Goal: Task Accomplishment & Management: Manage account settings

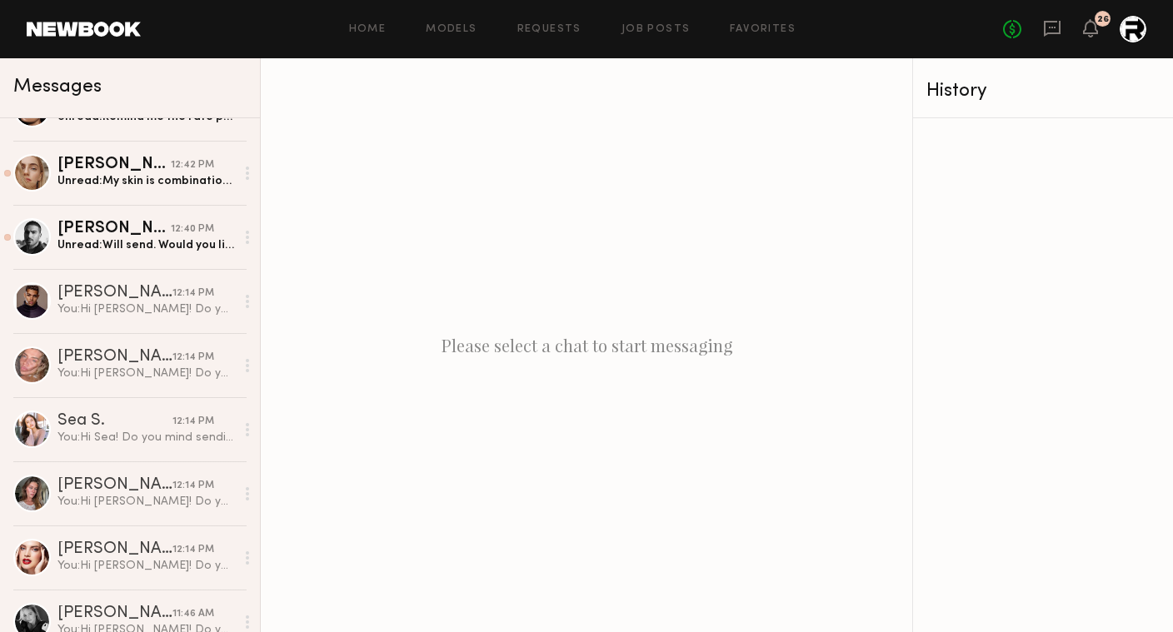
scroll to position [737, 0]
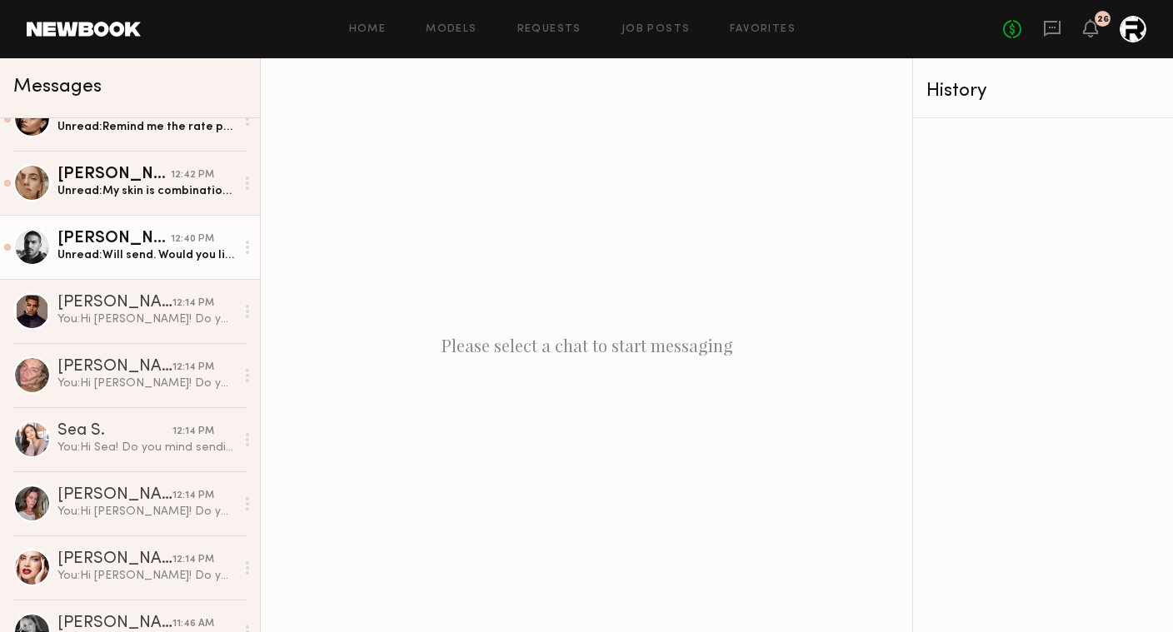
click at [152, 253] on div "Unread: Will send. Would you like to see unedited professional photos or iphone…" at bounding box center [145, 255] width 177 height 16
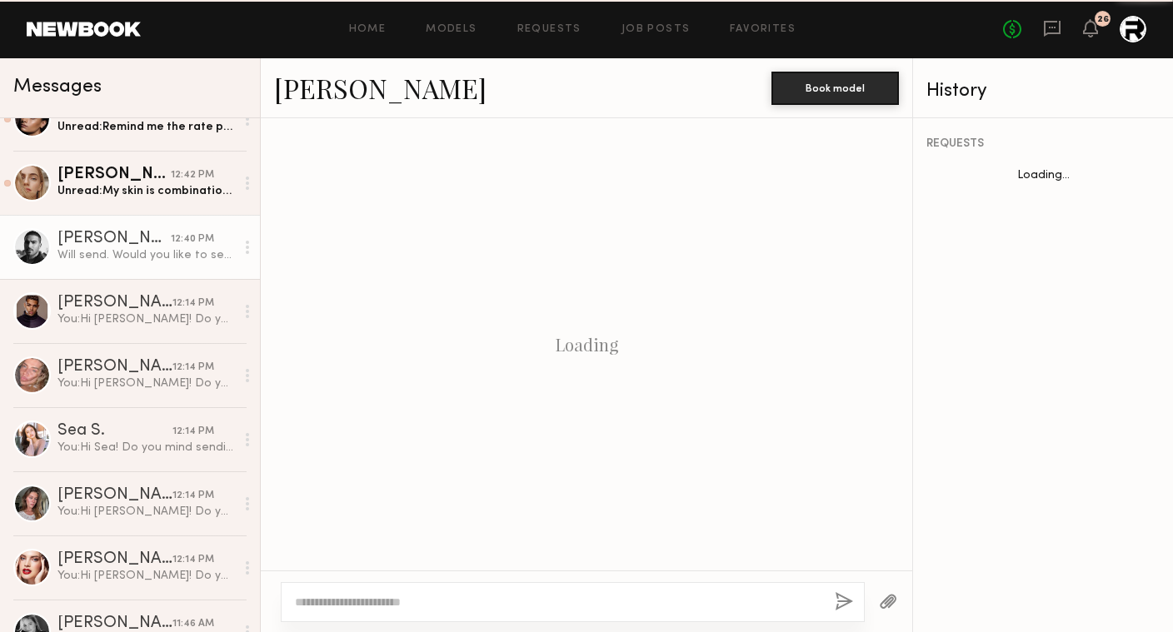
scroll to position [624, 0]
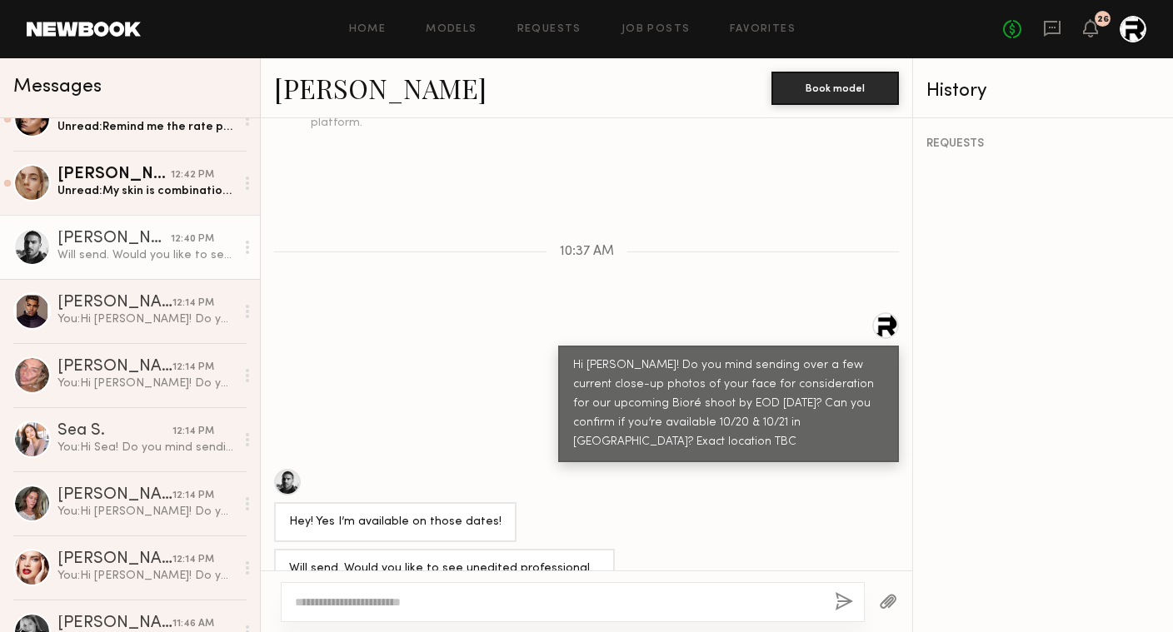
click at [529, 605] on textarea at bounding box center [558, 602] width 527 height 17
drag, startPoint x: 614, startPoint y: 606, endPoint x: 800, endPoint y: 606, distance: 185.8
click at [800, 606] on textarea "**********" at bounding box center [558, 602] width 527 height 17
drag, startPoint x: 303, startPoint y: 602, endPoint x: 271, endPoint y: 602, distance: 32.5
click at [272, 602] on div "**********" at bounding box center [587, 602] width 652 height 62
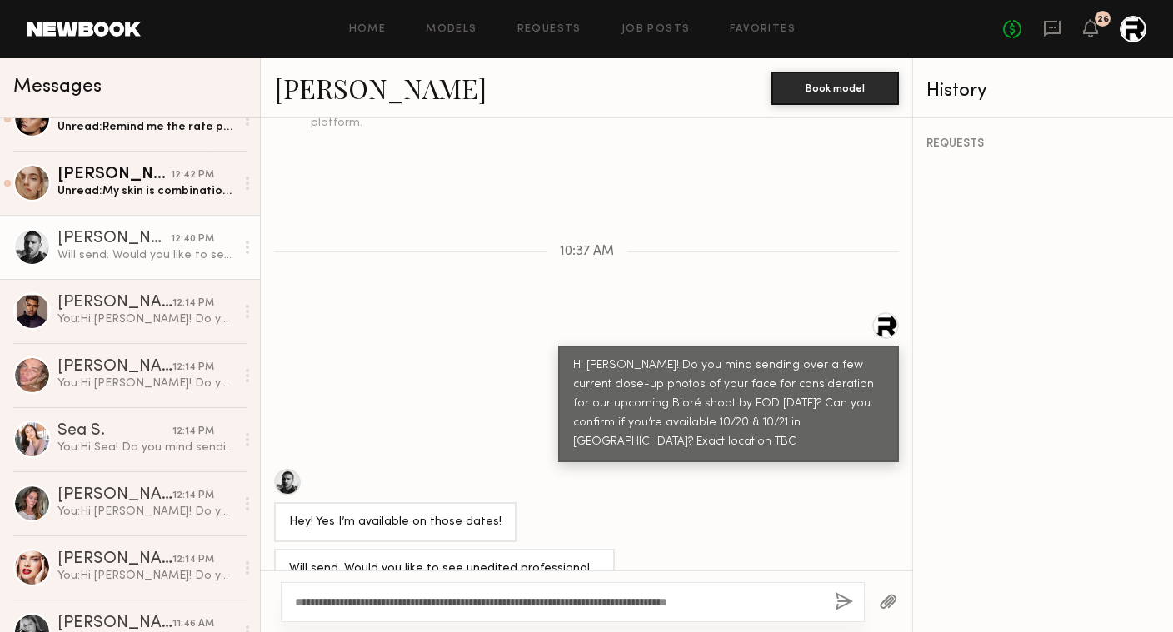
click at [796, 597] on textarea "**********" at bounding box center [558, 602] width 527 height 17
type textarea "**********"
click at [844, 597] on button "button" at bounding box center [844, 602] width 18 height 21
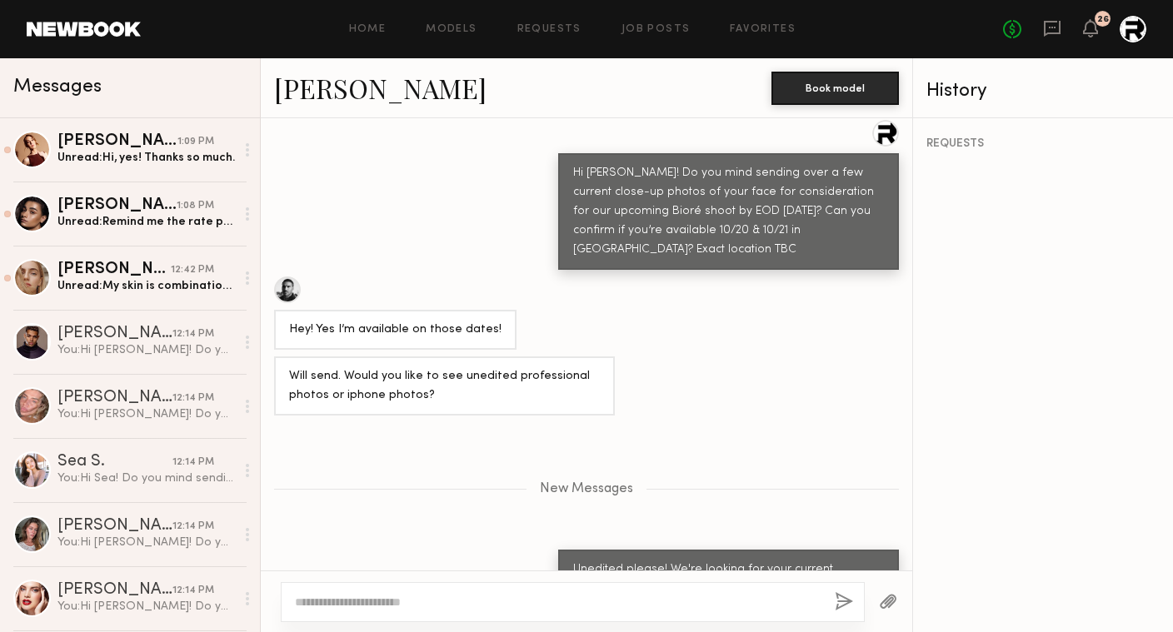
scroll to position [702, 0]
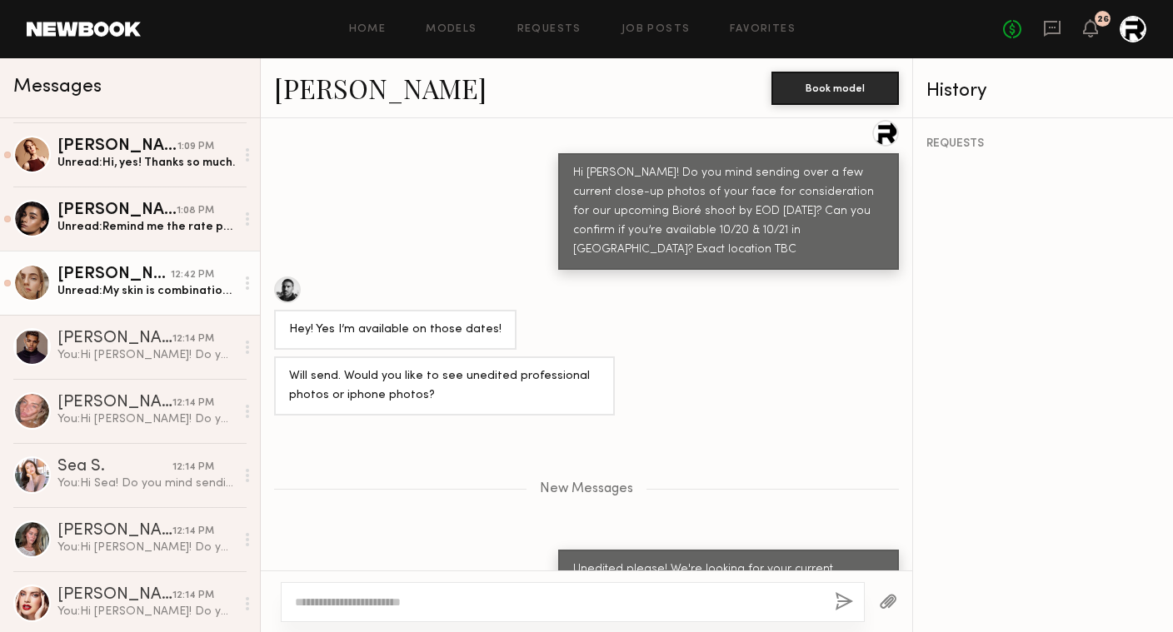
click at [143, 277] on div "Anzhela D." at bounding box center [113, 275] width 113 height 17
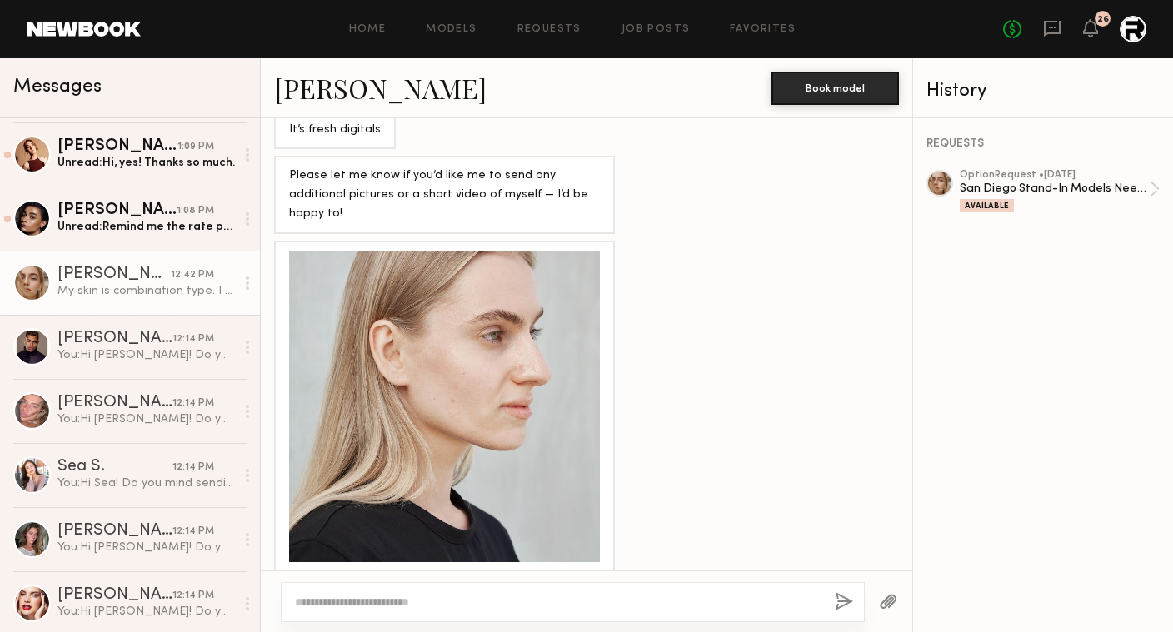
scroll to position [3276, 0]
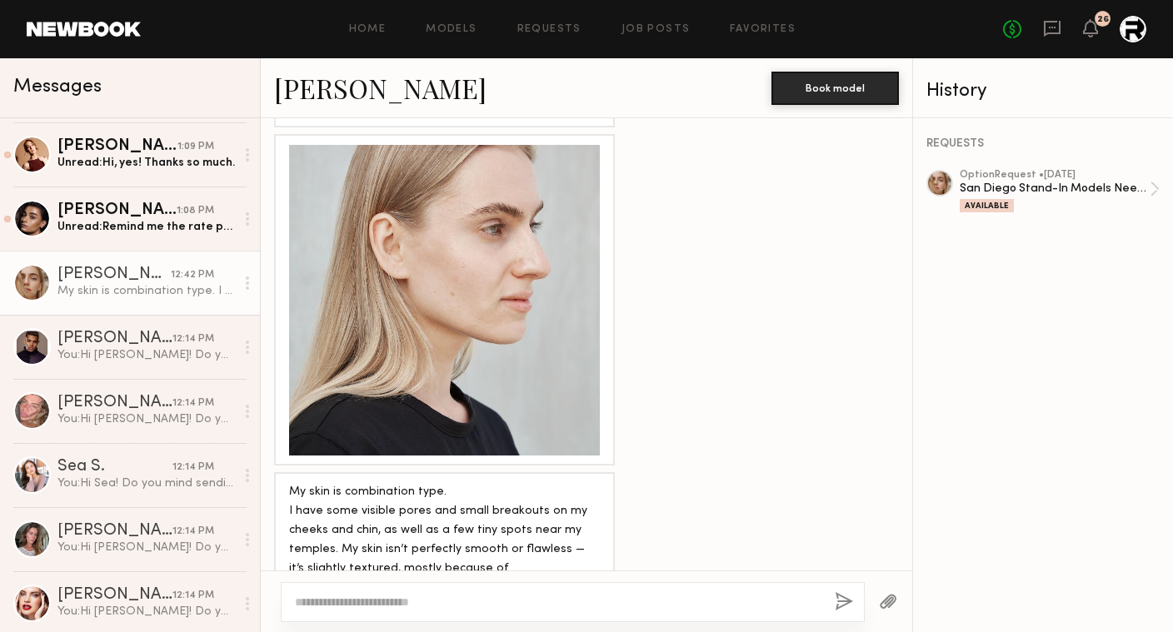
click at [554, 602] on textarea at bounding box center [558, 602] width 527 height 17
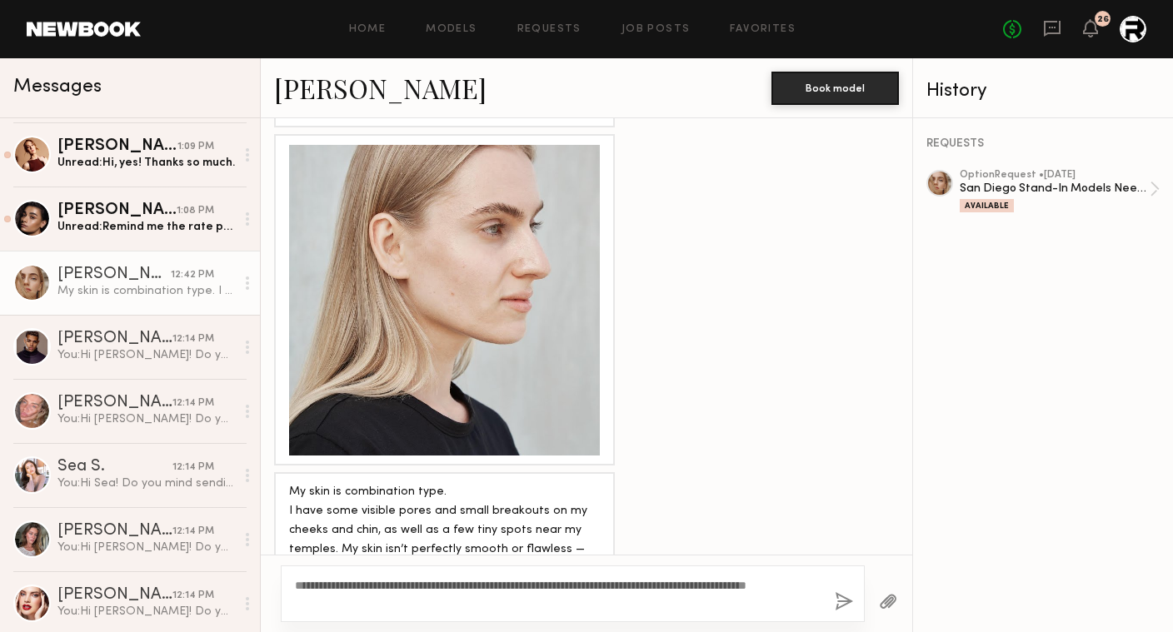
click at [659, 601] on textarea "**********" at bounding box center [558, 593] width 527 height 33
type textarea "**********"
click at [841, 599] on button "button" at bounding box center [844, 602] width 18 height 21
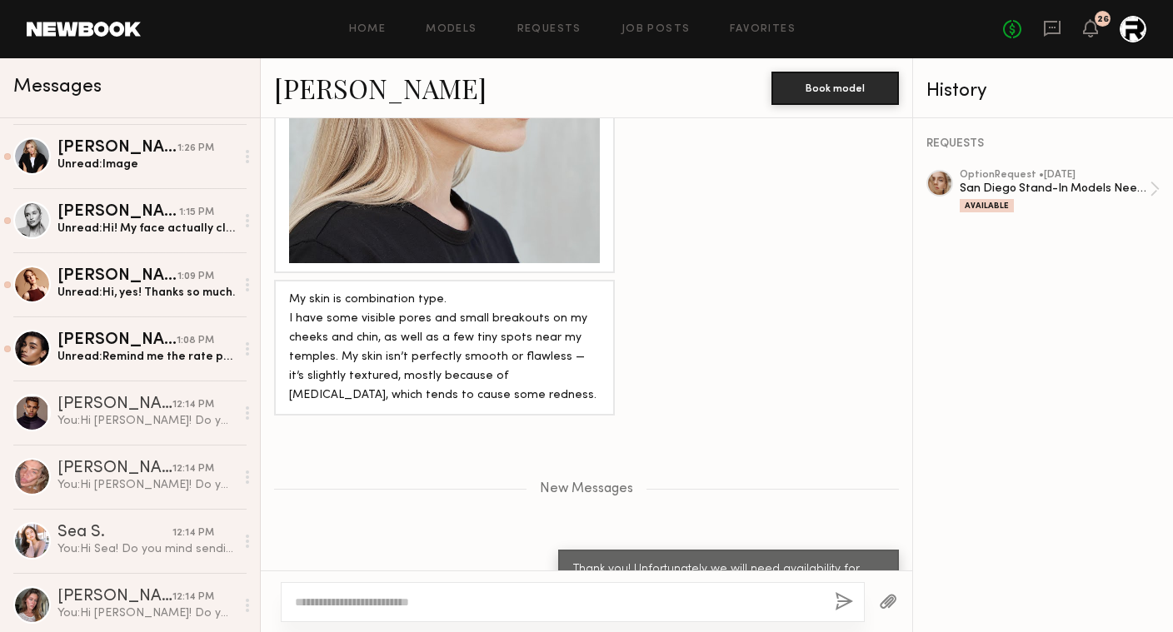
scroll to position [558, 0]
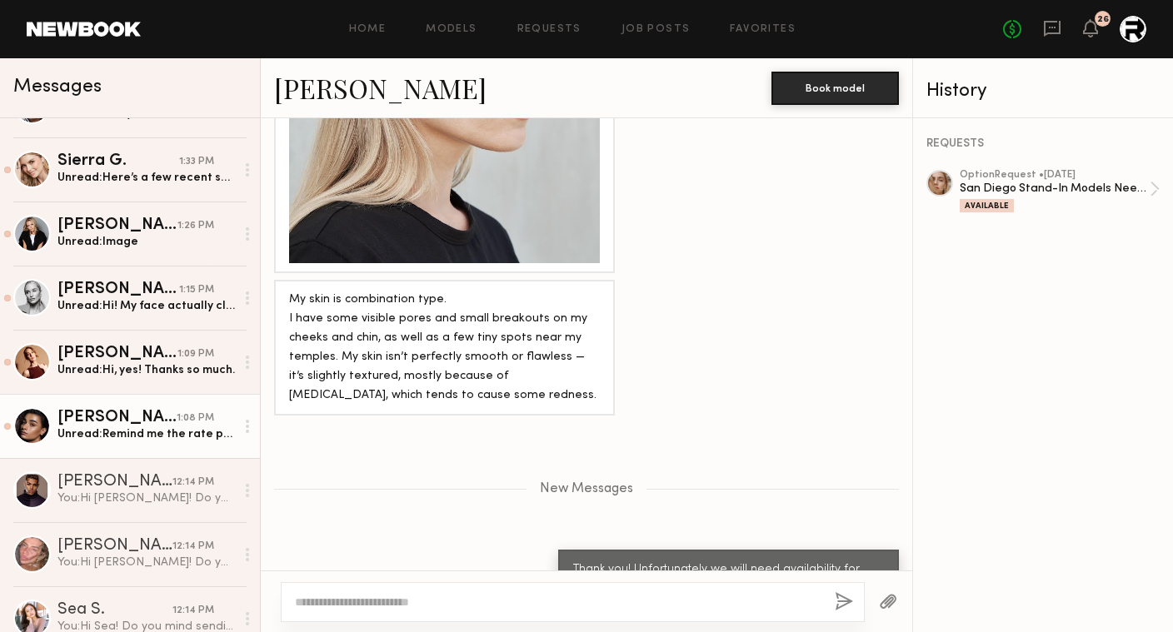
click at [143, 413] on div "Arpine D." at bounding box center [116, 418] width 119 height 17
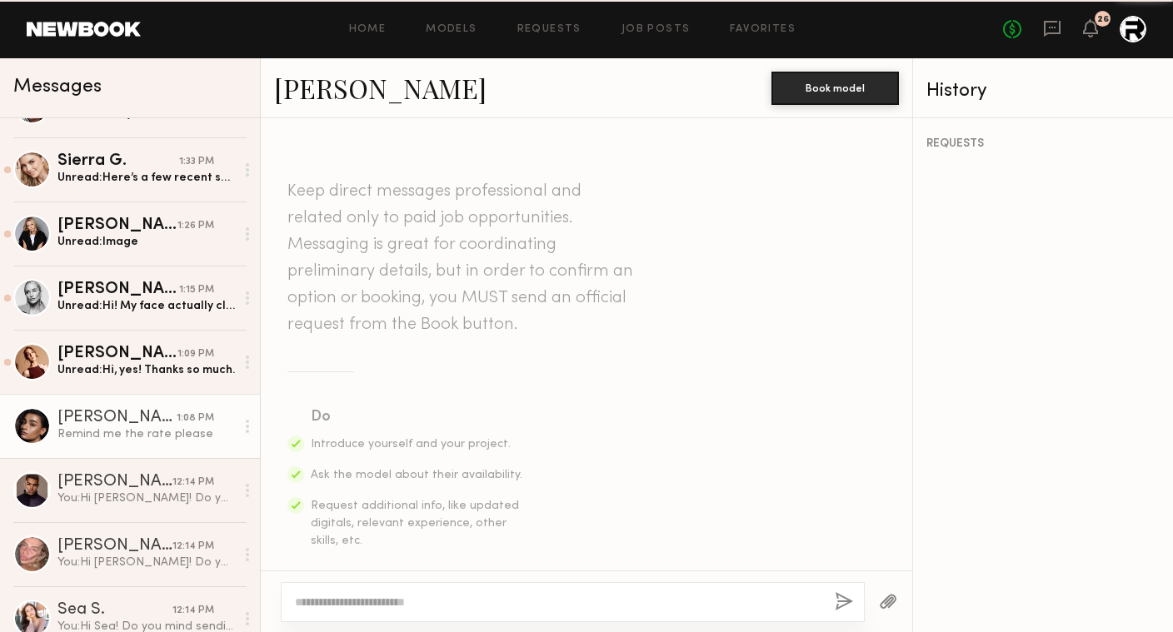
scroll to position [1775, 0]
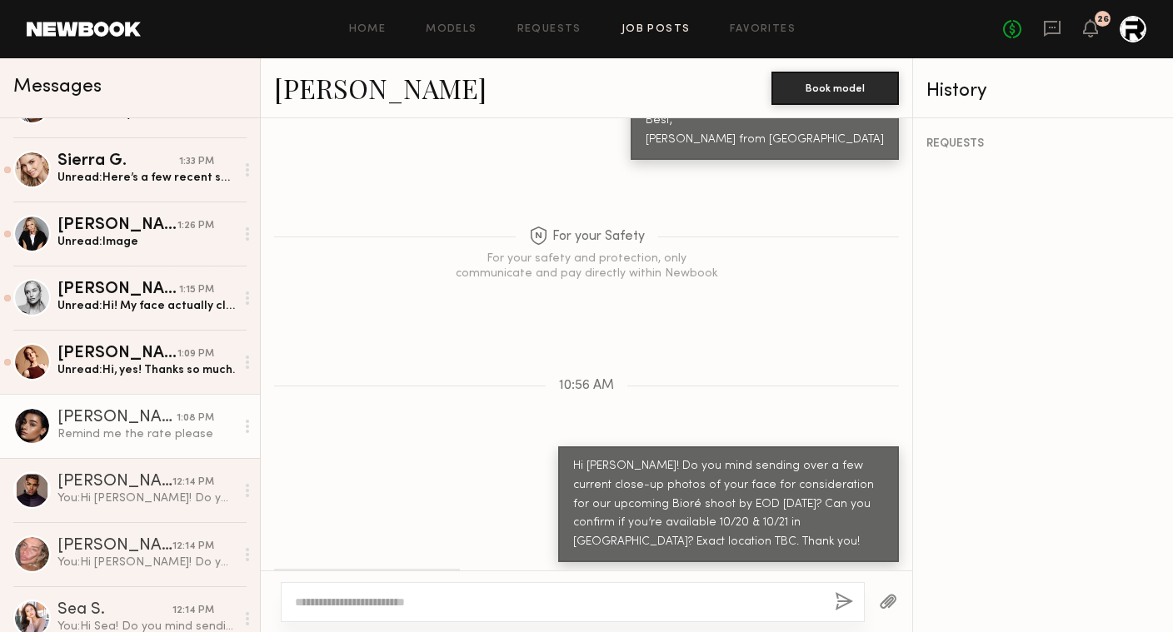
click at [657, 32] on link "Job Posts" at bounding box center [656, 29] width 69 height 11
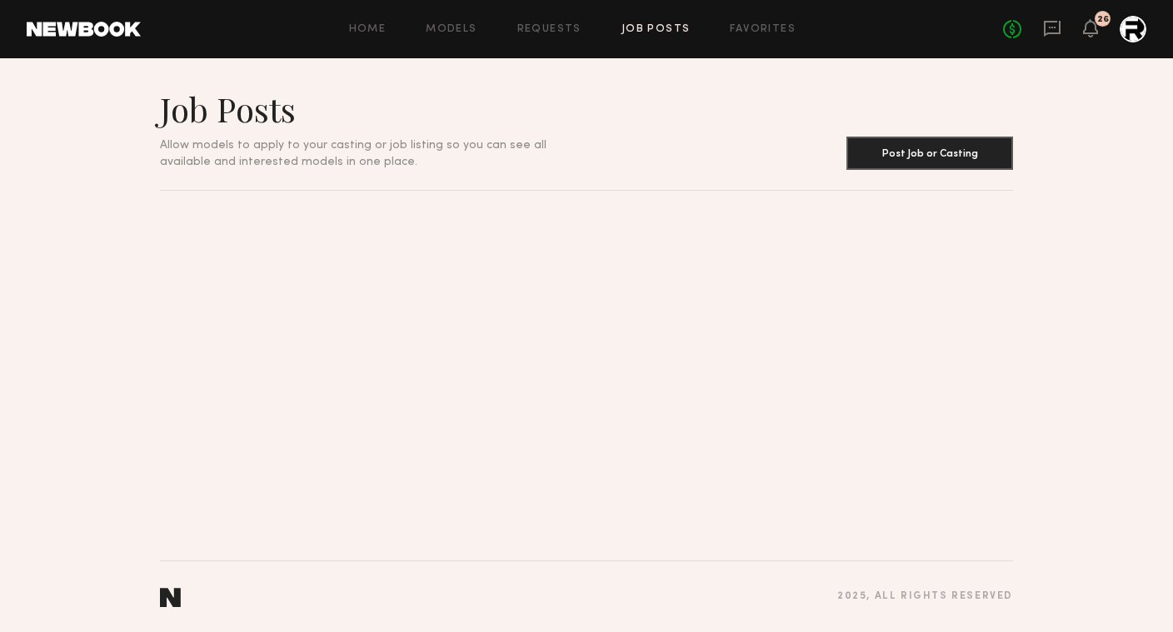
click at [658, 27] on link "Job Posts" at bounding box center [656, 29] width 69 height 11
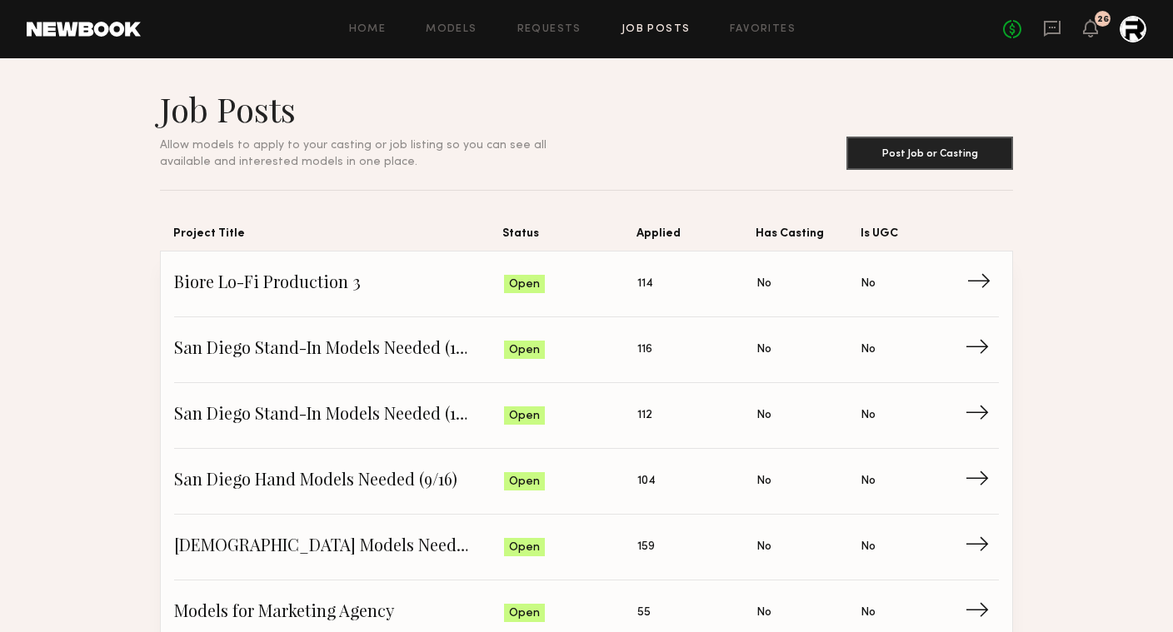
click at [379, 295] on span "Biore Lo-Fi Production 3" at bounding box center [339, 284] width 330 height 25
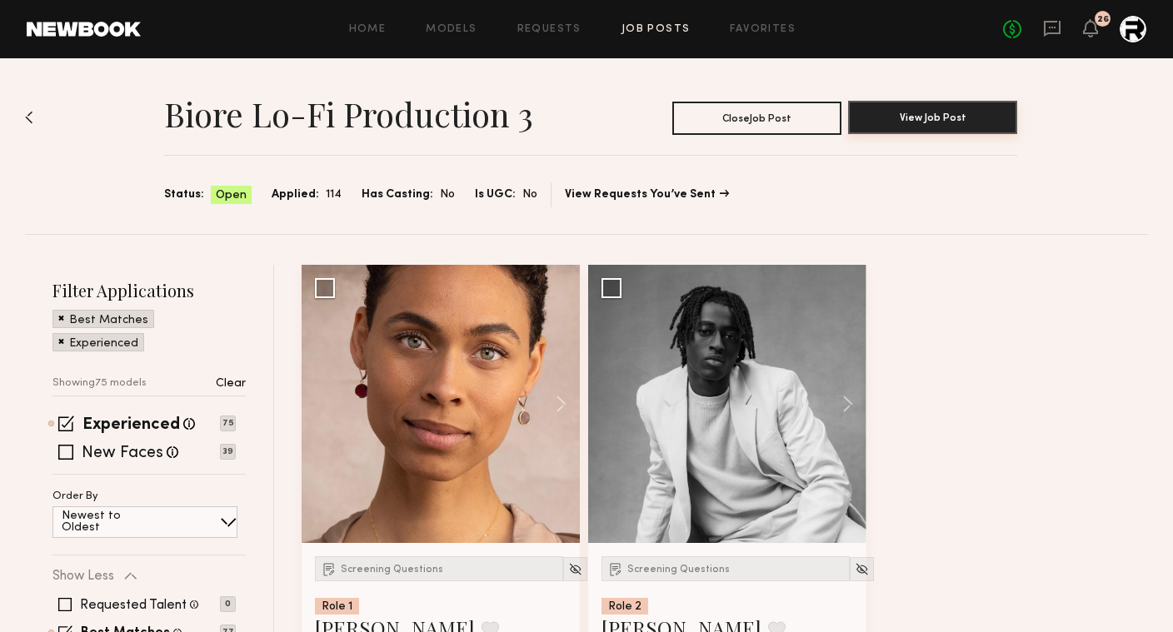
click at [878, 127] on button "View Job Post" at bounding box center [932, 117] width 169 height 33
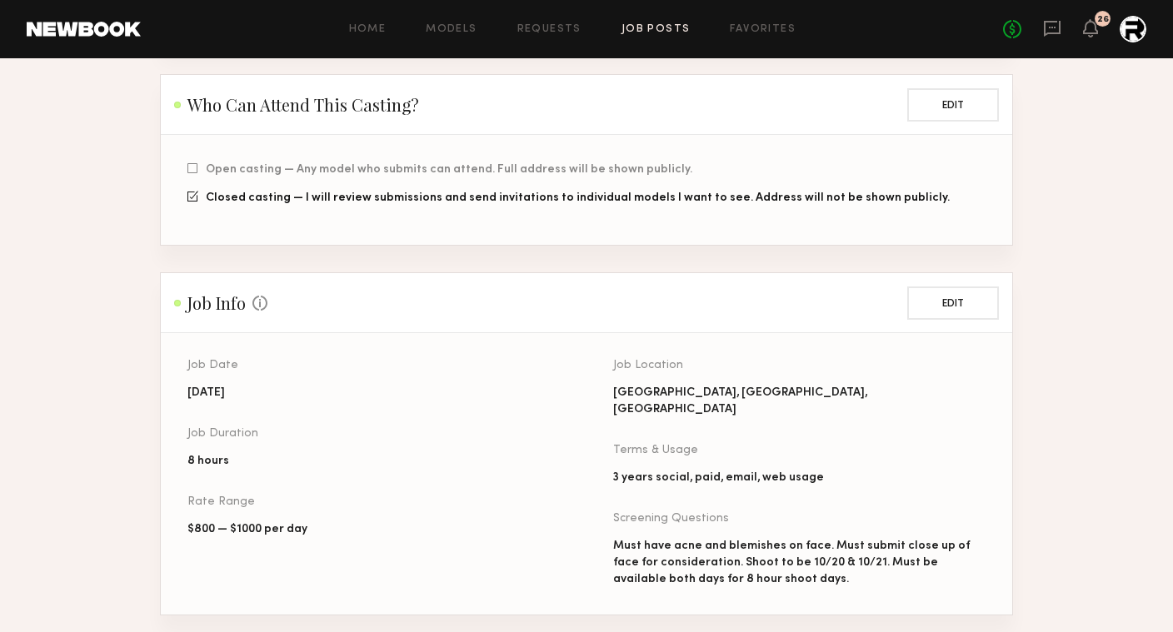
scroll to position [409, 0]
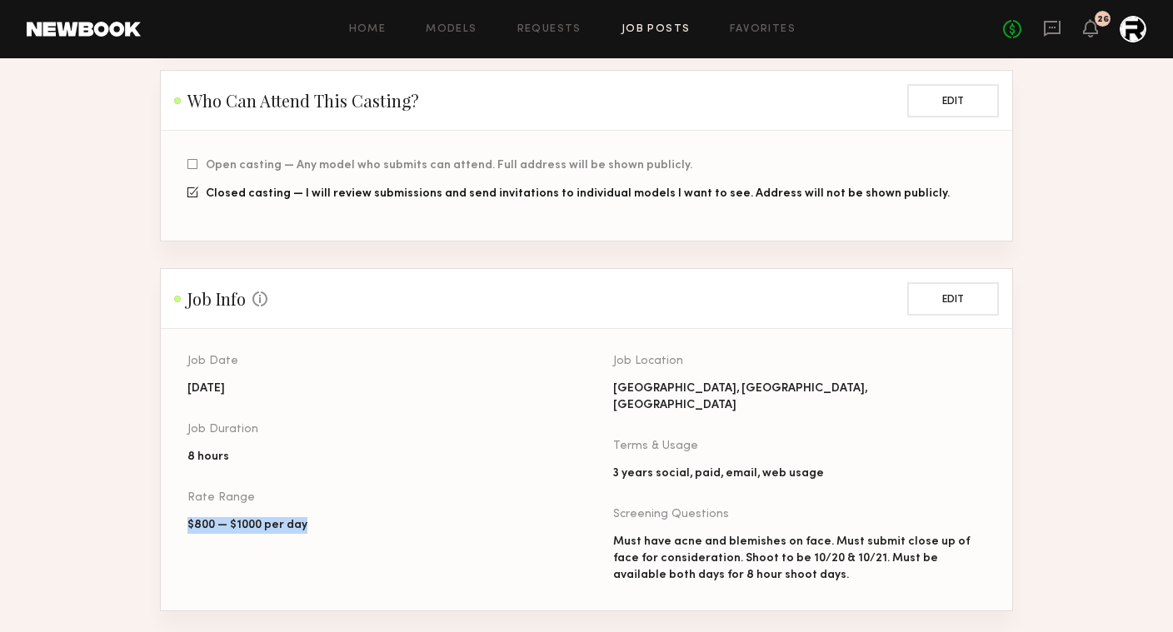
drag, startPoint x: 313, startPoint y: 507, endPoint x: 186, endPoint y: 507, distance: 127.5
click at [186, 507] on section "Job Date 10/20/2025 Job Duration 8 hours Rate Range $800 — $1000 per day Job Lo…" at bounding box center [586, 470] width 851 height 282
copy div "$800 — $1000 per day"
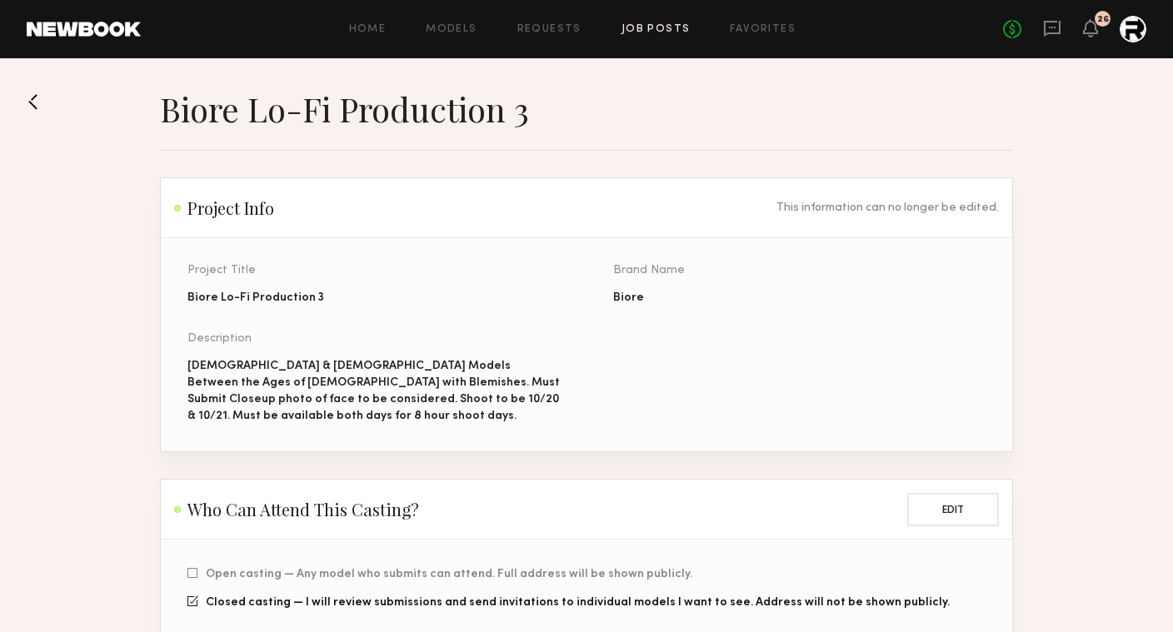
click at [32, 107] on button at bounding box center [40, 101] width 27 height 27
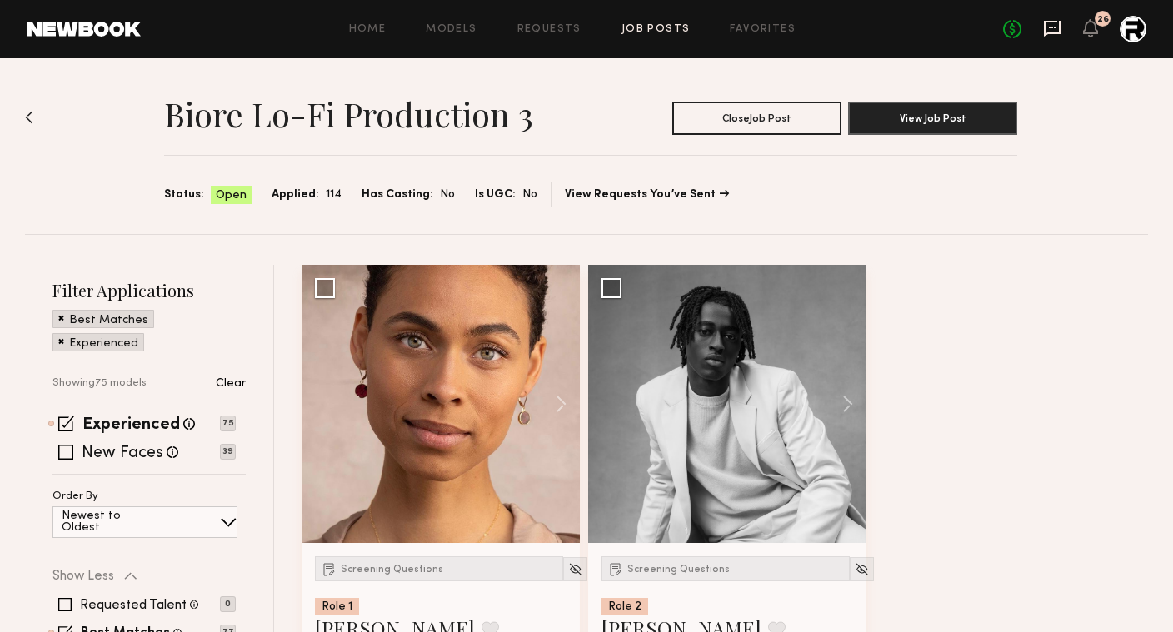
click at [1053, 32] on icon at bounding box center [1052, 29] width 17 height 16
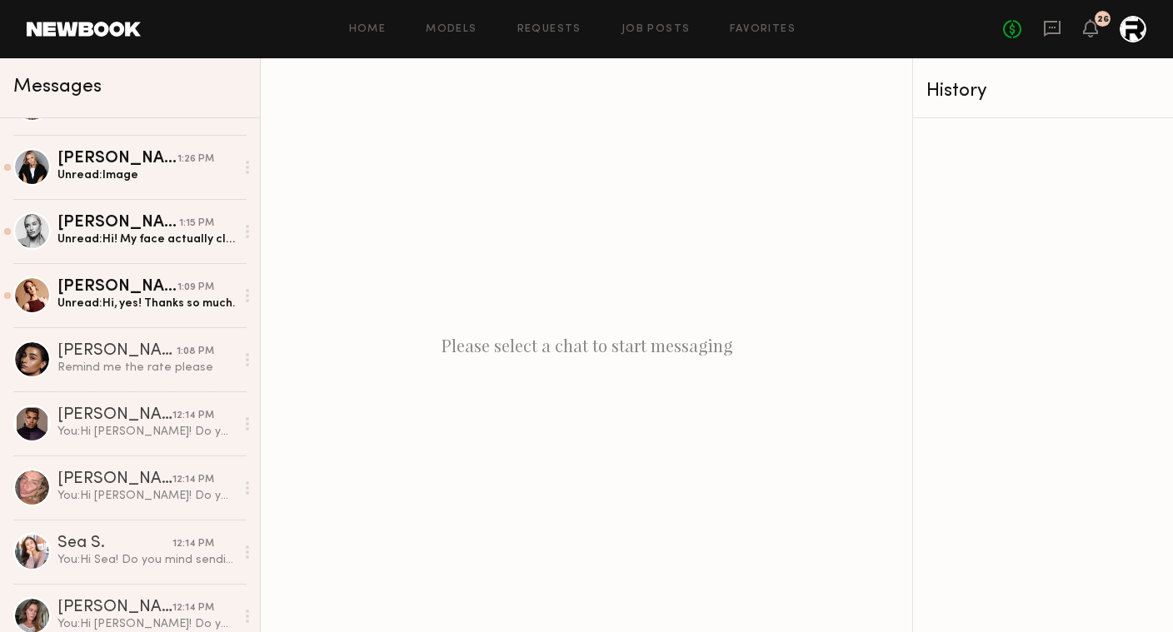
scroll to position [630, 0]
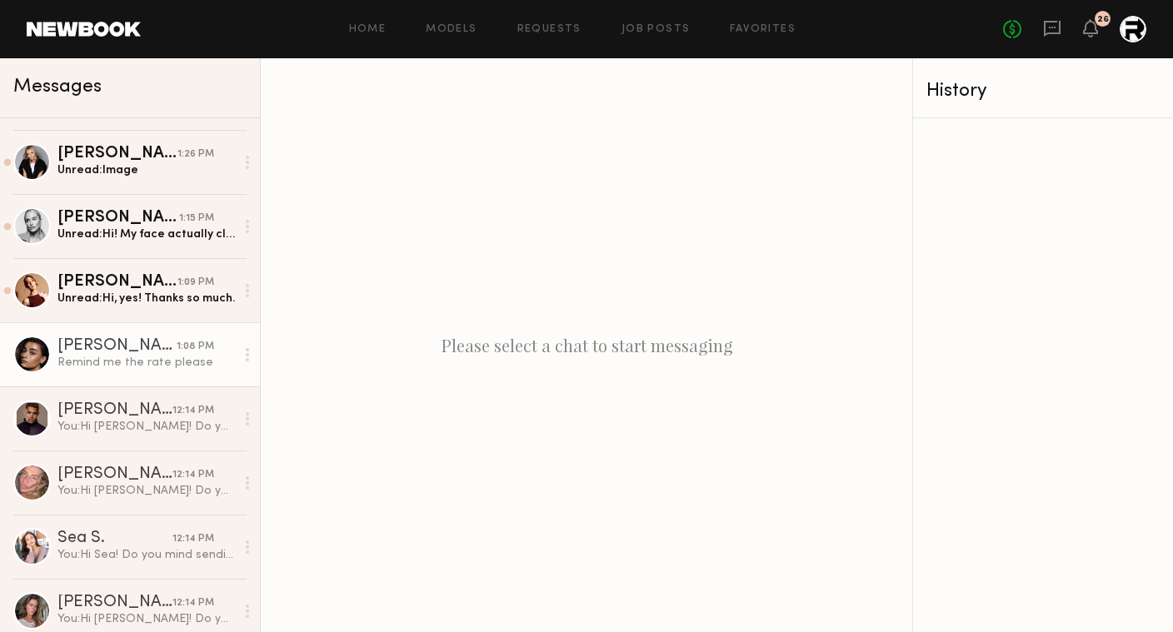
click at [135, 360] on div "Remind me the rate please" at bounding box center [145, 363] width 177 height 16
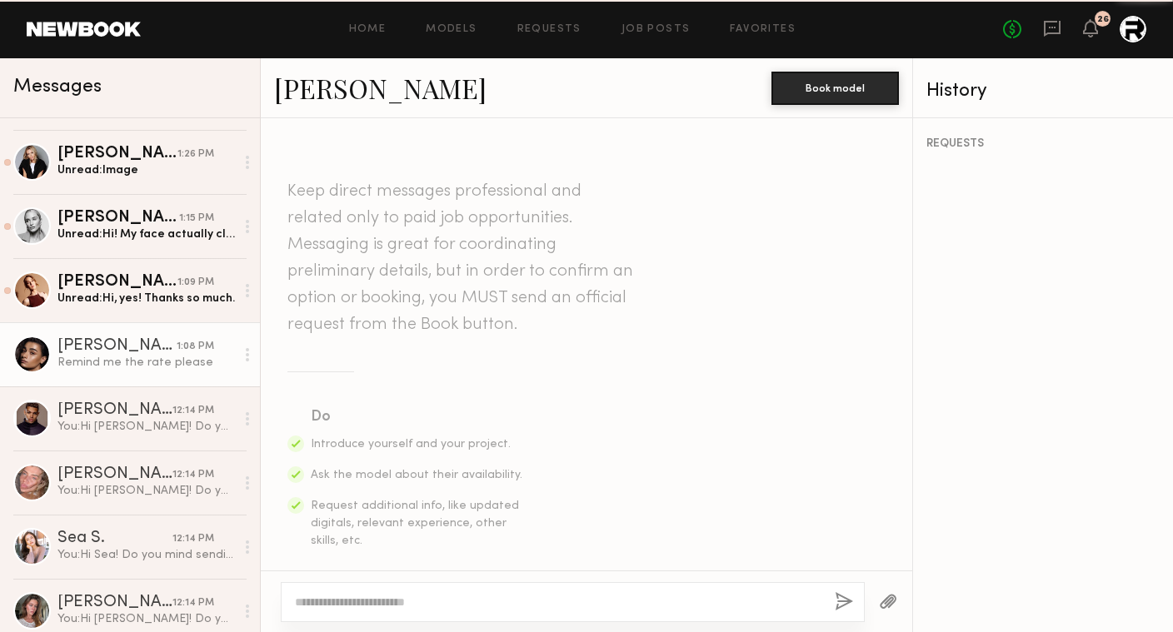
scroll to position [1775, 0]
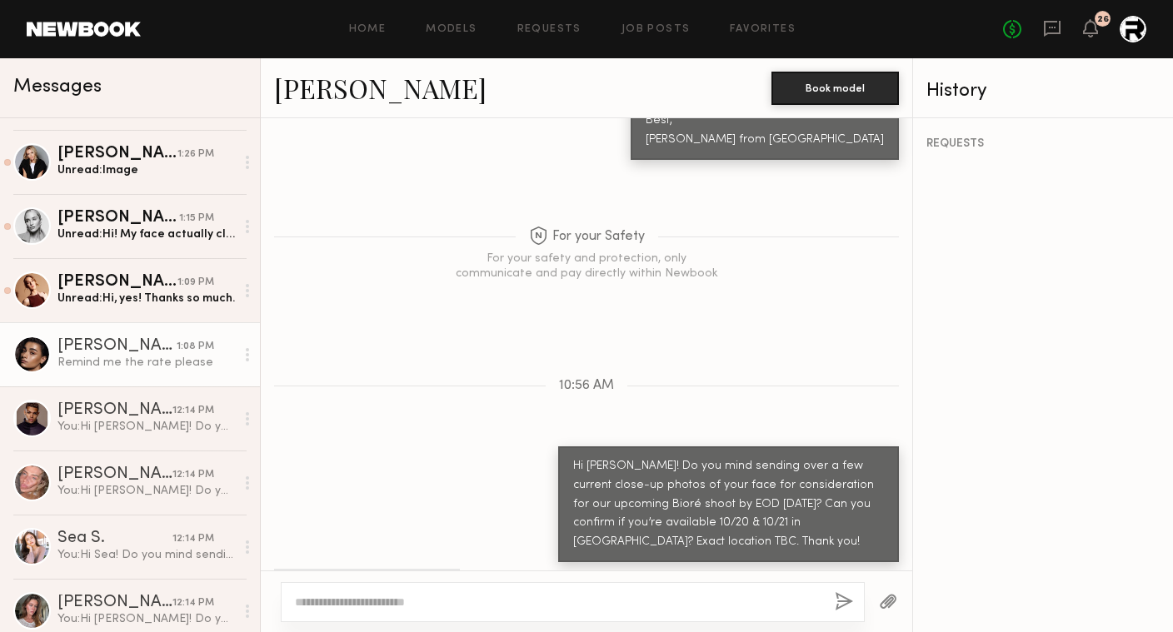
click at [467, 597] on textarea at bounding box center [558, 602] width 527 height 17
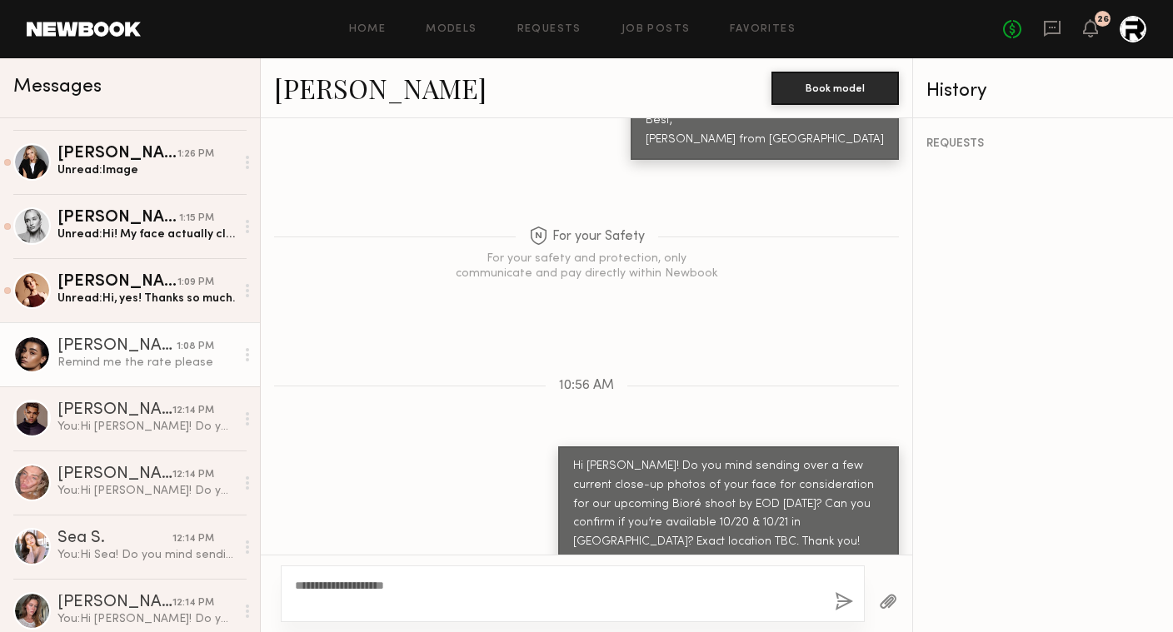
type textarea "**********"
click at [846, 596] on button "button" at bounding box center [844, 602] width 18 height 21
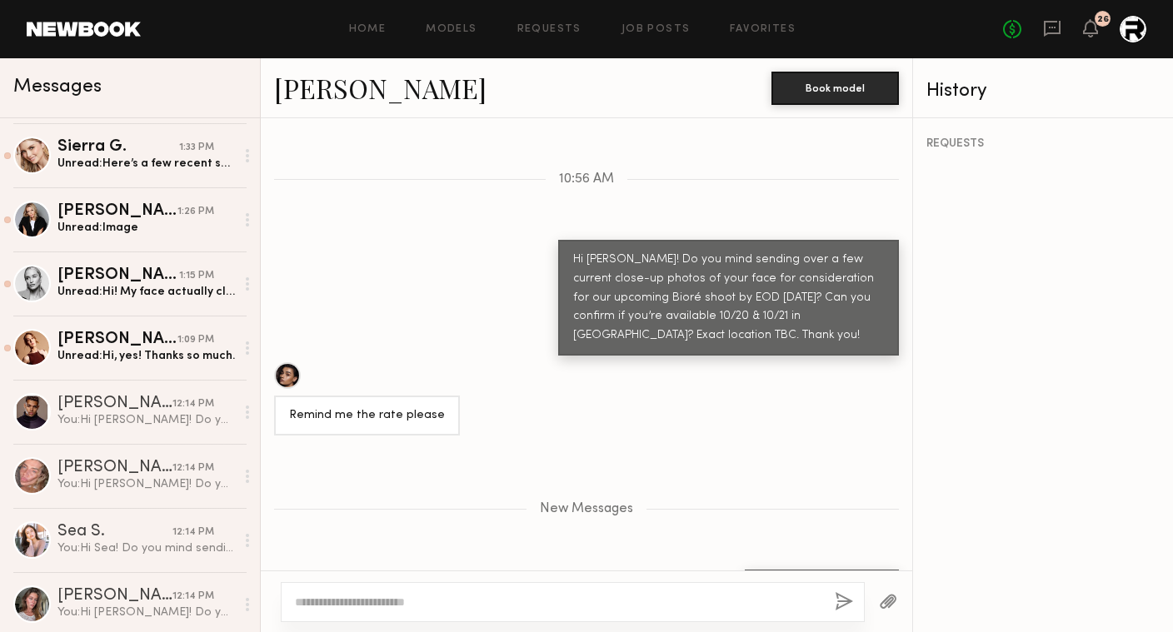
scroll to position [631, 0]
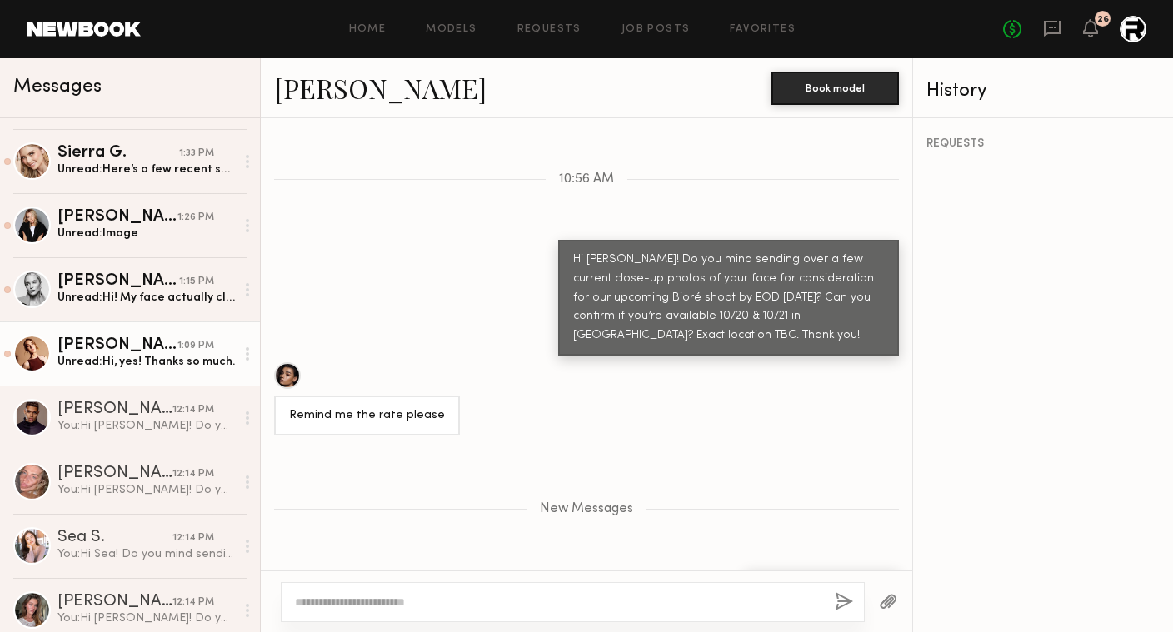
click at [148, 355] on div "Unread: Hi, yes! Thanks so much." at bounding box center [145, 362] width 177 height 16
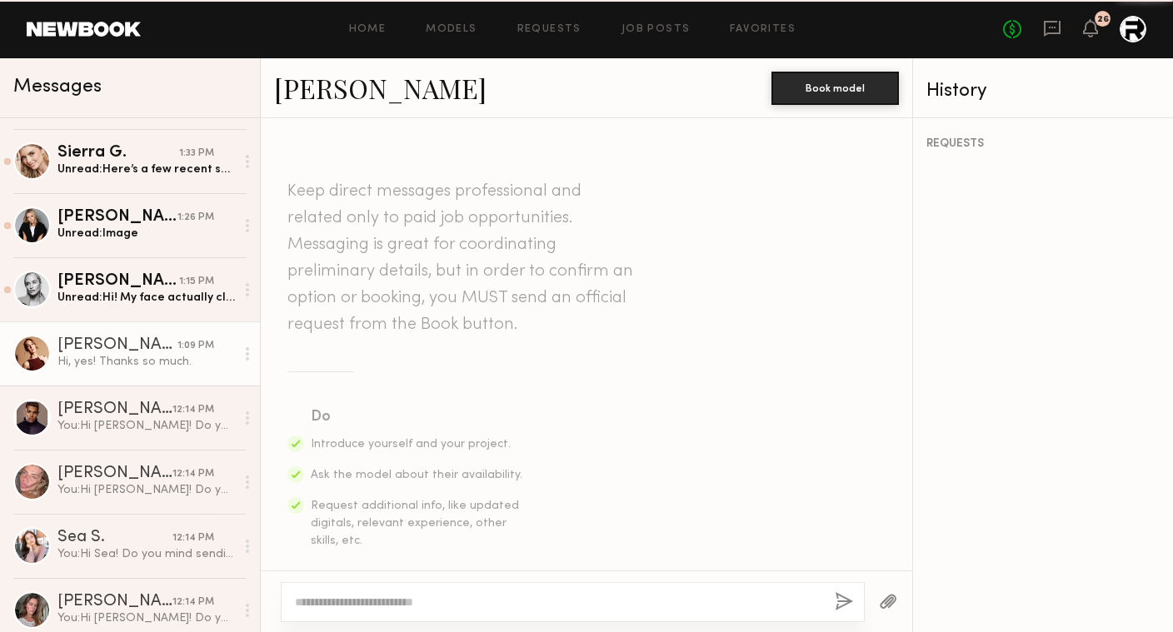
scroll to position [544, 0]
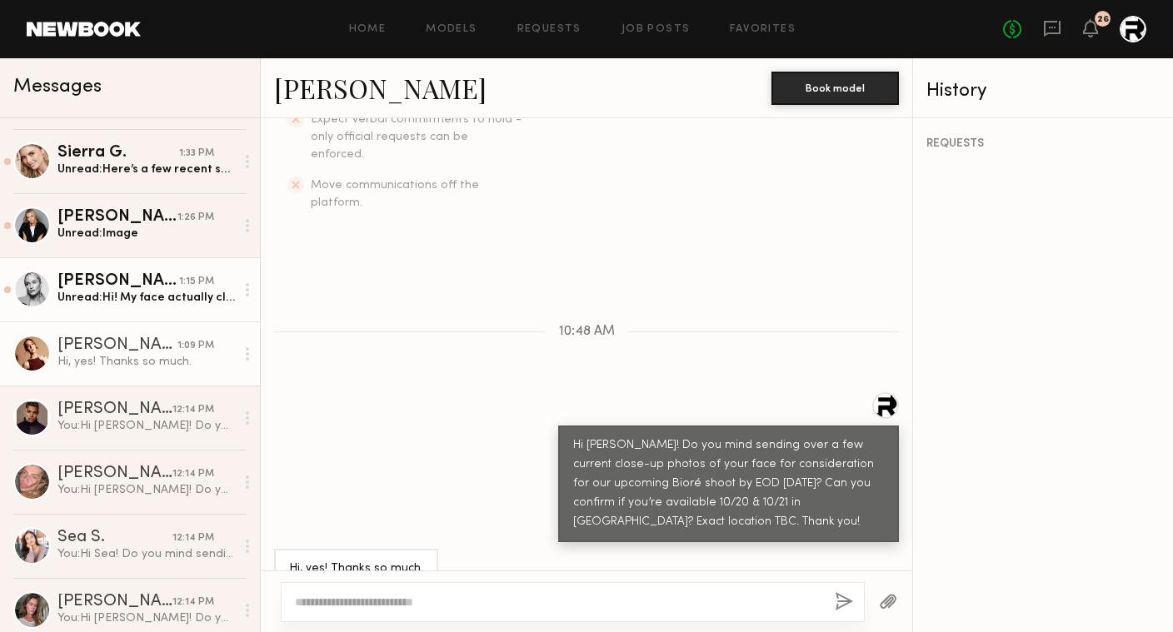
click at [166, 284] on div "Sam F." at bounding box center [118, 281] width 122 height 17
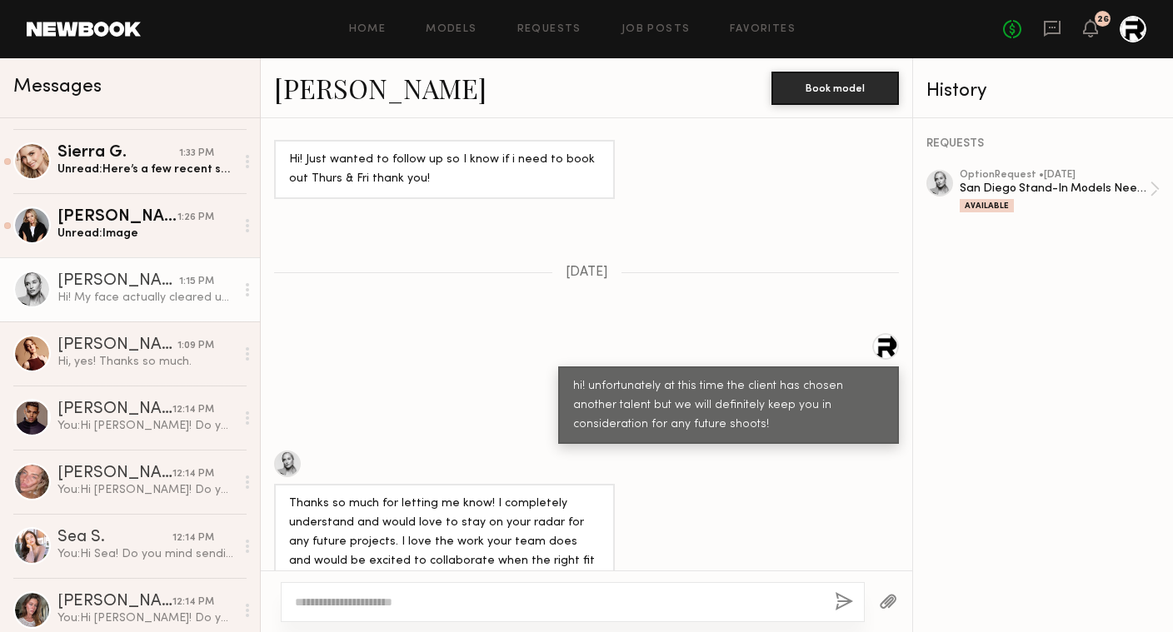
scroll to position [1737, 0]
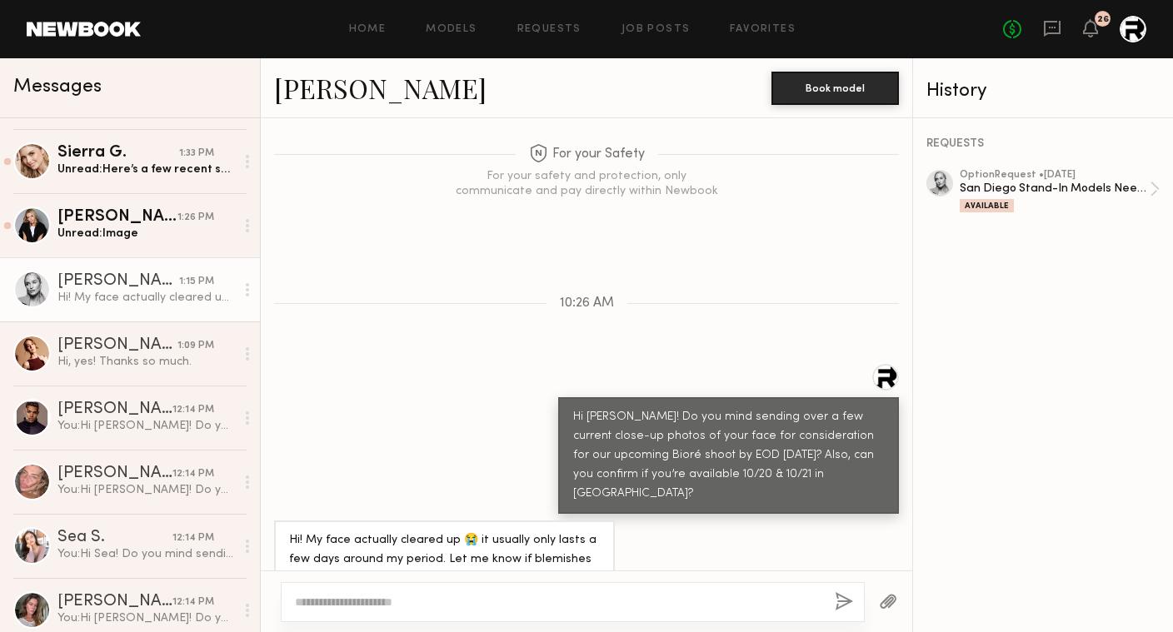
click at [618, 591] on div at bounding box center [573, 602] width 584 height 40
click at [583, 599] on textarea at bounding box center [558, 602] width 527 height 17
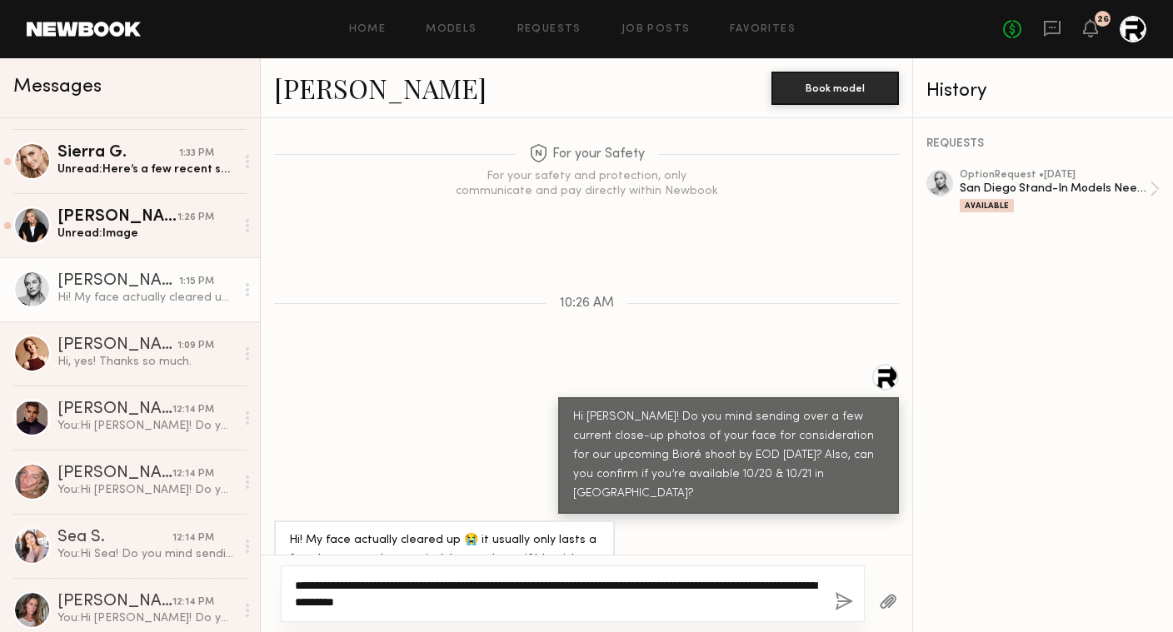
click at [657, 587] on textarea "**********" at bounding box center [558, 593] width 527 height 33
click at [617, 584] on textarea "**********" at bounding box center [558, 593] width 527 height 33
type textarea "**********"
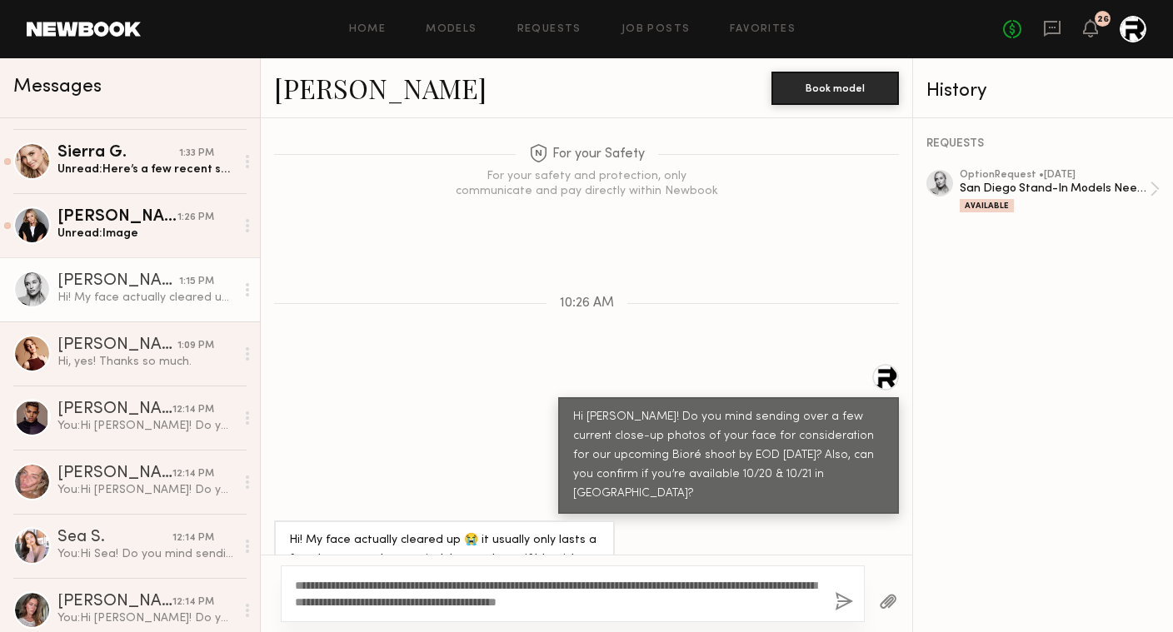
click at [841, 602] on button "button" at bounding box center [844, 602] width 18 height 21
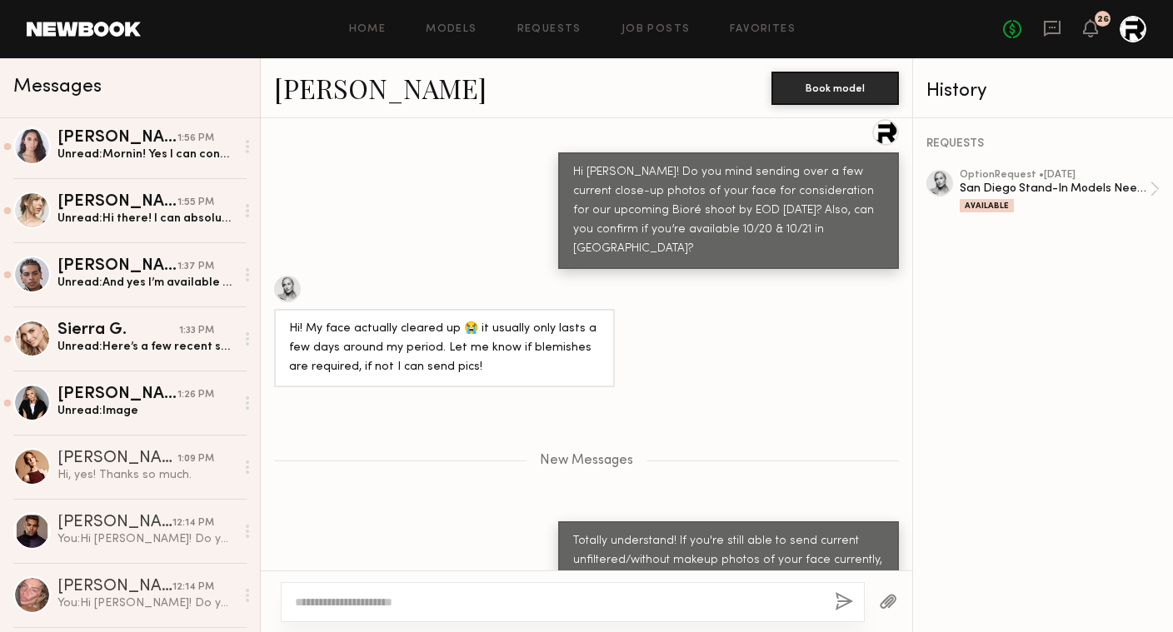
scroll to position [521, 0]
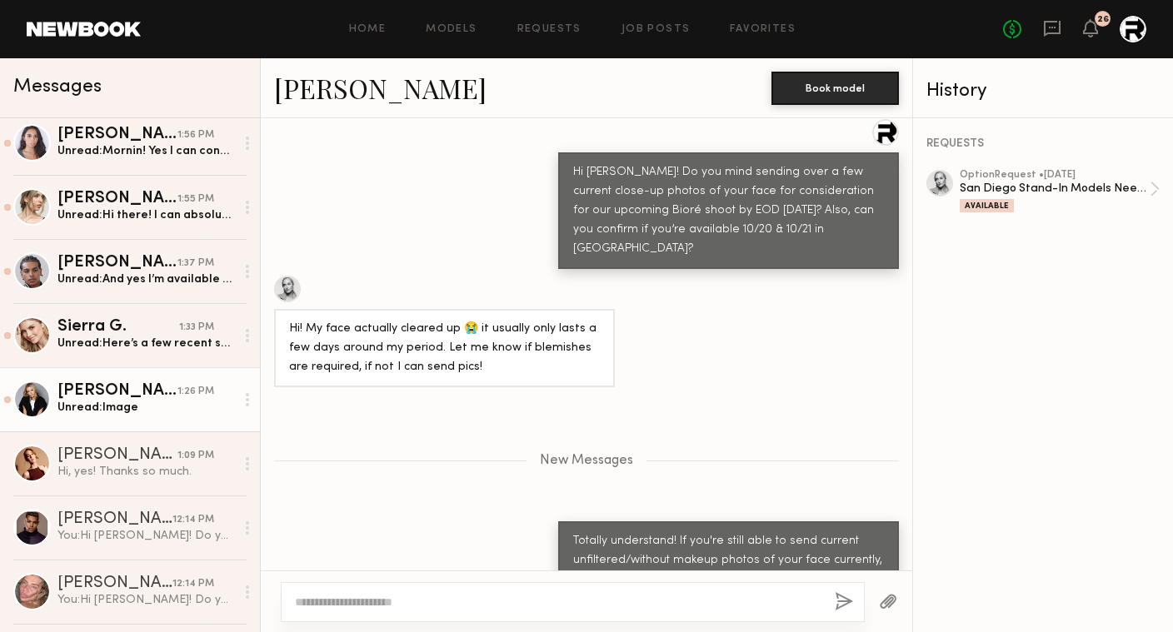
click at [112, 411] on div "Unread: Image" at bounding box center [145, 408] width 177 height 16
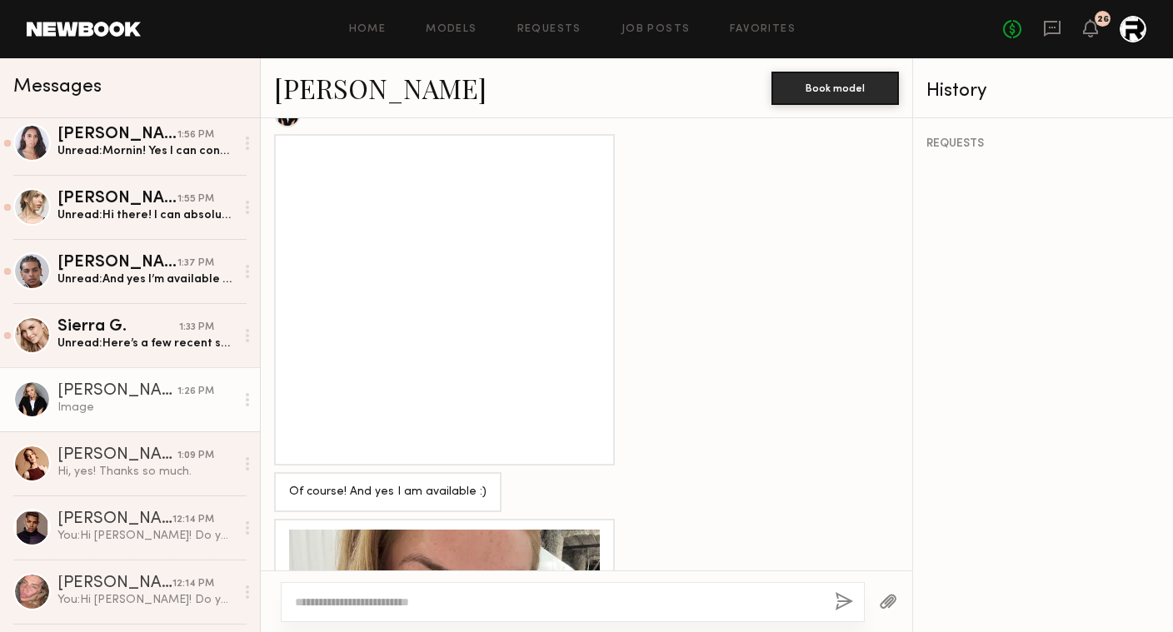
scroll to position [994, 0]
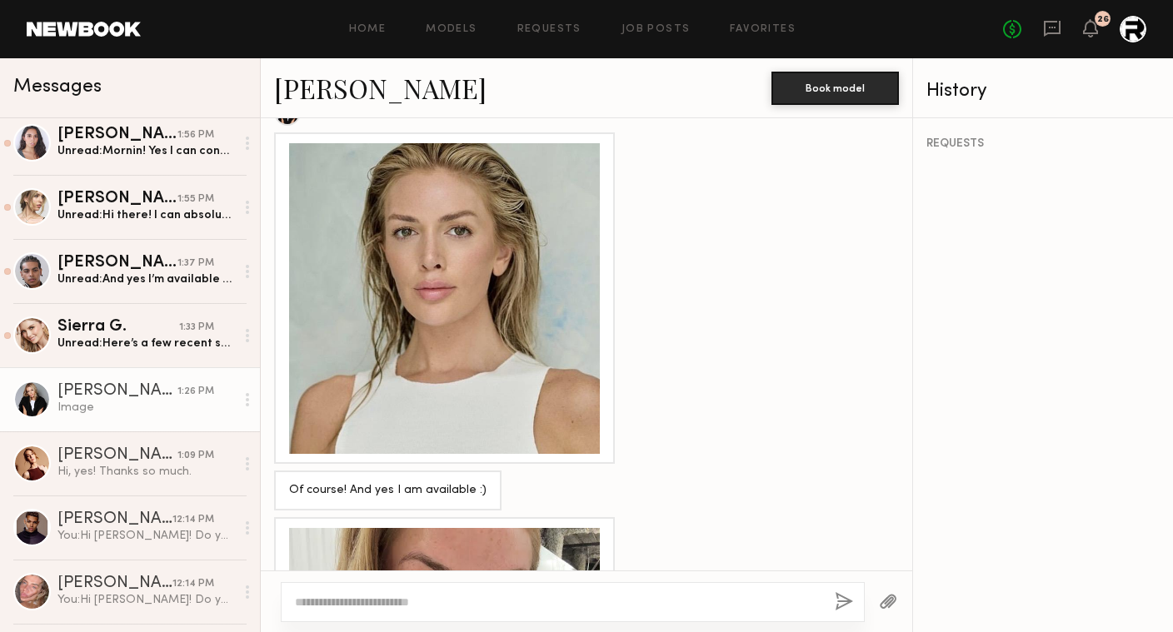
click at [482, 294] on div at bounding box center [444, 298] width 311 height 311
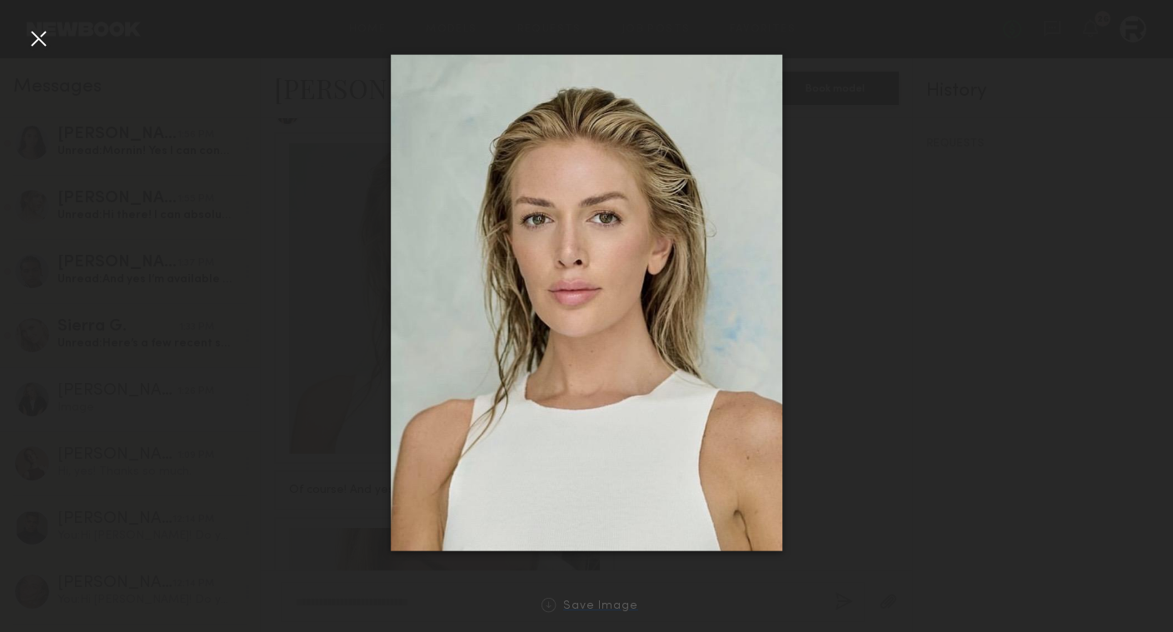
click at [607, 600] on link "Save Image" at bounding box center [586, 605] width 103 height 15
click at [815, 397] on div at bounding box center [586, 303] width 1173 height 552
click at [650, 392] on img at bounding box center [587, 302] width 392 height 497
click at [43, 42] on div at bounding box center [38, 38] width 27 height 27
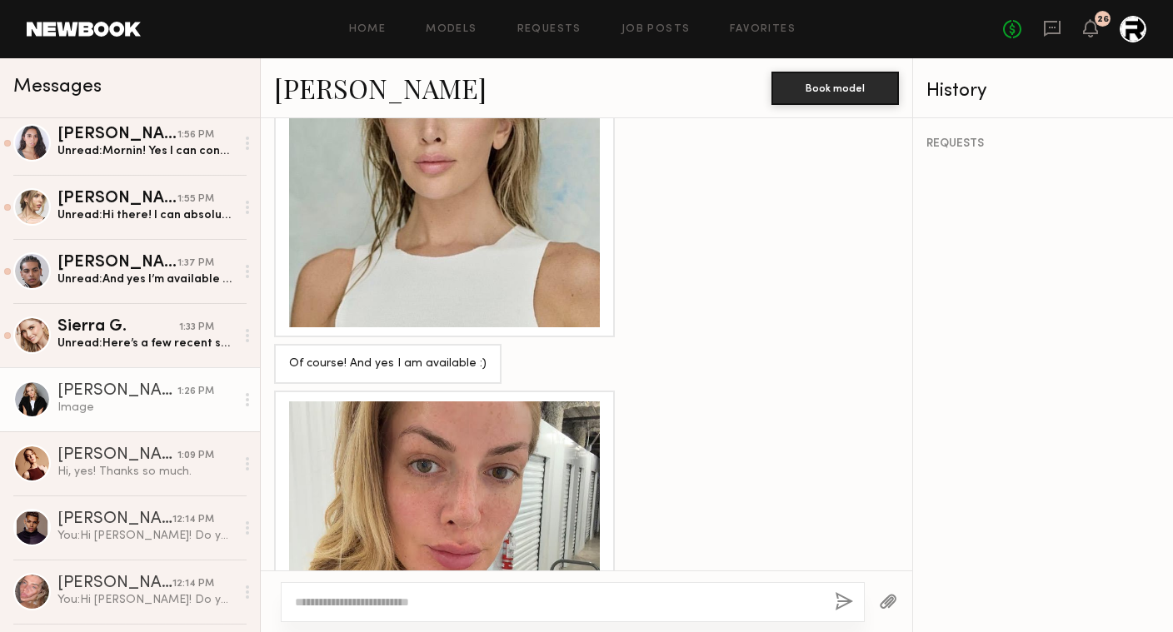
scroll to position [1254, 0]
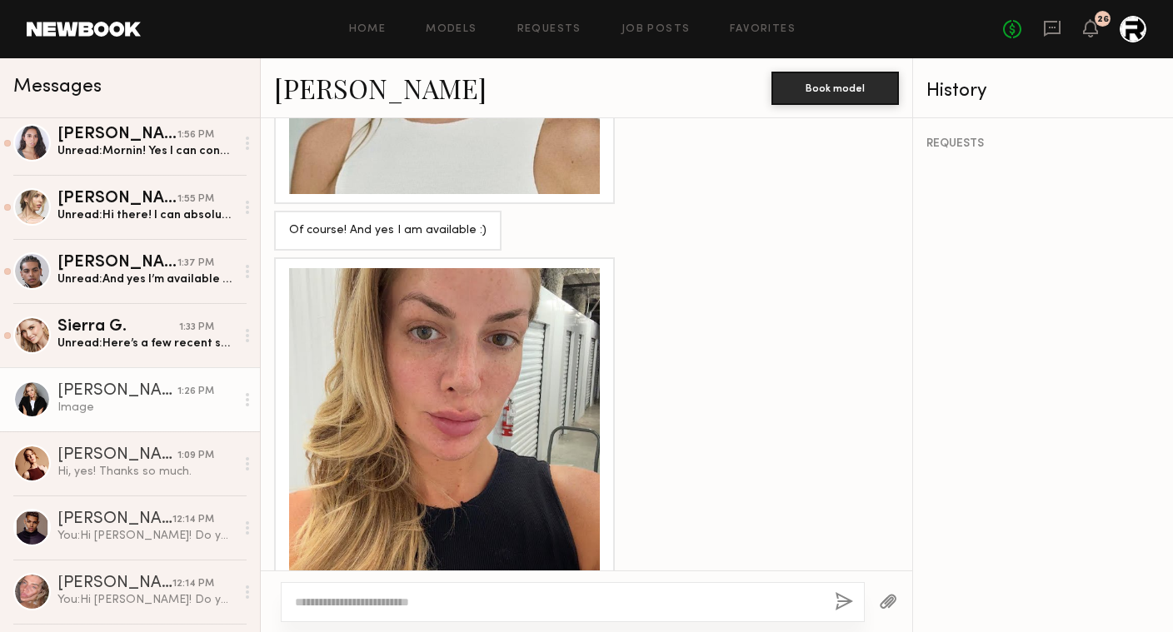
click at [456, 394] on div at bounding box center [444, 423] width 311 height 311
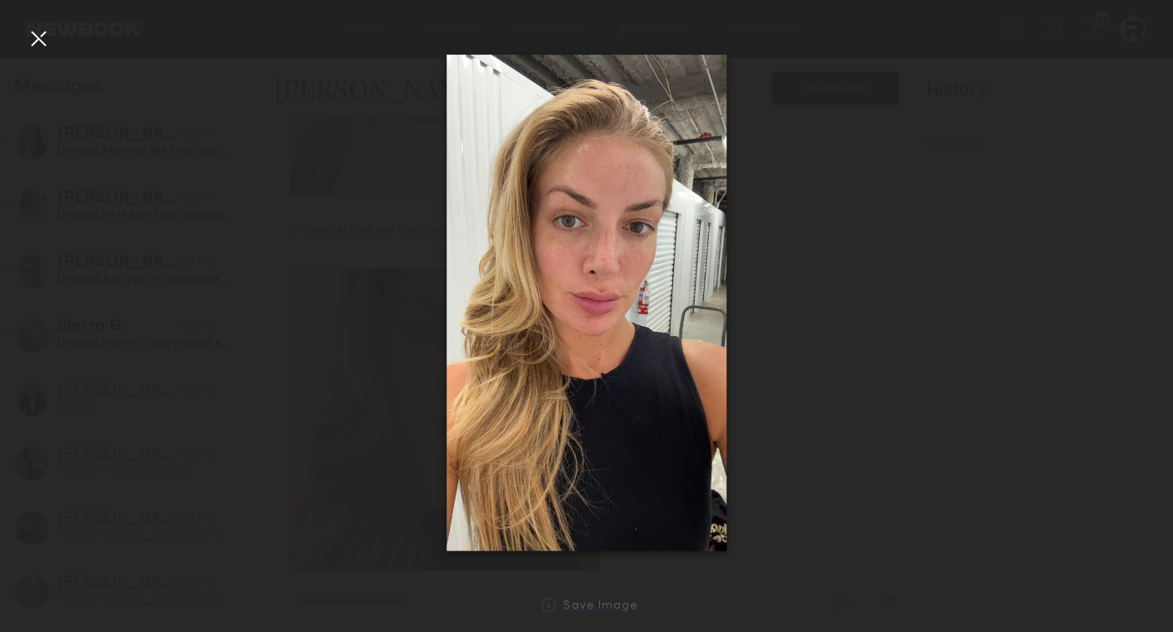
click at [607, 602] on div "Save Image" at bounding box center [600, 607] width 75 height 12
click at [572, 606] on div "Save Image" at bounding box center [600, 607] width 75 height 12
click at [35, 43] on div at bounding box center [38, 38] width 27 height 27
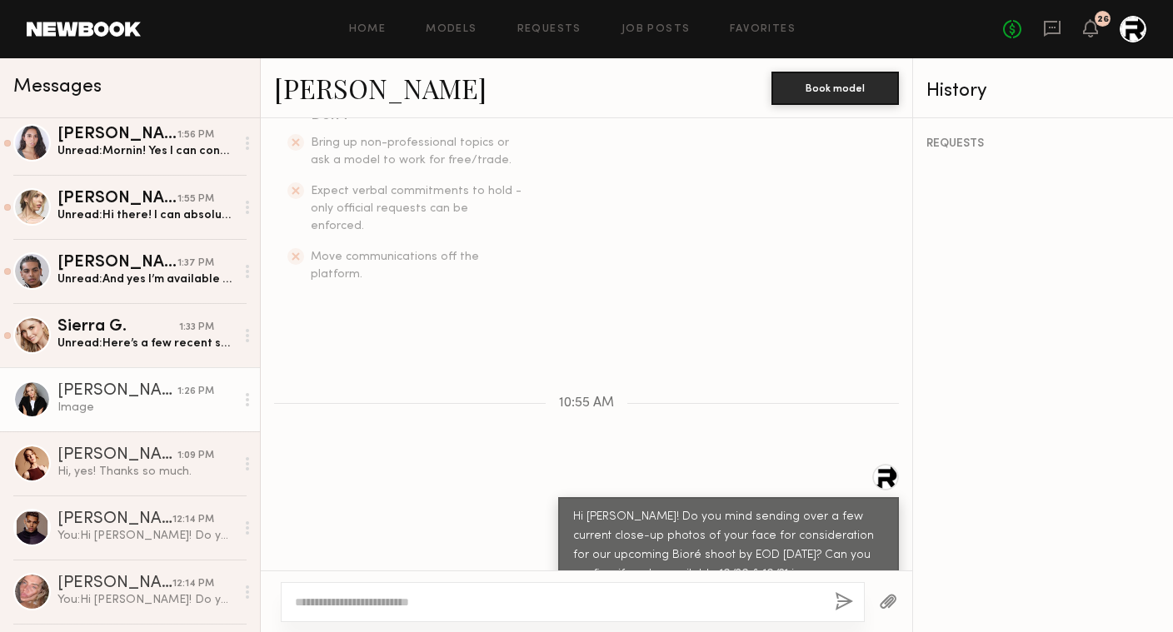
scroll to position [478, 0]
click at [323, 100] on link "[PERSON_NAME]" at bounding box center [380, 88] width 212 height 36
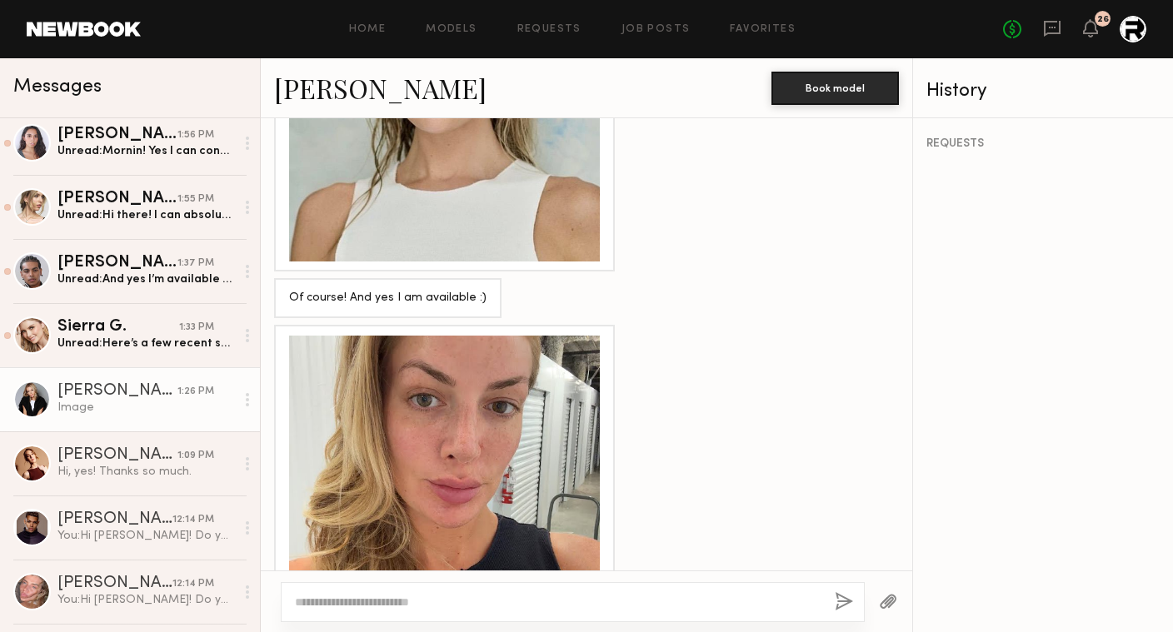
scroll to position [1254, 0]
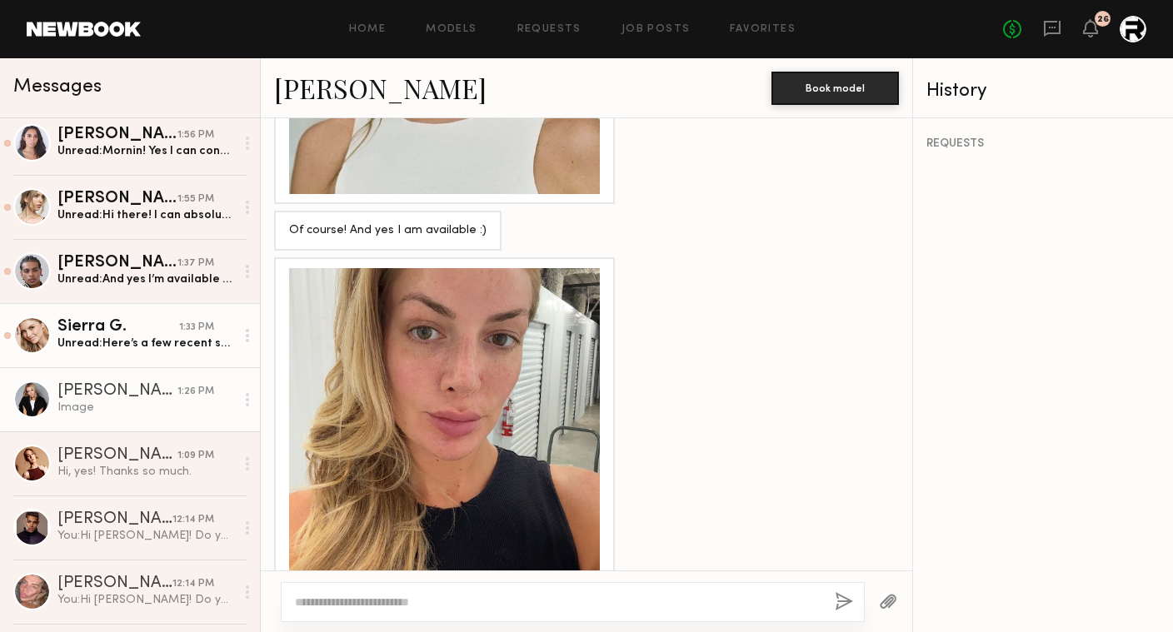
click at [145, 325] on div "Sierra G." at bounding box center [118, 327] width 122 height 17
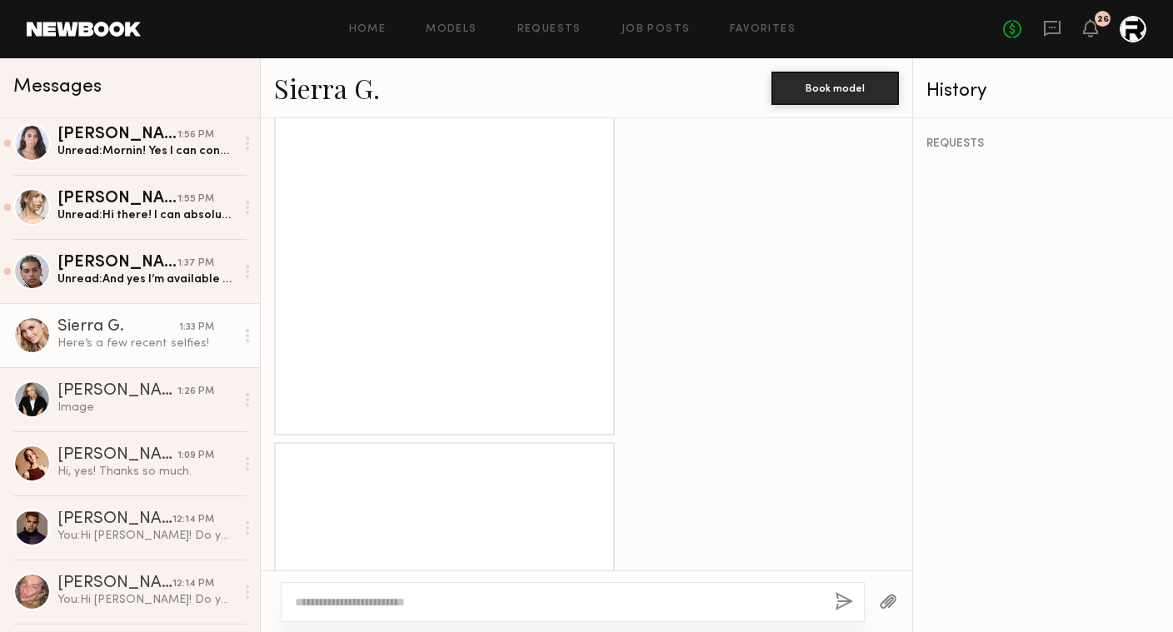
scroll to position [1800, 0]
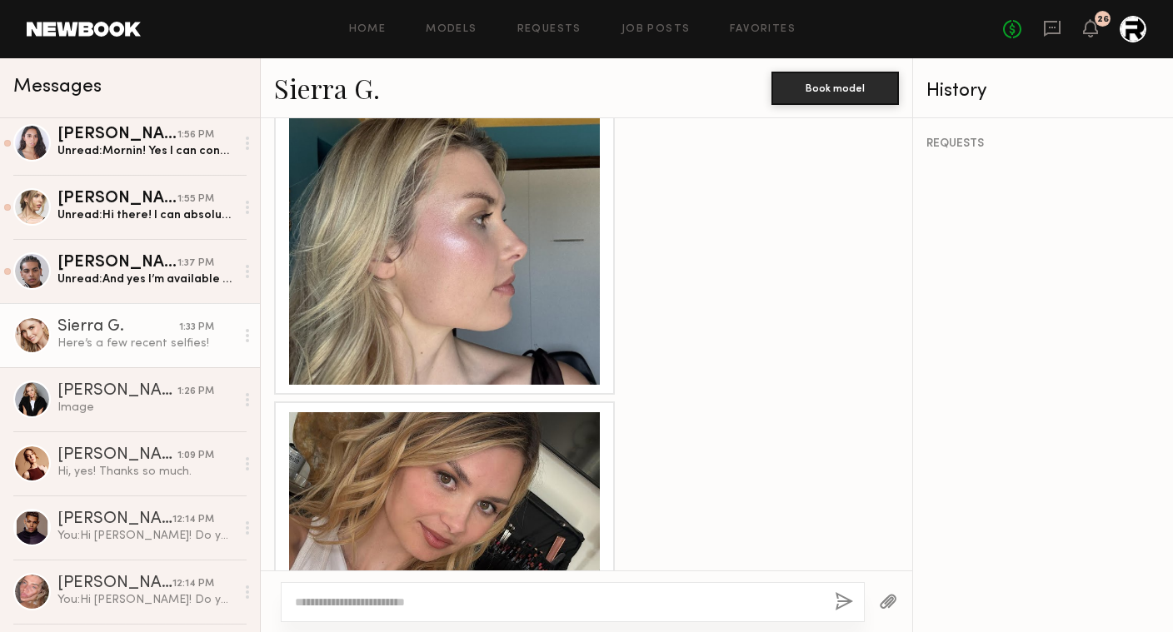
click at [512, 268] on div at bounding box center [444, 229] width 311 height 311
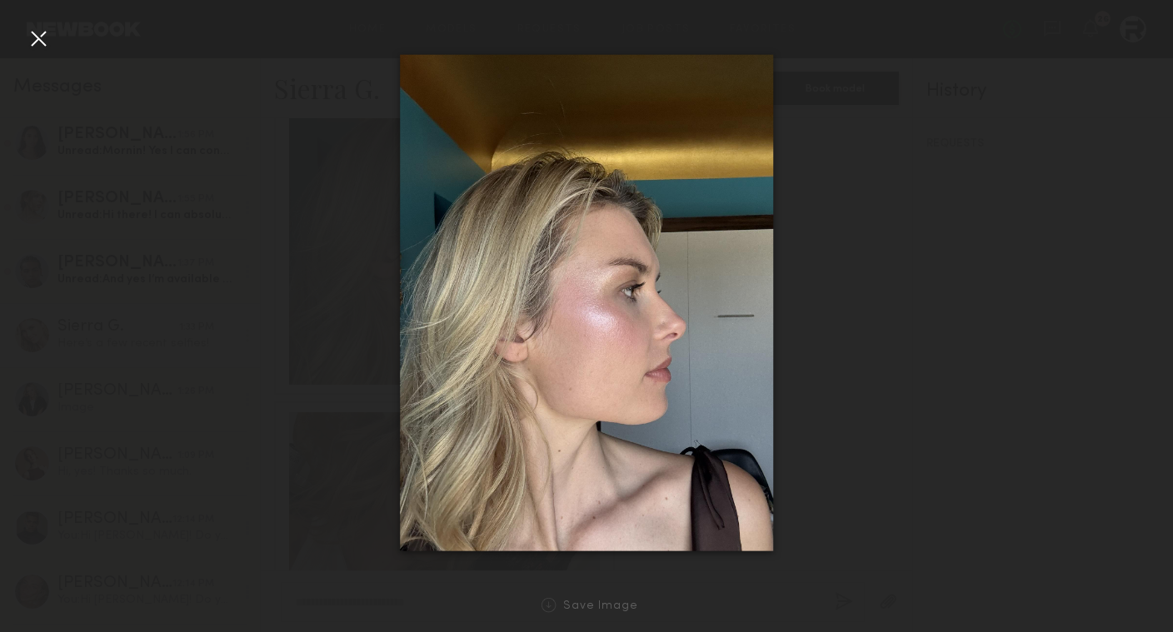
click at [54, 36] on div at bounding box center [586, 303] width 1173 height 552
click at [37, 36] on div at bounding box center [38, 38] width 27 height 27
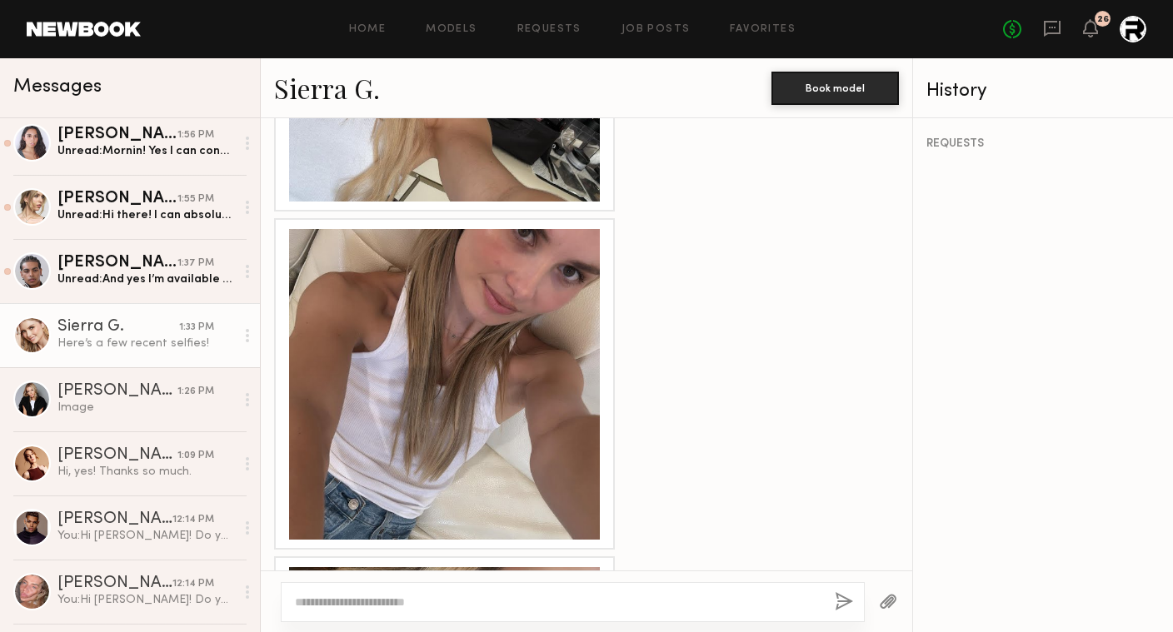
scroll to position [2299, 0]
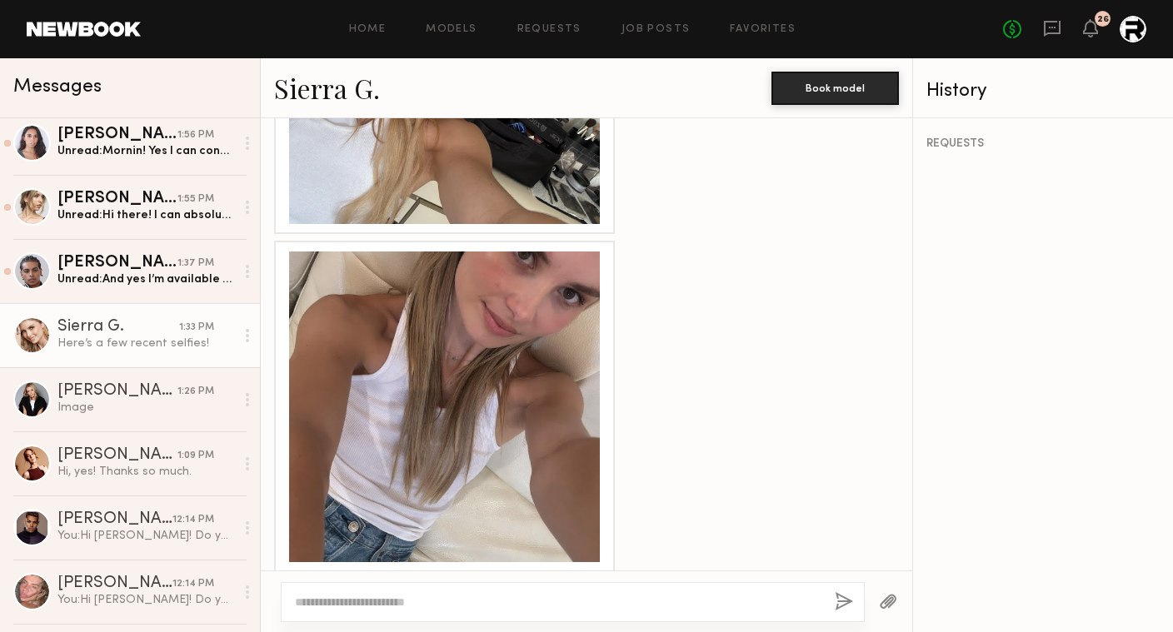
click at [429, 328] on div at bounding box center [444, 407] width 311 height 311
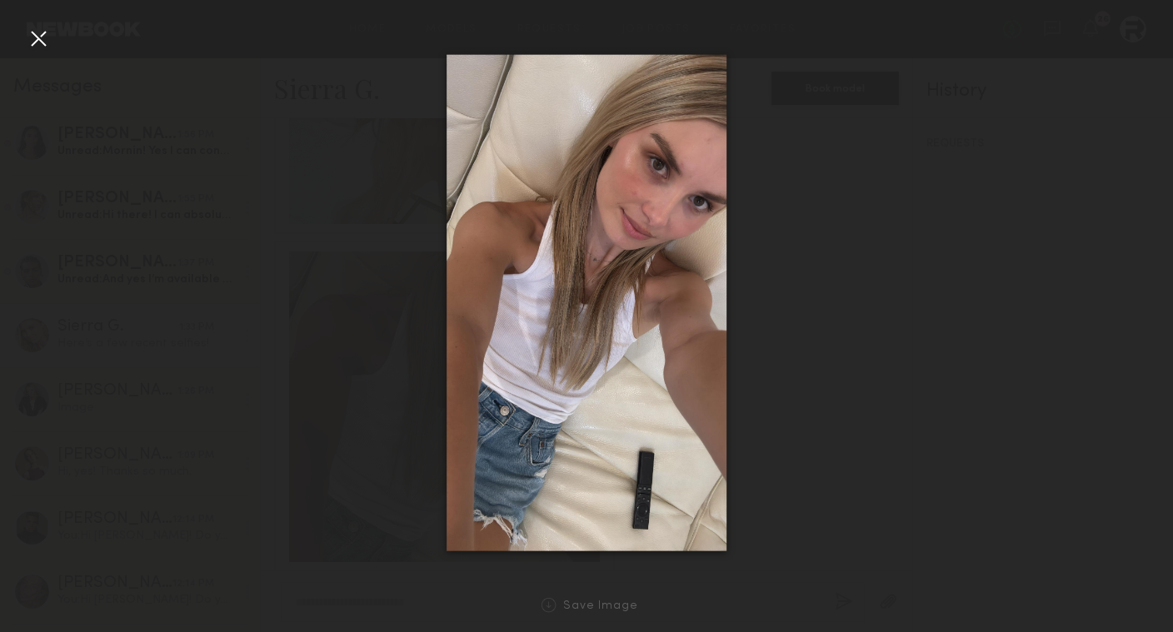
click at [38, 33] on div at bounding box center [38, 38] width 27 height 27
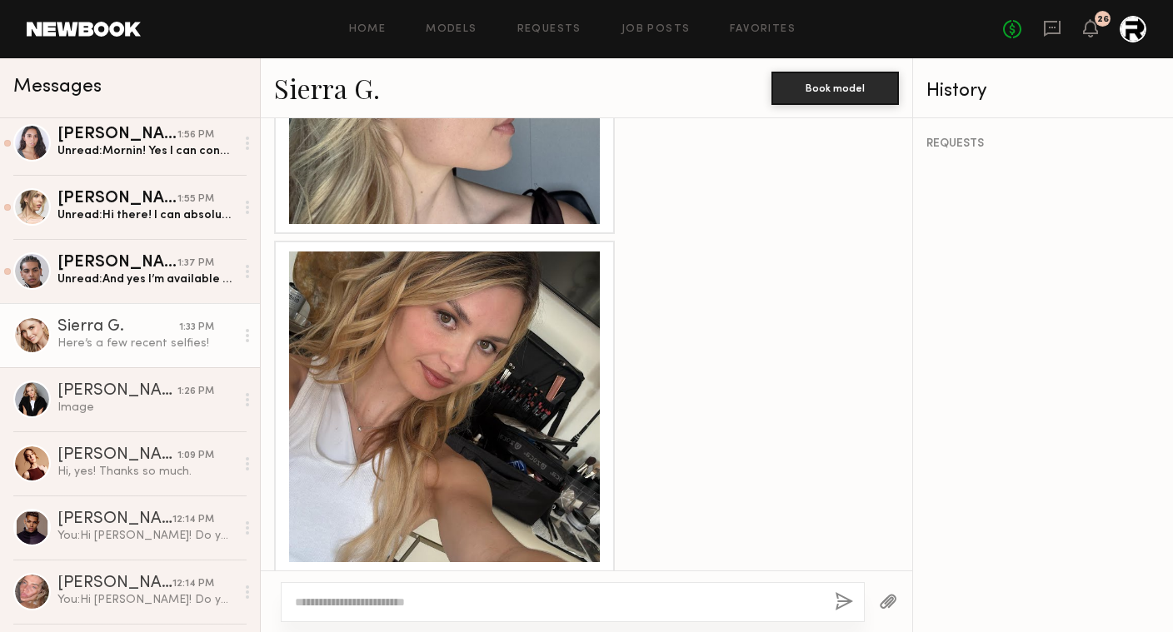
scroll to position [1910, 0]
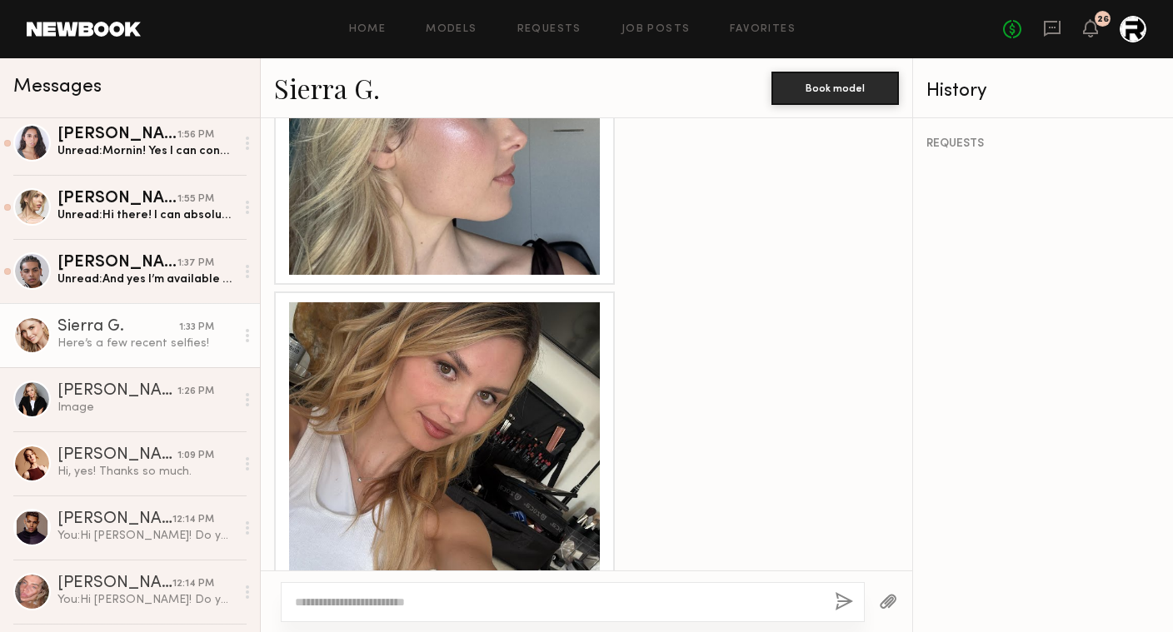
click at [454, 363] on div at bounding box center [444, 457] width 311 height 311
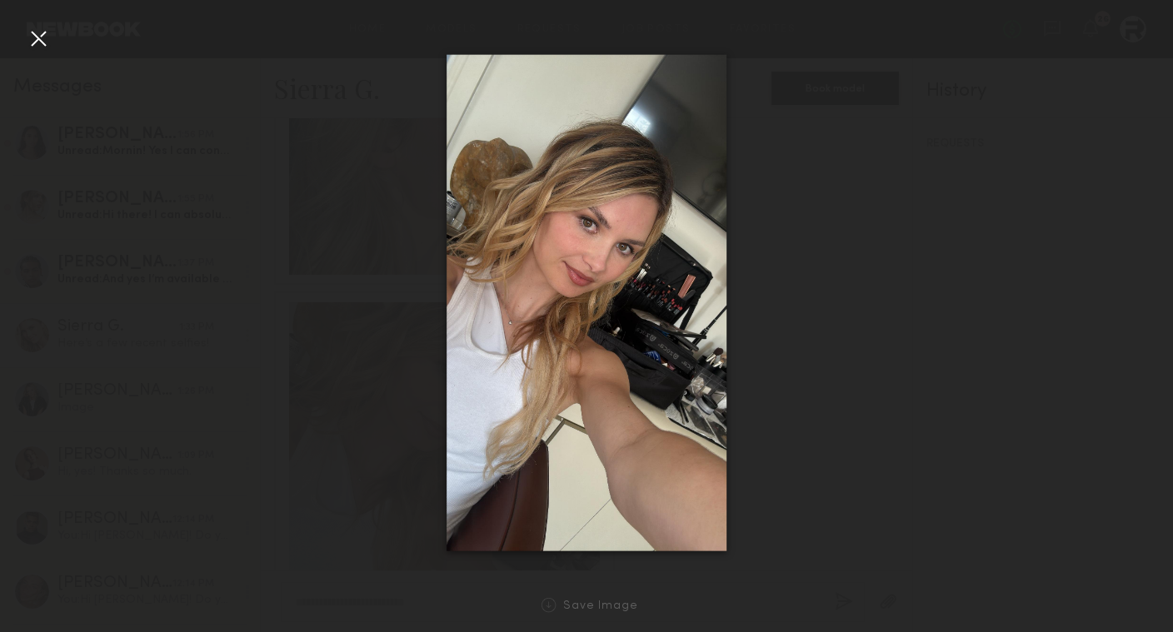
click at [39, 37] on div at bounding box center [38, 38] width 27 height 27
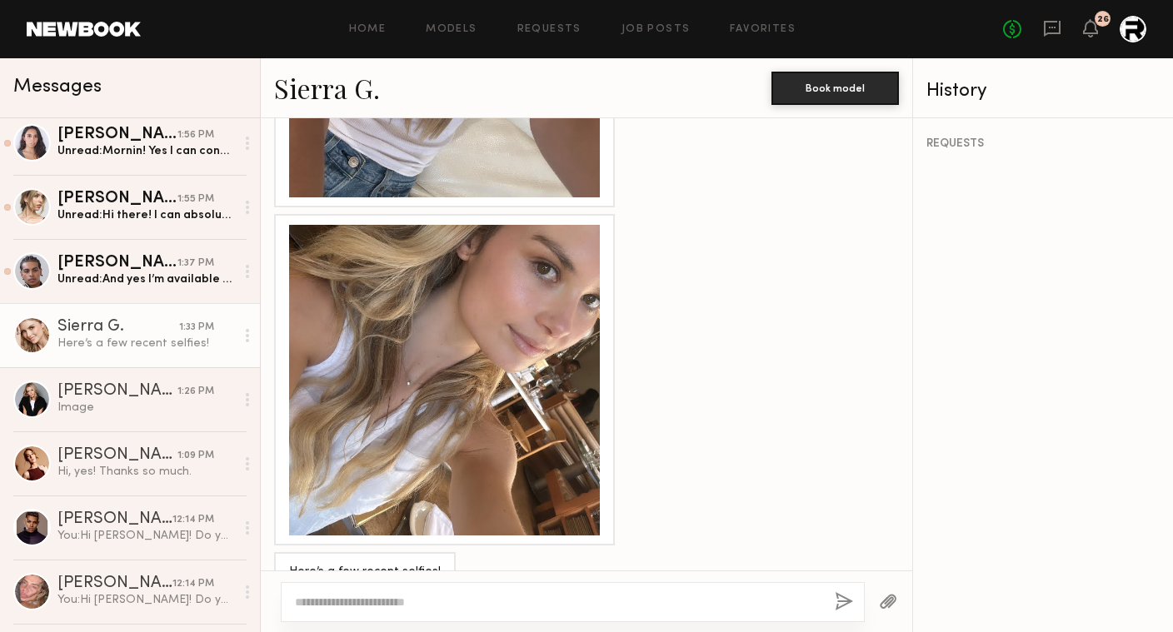
scroll to position [2666, 0]
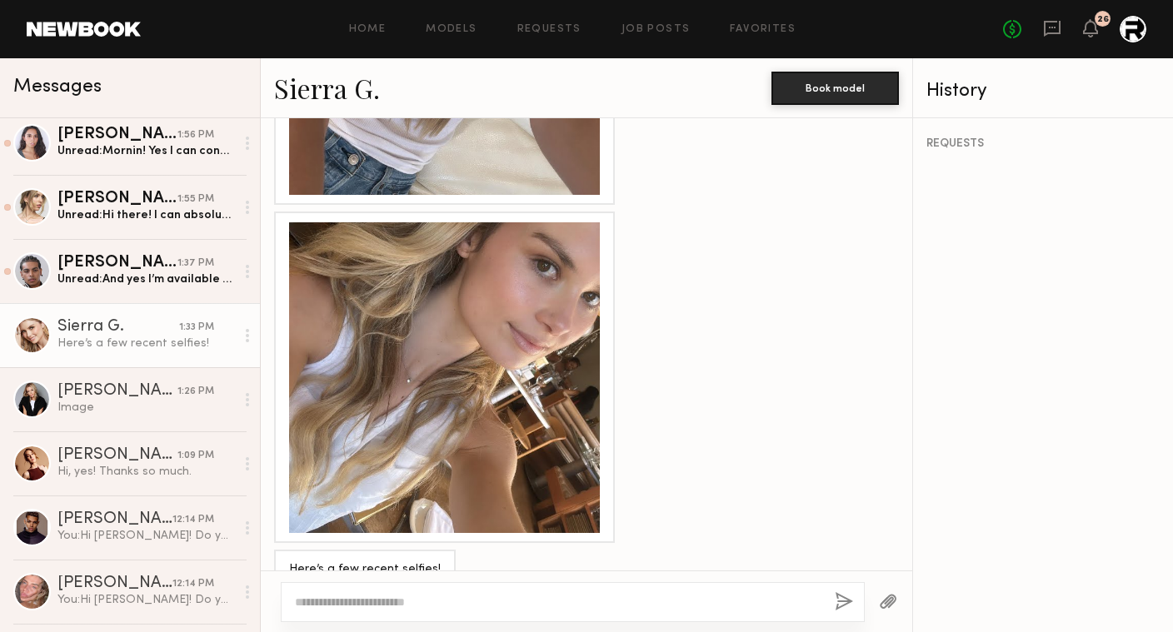
click at [537, 332] on div at bounding box center [444, 377] width 311 height 311
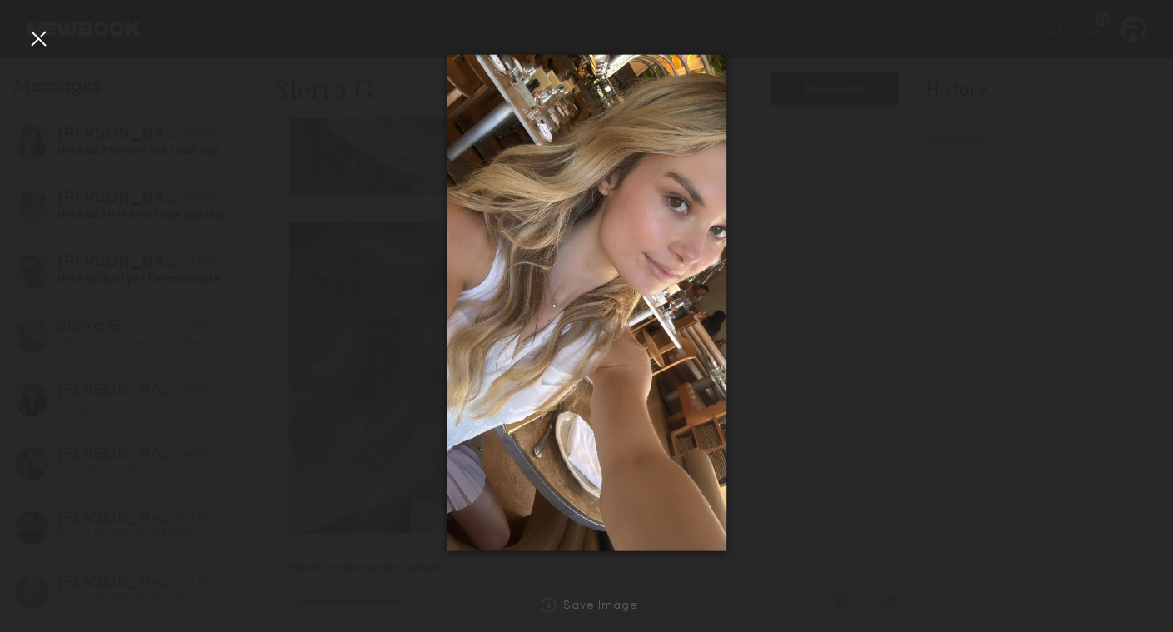
click at [55, 44] on div at bounding box center [586, 303] width 1173 height 552
click at [44, 41] on div at bounding box center [38, 38] width 27 height 27
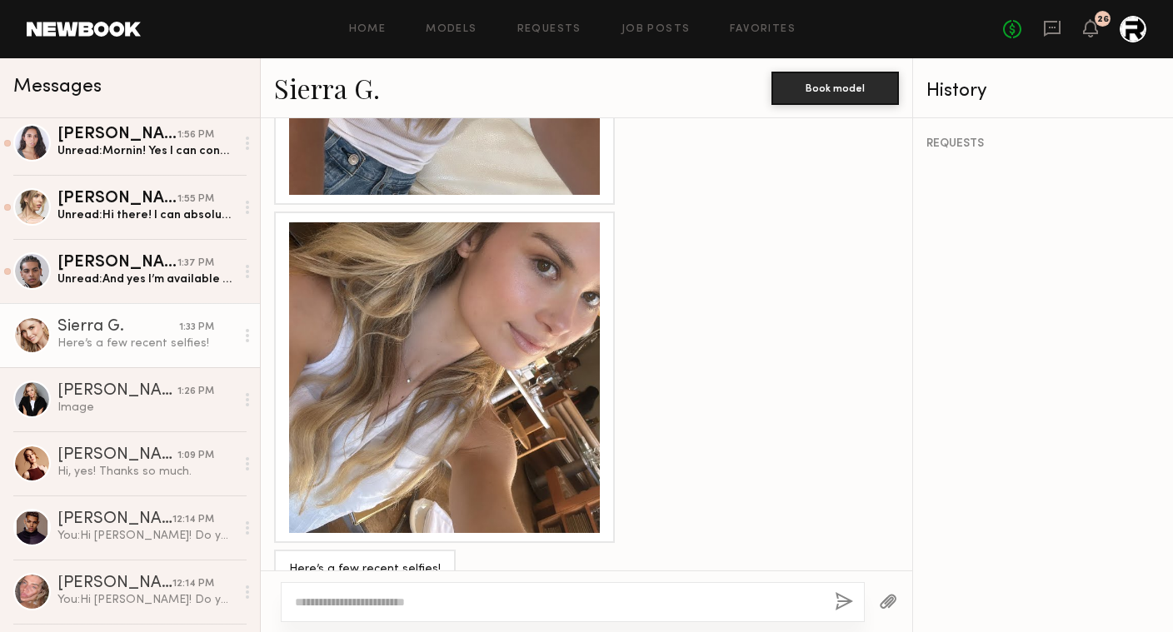
click at [332, 84] on link "Sierra G." at bounding box center [327, 88] width 106 height 36
click at [663, 32] on link "Job Posts" at bounding box center [656, 29] width 69 height 11
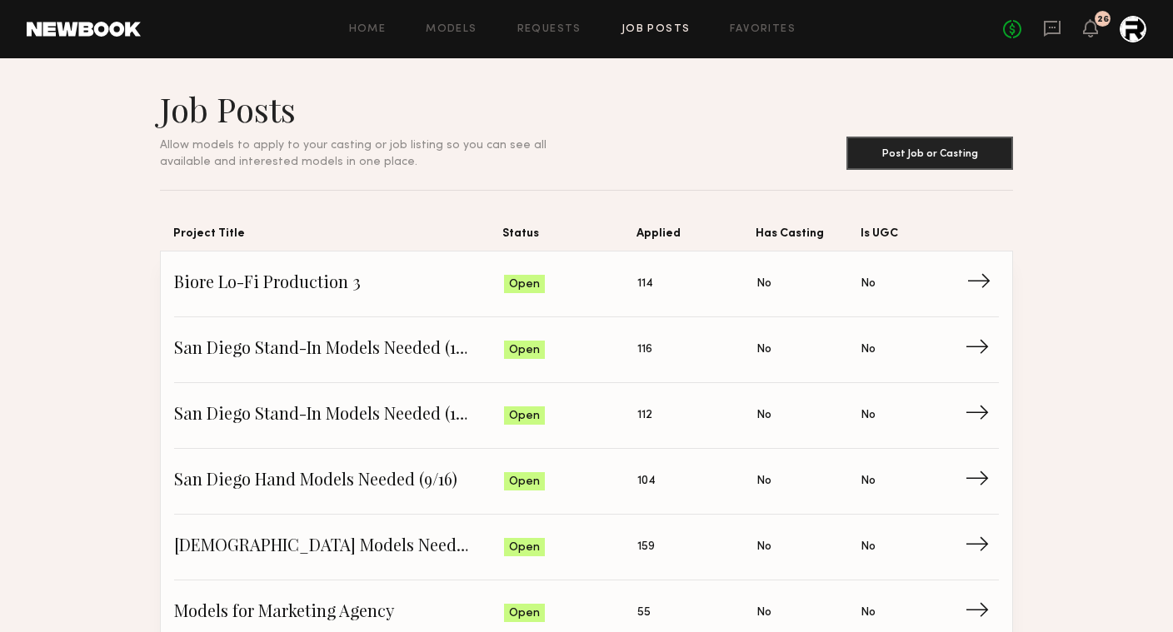
click at [587, 292] on span "Status: Open" at bounding box center [571, 284] width 134 height 25
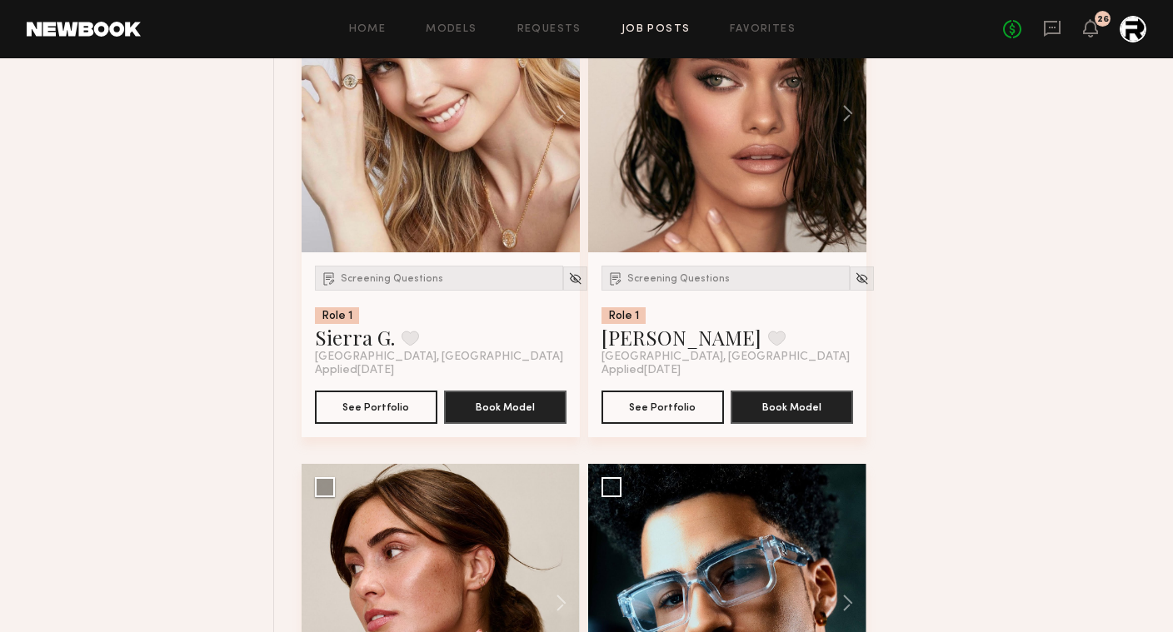
scroll to position [7149, 0]
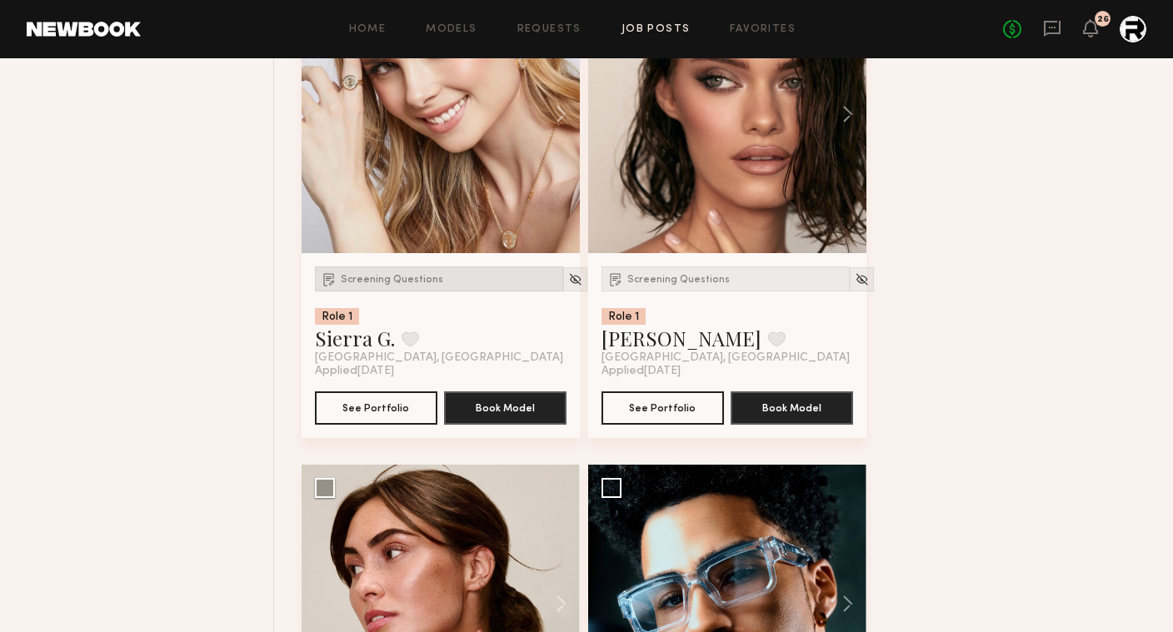
click at [392, 281] on span "Screening Questions" at bounding box center [392, 280] width 102 height 10
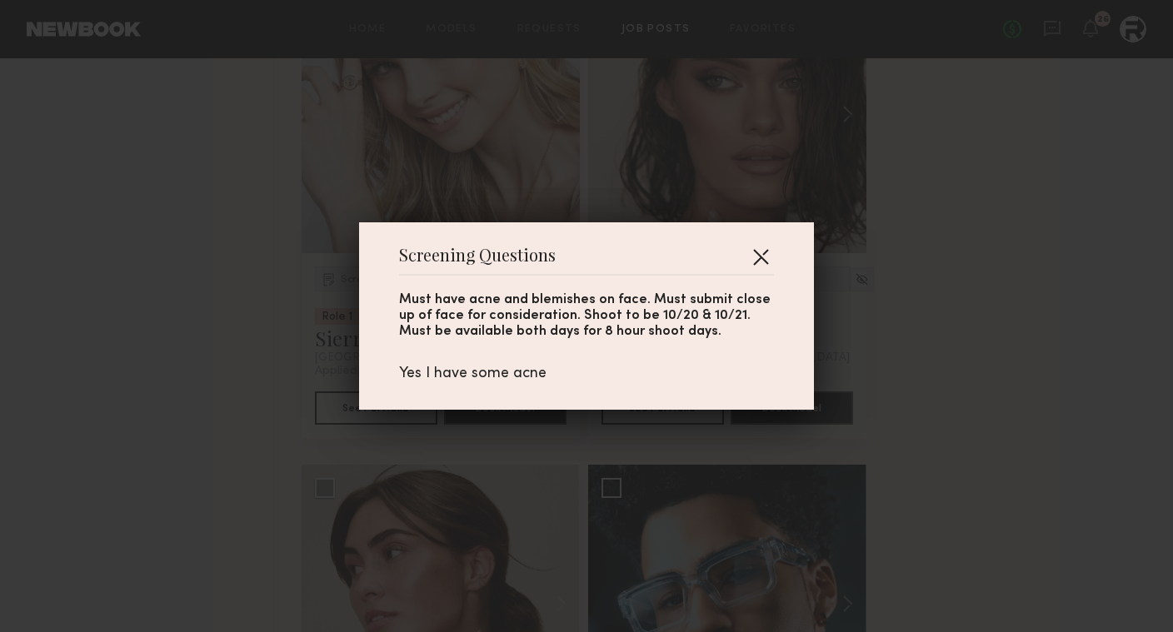
click at [757, 257] on button "button" at bounding box center [760, 256] width 27 height 27
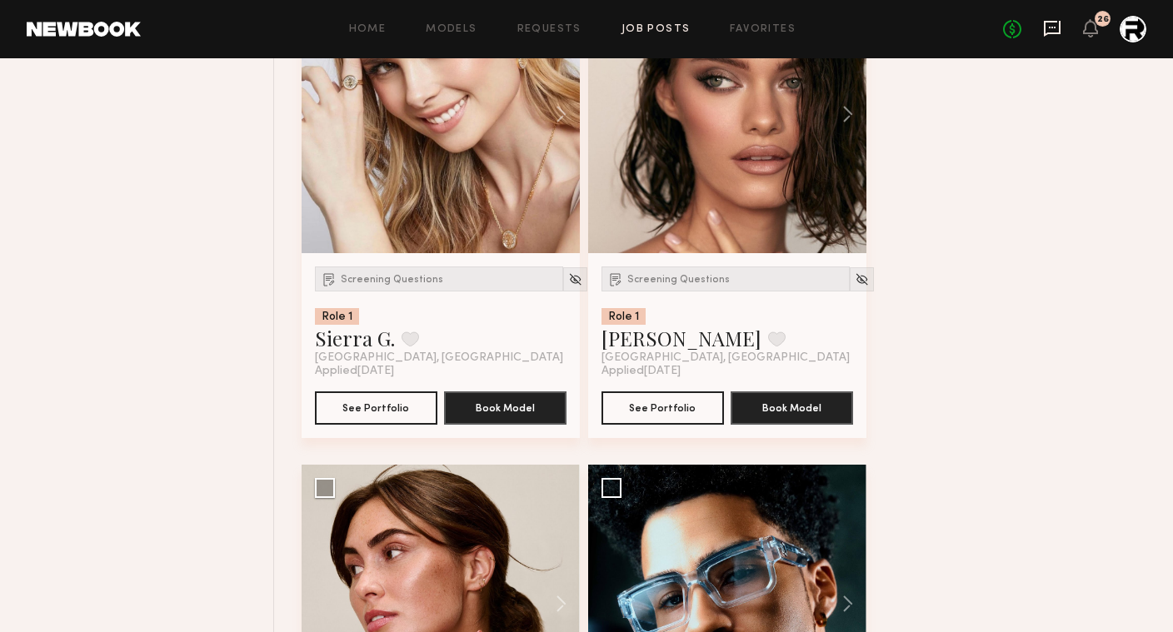
click at [1046, 28] on icon at bounding box center [1052, 28] width 18 height 18
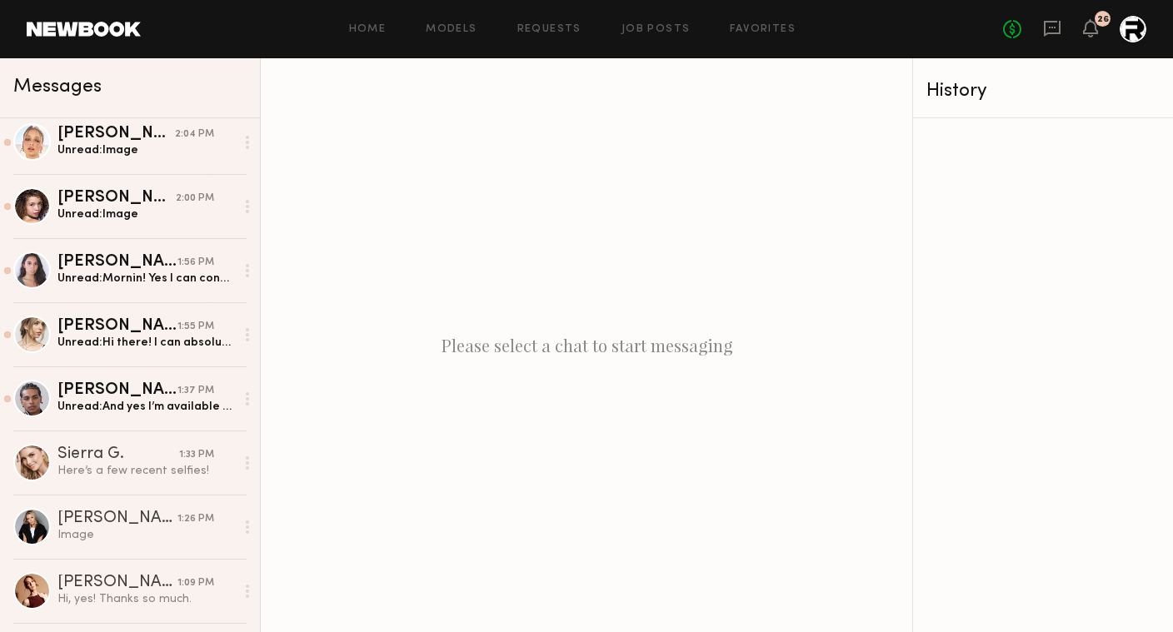
scroll to position [402, 0]
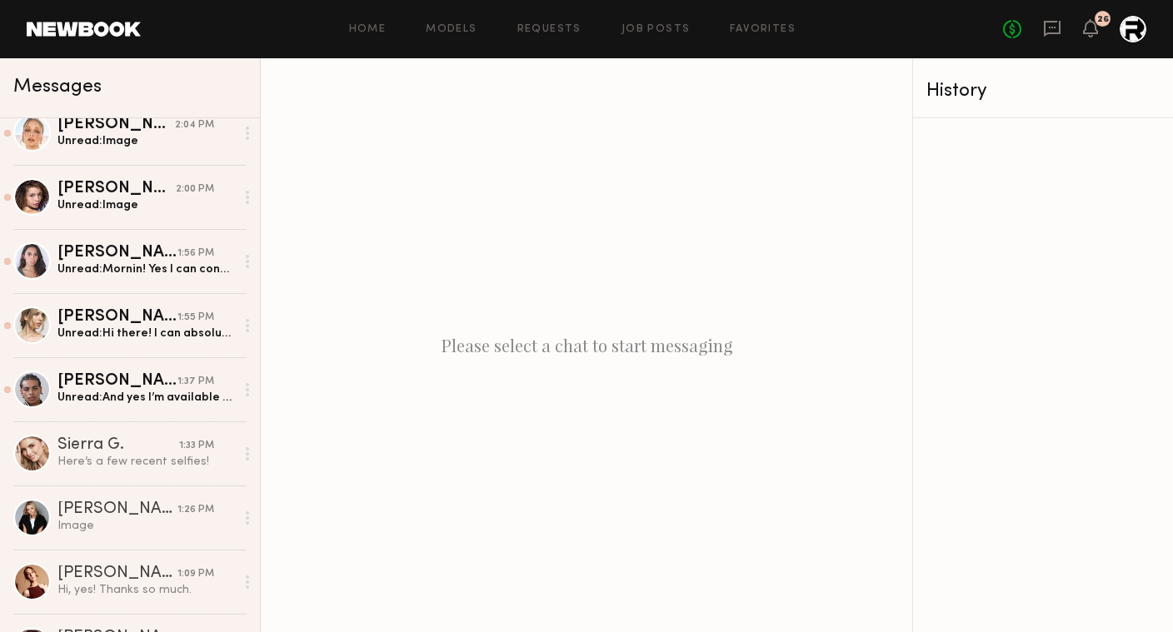
click at [142, 394] on div "Unread: And yes I’m available for both of those dates in San Diego." at bounding box center [145, 398] width 177 height 16
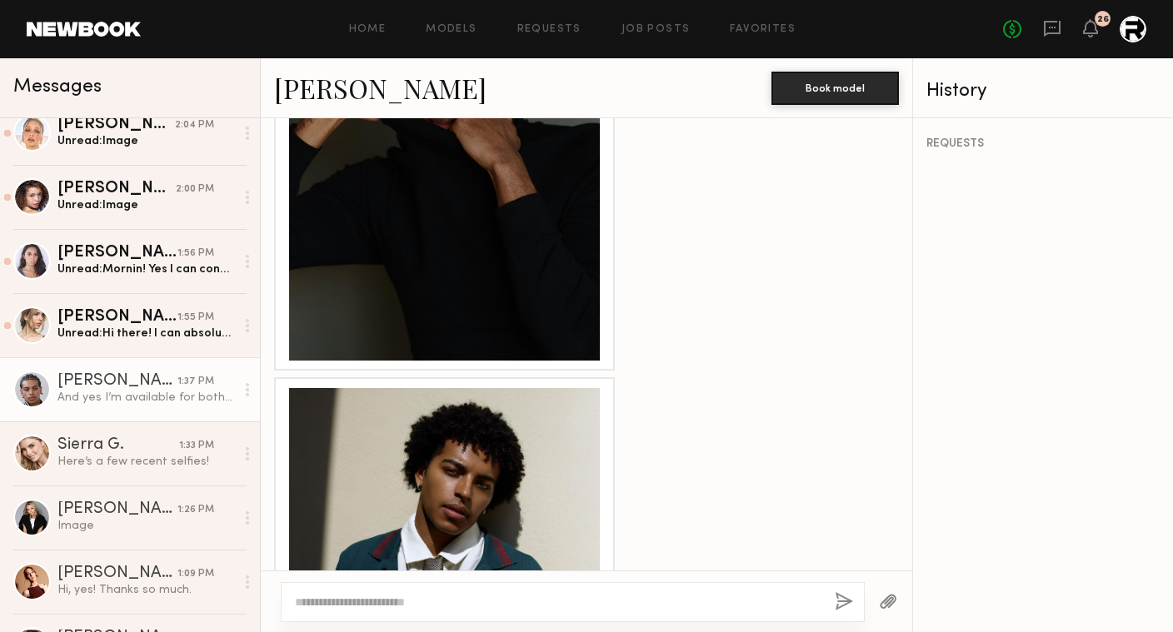
scroll to position [2315, 0]
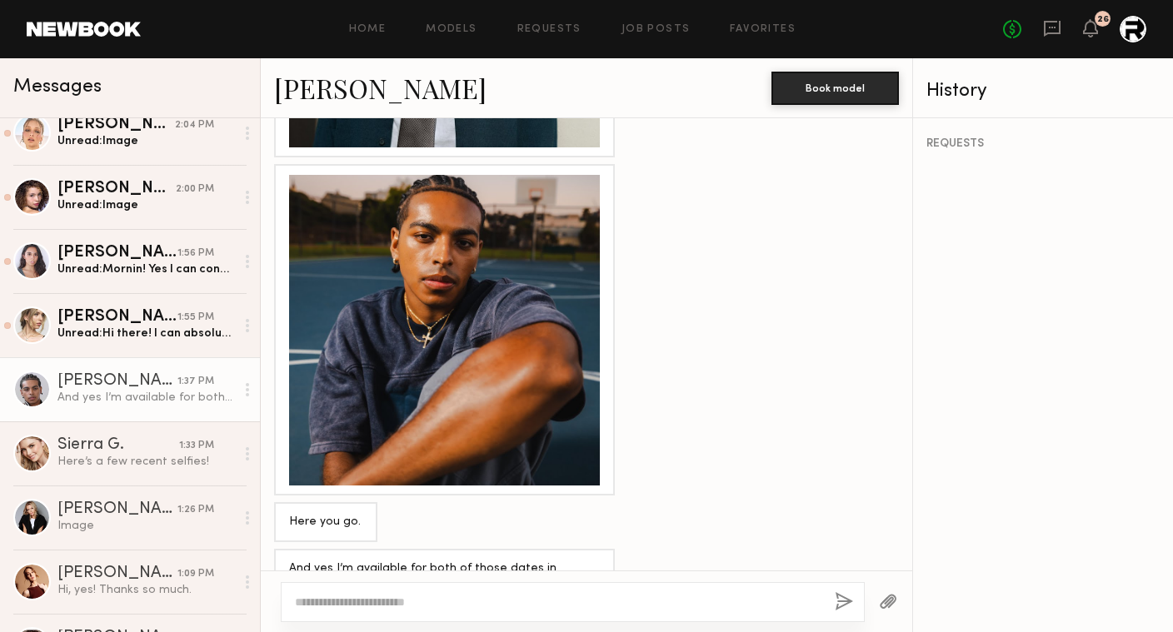
click at [573, 588] on div at bounding box center [573, 602] width 584 height 40
click at [543, 598] on textarea at bounding box center [558, 602] width 527 height 17
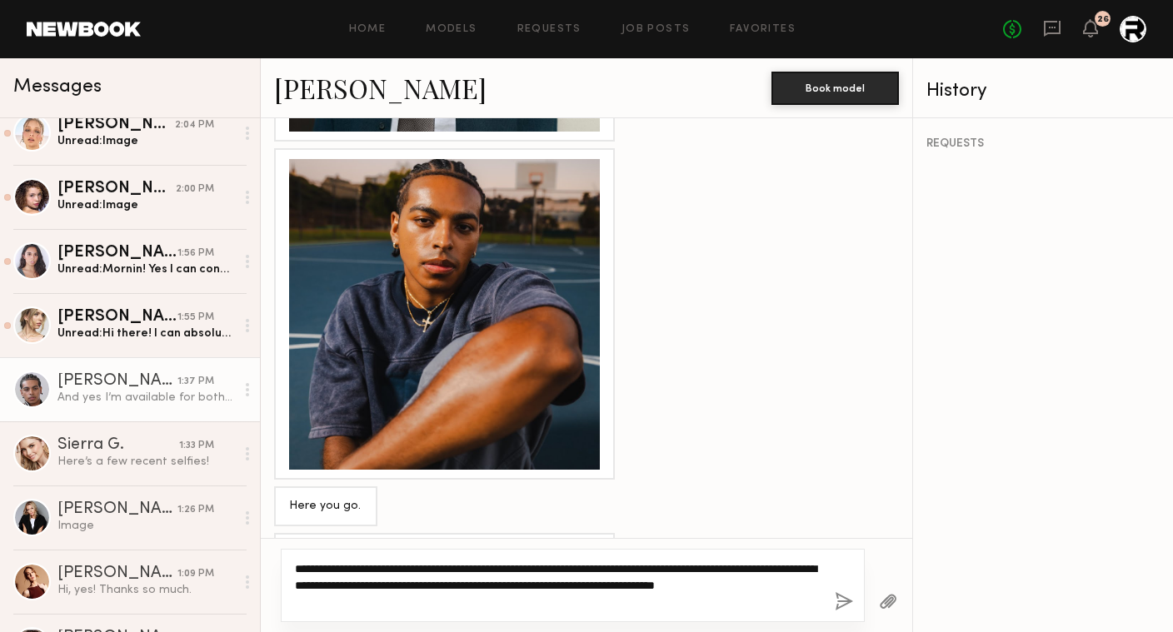
scroll to position [2347, 0]
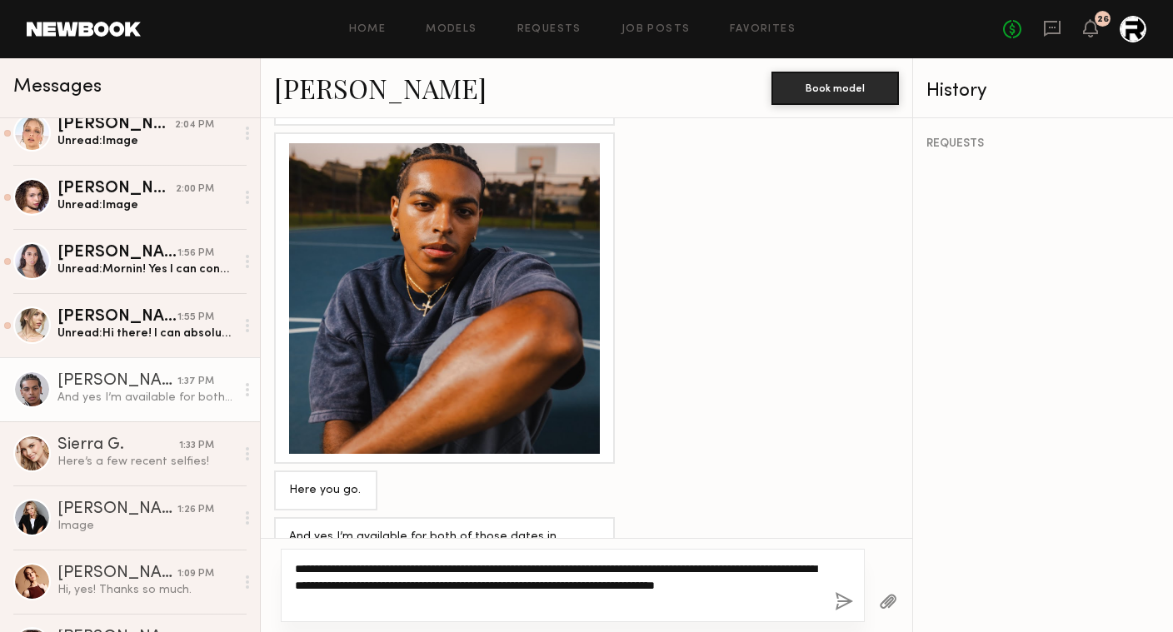
click at [469, 607] on textarea "**********" at bounding box center [558, 586] width 527 height 50
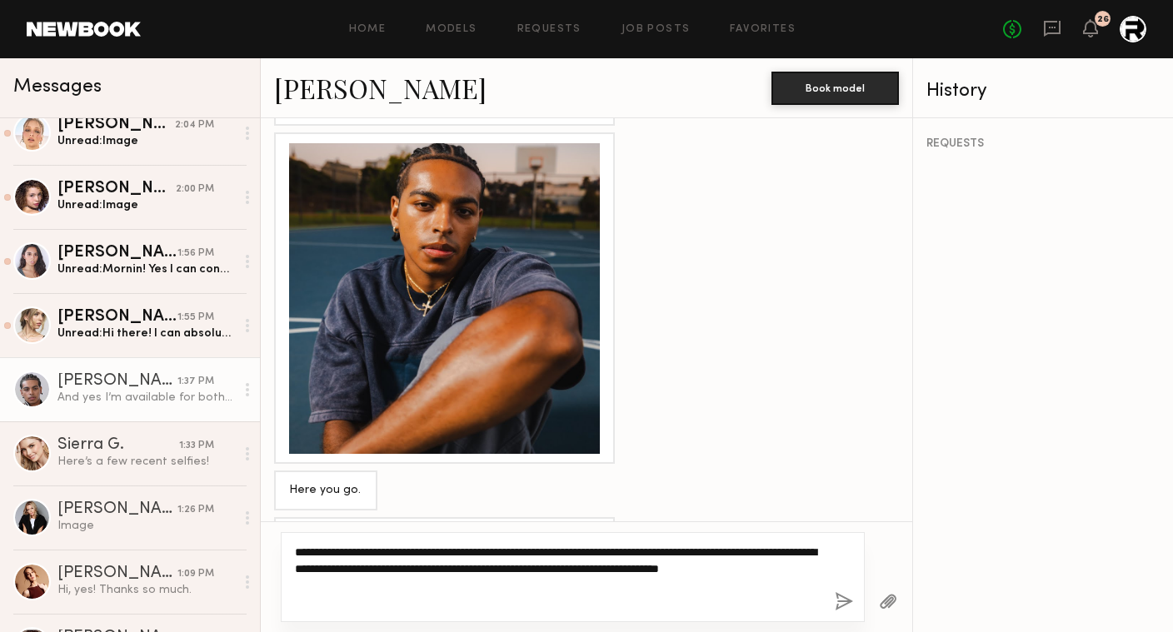
click at [441, 554] on textarea "**********" at bounding box center [558, 577] width 527 height 67
click at [337, 585] on textarea "**********" at bounding box center [558, 577] width 527 height 67
type textarea "**********"
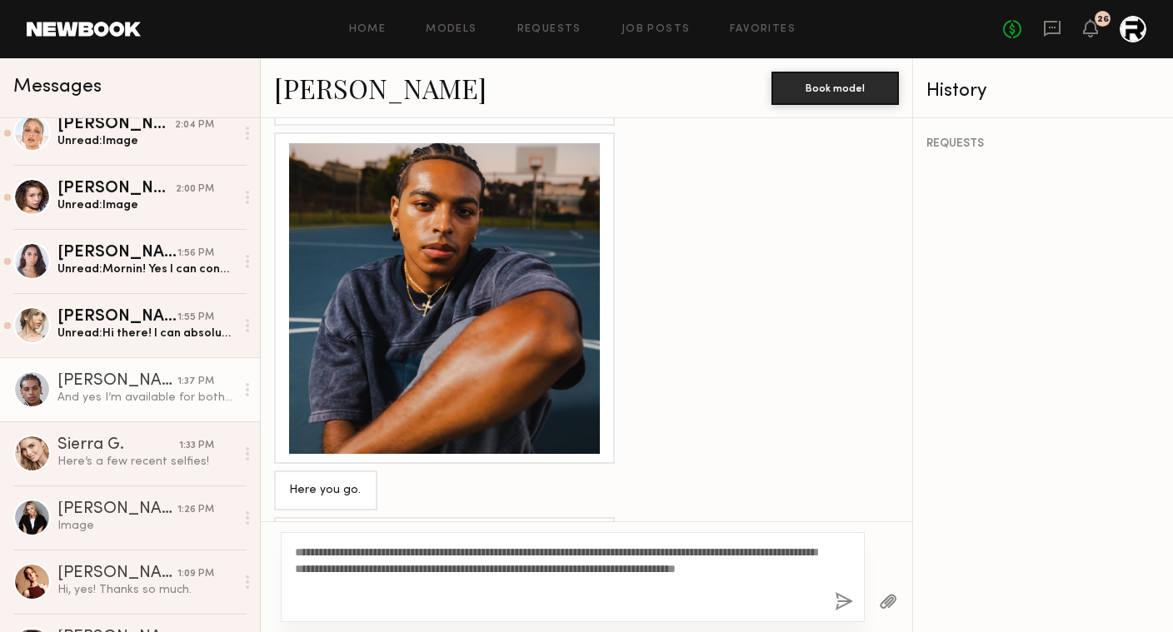
click at [841, 597] on button "button" at bounding box center [844, 602] width 18 height 21
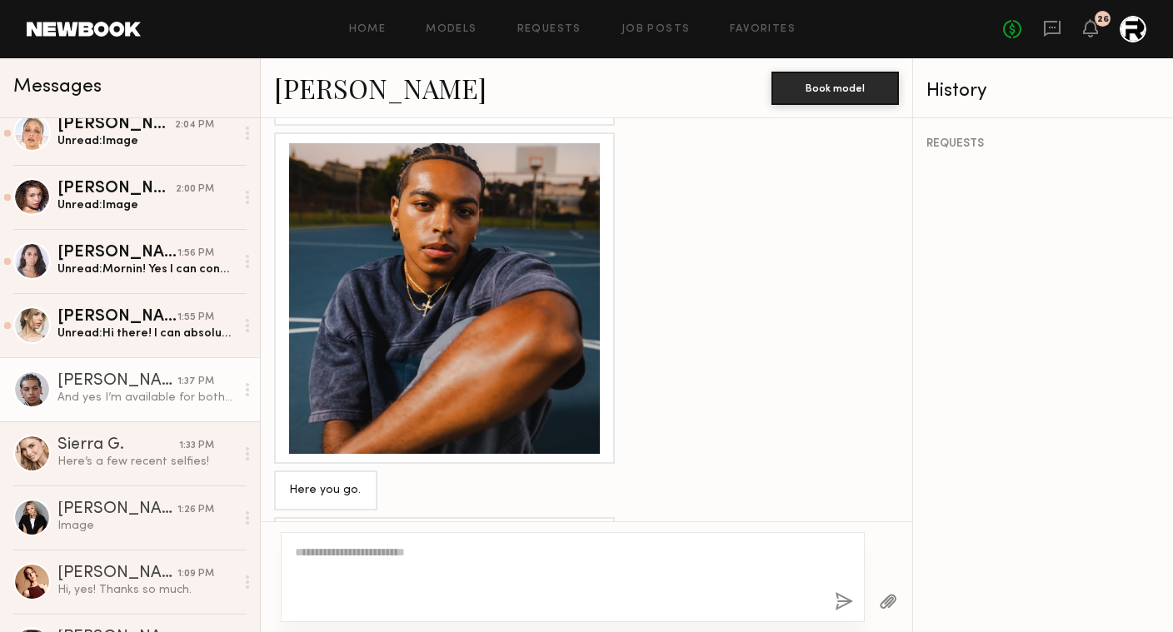
scroll to position [0, 0]
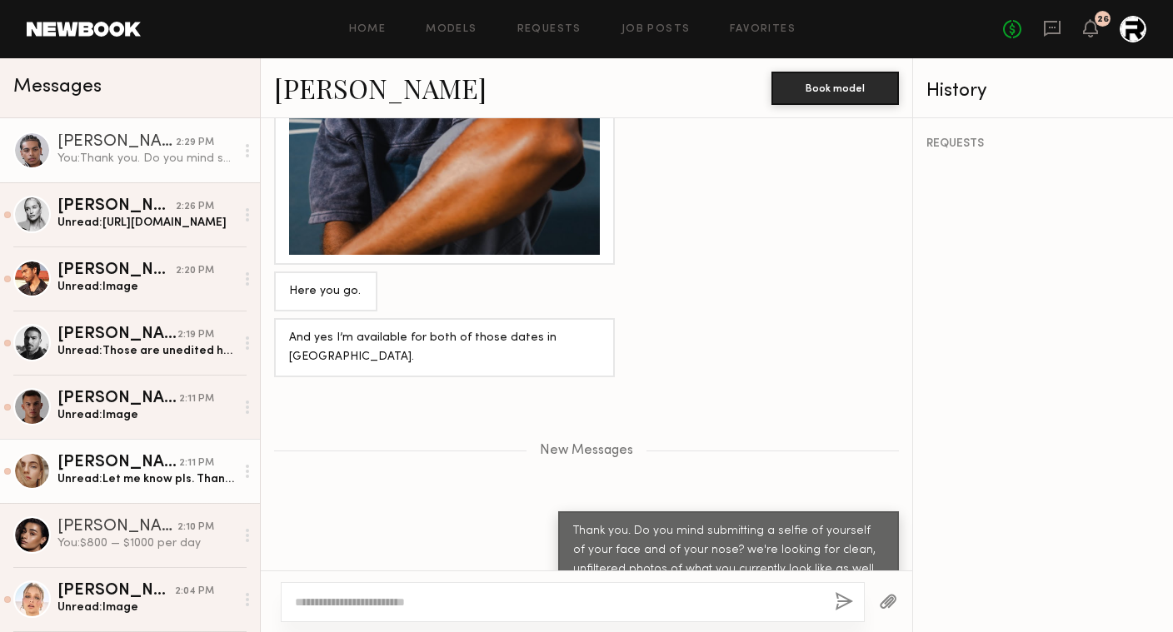
click at [132, 472] on div "Unread: Let me know pls. Thanks :)" at bounding box center [145, 480] width 177 height 16
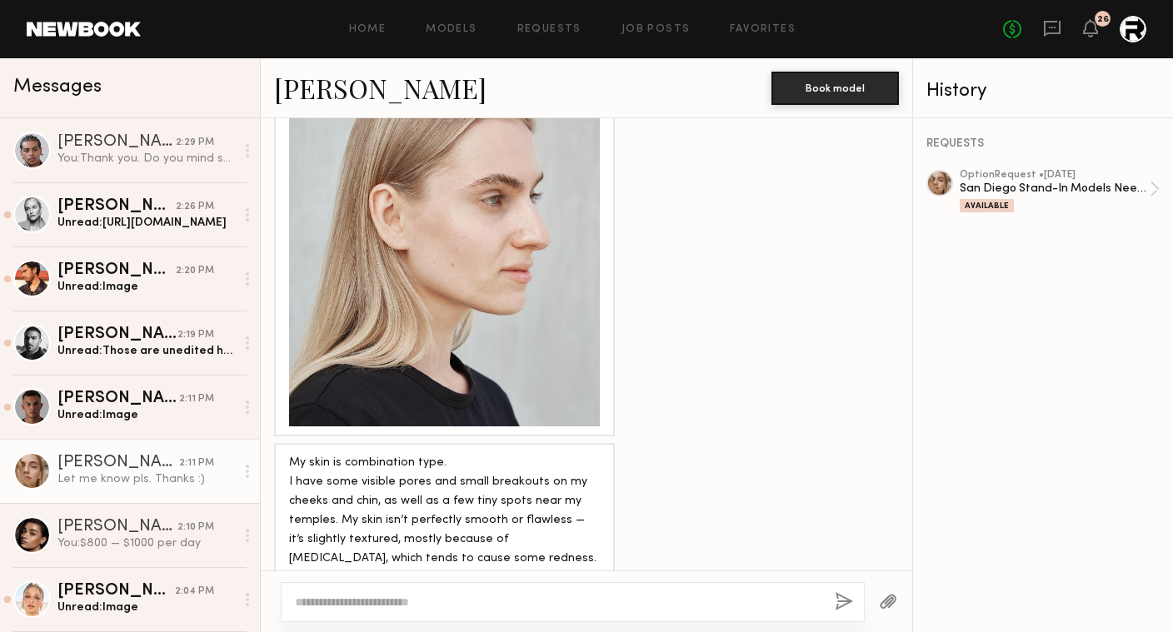
scroll to position [3502, 0]
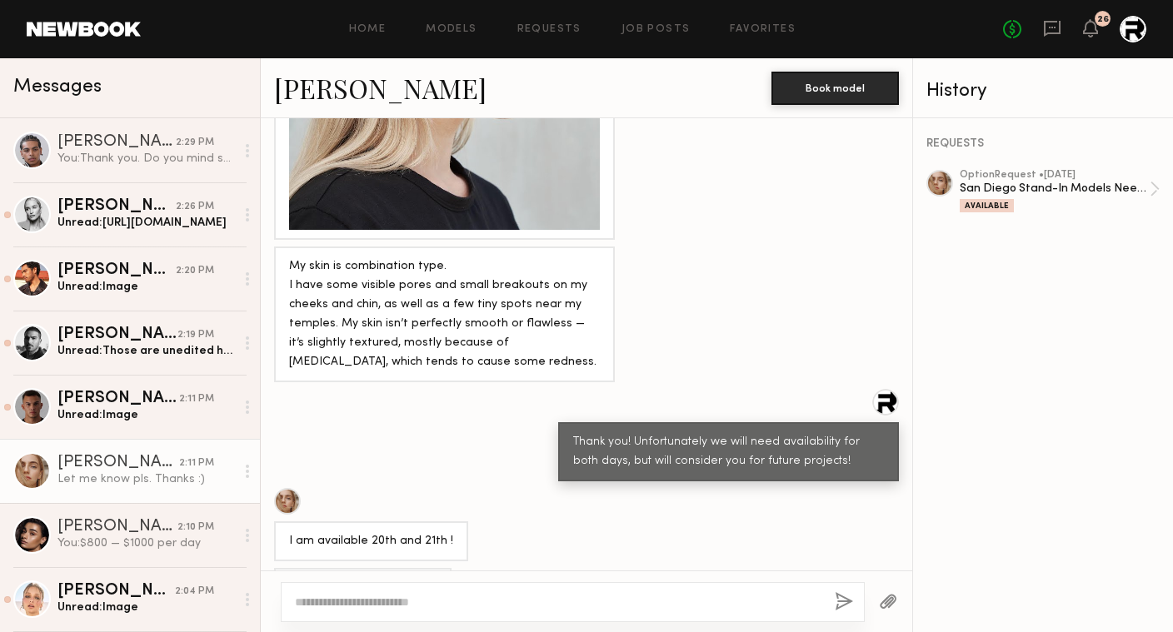
click at [511, 598] on textarea at bounding box center [558, 602] width 527 height 17
type textarea "**********"
click at [842, 600] on button "button" at bounding box center [844, 602] width 18 height 21
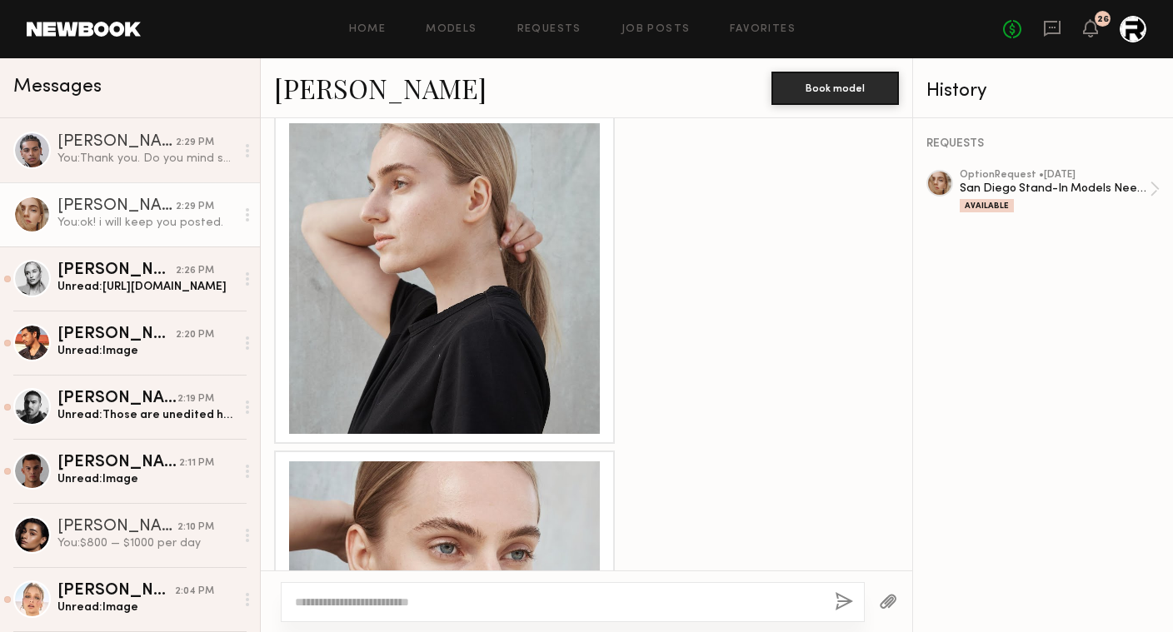
scroll to position [1406, 0]
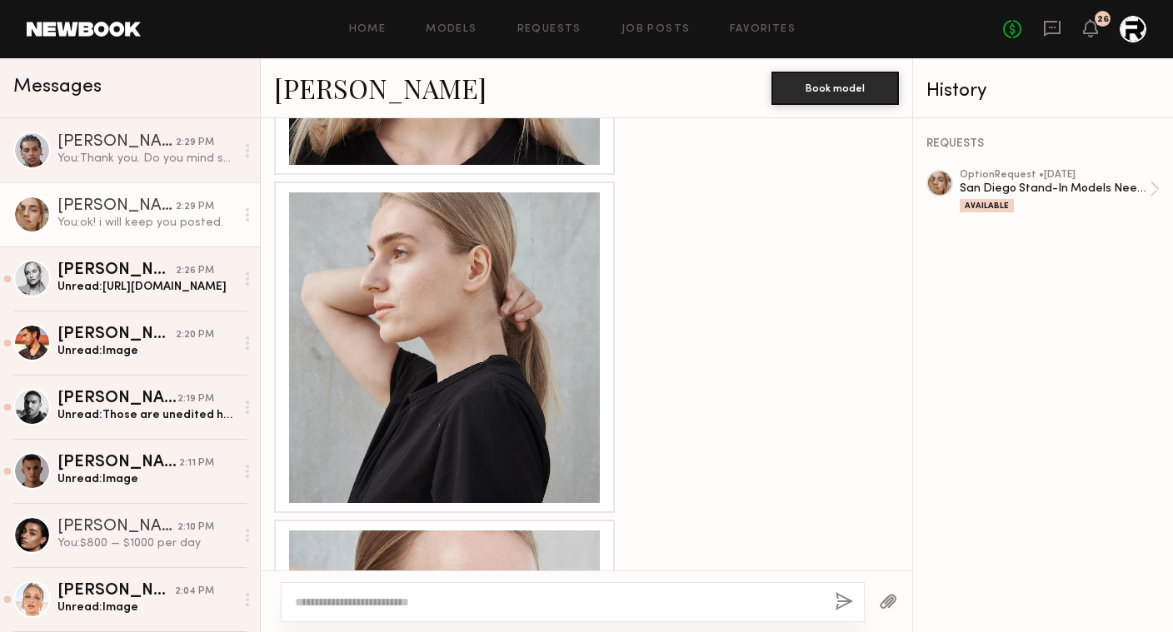
click at [444, 261] on div at bounding box center [444, 347] width 311 height 311
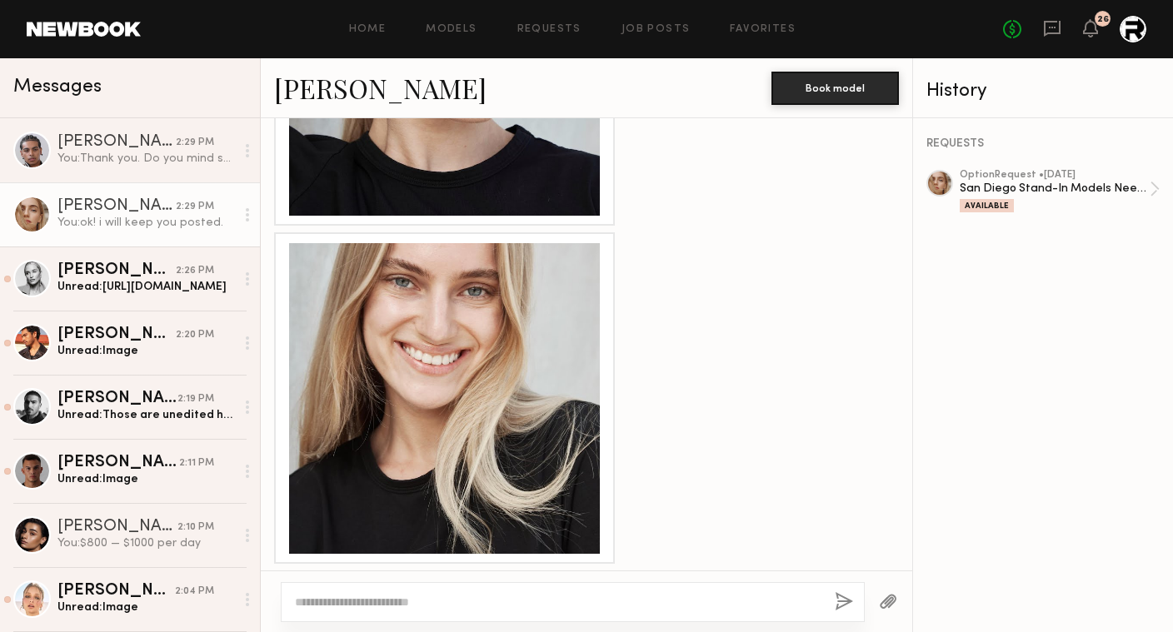
scroll to position [2050, 0]
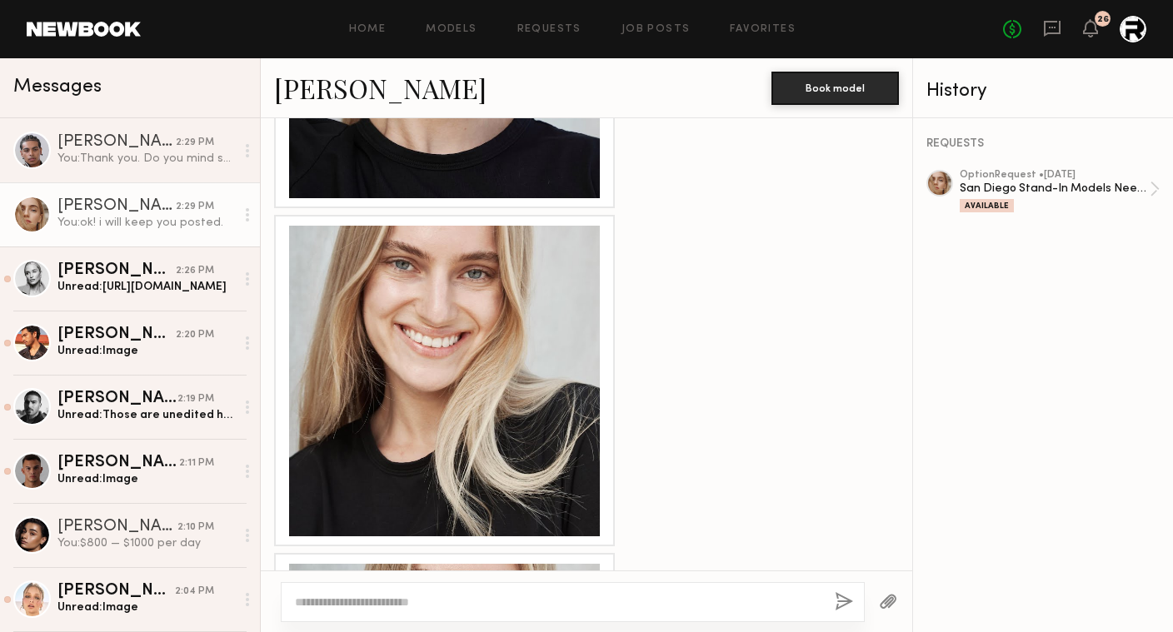
click at [497, 341] on div at bounding box center [444, 381] width 311 height 311
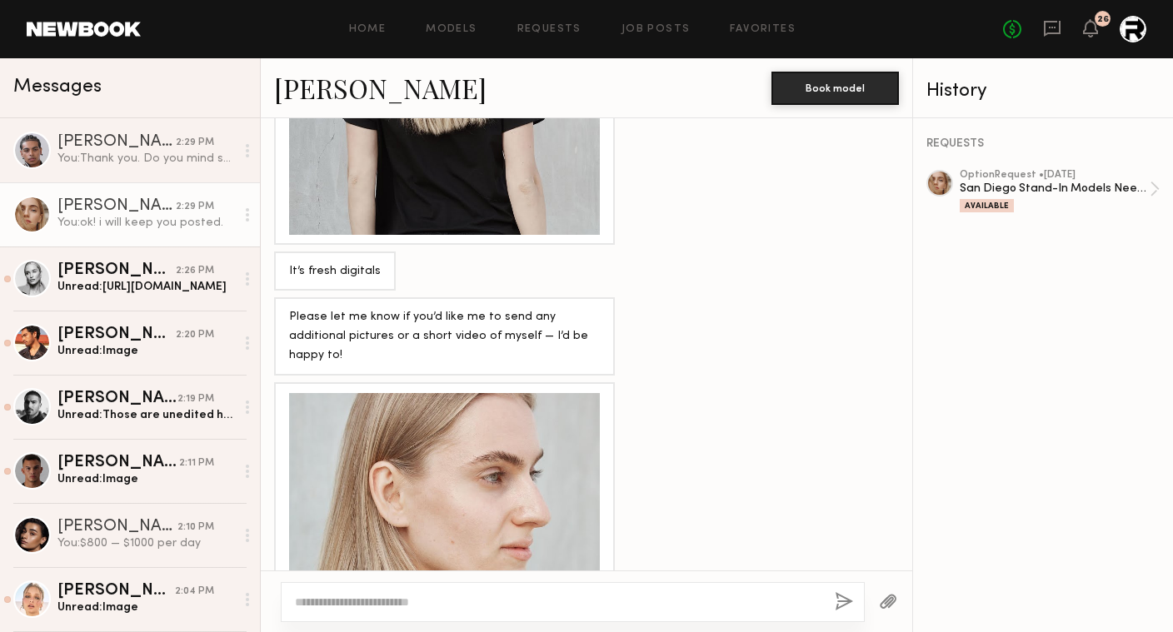
scroll to position [3135, 0]
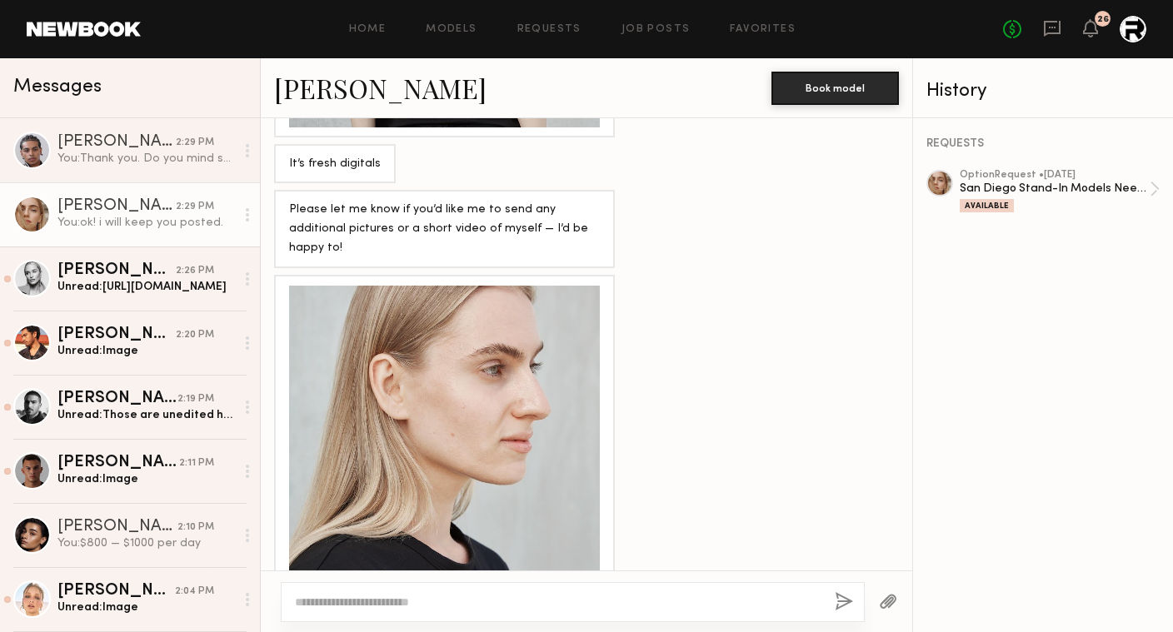
click at [506, 388] on div at bounding box center [444, 441] width 311 height 311
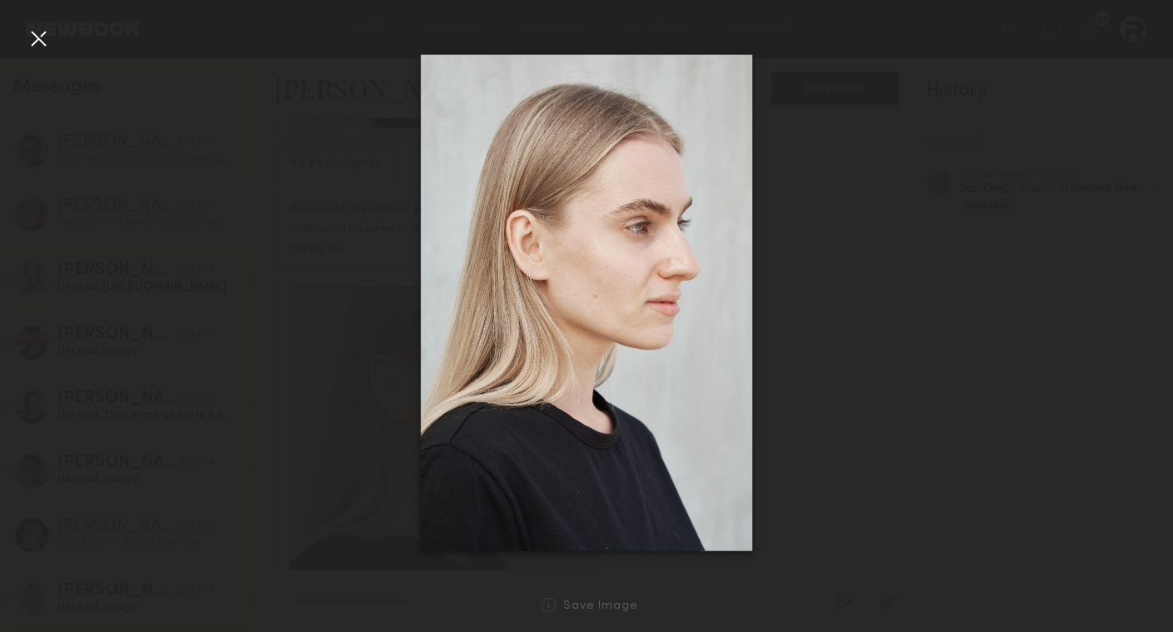
click at [883, 241] on div at bounding box center [586, 303] width 1173 height 552
click at [817, 277] on div at bounding box center [586, 303] width 1173 height 552
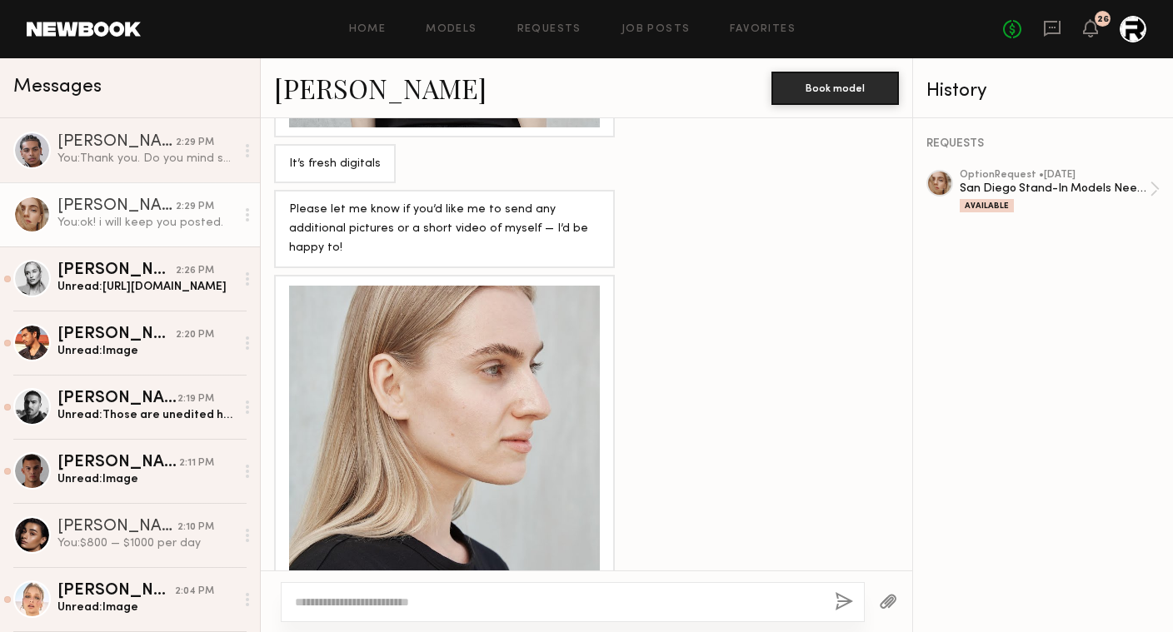
scroll to position [3675, 0]
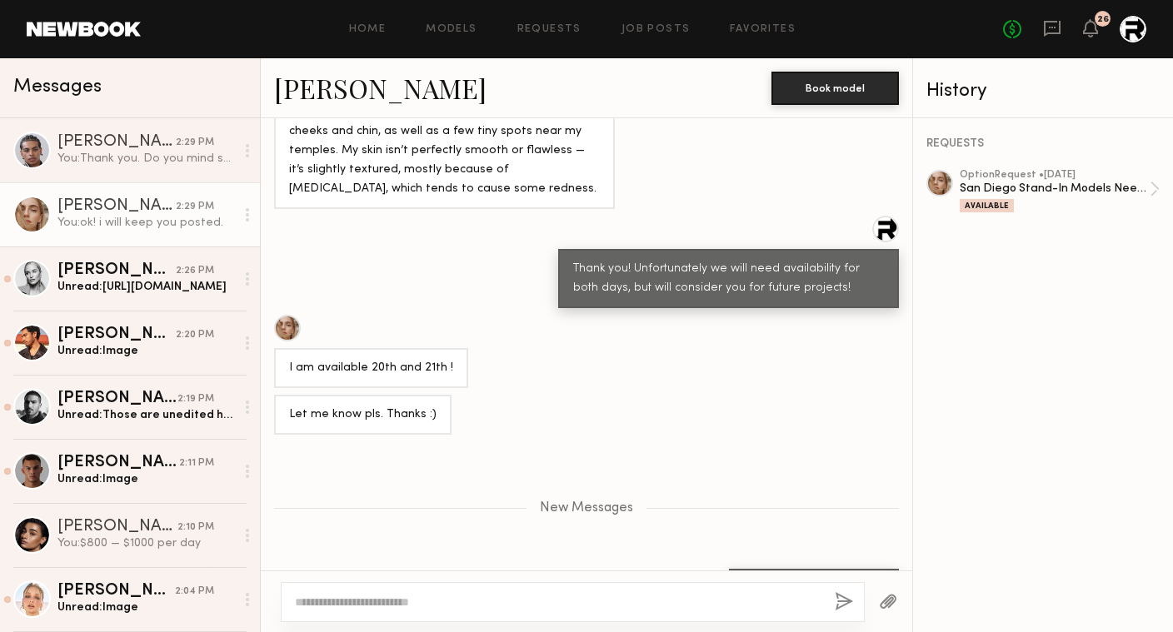
click at [332, 96] on link "[PERSON_NAME]" at bounding box center [380, 88] width 212 height 36
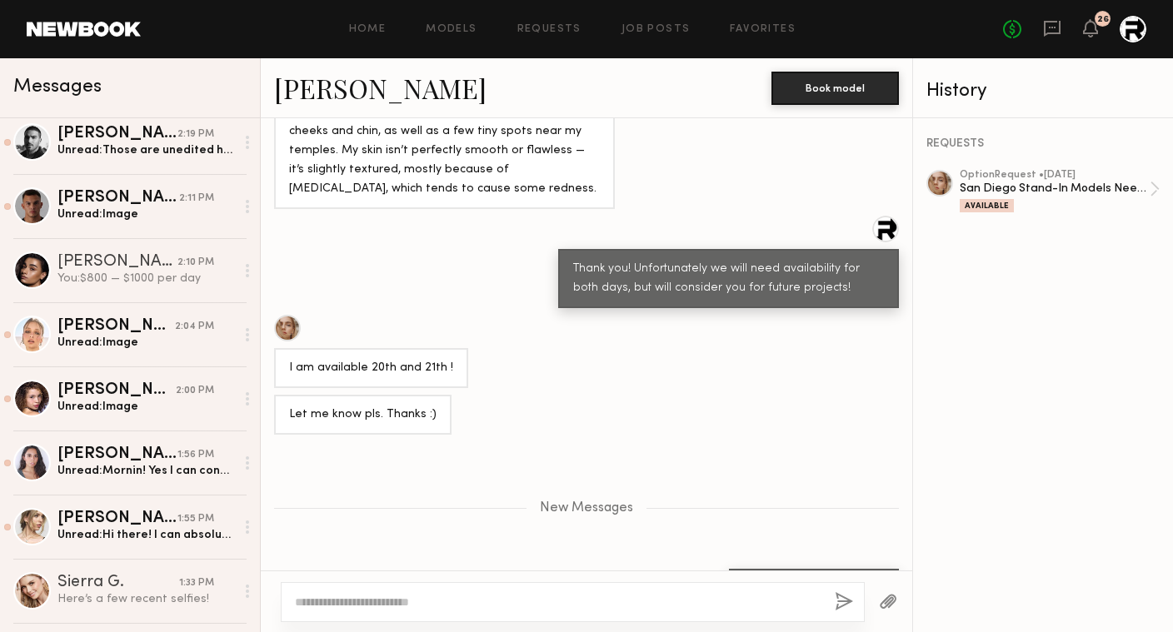
scroll to position [547, 0]
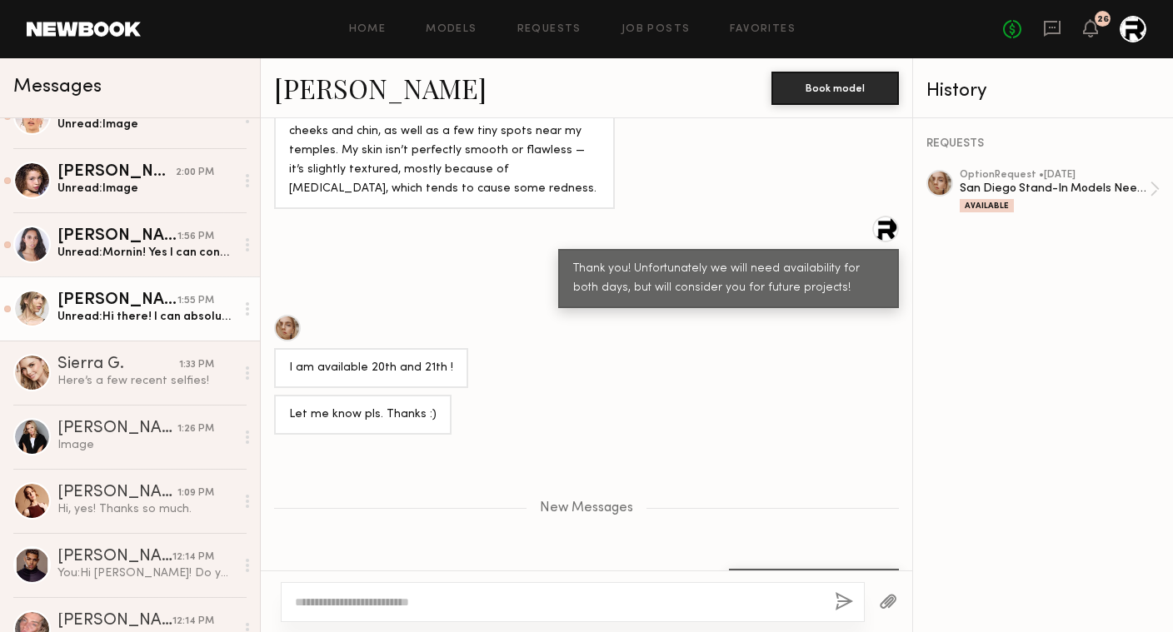
click at [141, 322] on div "Unread: Hi there! I can absolutely send a close up photo of my face, will send …" at bounding box center [145, 317] width 177 height 16
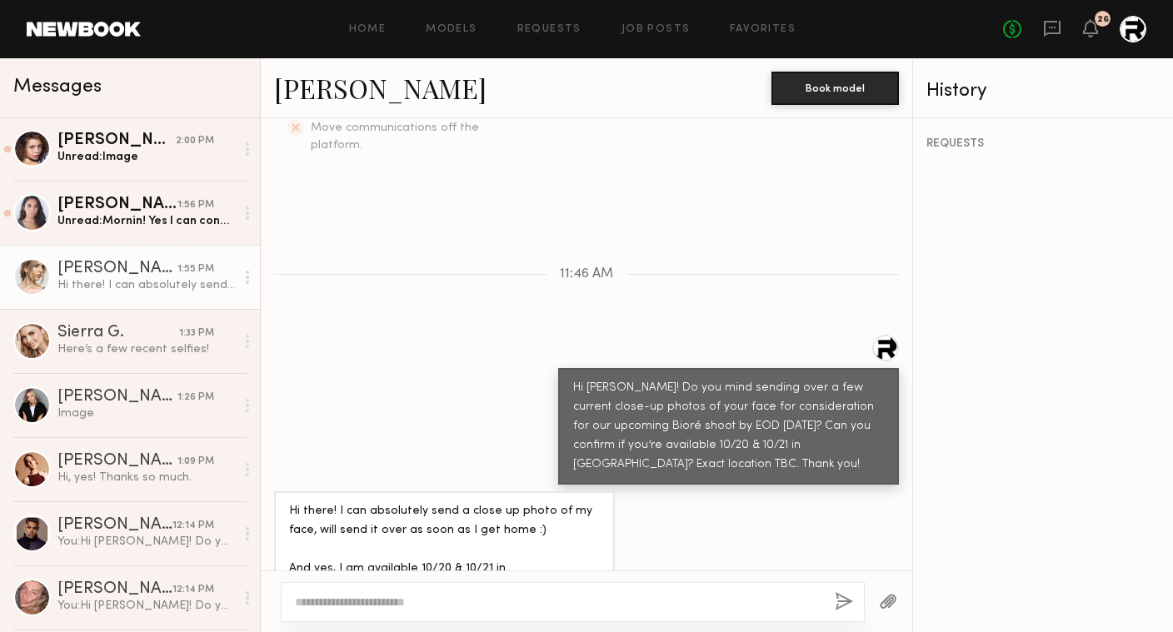
scroll to position [512, 0]
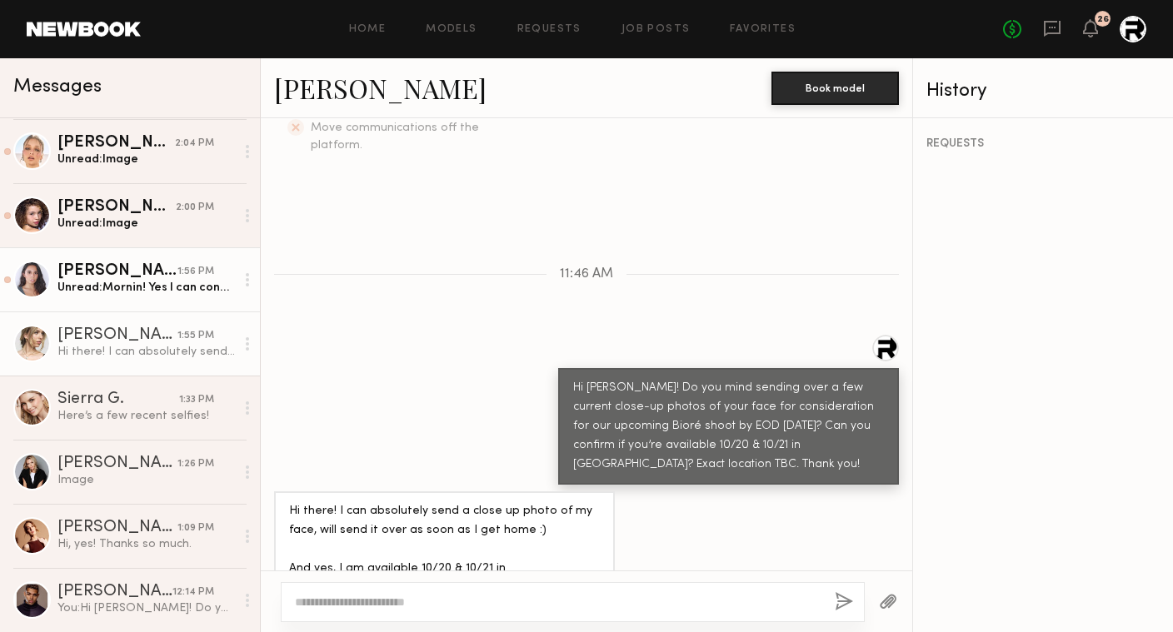
click at [142, 288] on div "Unread: Mornin! Yes I can confirm both days avail. Sending the close up pics so…" at bounding box center [145, 288] width 177 height 16
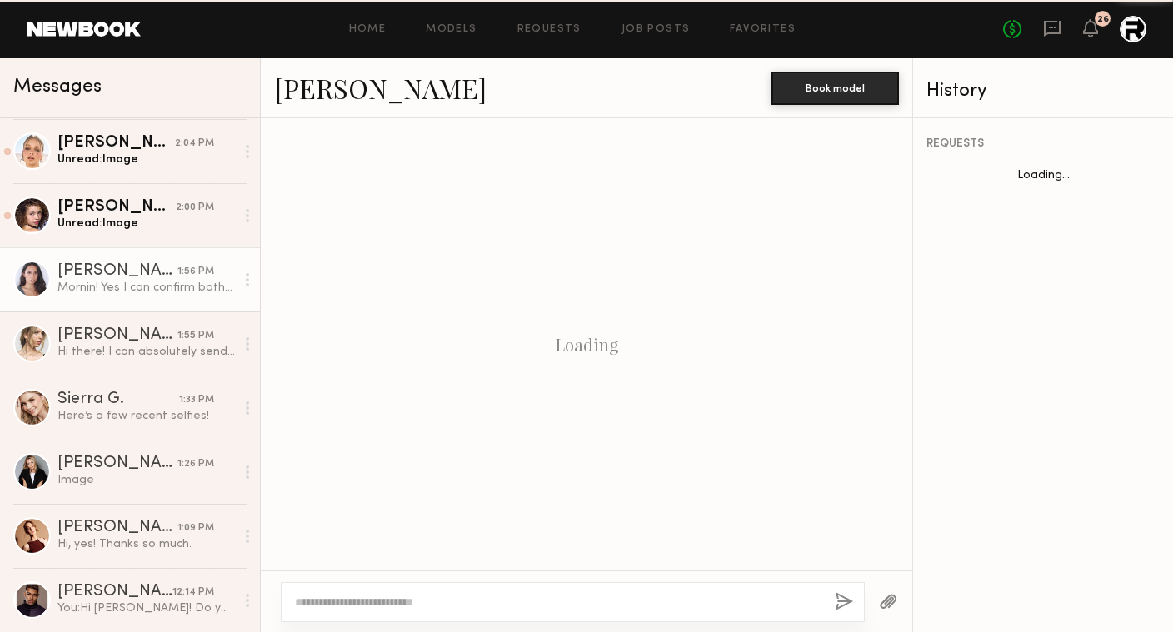
scroll to position [563, 0]
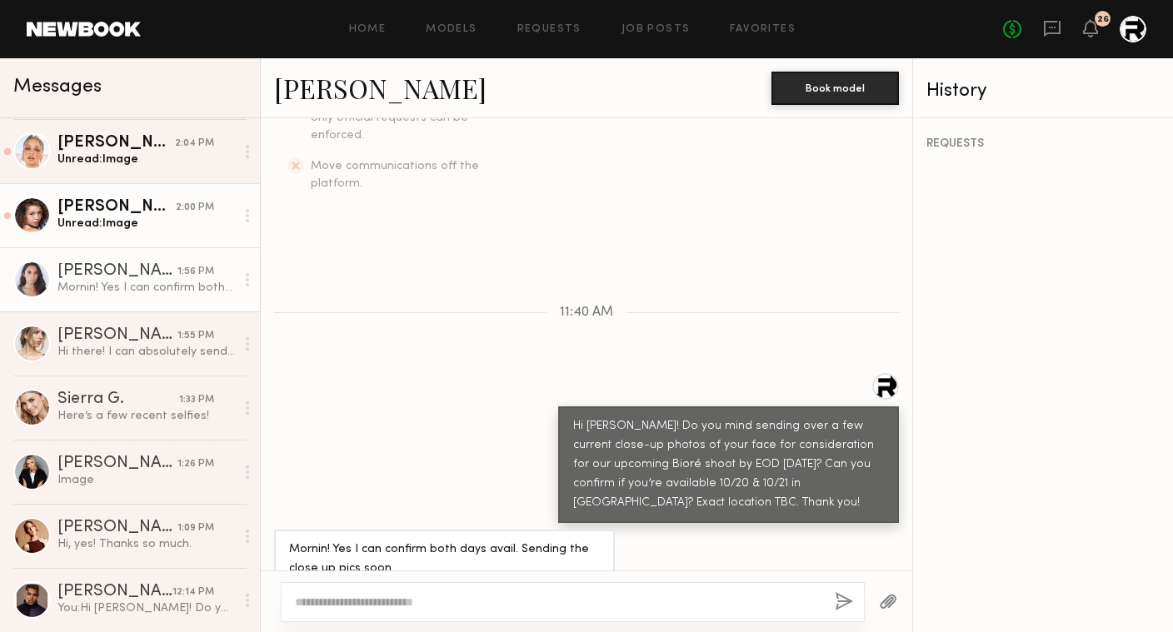
click at [141, 207] on div "[PERSON_NAME]" at bounding box center [116, 207] width 118 height 17
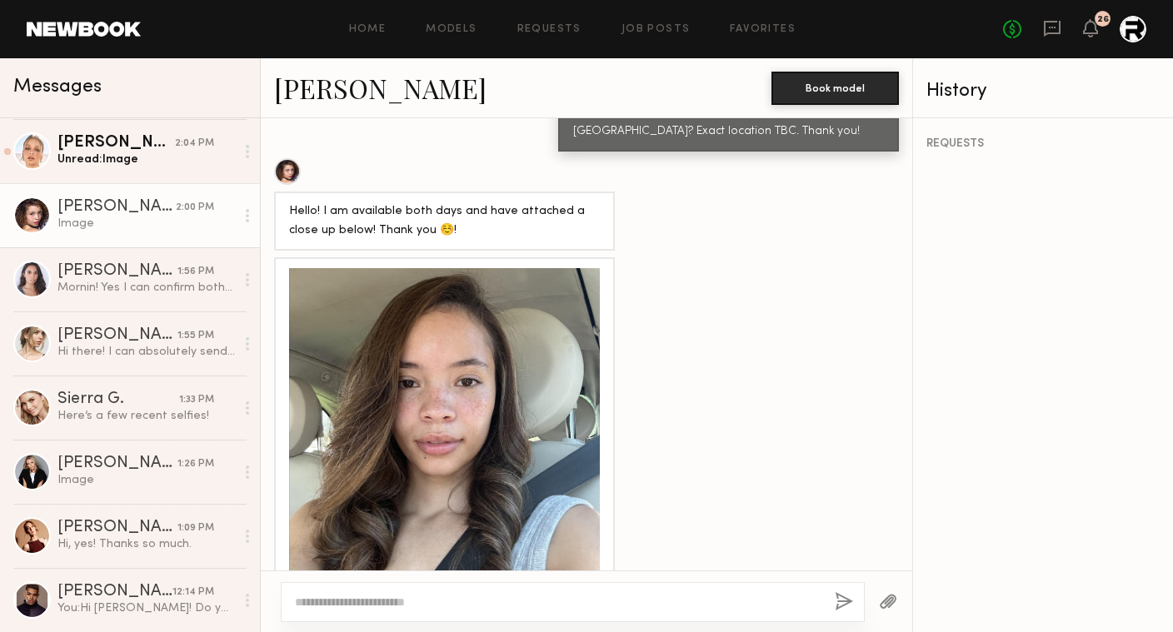
scroll to position [896, 0]
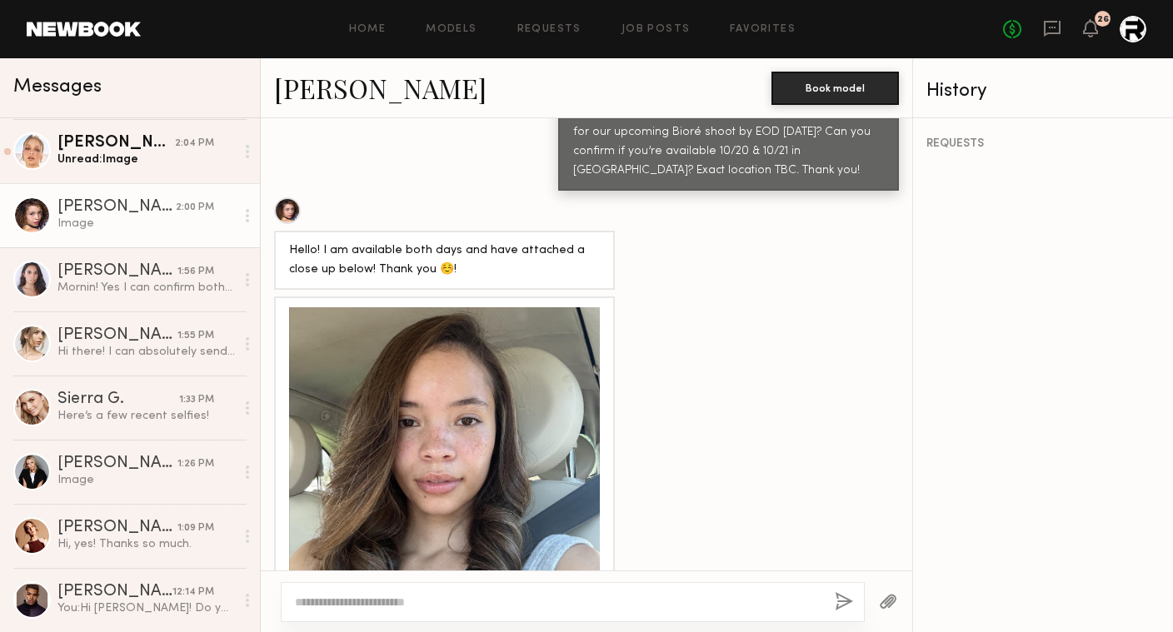
click at [489, 376] on div at bounding box center [444, 462] width 311 height 311
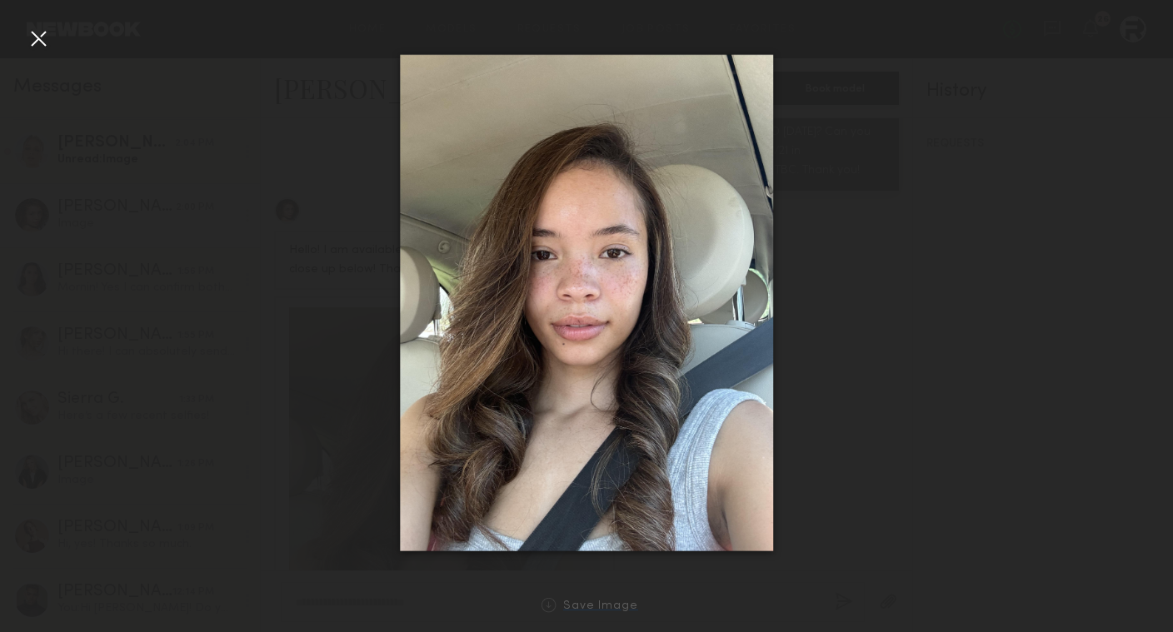
click at [590, 604] on div "Save Image" at bounding box center [600, 607] width 75 height 12
click at [830, 360] on div at bounding box center [586, 303] width 1173 height 552
click at [797, 332] on div at bounding box center [586, 303] width 1173 height 552
click at [27, 38] on div at bounding box center [38, 38] width 27 height 27
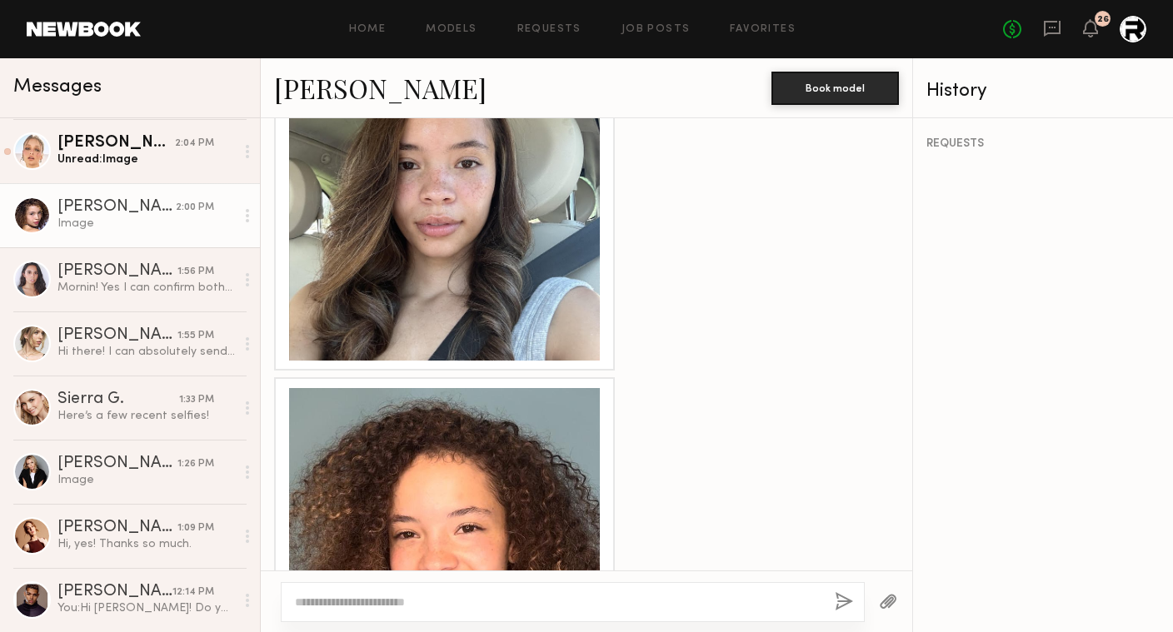
scroll to position [1273, 0]
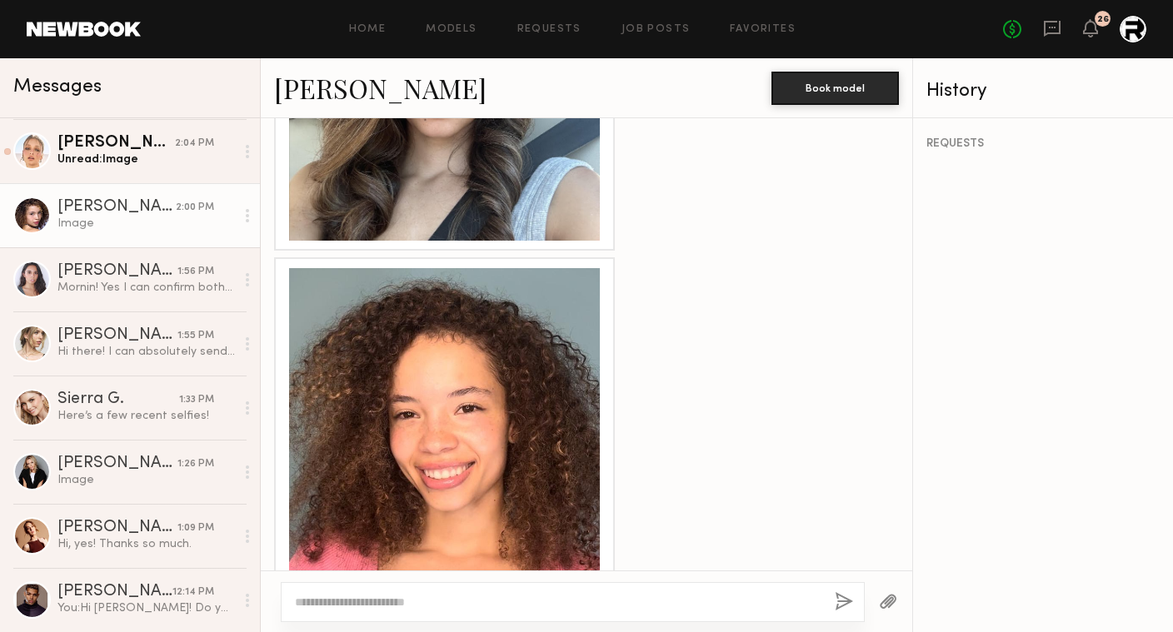
click at [380, 361] on div at bounding box center [444, 423] width 311 height 311
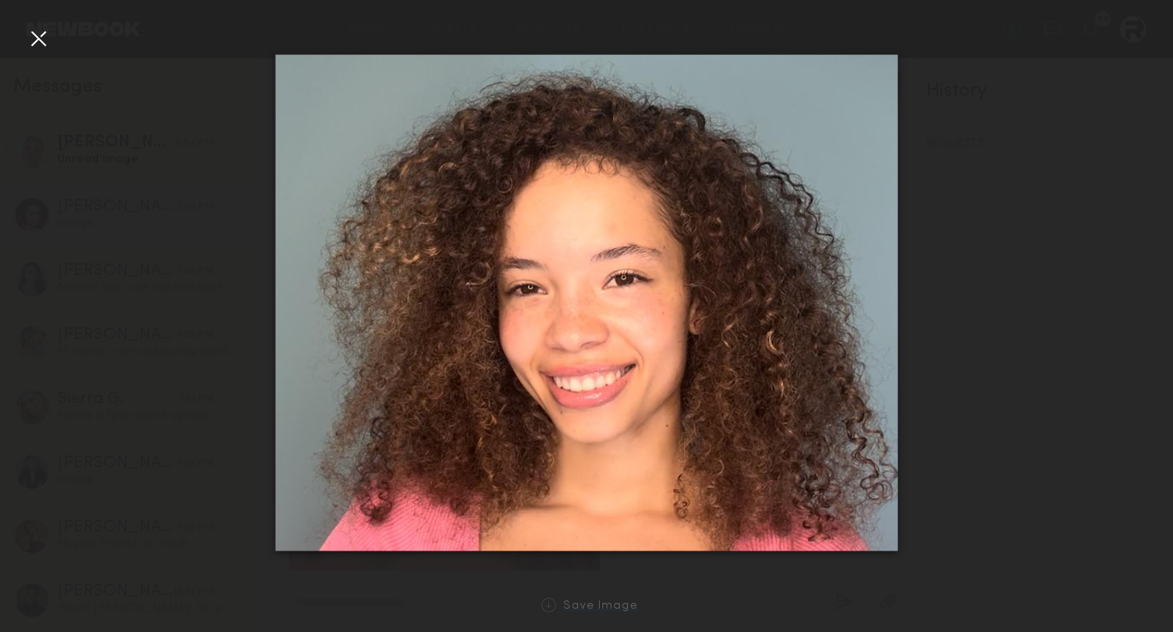
click at [594, 607] on div "Save Image" at bounding box center [600, 607] width 75 height 12
click at [39, 39] on div at bounding box center [38, 38] width 27 height 27
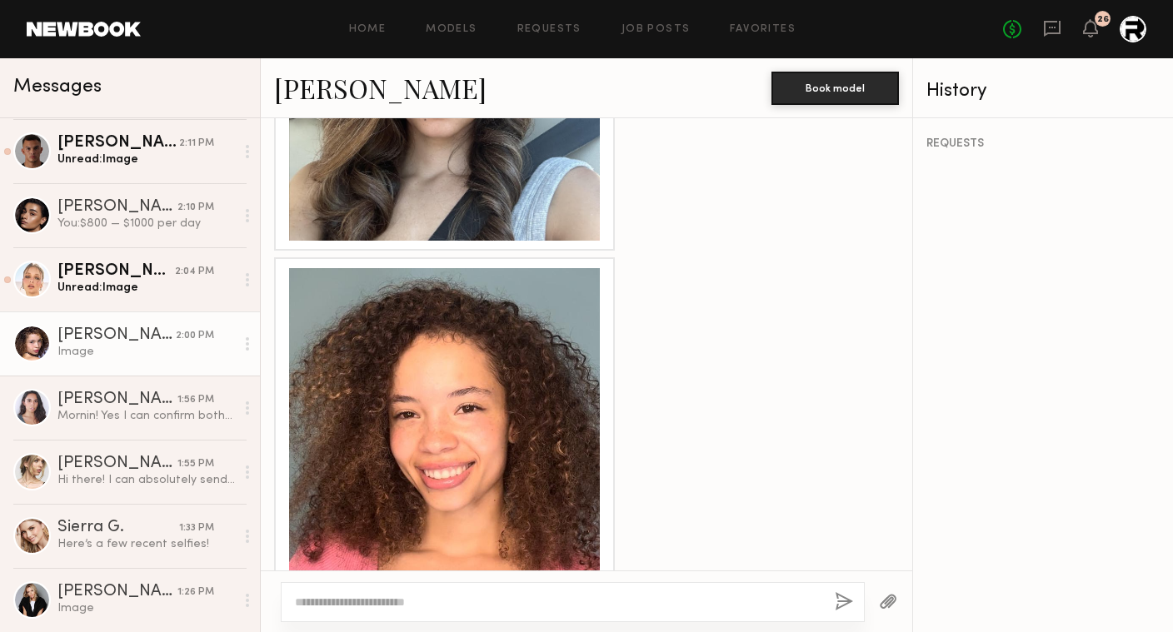
click at [447, 395] on div at bounding box center [444, 423] width 311 height 311
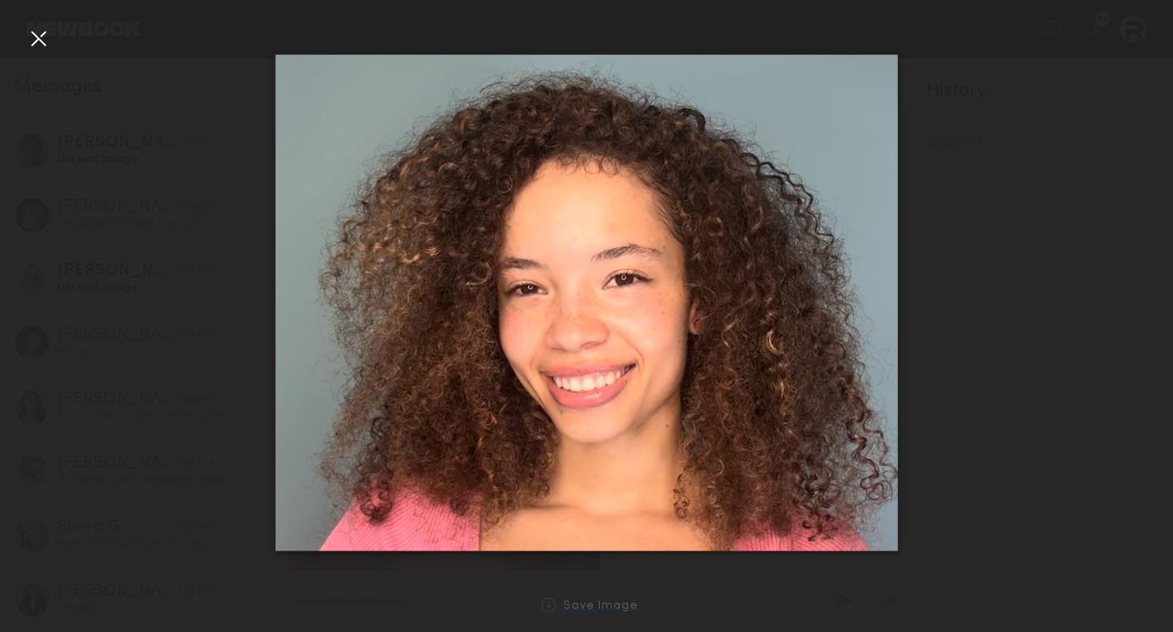
click at [585, 607] on div "Save Image" at bounding box center [600, 607] width 75 height 12
click at [40, 36] on div at bounding box center [38, 38] width 27 height 27
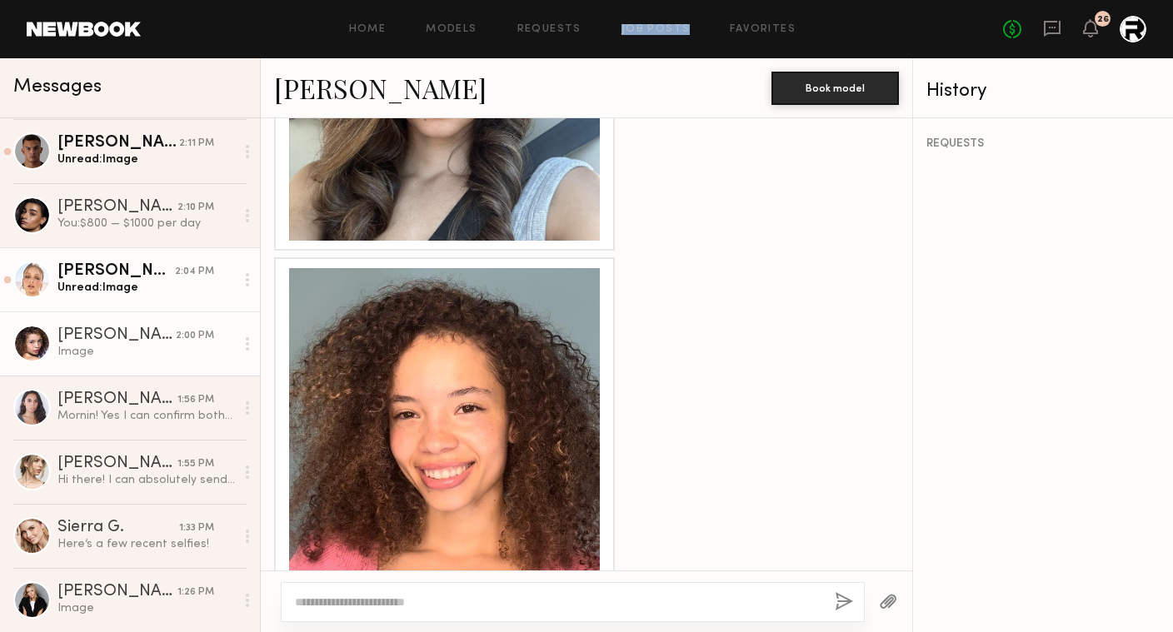
click at [150, 285] on div "Unread: Image" at bounding box center [145, 288] width 177 height 16
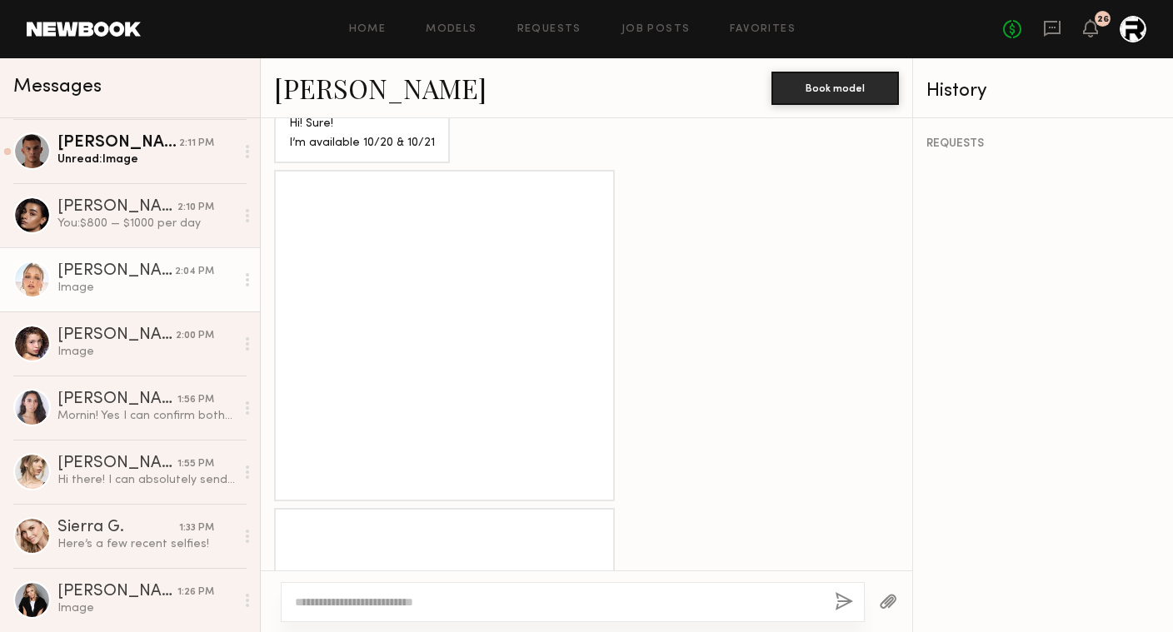
scroll to position [1057, 0]
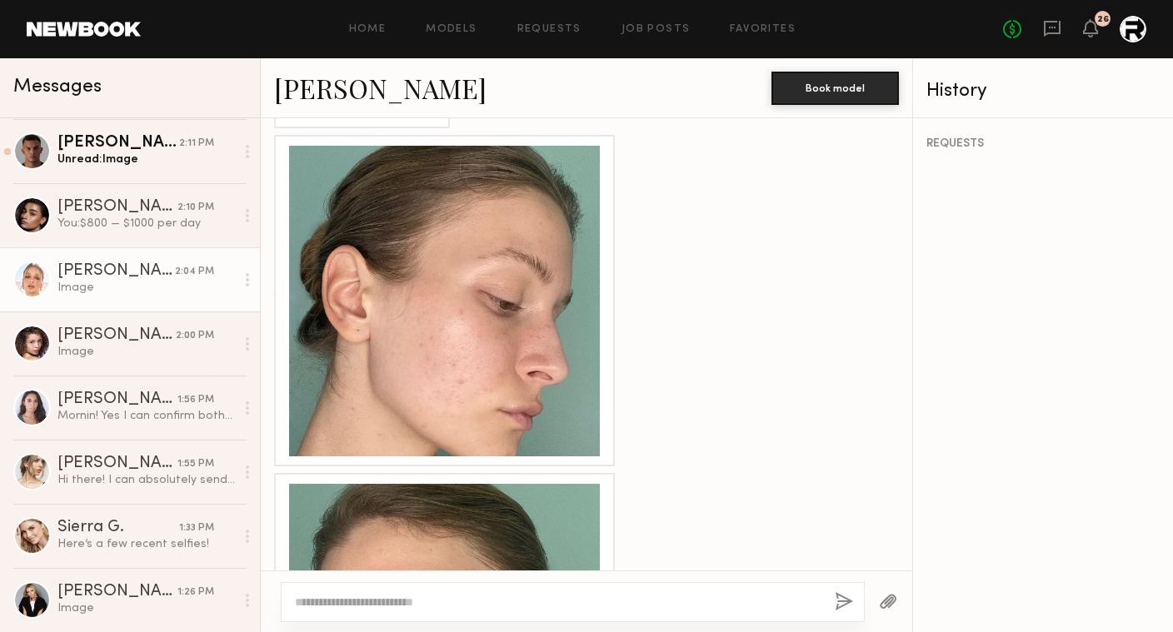
click at [495, 316] on div at bounding box center [444, 301] width 311 height 311
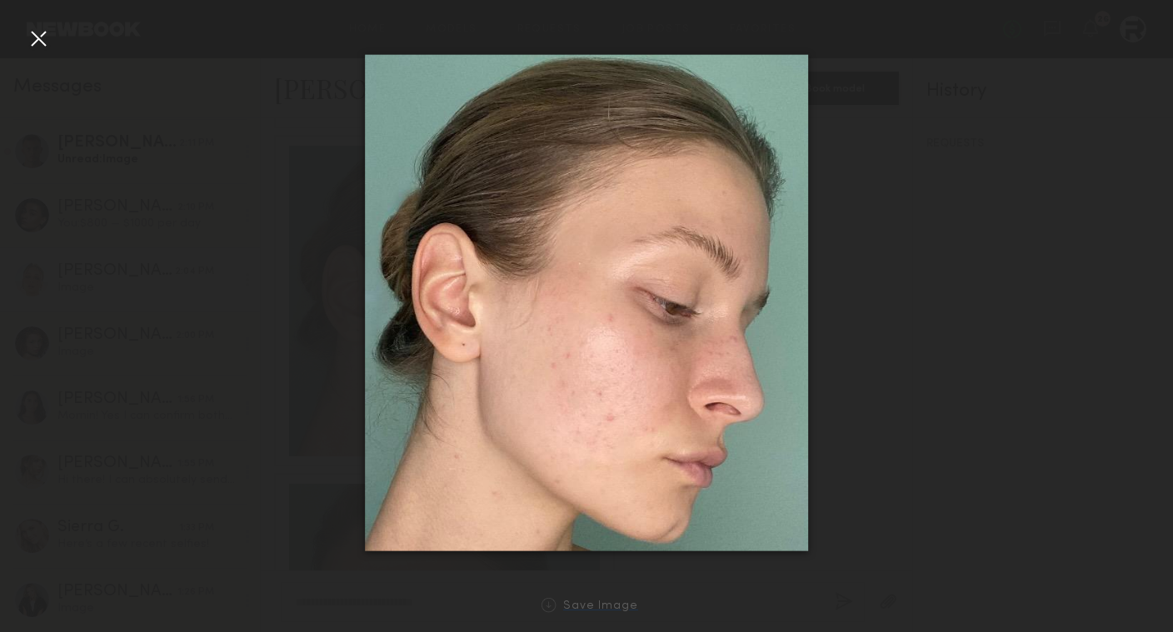
click at [599, 603] on div "Save Image" at bounding box center [600, 607] width 75 height 12
click at [39, 37] on div at bounding box center [38, 38] width 27 height 27
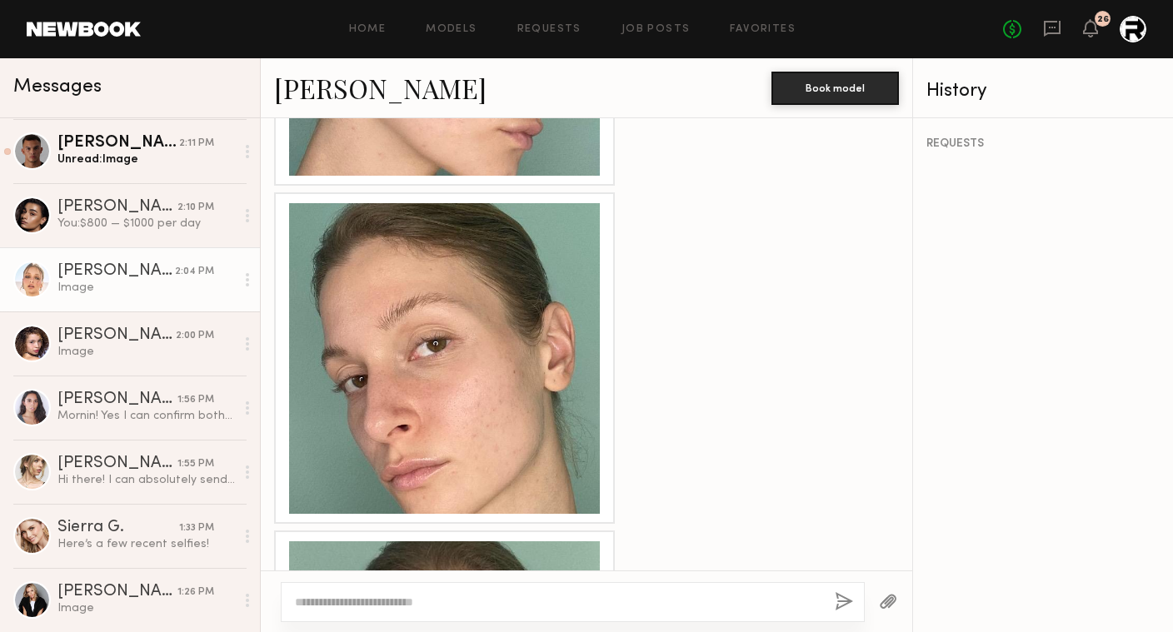
scroll to position [1393, 0]
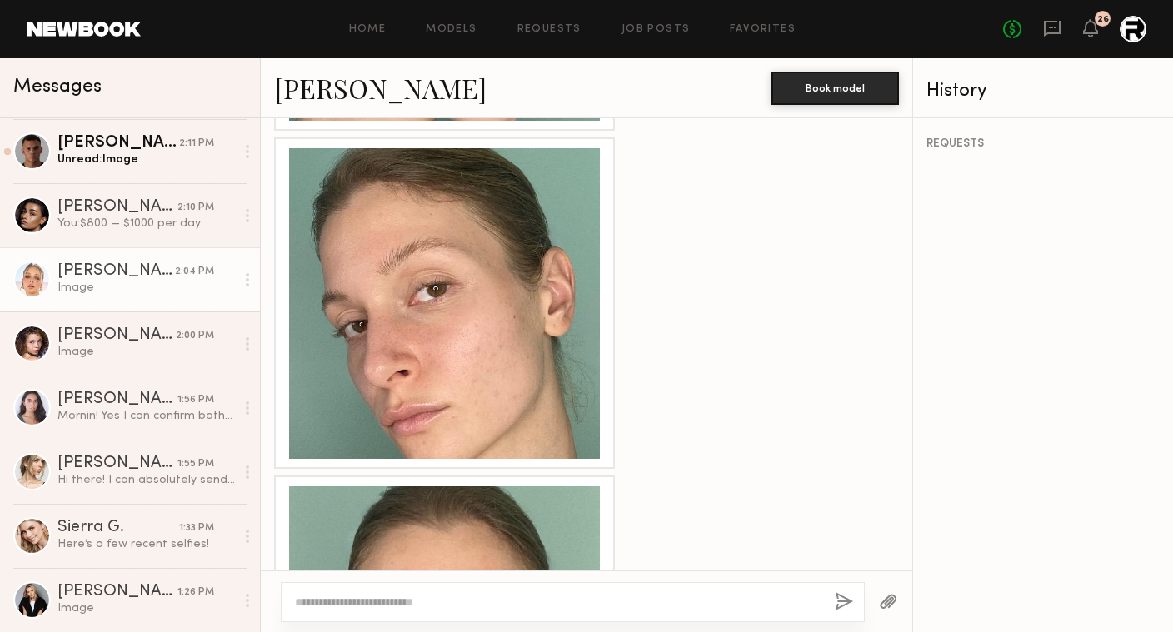
click at [421, 270] on div at bounding box center [444, 303] width 311 height 311
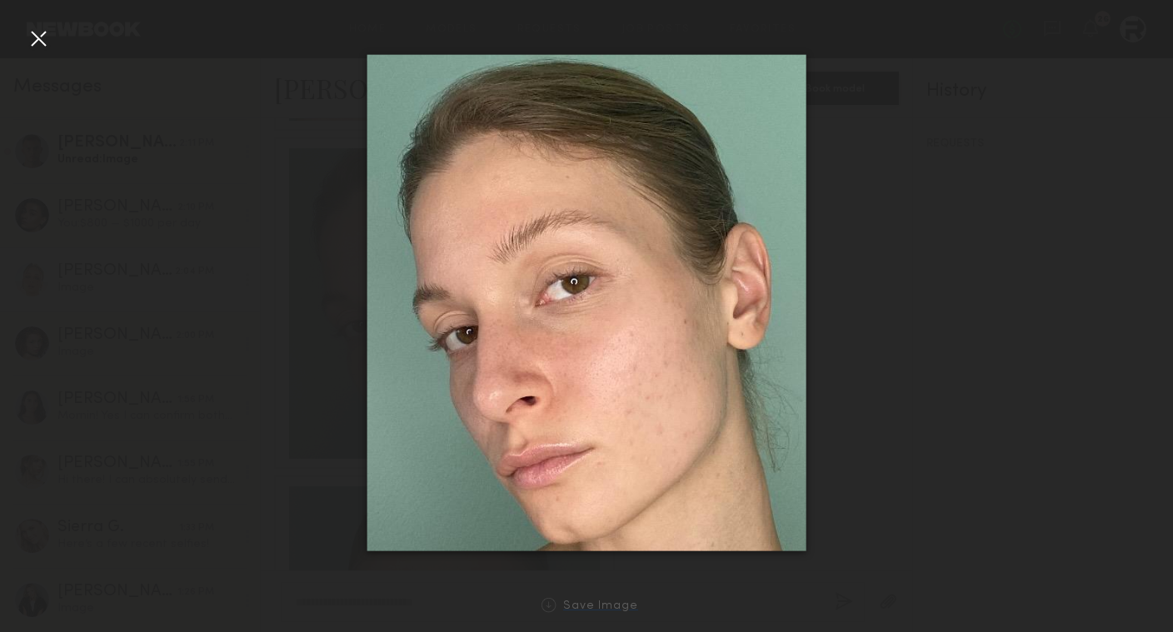
click at [609, 610] on div "Save Image" at bounding box center [600, 607] width 75 height 12
click at [38, 43] on div at bounding box center [38, 38] width 27 height 27
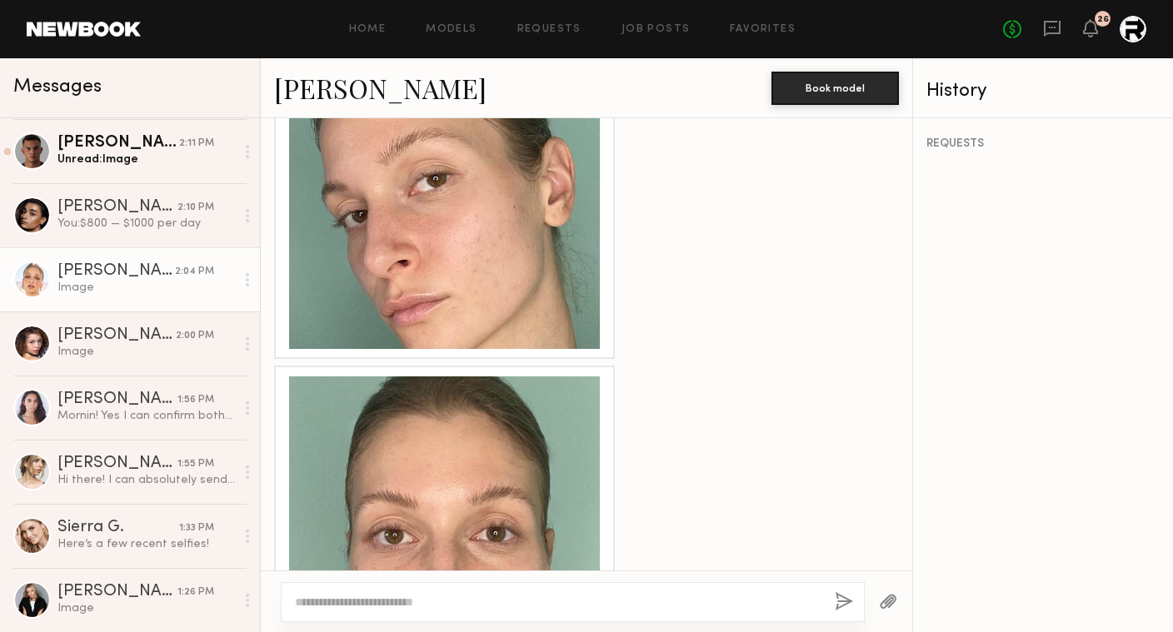
scroll to position [1611, 0]
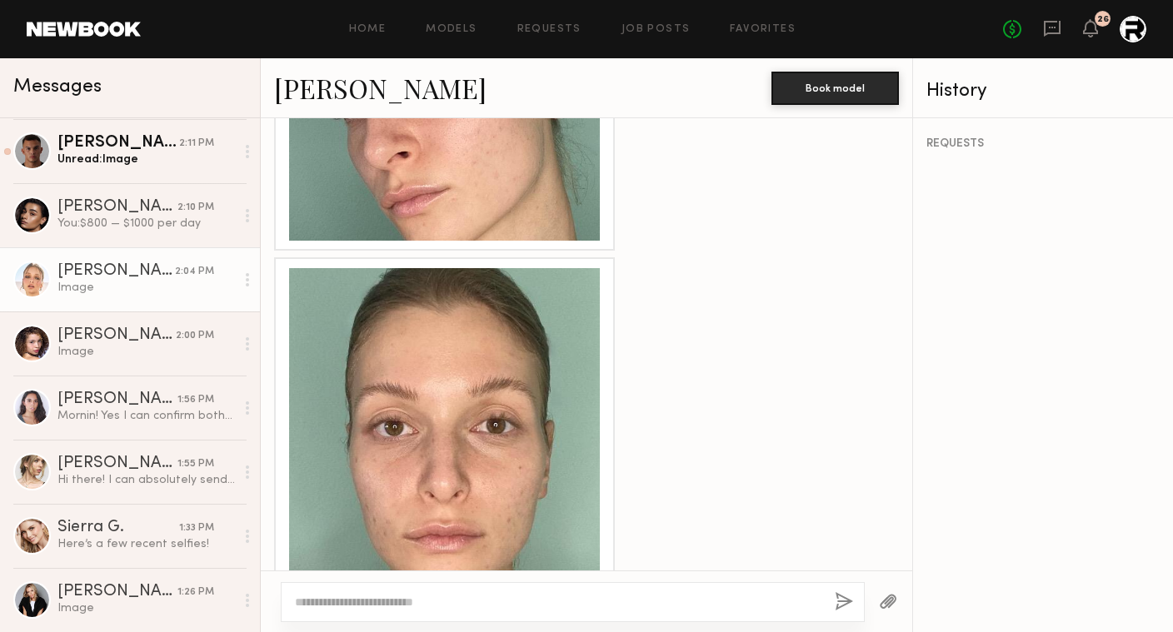
click at [487, 427] on div at bounding box center [444, 423] width 311 height 311
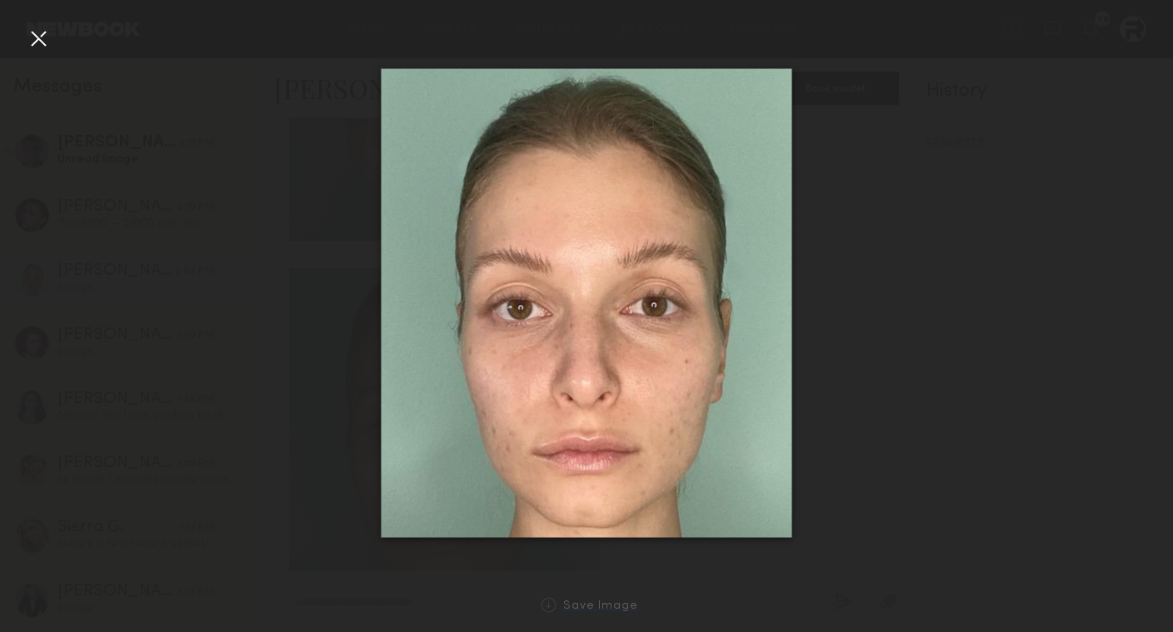
click at [604, 607] on div "Save Image" at bounding box center [600, 607] width 75 height 12
drag, startPoint x: 590, startPoint y: 416, endPoint x: 815, endPoint y: 6, distance: 467.6
click at [267, 225] on div at bounding box center [586, 303] width 1173 height 552
click at [37, 45] on div at bounding box center [38, 38] width 27 height 27
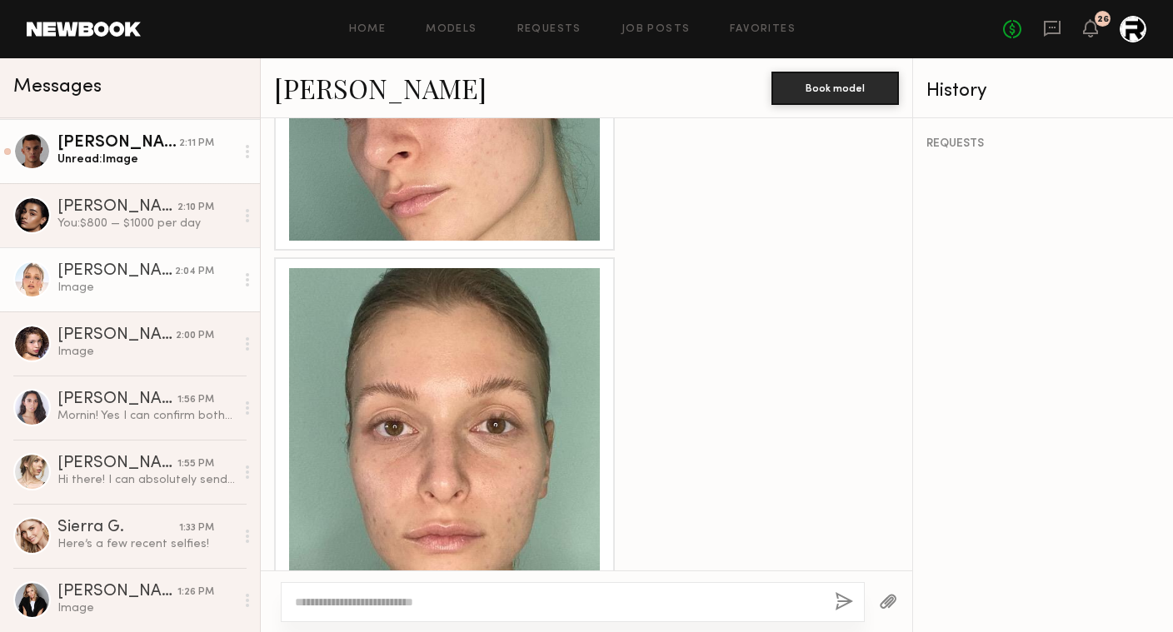
click at [152, 166] on div "Unread: Image" at bounding box center [145, 160] width 177 height 16
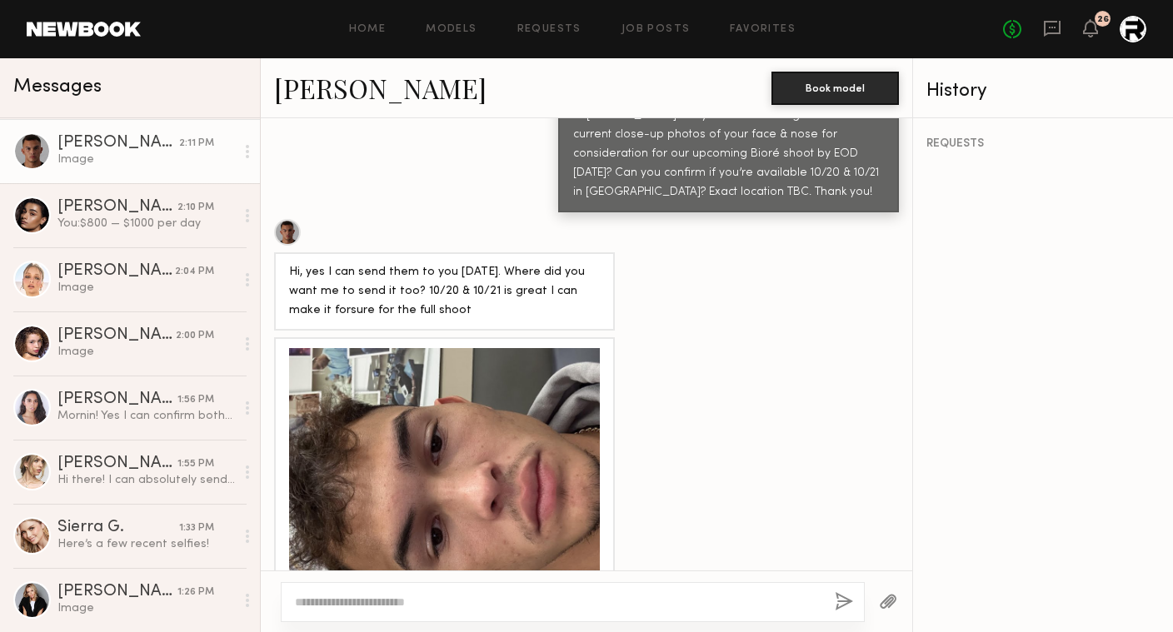
scroll to position [991, 0]
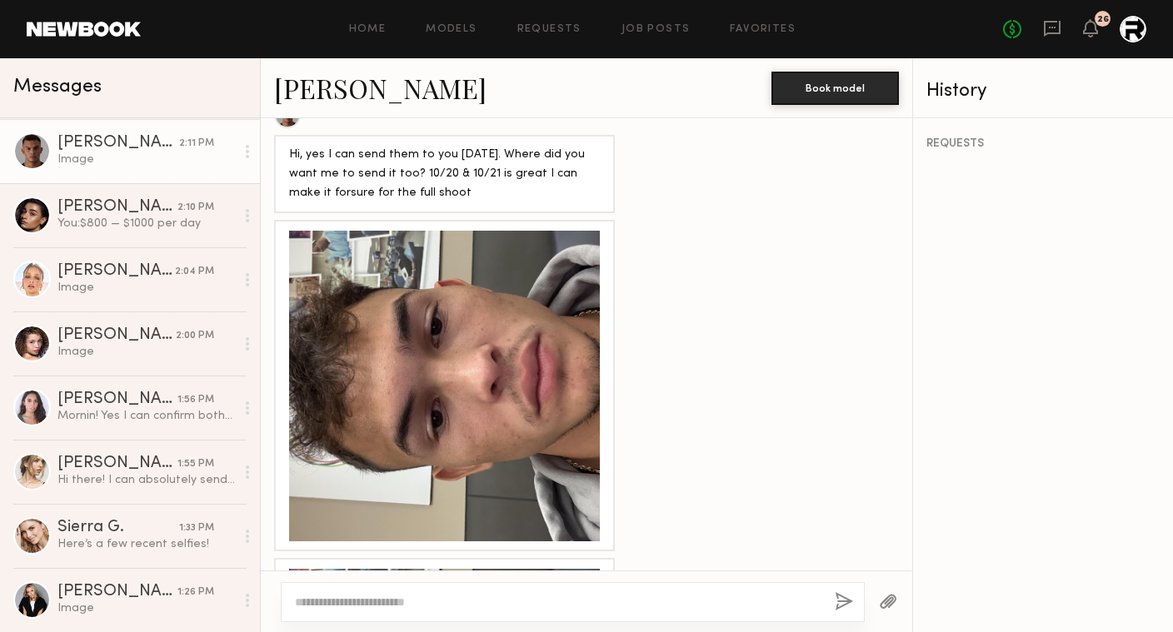
click at [381, 260] on div at bounding box center [444, 386] width 311 height 311
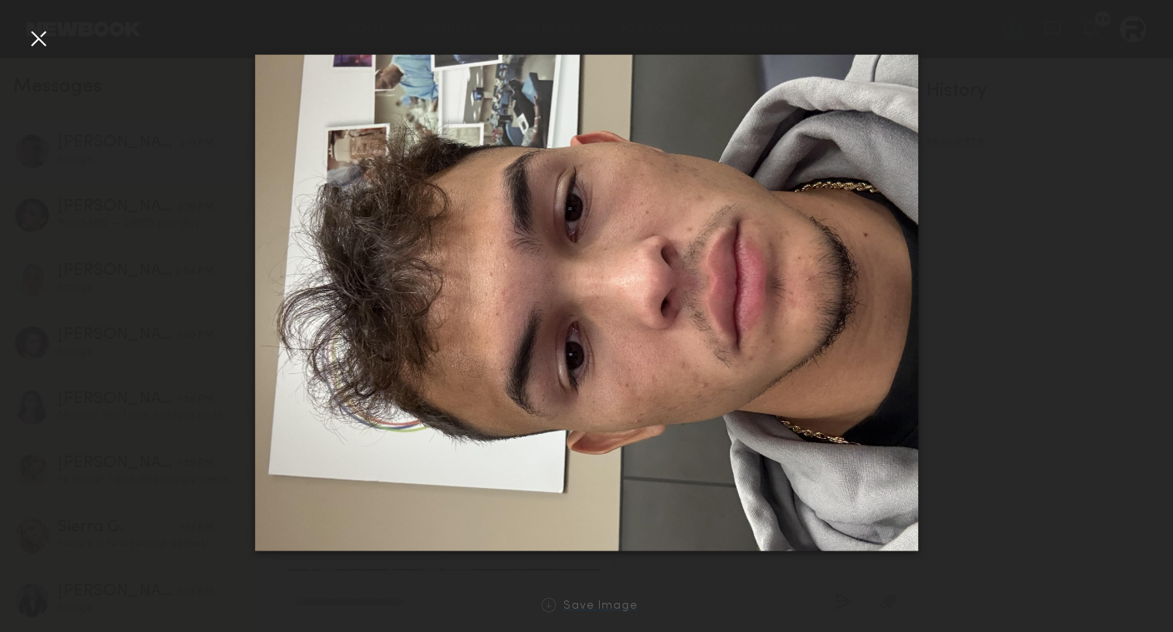
click at [576, 607] on div "Save Image" at bounding box center [600, 607] width 75 height 12
click at [40, 42] on div at bounding box center [38, 38] width 27 height 27
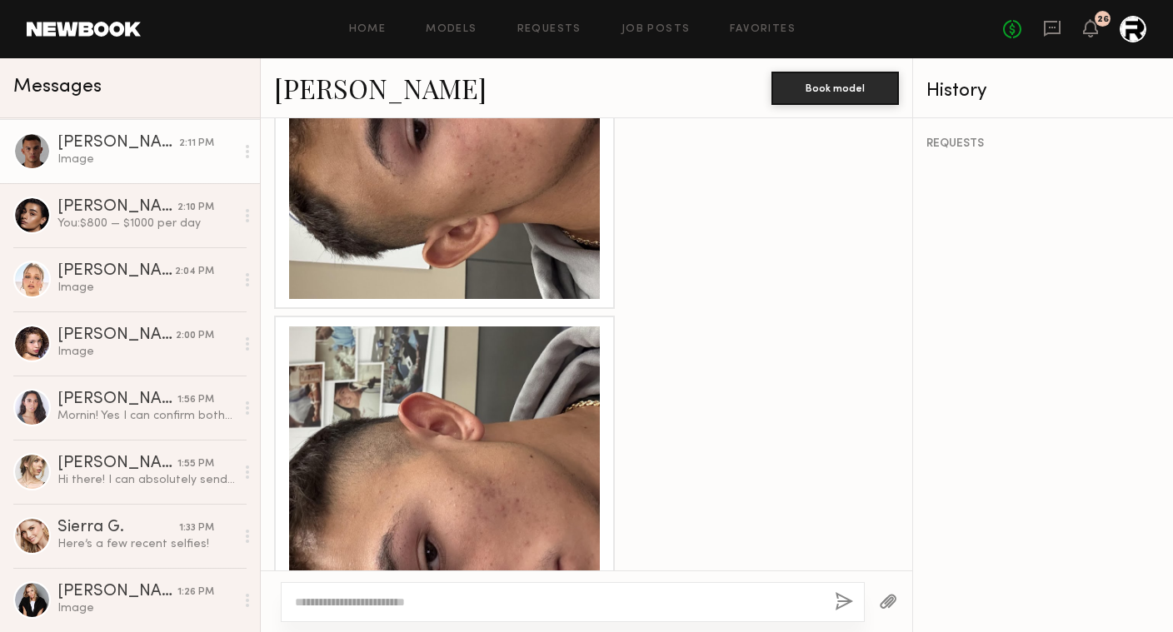
scroll to position [1734, 0]
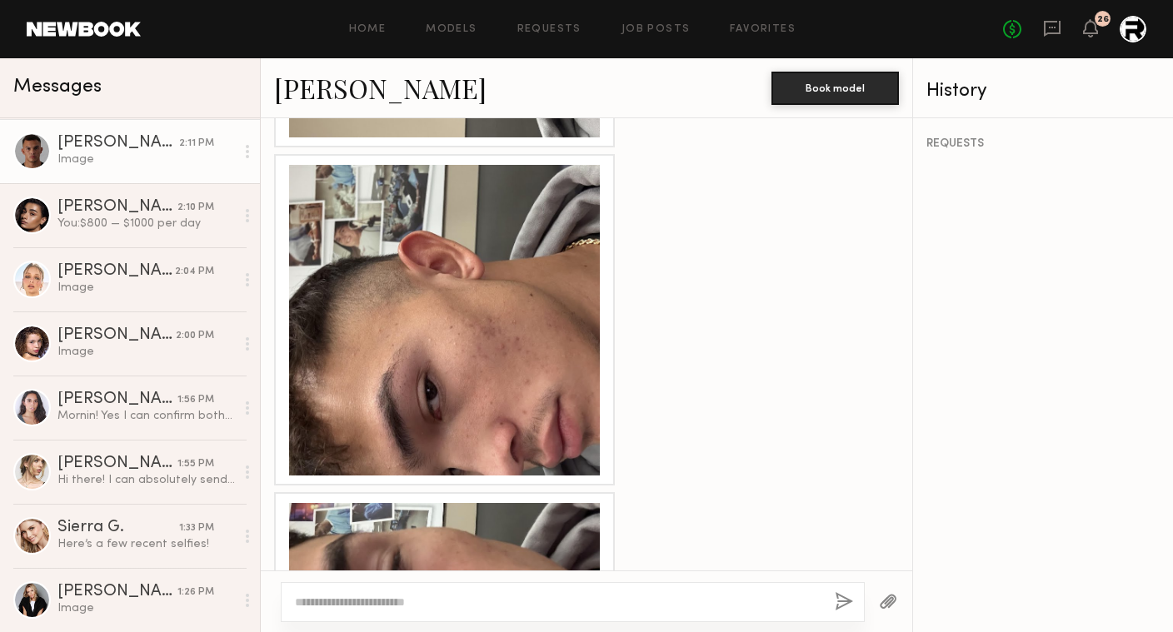
click at [426, 297] on div at bounding box center [444, 320] width 311 height 311
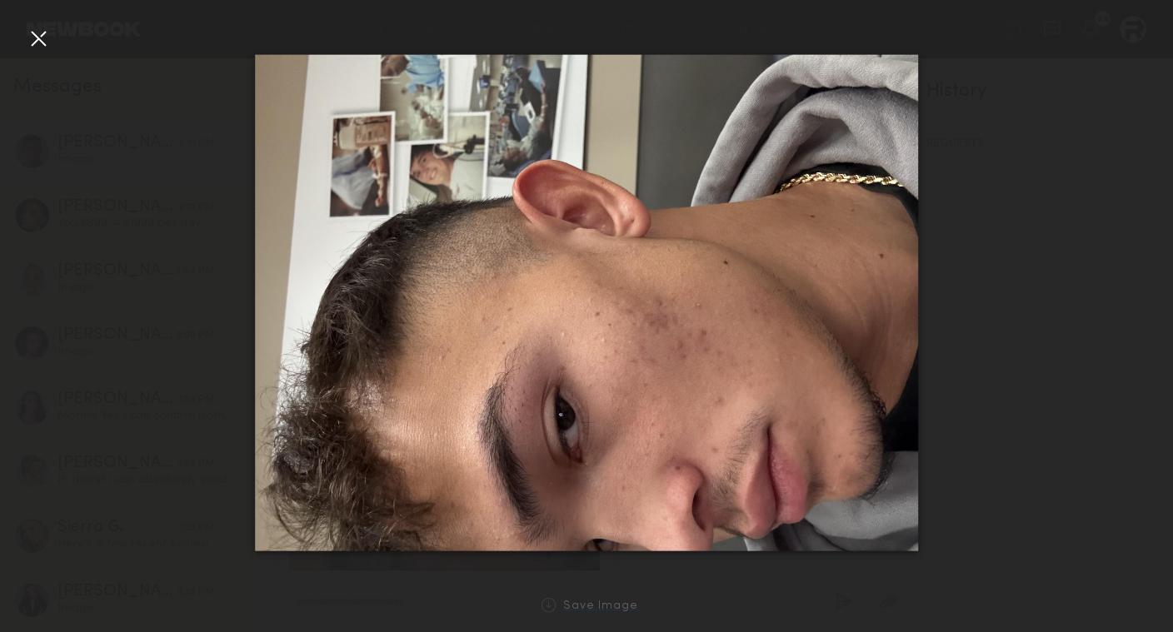
click at [614, 602] on div "Save Image" at bounding box center [600, 607] width 75 height 12
click at [41, 37] on div at bounding box center [38, 38] width 27 height 27
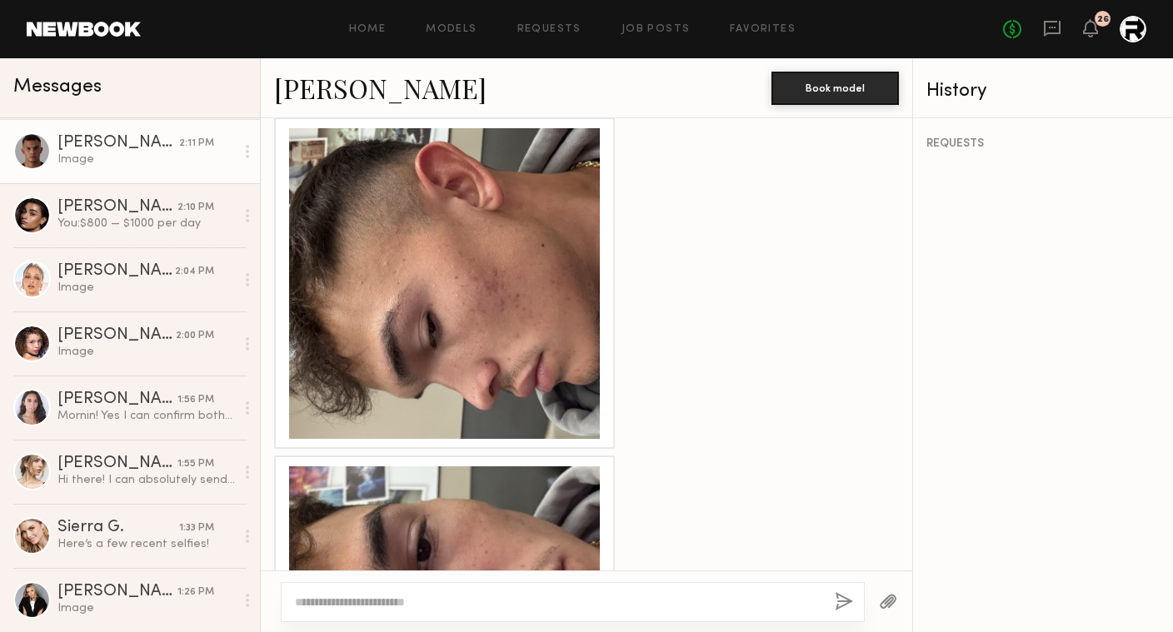
scroll to position [2810, 0]
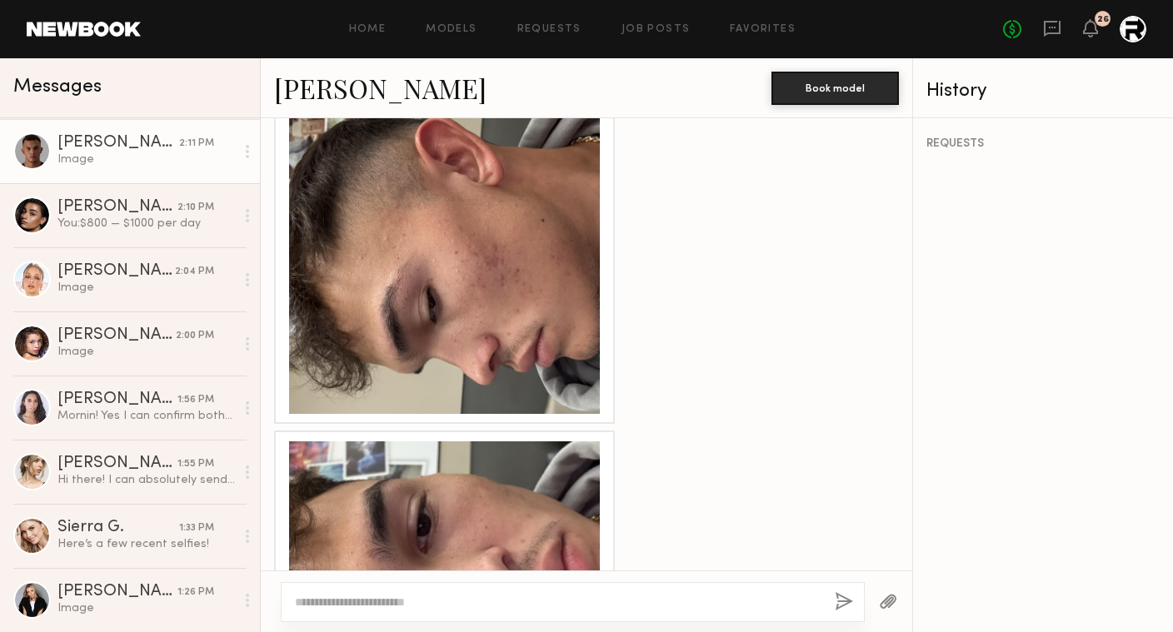
click at [503, 283] on div at bounding box center [444, 258] width 311 height 311
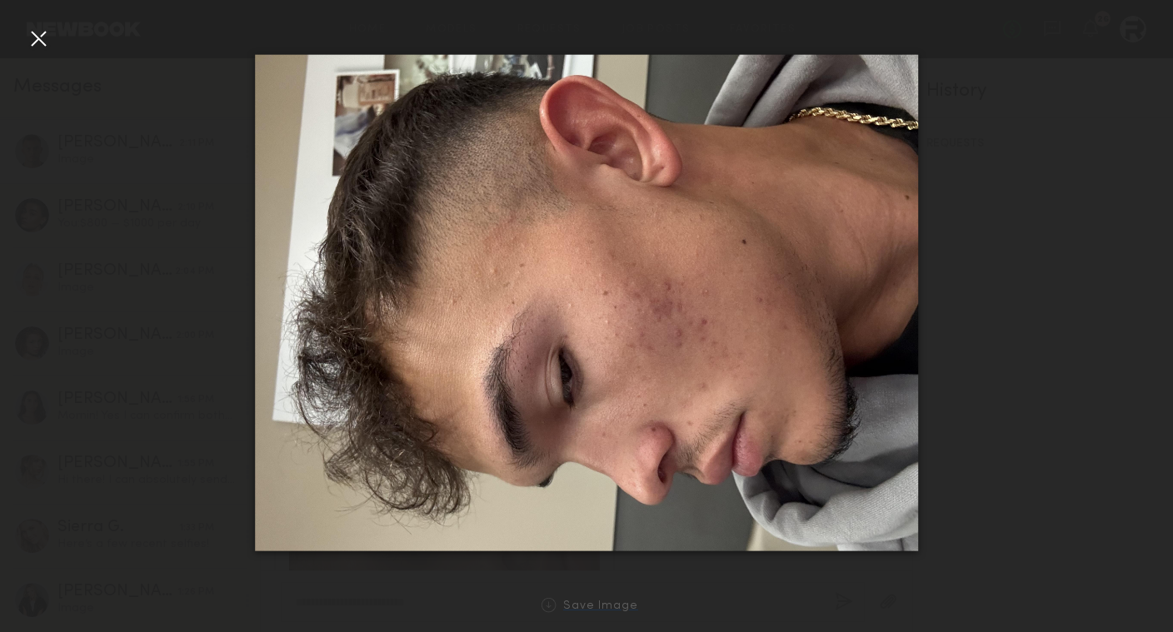
click at [588, 605] on div "Save Image" at bounding box center [600, 607] width 75 height 12
drag, startPoint x: 915, startPoint y: 547, endPoint x: 911, endPoint y: 533, distance: 14.6
click at [952, 334] on div at bounding box center [586, 303] width 1173 height 552
click at [43, 37] on div at bounding box center [38, 38] width 27 height 27
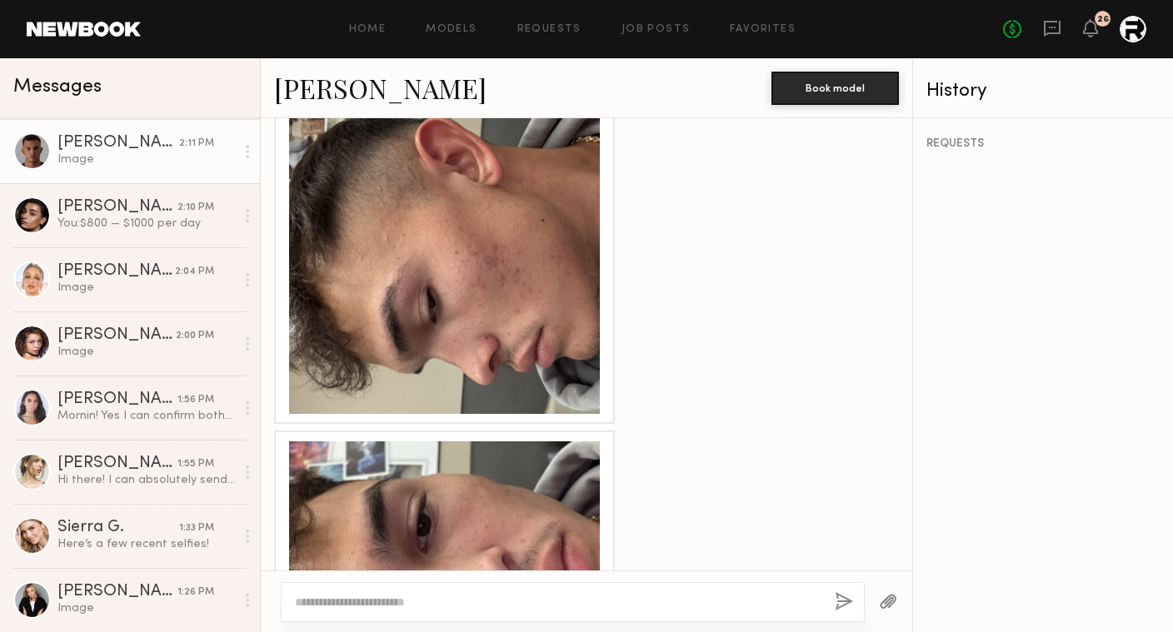
scroll to position [2984, 0]
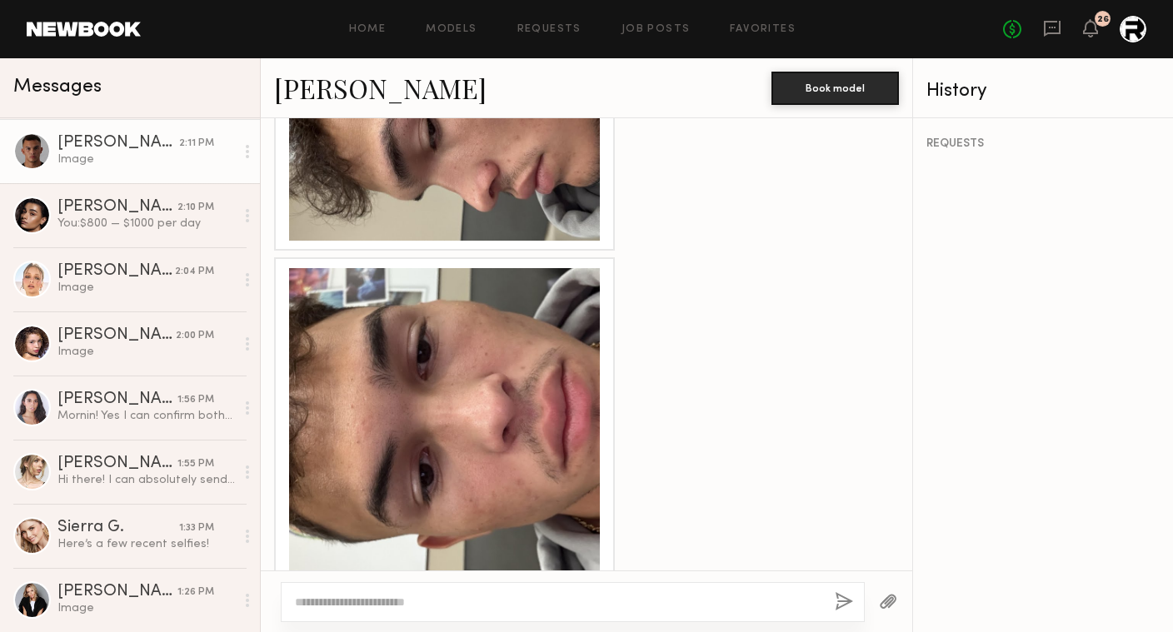
click at [444, 399] on div at bounding box center [444, 423] width 311 height 311
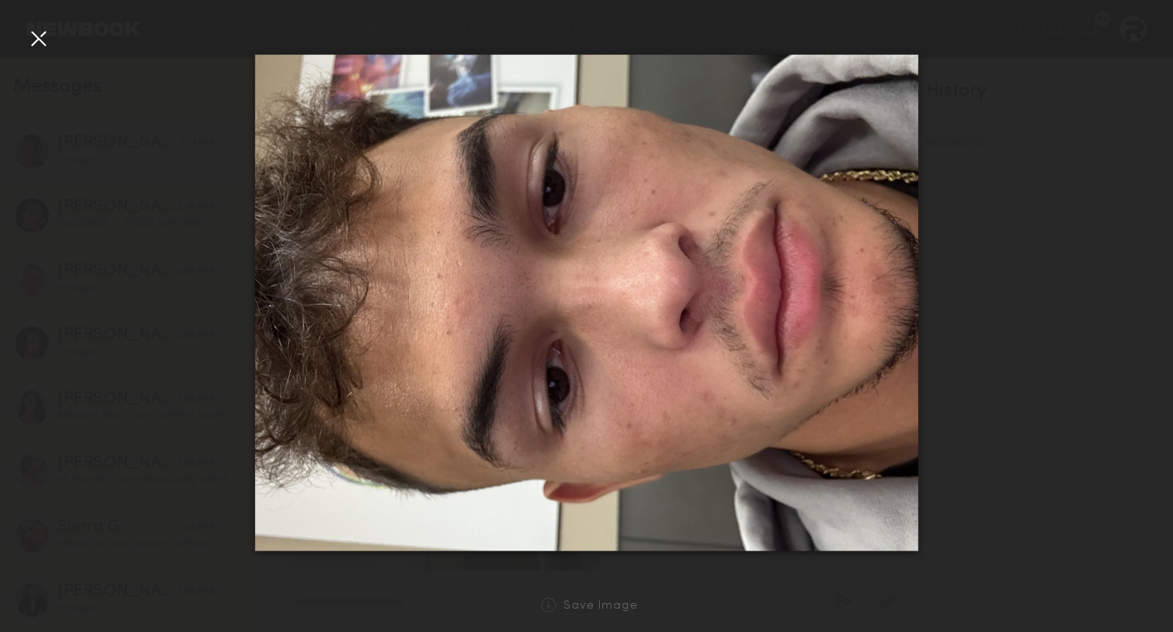
click at [230, 377] on div at bounding box center [586, 303] width 1173 height 552
click at [35, 23] on nb-gallery-light "Save Image" at bounding box center [586, 316] width 1173 height 632
click at [44, 48] on div at bounding box center [38, 38] width 27 height 27
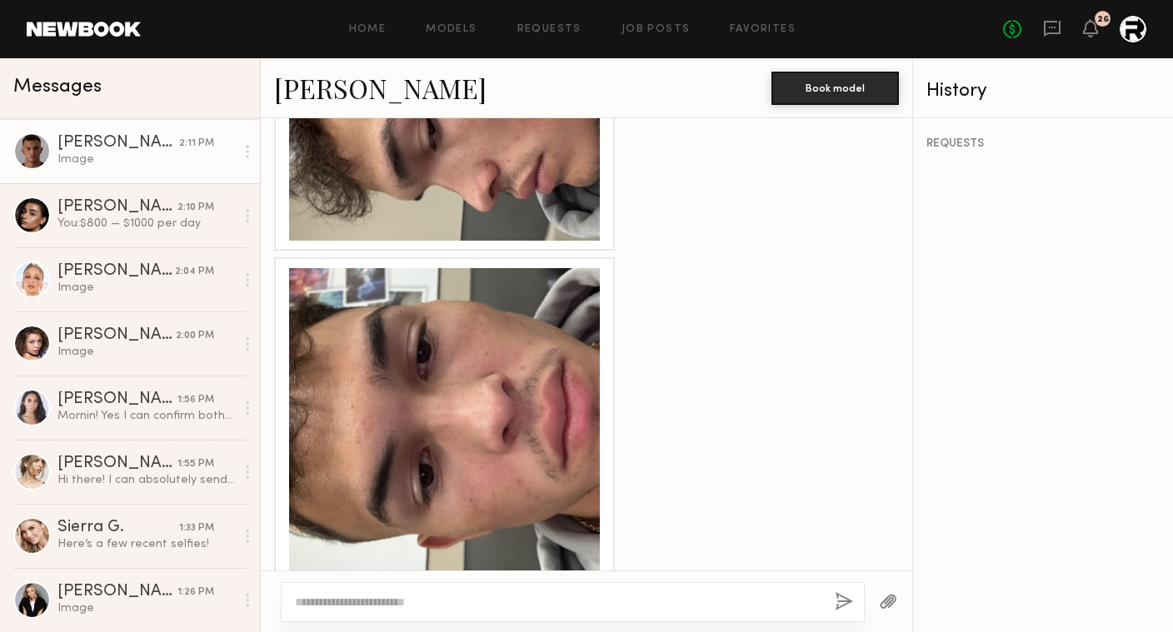
click at [466, 593] on div at bounding box center [573, 602] width 584 height 40
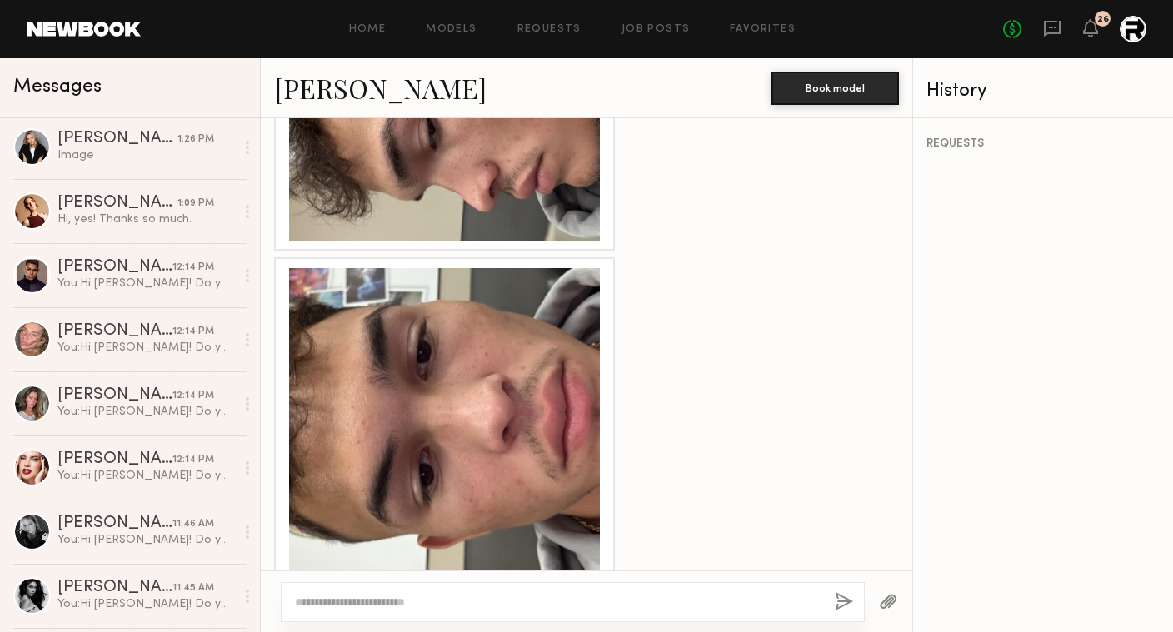
scroll to position [963, 0]
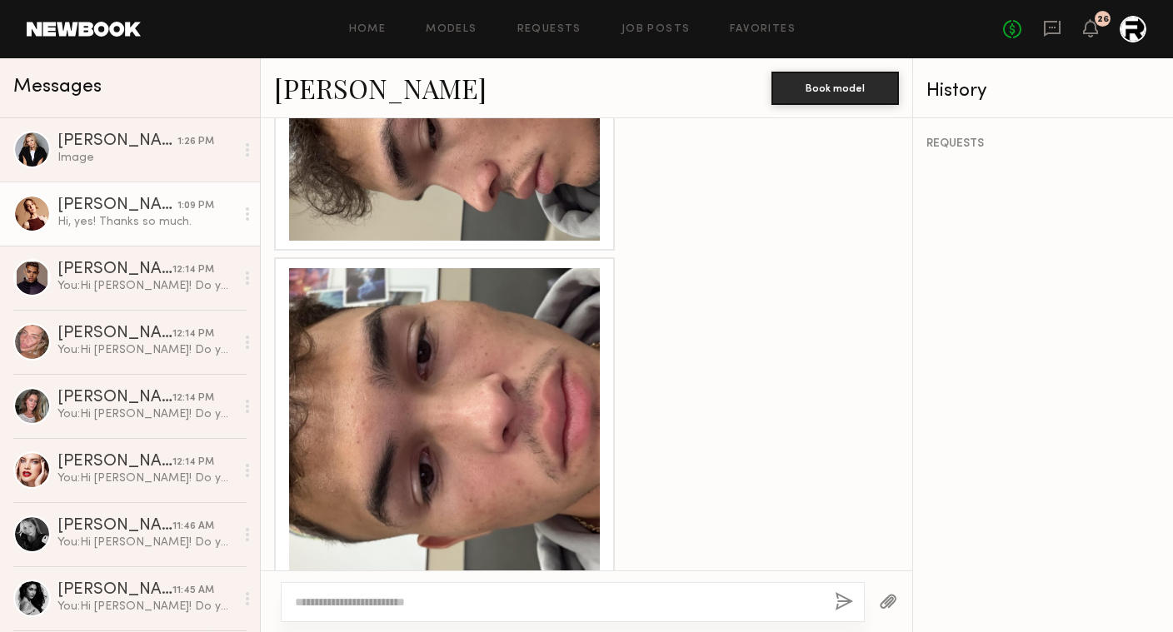
click at [166, 208] on div "Angelina B." at bounding box center [117, 205] width 120 height 17
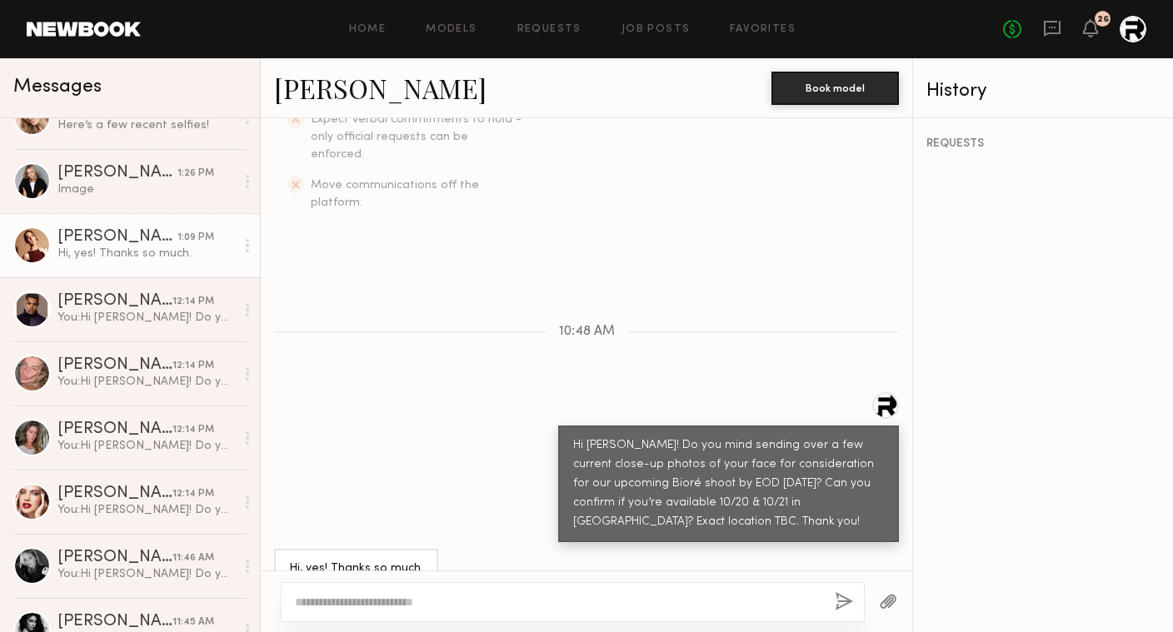
scroll to position [931, 0]
click at [166, 208] on link "Jessica E. 1:26 PM Image" at bounding box center [130, 182] width 260 height 64
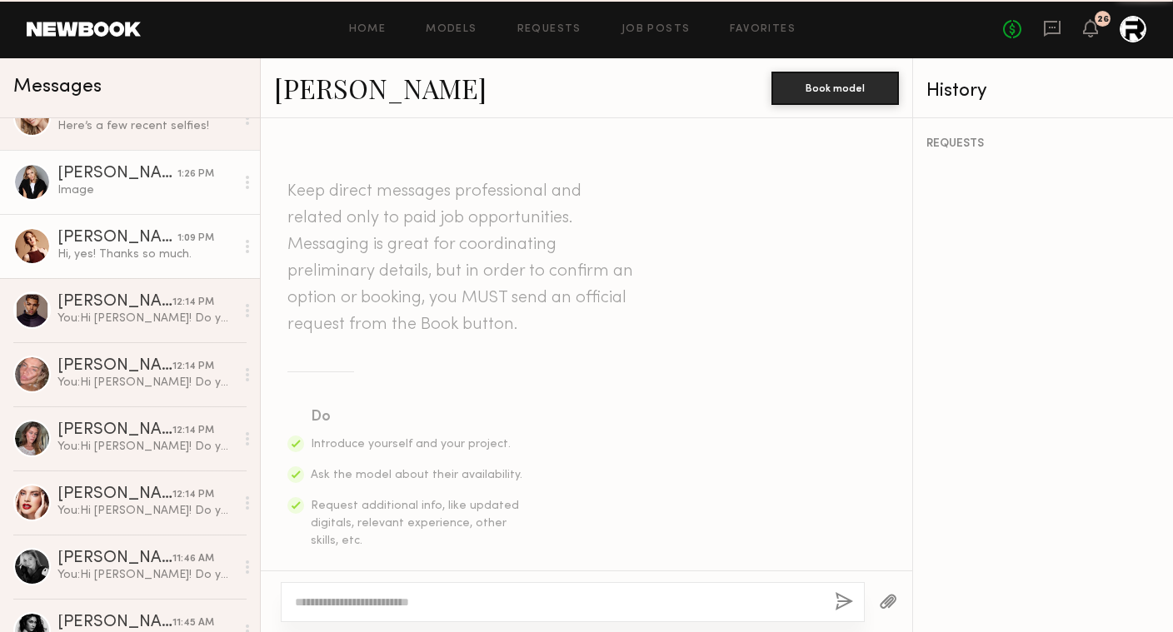
scroll to position [1254, 0]
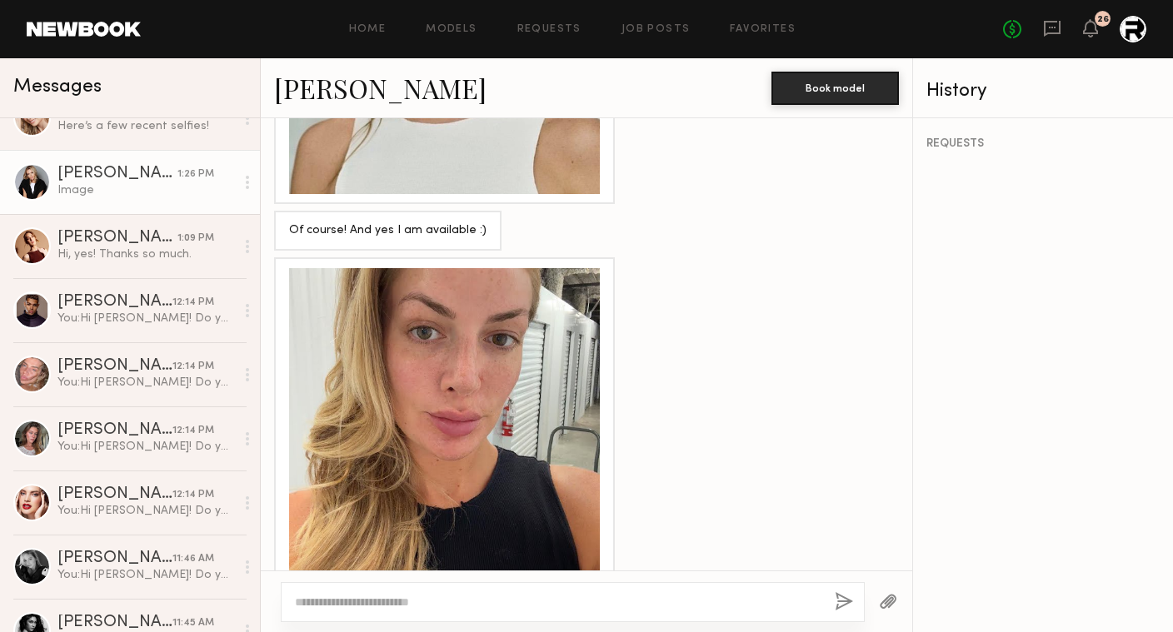
click at [526, 603] on textarea at bounding box center [558, 602] width 527 height 17
type textarea "**********"
click at [841, 598] on button "button" at bounding box center [844, 602] width 18 height 21
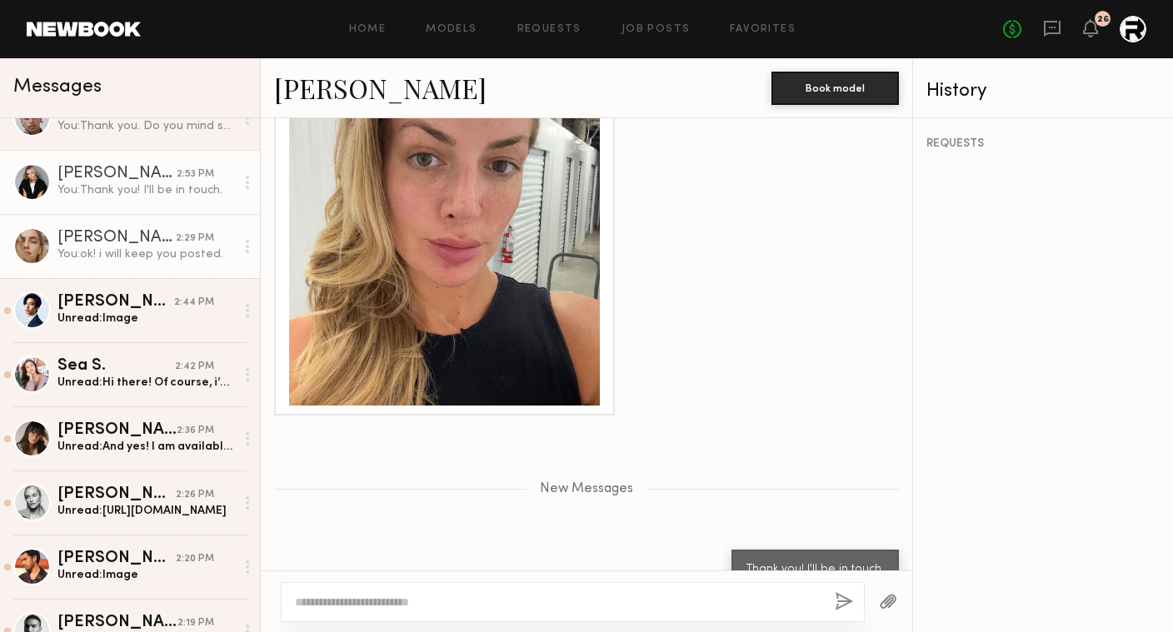
scroll to position [0, 0]
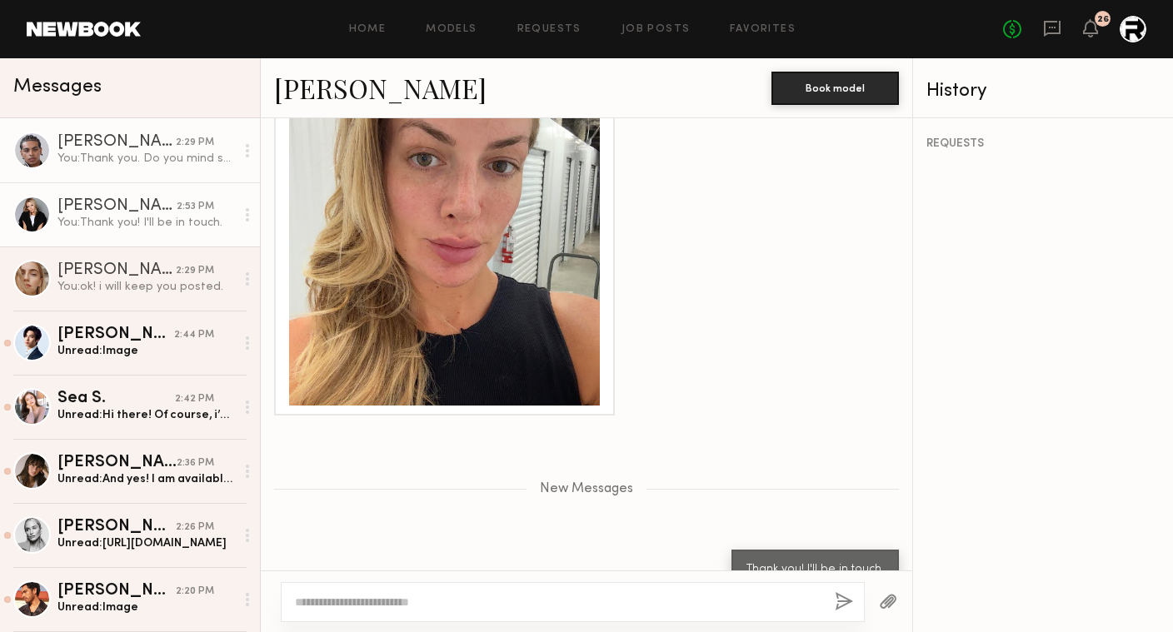
click at [159, 164] on div "You: Thank you. Do you mind submitting a selfie of yourself of your face and of…" at bounding box center [145, 159] width 177 height 16
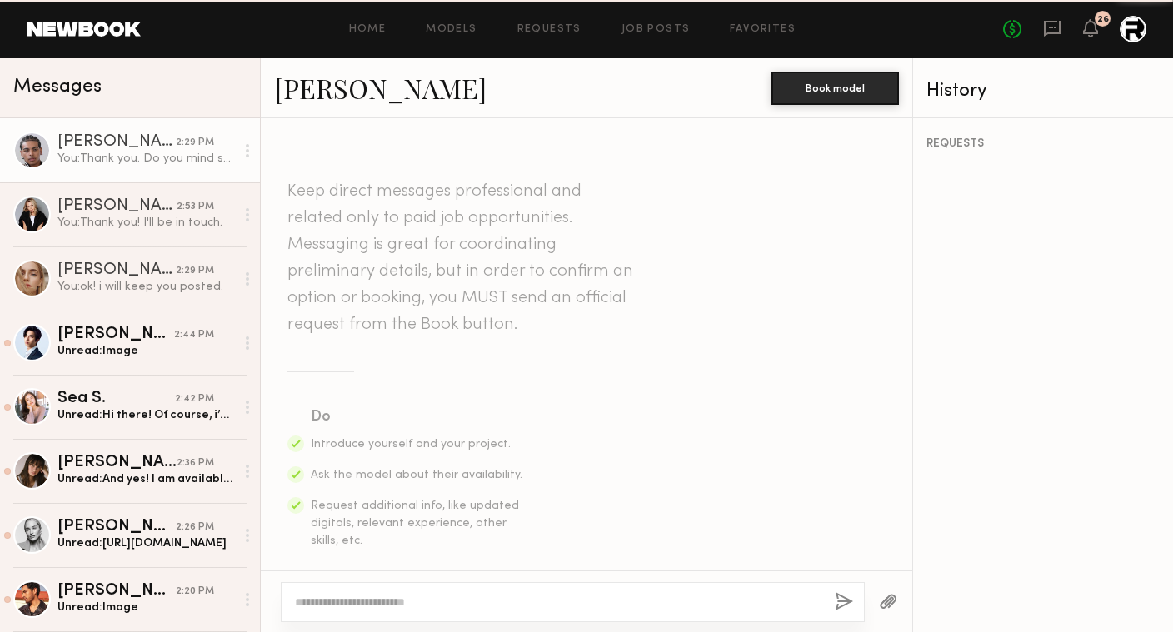
scroll to position [3548, 0]
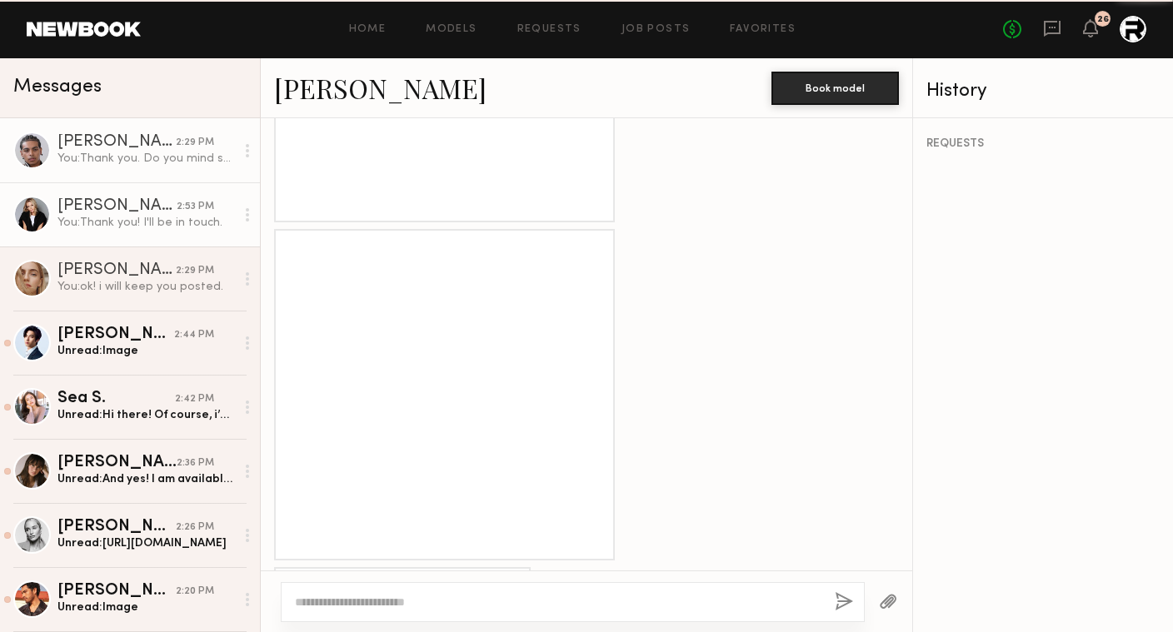
click at [157, 202] on div "Jessica E." at bounding box center [116, 206] width 119 height 17
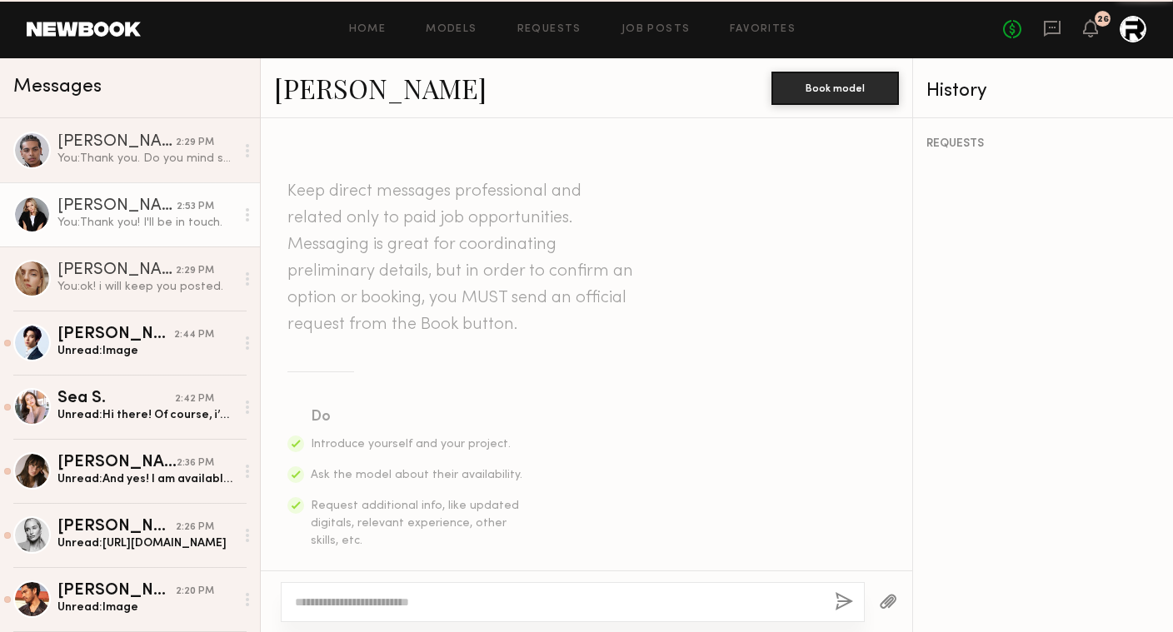
scroll to position [1301, 0]
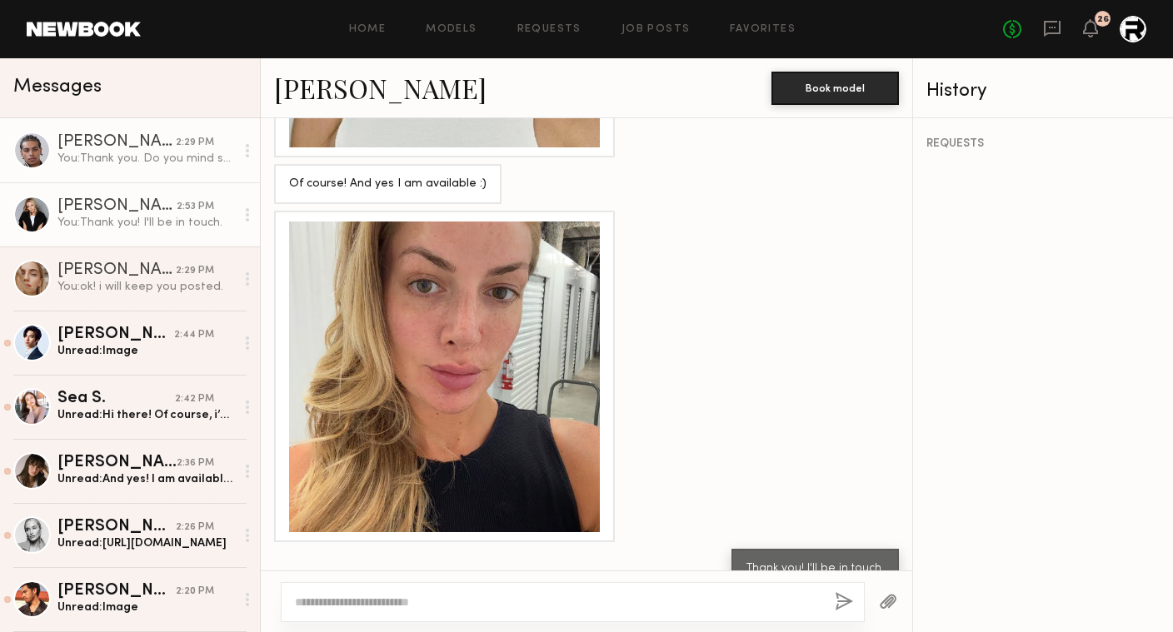
click at [167, 152] on div "You: Thank you. Do you mind submitting a selfie of yourself of your face and of…" at bounding box center [145, 159] width 177 height 16
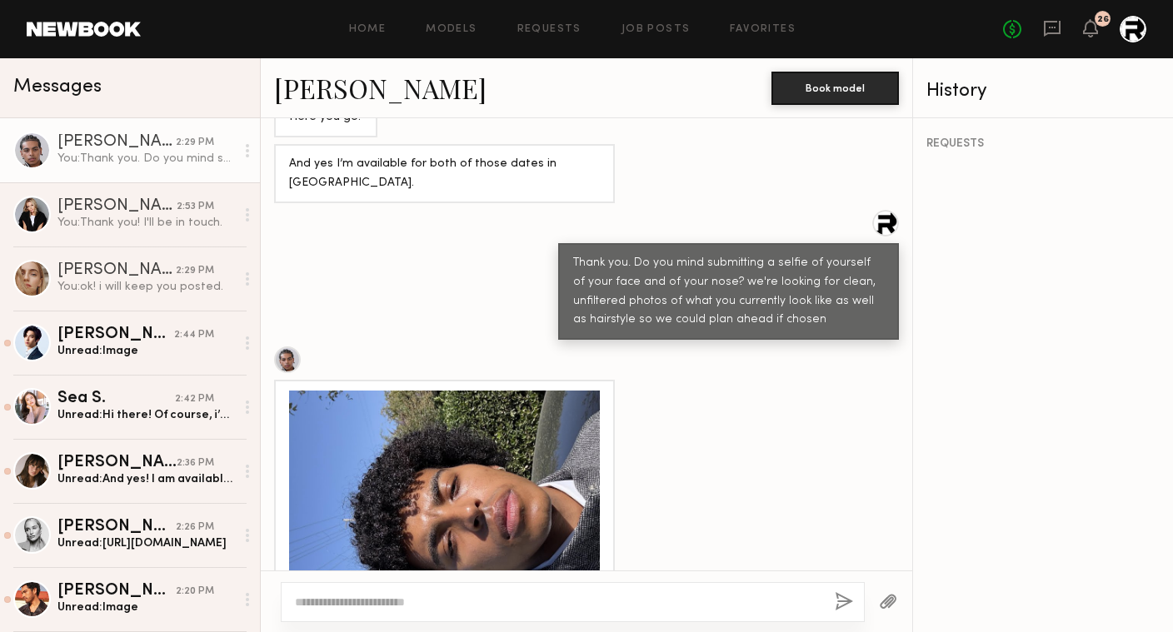
scroll to position [2695, 0]
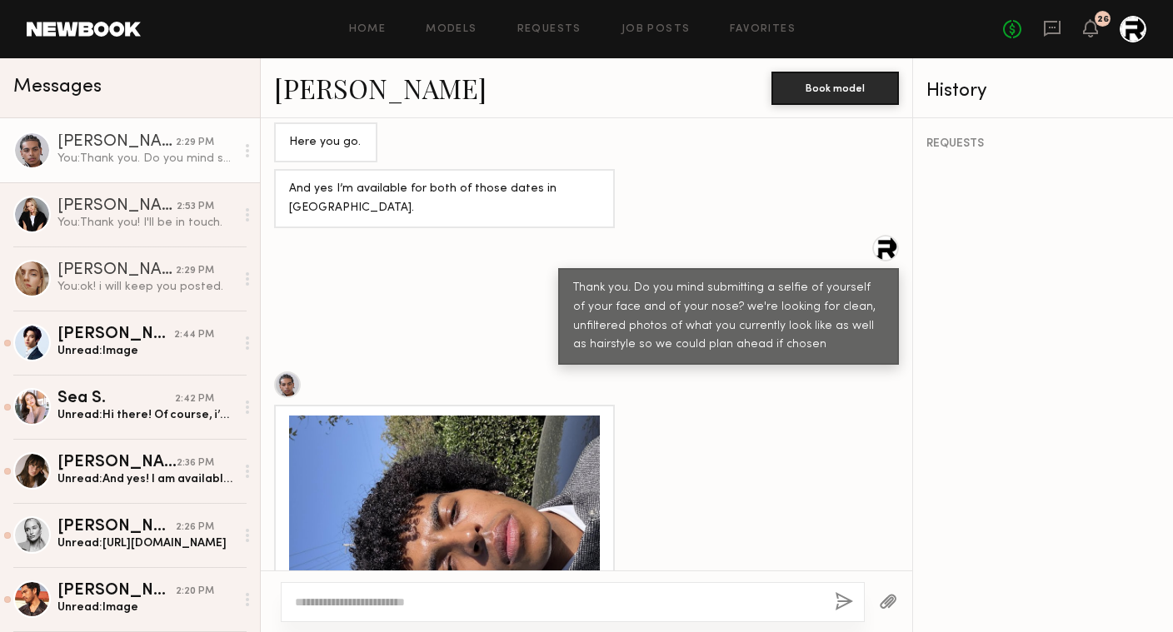
click at [564, 591] on div at bounding box center [573, 602] width 584 height 40
click at [539, 592] on div at bounding box center [573, 602] width 584 height 40
click at [551, 598] on textarea at bounding box center [558, 602] width 527 height 17
drag, startPoint x: 400, startPoint y: 602, endPoint x: 615, endPoint y: 602, distance: 215.0
click at [615, 602] on textarea "**********" at bounding box center [558, 602] width 527 height 17
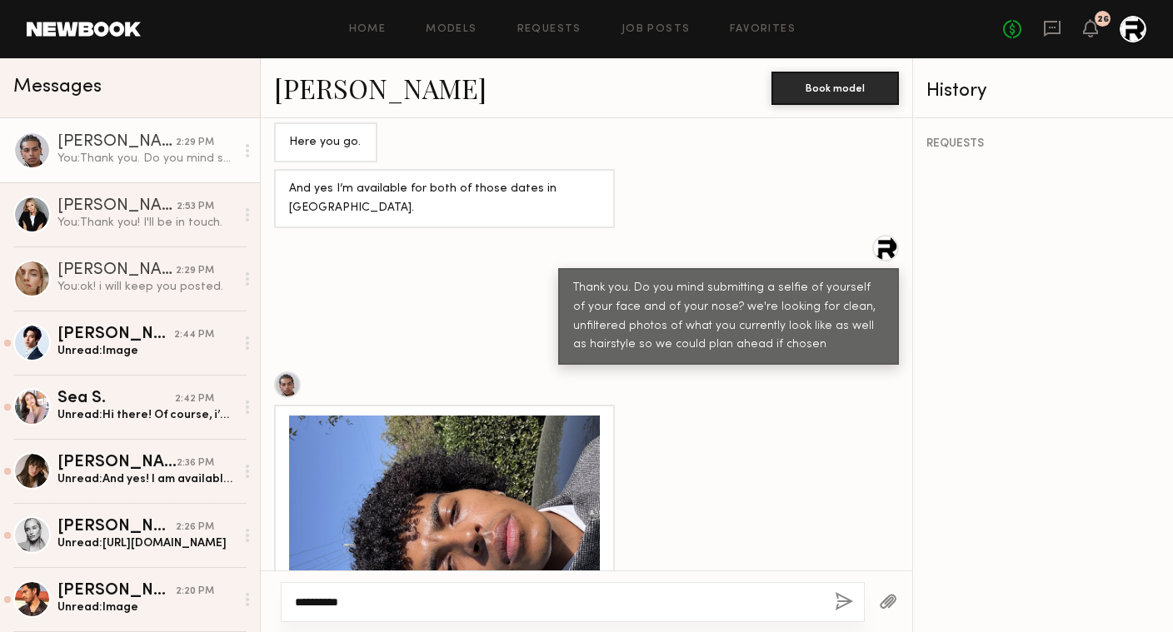
type textarea "**********"
click at [841, 595] on button "button" at bounding box center [844, 602] width 18 height 21
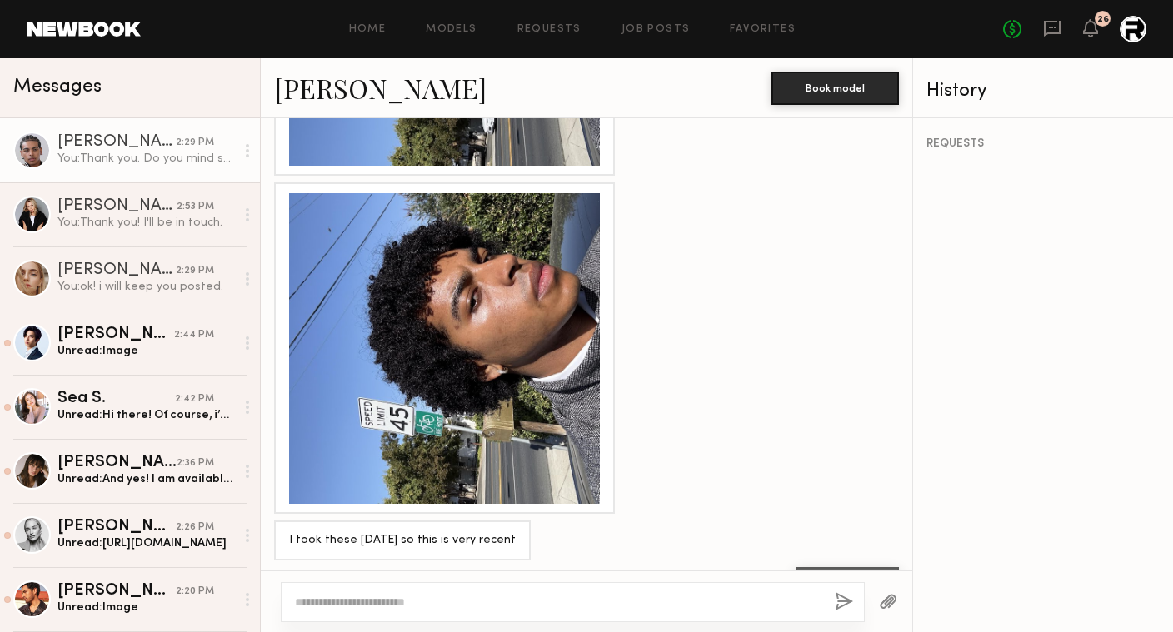
click at [372, 249] on div at bounding box center [444, 348] width 311 height 311
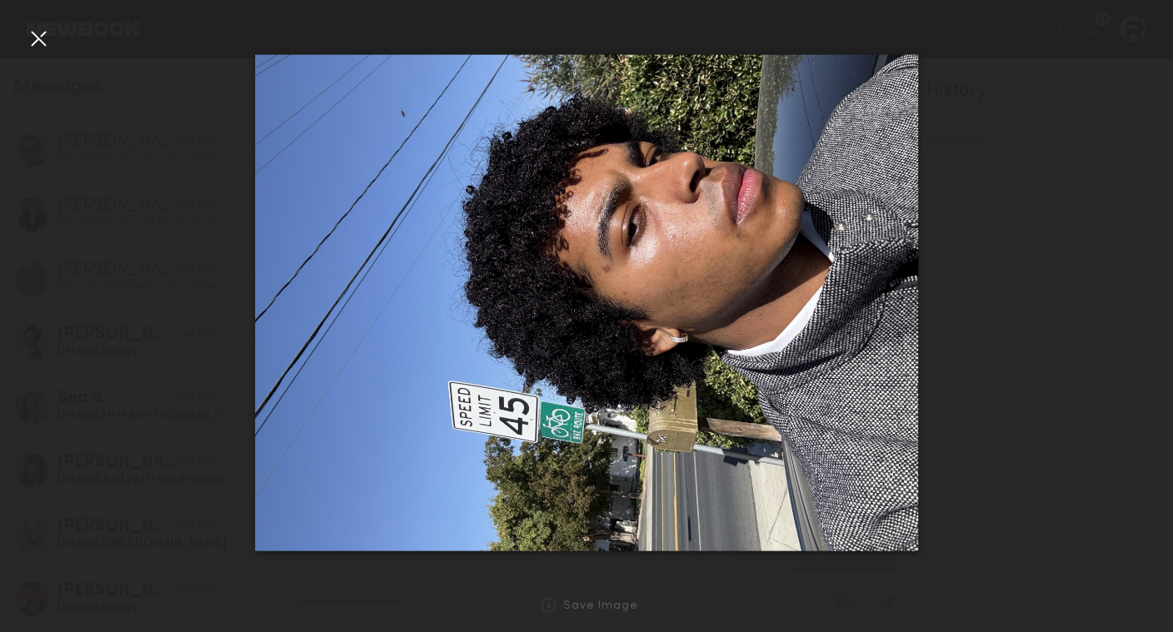
click at [37, 43] on div at bounding box center [38, 38] width 27 height 27
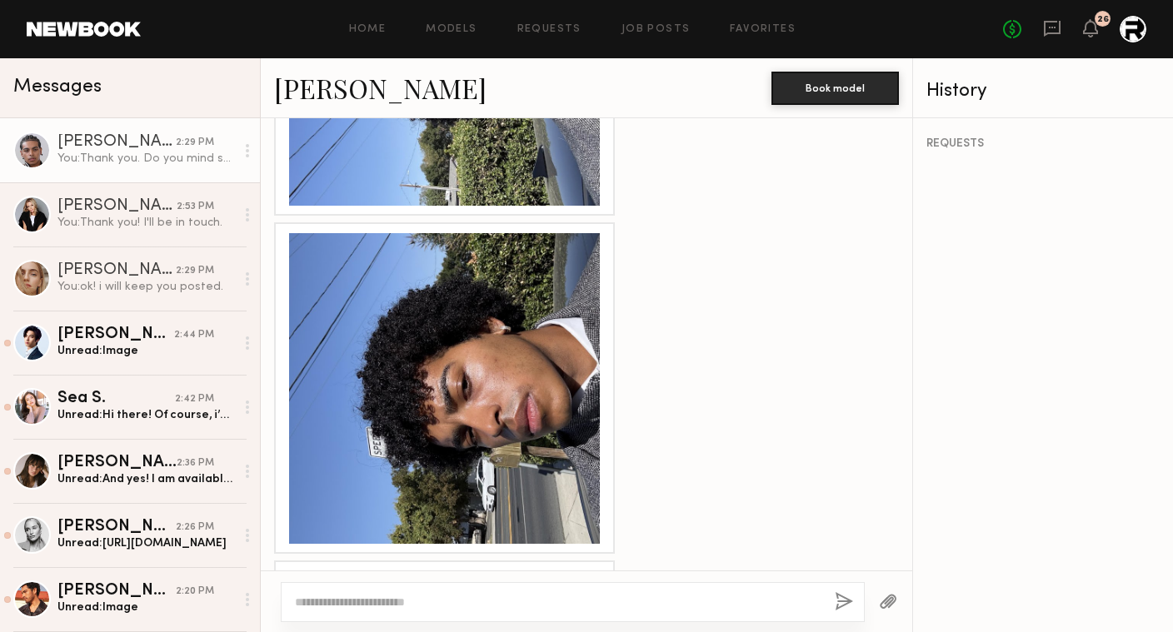
scroll to position [3180, 0]
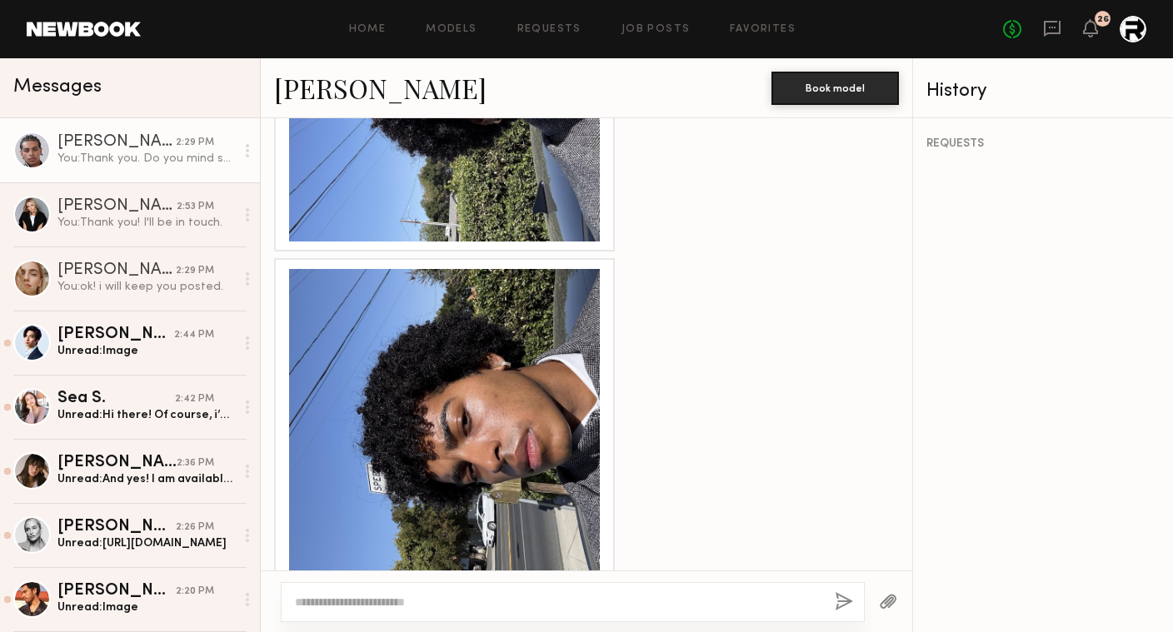
click at [509, 406] on div at bounding box center [444, 424] width 311 height 311
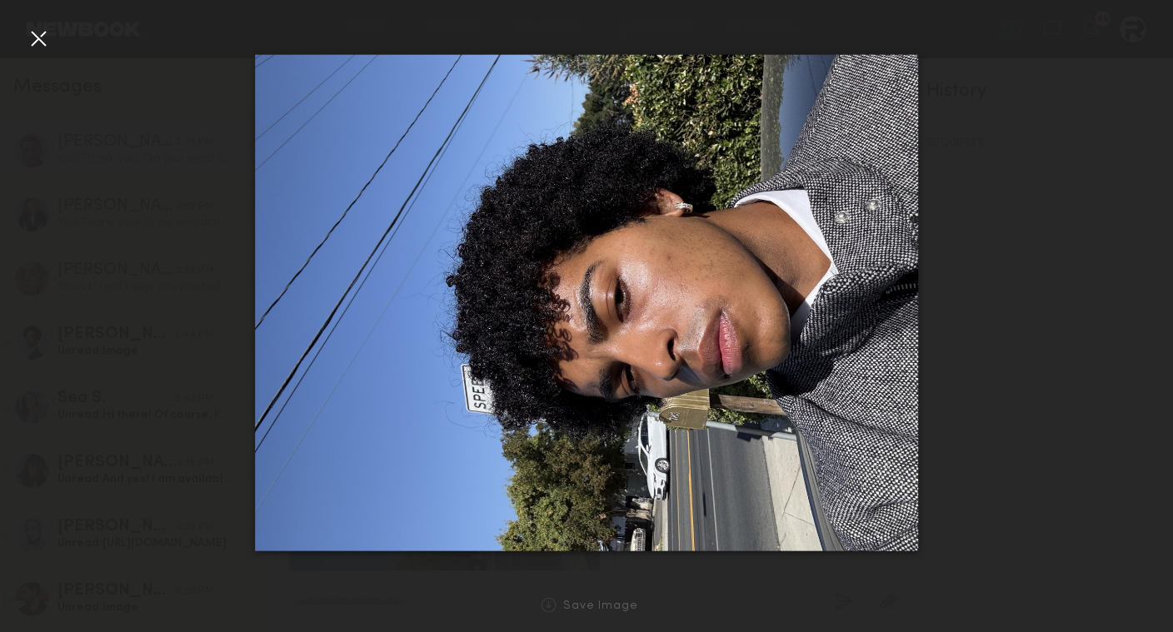
click at [40, 44] on div at bounding box center [38, 38] width 27 height 27
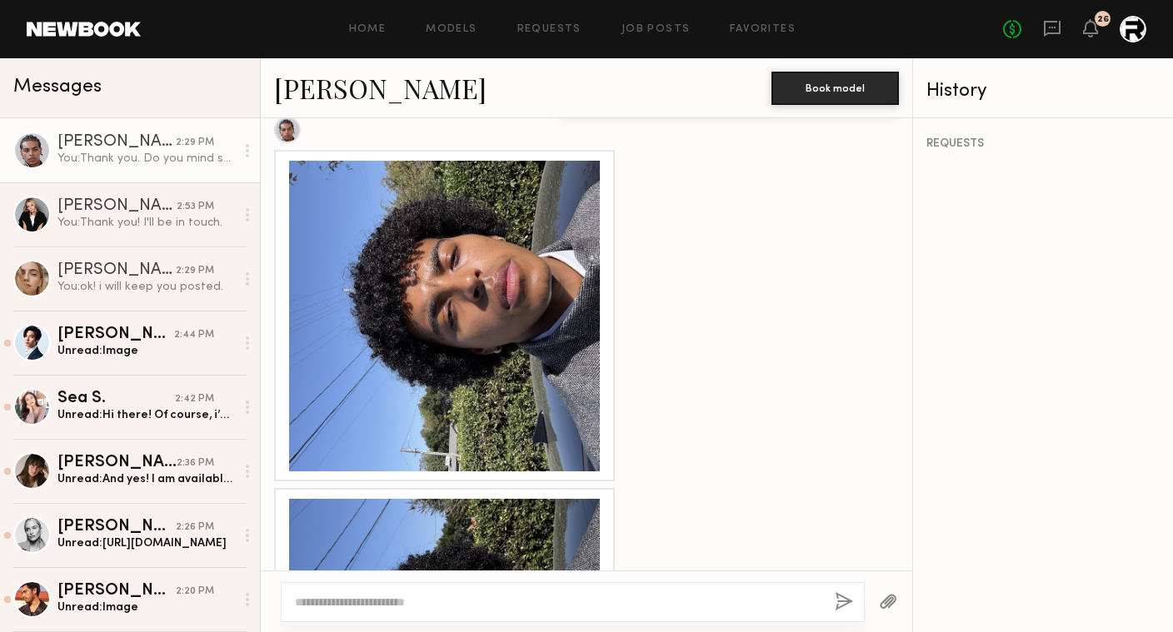
scroll to position [2891, 0]
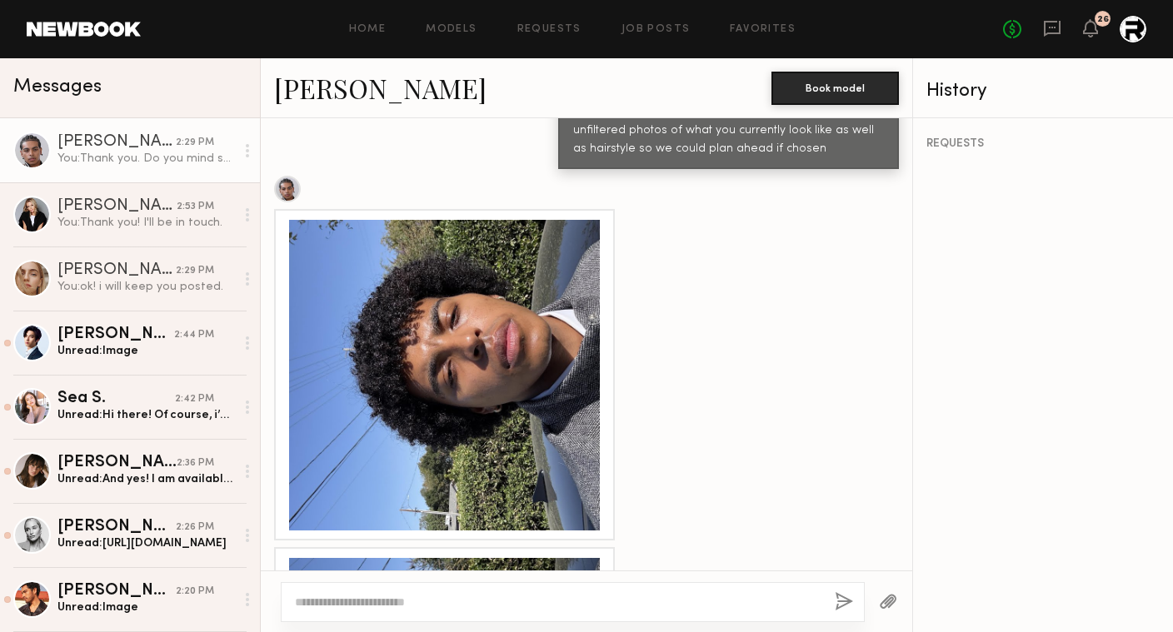
click at [410, 307] on div at bounding box center [444, 375] width 311 height 311
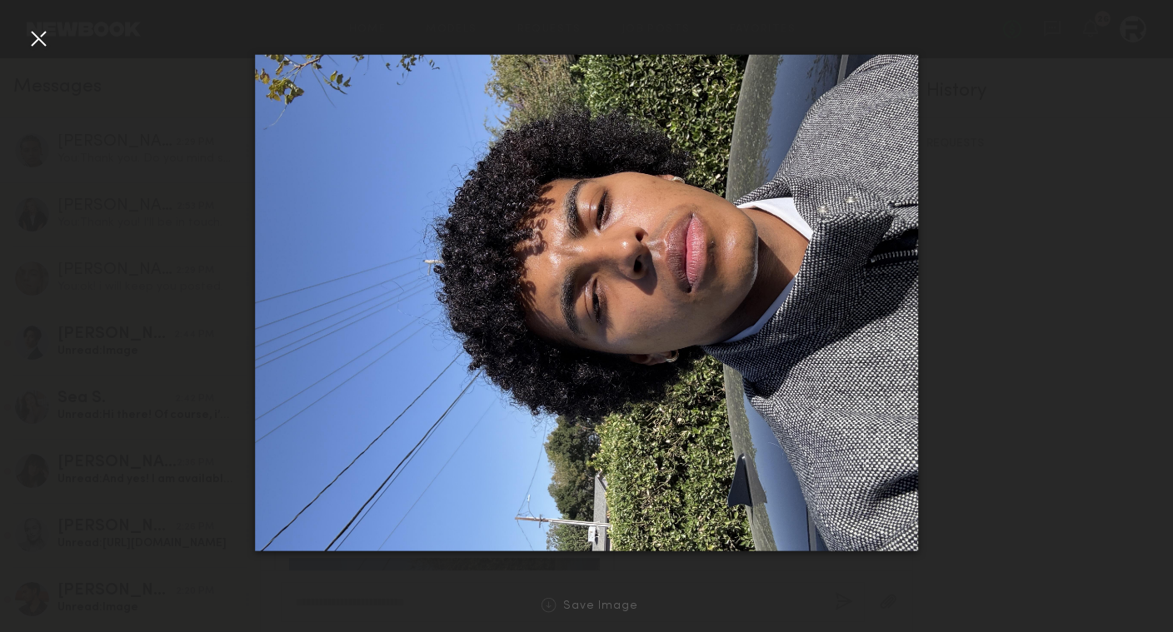
click at [46, 39] on div at bounding box center [38, 38] width 27 height 27
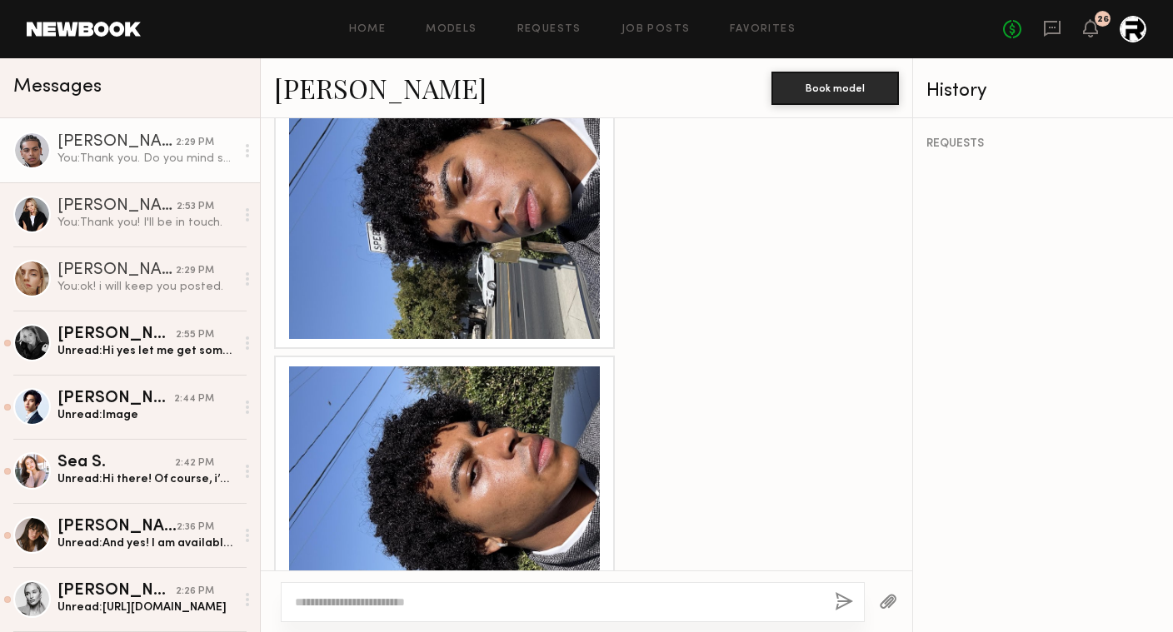
scroll to position [3594, 0]
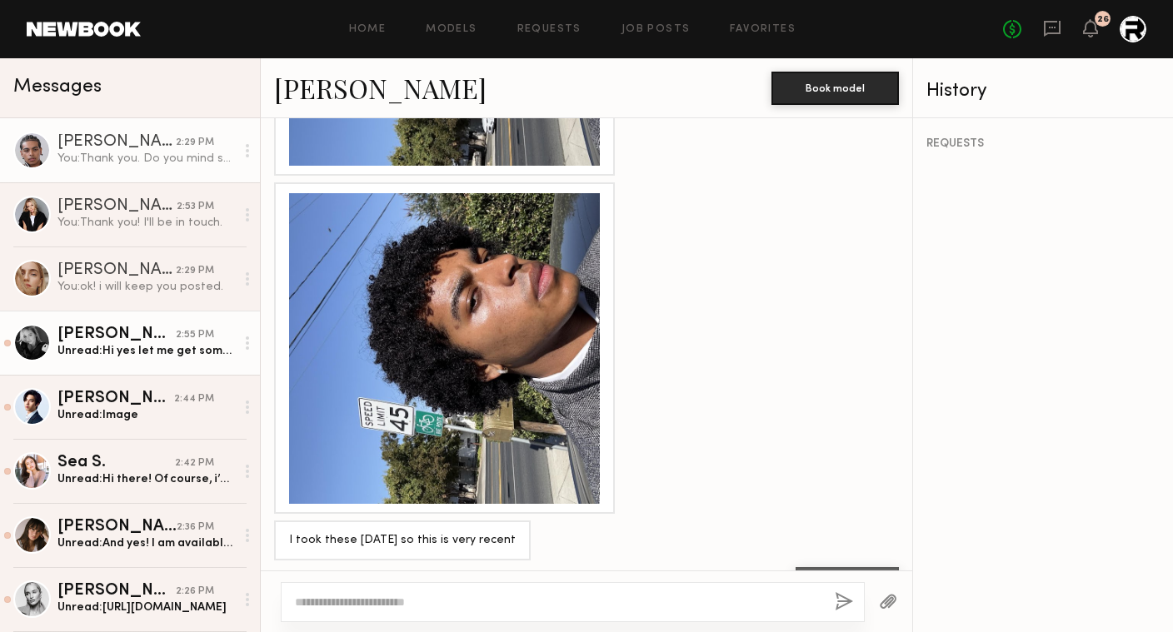
click at [152, 344] on div "Unread: Hi yes let me get some photos in for you today! I am available 10/20 an…" at bounding box center [145, 351] width 177 height 16
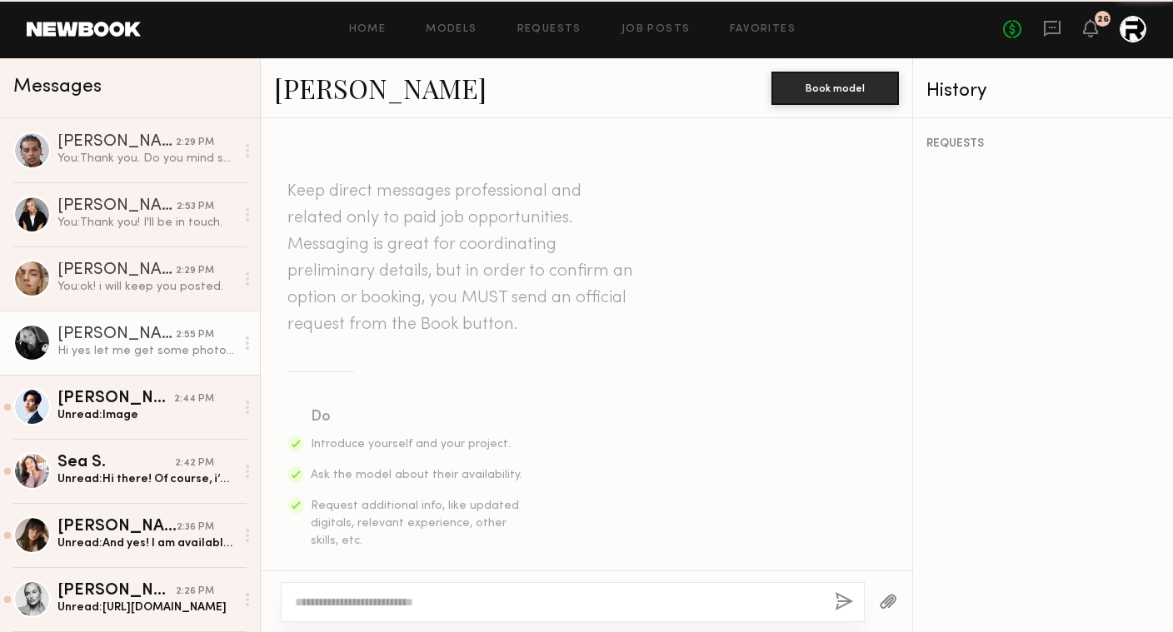
scroll to position [563, 0]
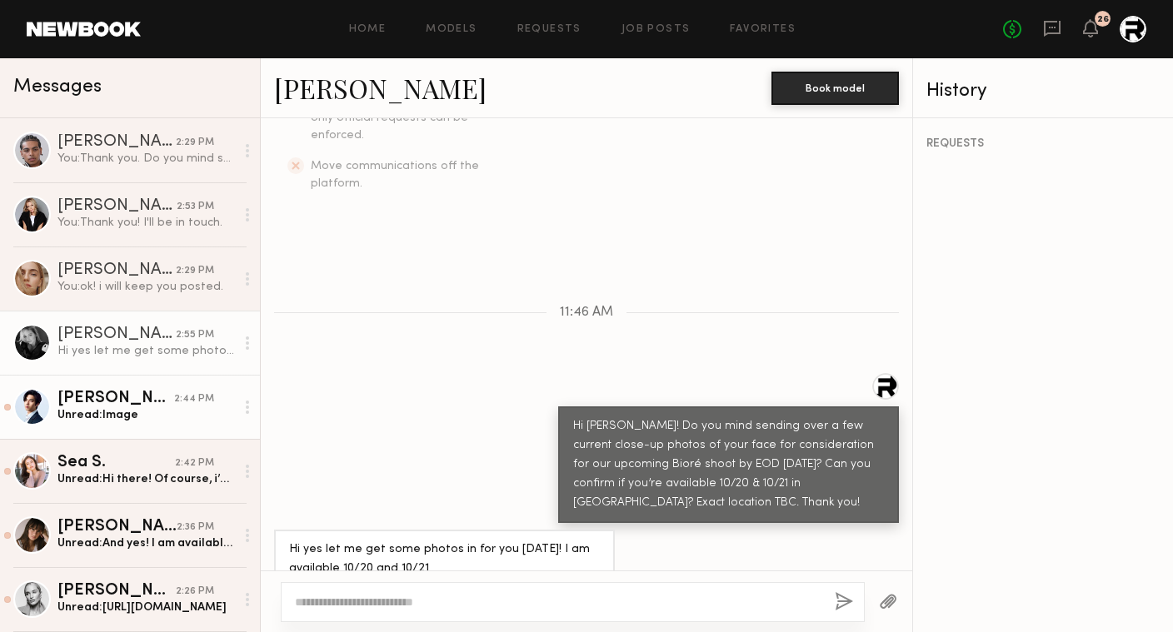
click at [119, 413] on div "Unread: Image" at bounding box center [145, 415] width 177 height 16
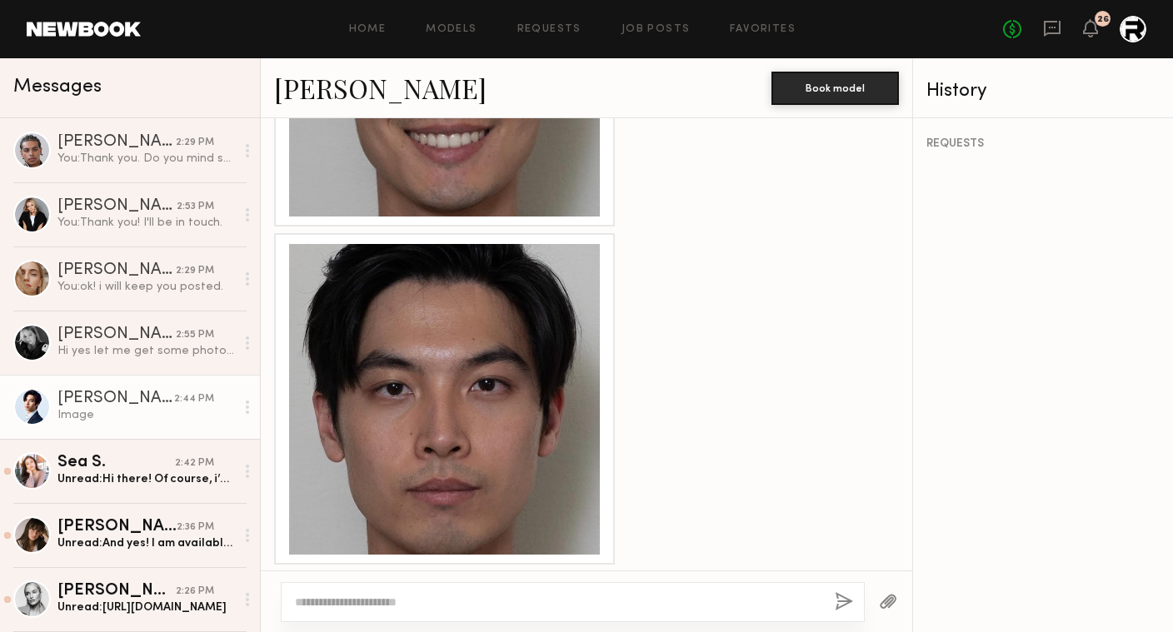
scroll to position [1611, 0]
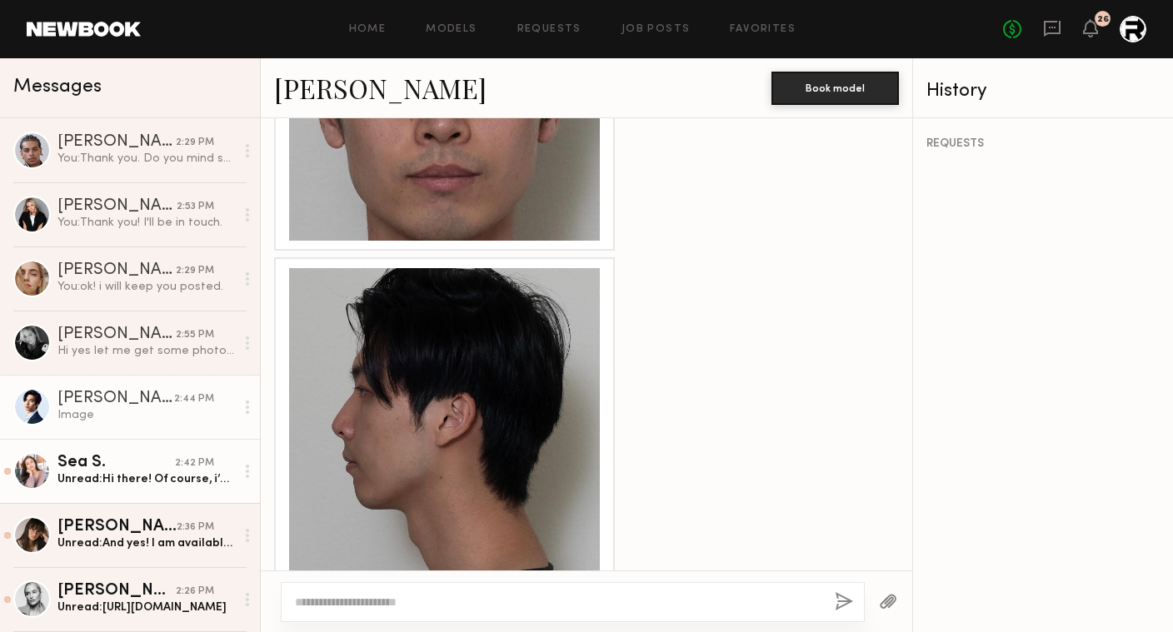
click at [142, 467] on div "Sea S." at bounding box center [115, 463] width 117 height 17
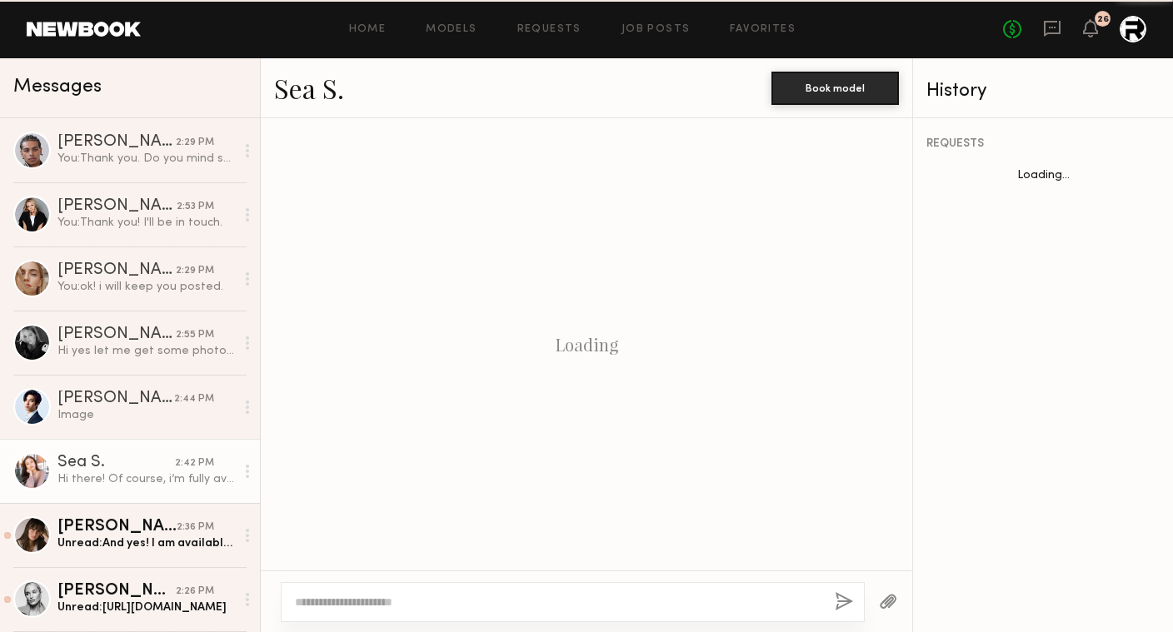
scroll to position [874, 0]
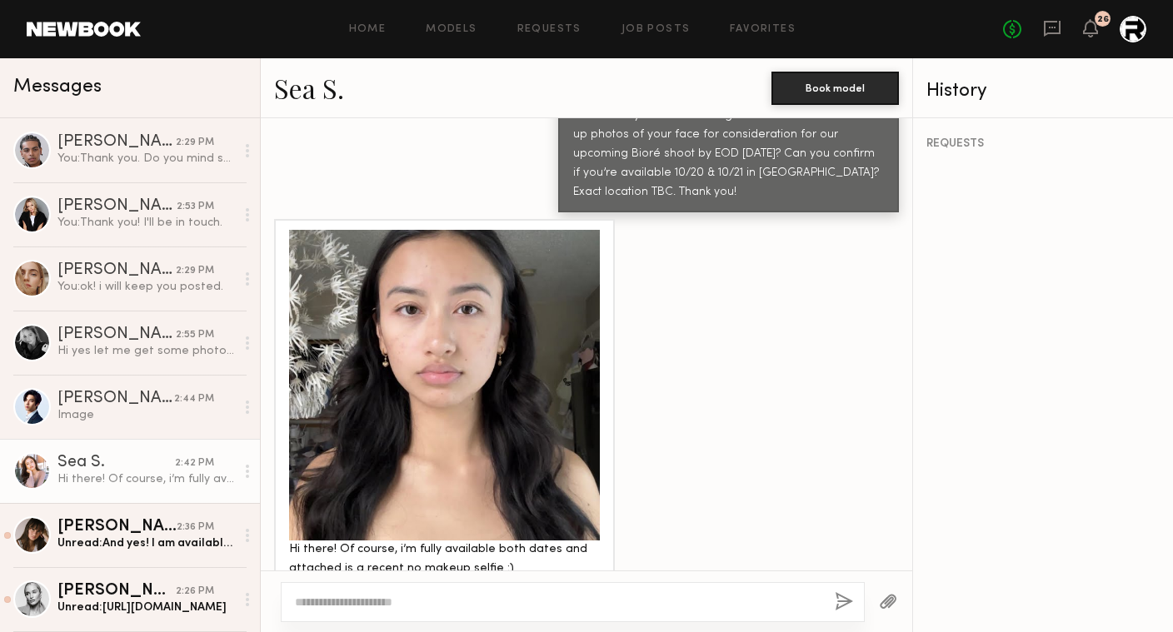
click at [532, 249] on div at bounding box center [444, 385] width 311 height 311
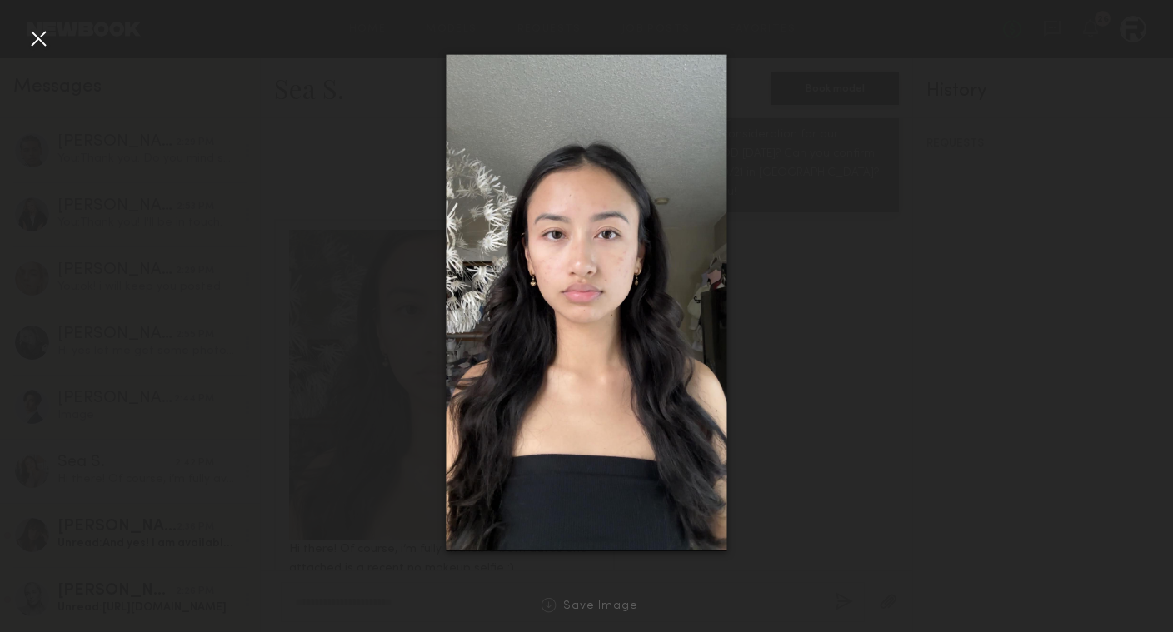
click at [586, 604] on div "Save Image" at bounding box center [600, 607] width 75 height 12
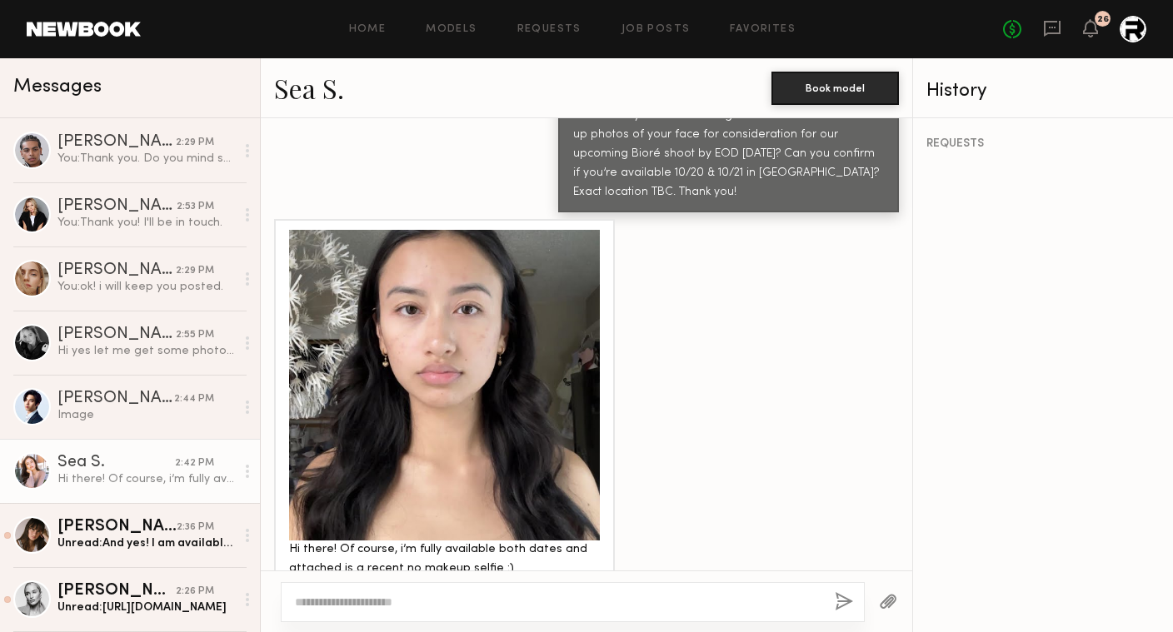
click at [433, 596] on textarea at bounding box center [558, 602] width 527 height 17
type textarea "*"
click at [179, 534] on div "2:36 PM" at bounding box center [195, 528] width 37 height 16
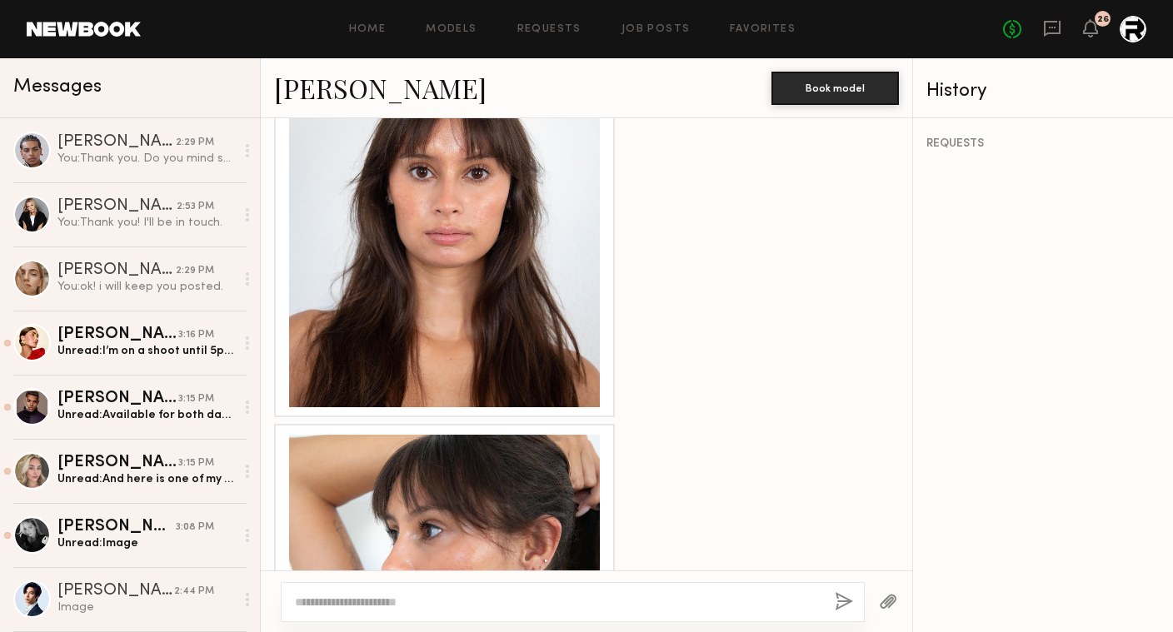
scroll to position [1201, 0]
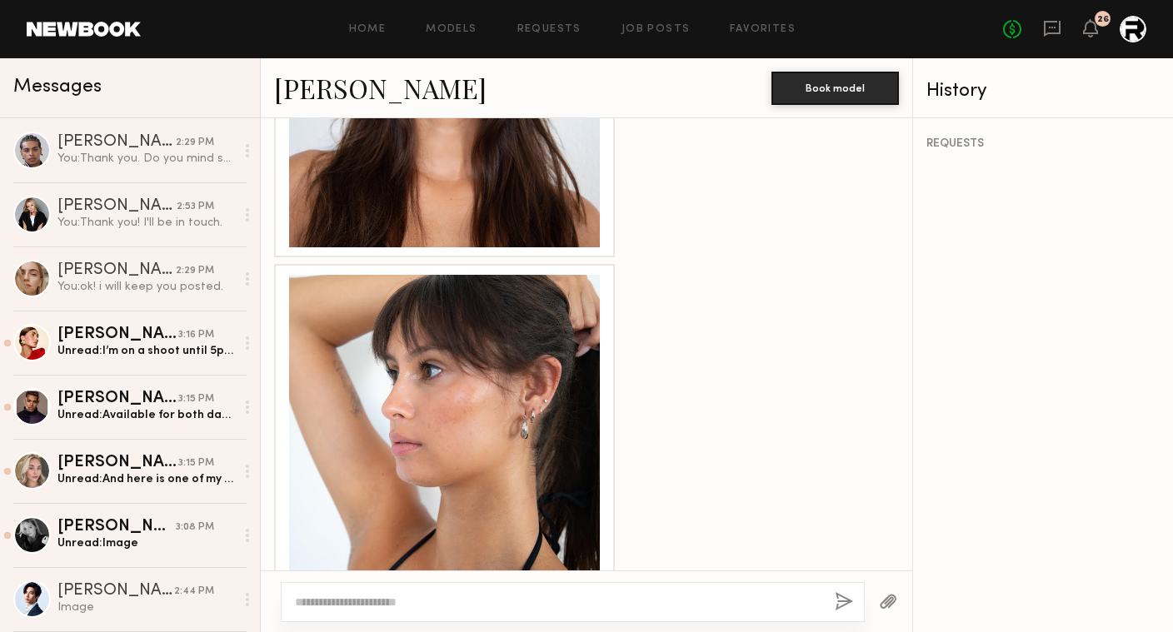
click at [485, 327] on div at bounding box center [444, 430] width 311 height 311
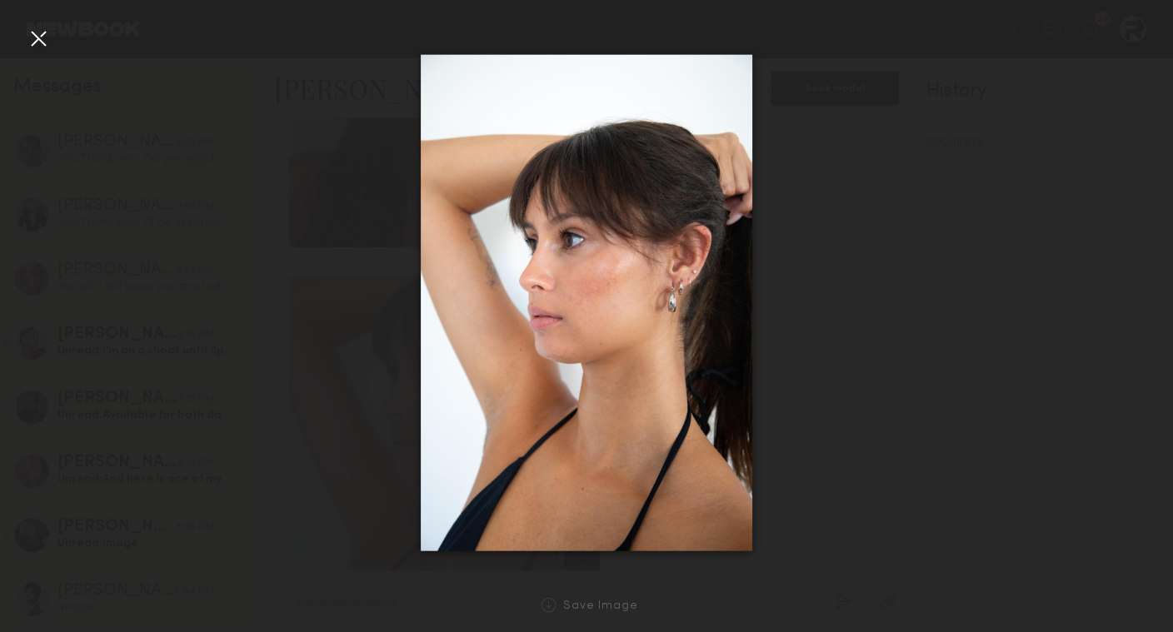
click at [786, 470] on div at bounding box center [586, 303] width 1173 height 552
click at [810, 442] on div at bounding box center [586, 303] width 1173 height 552
click at [35, 43] on div at bounding box center [38, 38] width 27 height 27
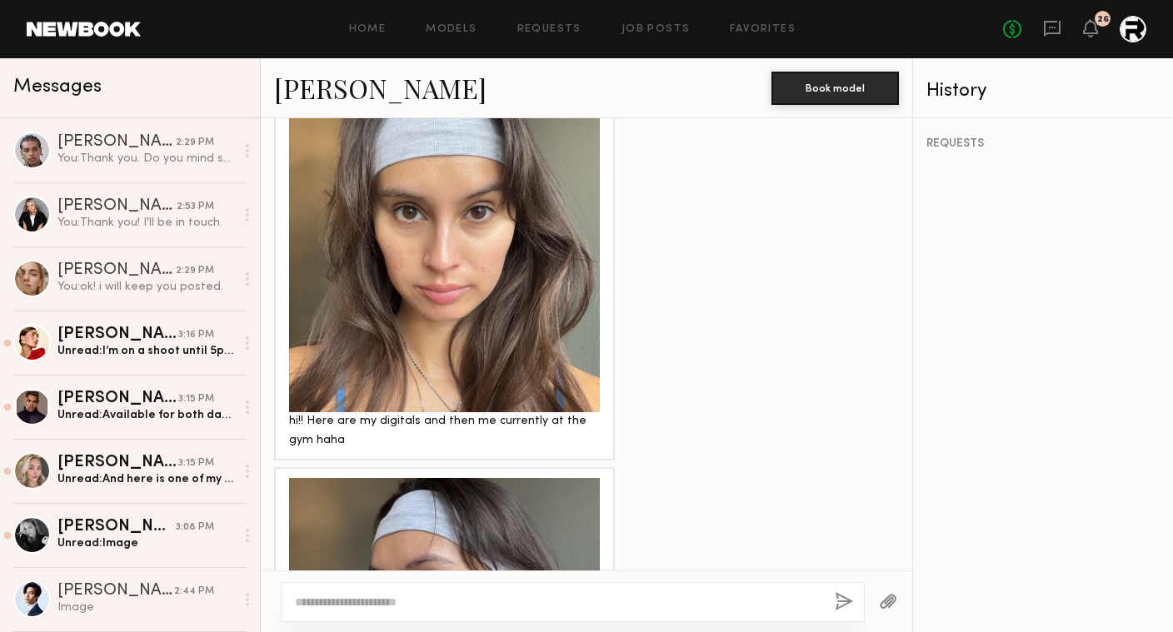
scroll to position [2307, 0]
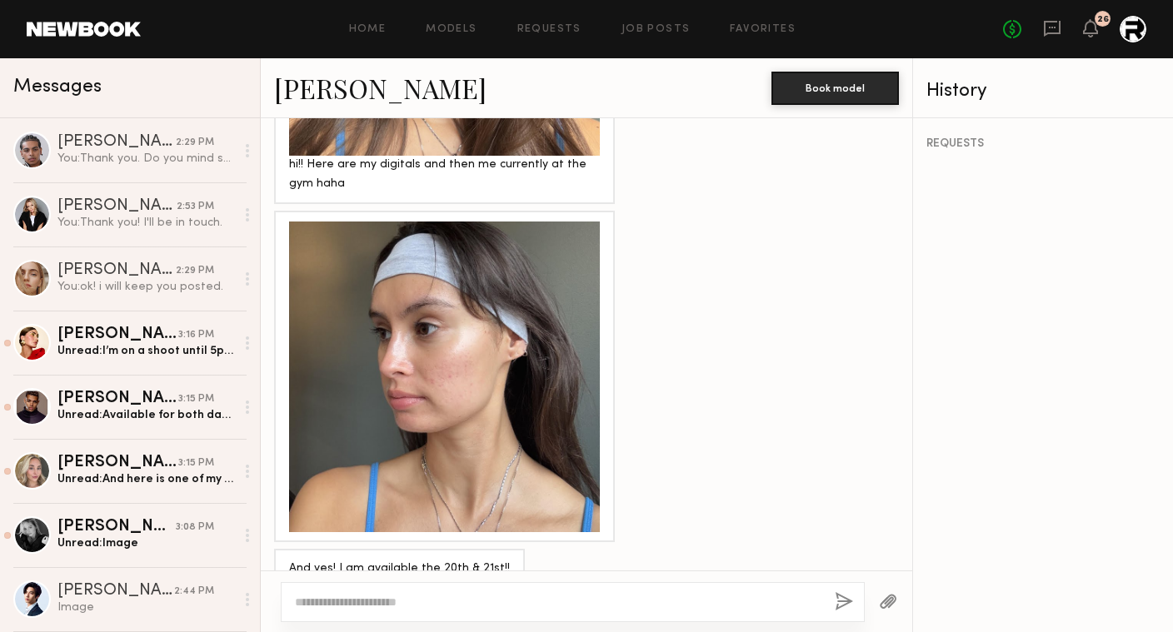
click at [533, 597] on textarea at bounding box center [558, 602] width 527 height 17
type textarea "**********"
click at [845, 606] on button "button" at bounding box center [844, 602] width 18 height 21
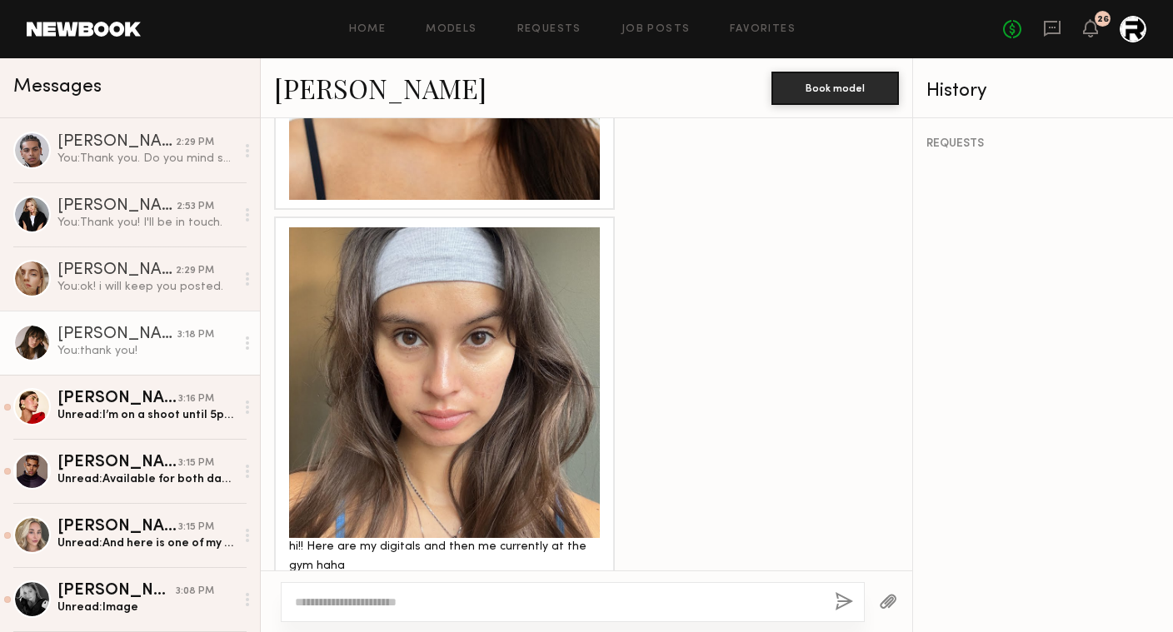
scroll to position [1927, 0]
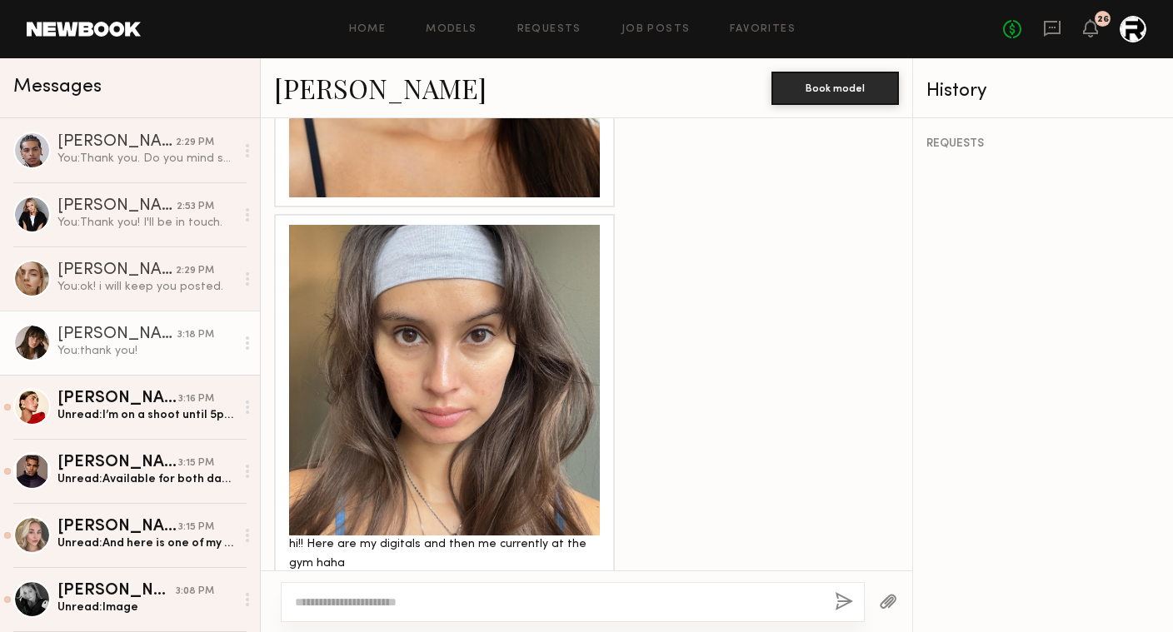
click at [487, 275] on div at bounding box center [444, 380] width 311 height 311
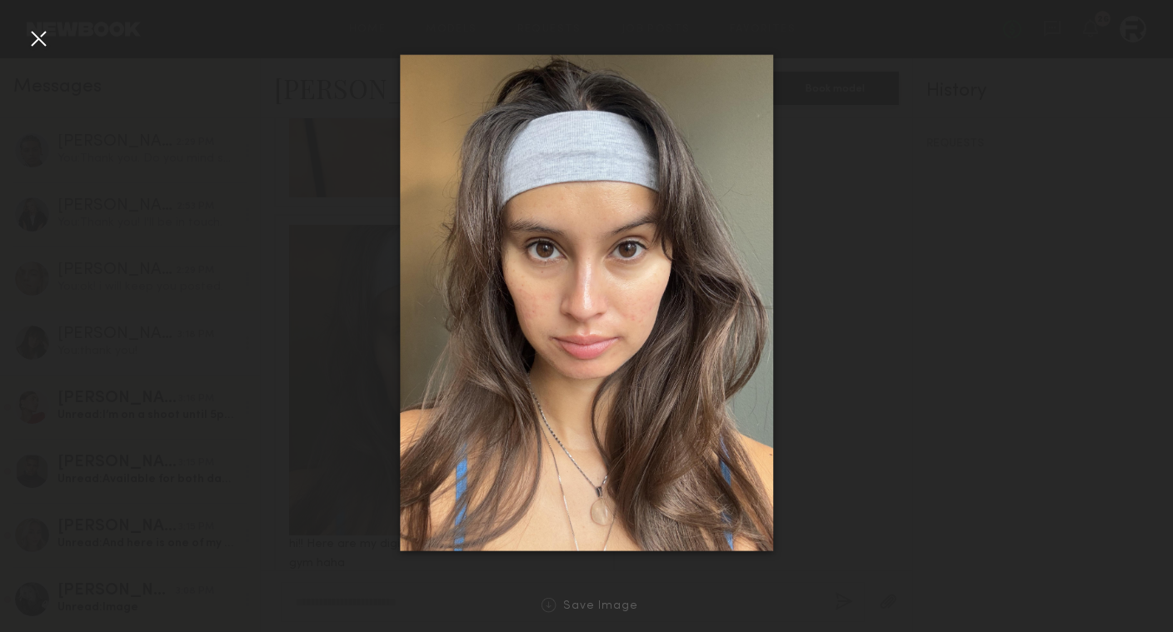
click at [232, 115] on div at bounding box center [586, 303] width 1173 height 552
click at [52, 37] on div at bounding box center [586, 303] width 1173 height 552
click at [37, 36] on div at bounding box center [38, 38] width 27 height 27
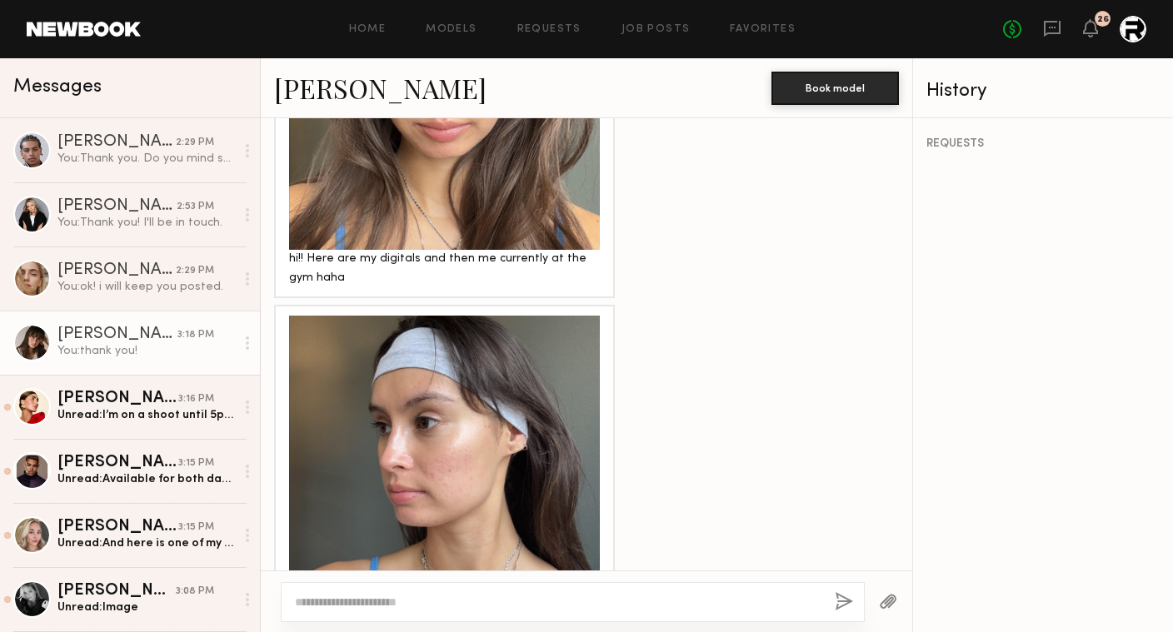
scroll to position [2265, 0]
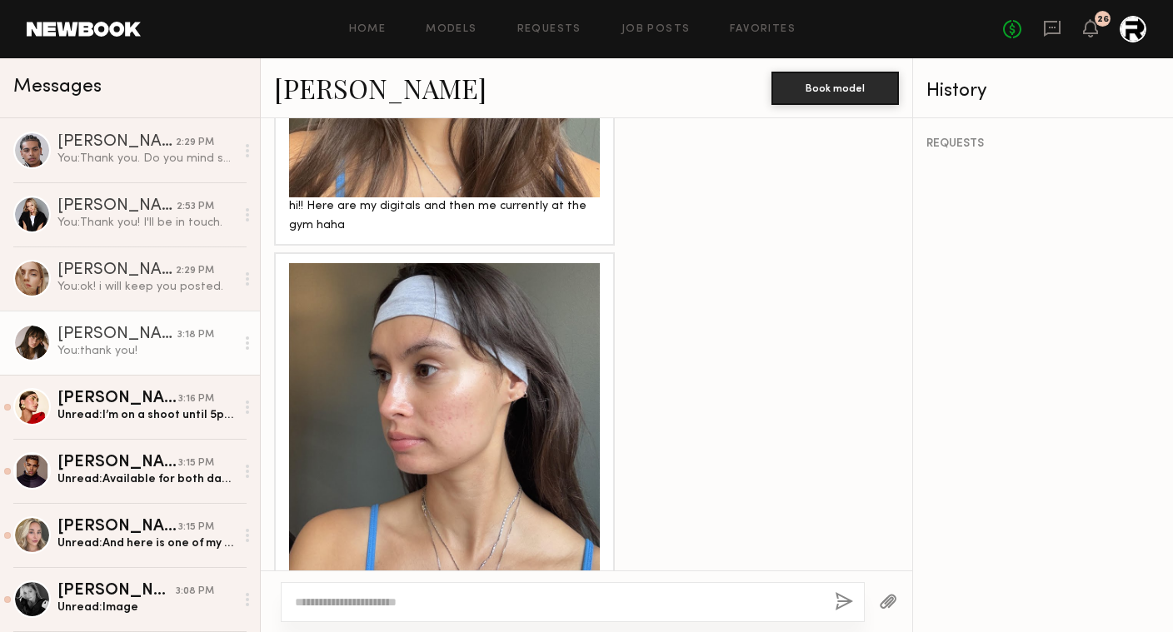
click at [440, 314] on div at bounding box center [444, 418] width 311 height 311
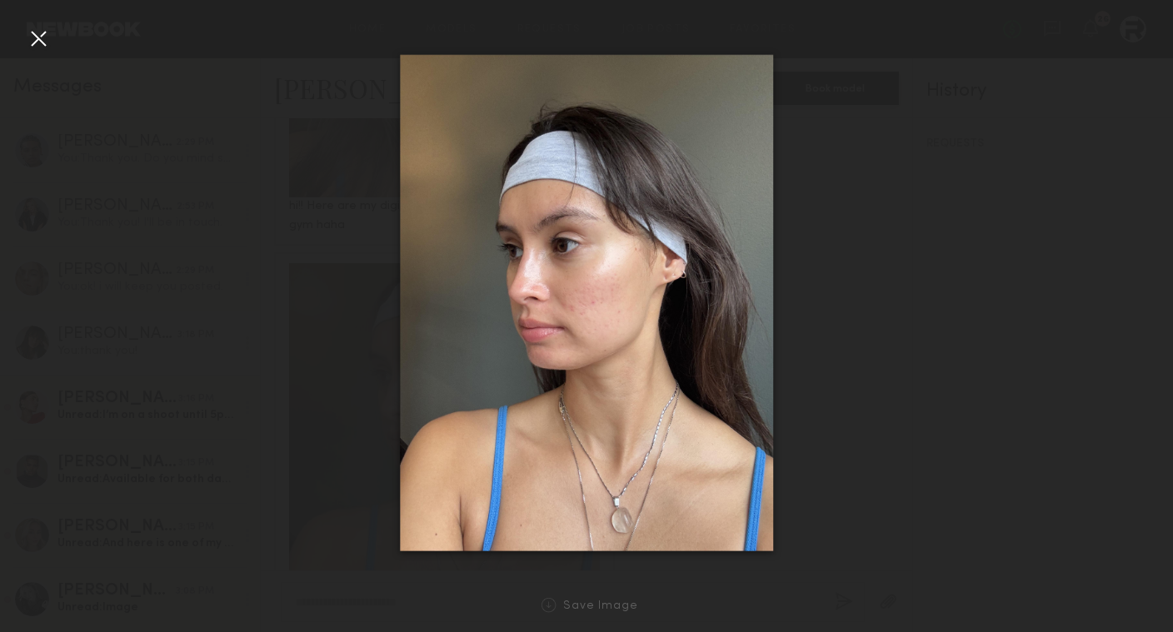
click at [895, 392] on div at bounding box center [586, 303] width 1173 height 552
click at [41, 44] on div at bounding box center [38, 38] width 27 height 27
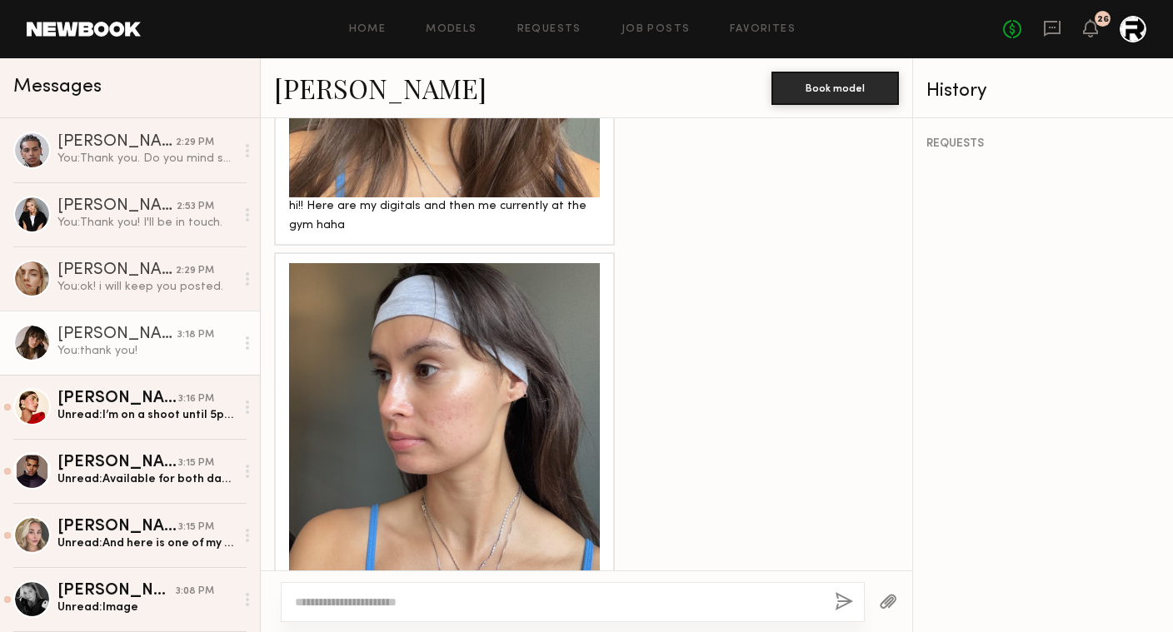
click at [315, 90] on link "Abby S." at bounding box center [380, 88] width 212 height 36
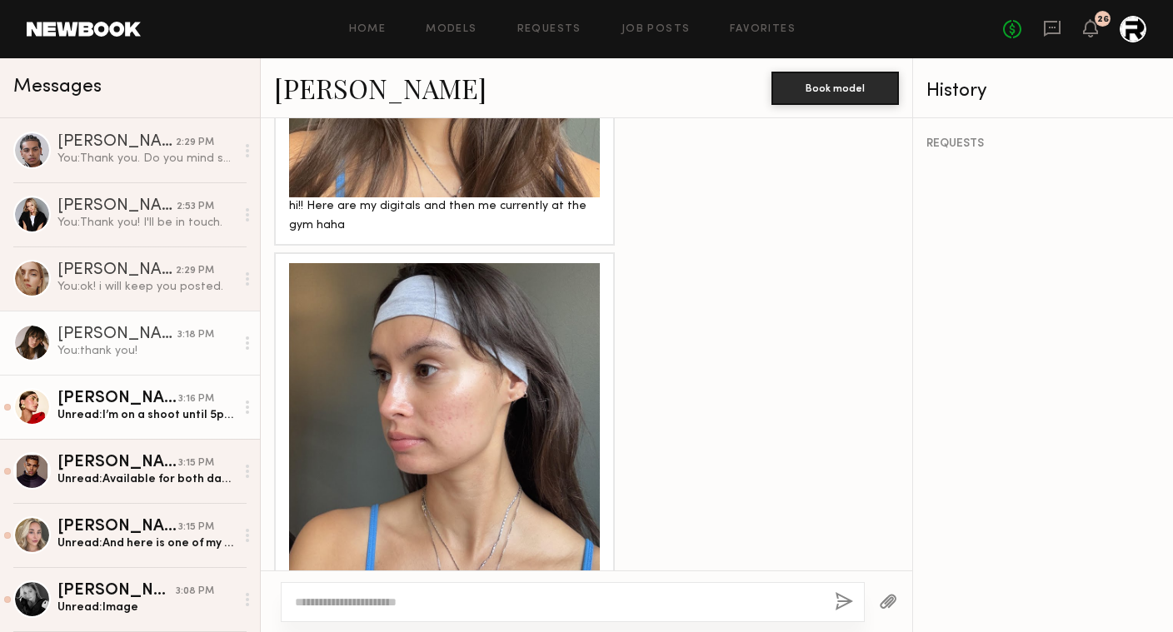
click at [112, 402] on div "Louise M." at bounding box center [117, 399] width 121 height 17
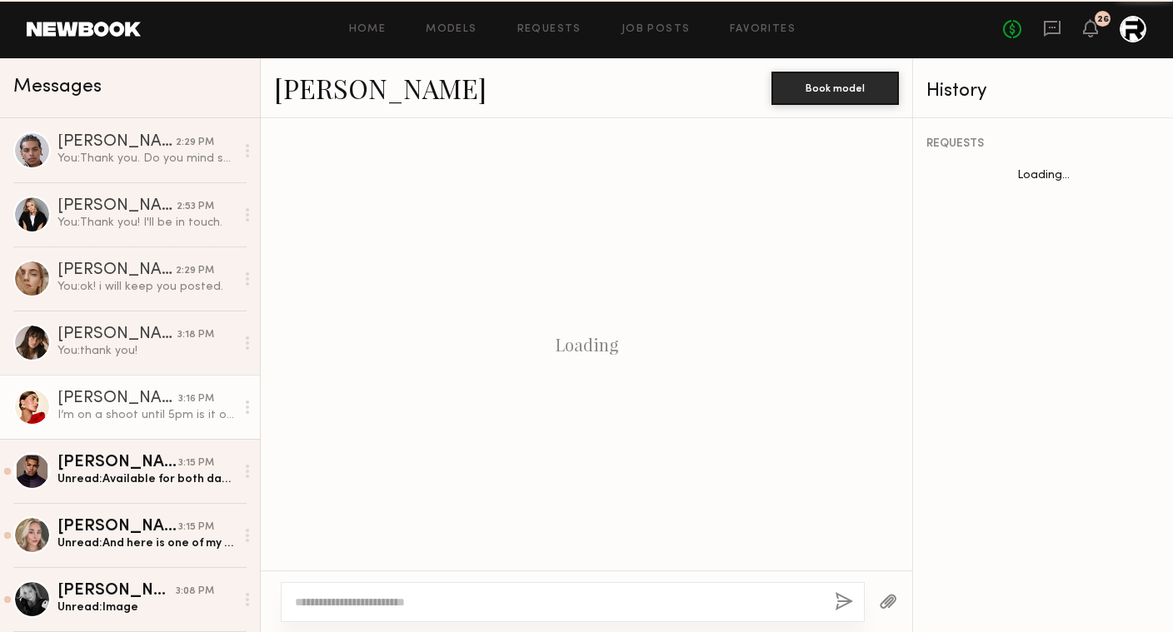
scroll to position [662, 0]
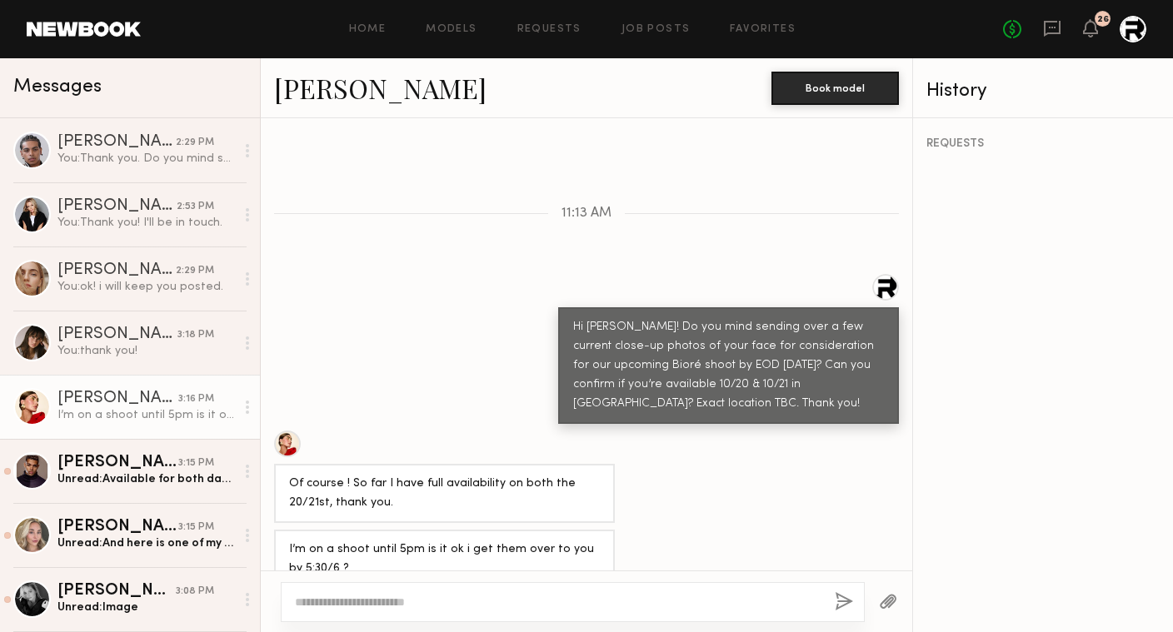
click at [424, 600] on textarea at bounding box center [558, 602] width 527 height 17
drag, startPoint x: 317, startPoint y: 602, endPoint x: 553, endPoint y: 600, distance: 235.8
click at [552, 601] on textarea "**********" at bounding box center [558, 602] width 527 height 17
type textarea "**********"
click at [845, 598] on button "button" at bounding box center [844, 602] width 18 height 21
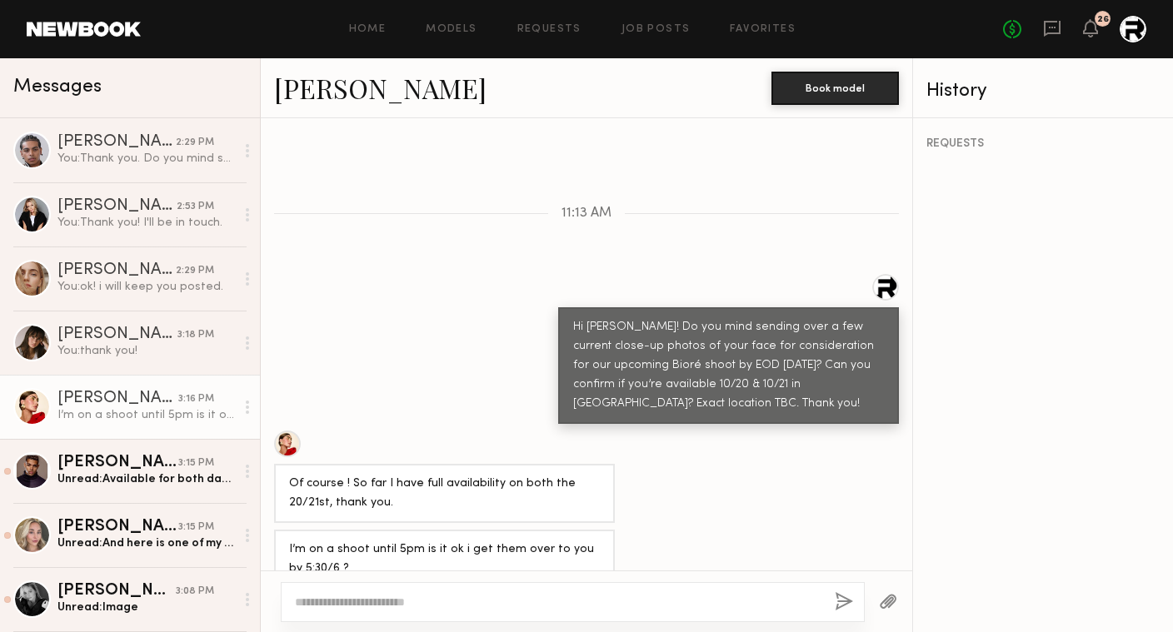
scroll to position [836, 0]
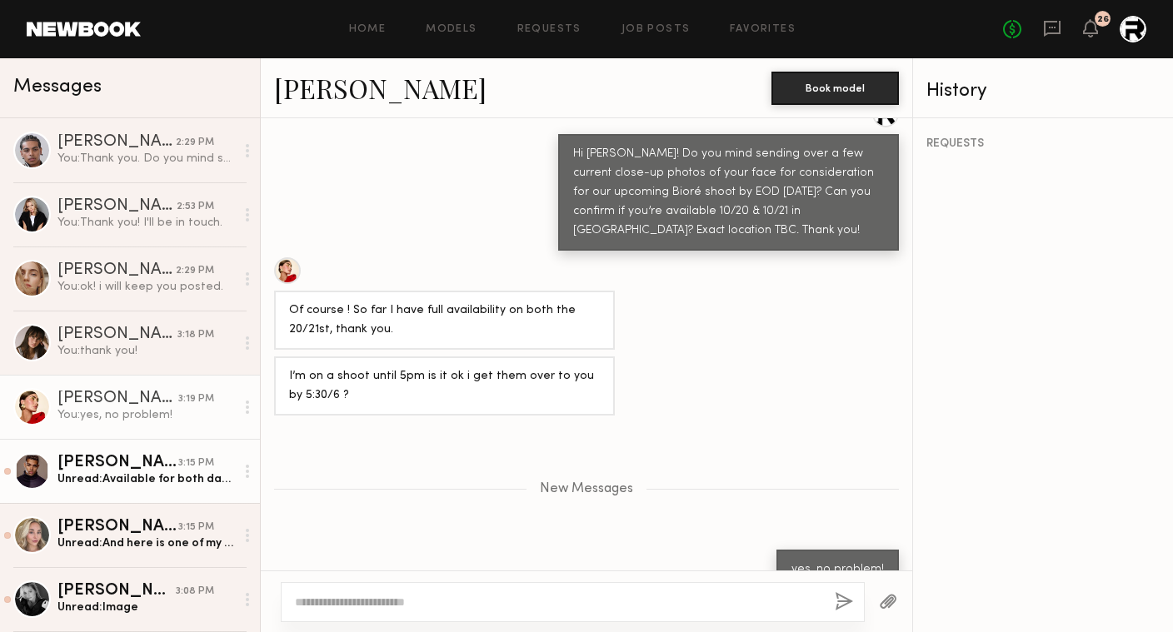
click at [122, 477] on div "Unread: Available for both dates in SD, Thank you for your consideration :)." at bounding box center [145, 480] width 177 height 16
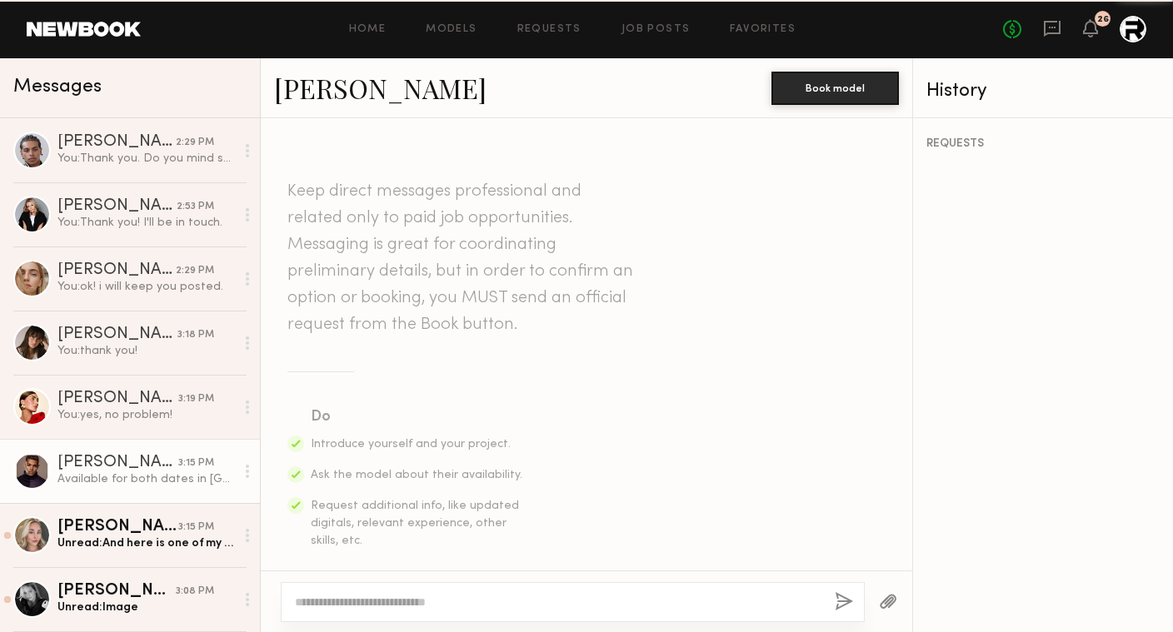
scroll to position [862, 0]
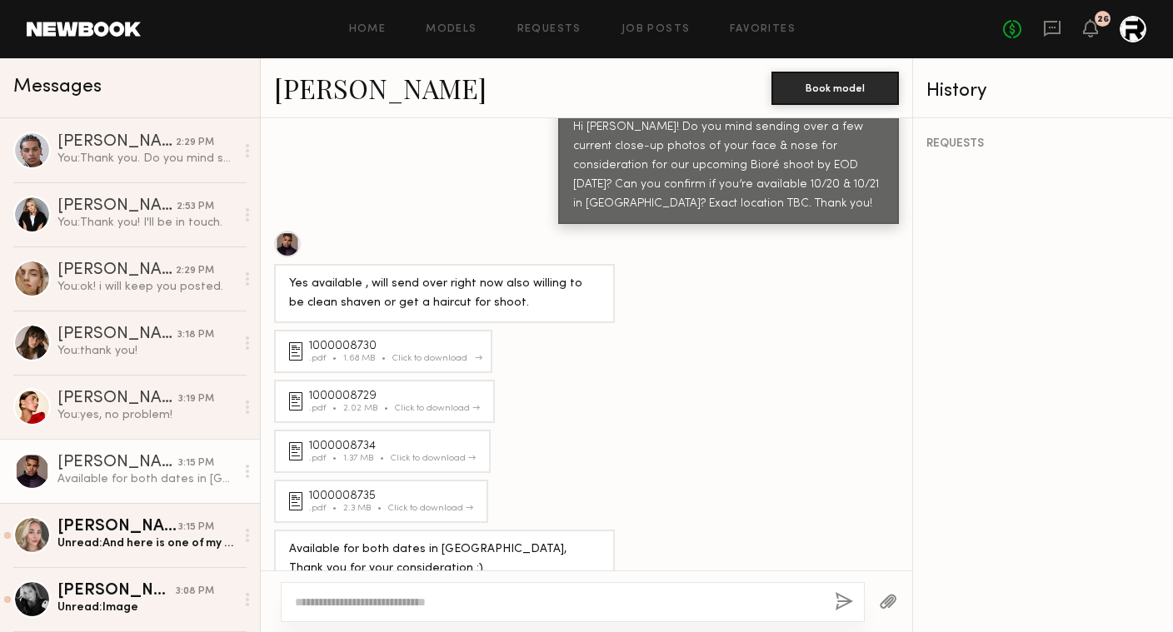
click at [433, 354] on div "Click to download" at bounding box center [434, 358] width 85 height 9
click at [436, 381] on div "1000008729 .pdf 2.02 MB Click to download" at bounding box center [384, 401] width 221 height 43
click at [436, 404] on div "Click to download" at bounding box center [437, 408] width 85 height 9
click at [432, 454] on div "Click to download" at bounding box center [433, 458] width 85 height 9
click at [437, 504] on div "Click to download" at bounding box center [430, 508] width 85 height 9
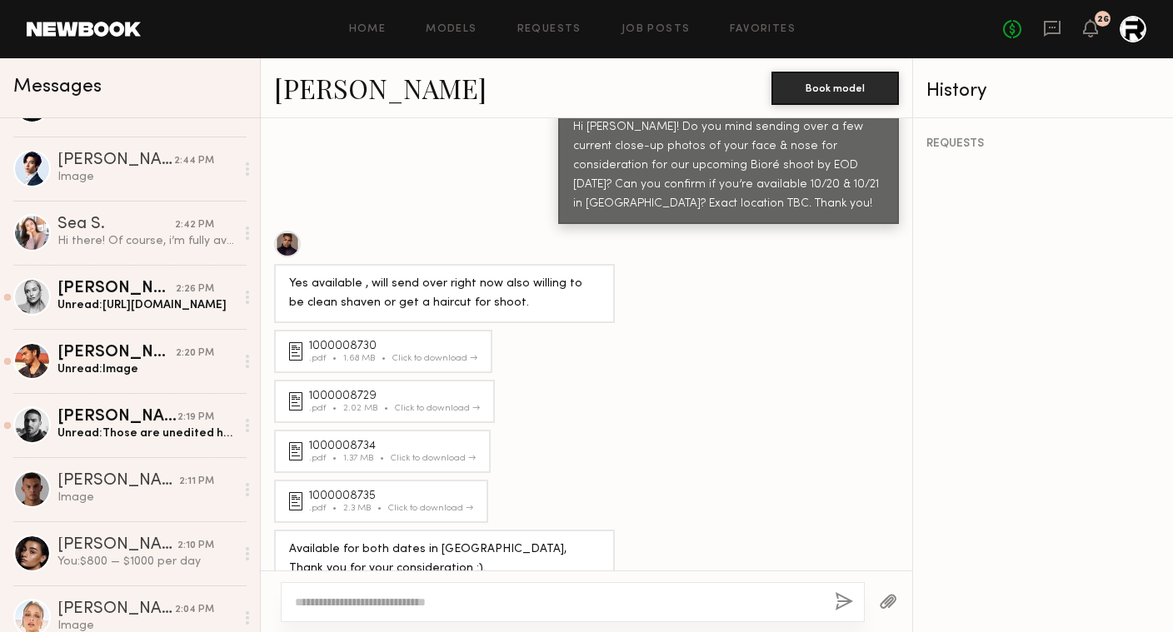
scroll to position [484, 0]
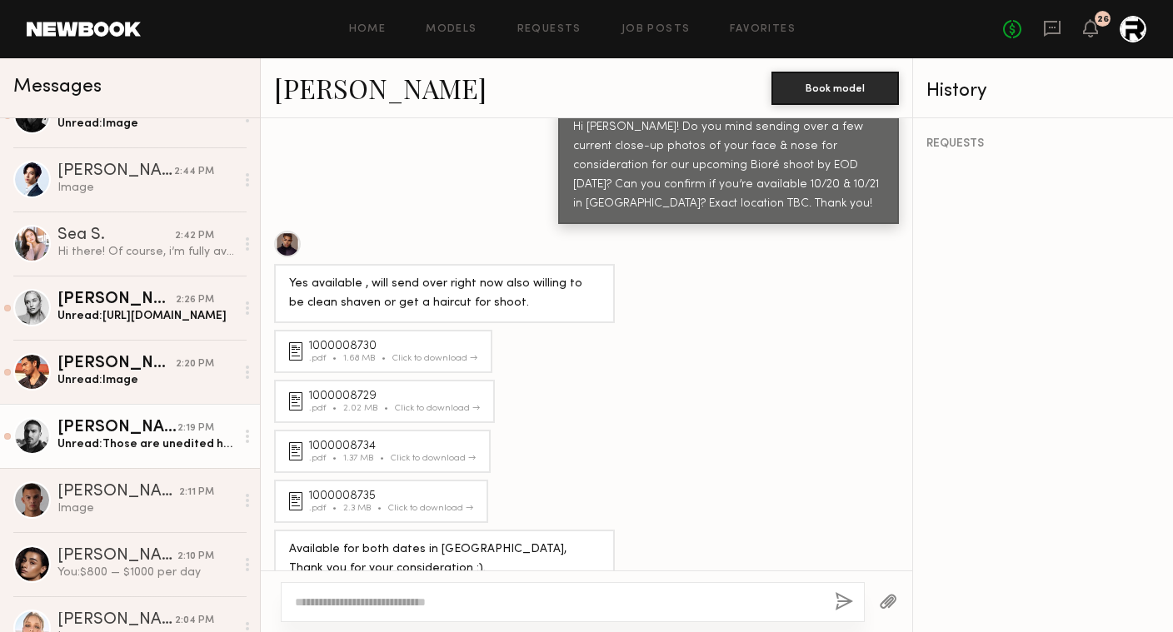
click at [143, 441] on div "Unread: Those are unedited headshots from 5 days ago. Skin, hair and facial hai…" at bounding box center [145, 445] width 177 height 16
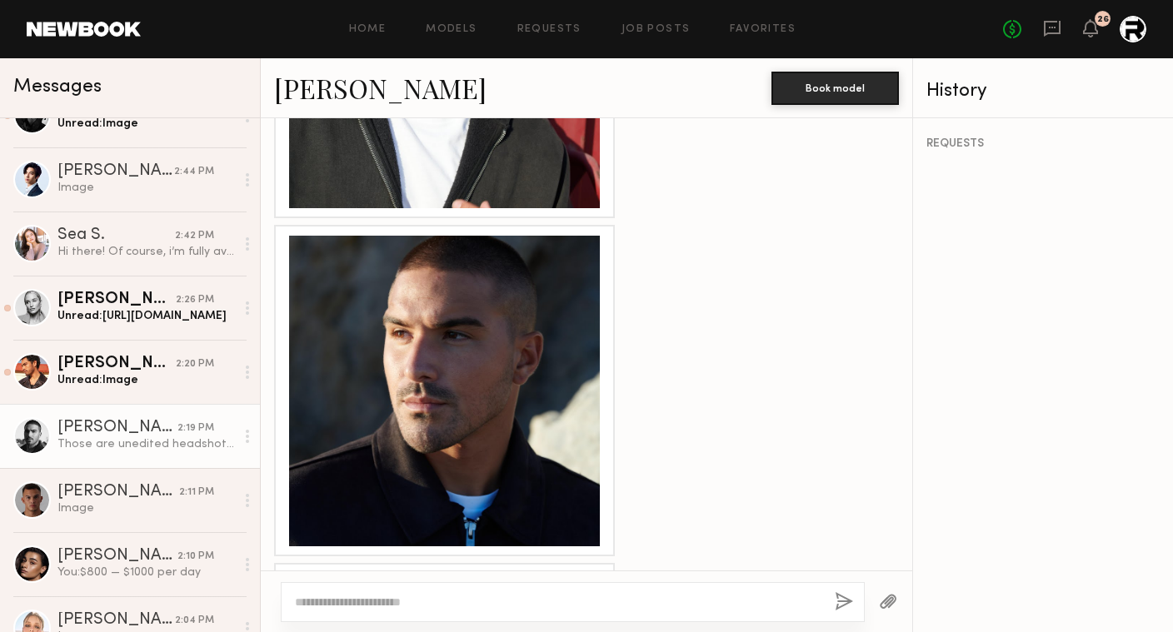
scroll to position [2514, 0]
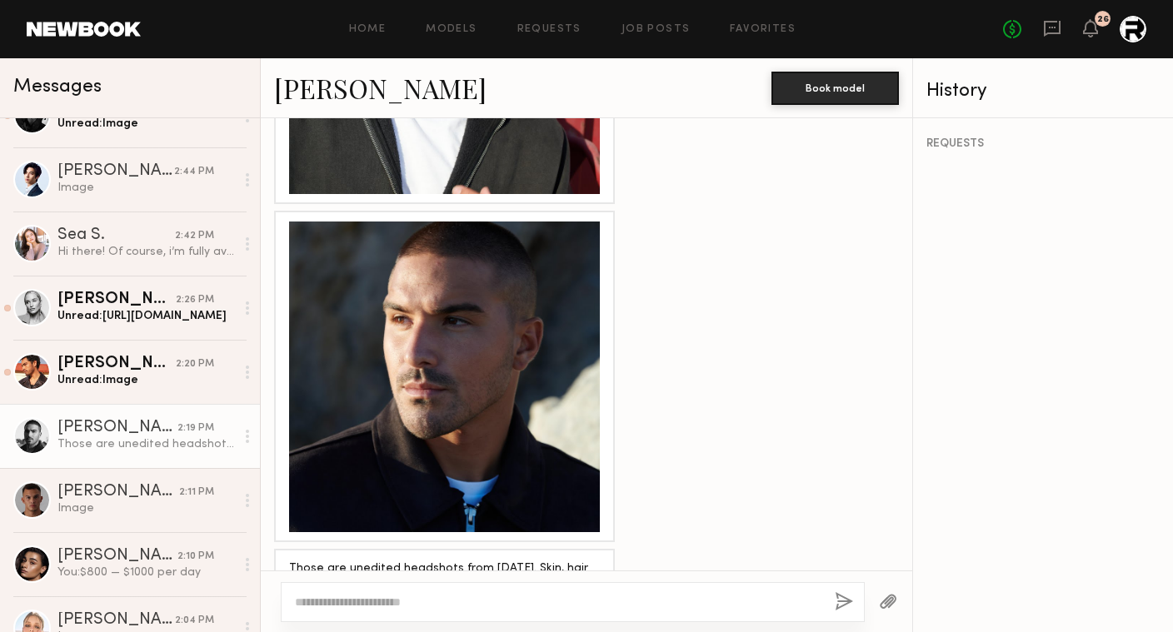
click at [302, 92] on link "Lucas P." at bounding box center [380, 88] width 212 height 36
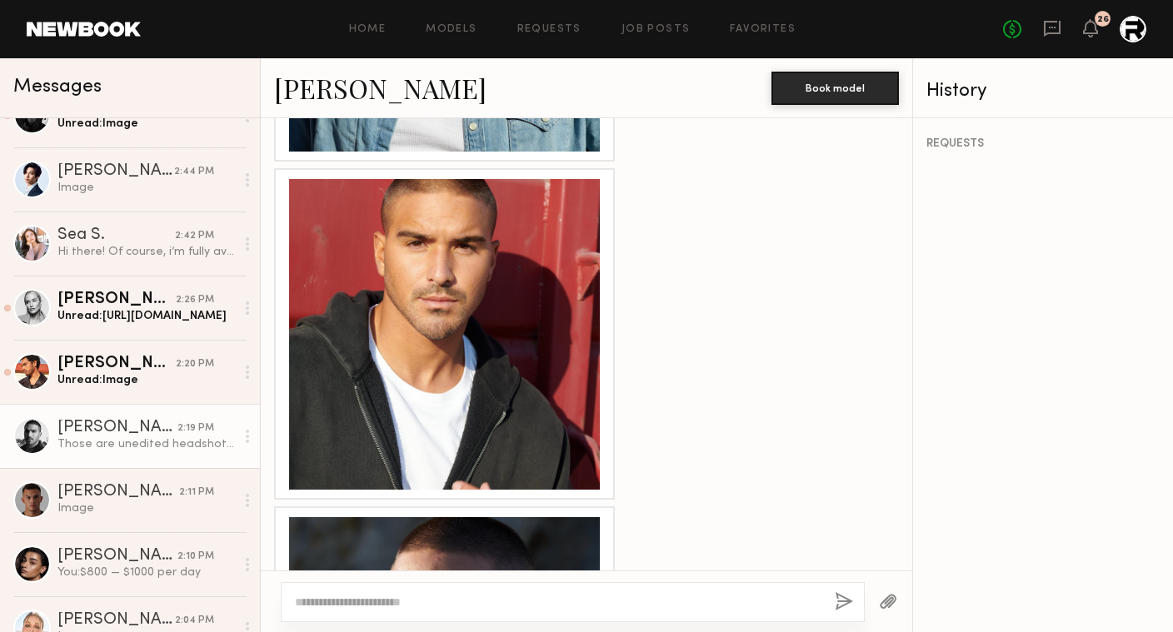
scroll to position [2215, 0]
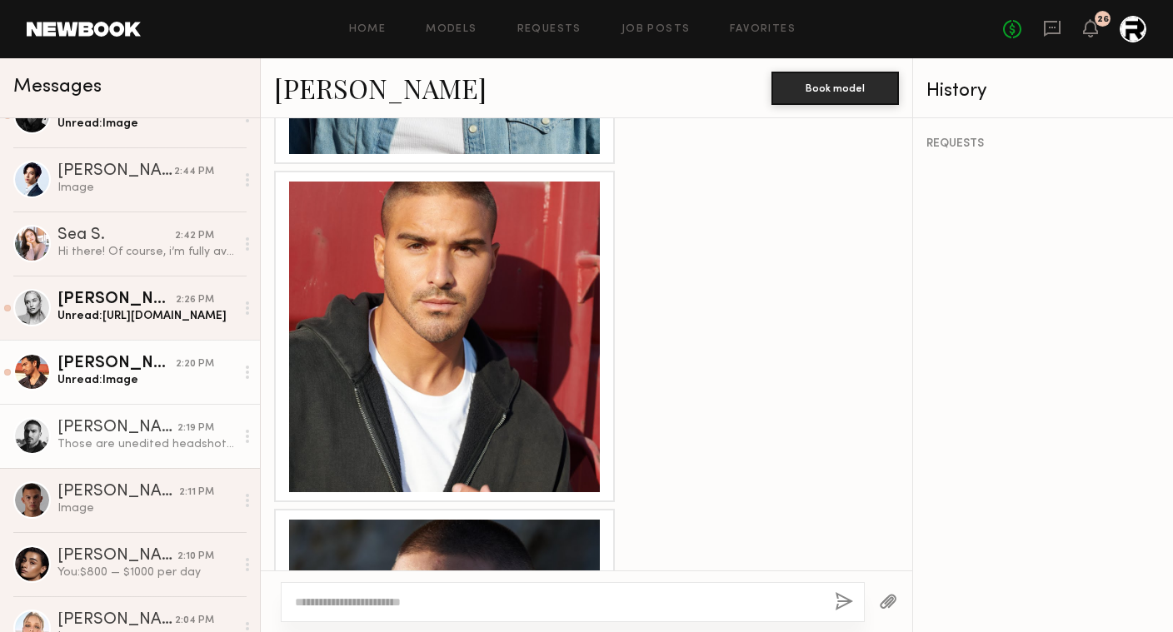
click at [157, 370] on div "Jacob R." at bounding box center [116, 364] width 118 height 17
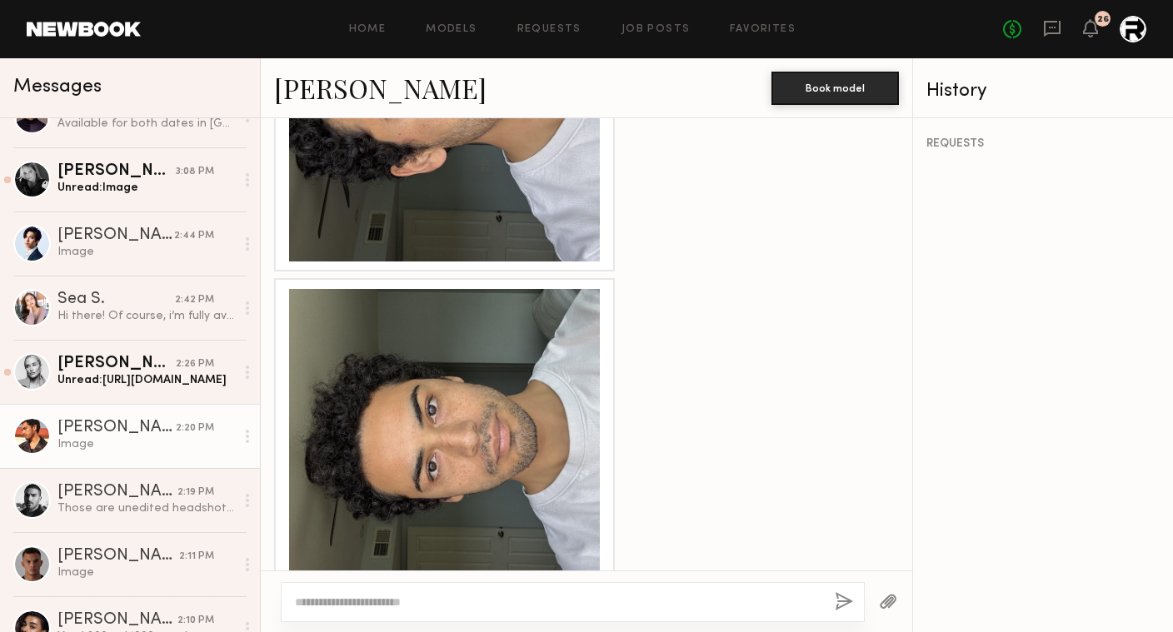
scroll to position [1633, 0]
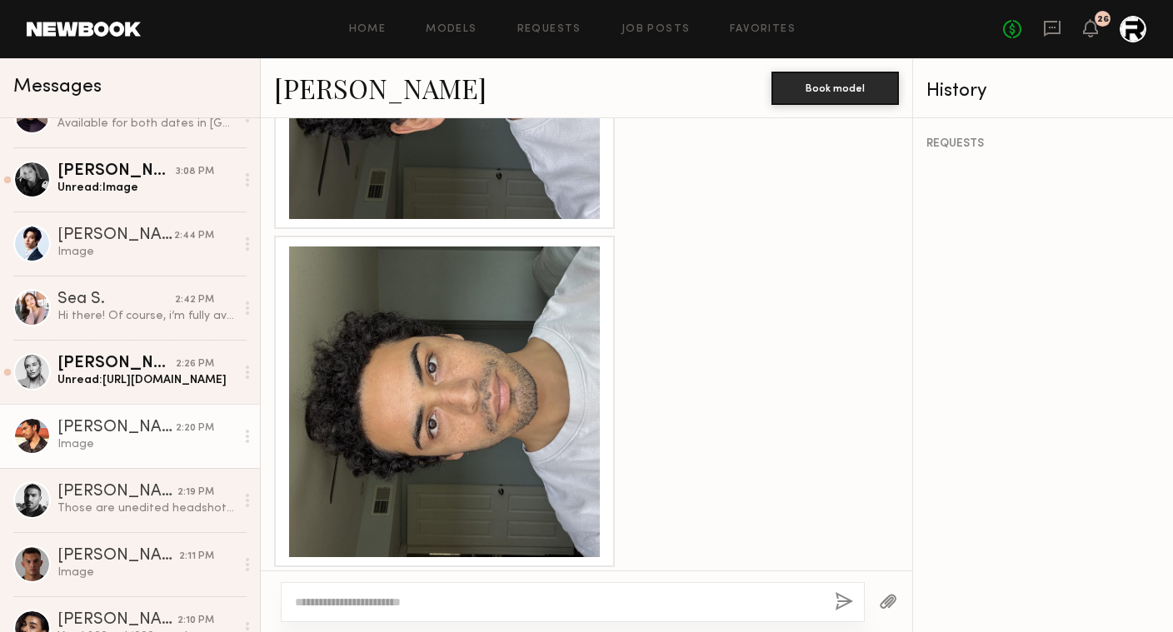
click at [489, 362] on div at bounding box center [444, 402] width 311 height 311
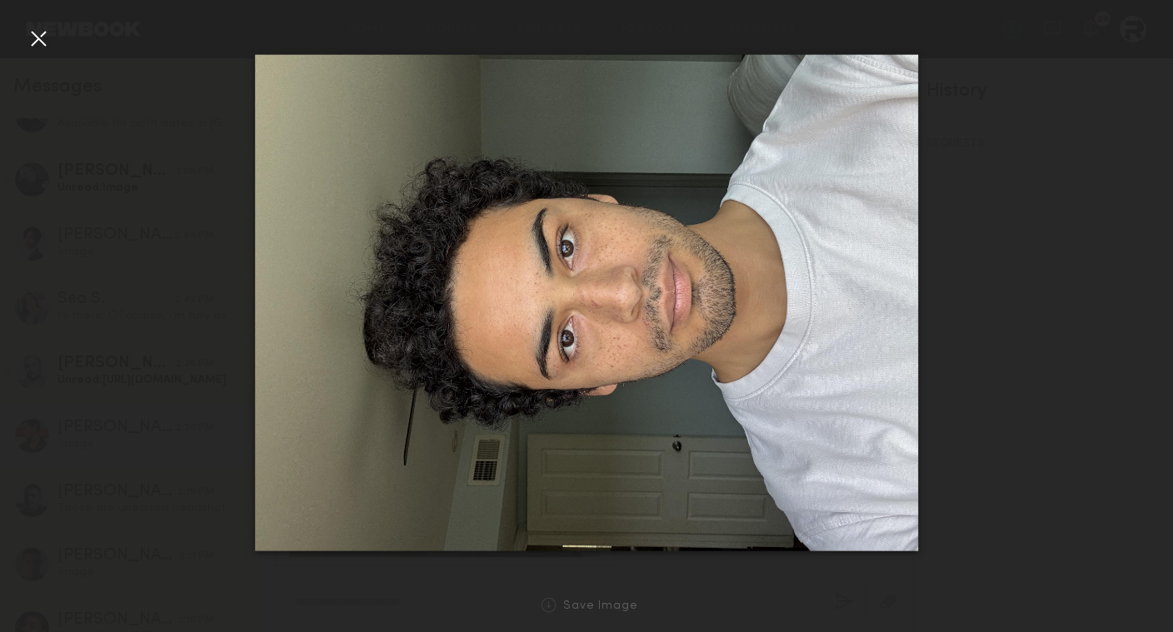
click at [32, 35] on div at bounding box center [38, 38] width 27 height 27
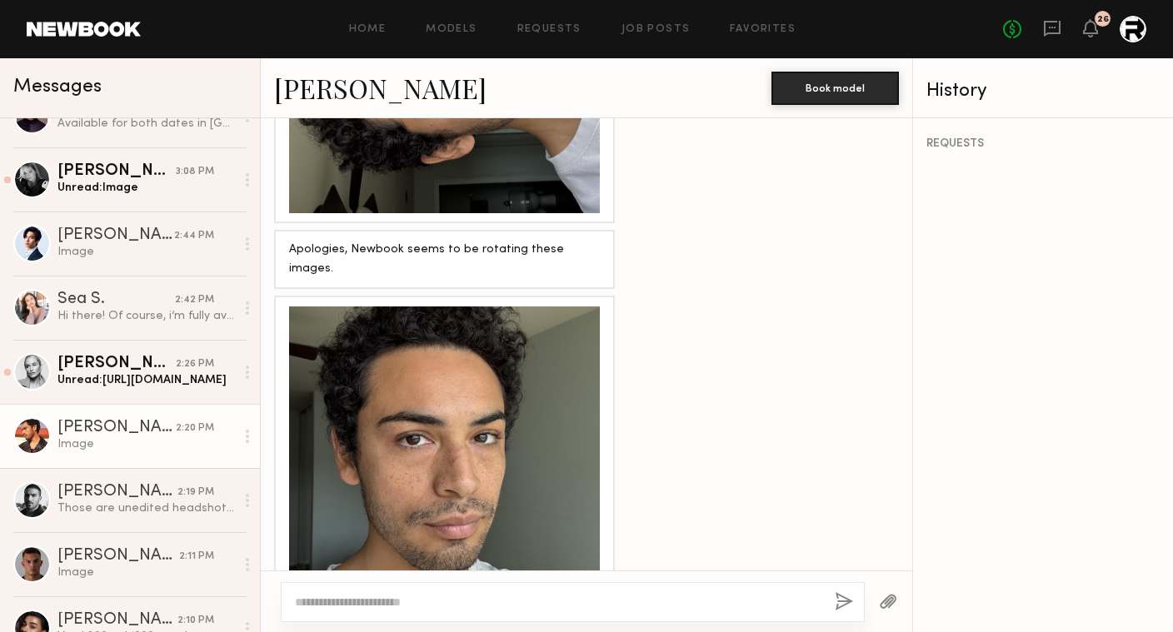
scroll to position [2335, 0]
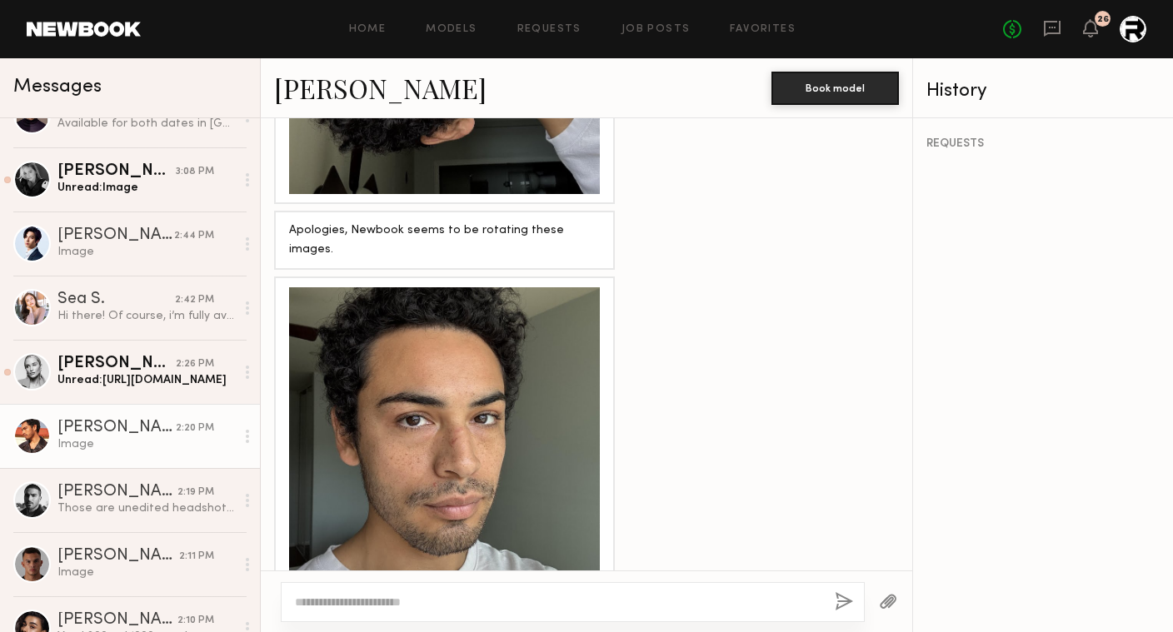
click at [434, 307] on div at bounding box center [444, 442] width 311 height 311
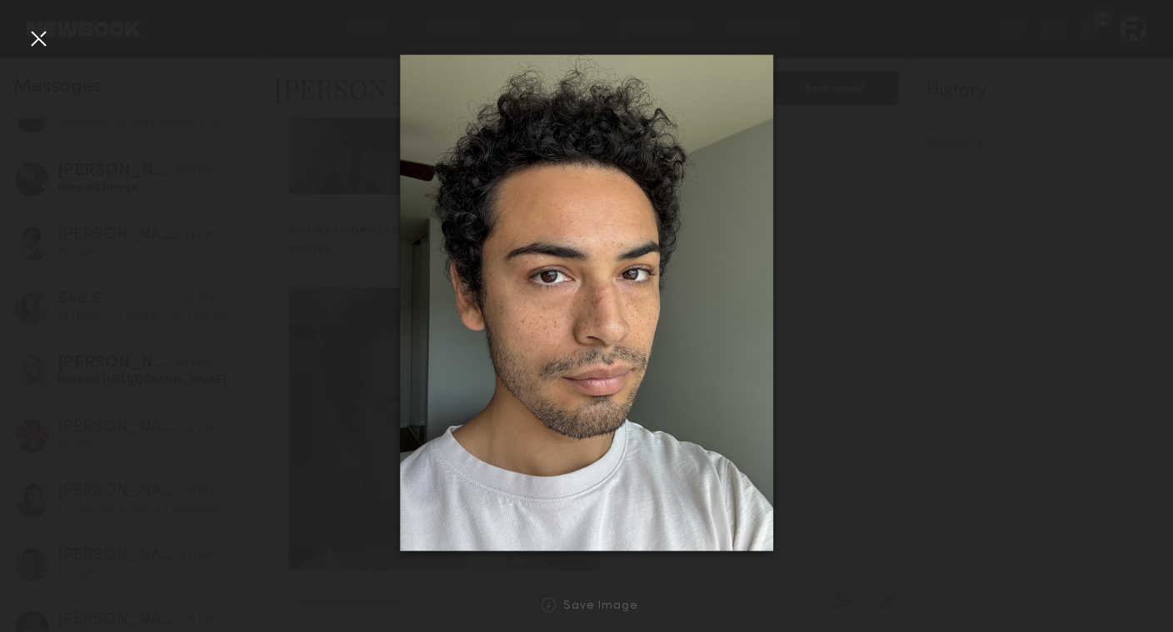
click at [45, 32] on div at bounding box center [38, 38] width 27 height 27
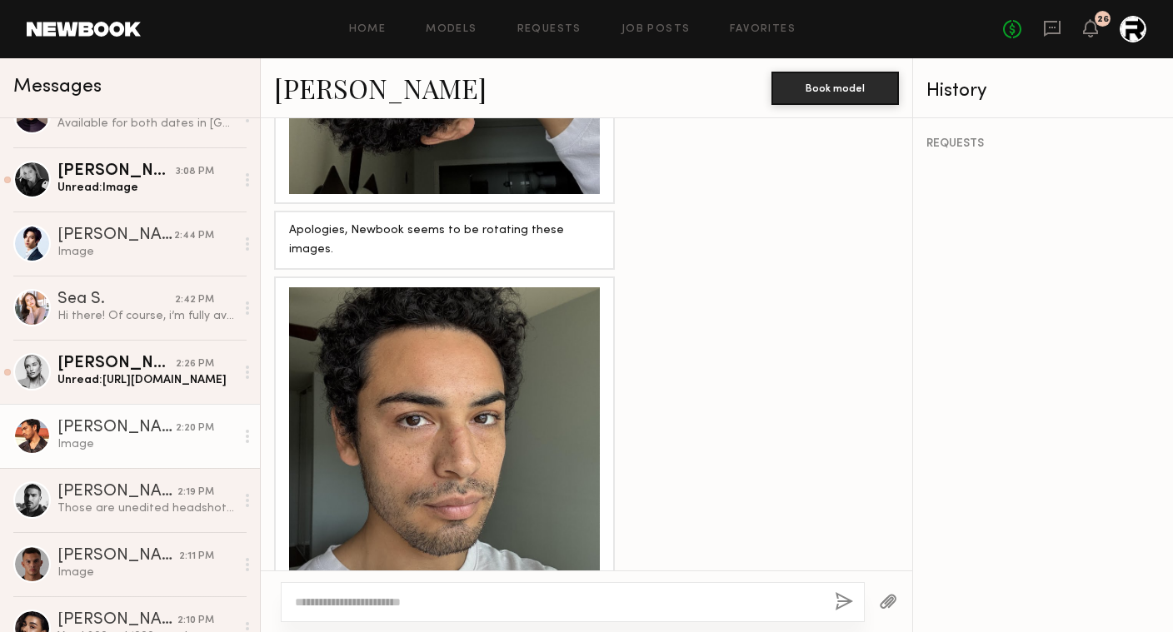
click at [541, 601] on textarea at bounding box center [558, 602] width 527 height 17
type textarea "**********"
click at [841, 602] on button "button" at bounding box center [844, 602] width 18 height 21
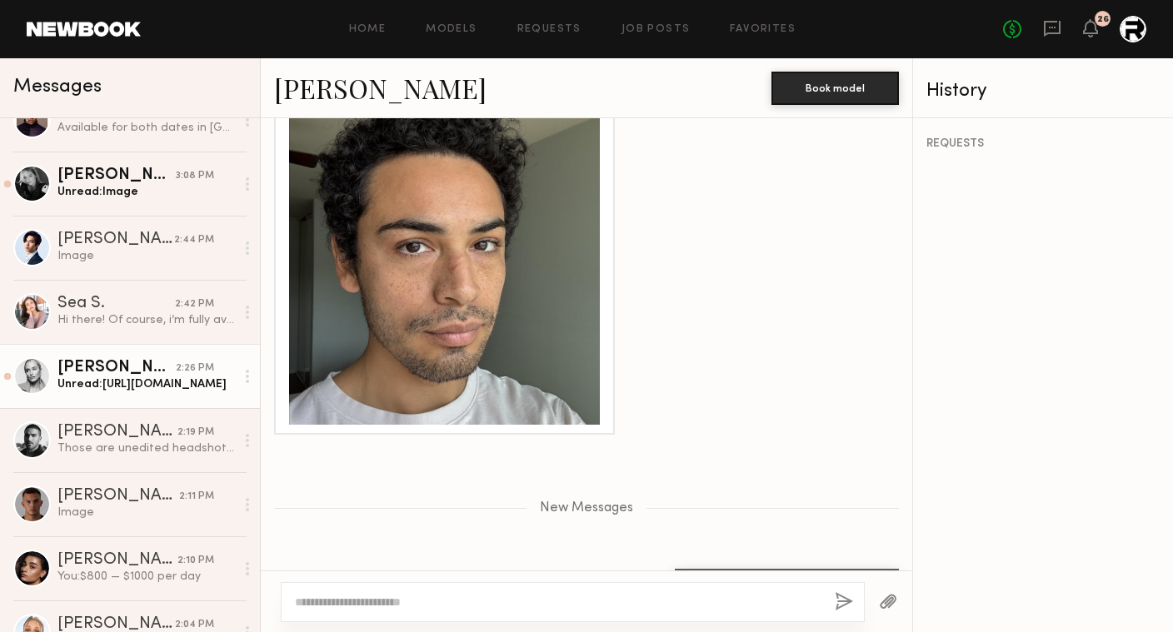
scroll to position [542, 0]
click at [127, 365] on div "Sam F." at bounding box center [116, 370] width 118 height 17
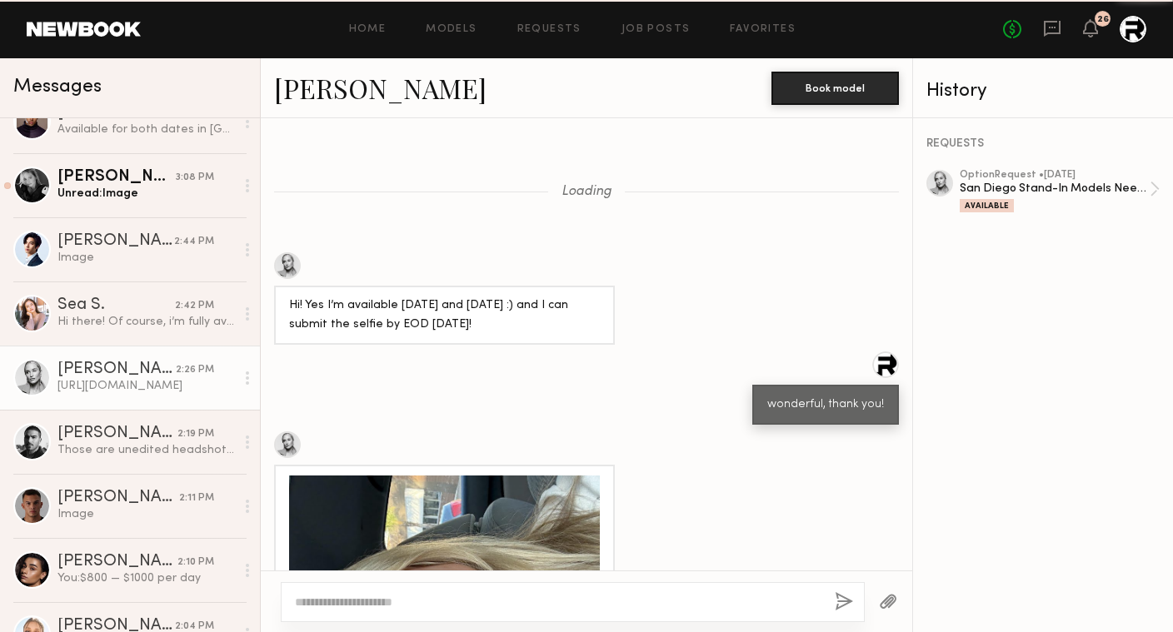
scroll to position [2054, 0]
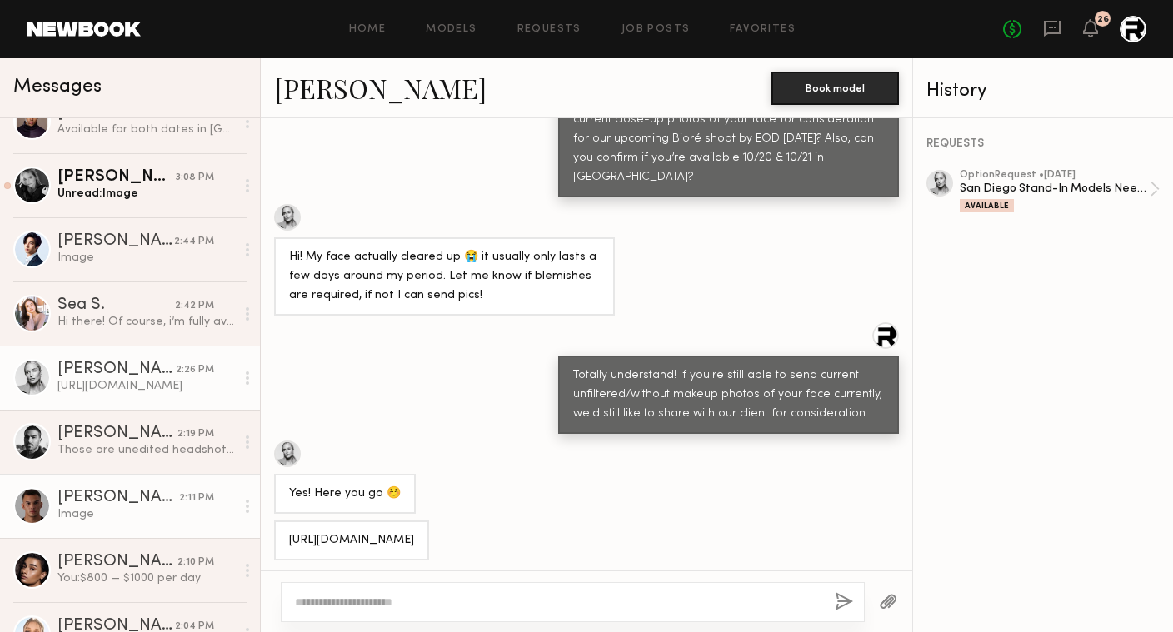
drag, startPoint x: 587, startPoint y: 534, endPoint x: 227, endPoint y: 488, distance: 363.7
click at [227, 488] on div "Messages Jaylin D. 2:29 PM You: Thank you. Do you mind submitting a selfie of y…" at bounding box center [586, 345] width 1173 height 574
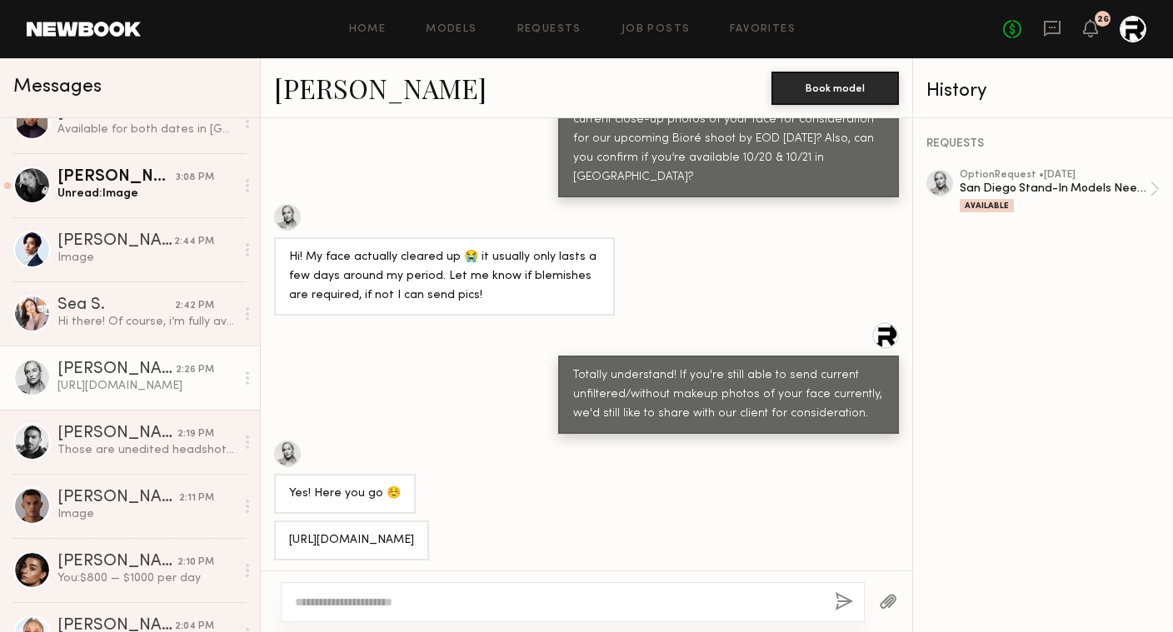
click at [414, 532] on div "https://www.dropbox.com/scl/fo/0hlwwxsq9d908yy3o6nbm/AOTk7sfNpi0Ar6oD1dT6j2w?rl…" at bounding box center [351, 541] width 125 height 19
drag, startPoint x: 506, startPoint y: 532, endPoint x: 289, endPoint y: 489, distance: 220.9
click at [289, 521] on div "https://www.dropbox.com/scl/fo/0hlwwxsq9d908yy3o6nbm/AOTk7sfNpi0Ar6oD1dT6j2w?rl…" at bounding box center [351, 541] width 155 height 40
click at [87, 390] on div "https://www.dropbox.com/scl/fo/0hlwwxsq9d908yy3o6nbm/AOTk7sfNpi0Ar6oD1dT6j2w?rl…" at bounding box center [145, 388] width 177 height 16
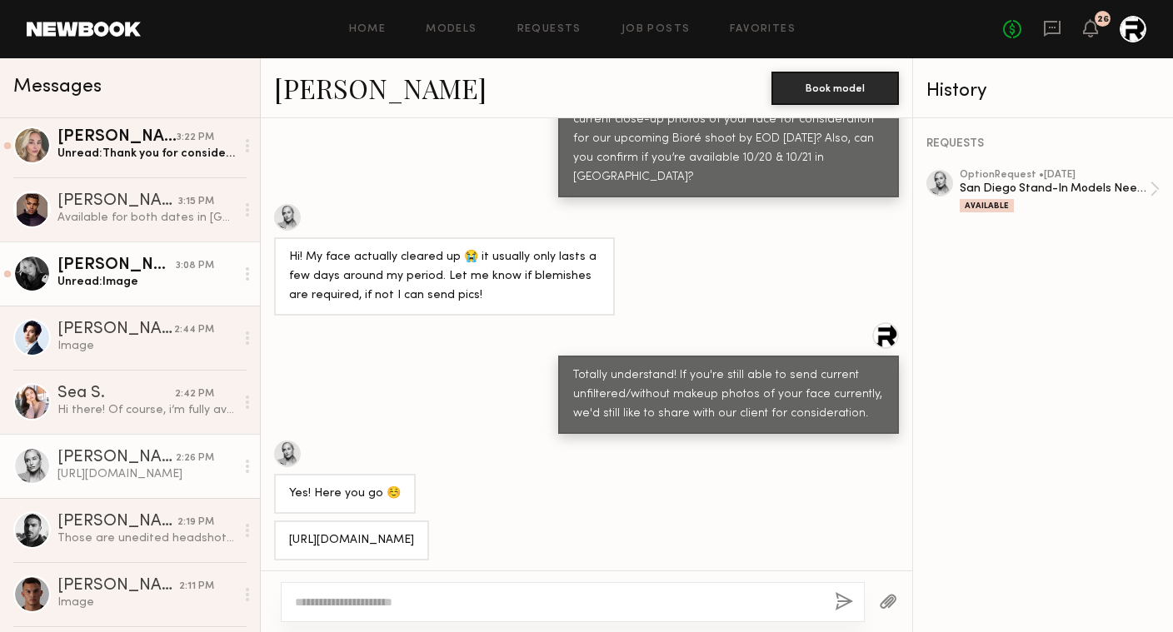
scroll to position [443, 0]
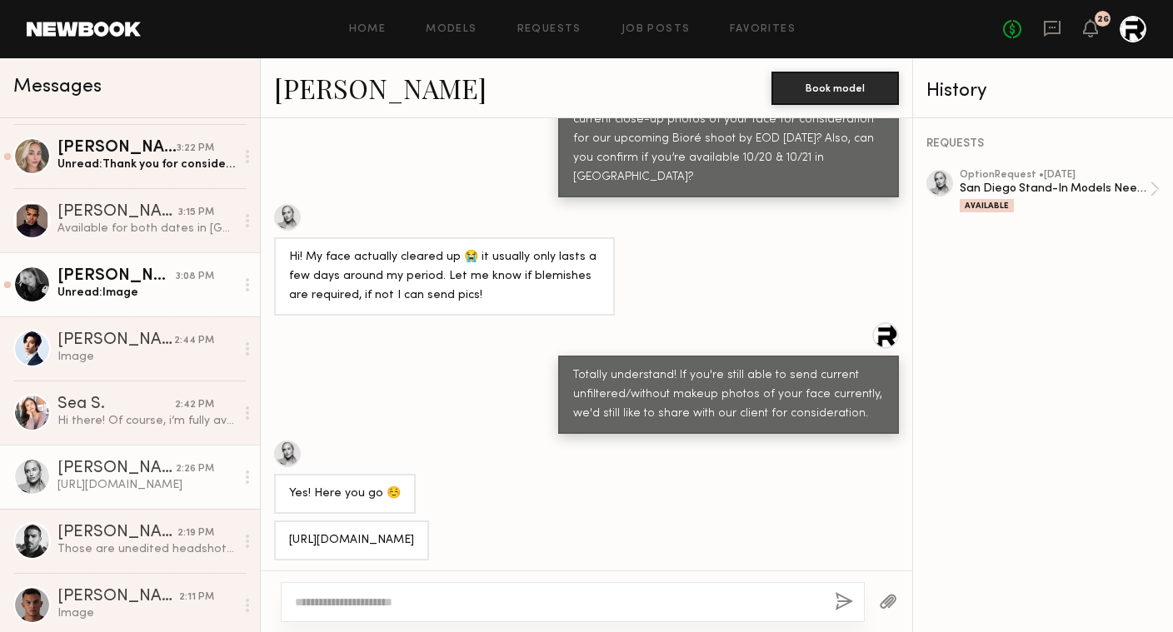
click at [136, 280] on div "Leighton H." at bounding box center [116, 276] width 118 height 17
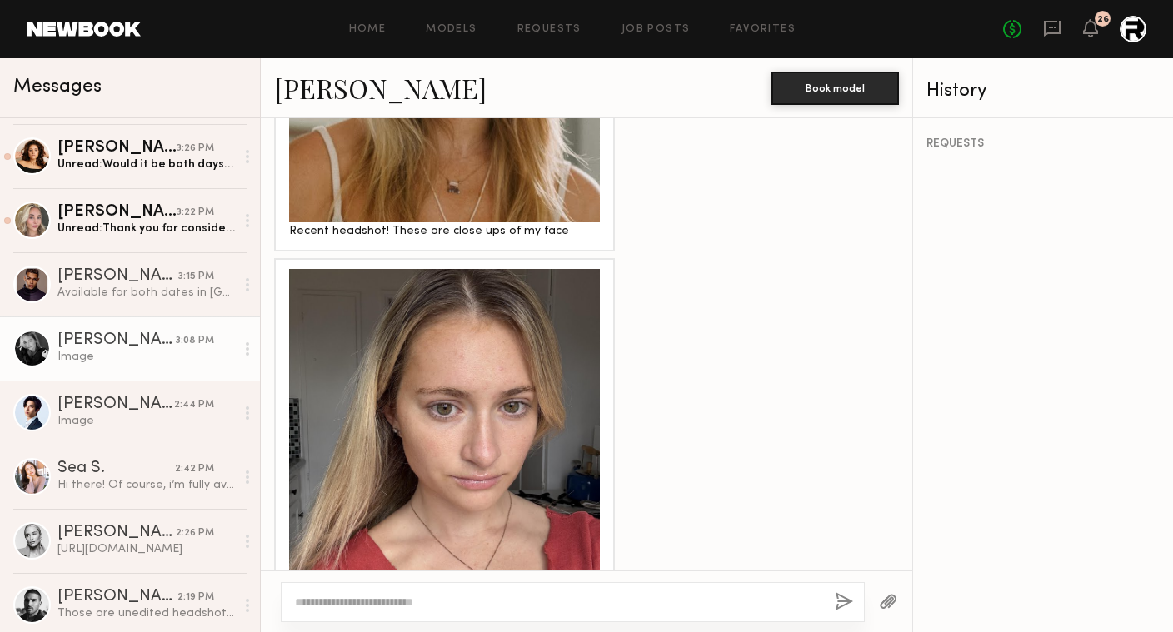
scroll to position [1304, 0]
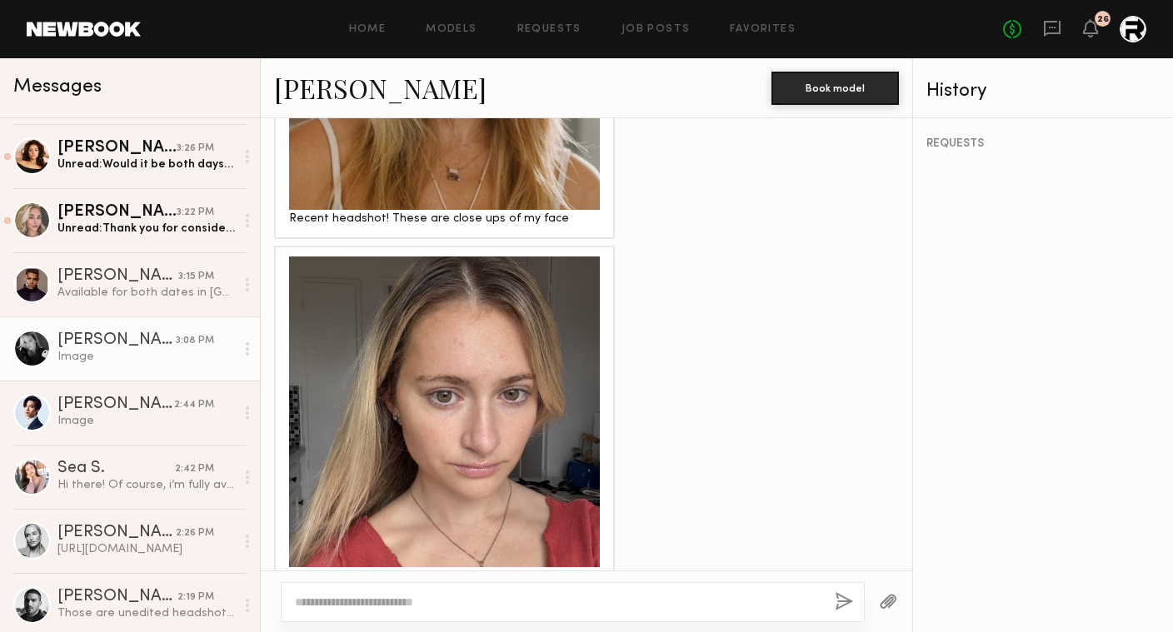
click at [506, 448] on div at bounding box center [444, 412] width 311 height 311
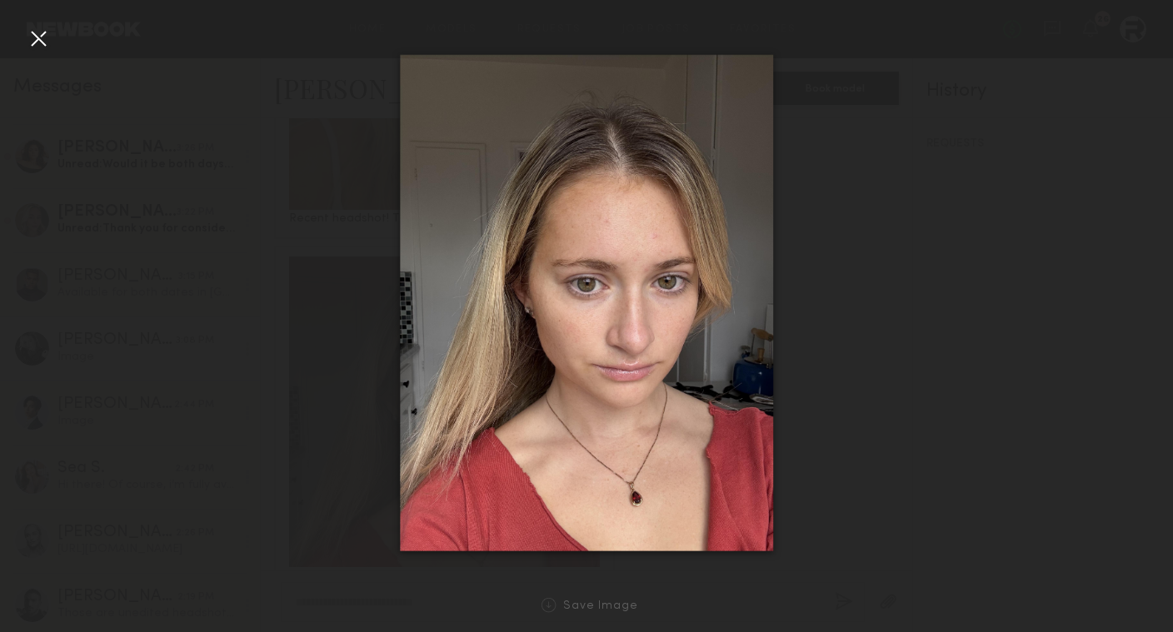
click at [37, 37] on div at bounding box center [38, 38] width 27 height 27
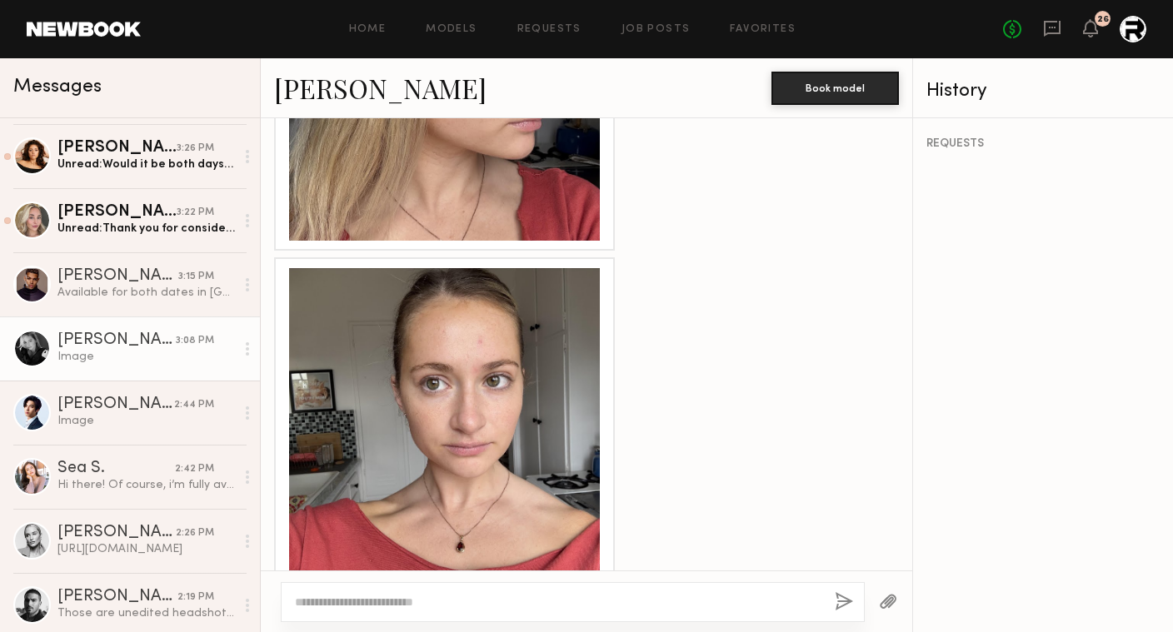
scroll to position [1968, 0]
click at [409, 363] on div at bounding box center [444, 424] width 311 height 311
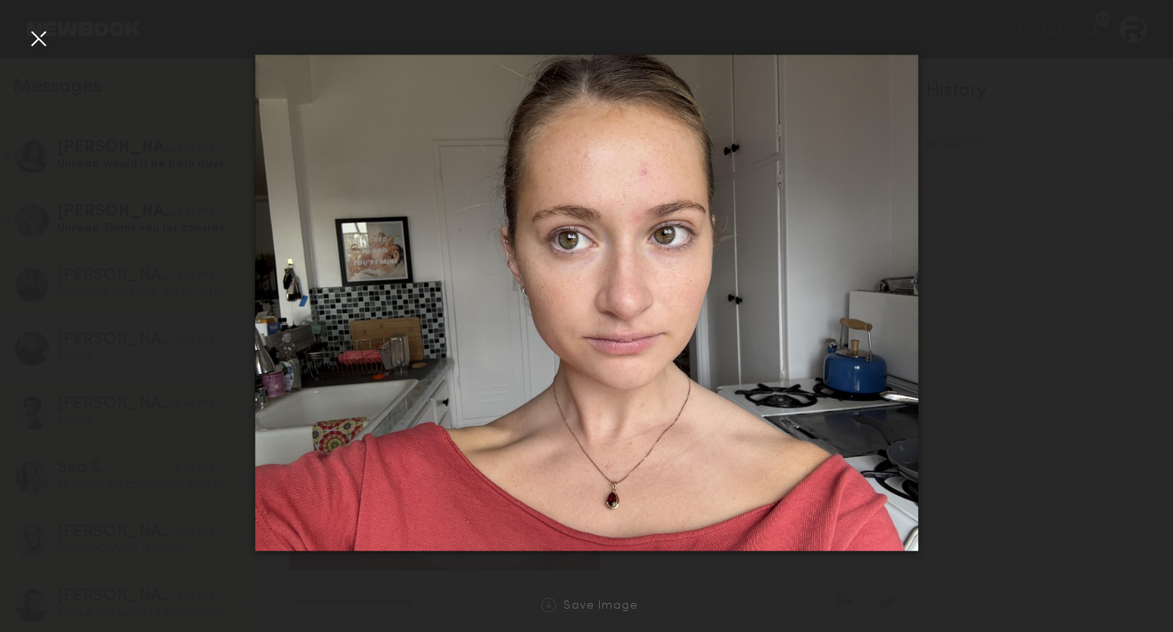
click at [41, 38] on div at bounding box center [38, 38] width 27 height 27
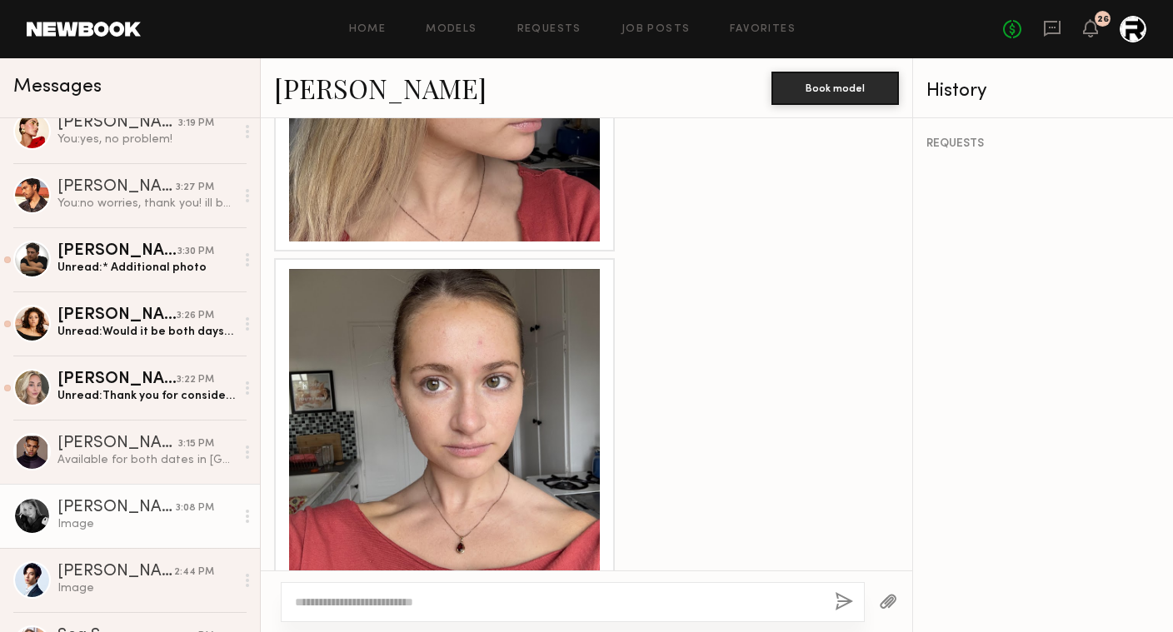
scroll to position [307, 0]
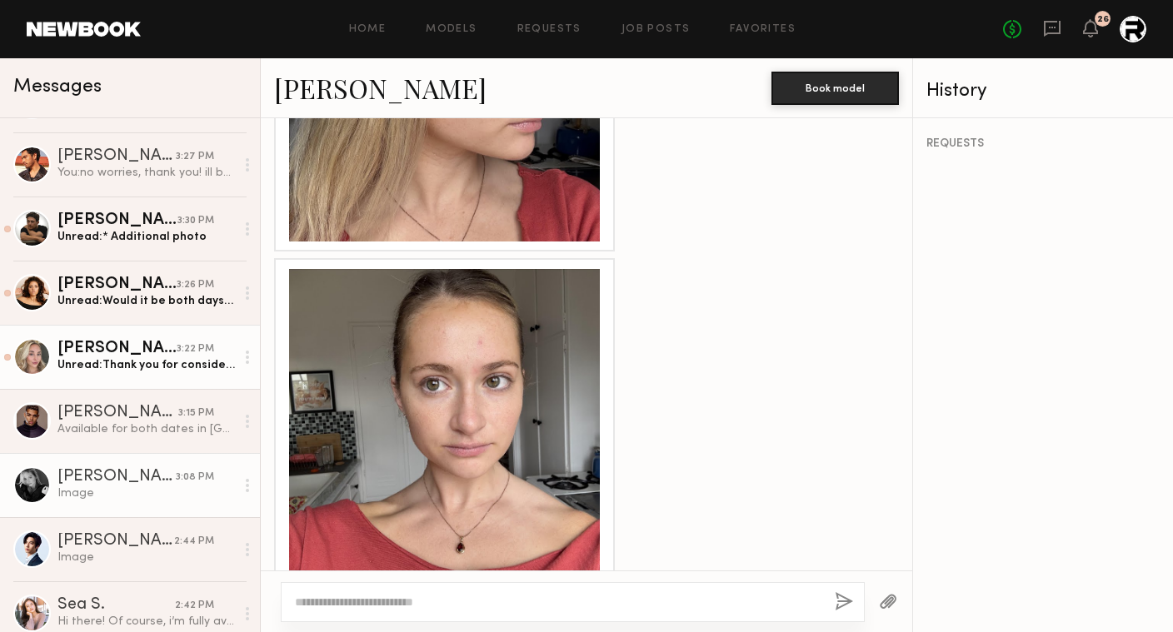
click at [142, 335] on link "Kateryna O. 3:22 PM Unread: Thank you for consideration Beauty jobs are my favo…" at bounding box center [130, 357] width 260 height 64
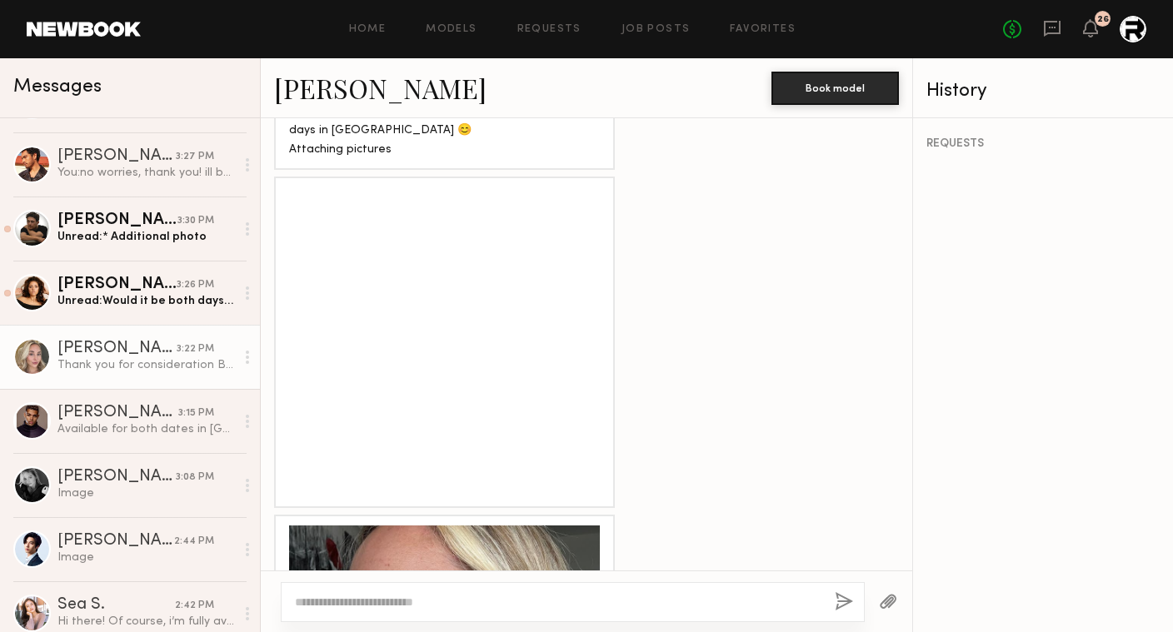
scroll to position [1285, 0]
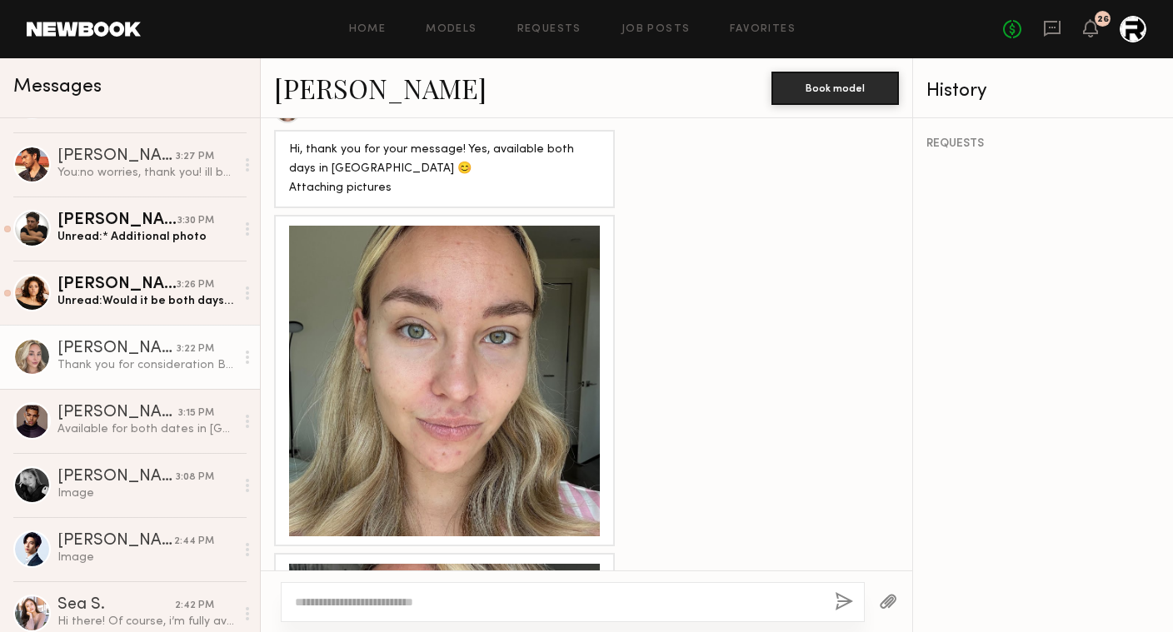
click at [509, 424] on div at bounding box center [444, 381] width 311 height 311
click at [498, 432] on div at bounding box center [444, 381] width 311 height 311
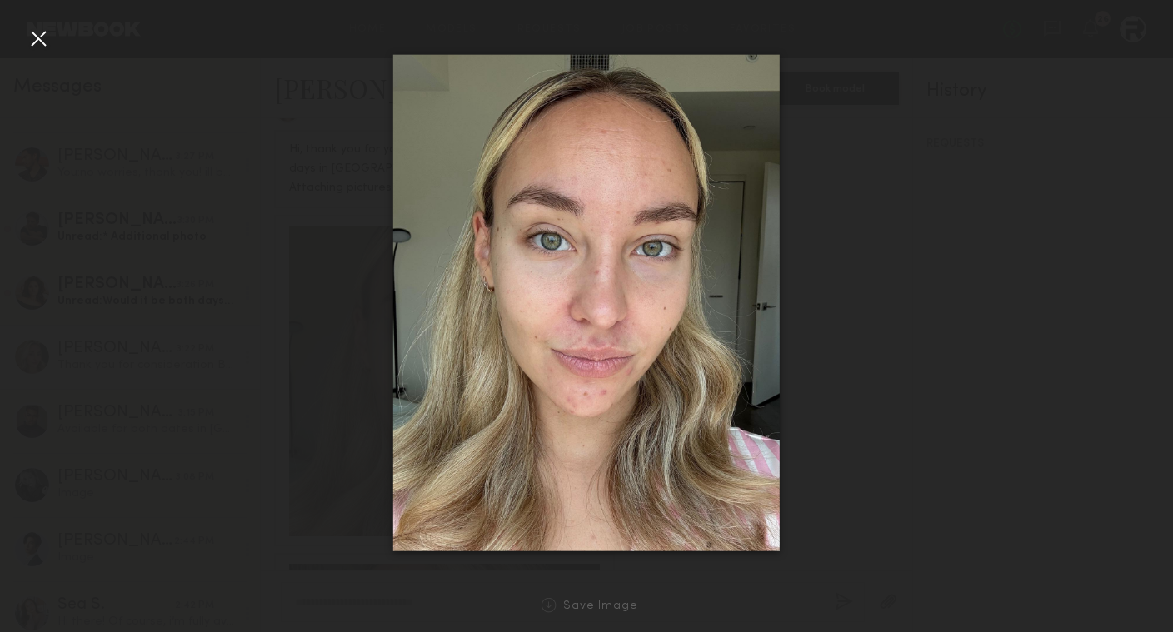
click at [609, 602] on div "Save Image" at bounding box center [600, 607] width 75 height 12
click at [947, 446] on div at bounding box center [586, 303] width 1173 height 552
click at [906, 439] on div at bounding box center [586, 303] width 1173 height 552
click at [44, 42] on div at bounding box center [38, 38] width 27 height 27
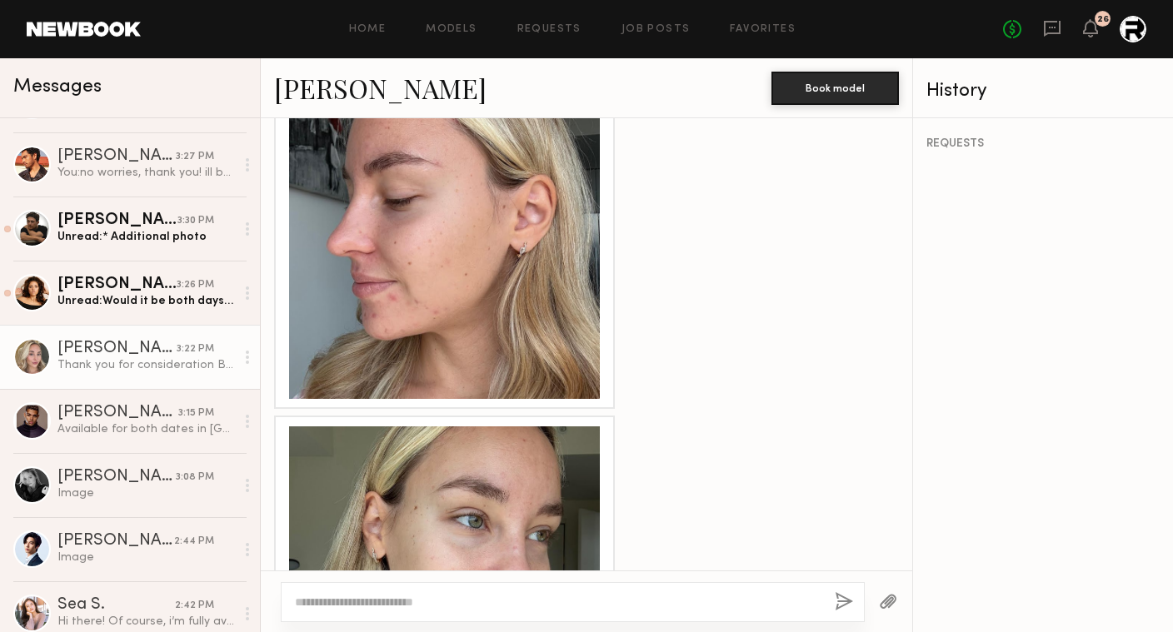
scroll to position [1757, 0]
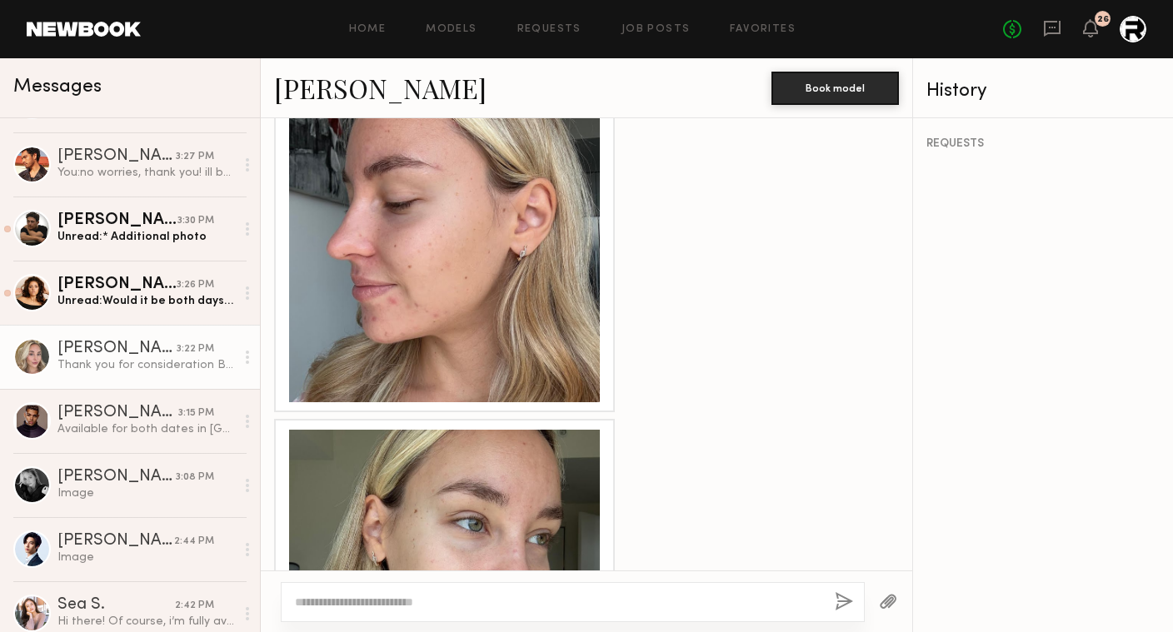
click at [537, 308] on div at bounding box center [444, 247] width 311 height 311
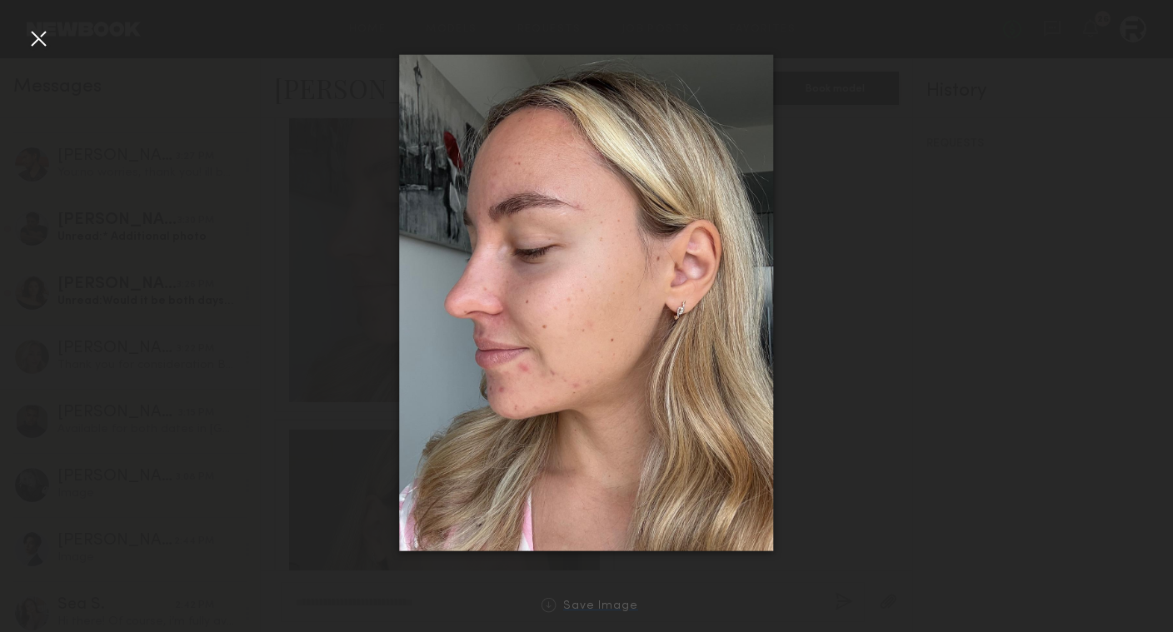
click at [618, 607] on div "Save Image" at bounding box center [600, 607] width 75 height 12
click at [594, 604] on div "Save Image" at bounding box center [600, 607] width 75 height 12
click at [40, 39] on div at bounding box center [38, 38] width 27 height 27
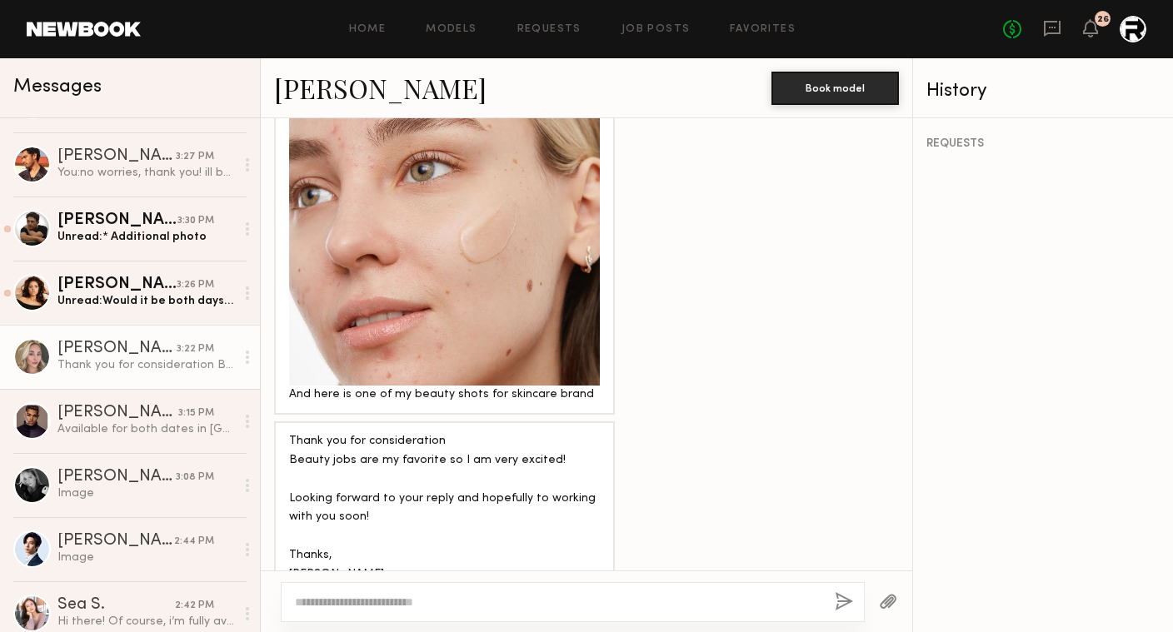
scroll to position [2504, 0]
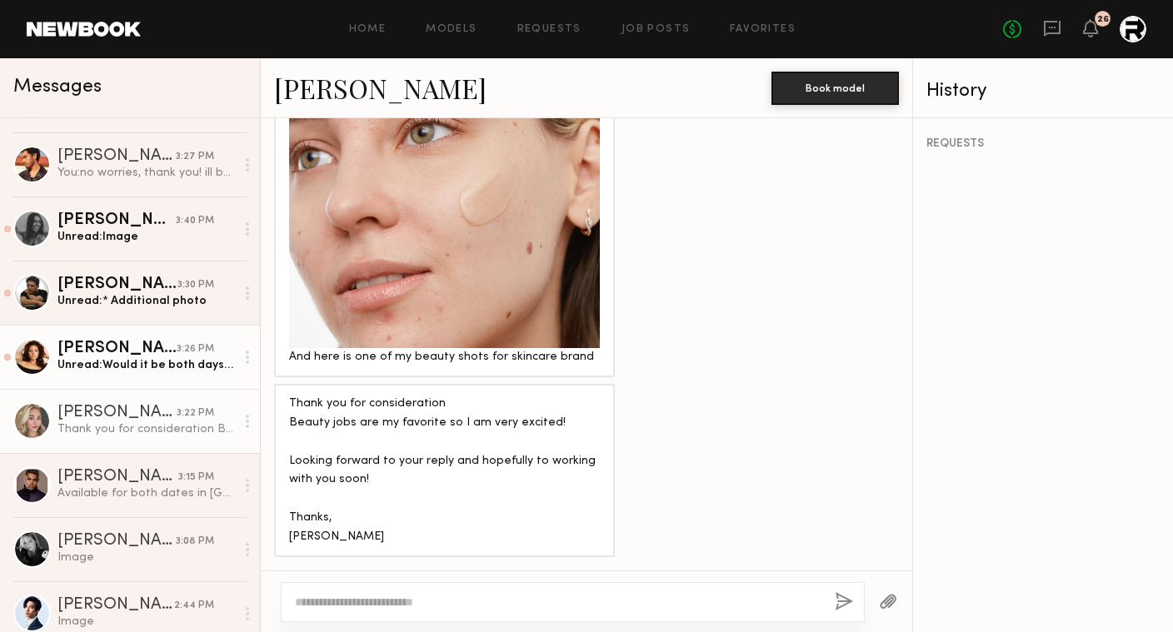
click at [127, 359] on div "Unread: Would it be both days or just one of the days? I am currently fully ava…" at bounding box center [145, 365] width 177 height 16
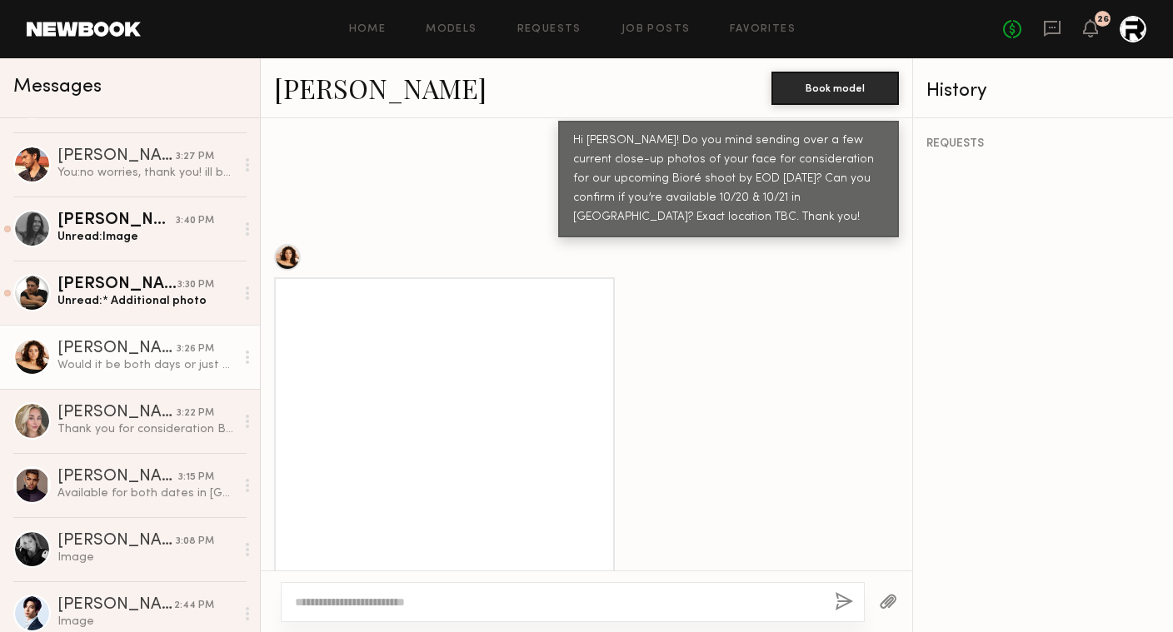
scroll to position [760, 0]
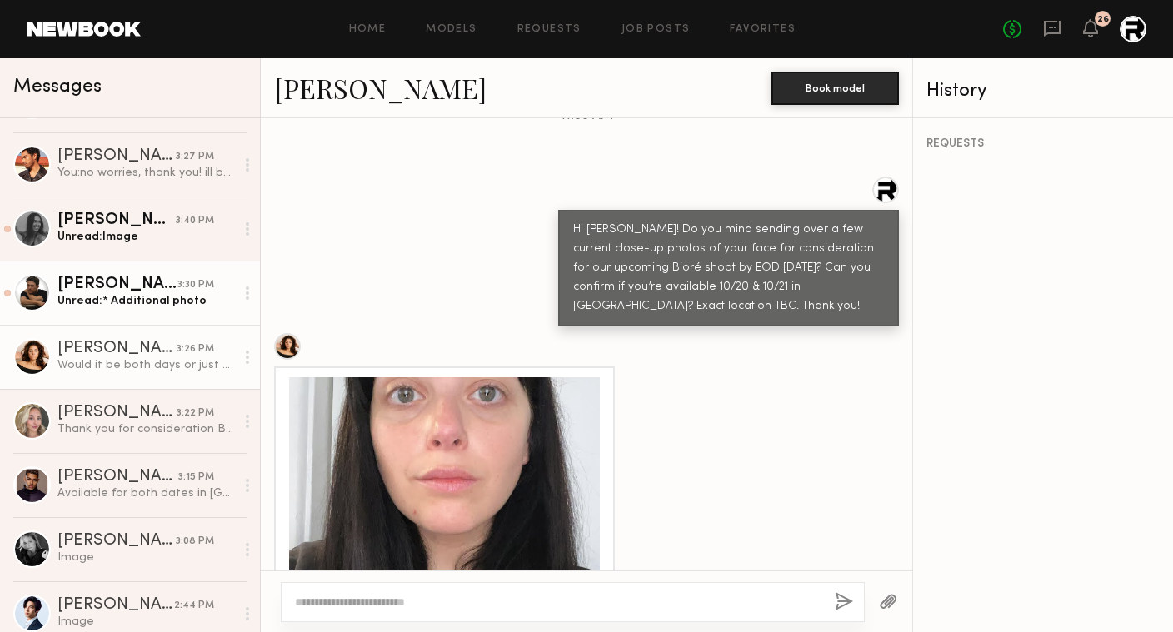
click at [150, 293] on div "Unread: * Additional photo" at bounding box center [145, 301] width 177 height 16
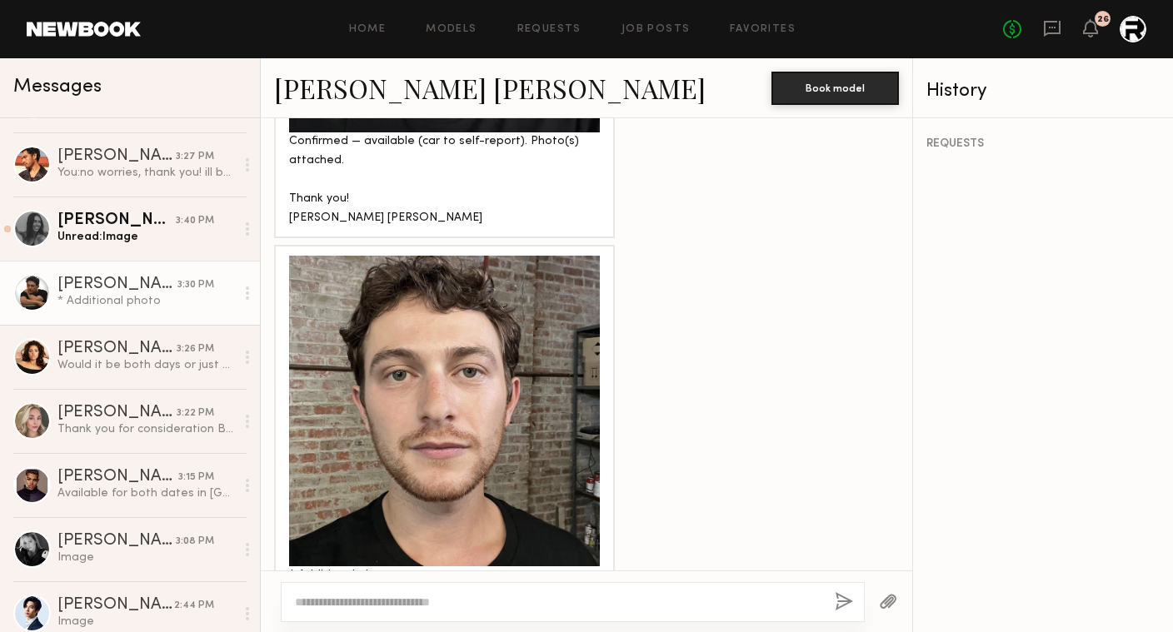
scroll to position [1322, 0]
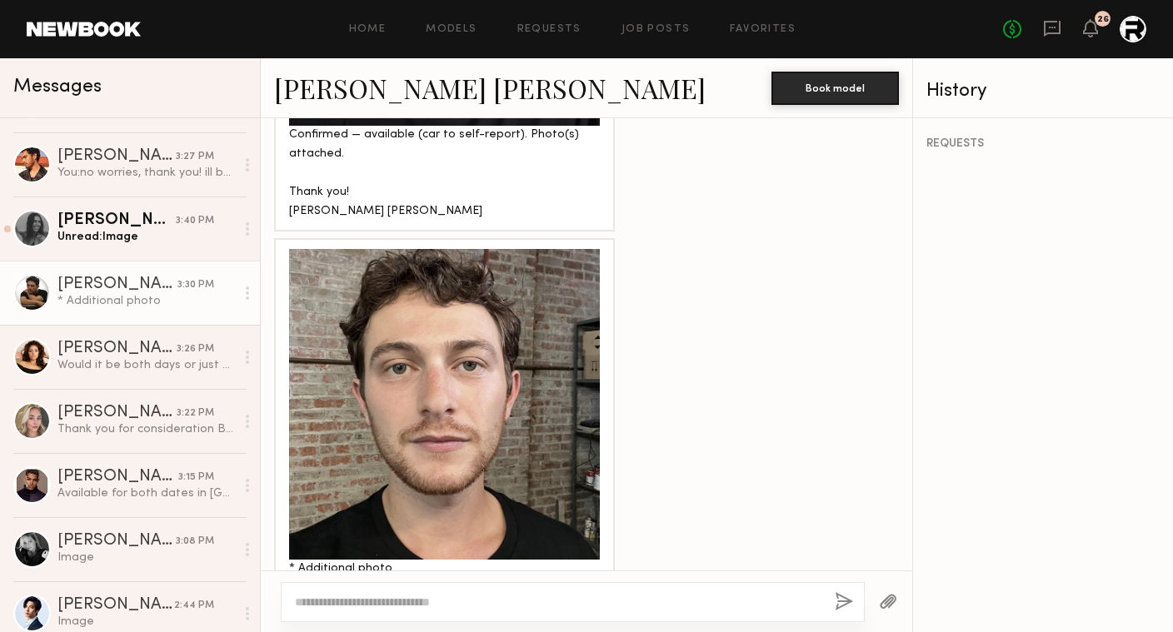
click at [500, 317] on div at bounding box center [444, 404] width 311 height 311
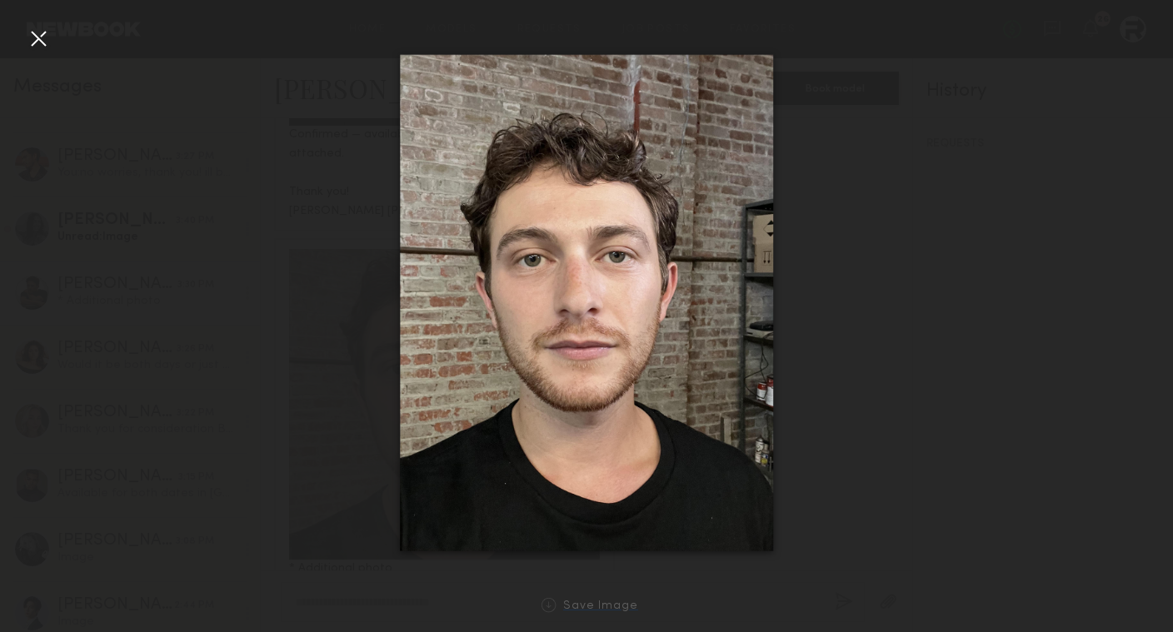
click at [622, 607] on div "Save Image" at bounding box center [600, 607] width 75 height 12
click at [590, 602] on div "Save Image" at bounding box center [600, 607] width 75 height 12
click at [865, 477] on div at bounding box center [586, 303] width 1173 height 552
click at [852, 472] on div at bounding box center [586, 303] width 1173 height 552
click at [42, 42] on div at bounding box center [38, 38] width 27 height 27
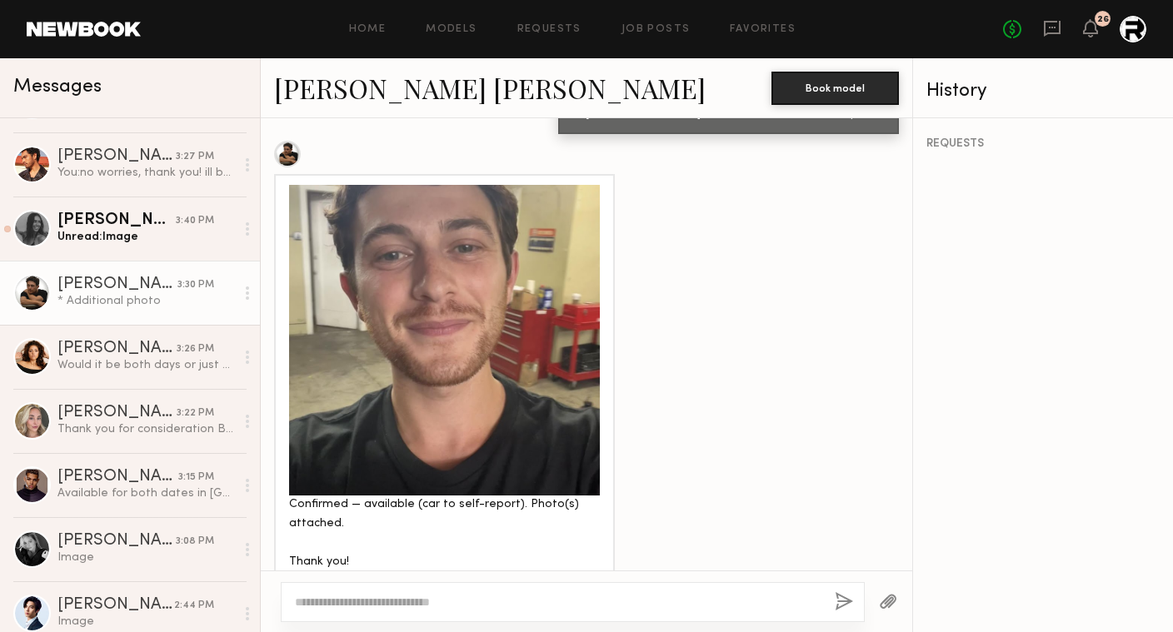
scroll to position [936, 0]
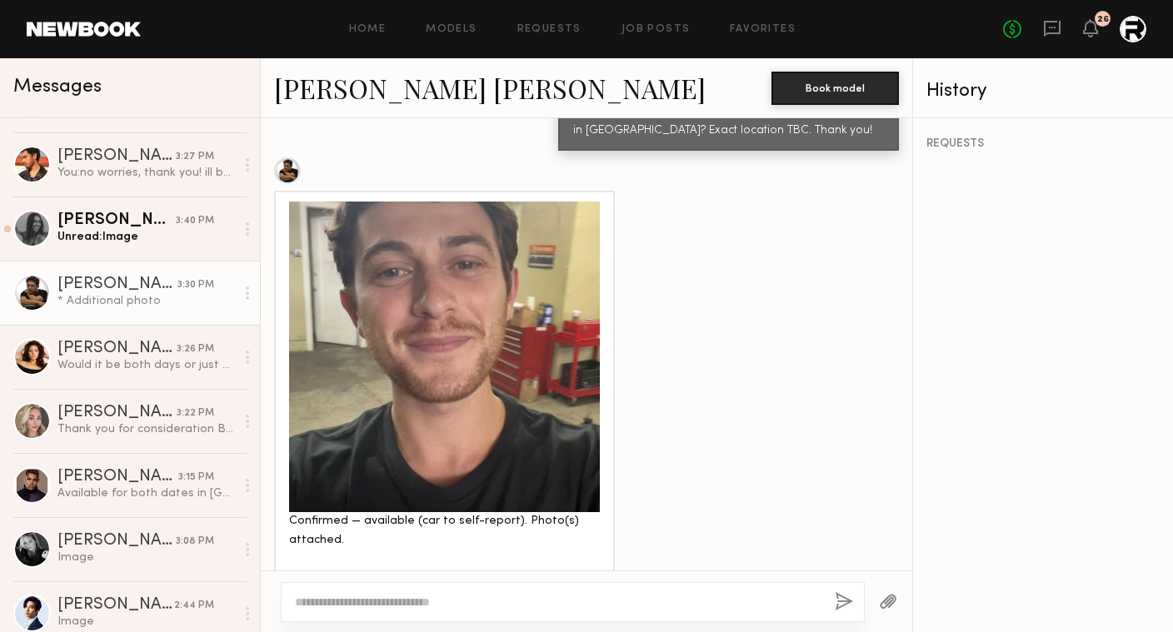
click at [527, 300] on div at bounding box center [444, 357] width 311 height 311
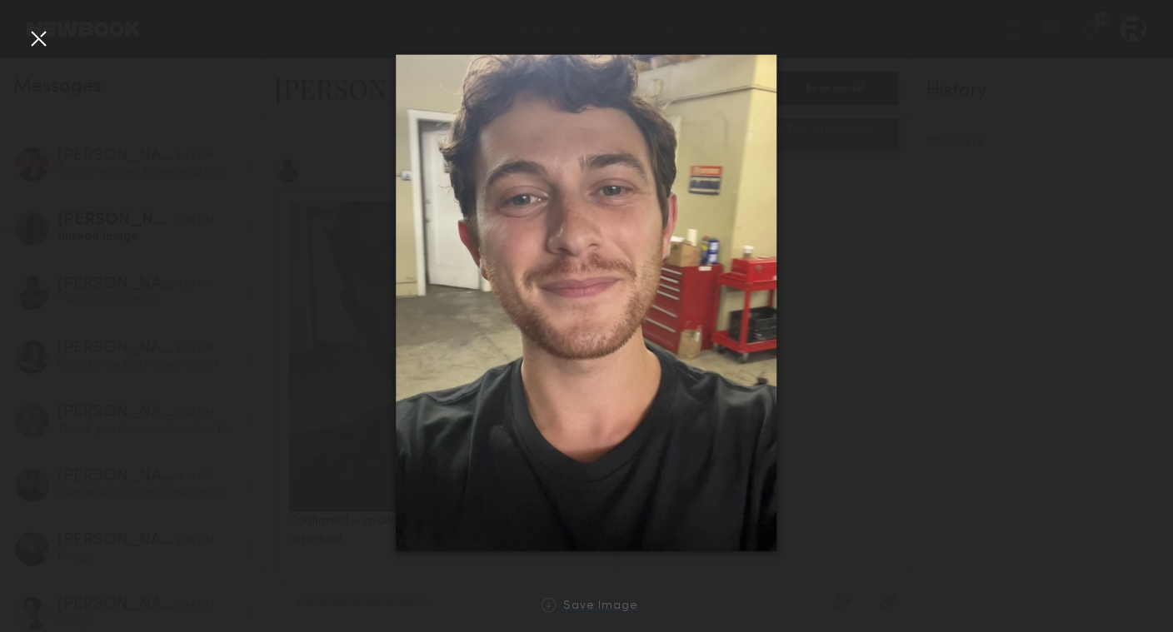
click at [592, 602] on div "Save Image" at bounding box center [600, 607] width 75 height 12
click at [601, 607] on div "Save Image" at bounding box center [600, 607] width 75 height 12
click at [46, 39] on div at bounding box center [38, 38] width 27 height 27
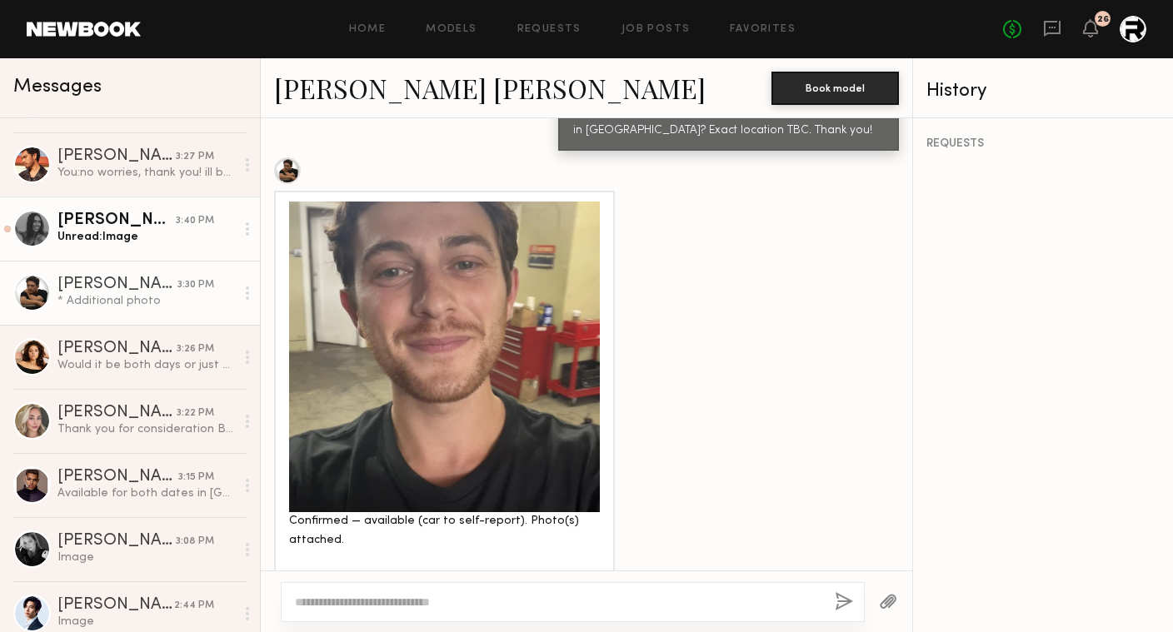
click at [120, 216] on div "Lauren G." at bounding box center [116, 220] width 118 height 17
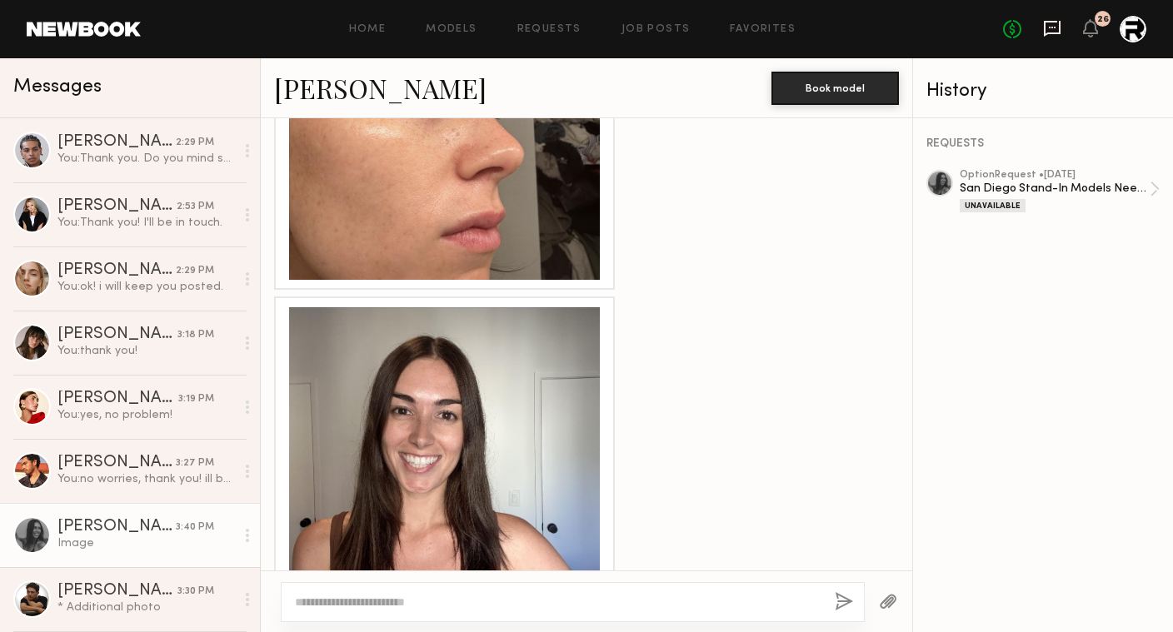
click at [1056, 29] on icon at bounding box center [1052, 28] width 18 height 18
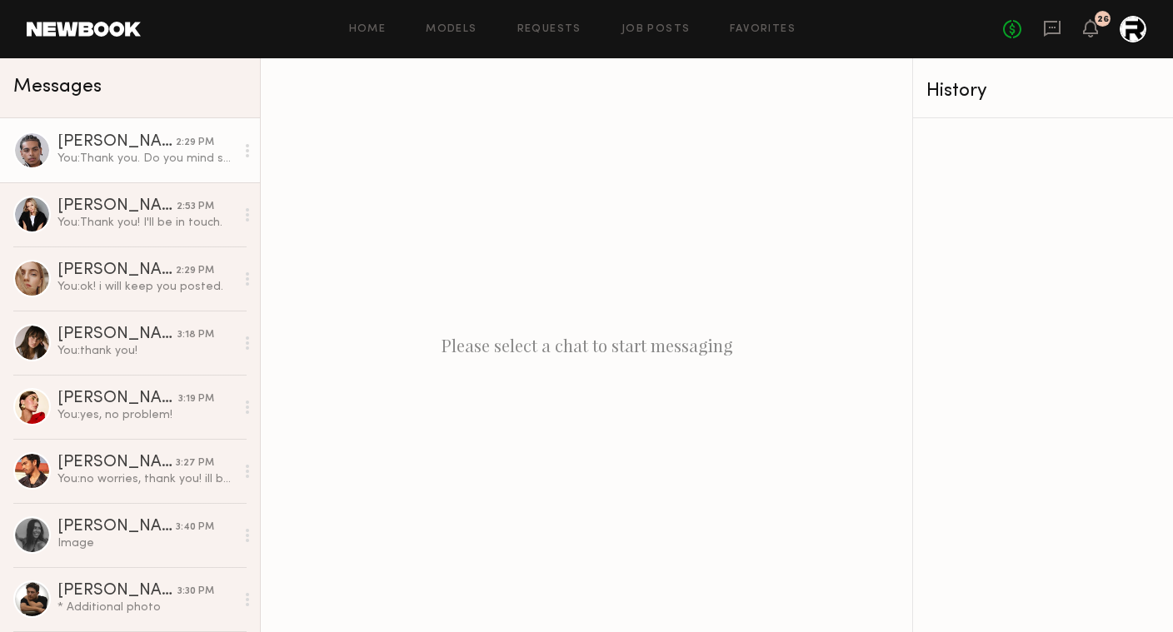
click at [102, 167] on link "Jaylin D. 2:29 PM You: Thank you. Do you mind submitting a selfie of yourself o…" at bounding box center [130, 150] width 260 height 64
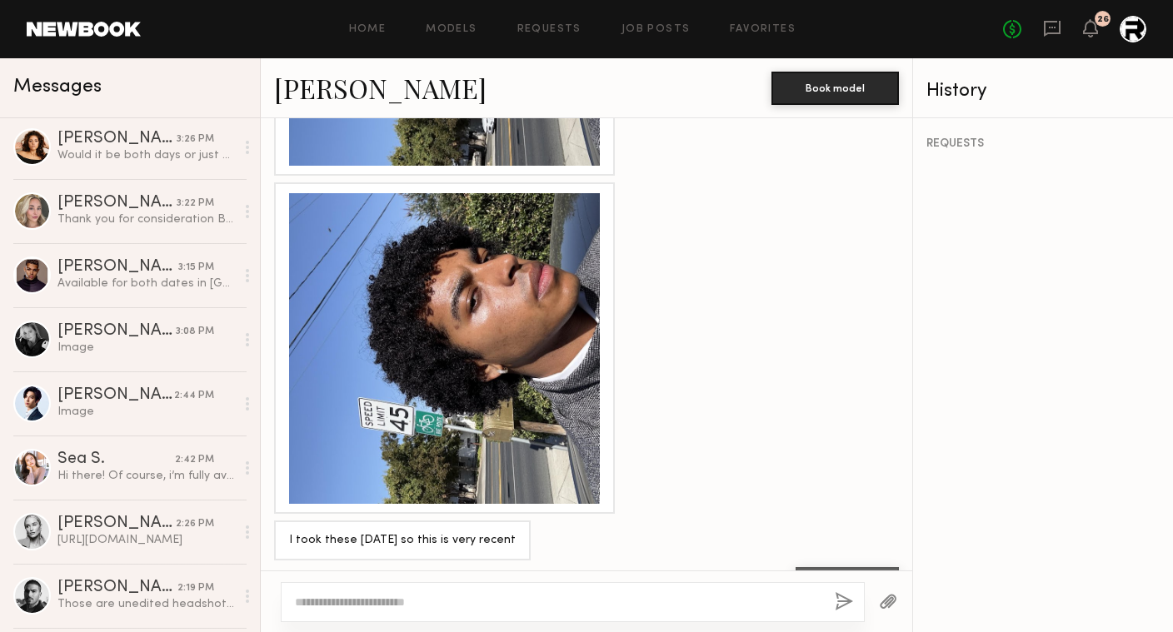
scroll to position [576, 0]
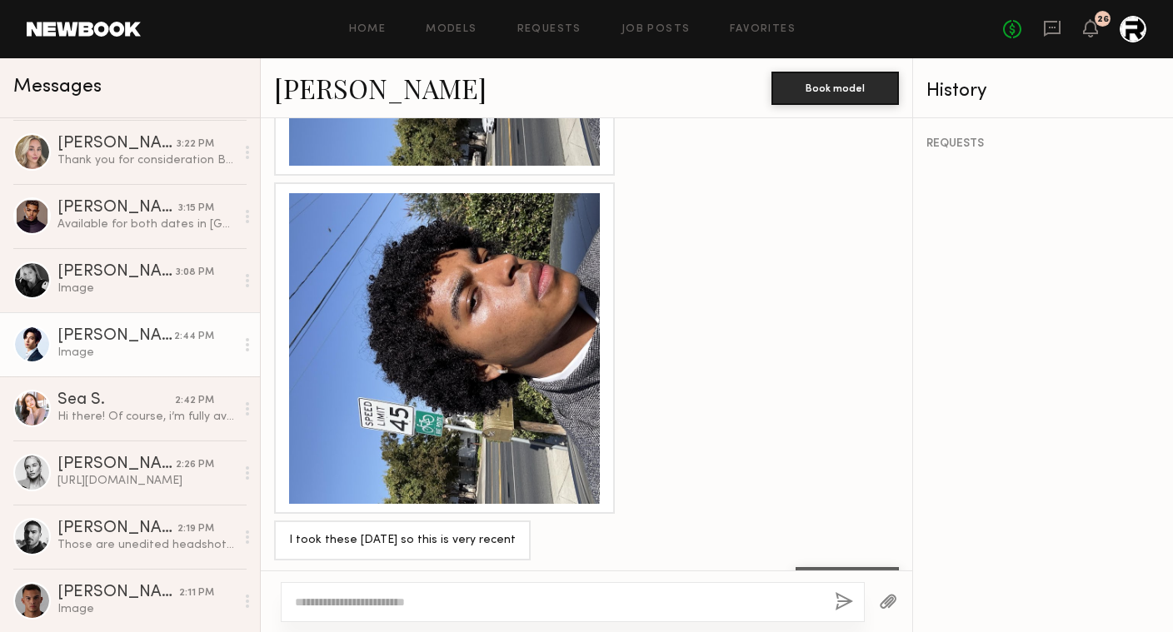
click at [110, 328] on div "Alec W." at bounding box center [115, 336] width 117 height 17
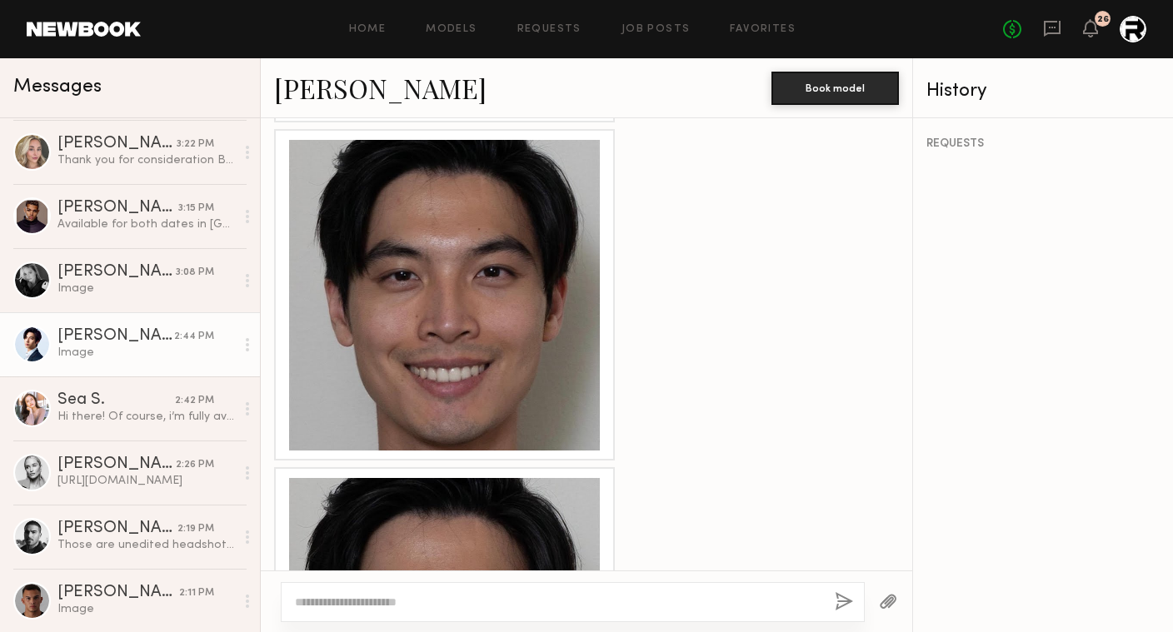
scroll to position [866, 0]
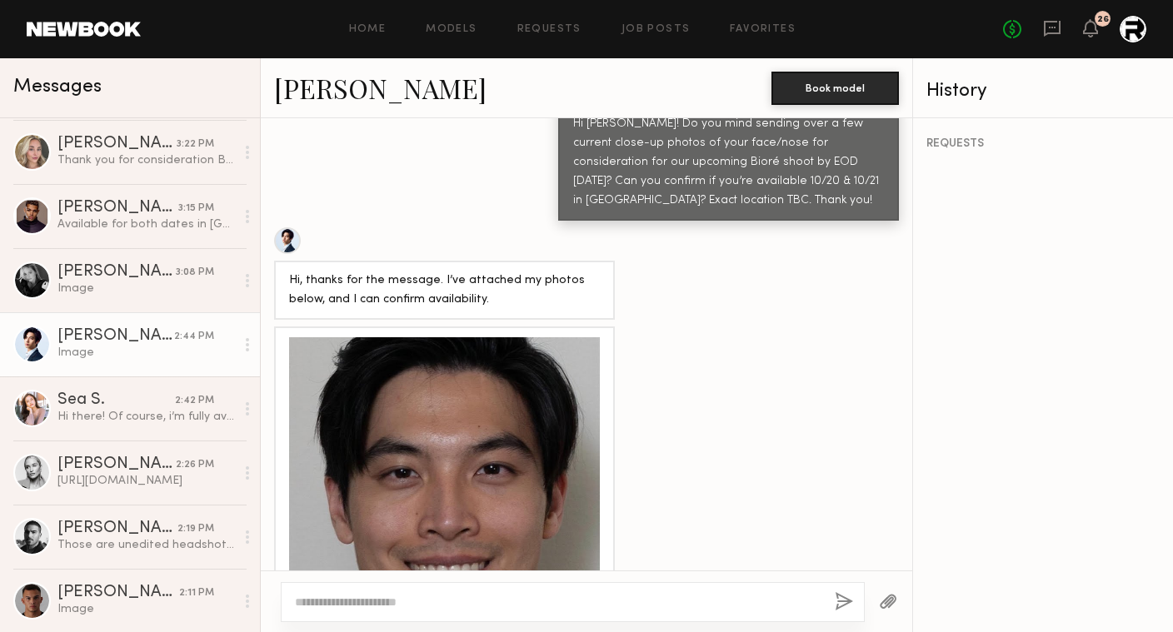
click at [462, 422] on div at bounding box center [444, 492] width 311 height 311
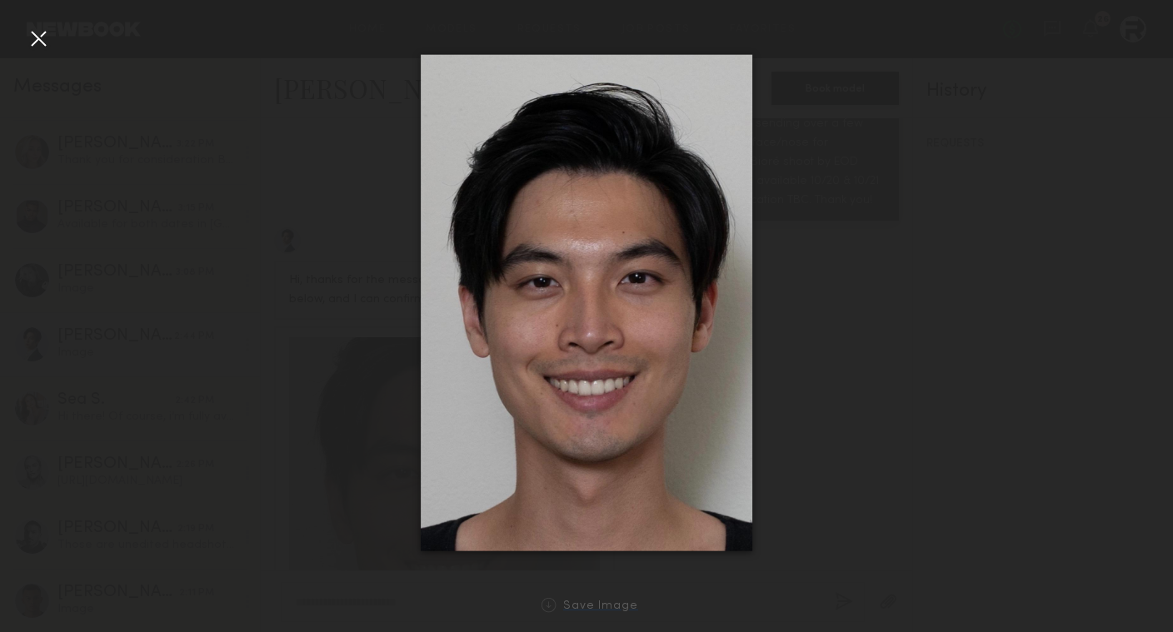
click at [596, 604] on div "Save Image" at bounding box center [600, 607] width 75 height 12
click at [612, 603] on div "Save Image" at bounding box center [600, 607] width 75 height 12
click at [888, 392] on div at bounding box center [586, 303] width 1173 height 552
click at [36, 44] on div at bounding box center [38, 38] width 27 height 27
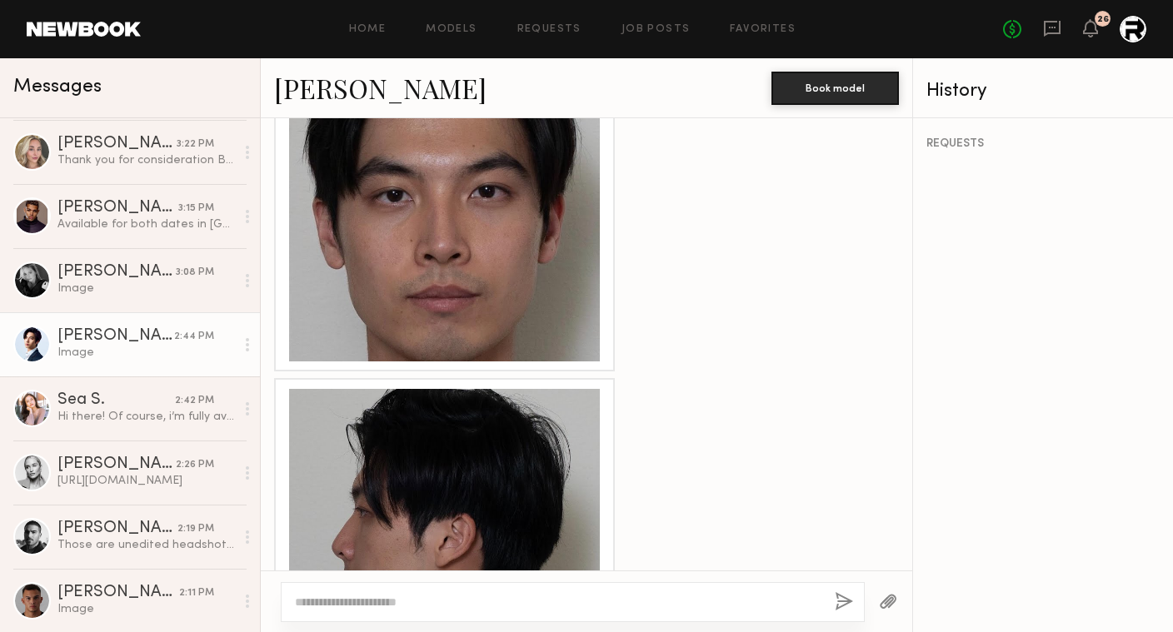
scroll to position [1259, 0]
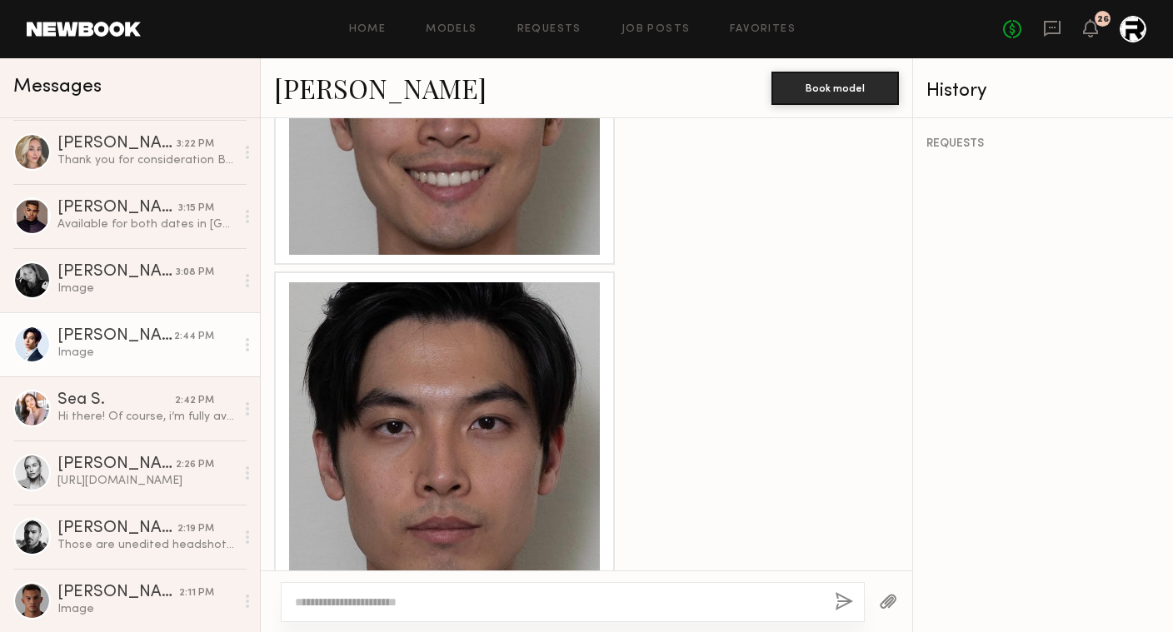
click at [509, 357] on div at bounding box center [444, 437] width 311 height 311
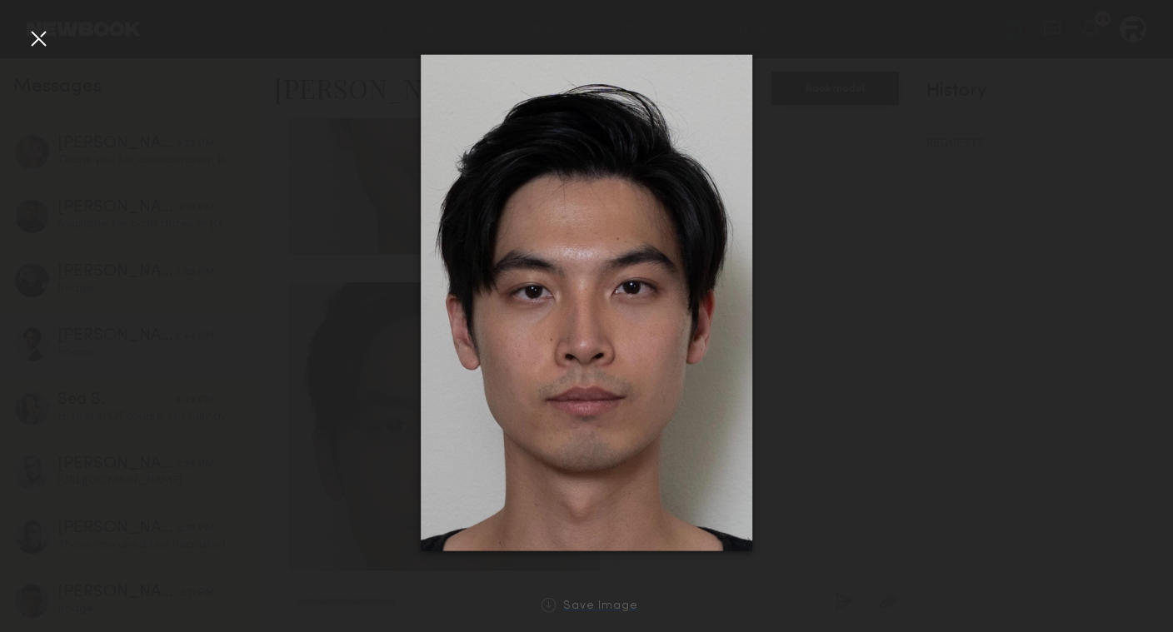
click at [596, 605] on div "Save Image" at bounding box center [600, 607] width 75 height 12
click at [326, 187] on div at bounding box center [586, 303] width 1173 height 552
click at [294, 190] on div at bounding box center [586, 303] width 1173 height 552
click at [26, 42] on div at bounding box center [38, 38] width 27 height 27
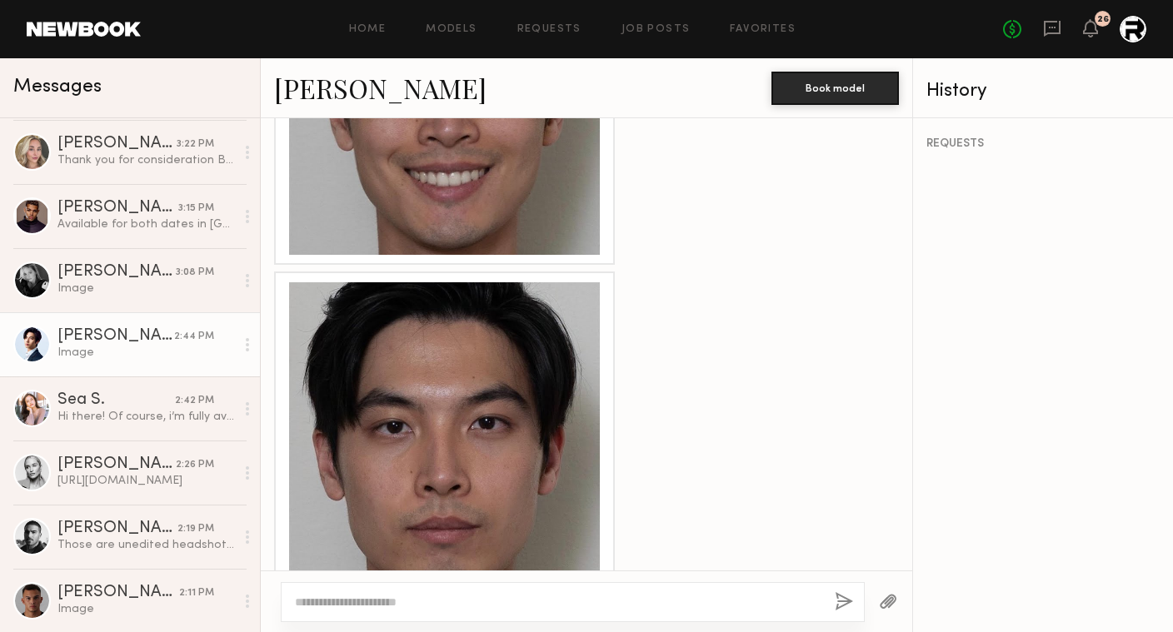
click at [327, 89] on link "Alec W." at bounding box center [380, 88] width 212 height 36
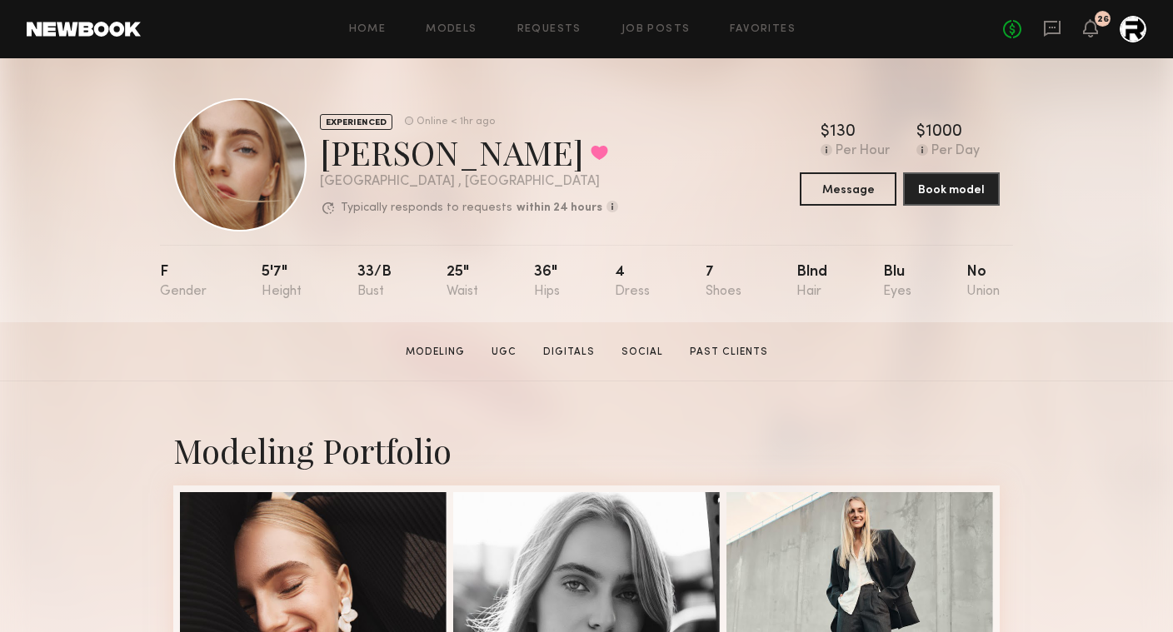
click at [652, 21] on div "Home Models Requests Job Posts Favorites Sign Out No fees up to $5,000 26" at bounding box center [644, 29] width 1006 height 27
click at [652, 27] on link "Job Posts" at bounding box center [656, 29] width 69 height 11
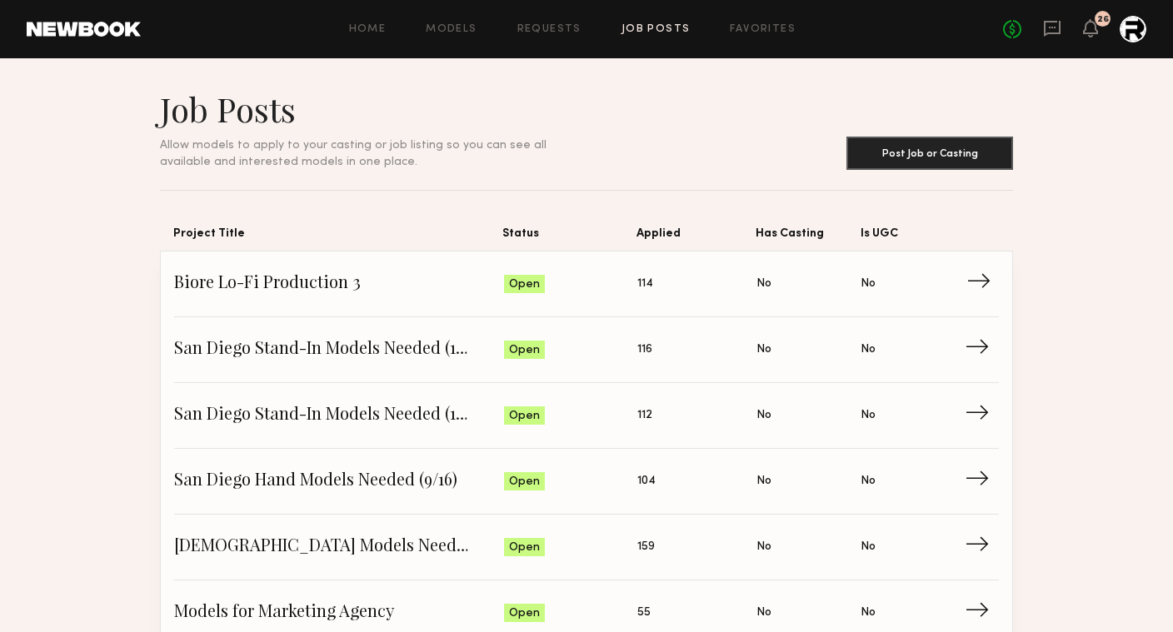
click at [388, 281] on span "Biore Lo-Fi Production 3" at bounding box center [339, 284] width 330 height 25
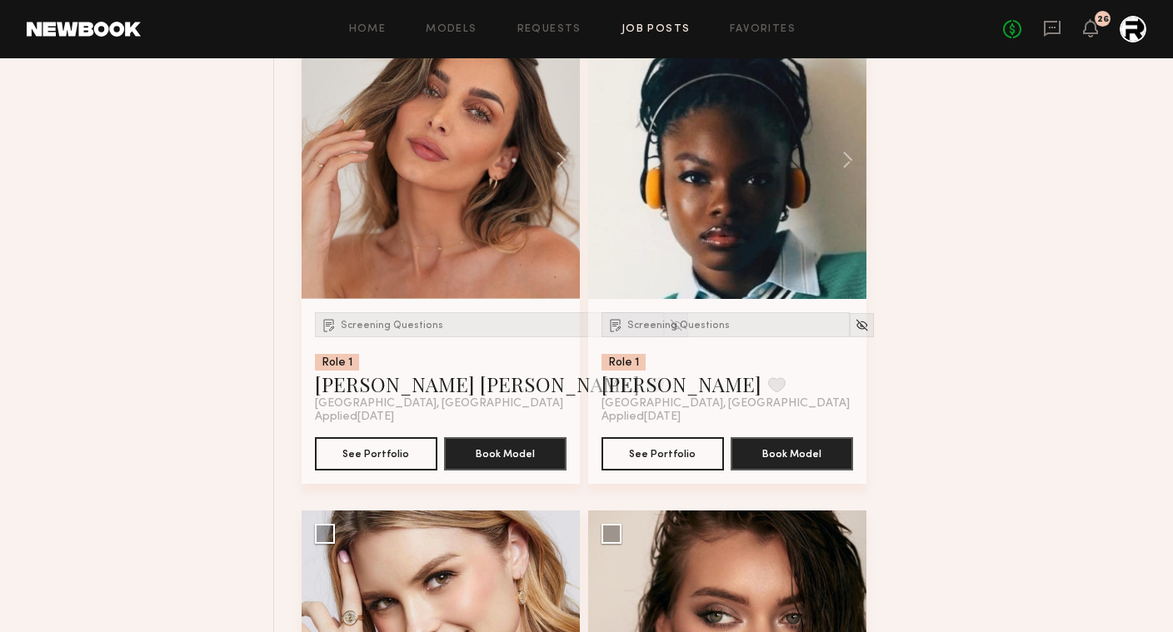
scroll to position [6614, 0]
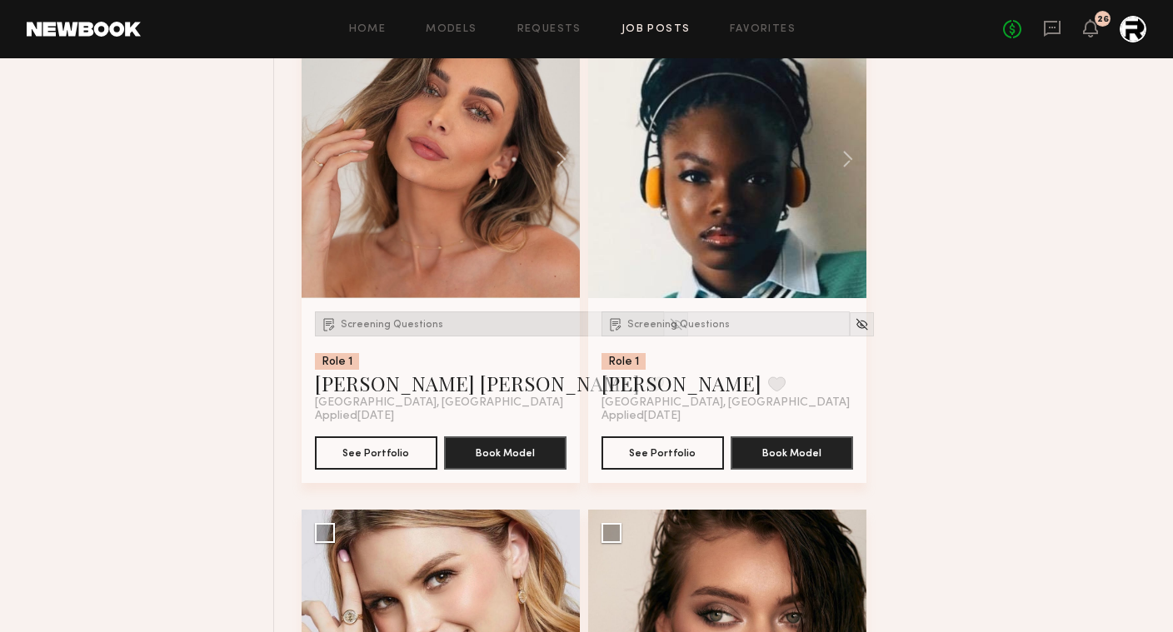
click at [384, 327] on span "Screening Questions" at bounding box center [392, 325] width 102 height 10
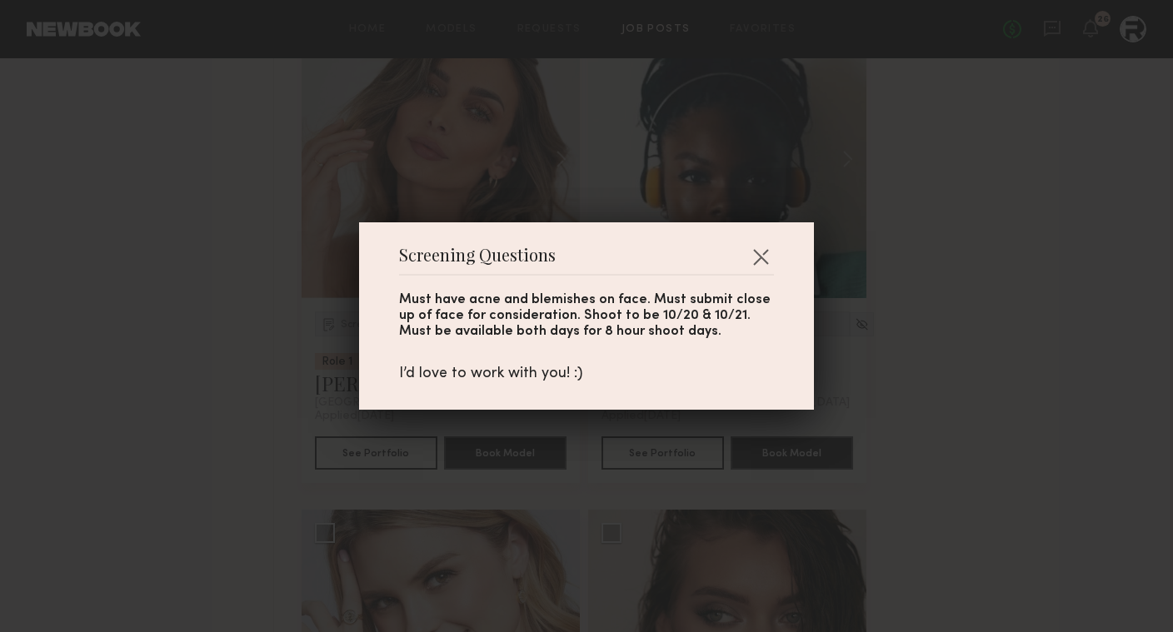
click at [242, 365] on div "Screening Questions Must have acne and blemishes on face. Must submit close up …" at bounding box center [586, 316] width 1173 height 632
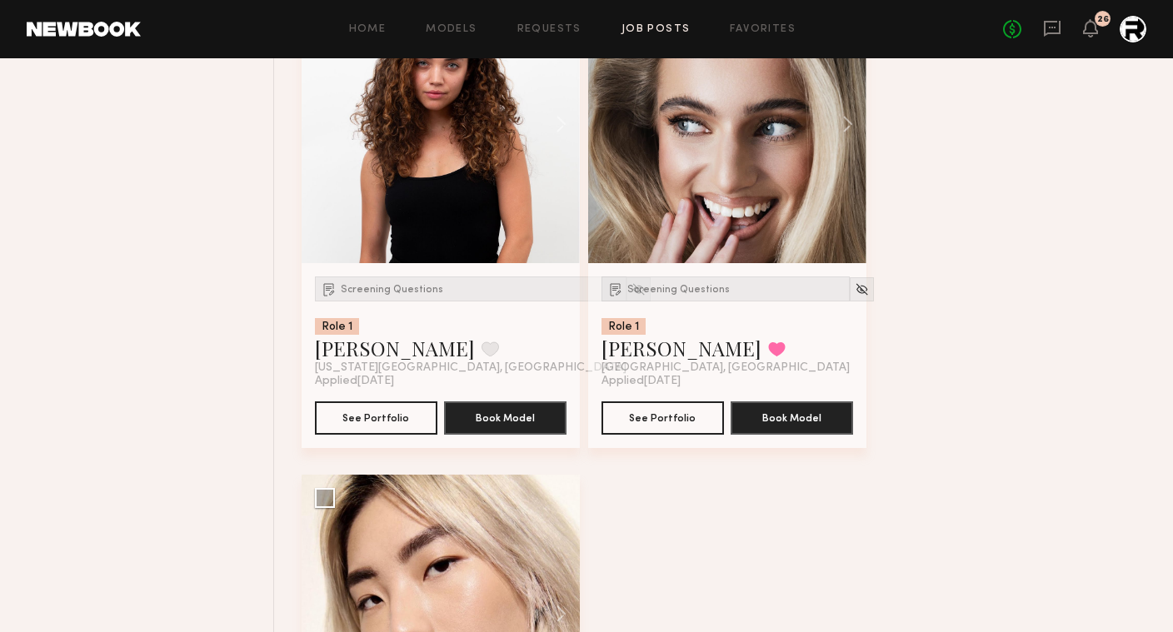
scroll to position [11063, 0]
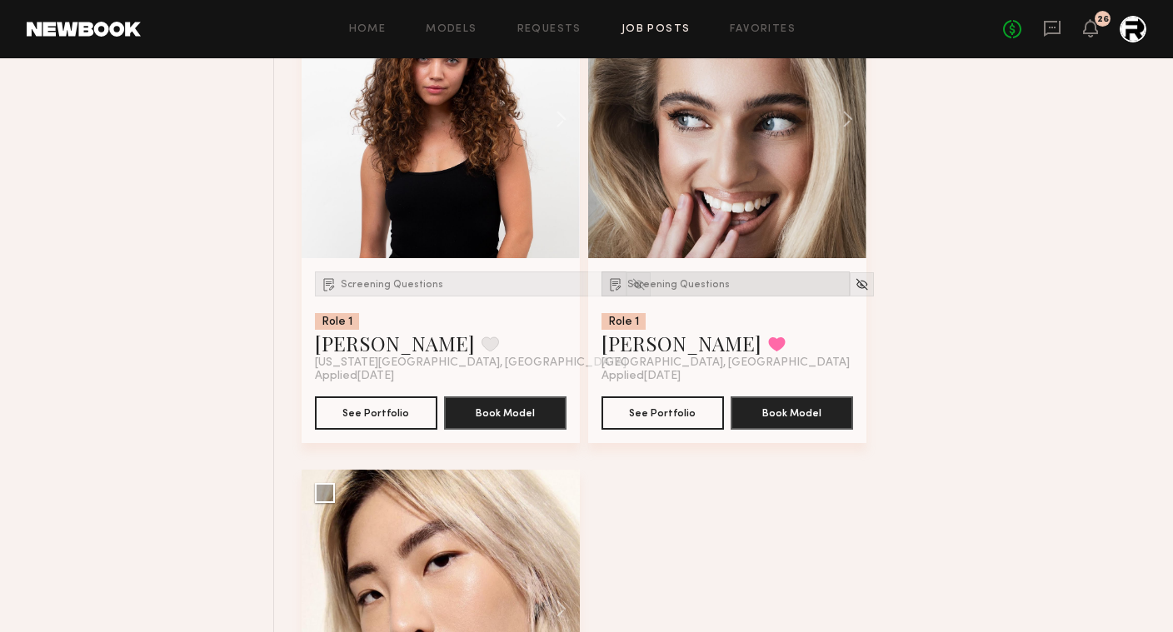
click at [661, 290] on span "Screening Questions" at bounding box center [678, 285] width 102 height 10
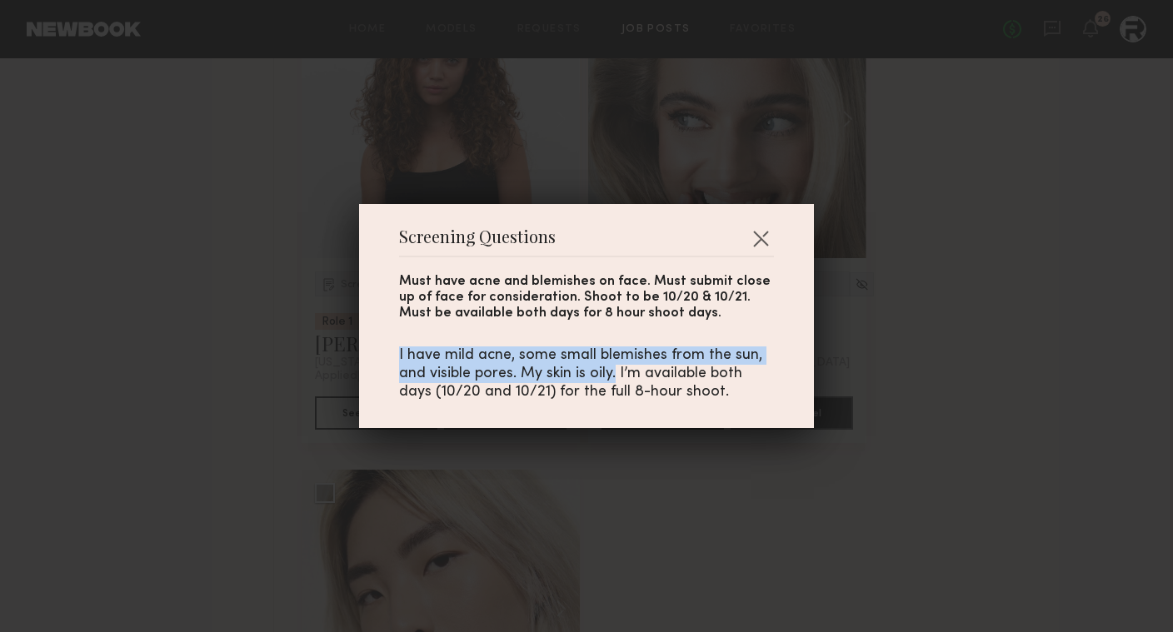
drag, startPoint x: 396, startPoint y: 354, endPoint x: 616, endPoint y: 372, distance: 220.7
click at [616, 372] on div "Screening Questions Must have acne and blemishes on face. Must submit close up …" at bounding box center [586, 316] width 455 height 224
copy div "I have mild acne, some small blemishes from the sun, and visible pores. My skin…"
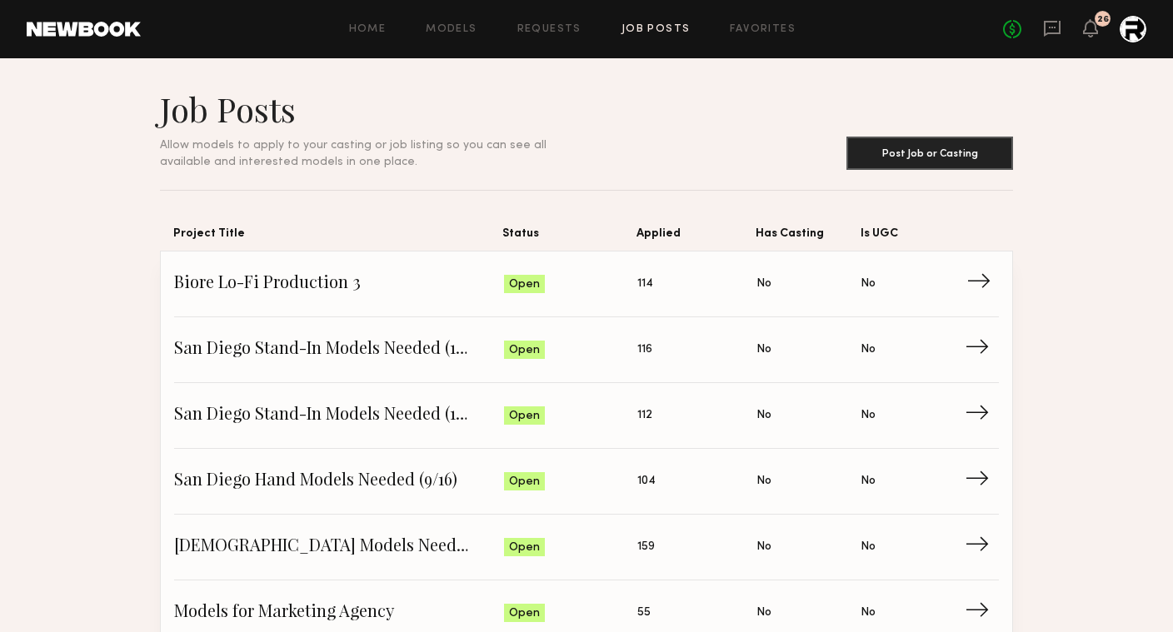
click at [403, 277] on span "Biore Lo-Fi Production 3" at bounding box center [339, 284] width 330 height 25
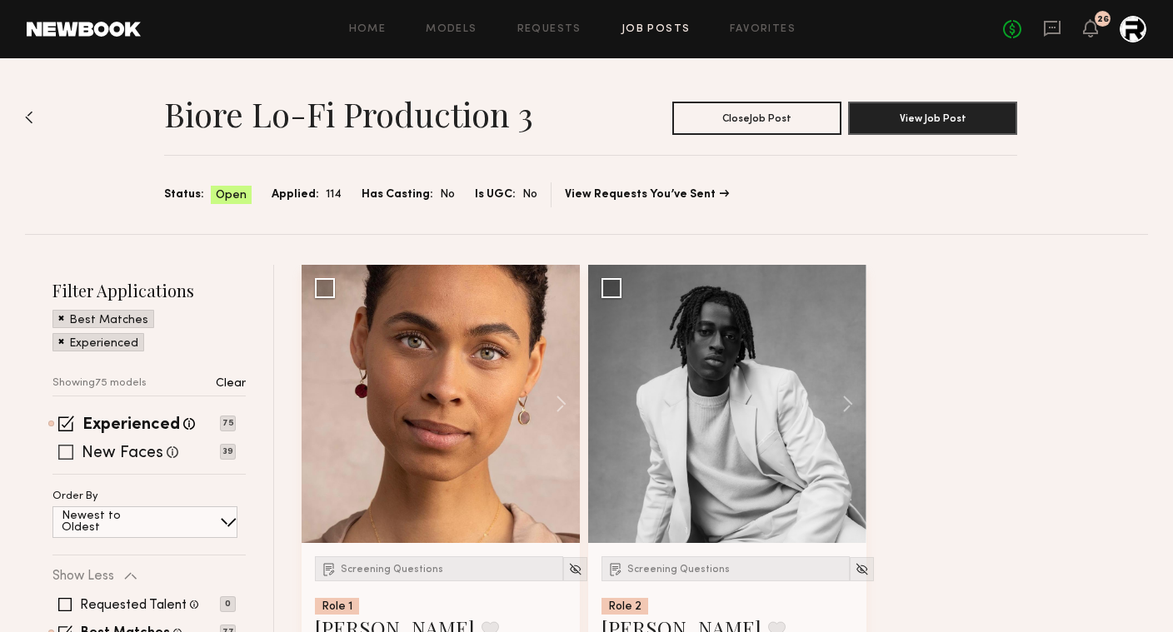
click at [133, 458] on label "New Faces" at bounding box center [123, 454] width 82 height 17
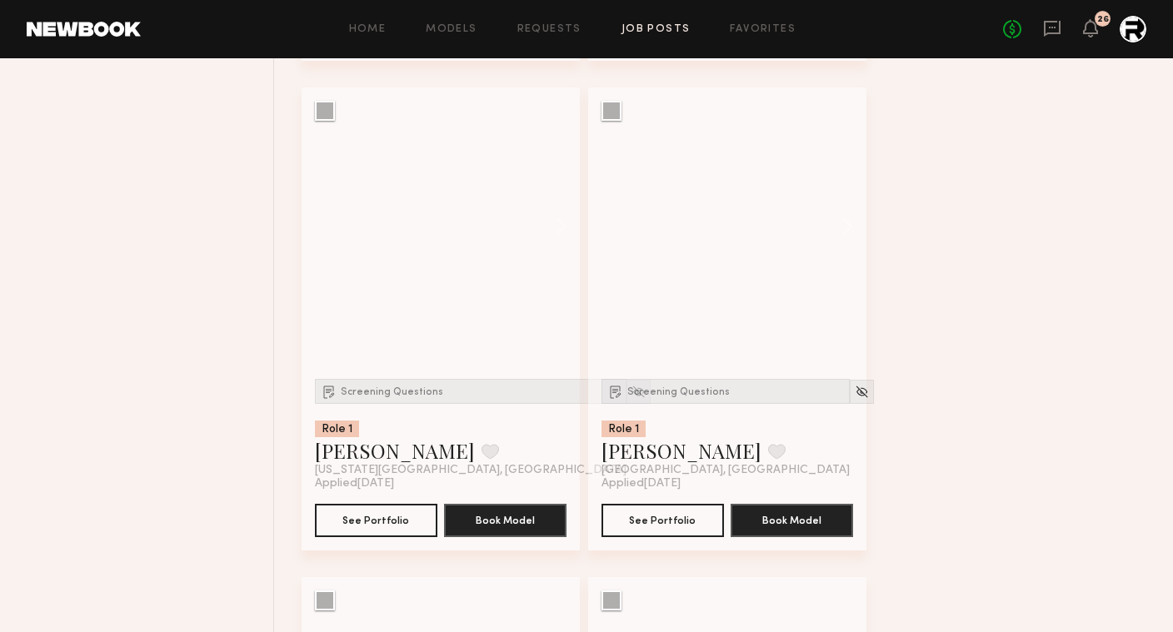
scroll to position [13835, 0]
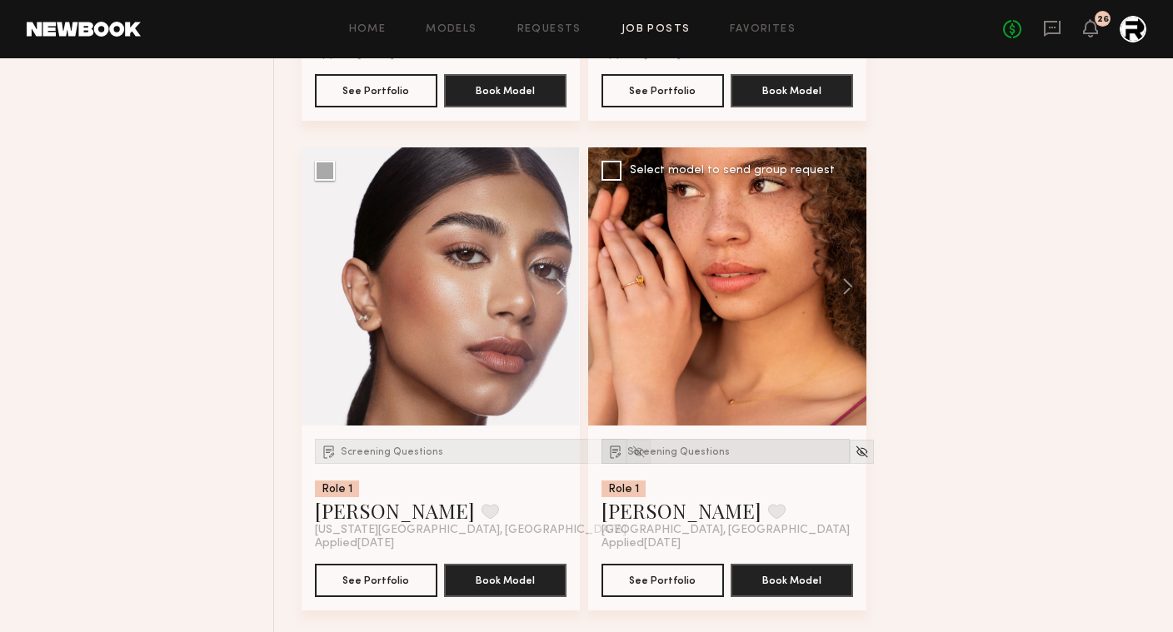
click at [690, 457] on span "Screening Questions" at bounding box center [678, 452] width 102 height 10
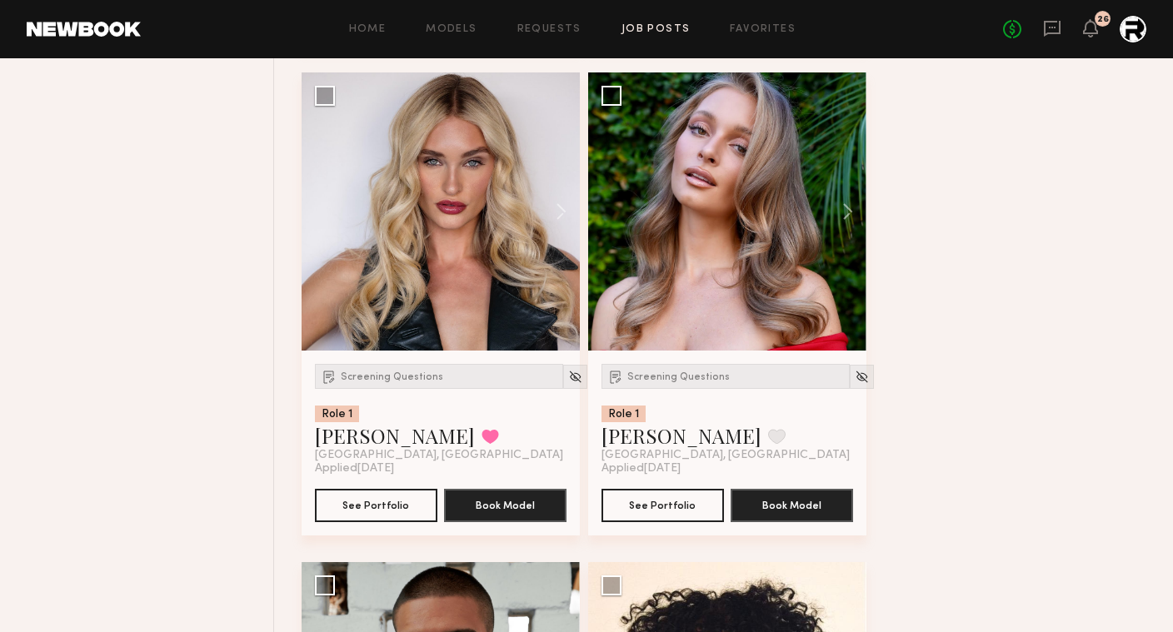
scroll to position [1137, 0]
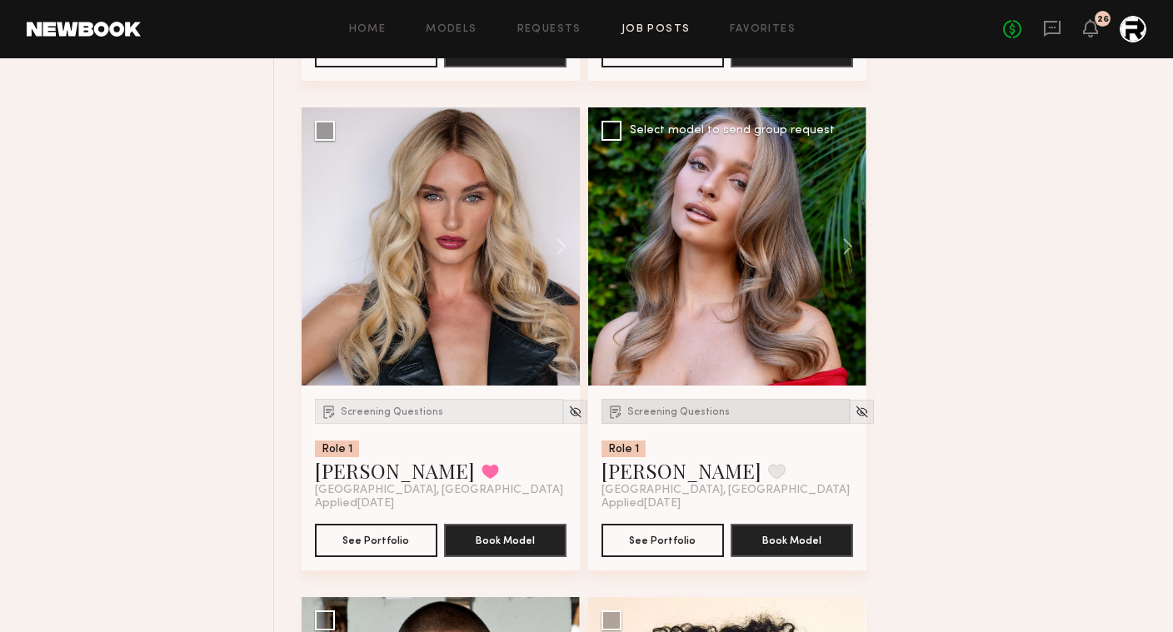
click at [688, 422] on div "Screening Questions" at bounding box center [726, 411] width 248 height 25
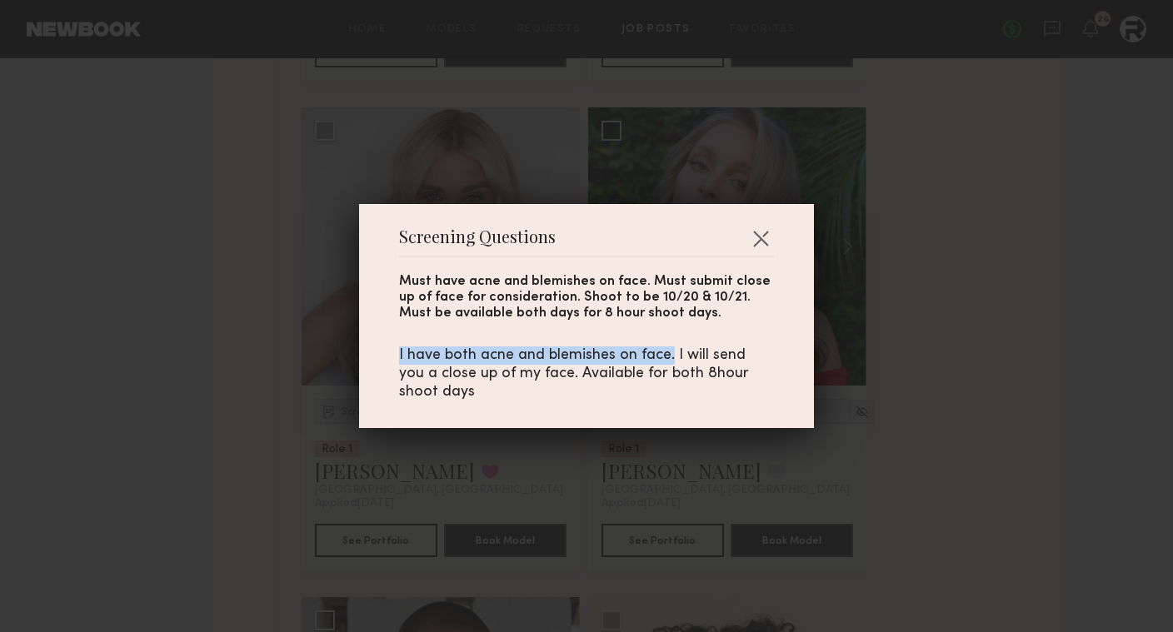
drag, startPoint x: 397, startPoint y: 352, endPoint x: 673, endPoint y: 351, distance: 276.6
click at [673, 351] on div "Screening Questions Must have acne and blemishes on face. Must submit close up …" at bounding box center [586, 316] width 455 height 224
copy div "I have both acne and blemishes on face."
click at [769, 237] on button "button" at bounding box center [760, 238] width 27 height 27
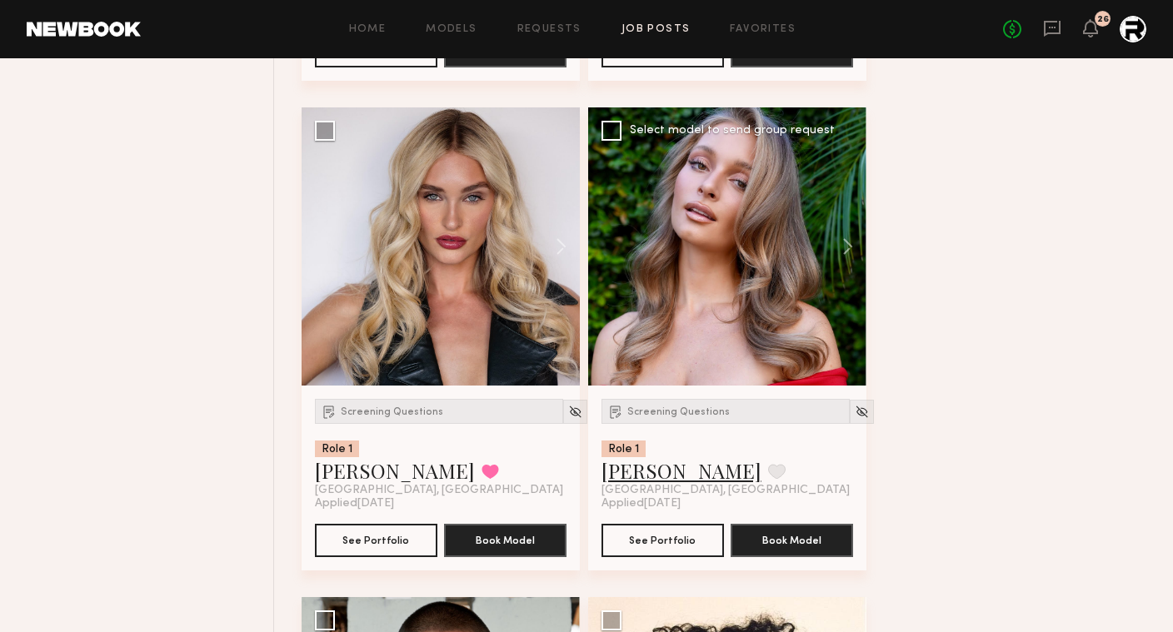
click at [672, 482] on link "Kateryna K." at bounding box center [682, 470] width 160 height 27
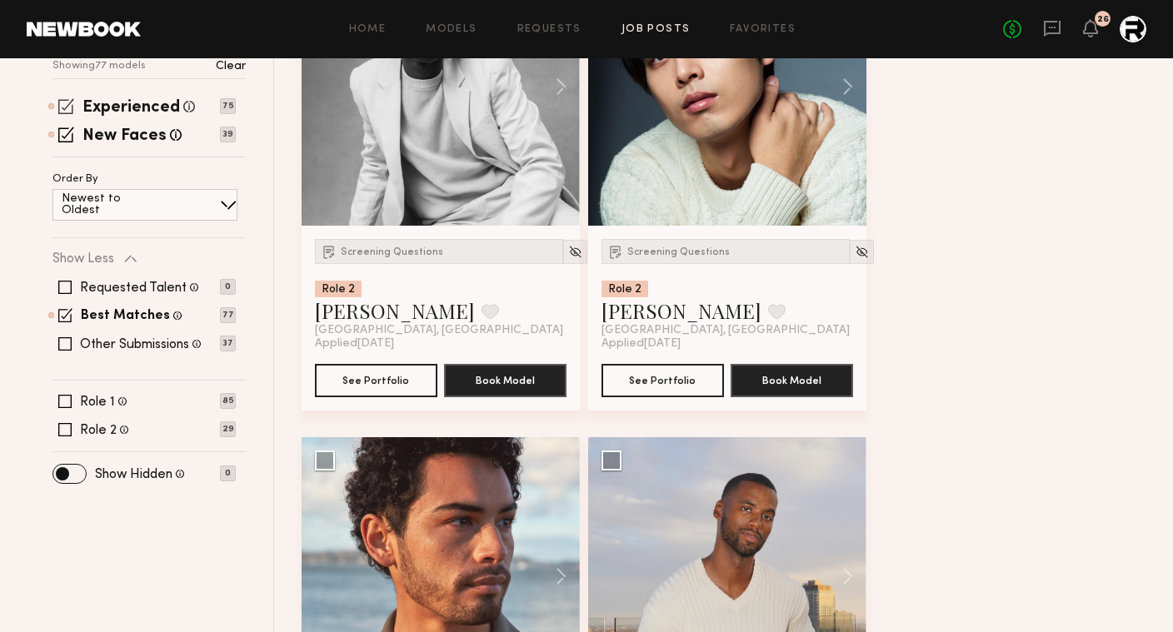
scroll to position [328, 0]
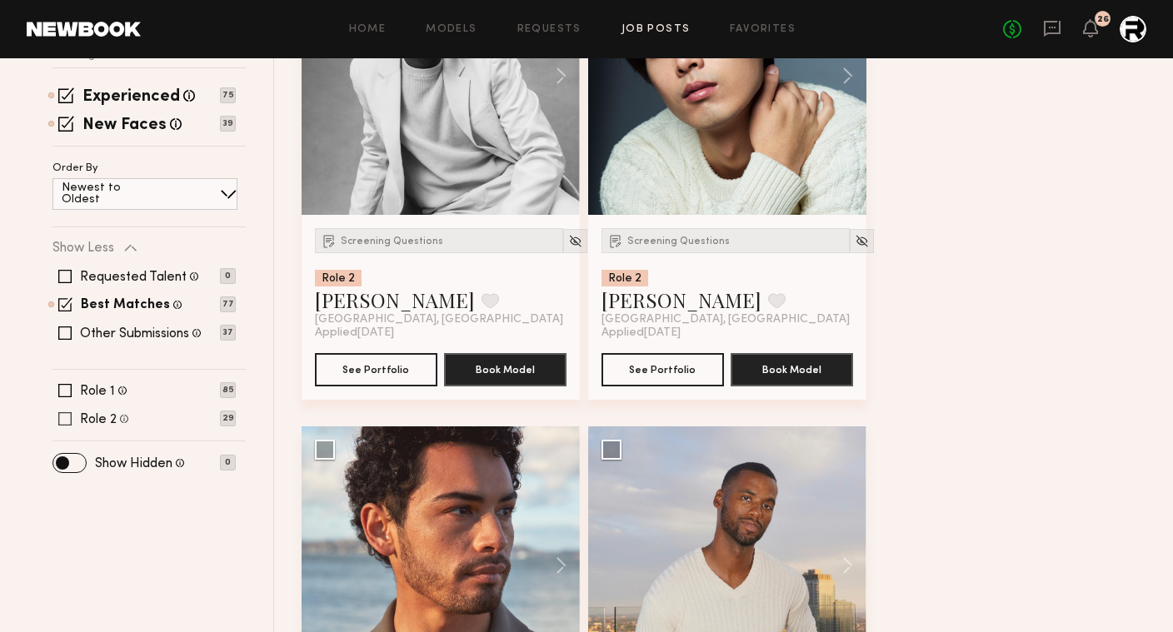
click at [94, 419] on label "Role 2" at bounding box center [98, 419] width 37 height 13
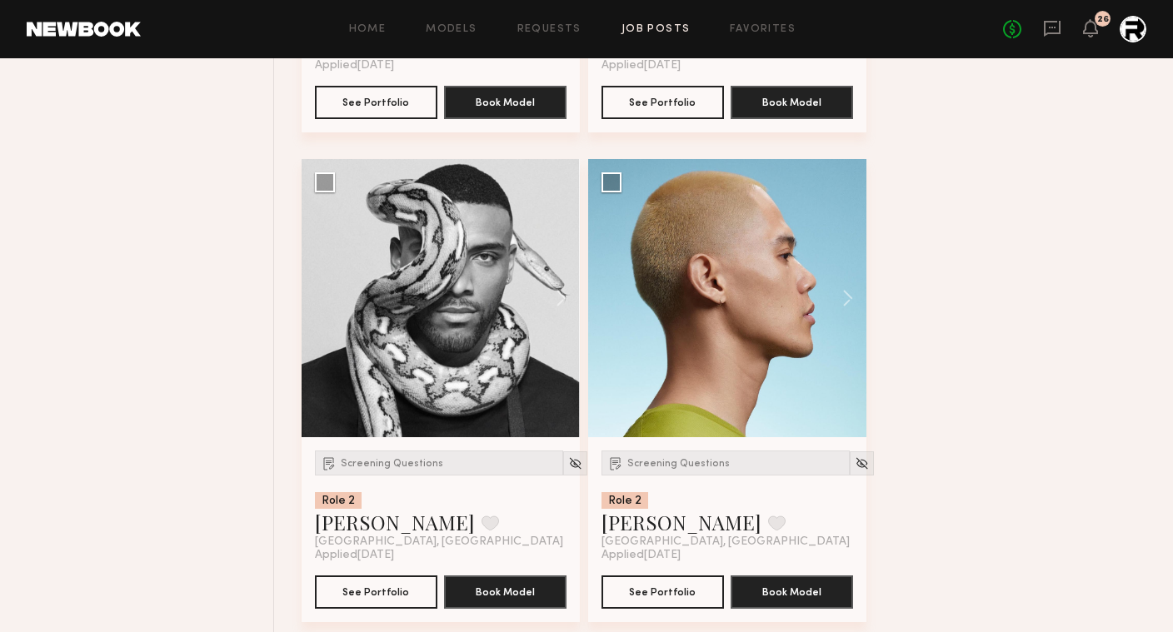
scroll to position [2614, 0]
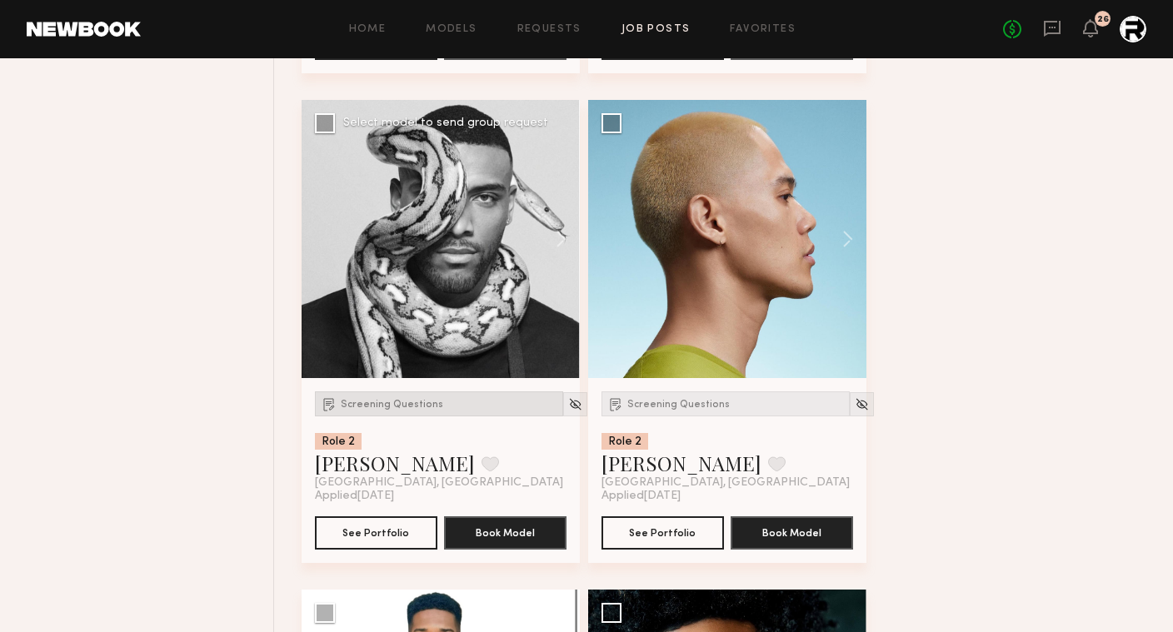
click at [418, 407] on span "Screening Questions" at bounding box center [392, 405] width 102 height 10
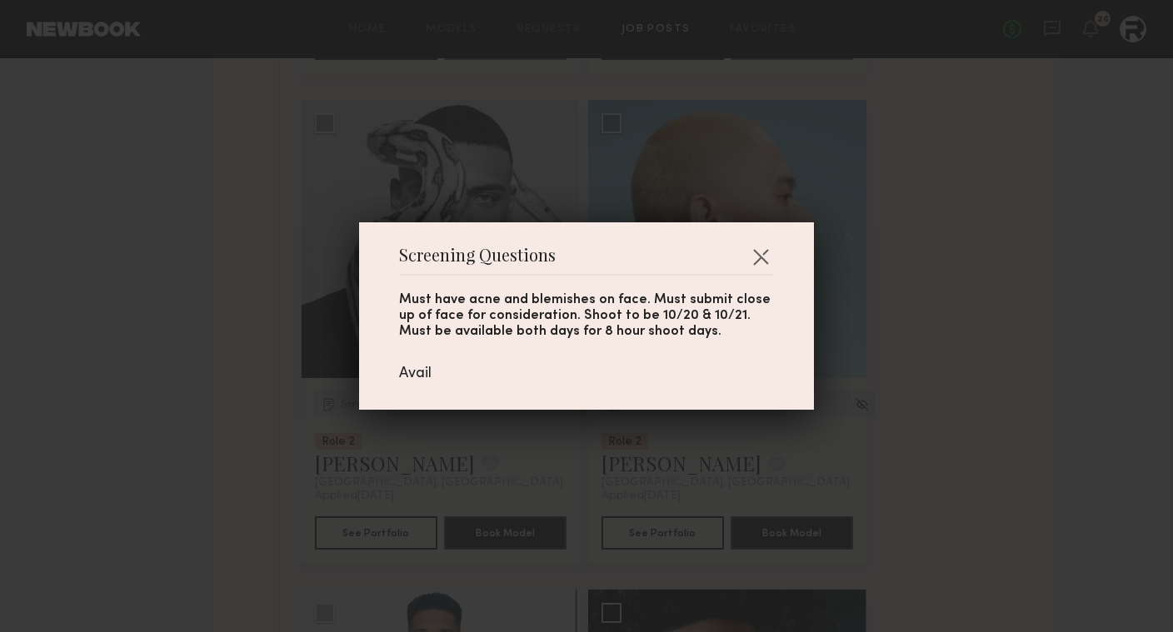
click at [246, 417] on div "Screening Questions Must have acne and blemishes on face. Must submit close up …" at bounding box center [586, 316] width 1173 height 632
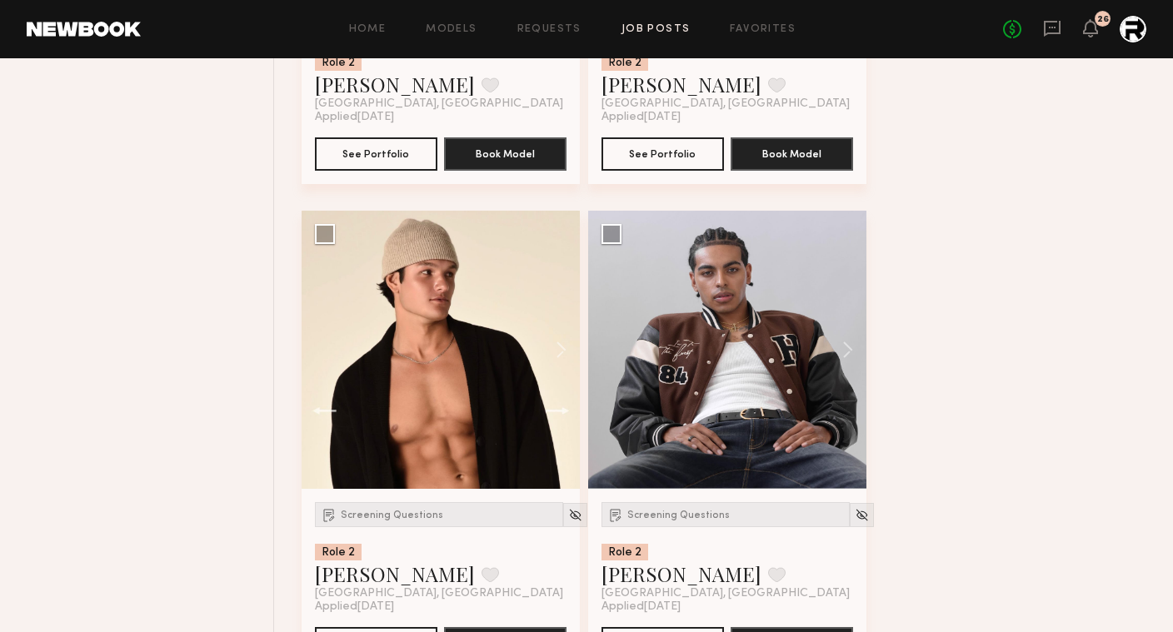
scroll to position [3562, 0]
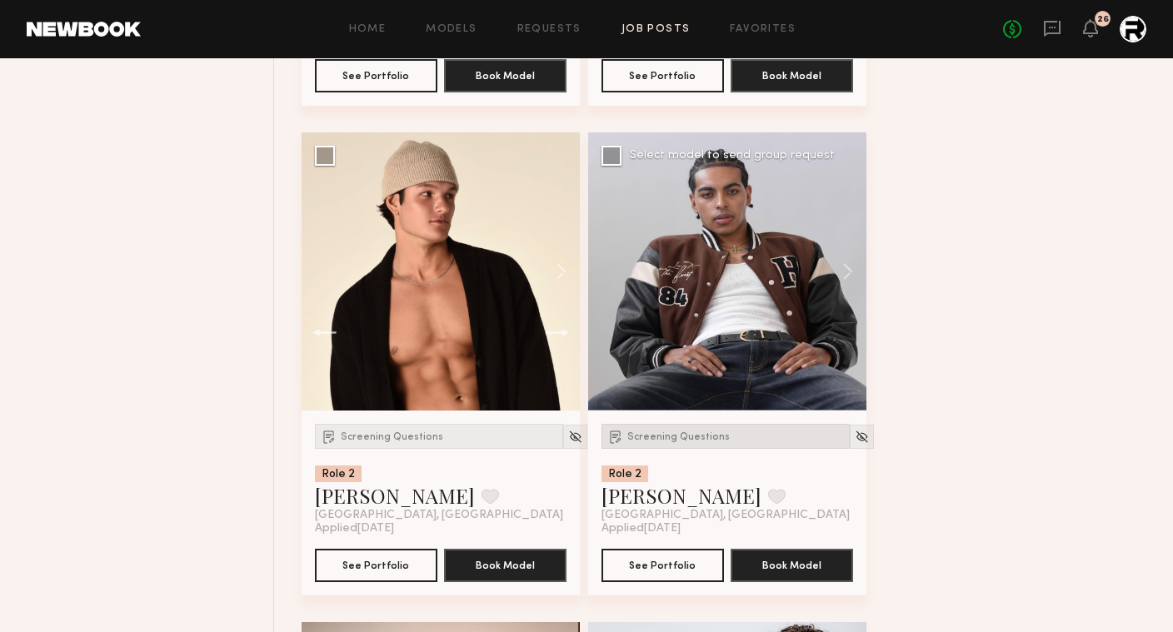
click at [678, 437] on span "Screening Questions" at bounding box center [678, 437] width 102 height 10
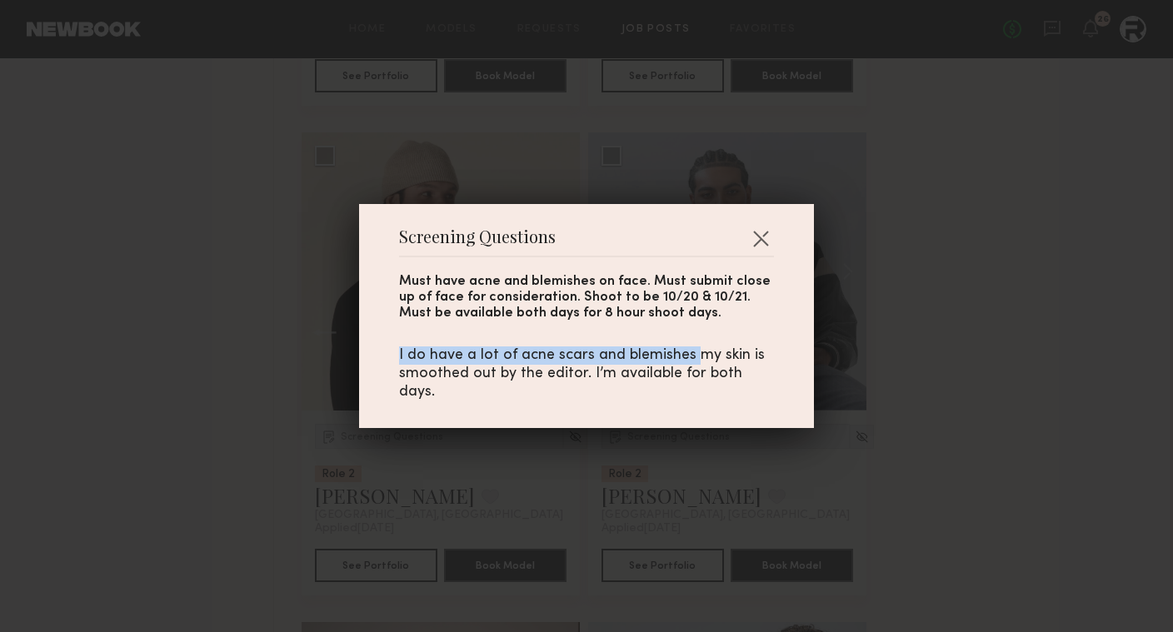
drag, startPoint x: 392, startPoint y: 362, endPoint x: 695, endPoint y: 360, distance: 302.4
click at [695, 360] on div "Screening Questions Must have acne and blemishes on face. Must submit close up …" at bounding box center [586, 316] width 455 height 224
copy div "I do have a lot of acne scars and blemishes"
click at [279, 464] on div "Screening Questions Must have acne and blemishes on face. Must submit close up …" at bounding box center [586, 316] width 1173 height 632
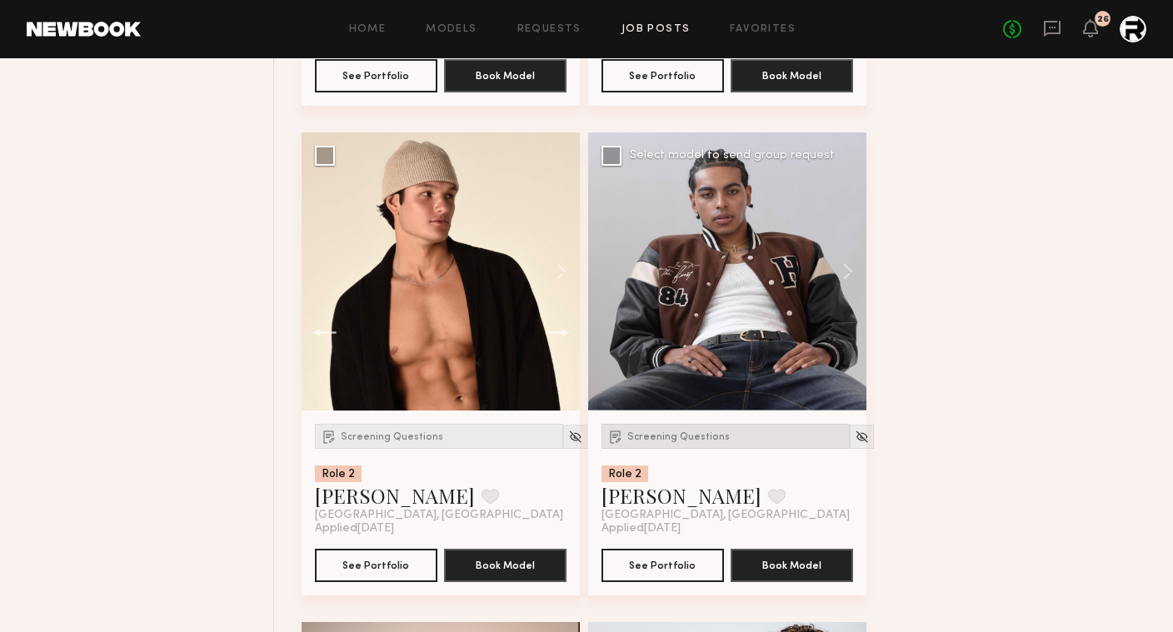
click at [683, 439] on span "Screening Questions" at bounding box center [678, 437] width 102 height 10
click at [645, 558] on button "See Portfolio" at bounding box center [663, 564] width 122 height 33
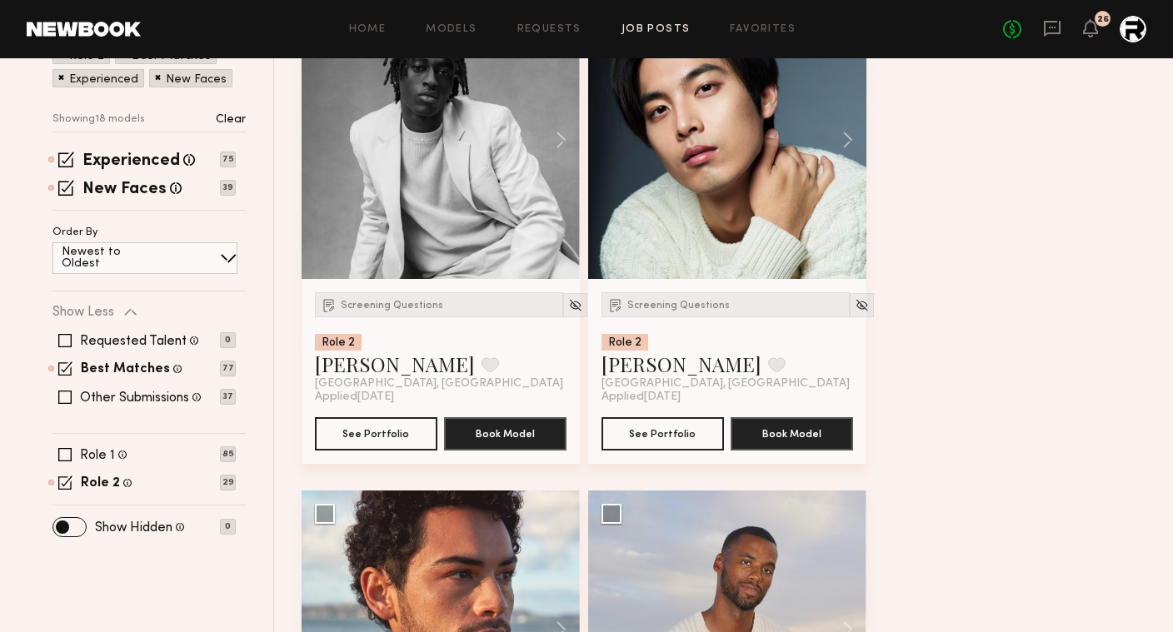
scroll to position [277, 0]
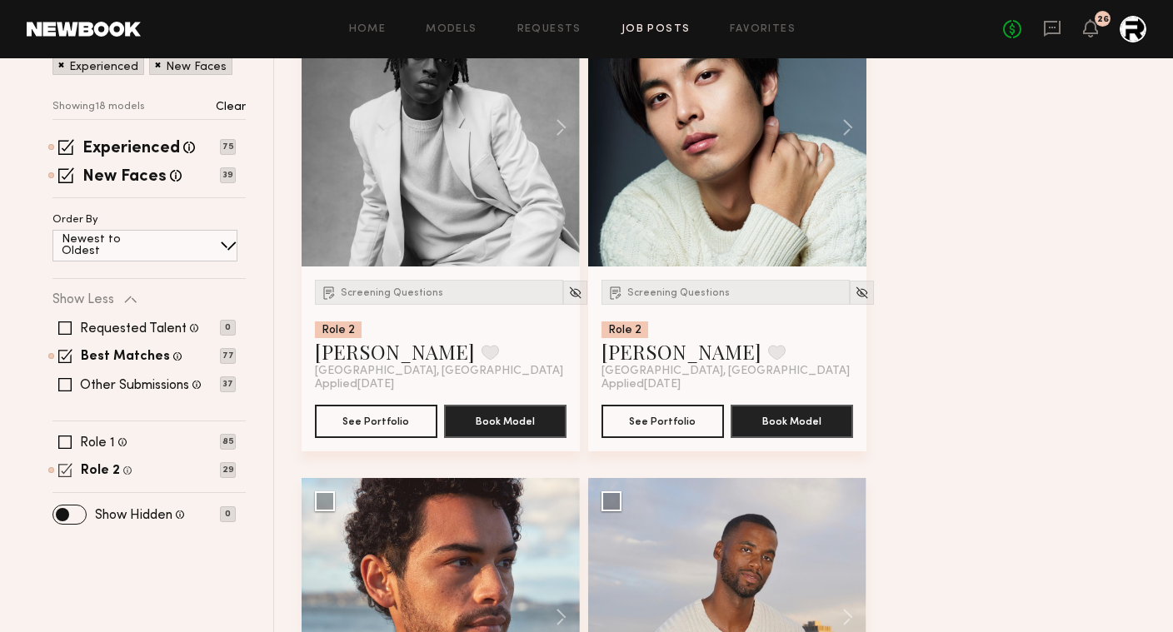
click at [67, 469] on span at bounding box center [65, 470] width 14 height 14
click at [63, 439] on span at bounding box center [64, 442] width 13 height 13
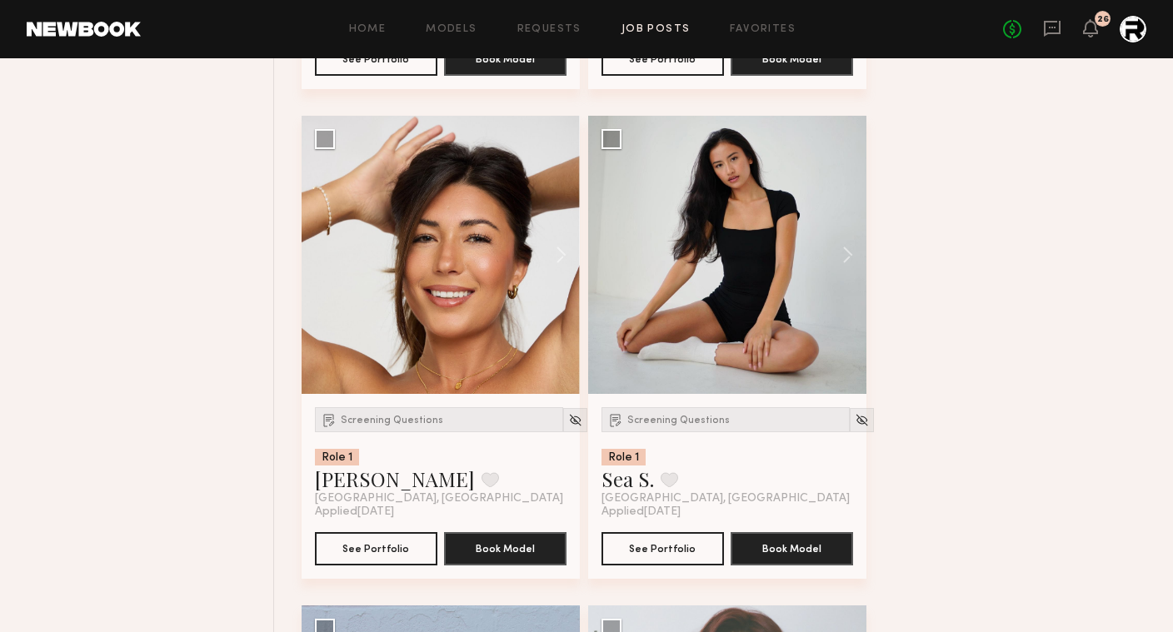
scroll to position [8481, 0]
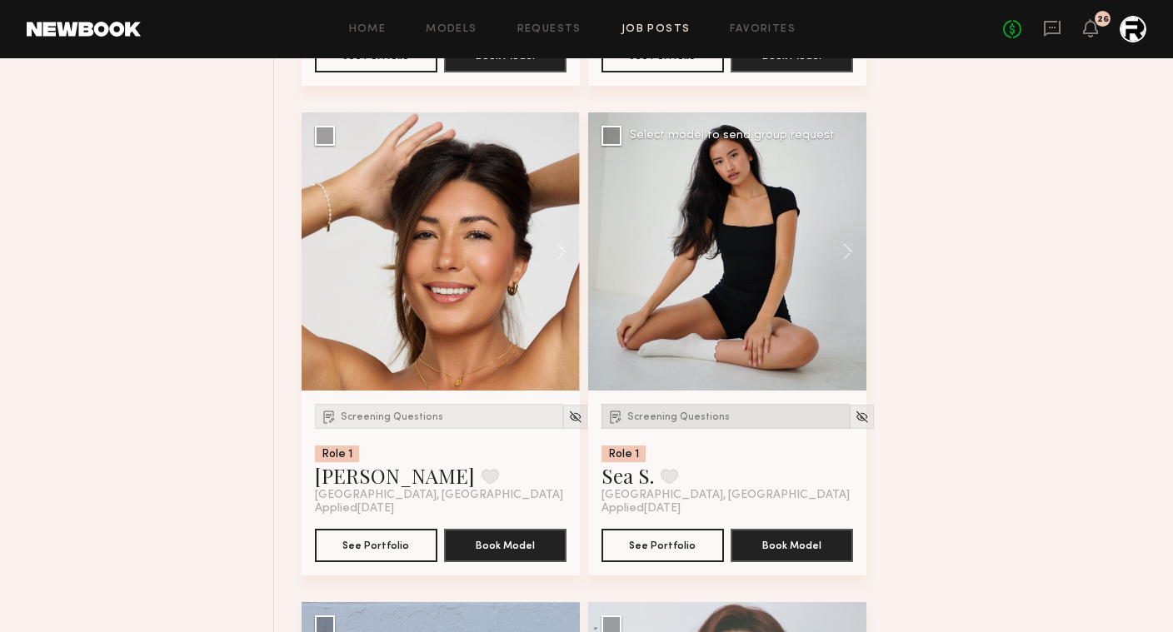
click at [704, 429] on div "Screening Questions" at bounding box center [726, 416] width 248 height 25
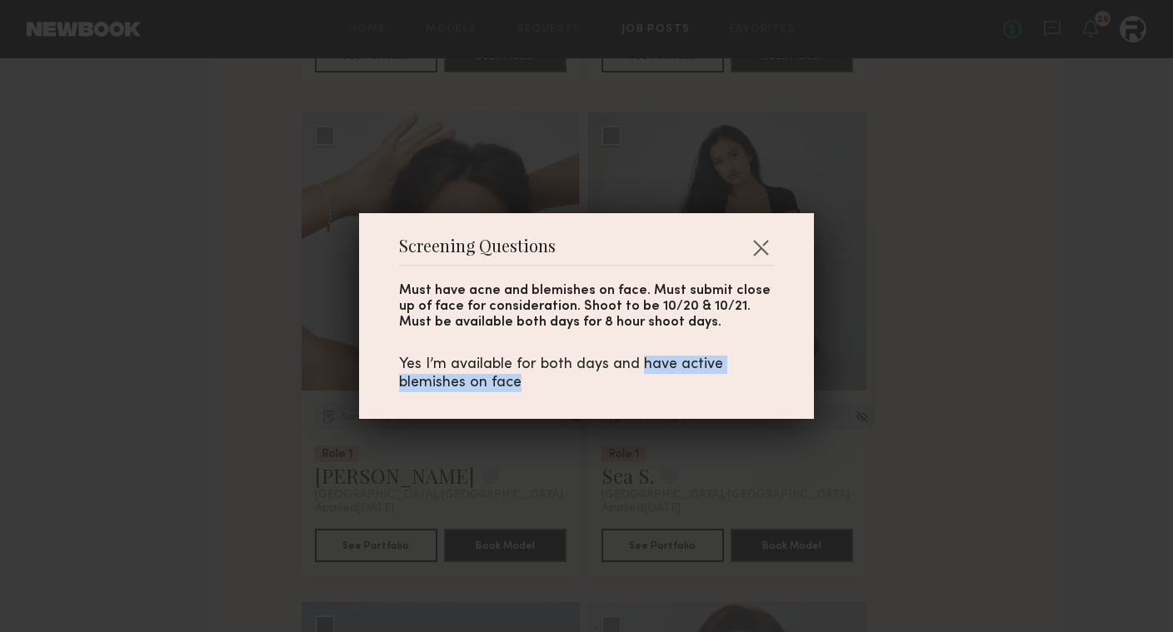
drag, startPoint x: 642, startPoint y: 362, endPoint x: 643, endPoint y: 392, distance: 29.2
click at [643, 392] on div "Yes I’m available for both days and have active blemishes on face" at bounding box center [586, 374] width 375 height 37
copy div "have active blemishes on face"
click at [759, 242] on button "button" at bounding box center [760, 247] width 27 height 27
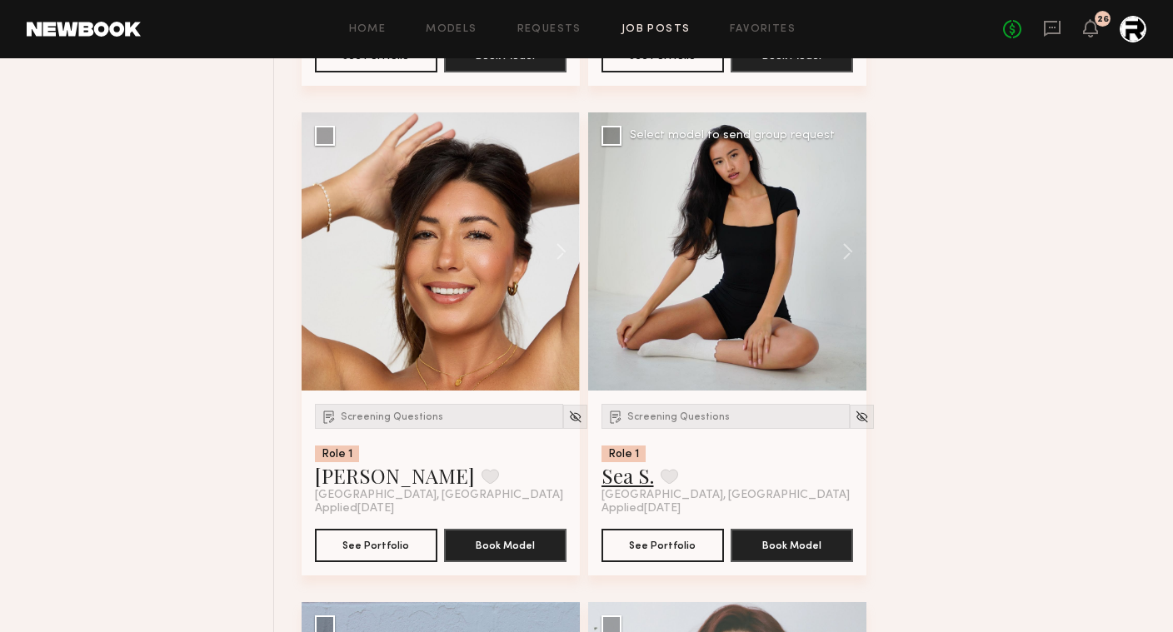
click at [631, 487] on link "Sea S." at bounding box center [628, 475] width 52 height 27
click at [373, 422] on span "Screening Questions" at bounding box center [392, 417] width 102 height 10
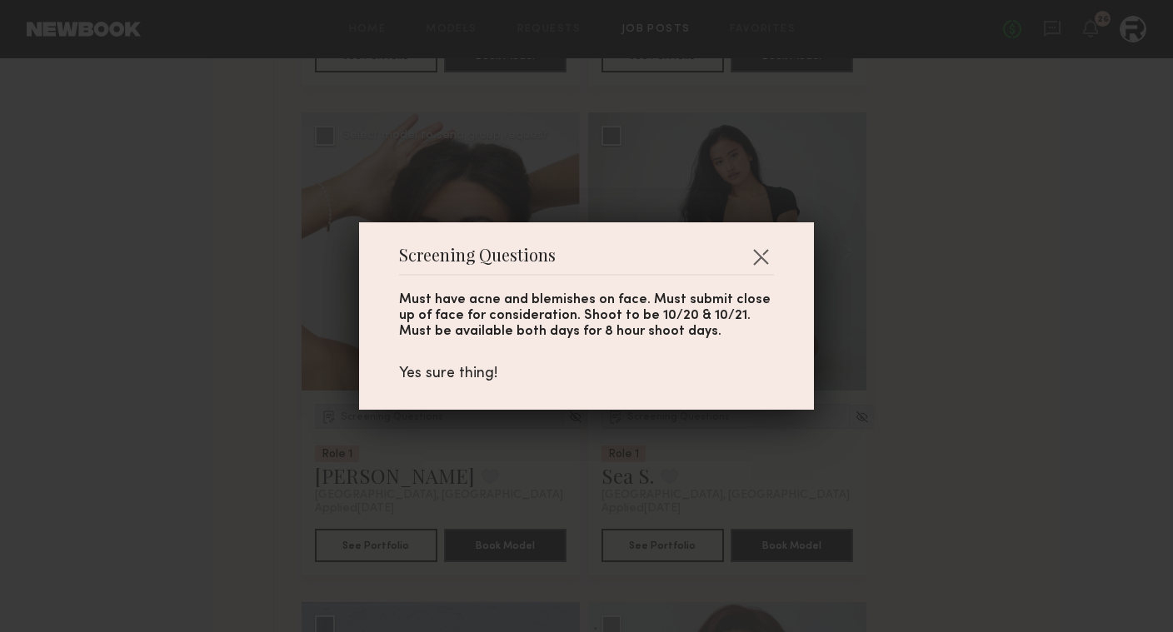
scroll to position [8479, 0]
drag, startPoint x: 759, startPoint y: 252, endPoint x: 602, endPoint y: 36, distance: 267.3
click at [759, 252] on button "button" at bounding box center [760, 256] width 27 height 27
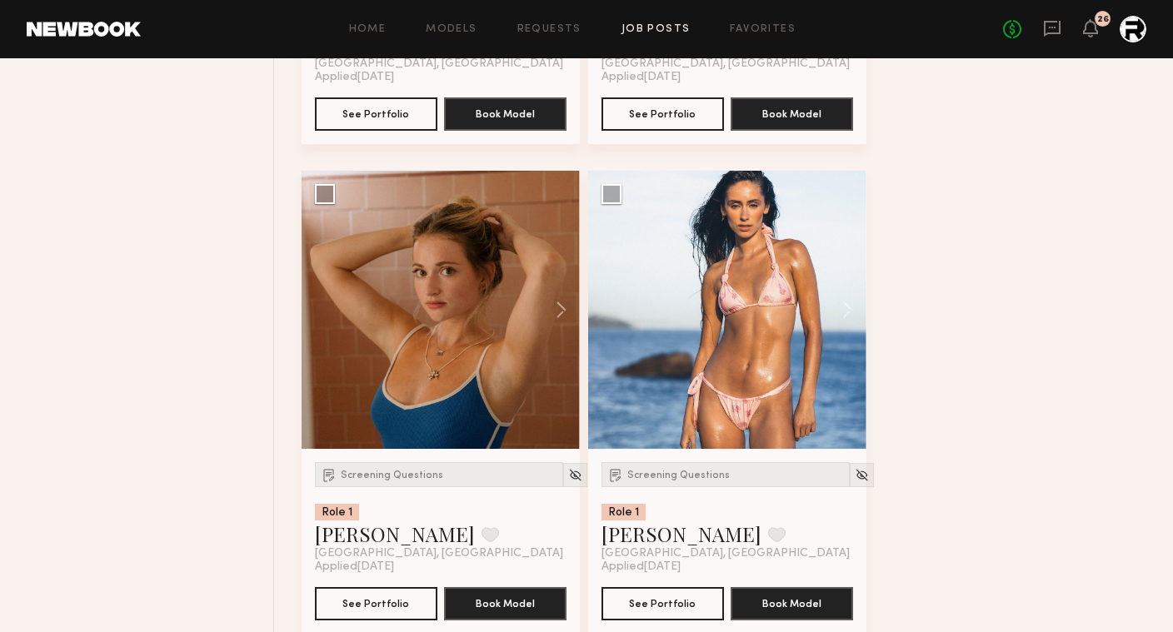
scroll to position [4010, 0]
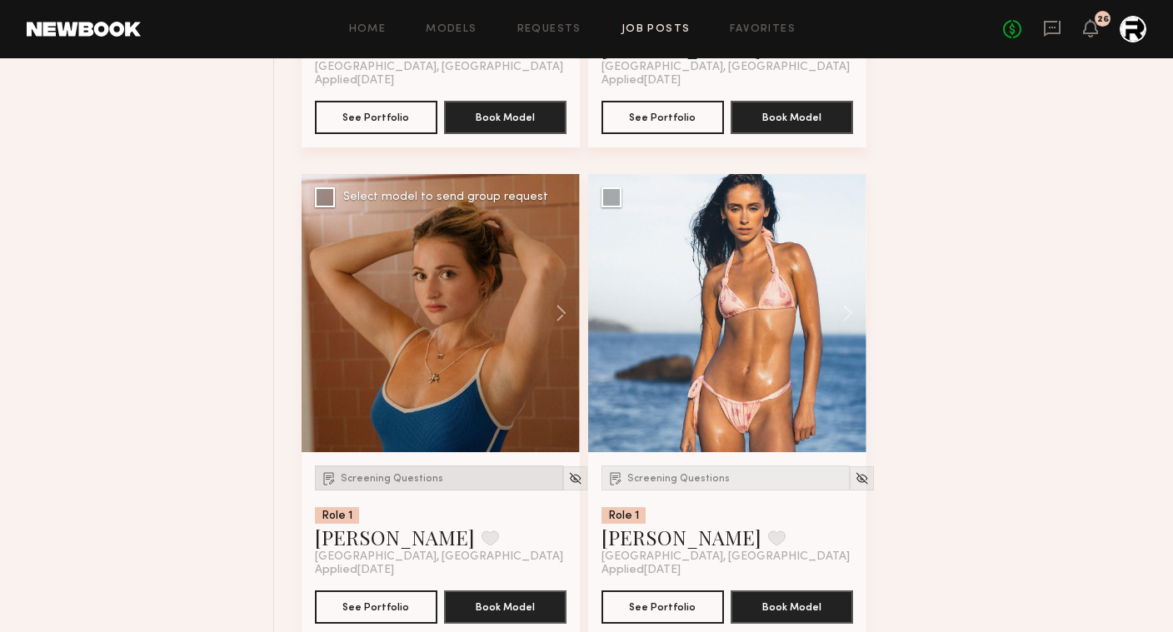
click at [382, 478] on span "Screening Questions" at bounding box center [392, 479] width 102 height 10
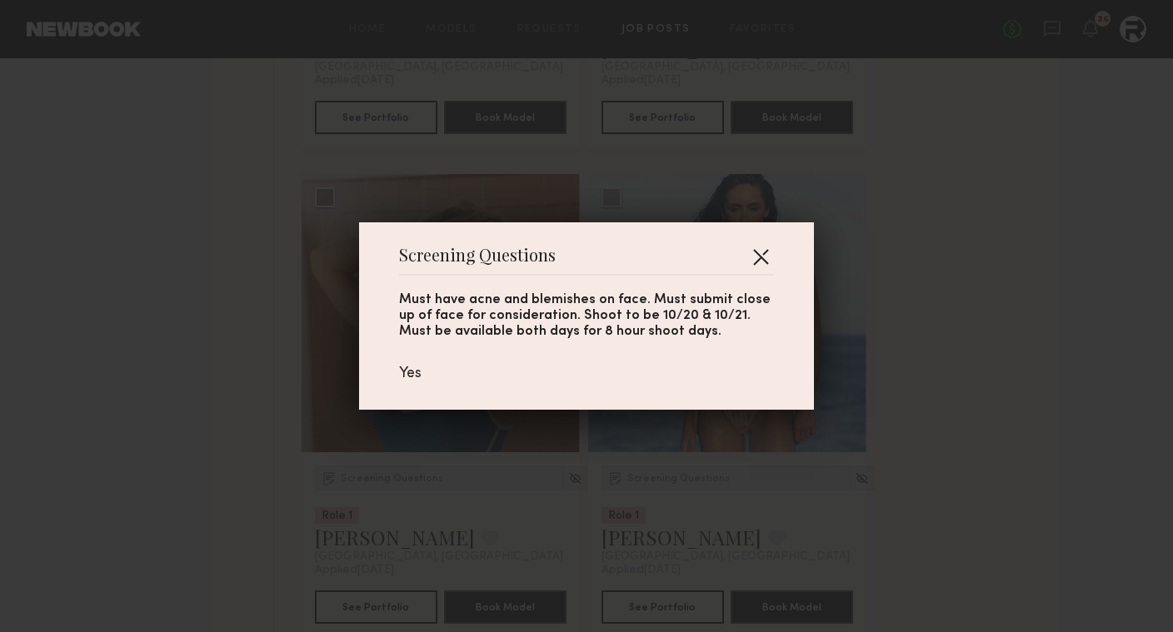
click at [757, 256] on button "button" at bounding box center [760, 256] width 27 height 27
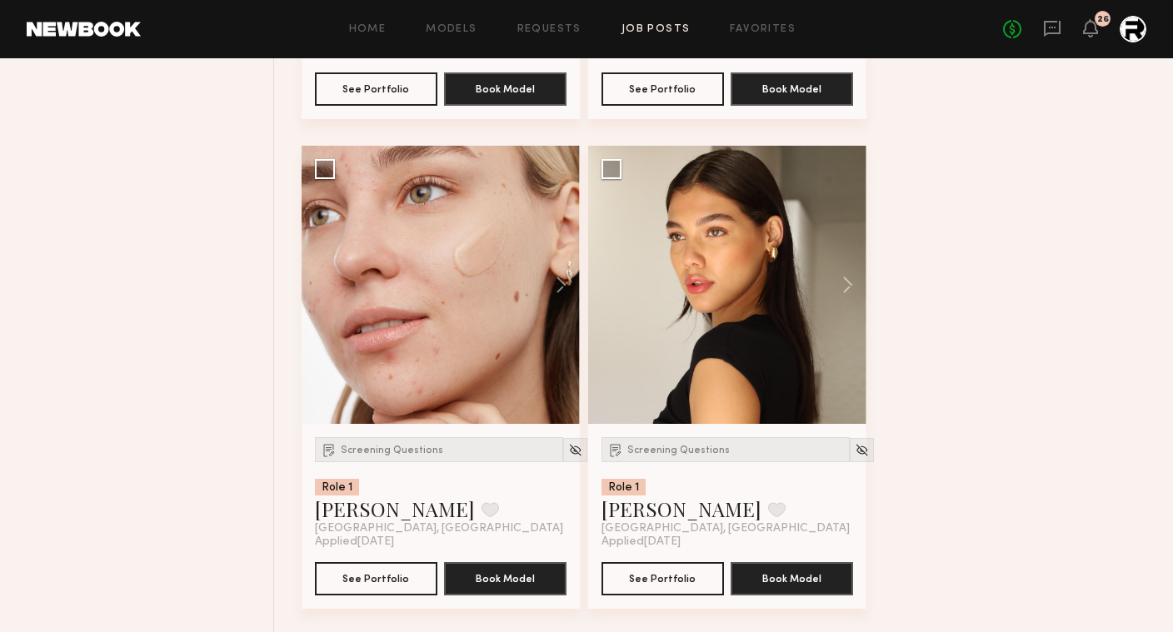
scroll to position [12363, 0]
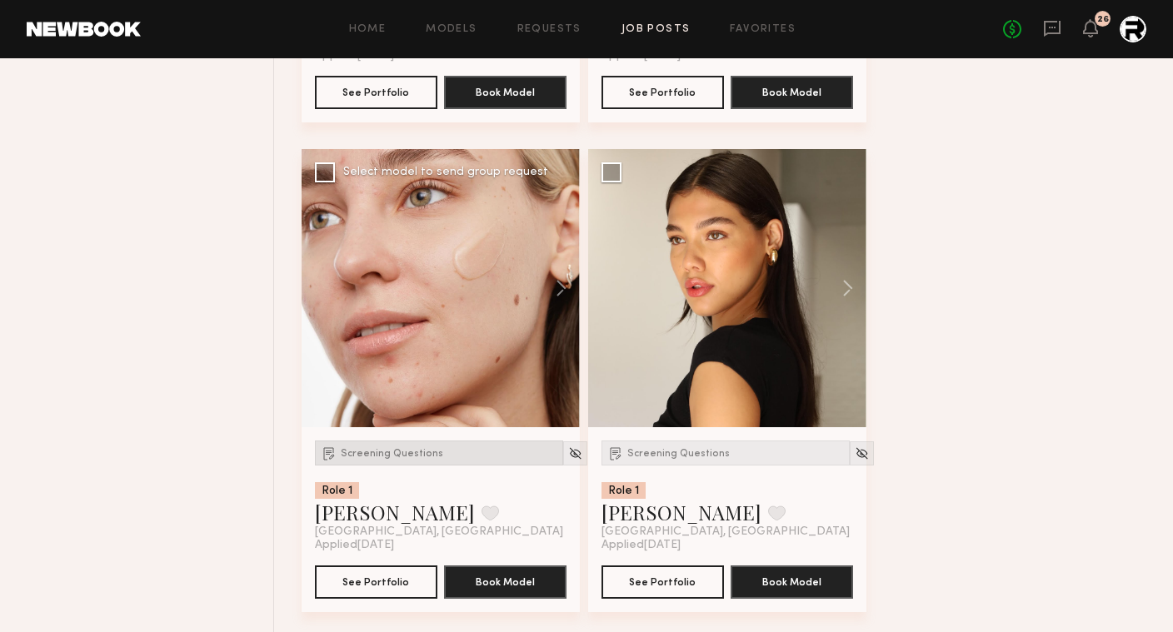
click at [365, 456] on div "Screening Questions" at bounding box center [439, 453] width 248 height 25
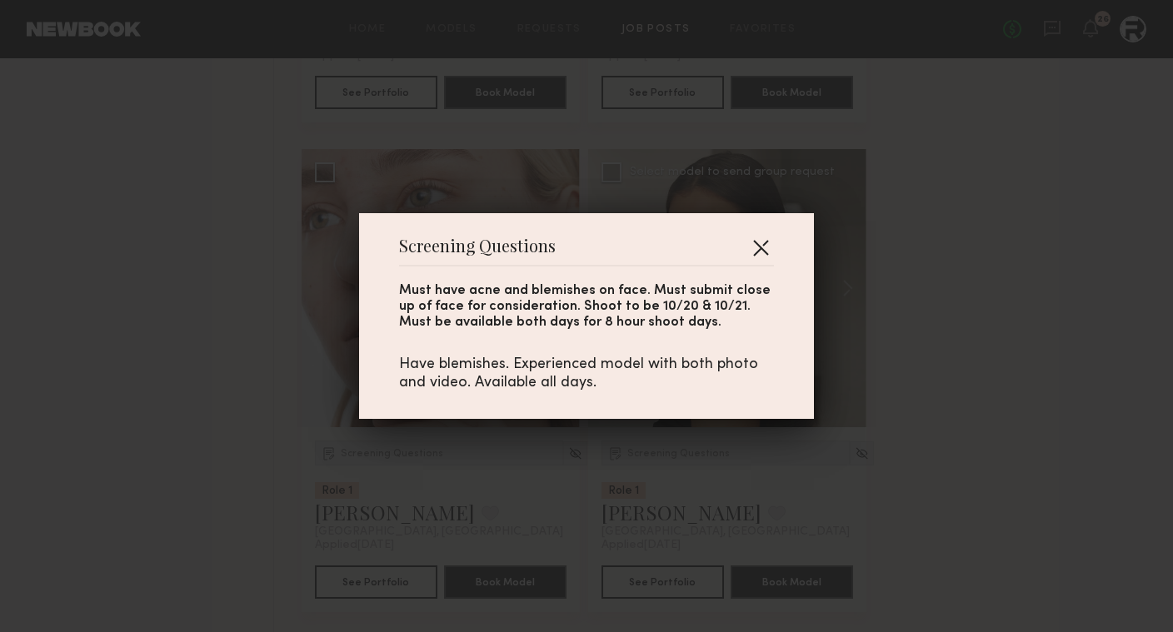
click at [751, 250] on button "button" at bounding box center [760, 247] width 27 height 27
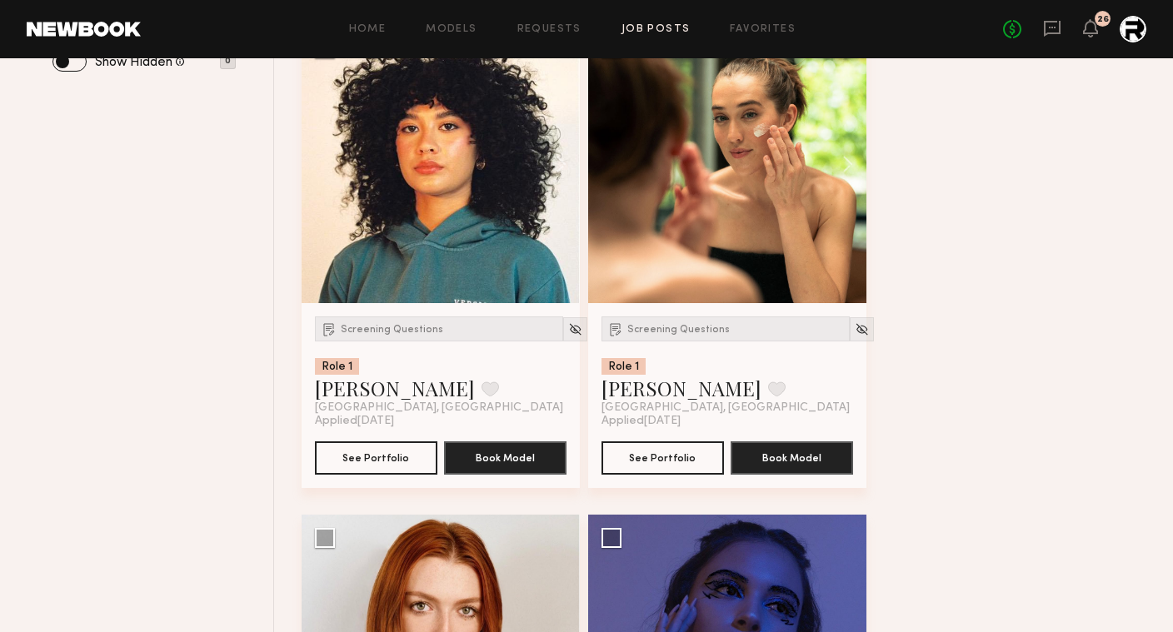
scroll to position [0, 0]
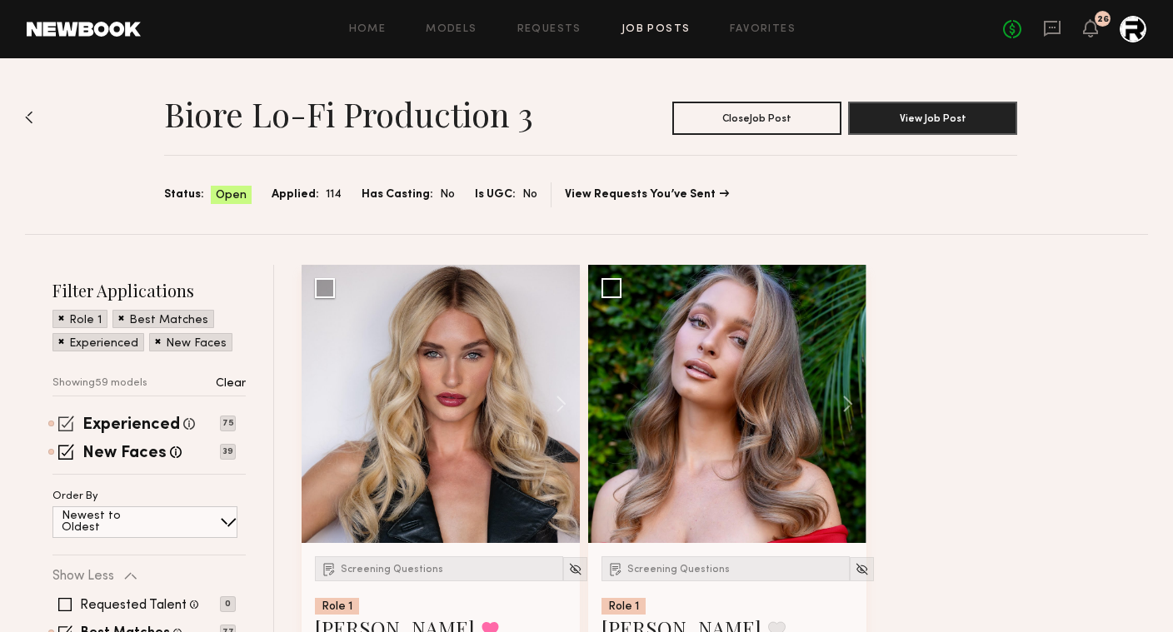
click at [70, 426] on span at bounding box center [66, 424] width 16 height 16
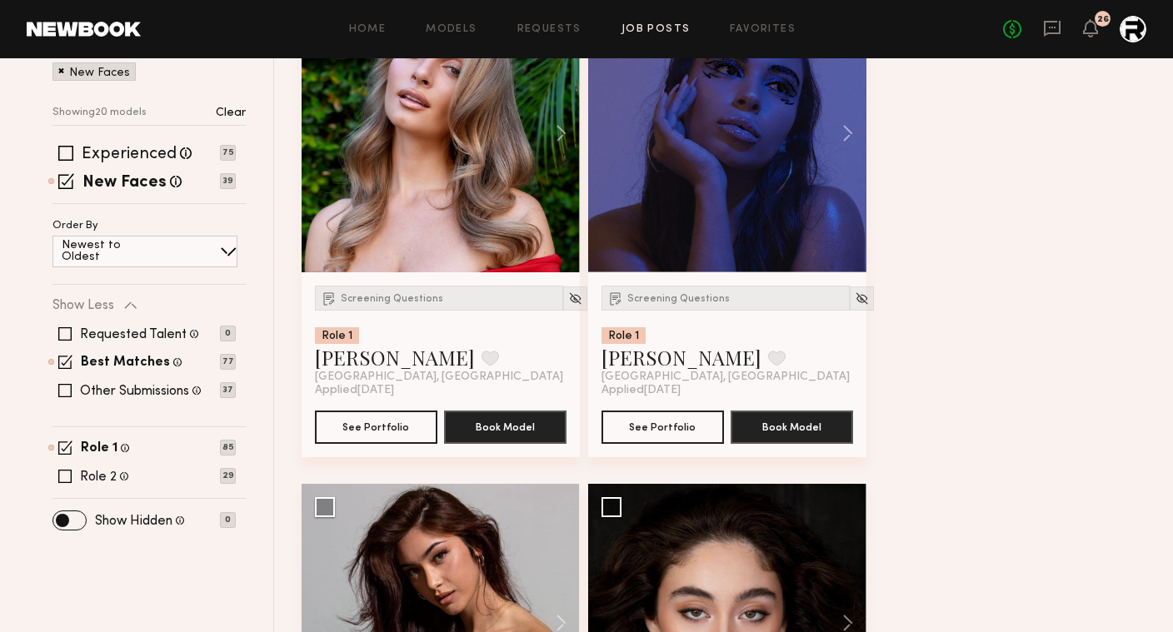
scroll to position [294, 0]
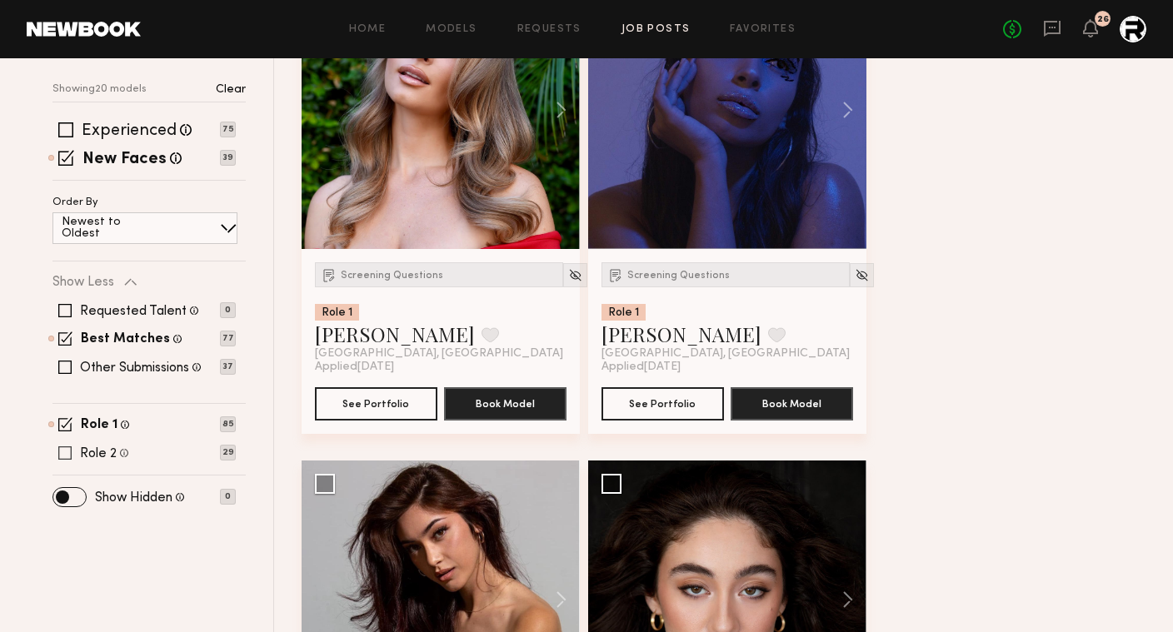
click at [91, 453] on label "Role 2" at bounding box center [98, 453] width 37 height 13
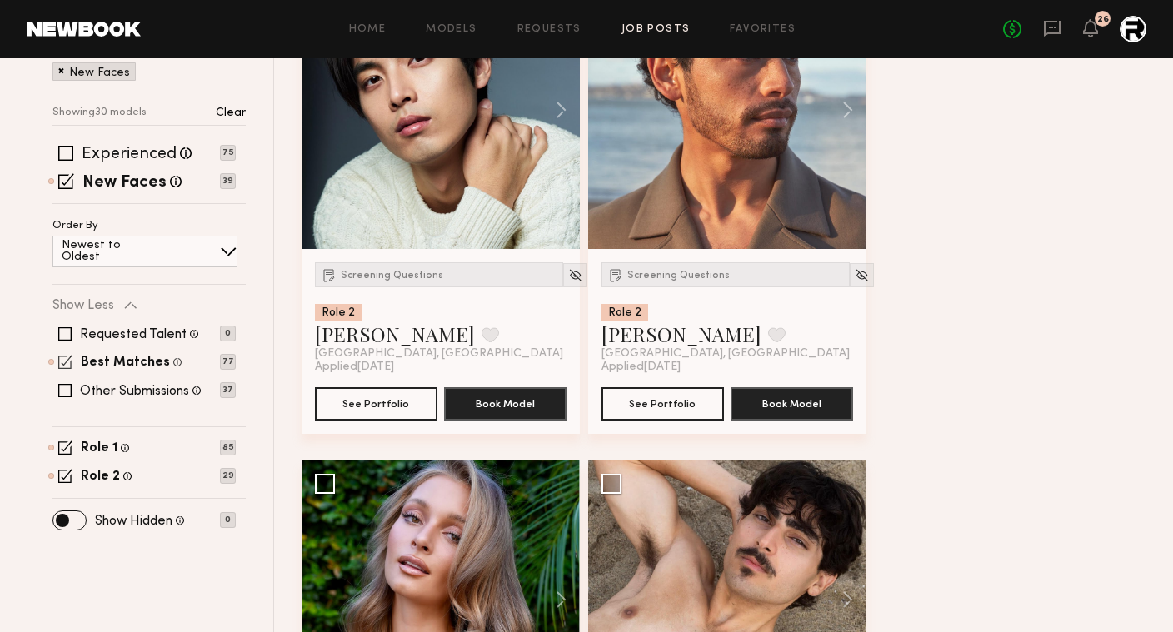
click at [59, 355] on span at bounding box center [65, 362] width 14 height 14
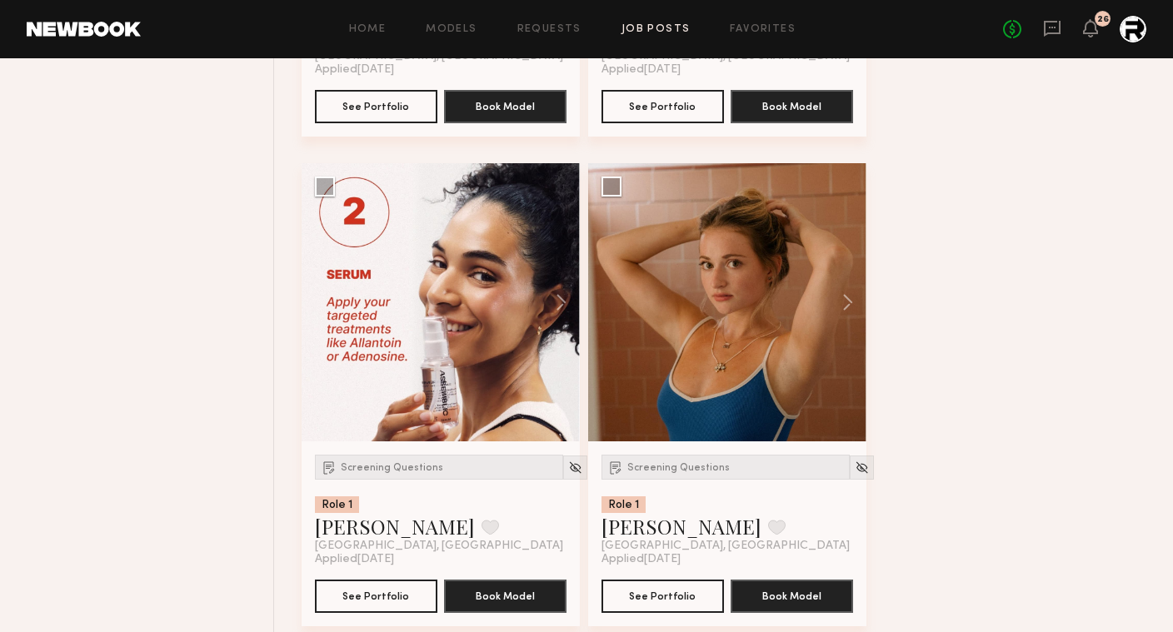
scroll to position [2553, 0]
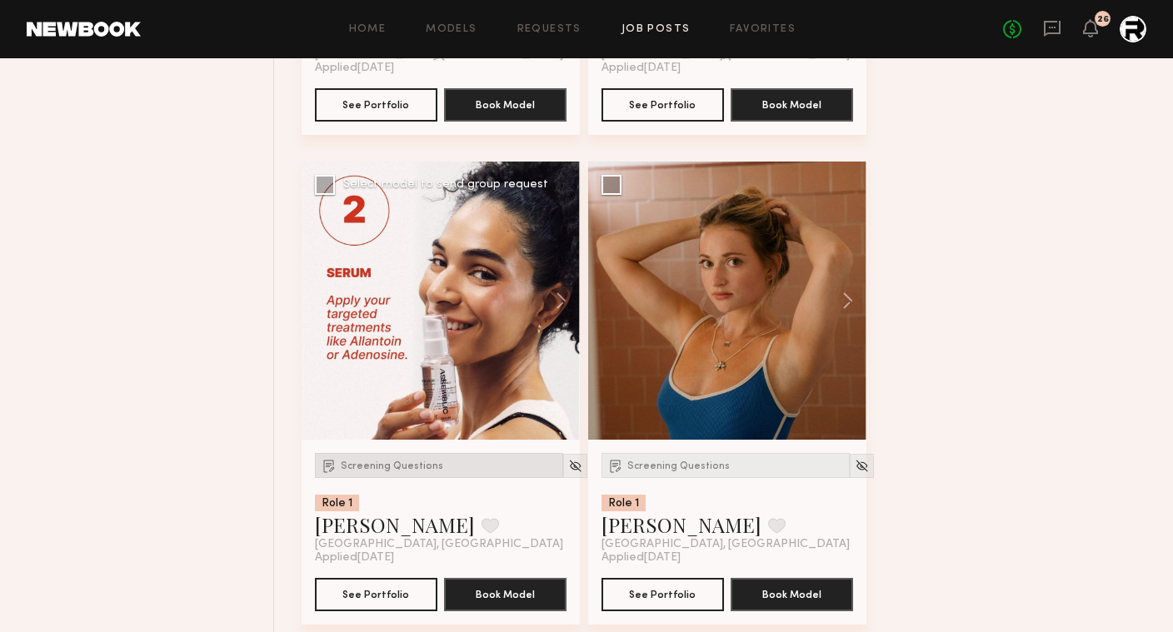
click at [392, 466] on span "Screening Questions" at bounding box center [392, 467] width 102 height 10
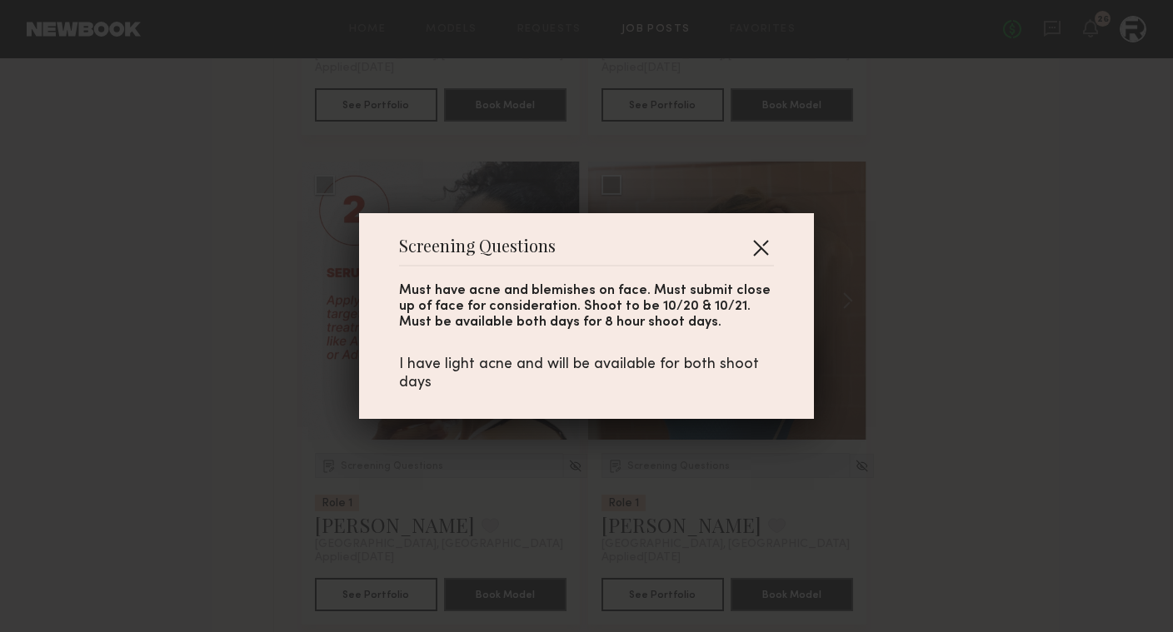
click at [757, 242] on button "button" at bounding box center [760, 247] width 27 height 27
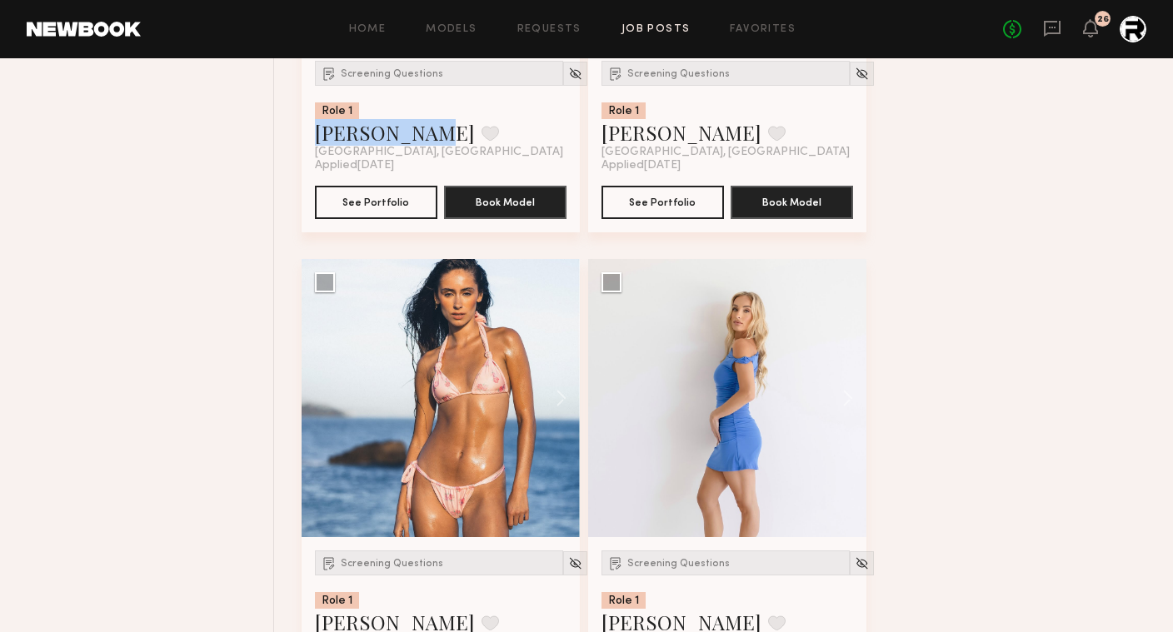
scroll to position [3046, 0]
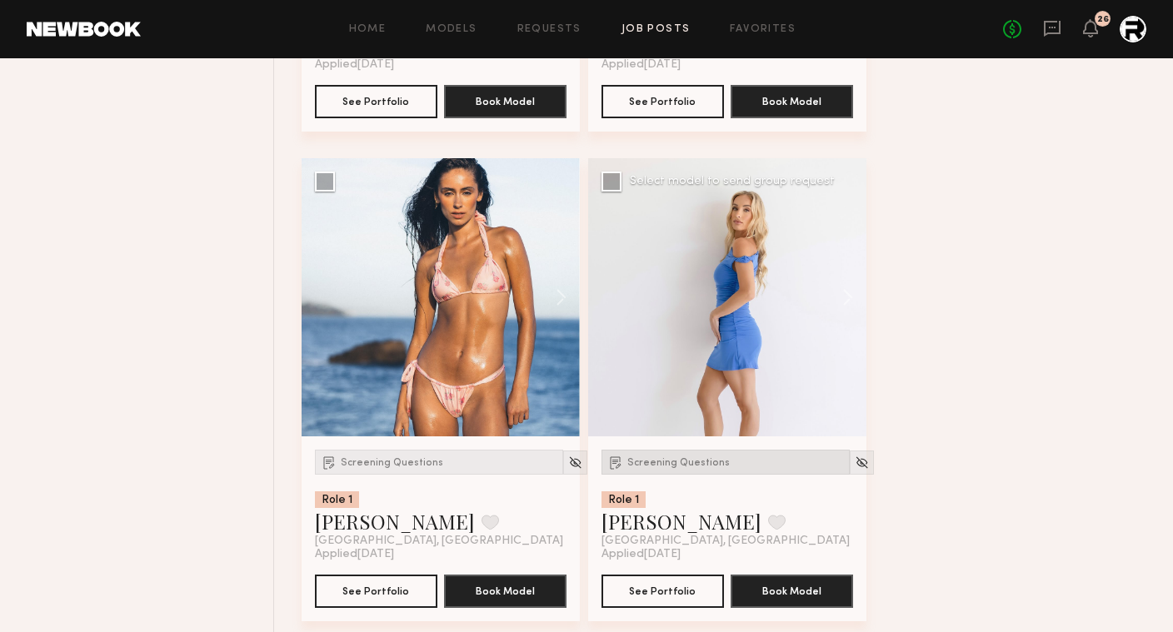
click at [657, 462] on span "Screening Questions" at bounding box center [678, 463] width 102 height 10
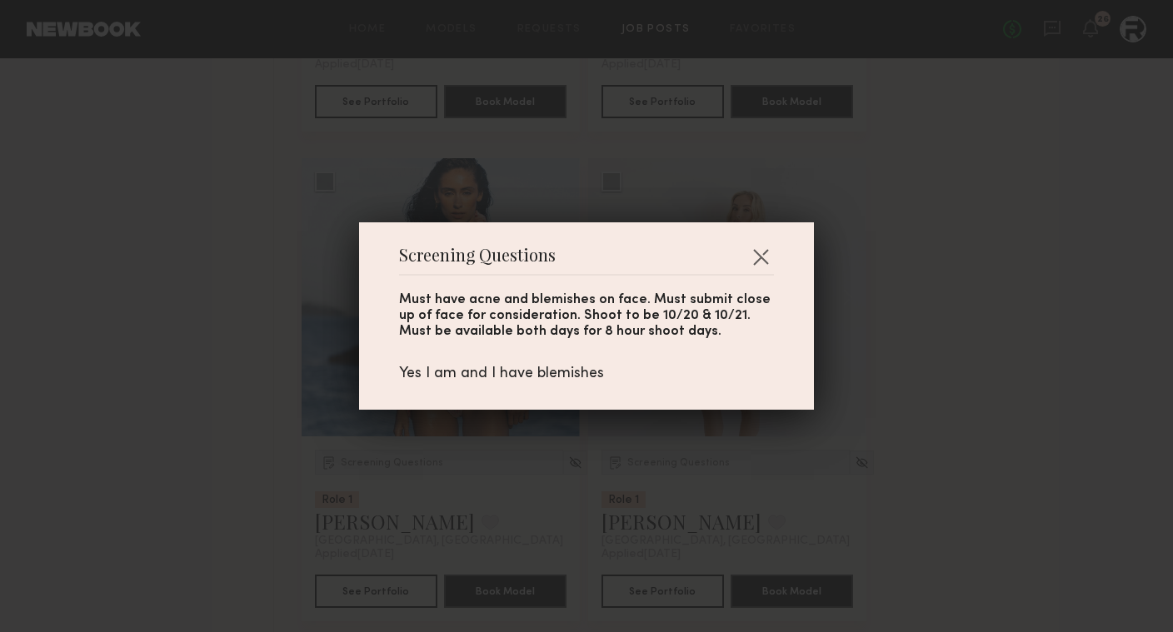
click at [891, 299] on div "Screening Questions Must have acne and blemishes on face. Must submit close up …" at bounding box center [586, 316] width 1173 height 632
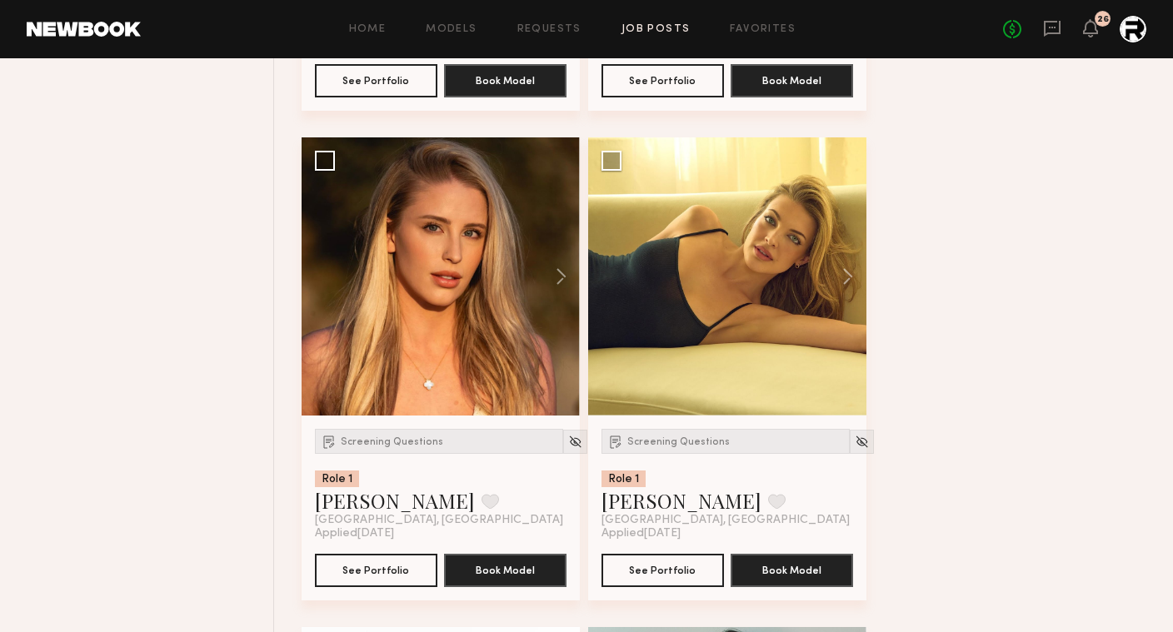
scroll to position [4048, 0]
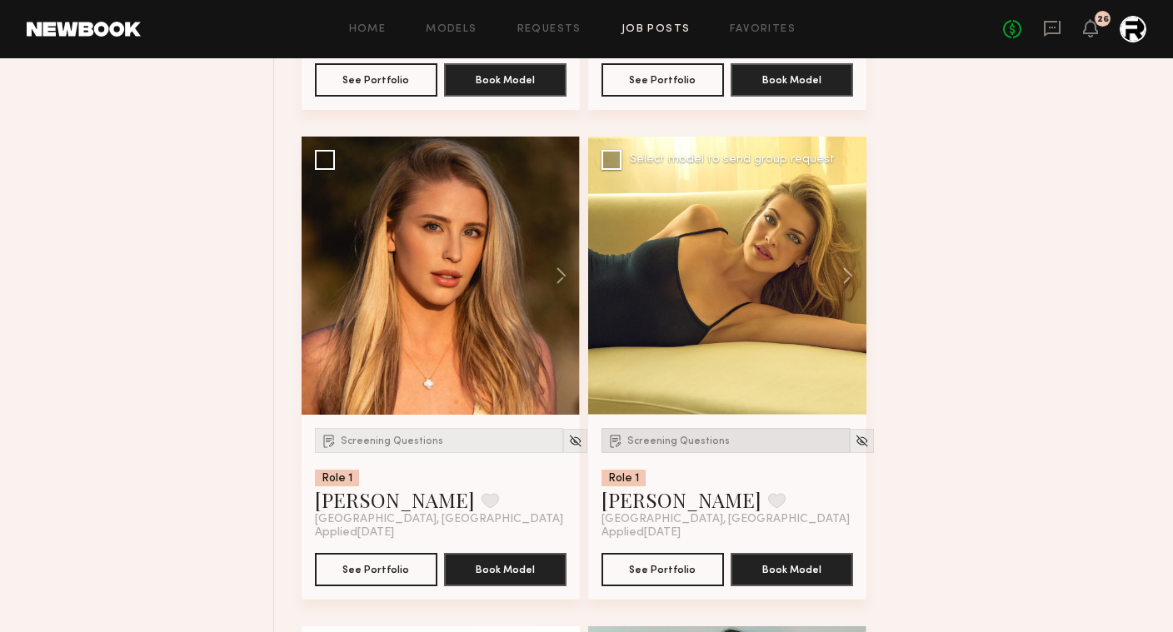
click at [695, 447] on span "Screening Questions" at bounding box center [678, 442] width 102 height 10
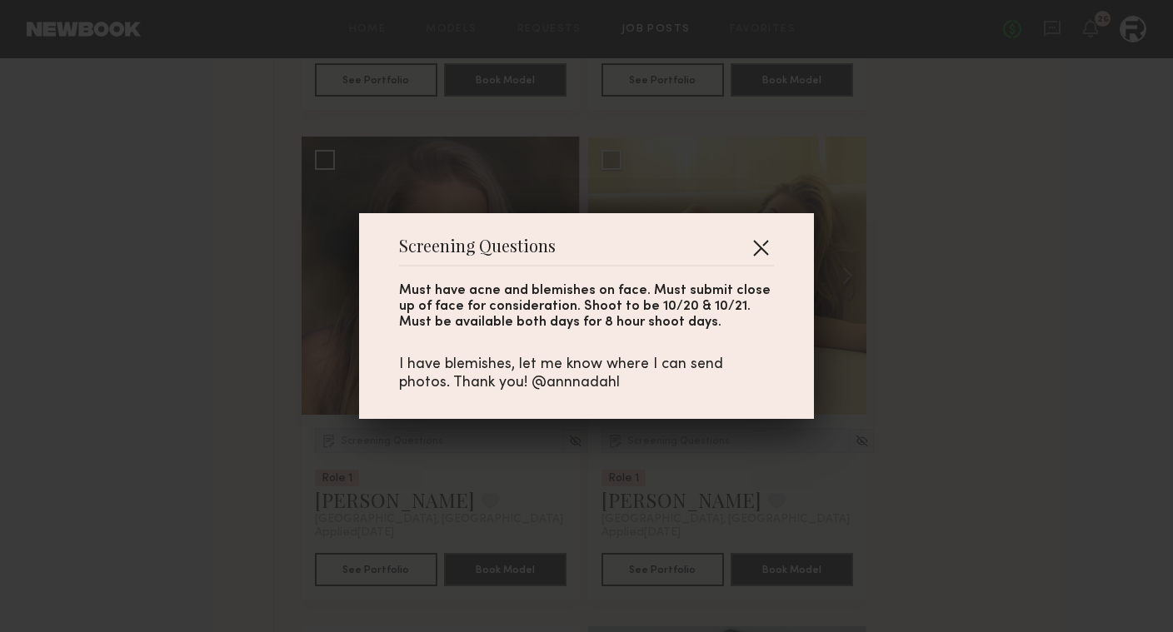
click at [759, 248] on button "button" at bounding box center [760, 247] width 27 height 27
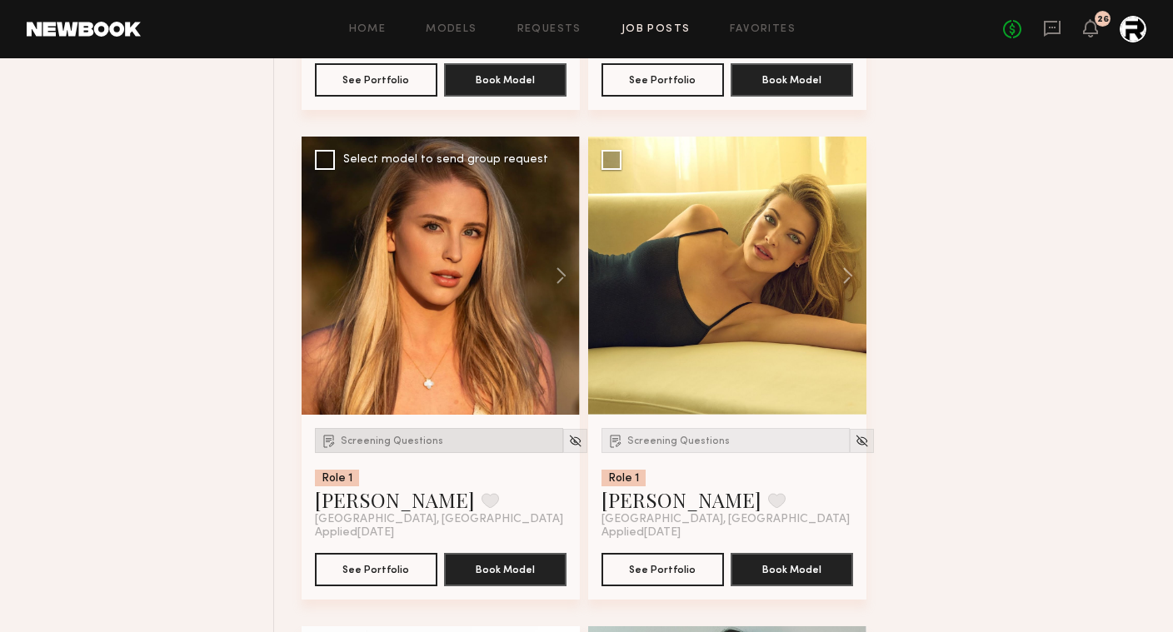
click at [380, 446] on span "Screening Questions" at bounding box center [392, 442] width 102 height 10
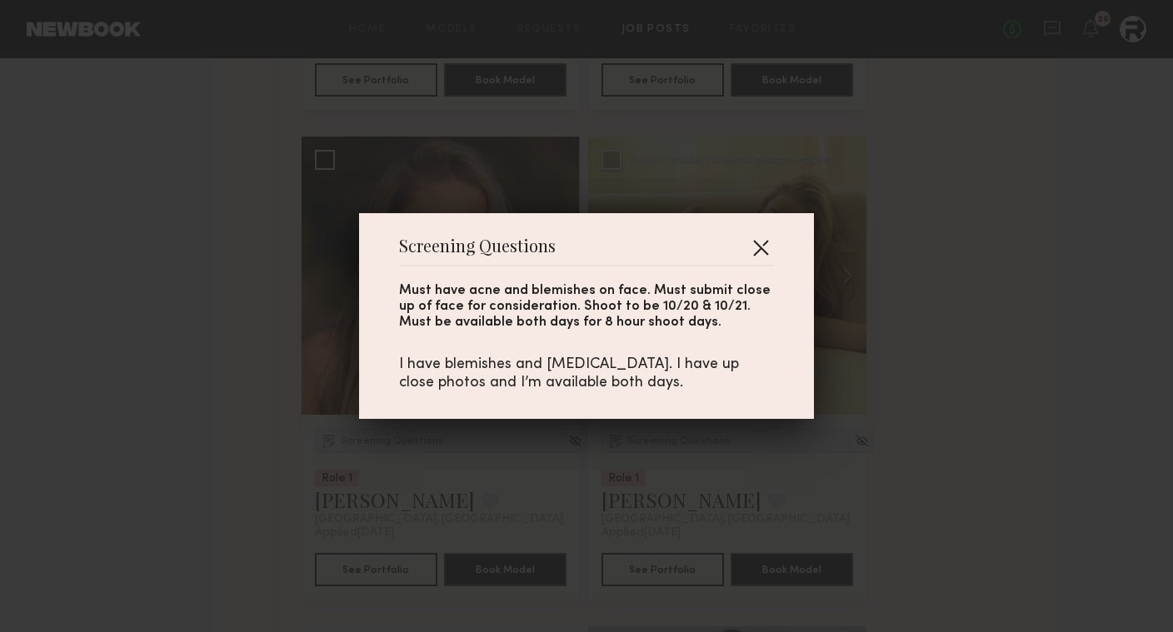
drag, startPoint x: 768, startPoint y: 245, endPoint x: 755, endPoint y: 252, distance: 15.3
click at [768, 245] on button "button" at bounding box center [760, 247] width 27 height 27
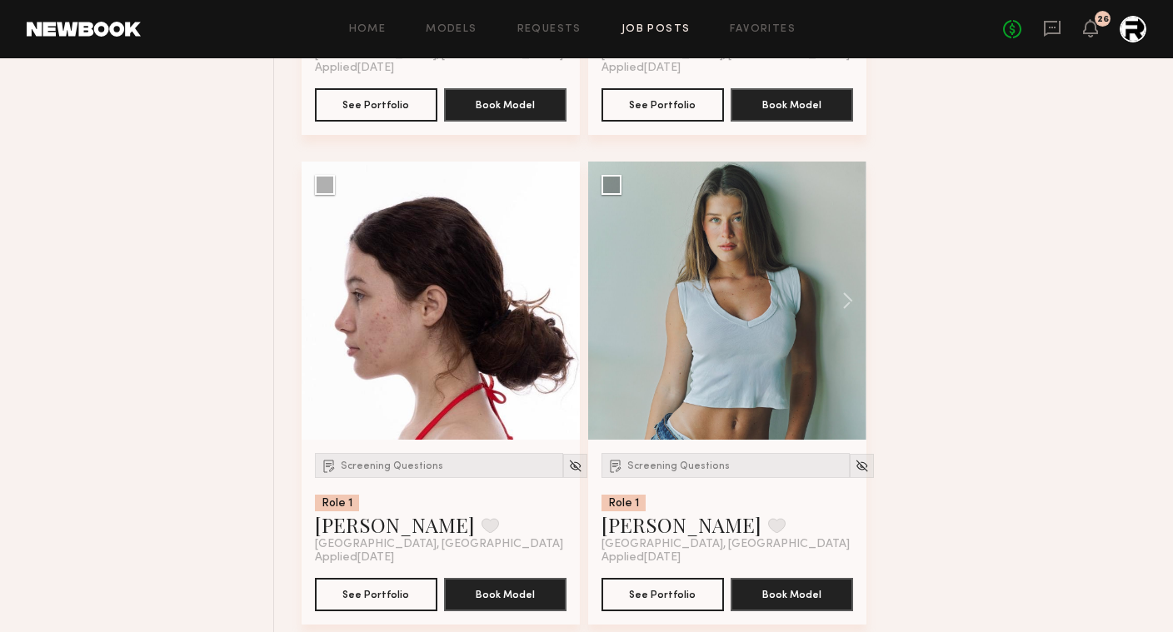
scroll to position [4513, 0]
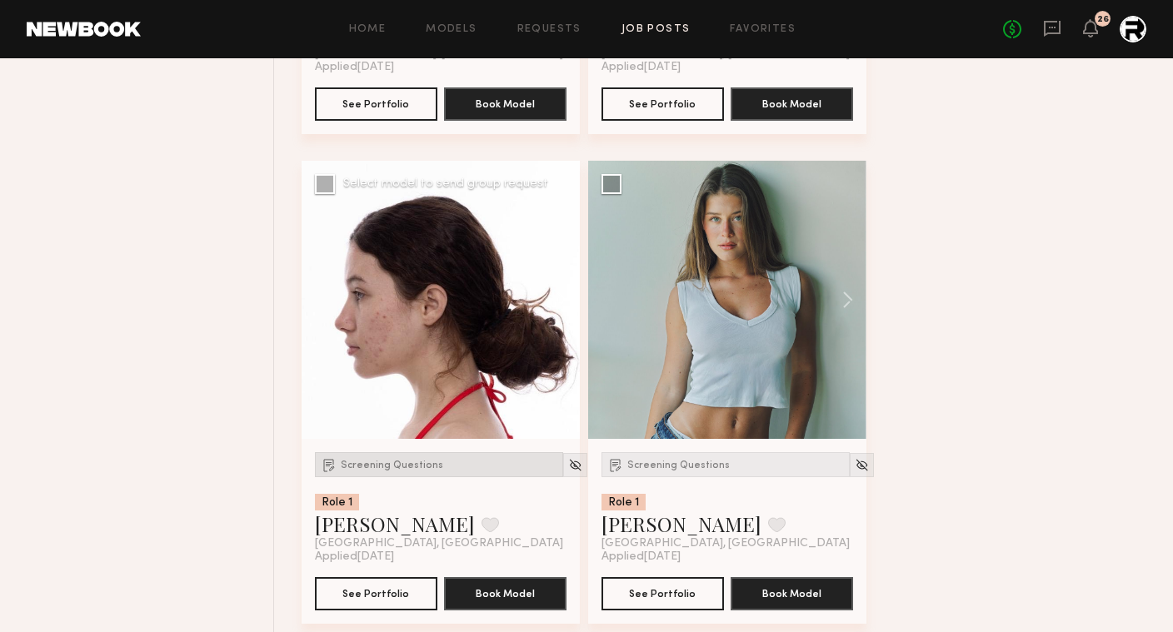
click at [379, 469] on span "Screening Questions" at bounding box center [392, 466] width 102 height 10
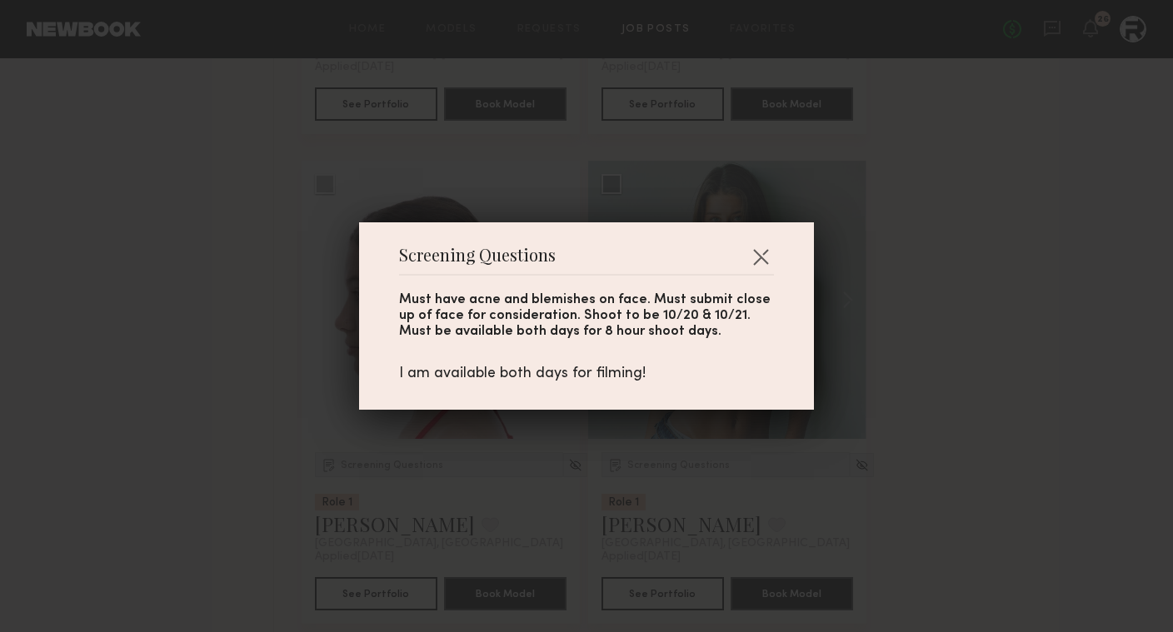
click at [247, 453] on div "Screening Questions Must have acne and blemishes on face. Must submit close up …" at bounding box center [586, 316] width 1173 height 632
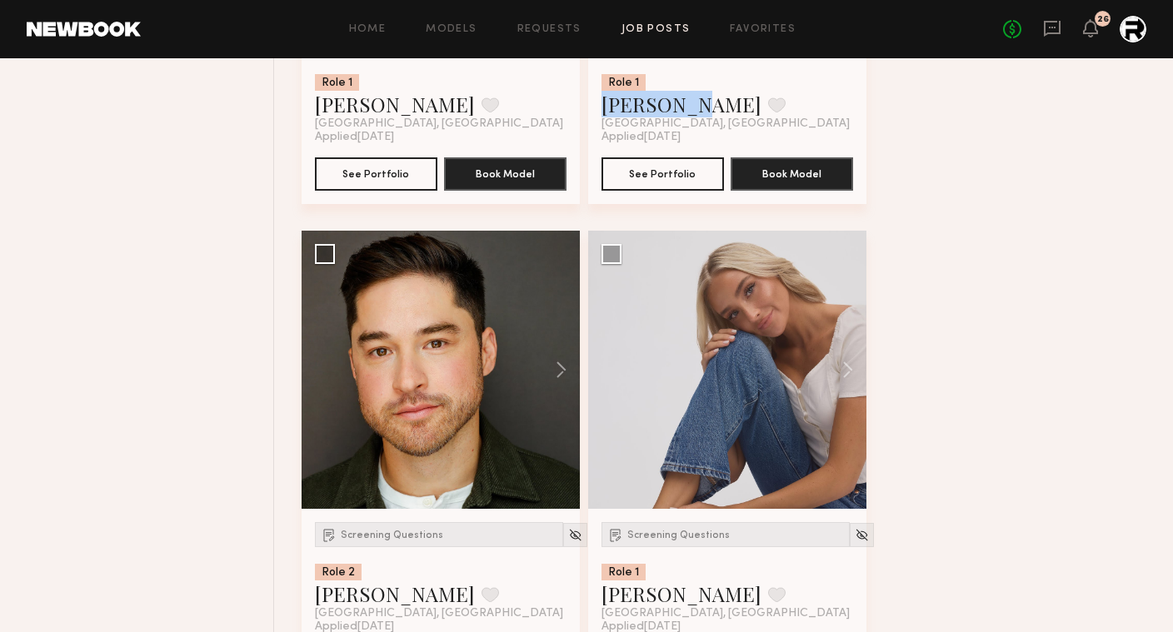
scroll to position [4966, 0]
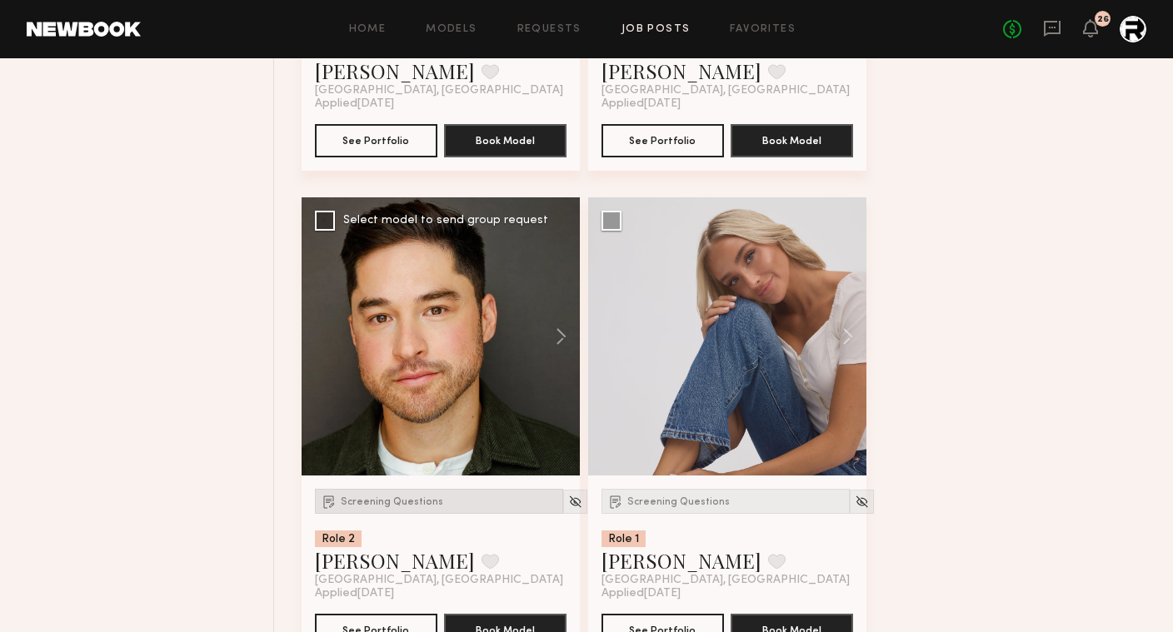
click at [360, 507] on span "Screening Questions" at bounding box center [392, 502] width 102 height 10
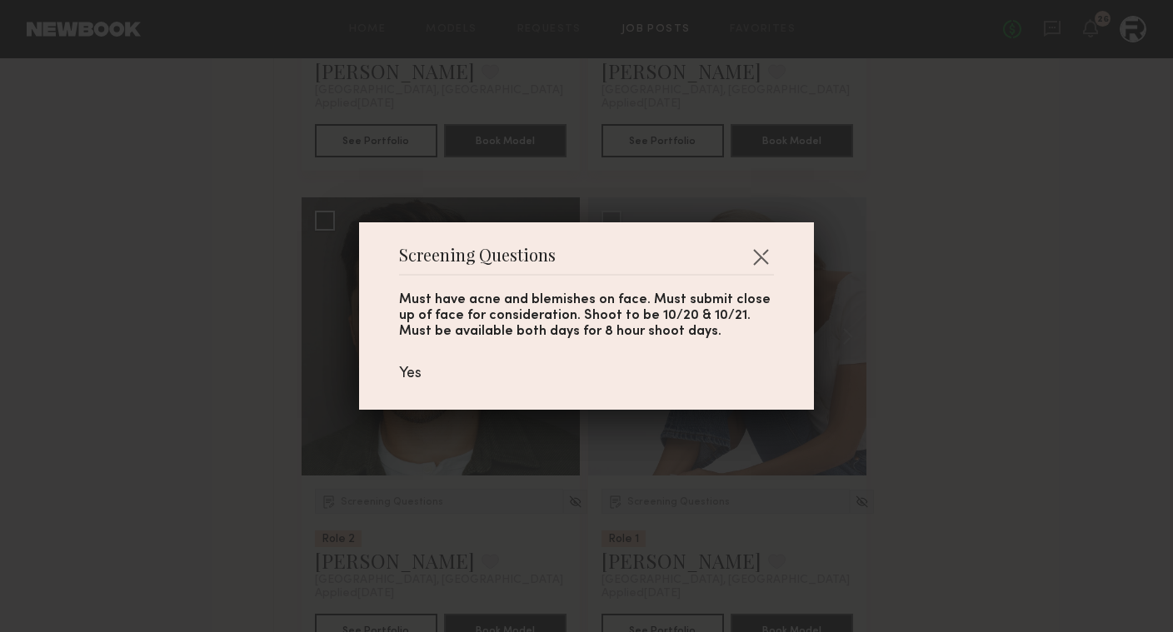
click at [235, 474] on div "Screening Questions Must have acne and blemishes on face. Must submit close up …" at bounding box center [586, 316] width 1173 height 632
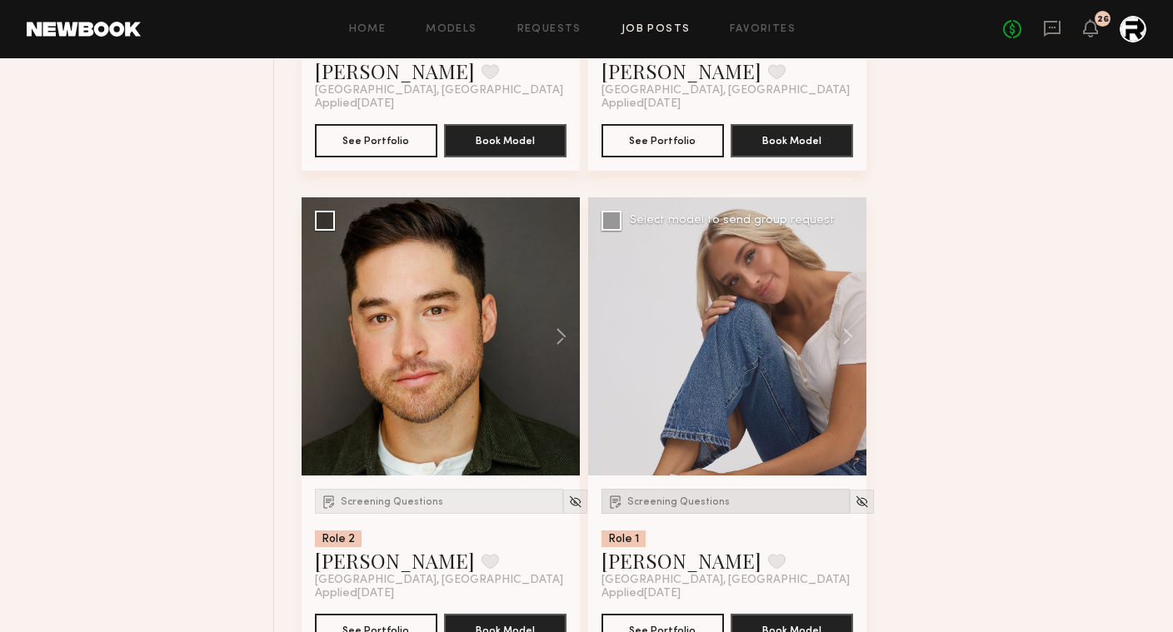
click at [682, 506] on span "Screening Questions" at bounding box center [678, 502] width 102 height 10
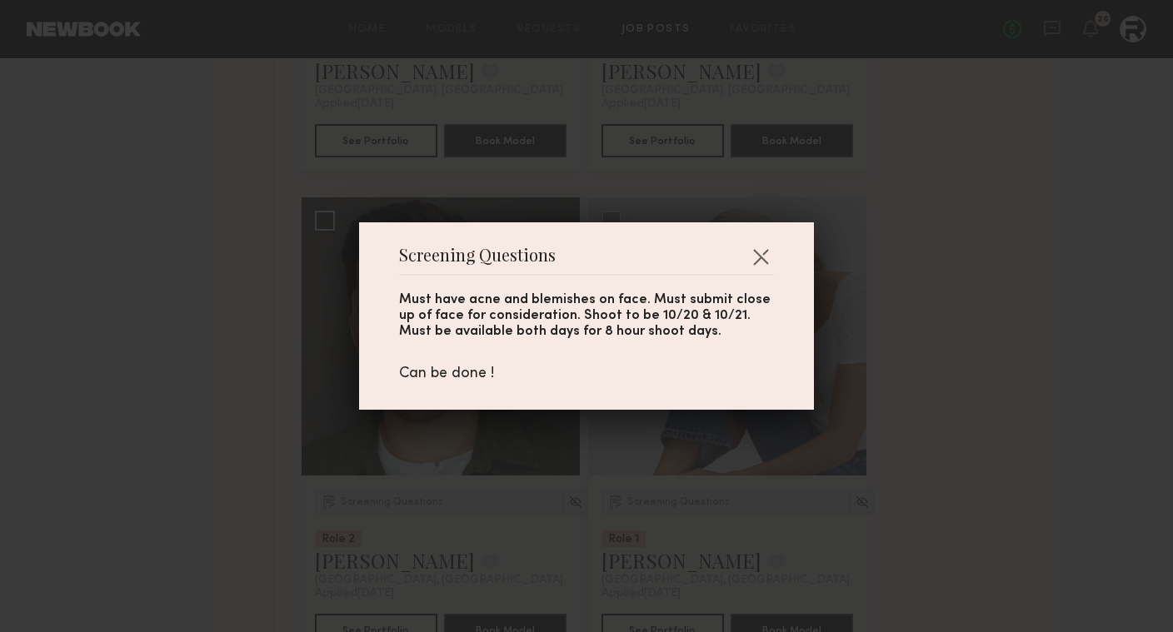
drag, startPoint x: 978, startPoint y: 474, endPoint x: 951, endPoint y: 483, distance: 29.0
click at [978, 474] on div "Screening Questions Must have acne and blemishes on face. Must submit close up …" at bounding box center [586, 316] width 1173 height 632
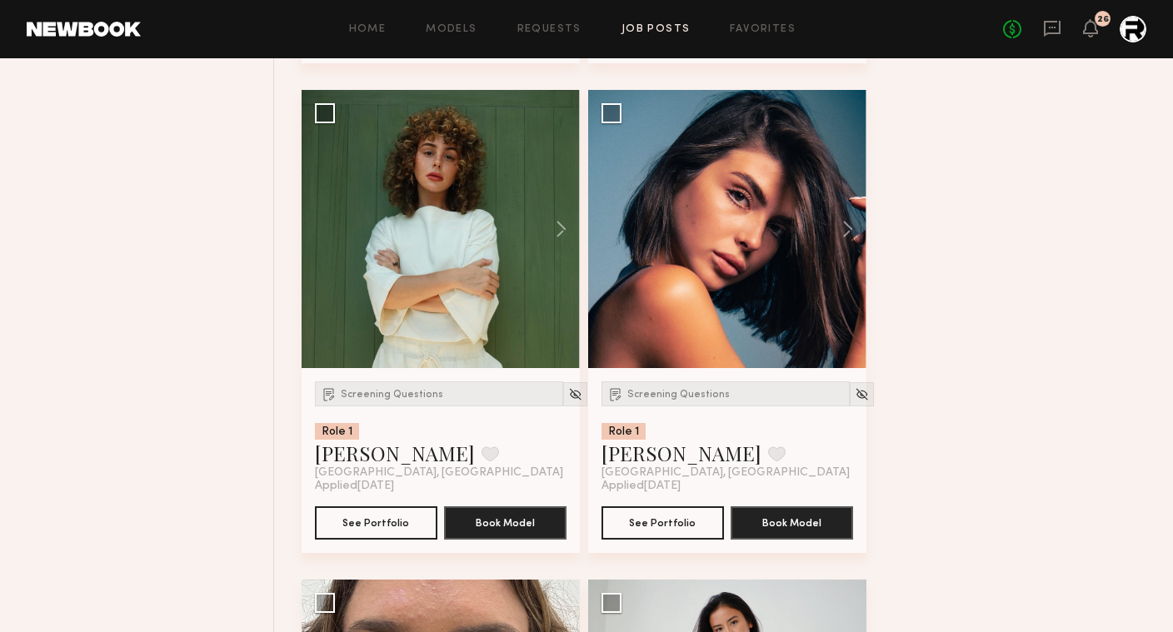
scroll to position [5587, 0]
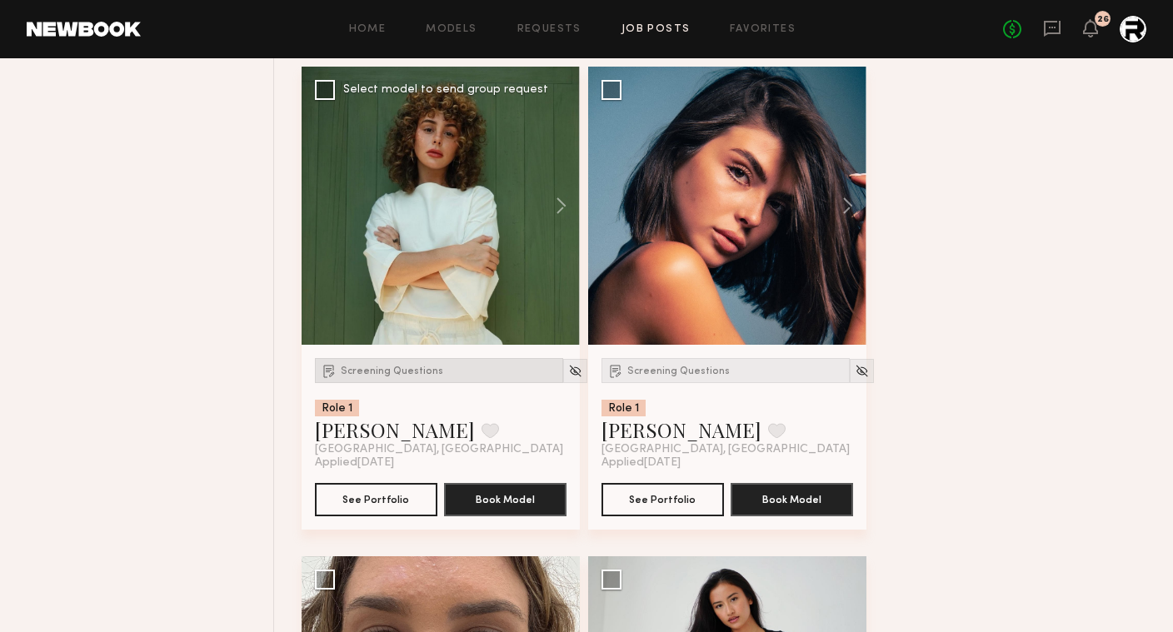
click at [403, 374] on span "Screening Questions" at bounding box center [392, 372] width 102 height 10
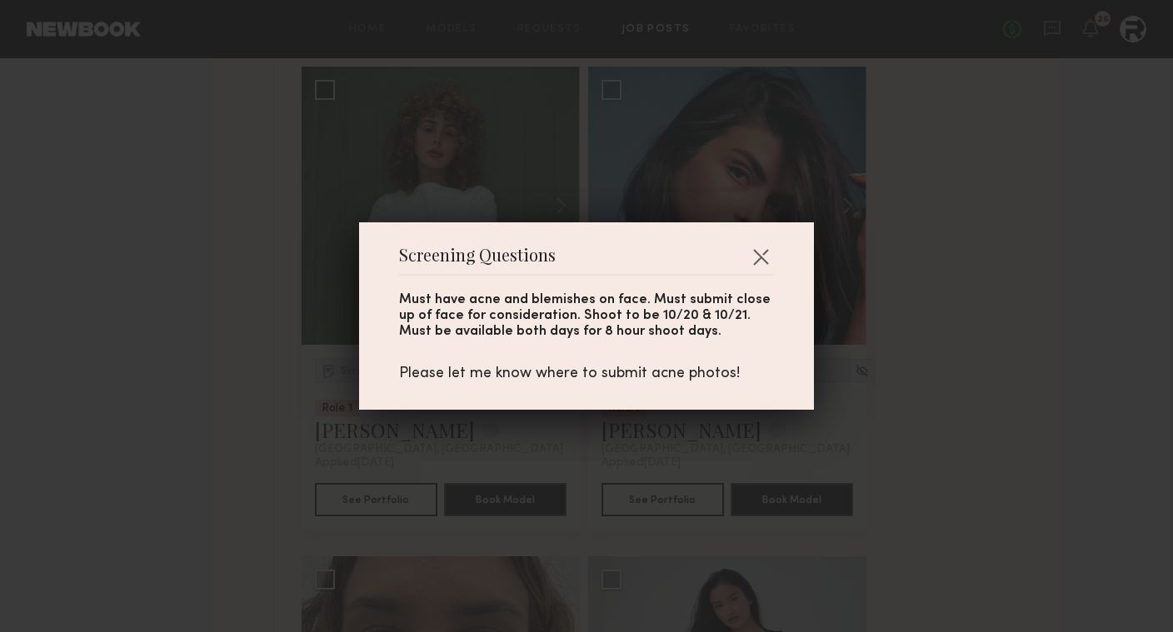
click at [276, 367] on div "Screening Questions Must have acne and blemishes on face. Must submit close up …" at bounding box center [586, 316] width 1173 height 632
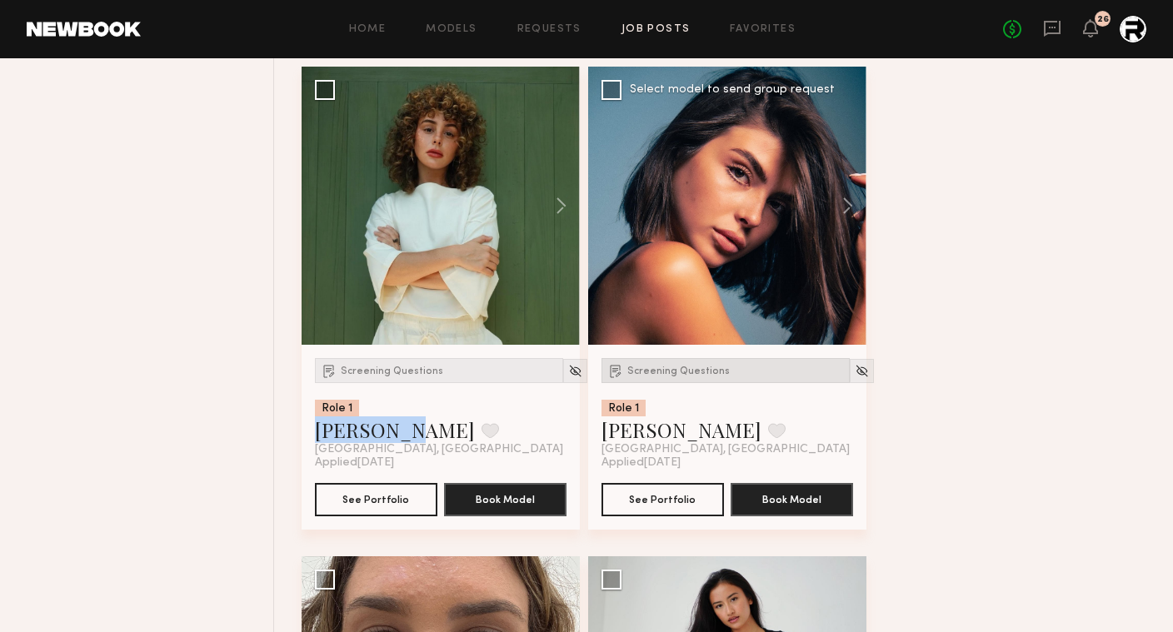
click at [664, 370] on span "Screening Questions" at bounding box center [678, 372] width 102 height 10
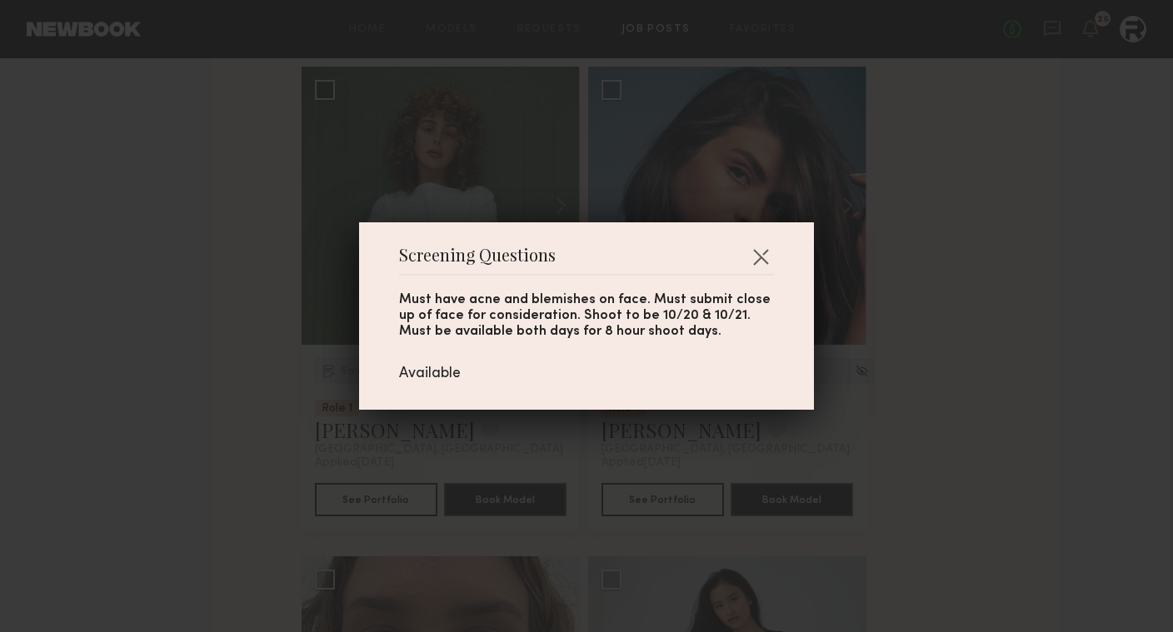
click at [916, 341] on div "Screening Questions Must have acne and blemishes on face. Must submit close up …" at bounding box center [586, 316] width 1173 height 632
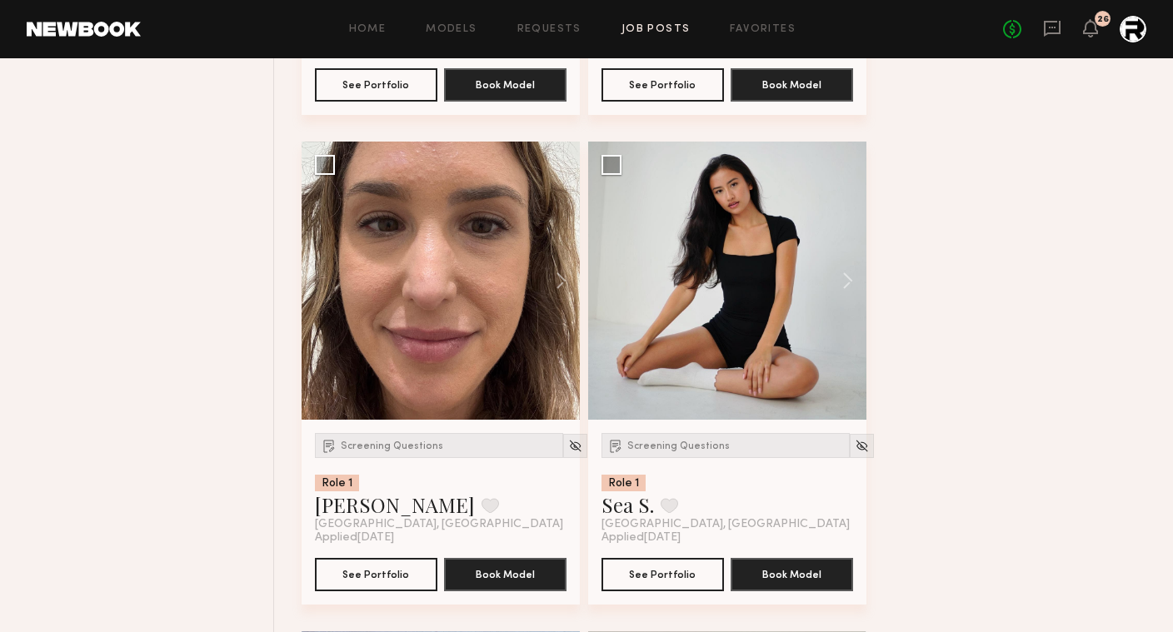
scroll to position [6007, 0]
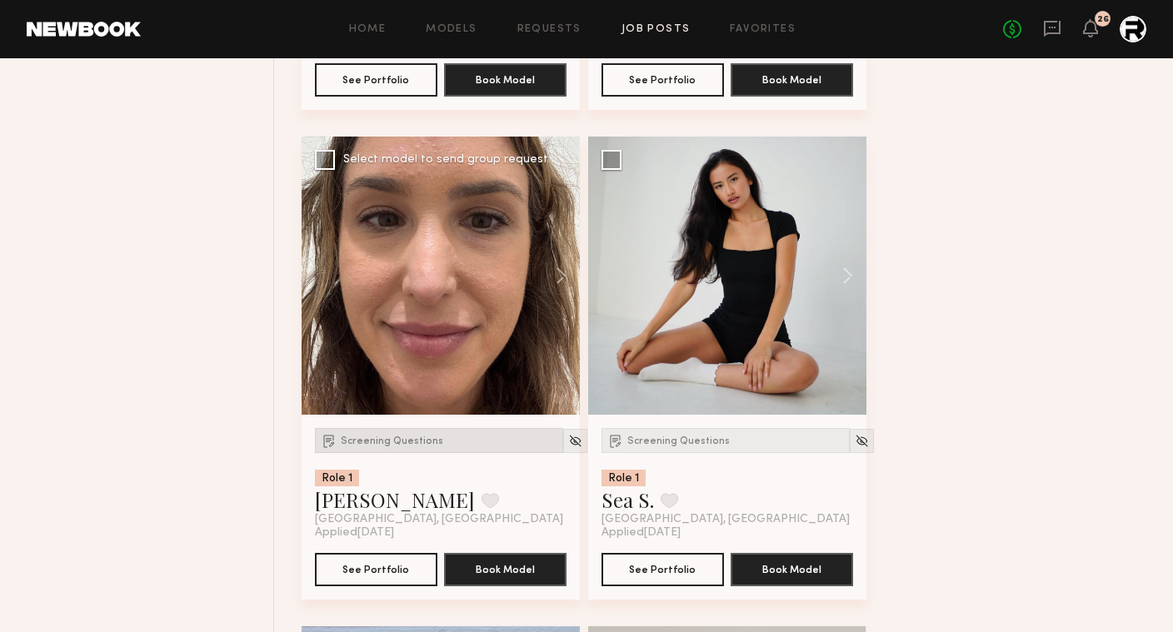
click at [335, 448] on img at bounding box center [329, 440] width 17 height 17
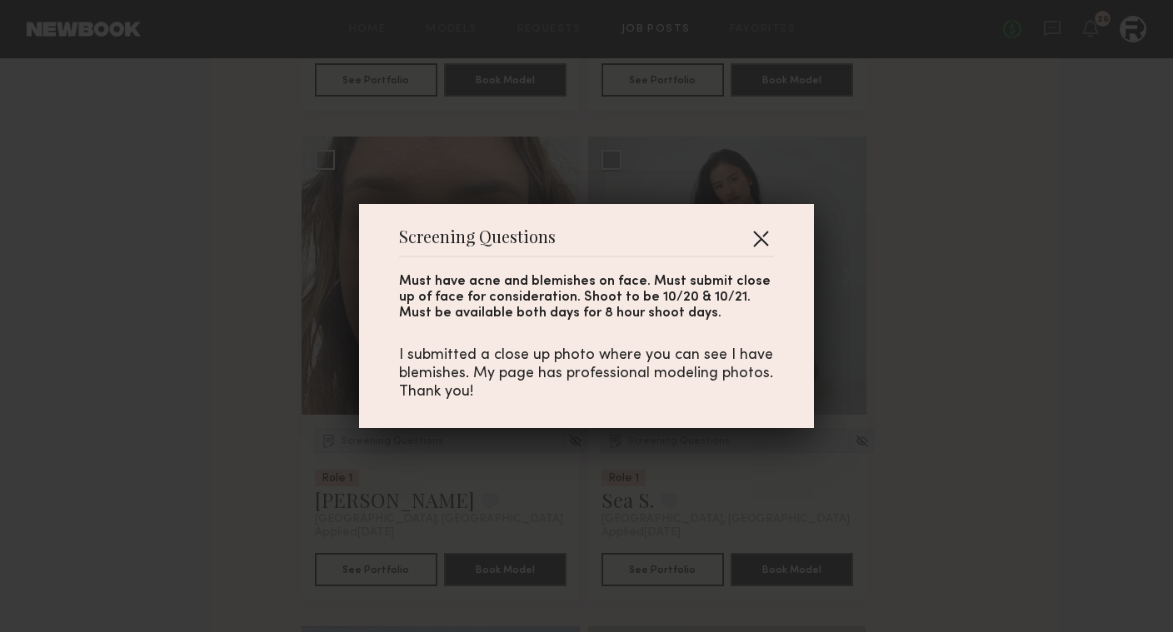
click at [763, 233] on button "button" at bounding box center [760, 238] width 27 height 27
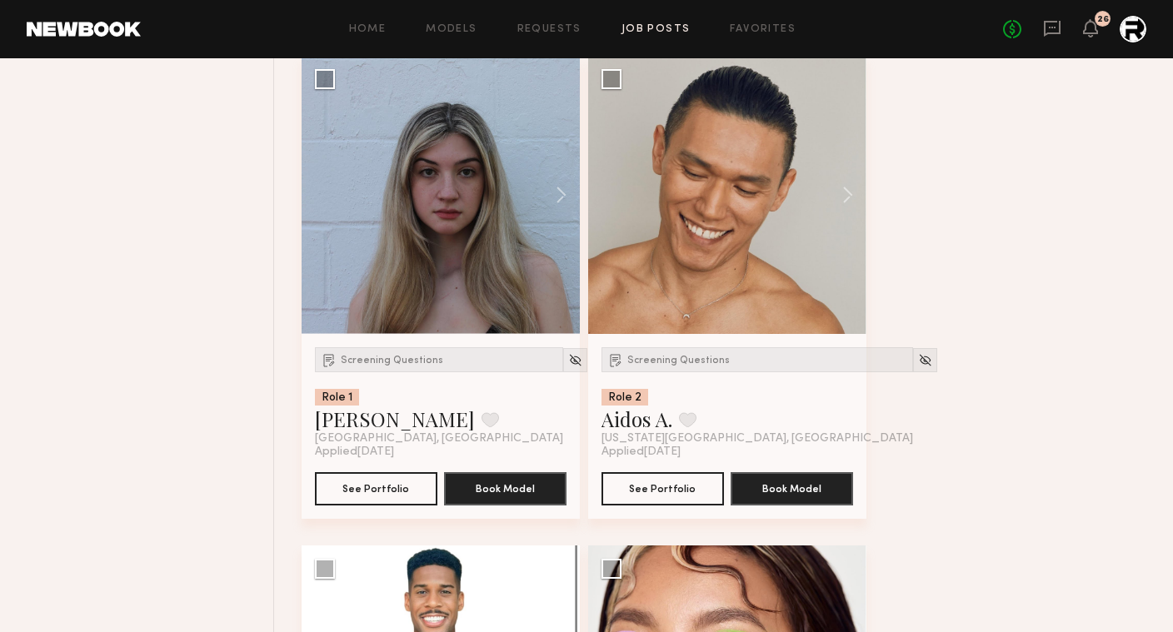
scroll to position [6588, 0]
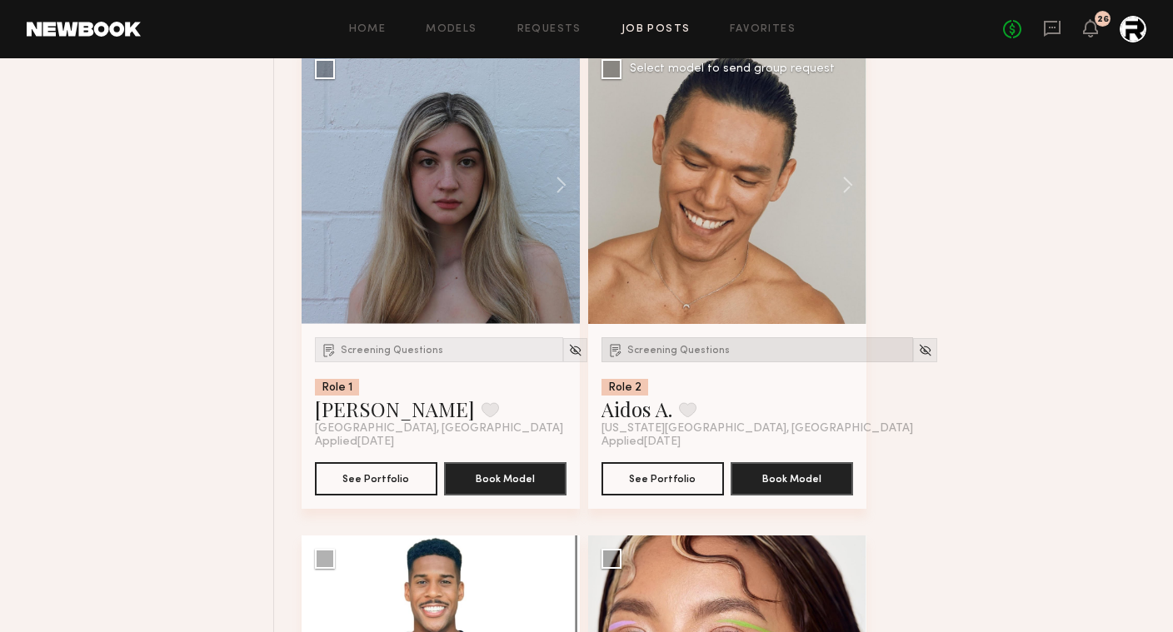
click at [655, 347] on div "Screening Questions" at bounding box center [758, 349] width 312 height 25
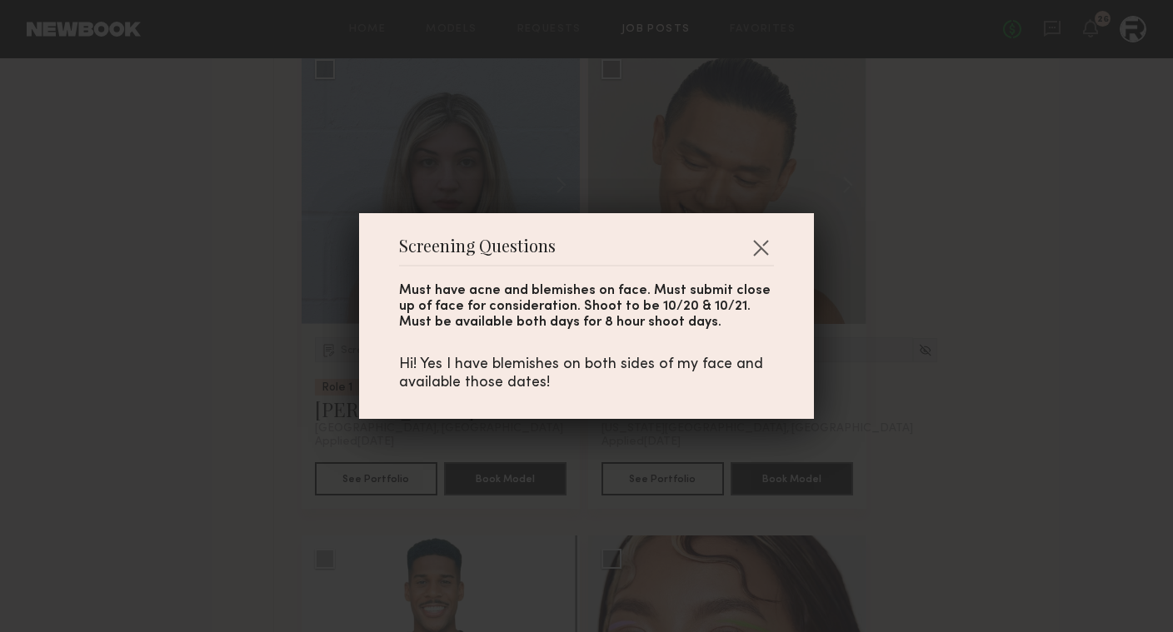
click at [934, 340] on div "Screening Questions Must have acne and blemishes on face. Must submit close up …" at bounding box center [586, 316] width 1173 height 632
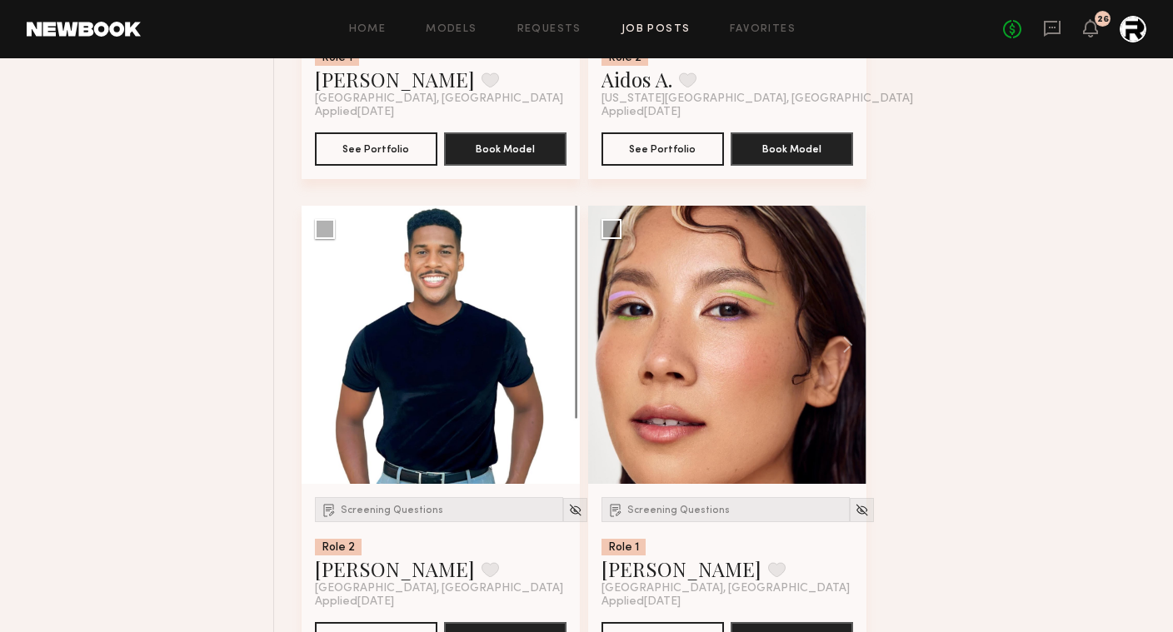
scroll to position [6944, 0]
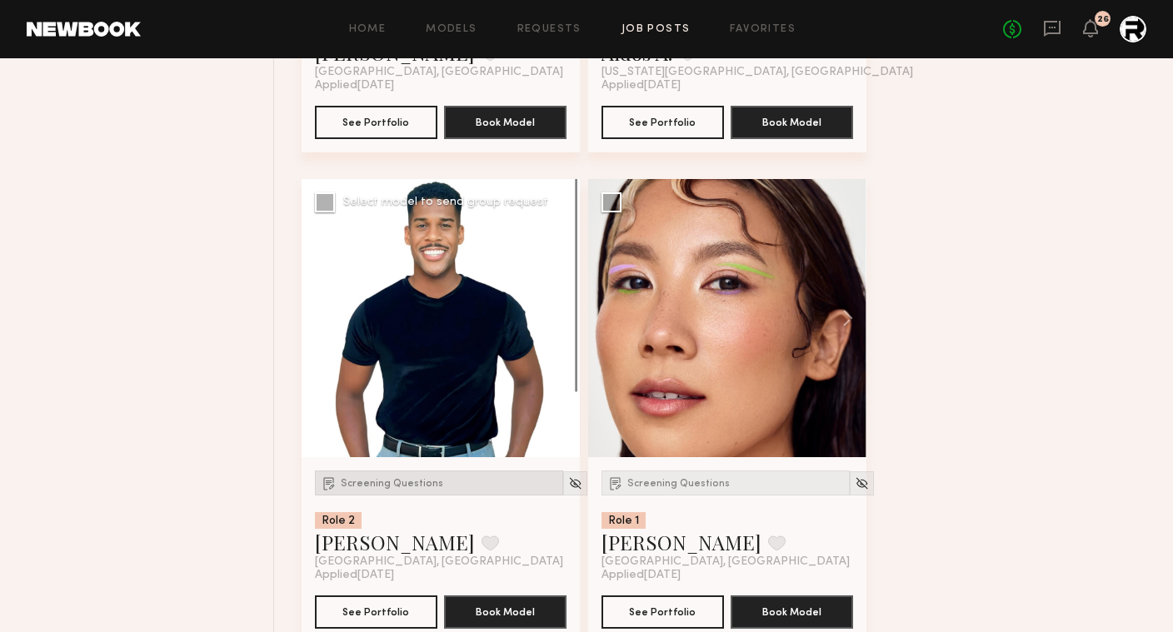
click at [357, 482] on div "Screening Questions" at bounding box center [439, 483] width 248 height 25
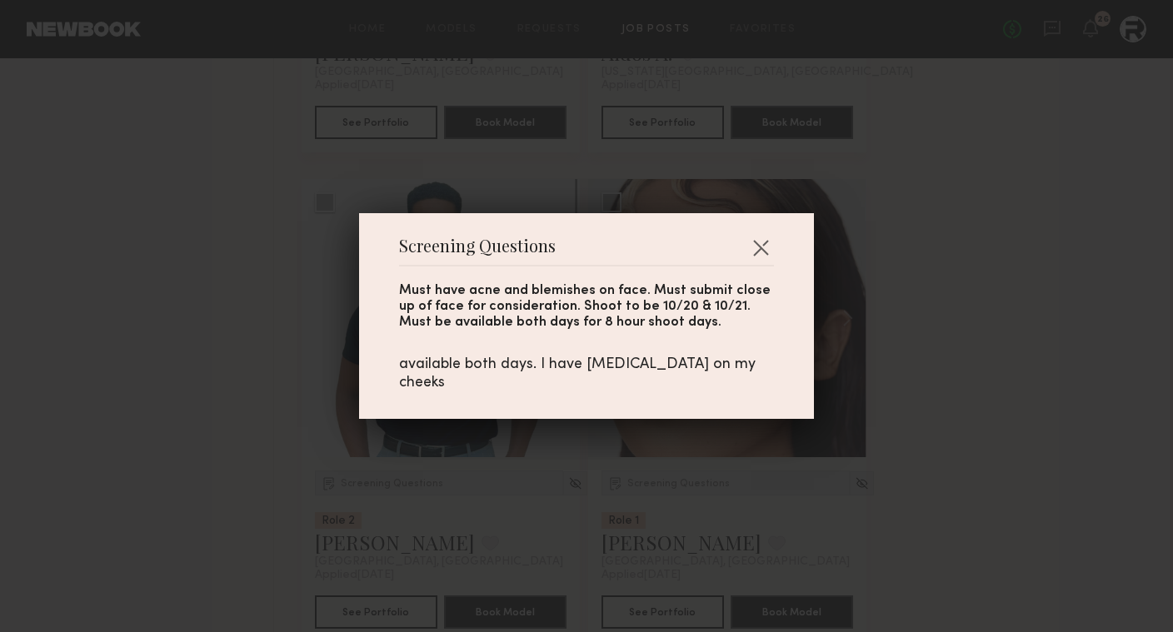
click at [240, 453] on div "Screening Questions Must have acne and blemishes on face. Must submit close up …" at bounding box center [586, 316] width 1173 height 632
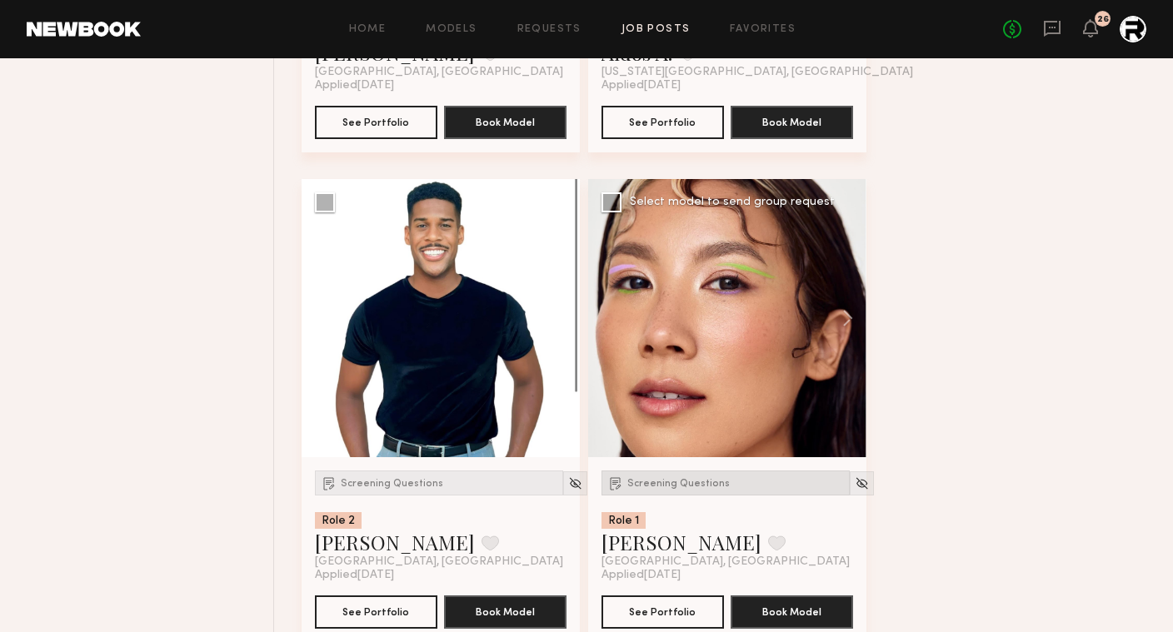
click at [687, 488] on span "Screening Questions" at bounding box center [678, 484] width 102 height 10
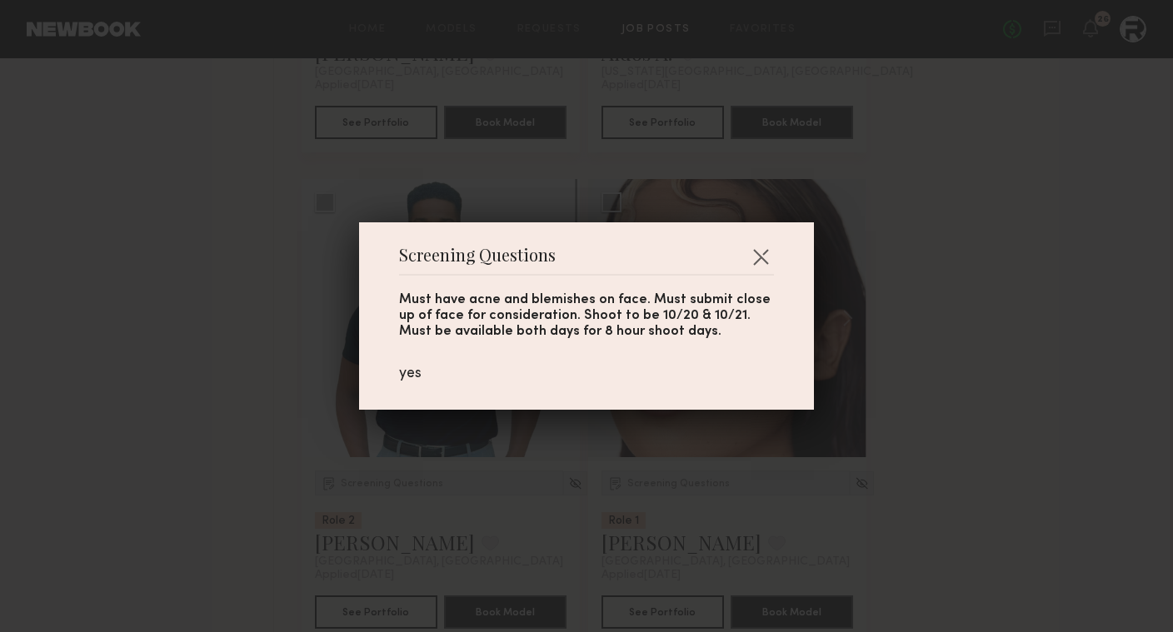
click at [972, 402] on div "Screening Questions Must have acne and blemishes on face. Must submit close up …" at bounding box center [586, 316] width 1173 height 632
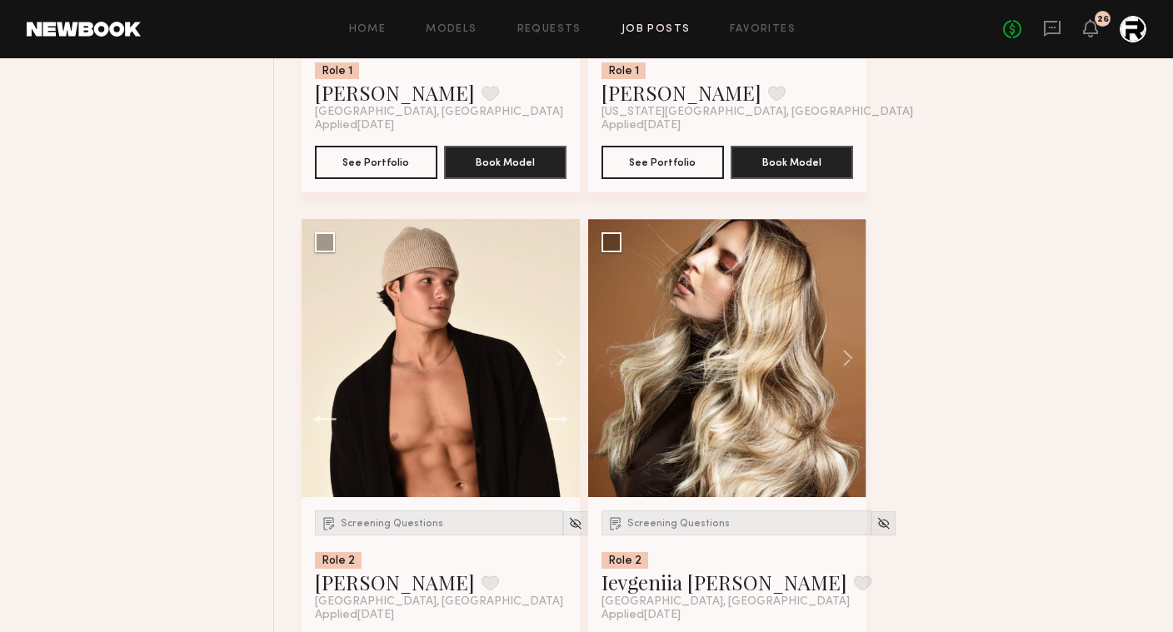
scroll to position [7934, 0]
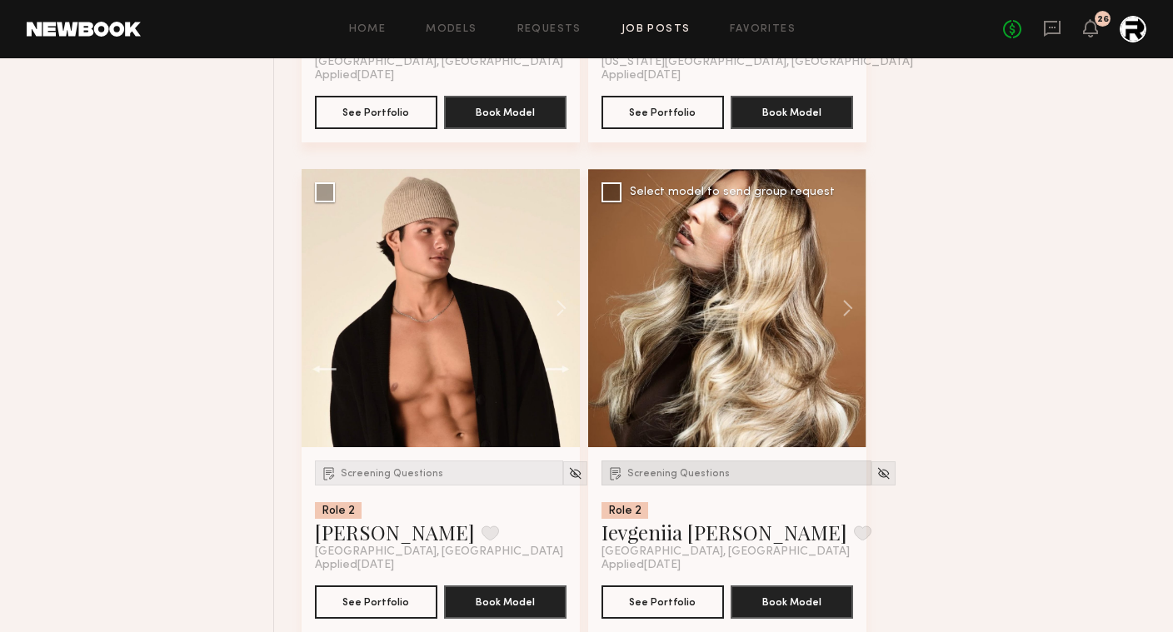
click at [647, 474] on span "Screening Questions" at bounding box center [678, 474] width 102 height 10
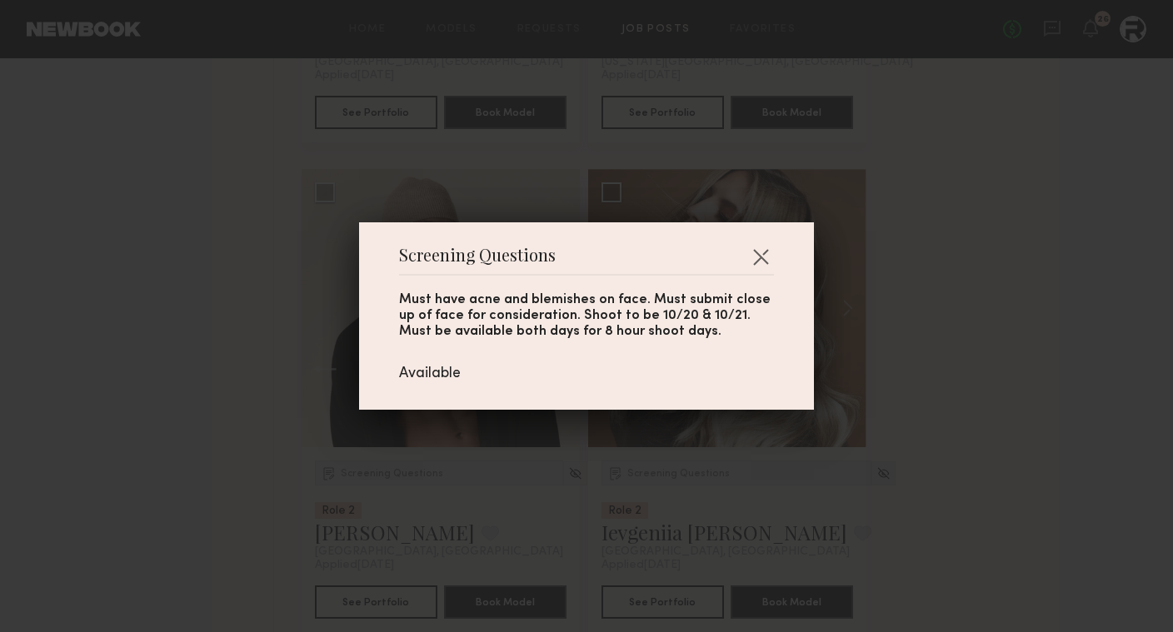
click at [982, 432] on div "Screening Questions Must have acne and blemishes on face. Must submit close up …" at bounding box center [586, 316] width 1173 height 632
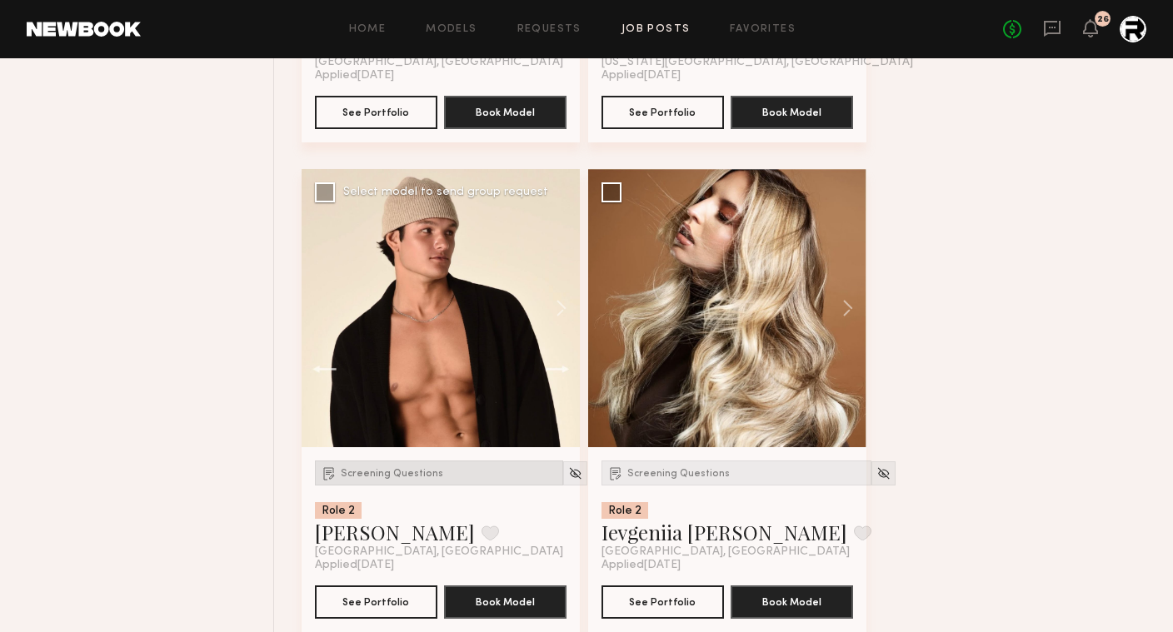
click at [352, 479] on span "Screening Questions" at bounding box center [392, 474] width 102 height 10
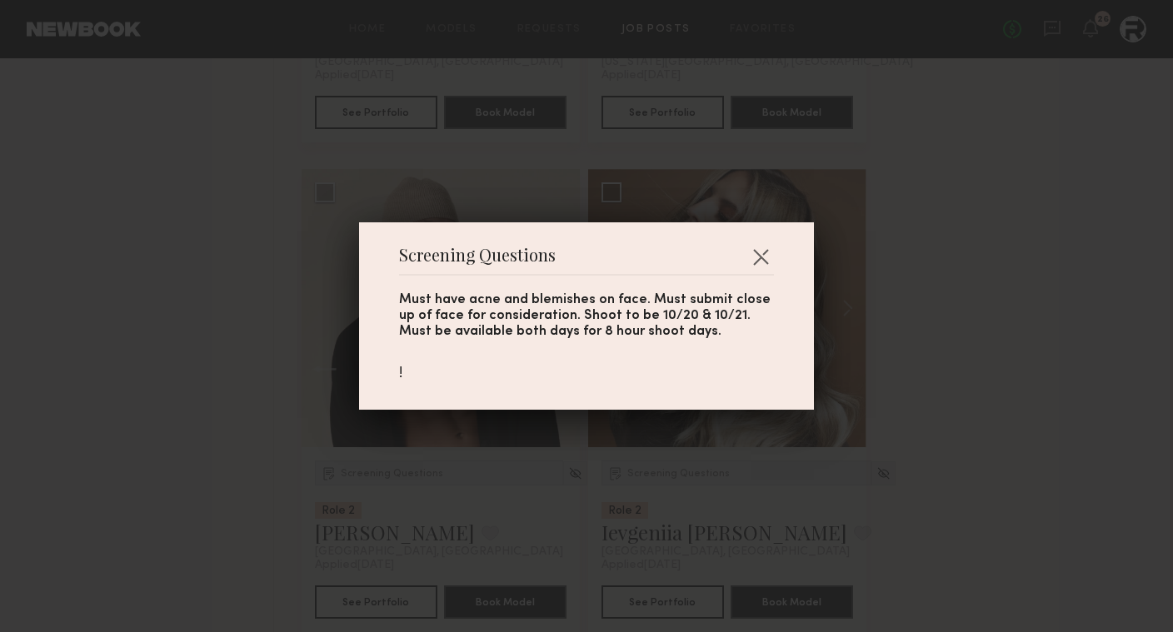
click at [267, 477] on div "Screening Questions Must have acne and blemishes on face. Must submit close up …" at bounding box center [586, 316] width 1173 height 632
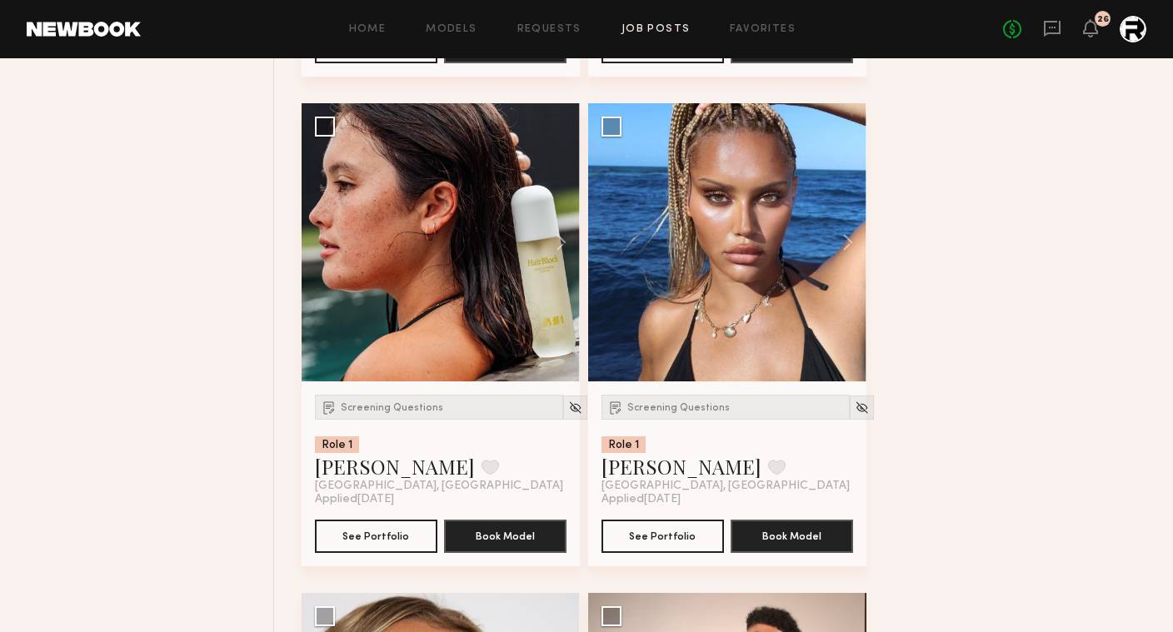
scroll to position [8506, 0]
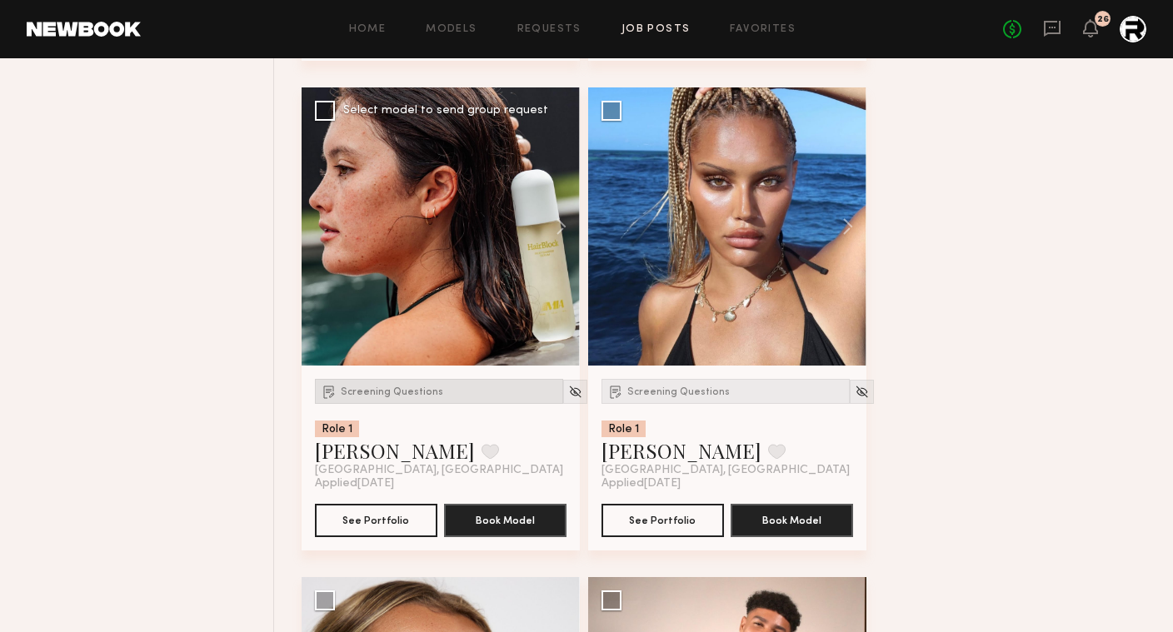
click at [370, 396] on span "Screening Questions" at bounding box center [392, 392] width 102 height 10
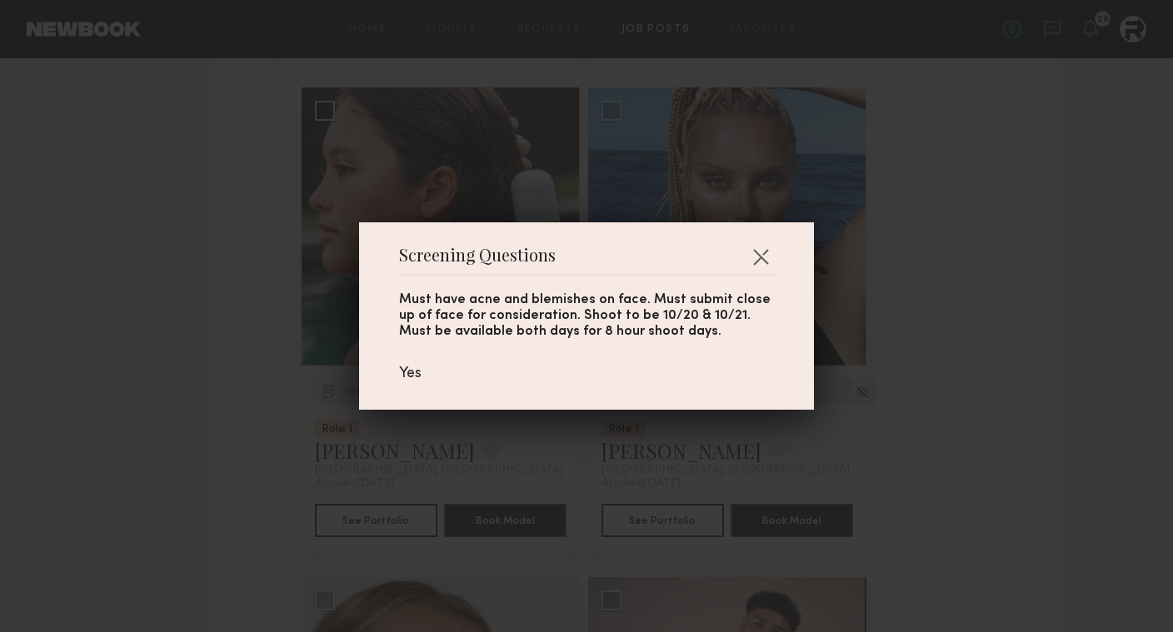
click at [241, 392] on div "Screening Questions Must have acne and blemishes on face. Must submit close up …" at bounding box center [586, 316] width 1173 height 632
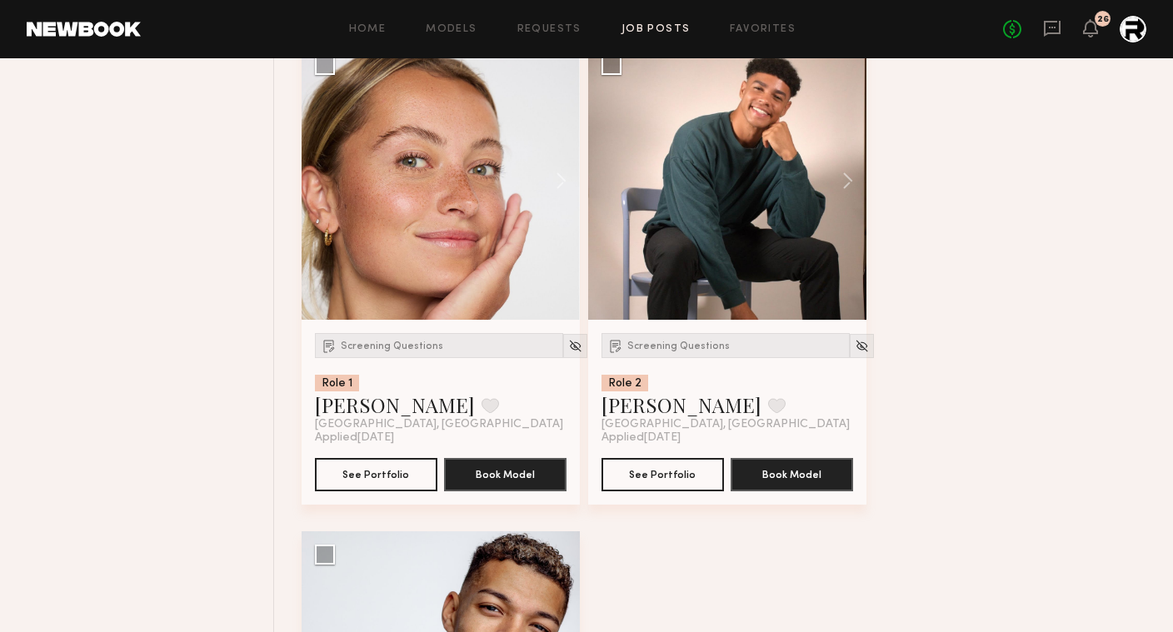
scroll to position [9005, 0]
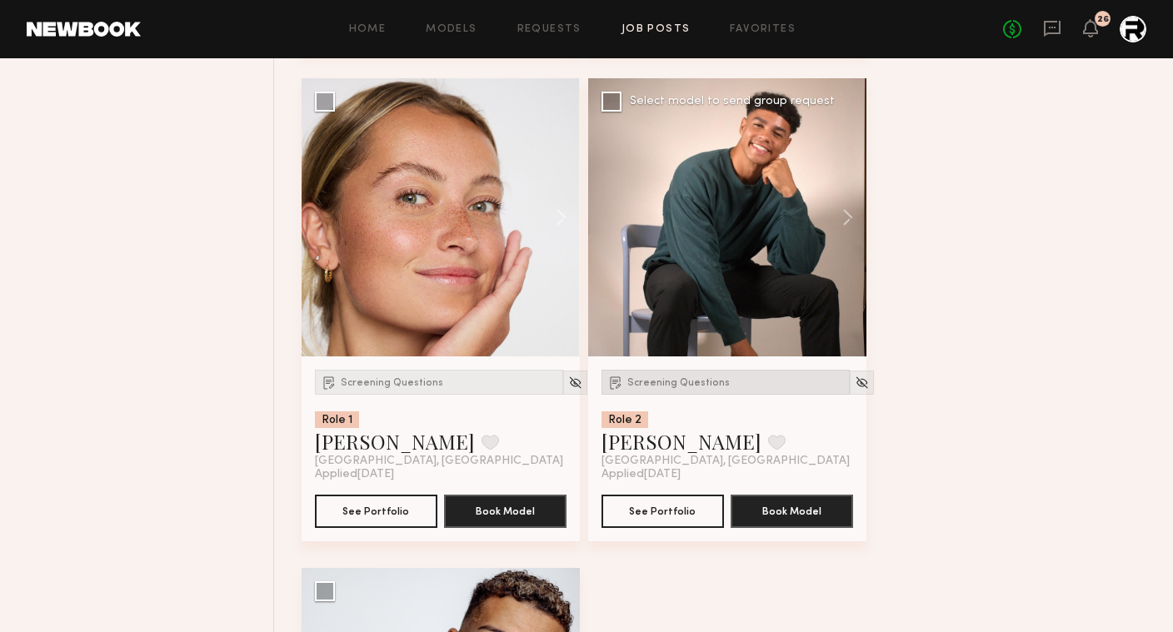
click at [703, 378] on div "Screening Questions" at bounding box center [726, 382] width 248 height 25
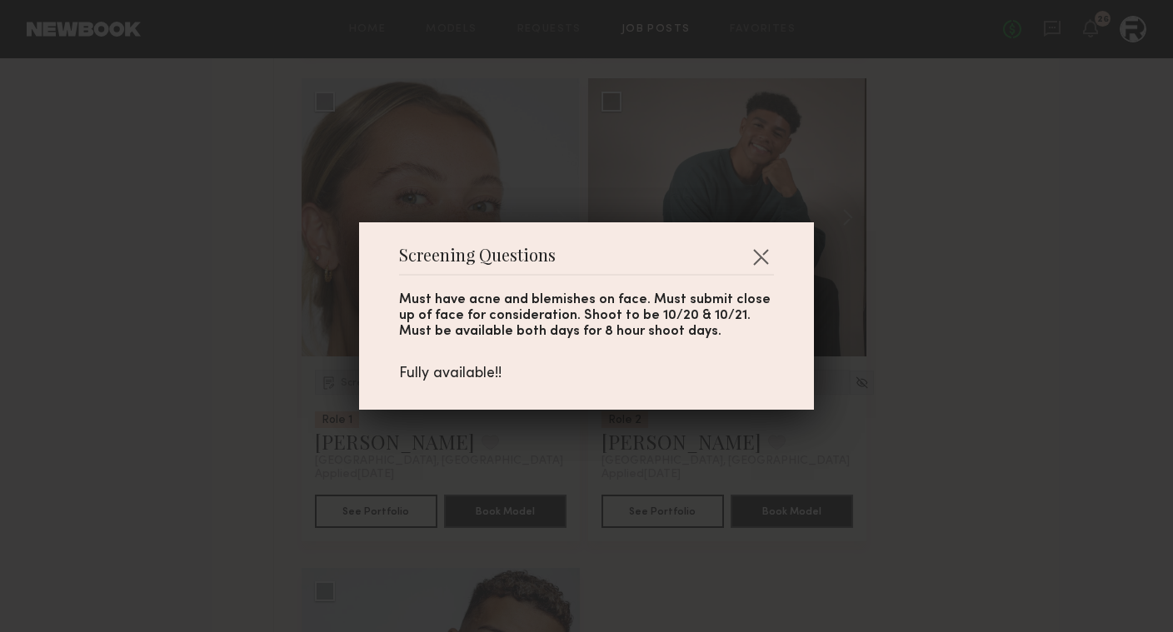
click at [931, 343] on div "Screening Questions Must have acne and blemishes on face. Must submit close up …" at bounding box center [586, 316] width 1173 height 632
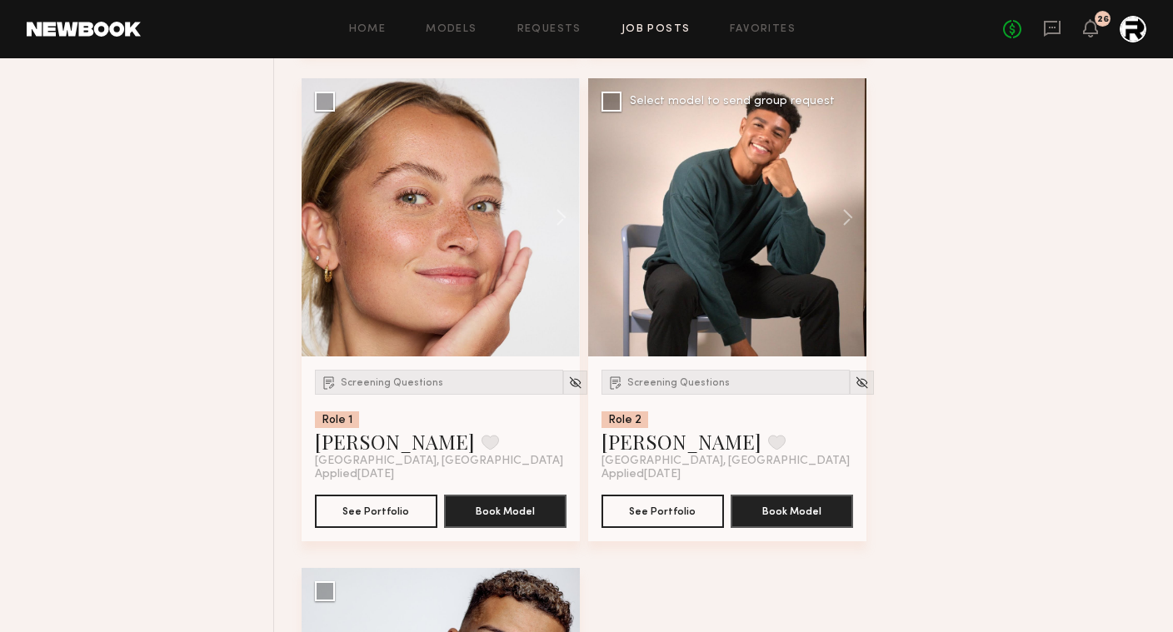
click at [742, 274] on div at bounding box center [727, 217] width 278 height 278
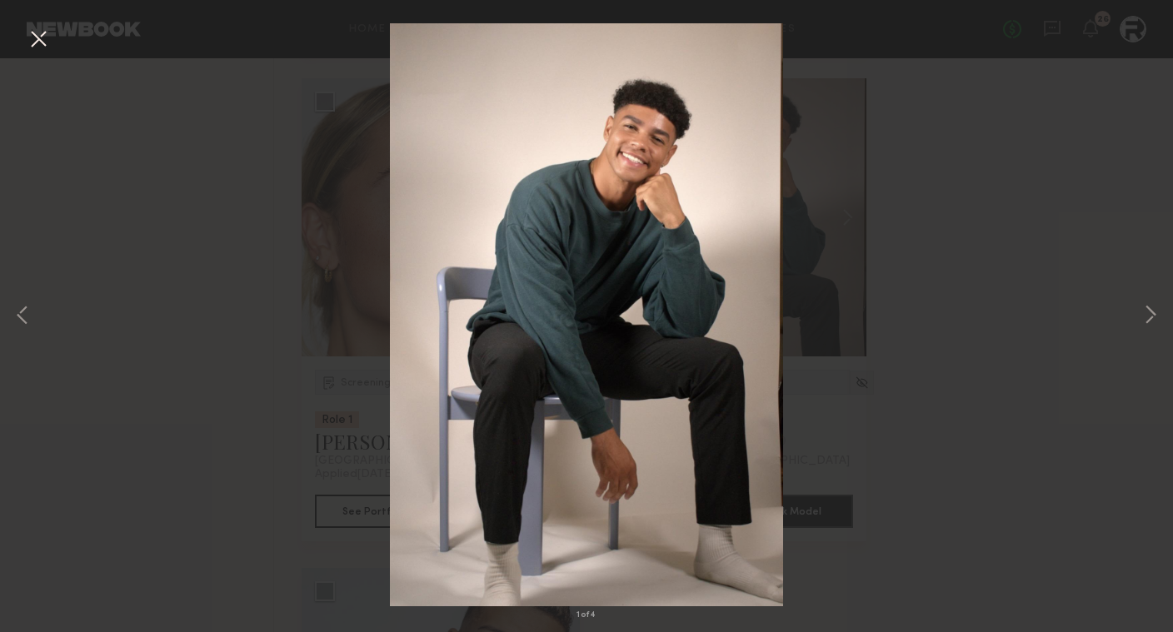
click at [267, 237] on div "1 of 4" at bounding box center [586, 316] width 1173 height 632
click at [213, 217] on div "1 of 4" at bounding box center [586, 316] width 1173 height 632
click at [34, 37] on button at bounding box center [38, 40] width 27 height 30
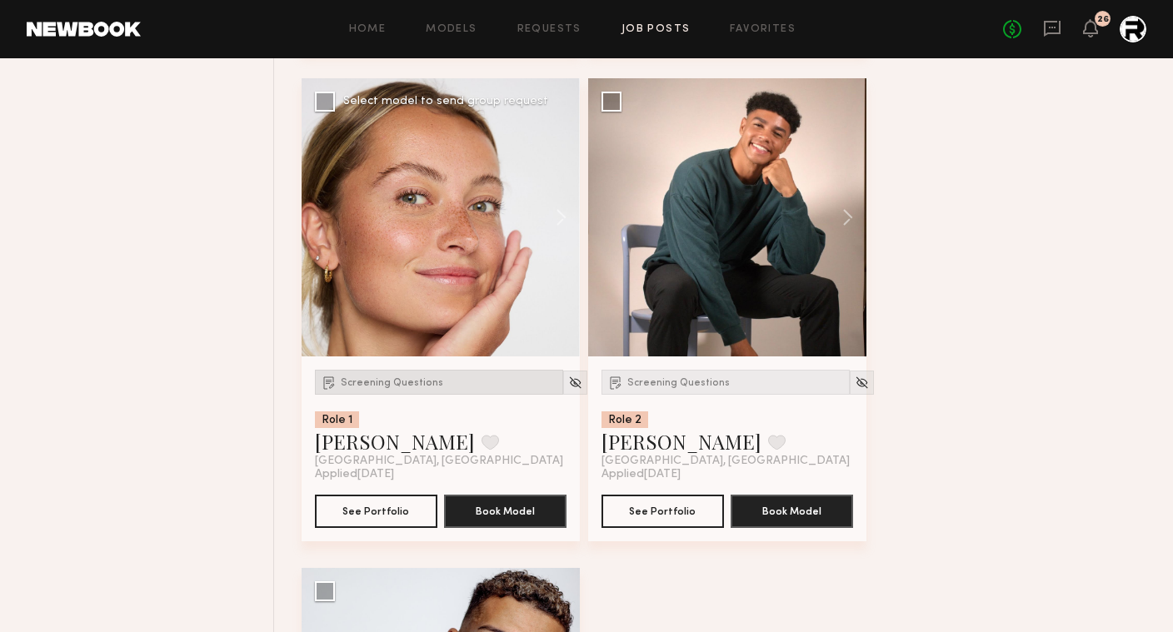
click at [395, 380] on div "Screening Questions" at bounding box center [439, 382] width 248 height 25
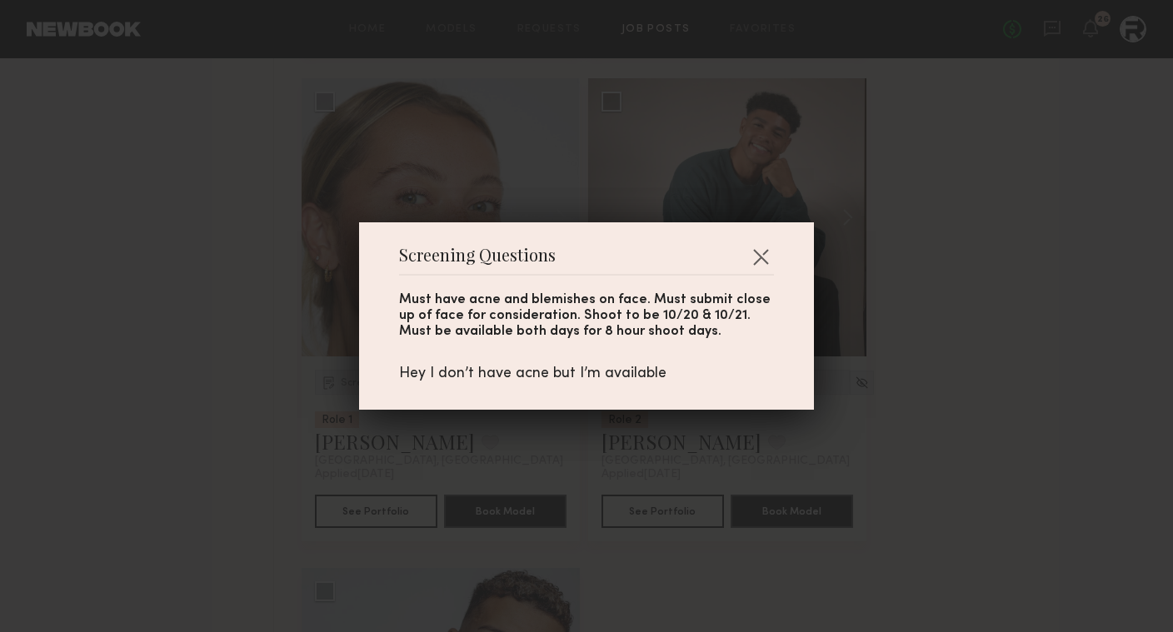
click at [242, 362] on div "Screening Questions Must have acne and blemishes on face. Must submit close up …" at bounding box center [586, 316] width 1173 height 632
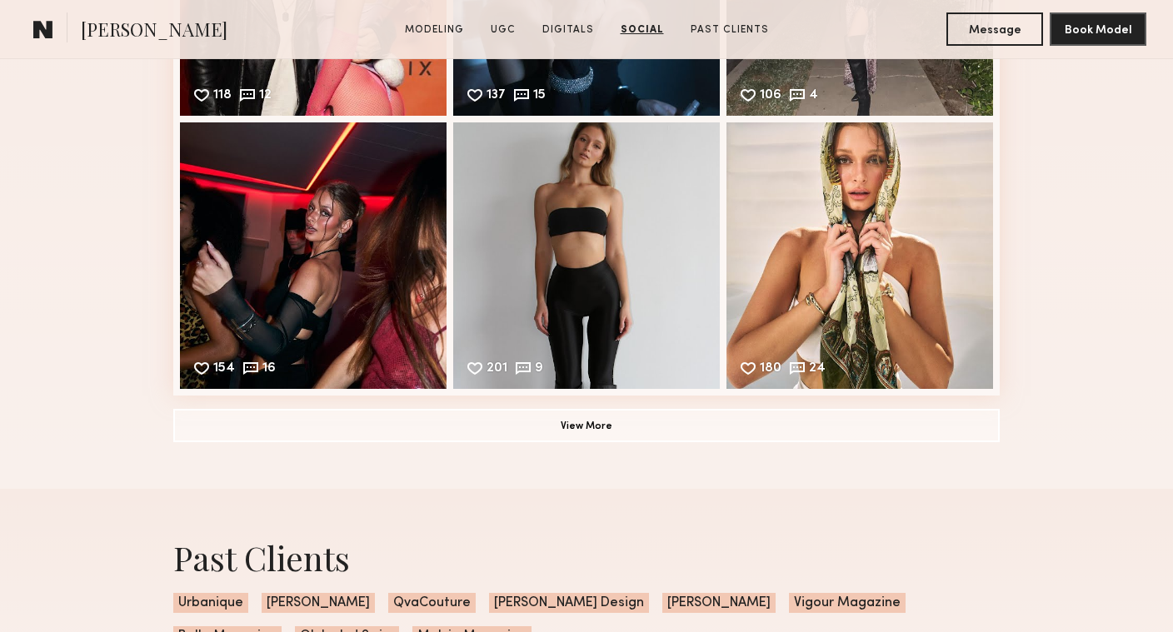
scroll to position [5091, 0]
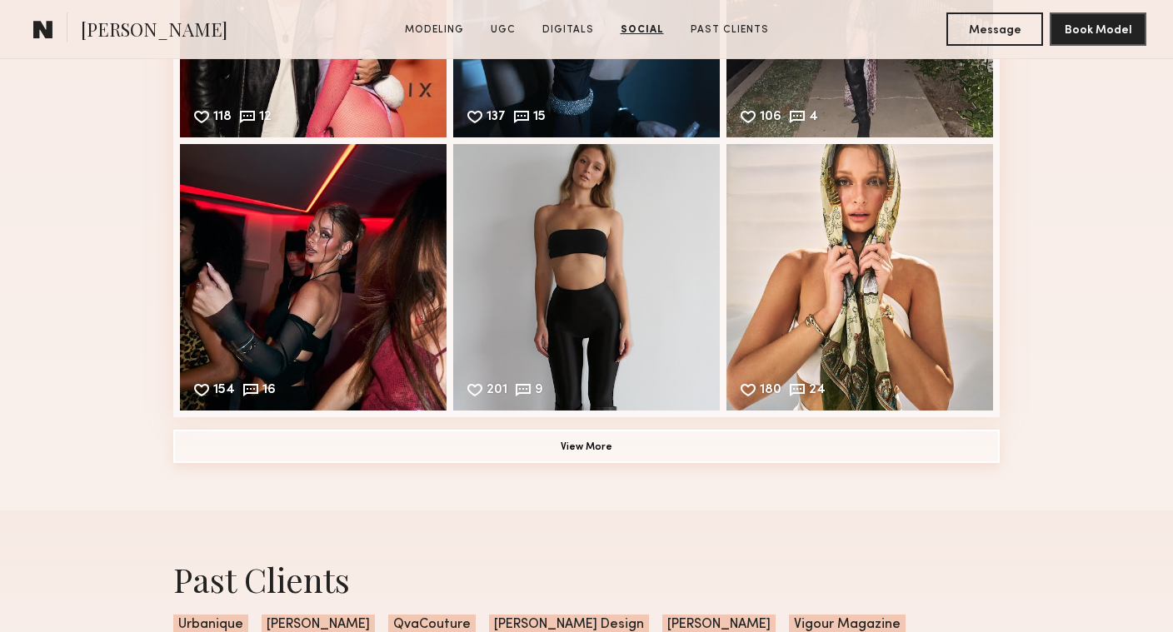
click at [602, 437] on button "View More" at bounding box center [586, 446] width 826 height 33
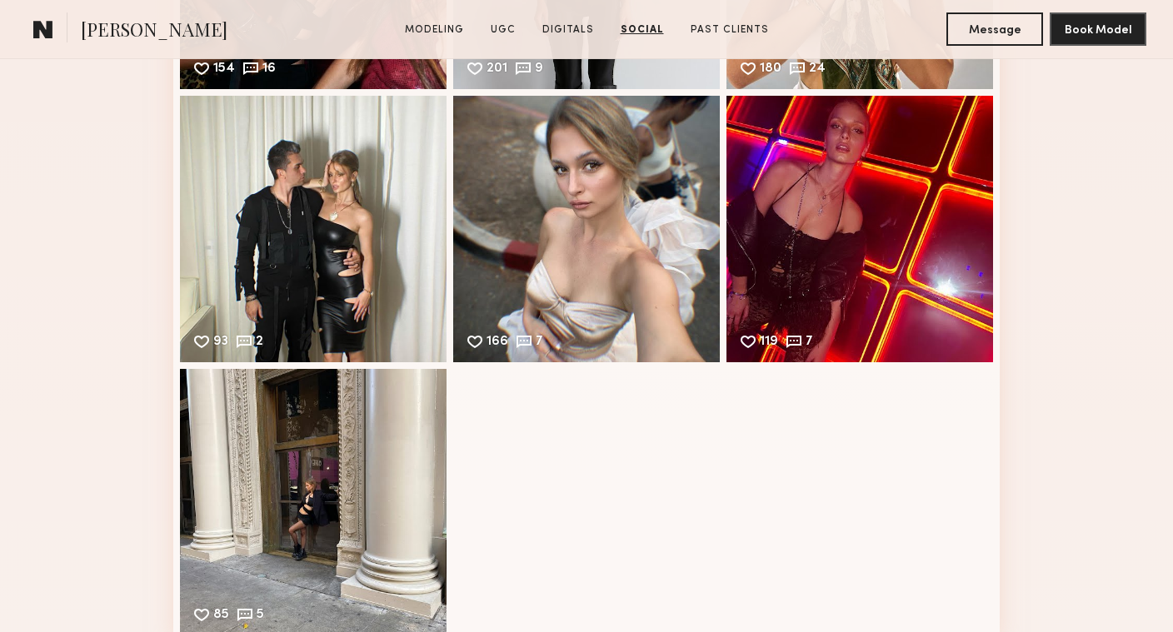
scroll to position [5272, 0]
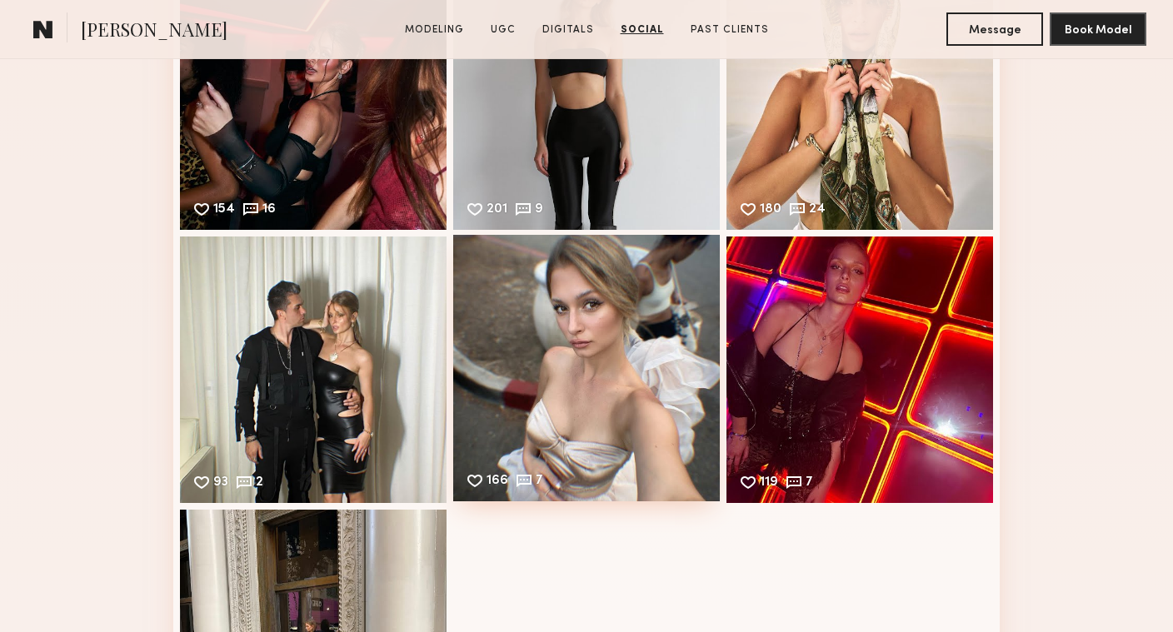
click at [594, 387] on div "166 7 Likes & comments displayed to show model’s engagement" at bounding box center [586, 368] width 267 height 267
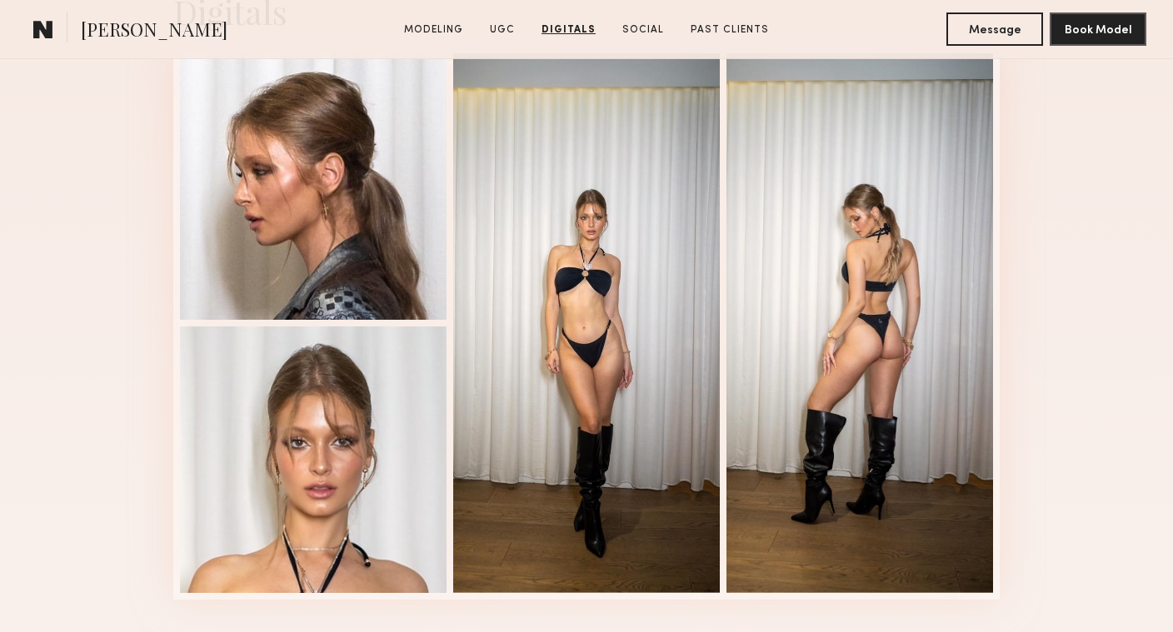
scroll to position [4204, 0]
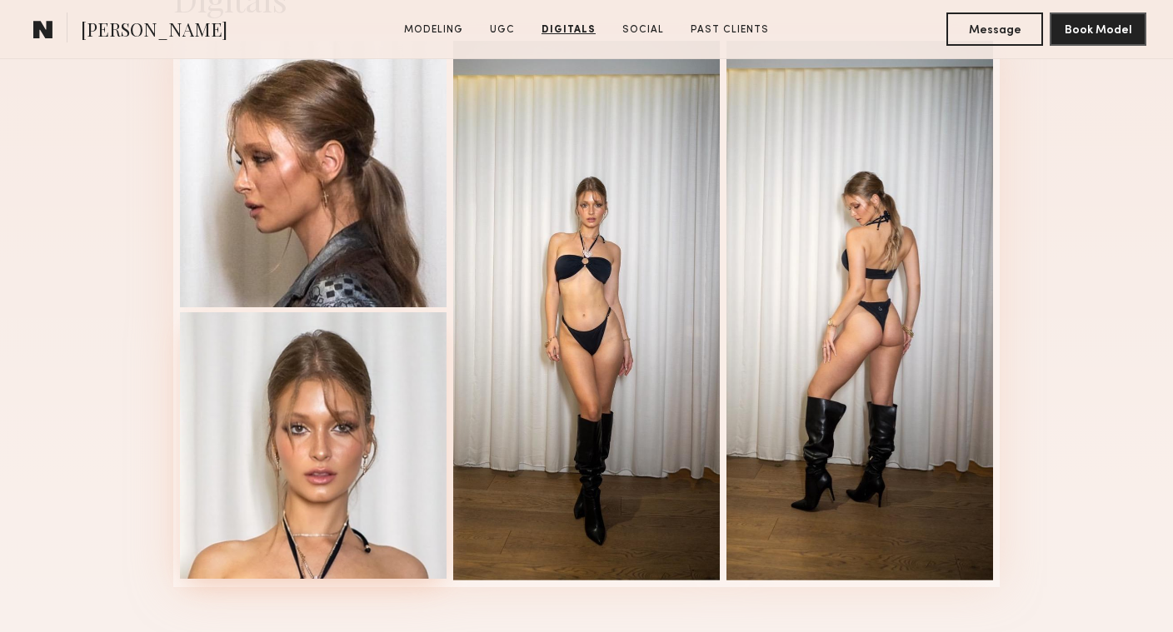
click at [331, 418] on div at bounding box center [313, 445] width 267 height 267
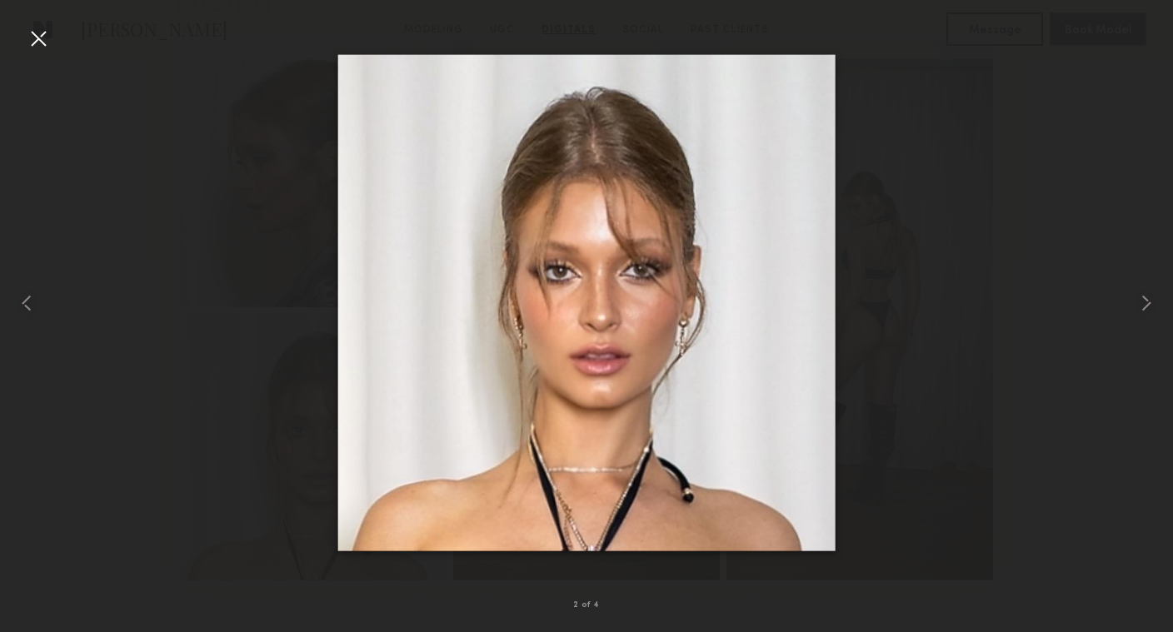
click at [30, 37] on div at bounding box center [38, 38] width 27 height 27
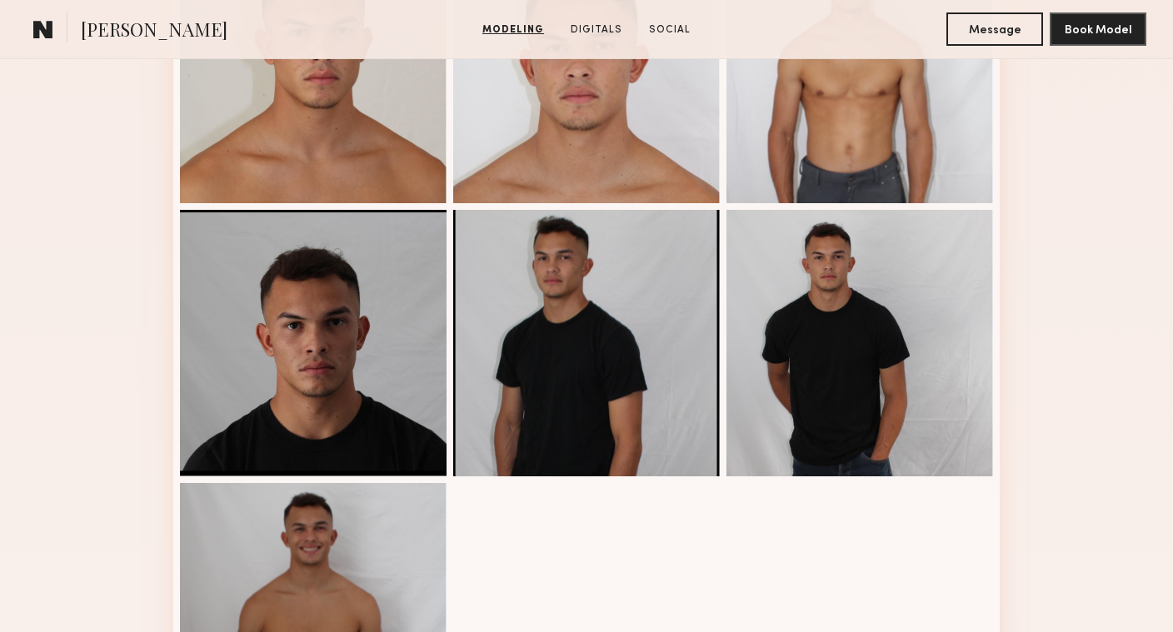
scroll to position [1181, 0]
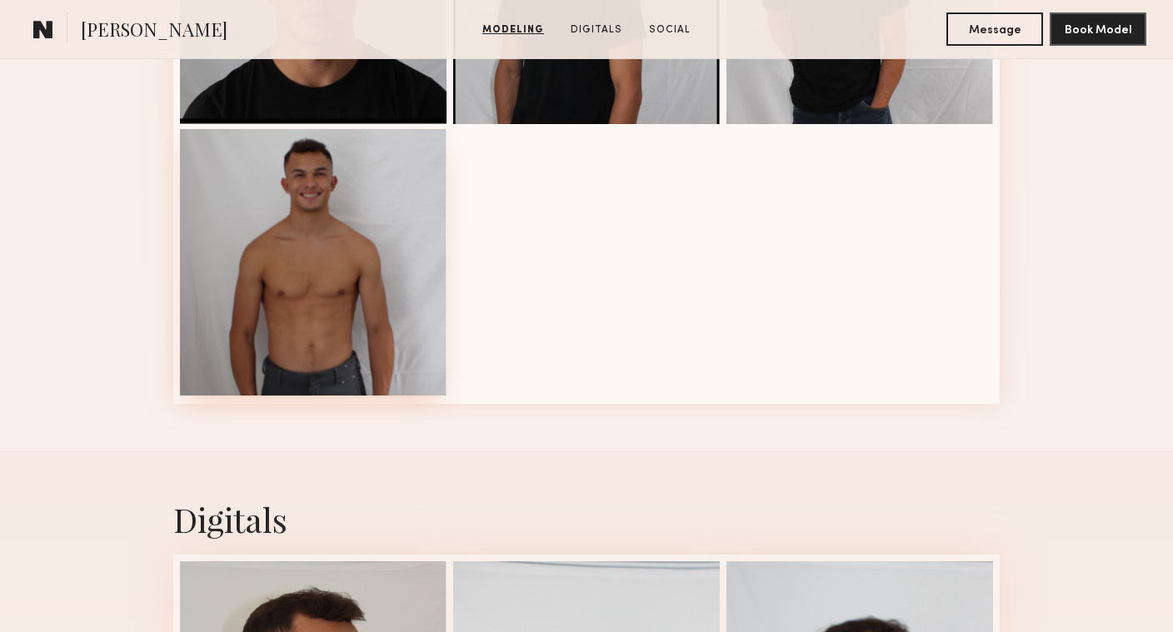
click at [357, 262] on div at bounding box center [313, 262] width 267 height 267
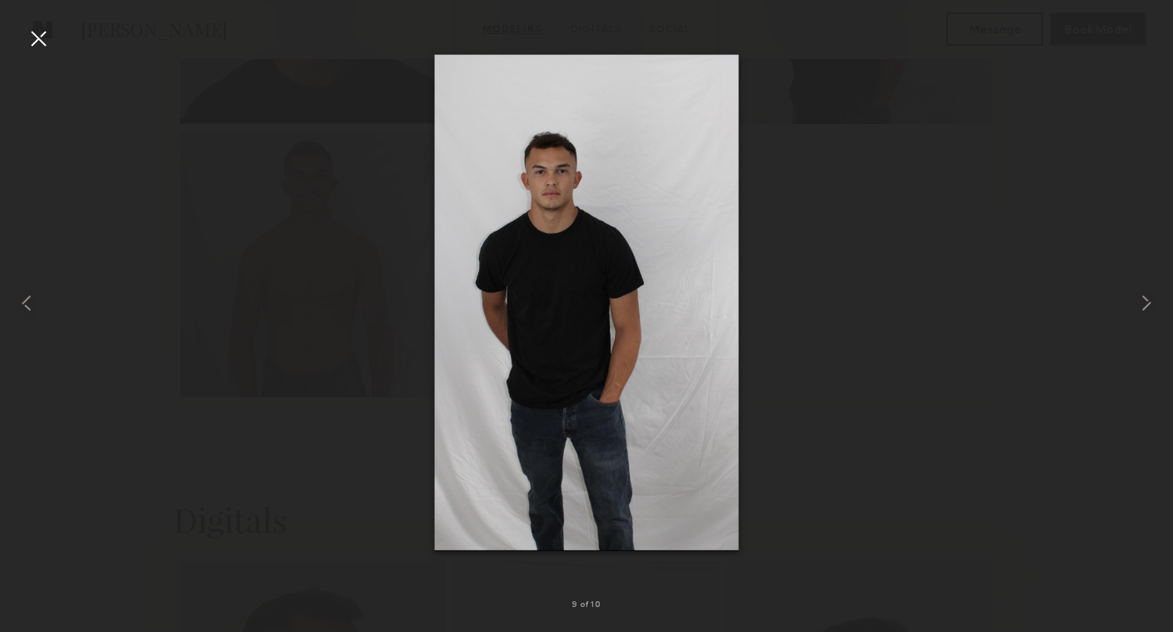
click at [42, 37] on div at bounding box center [38, 38] width 27 height 27
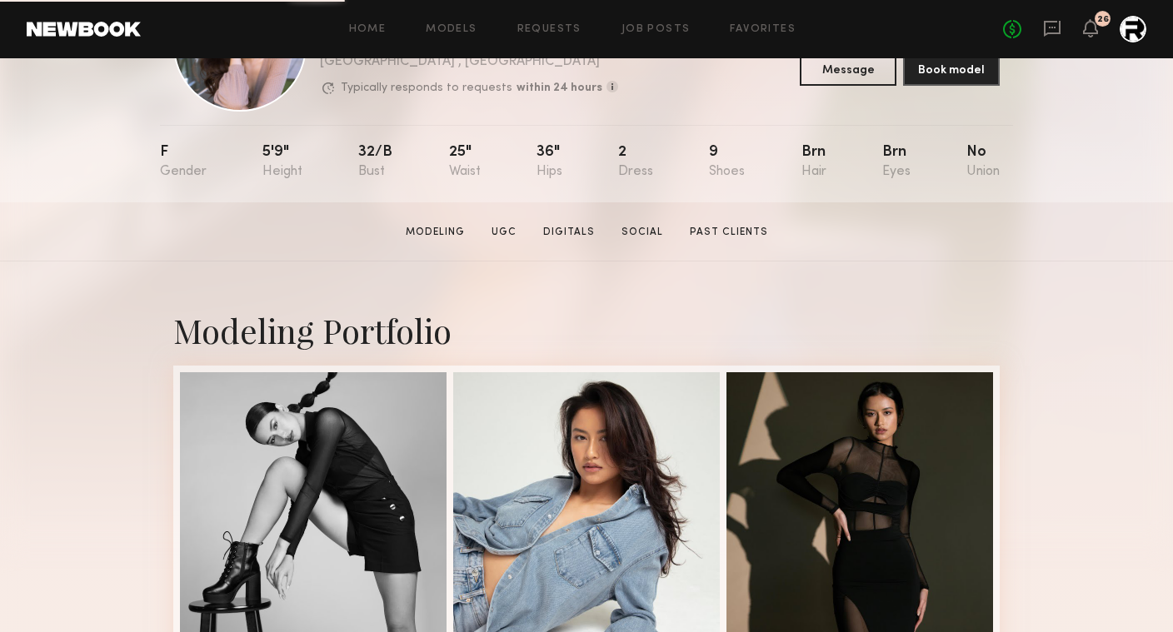
scroll to position [319, 0]
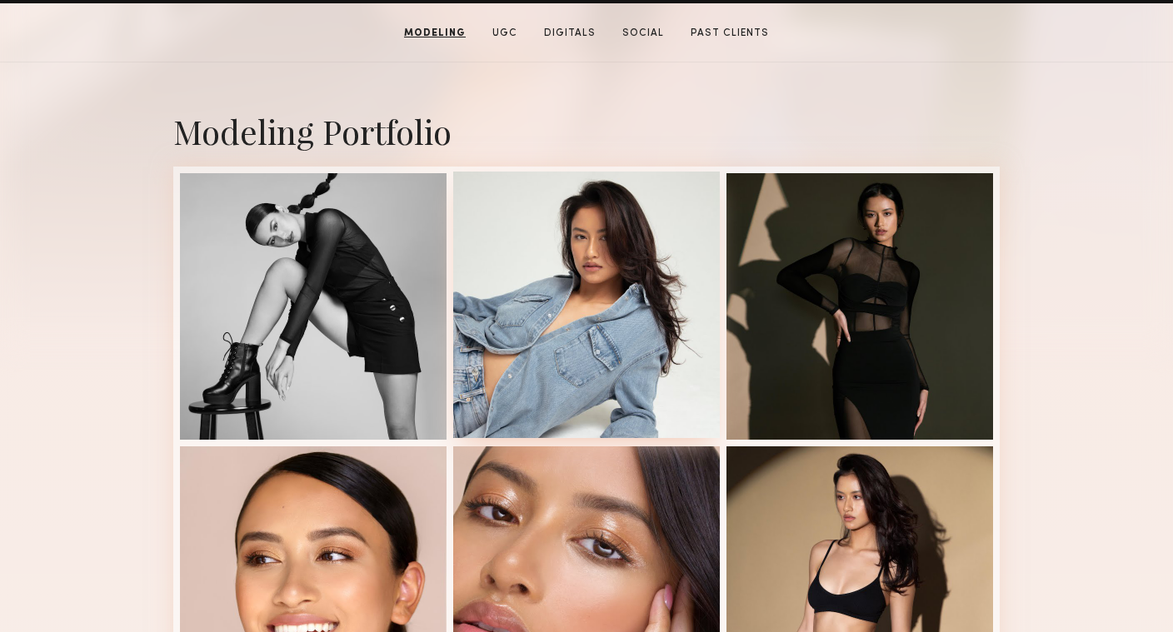
click at [636, 266] on div at bounding box center [586, 305] width 267 height 267
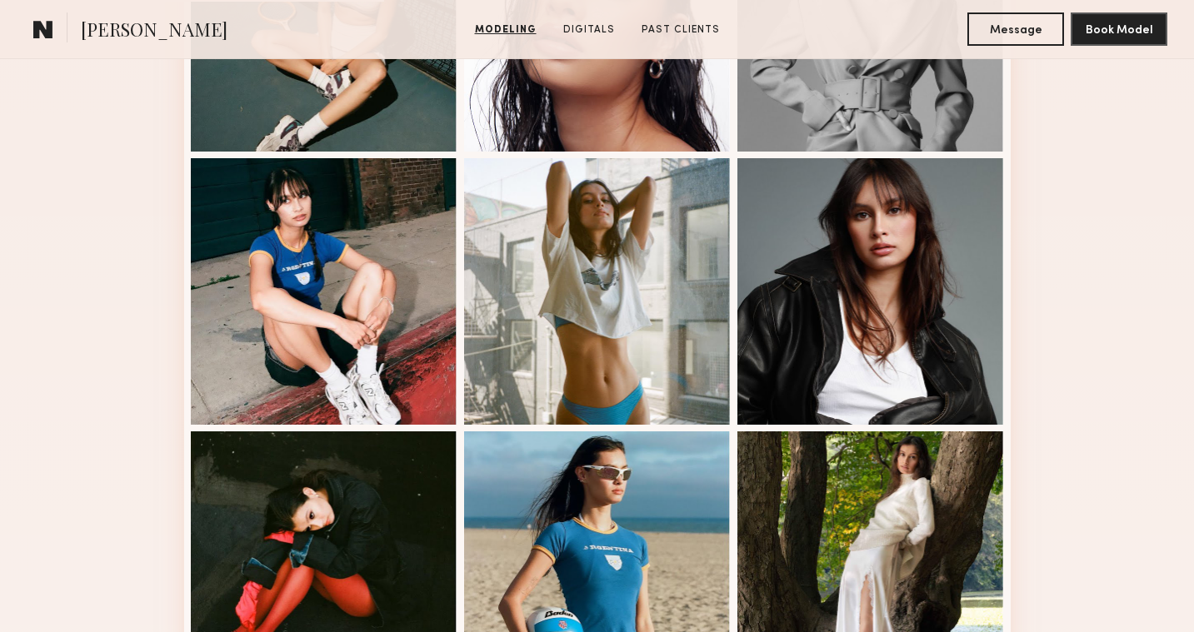
scroll to position [843, 0]
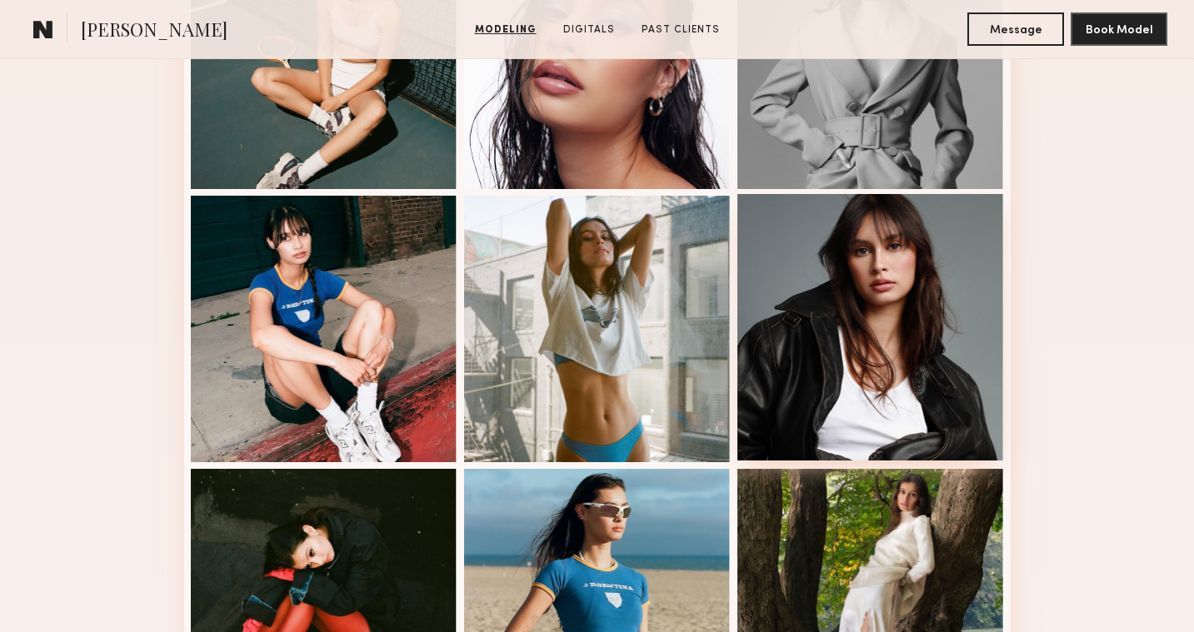
click at [888, 289] on div at bounding box center [870, 327] width 267 height 267
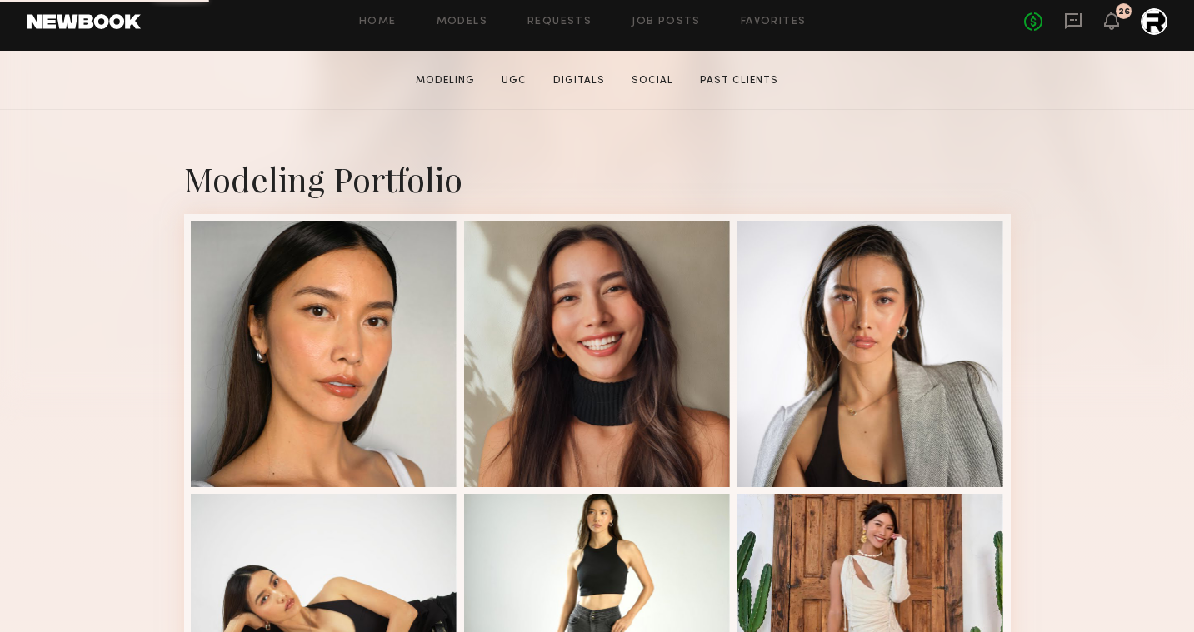
scroll to position [355, 0]
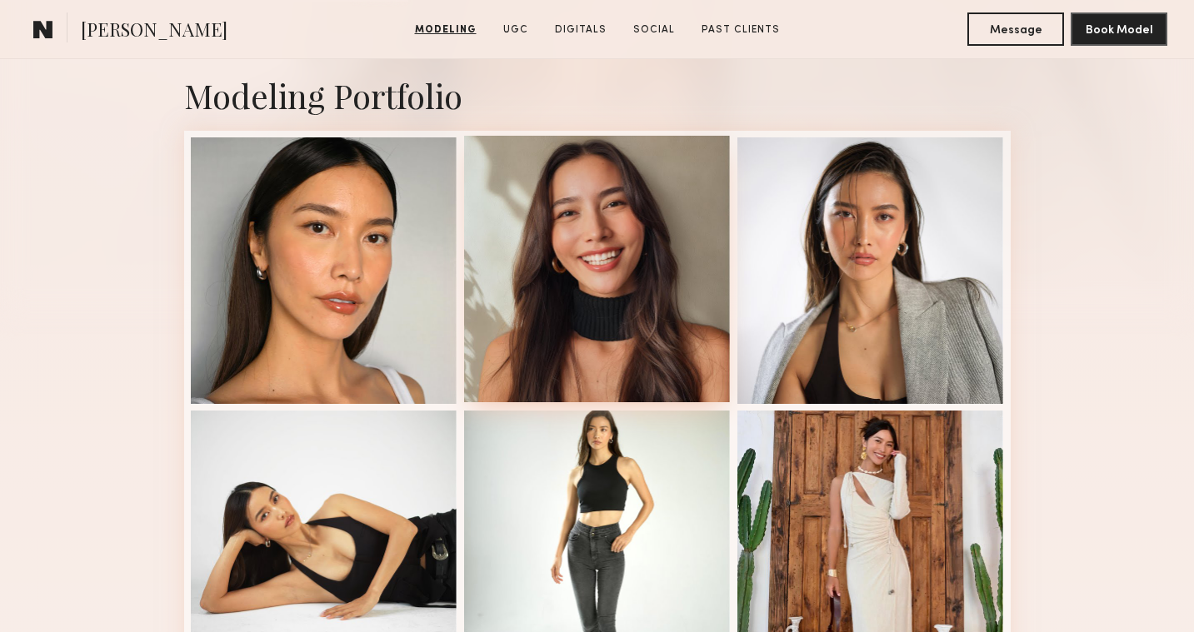
click at [549, 246] on div at bounding box center [597, 269] width 267 height 267
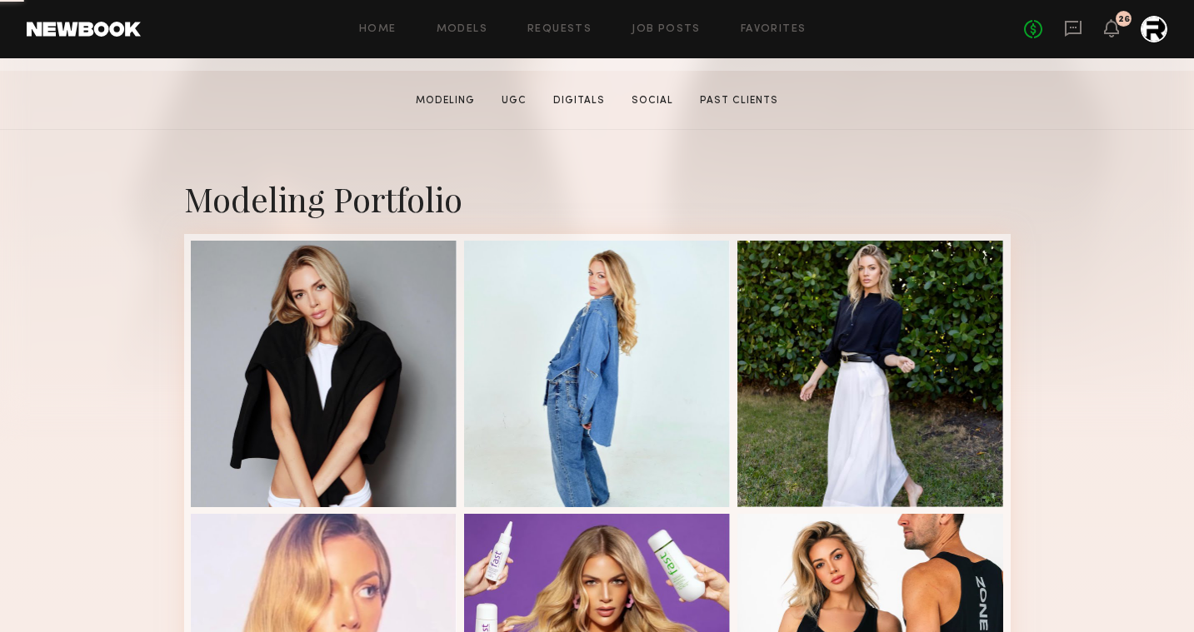
scroll to position [327, 0]
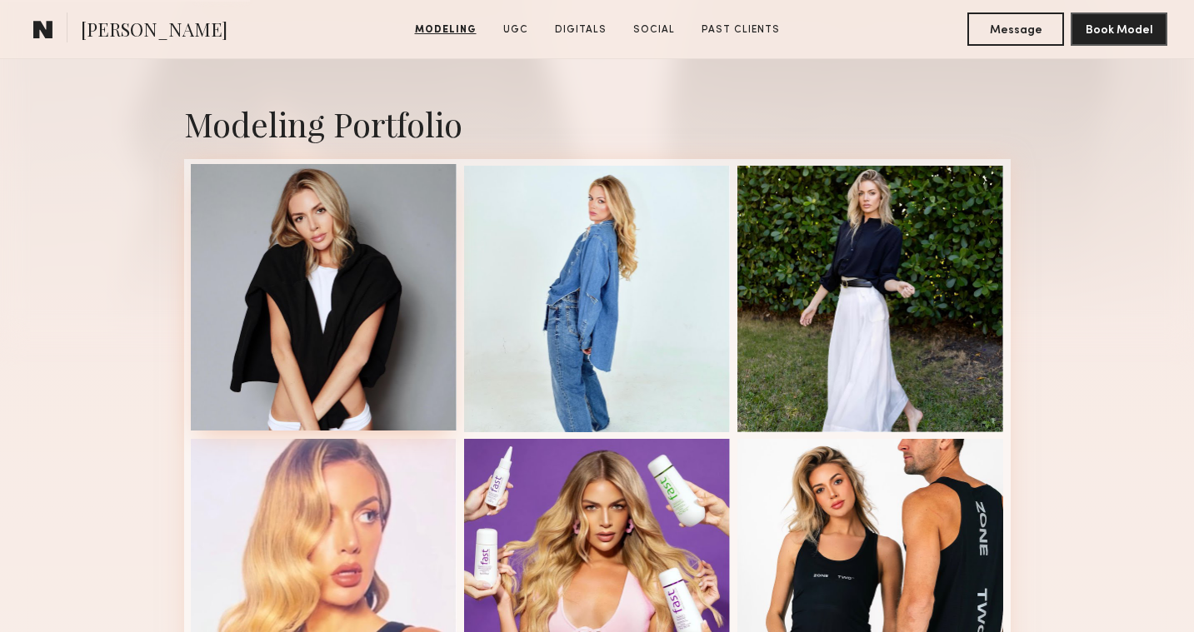
click at [358, 269] on div at bounding box center [324, 297] width 267 height 267
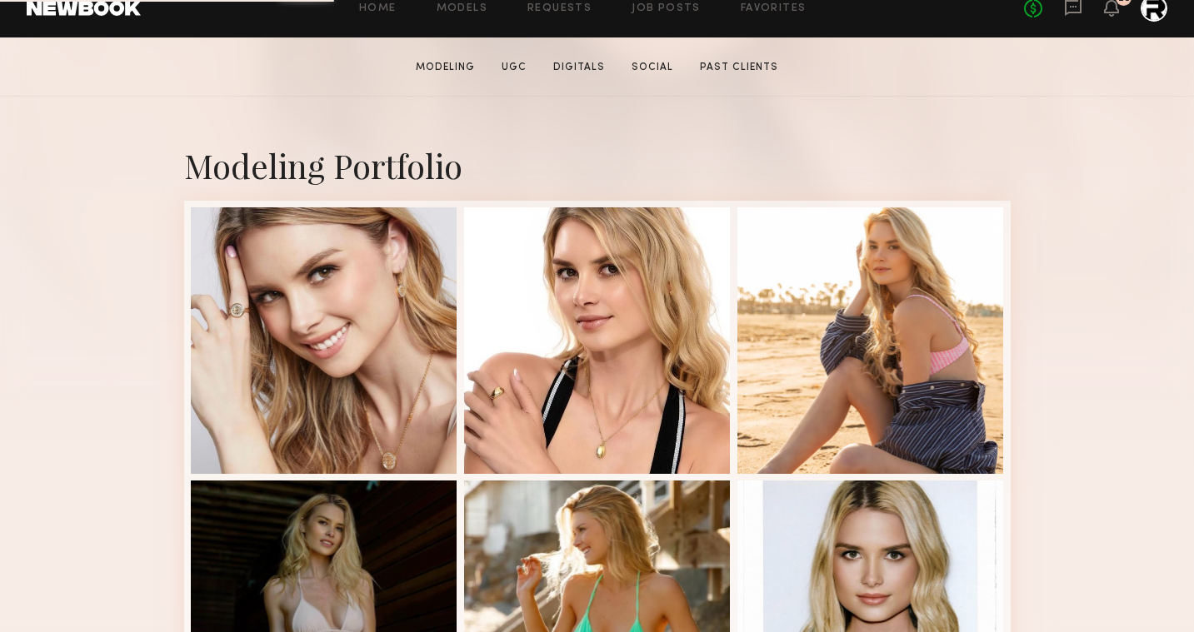
scroll to position [297, 0]
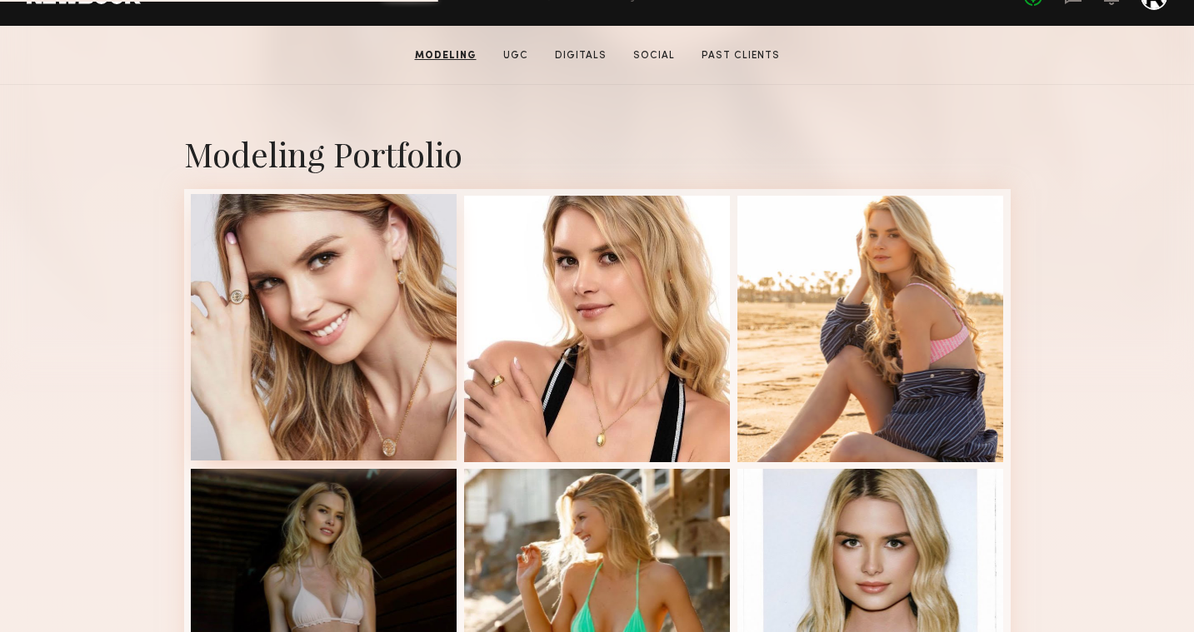
click at [342, 255] on div at bounding box center [324, 327] width 267 height 267
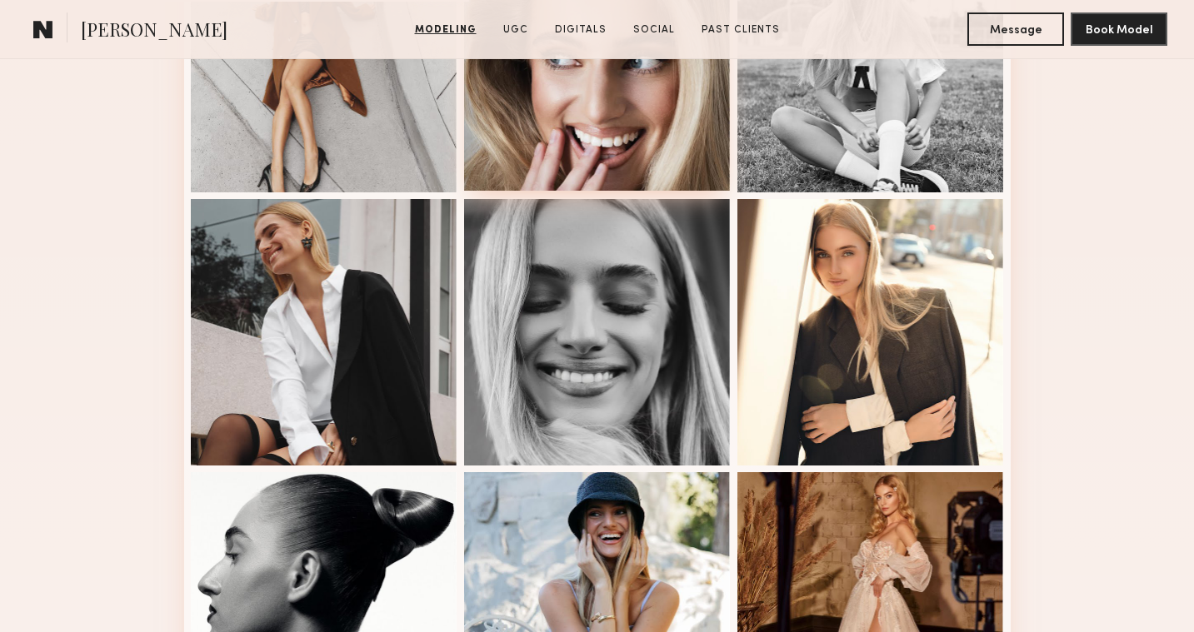
scroll to position [839, 0]
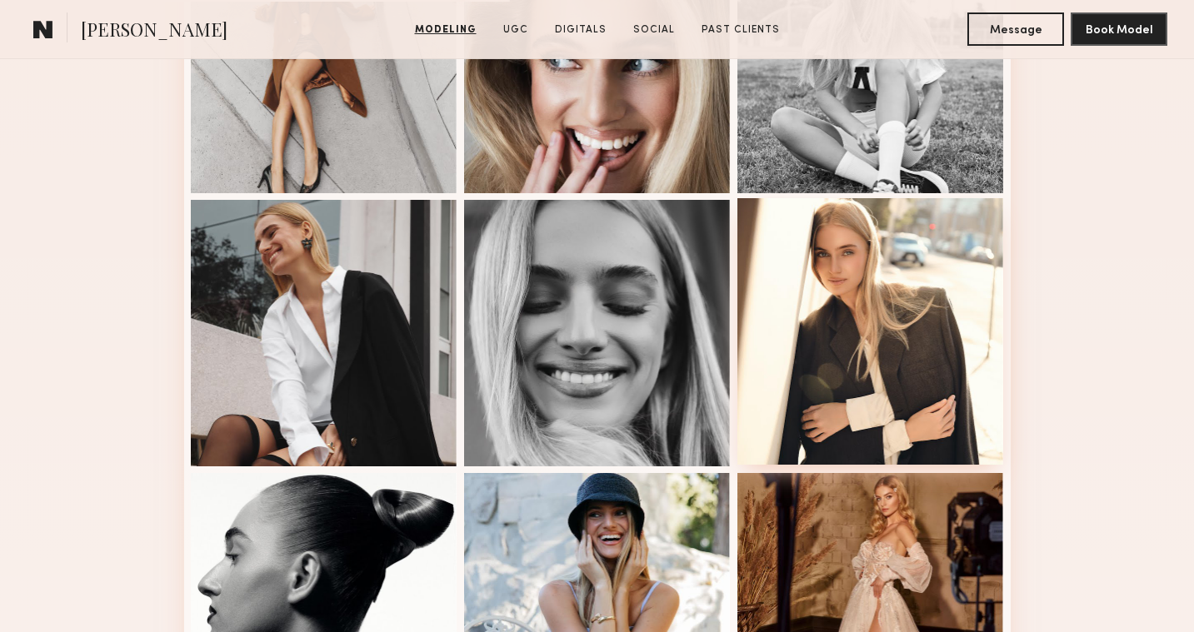
click at [807, 273] on div at bounding box center [870, 331] width 267 height 267
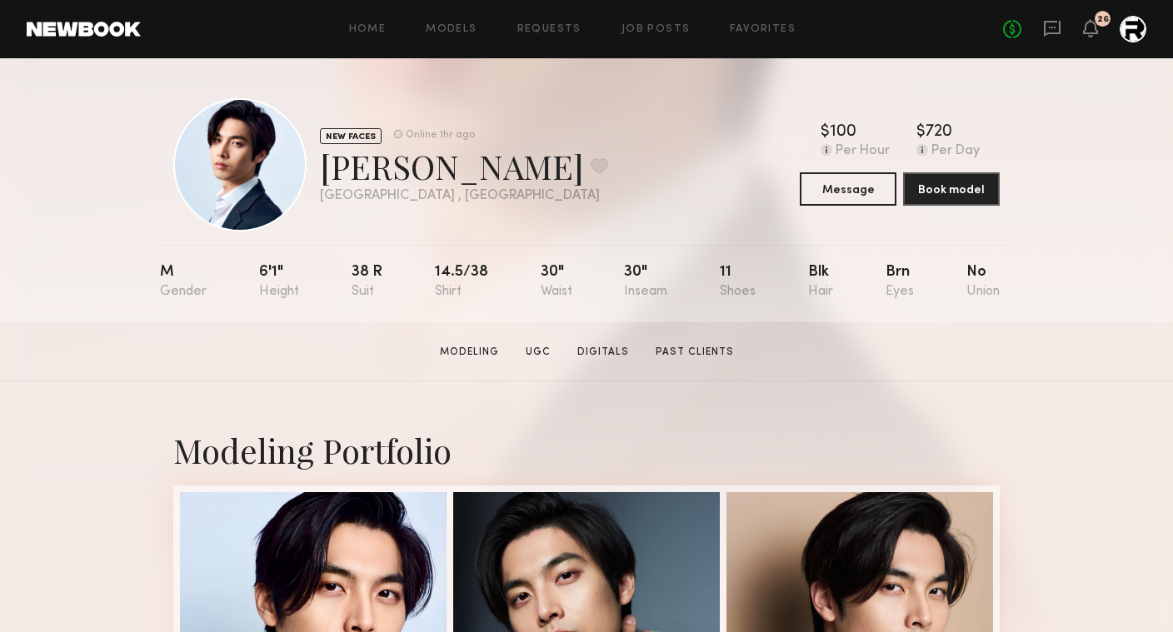
scroll to position [6, 0]
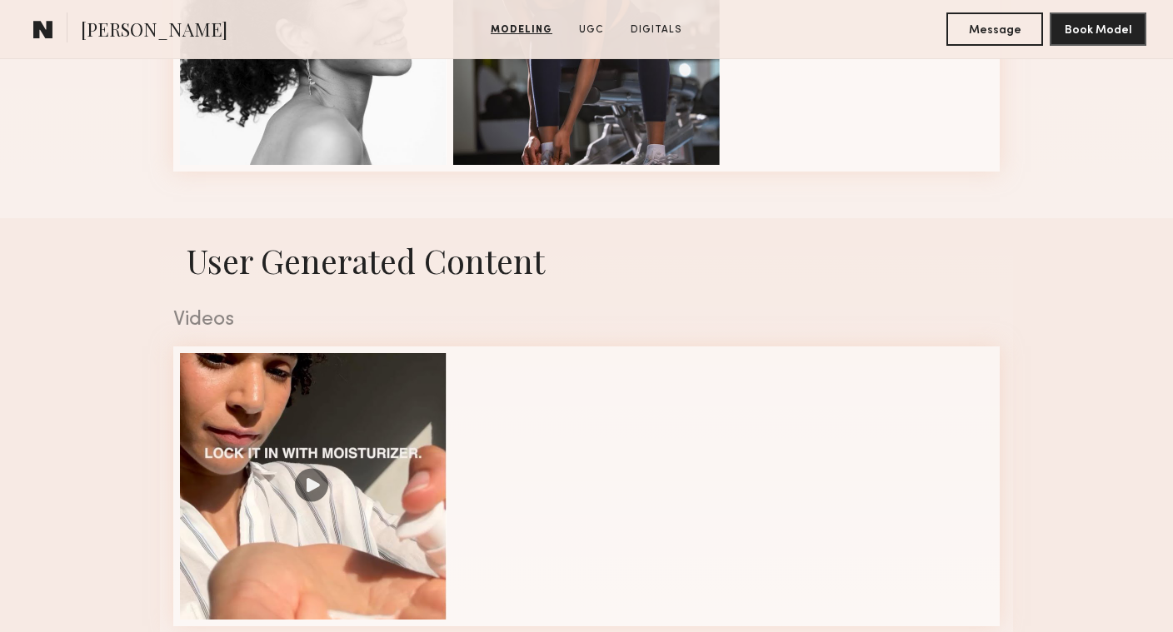
scroll to position [1208, 0]
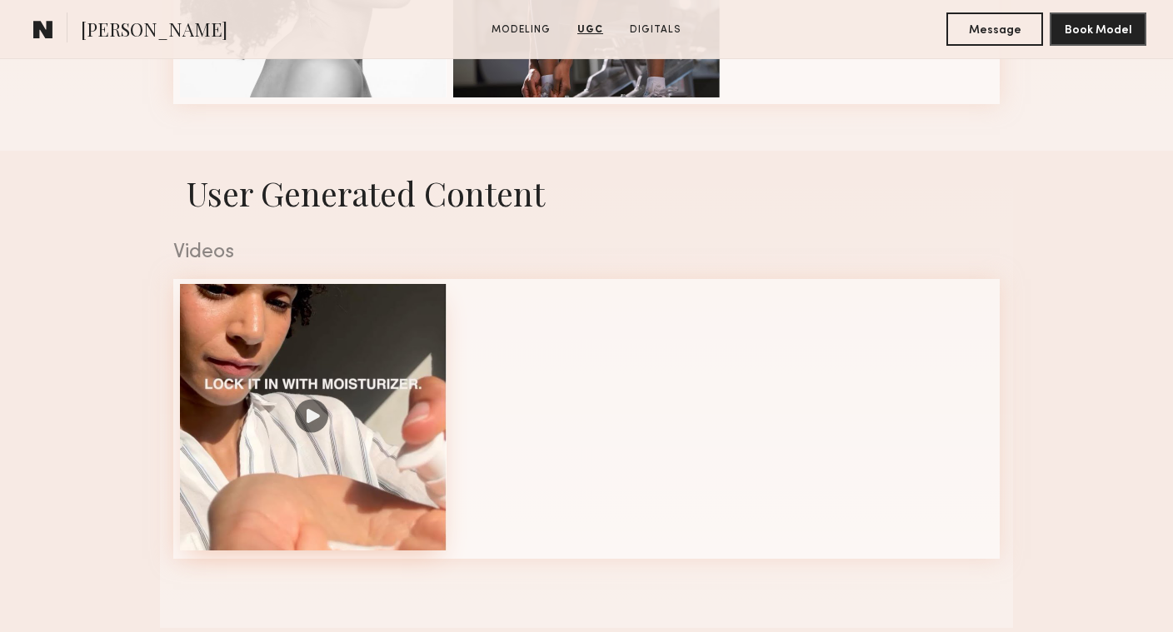
click at [269, 321] on div at bounding box center [313, 417] width 267 height 267
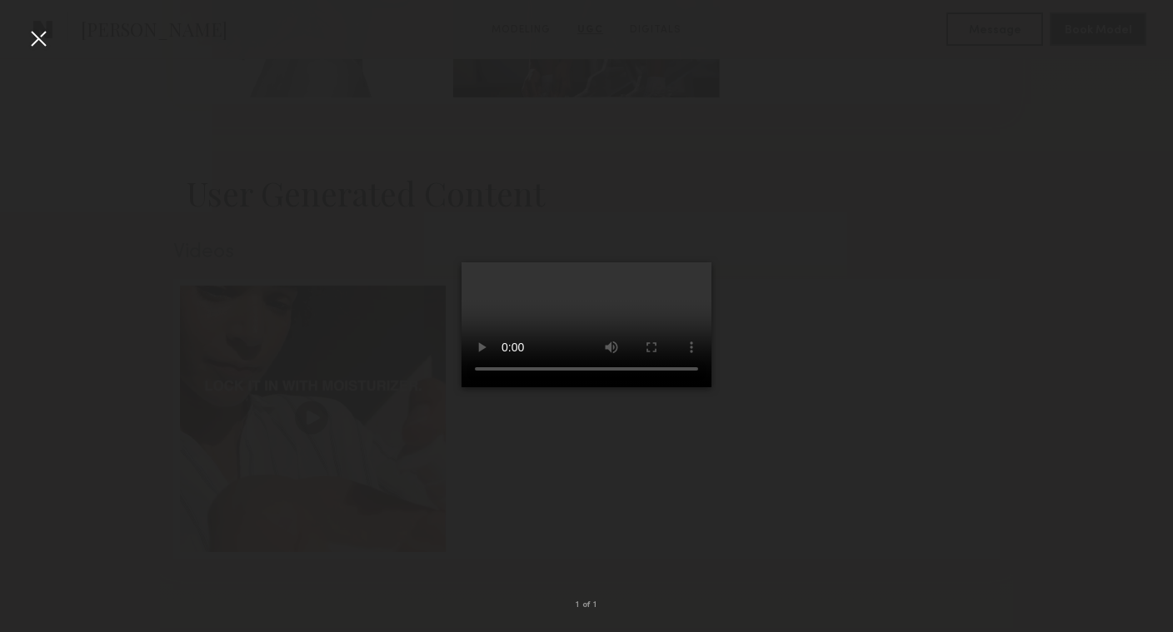
click at [958, 281] on div at bounding box center [586, 303] width 1173 height 552
click at [32, 34] on div at bounding box center [38, 38] width 27 height 27
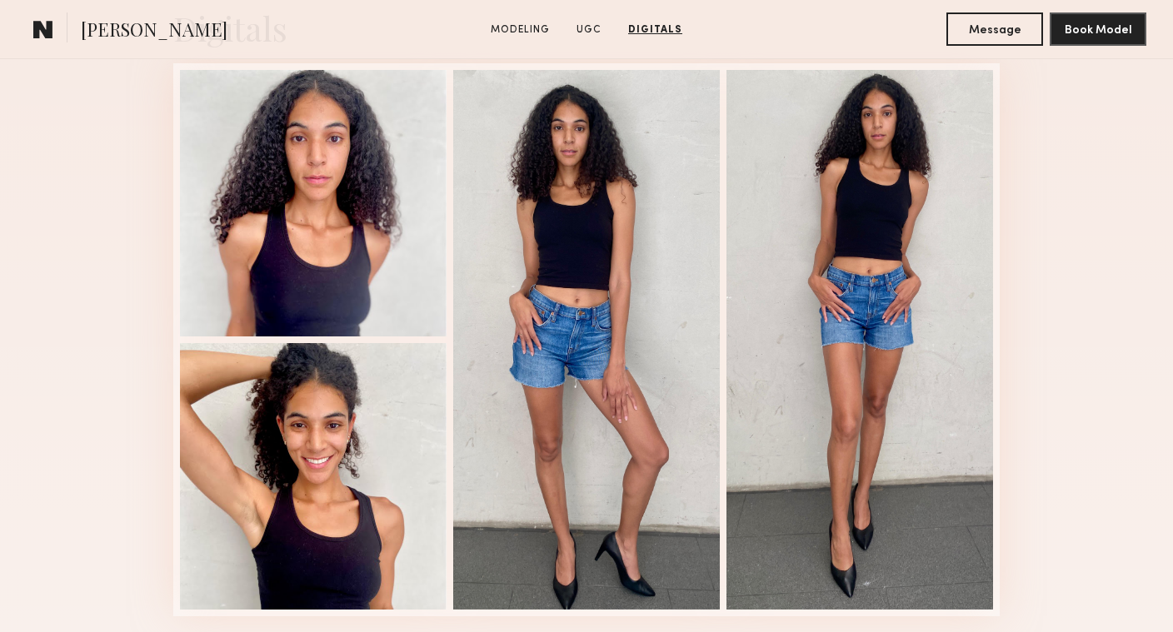
scroll to position [1984, 0]
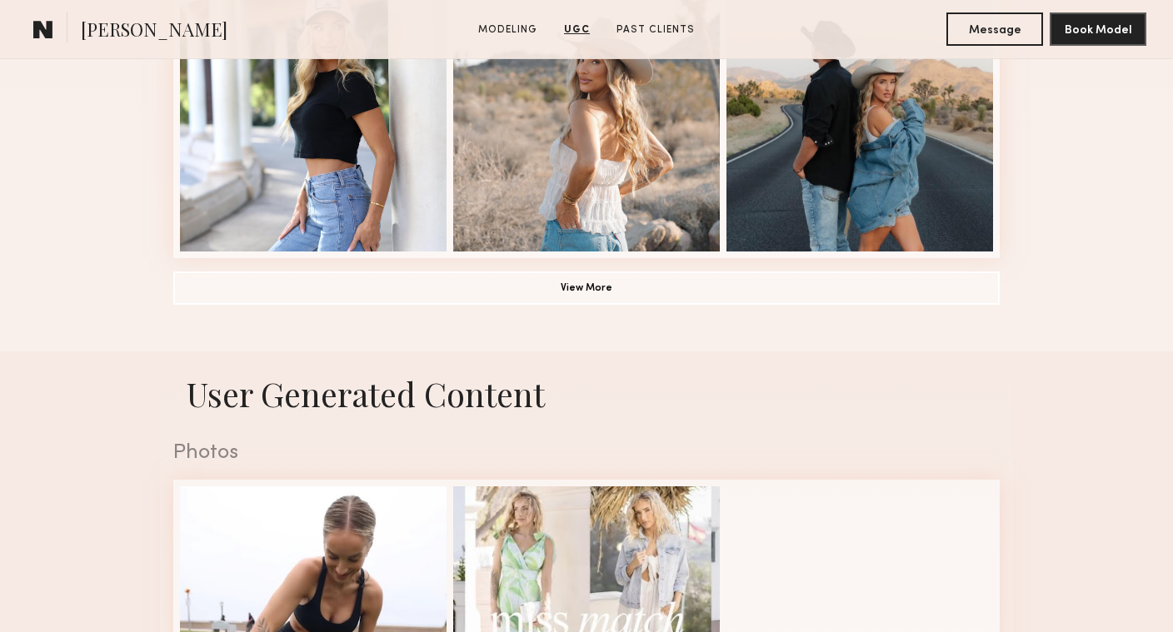
scroll to position [1103, 0]
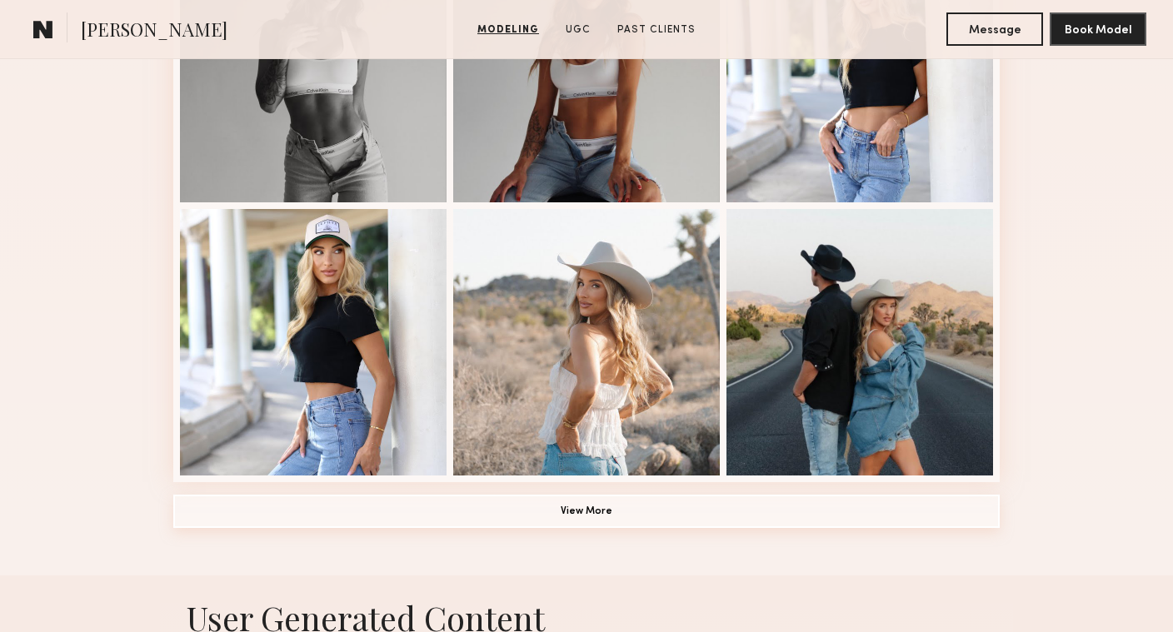
click at [567, 508] on button "View More" at bounding box center [586, 511] width 826 height 33
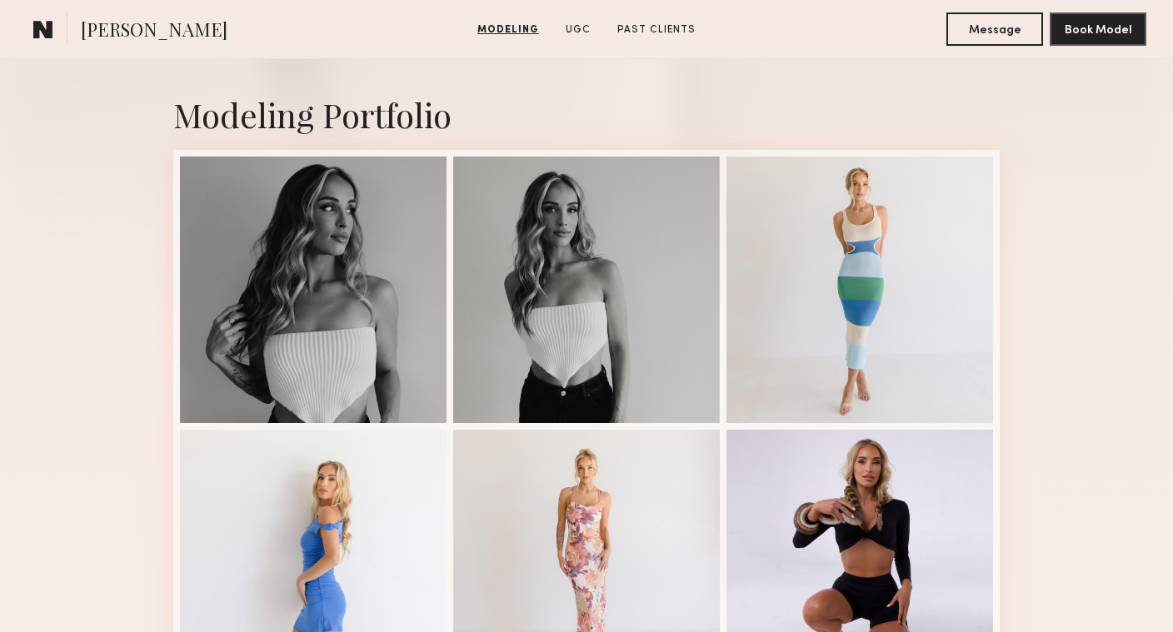
scroll to position [0, 0]
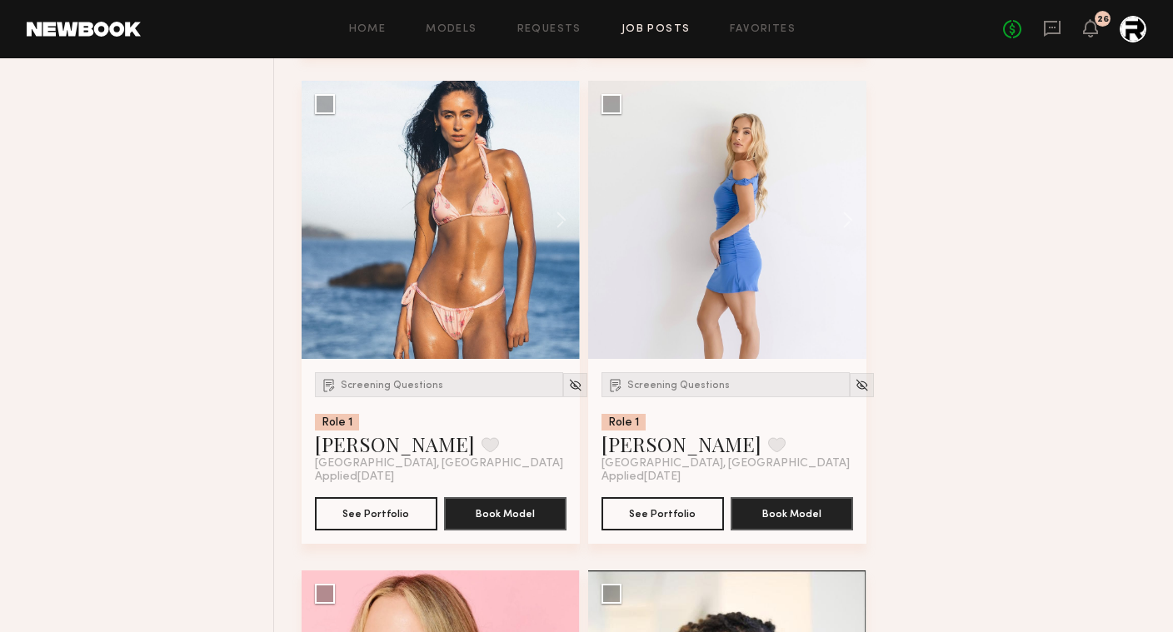
scroll to position [3073, 0]
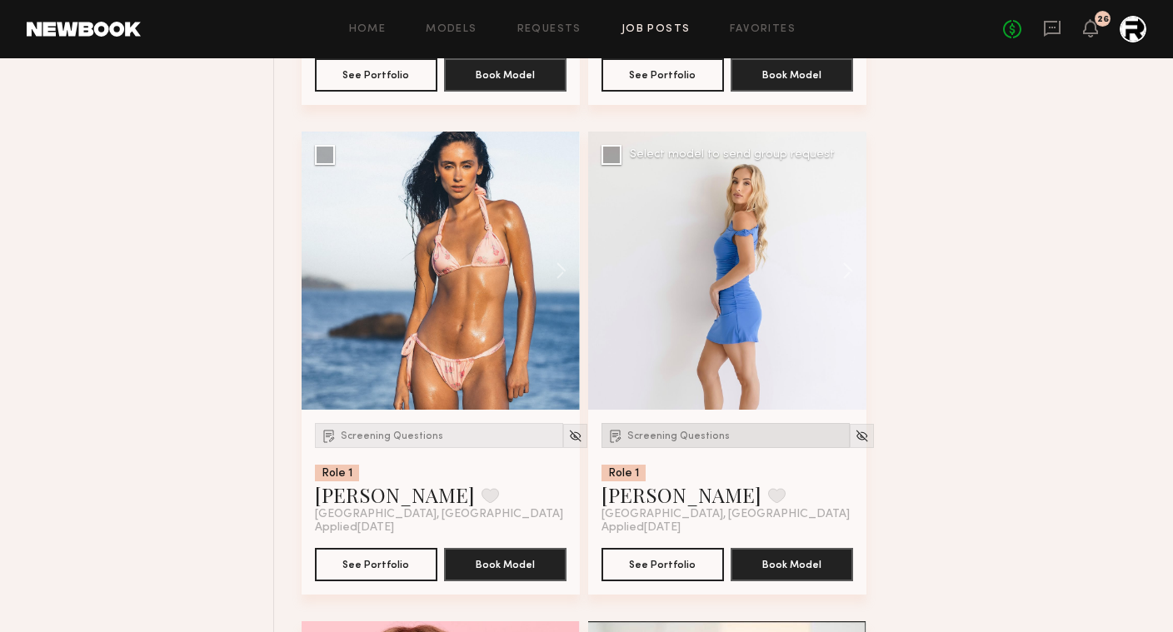
click at [686, 425] on div "Screening Questions Role 1 [PERSON_NAME] Favorite [GEOGRAPHIC_DATA], [GEOGRAPHI…" at bounding box center [727, 502] width 278 height 185
click at [683, 432] on div "Screening Questions" at bounding box center [726, 435] width 248 height 25
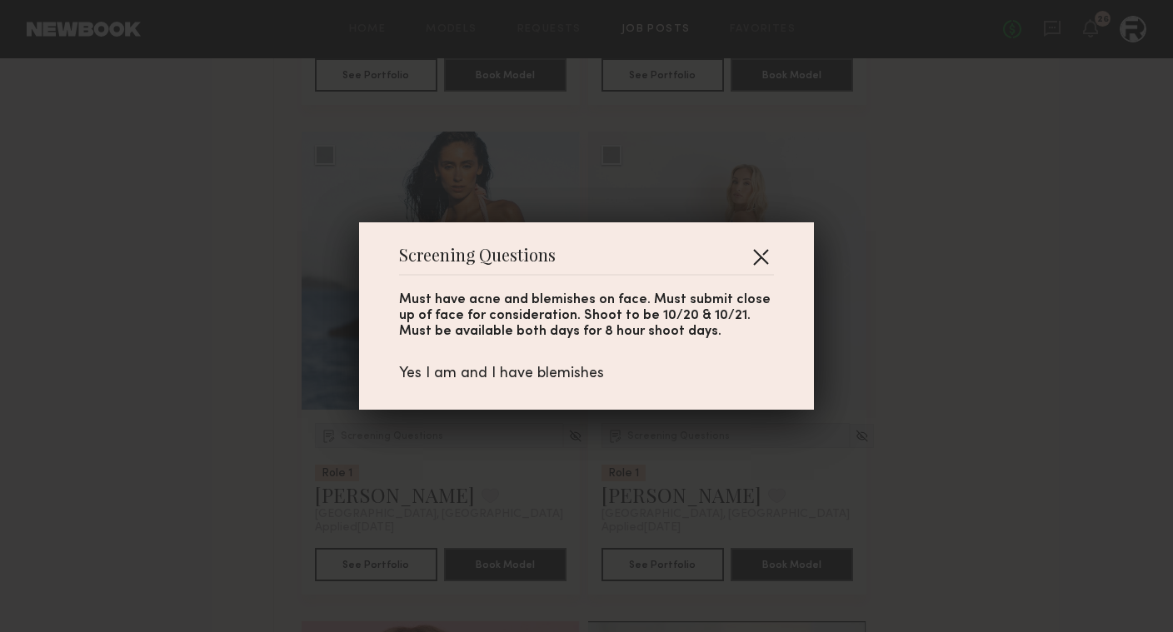
click at [754, 252] on button "button" at bounding box center [760, 256] width 27 height 27
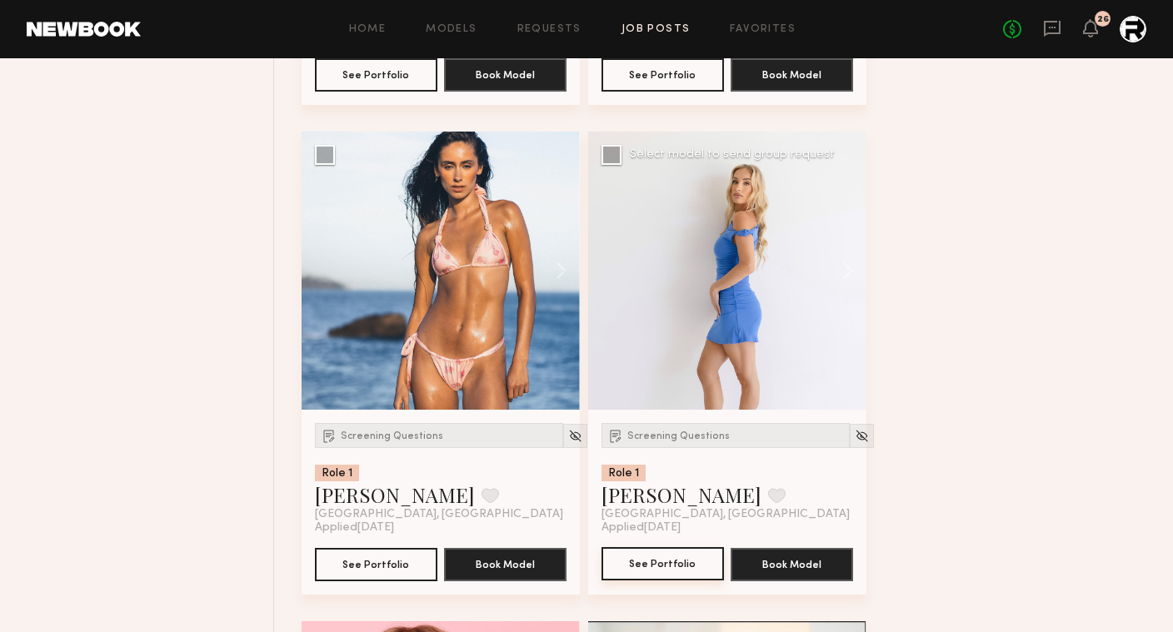
click at [665, 559] on button "See Portfolio" at bounding box center [663, 563] width 122 height 33
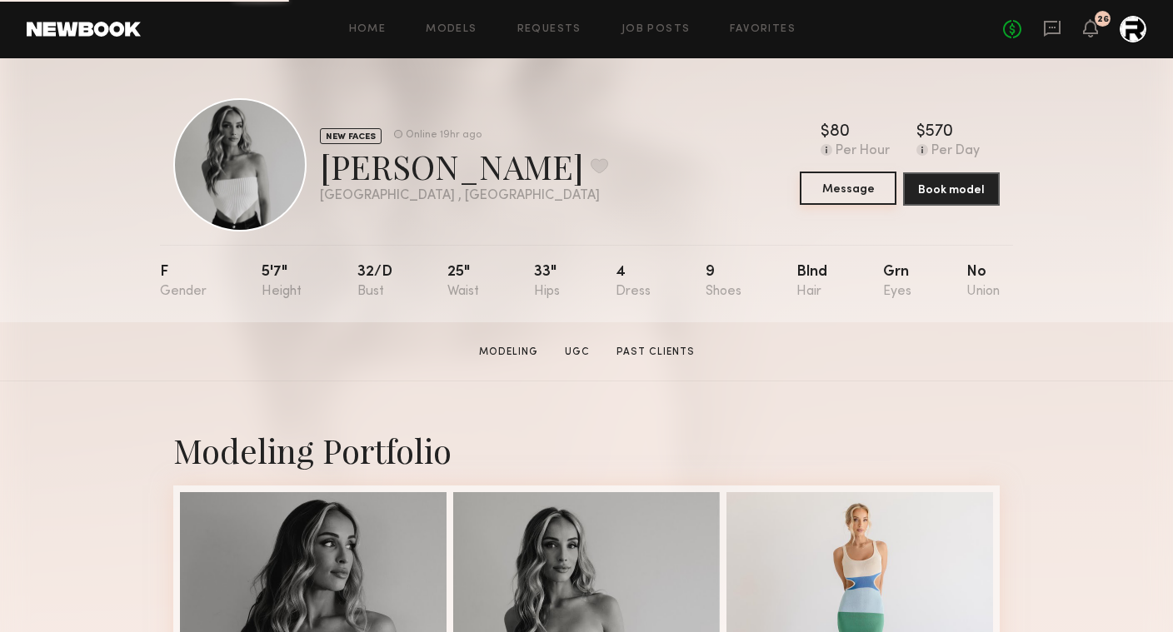
click at [857, 182] on button "Message" at bounding box center [848, 188] width 97 height 33
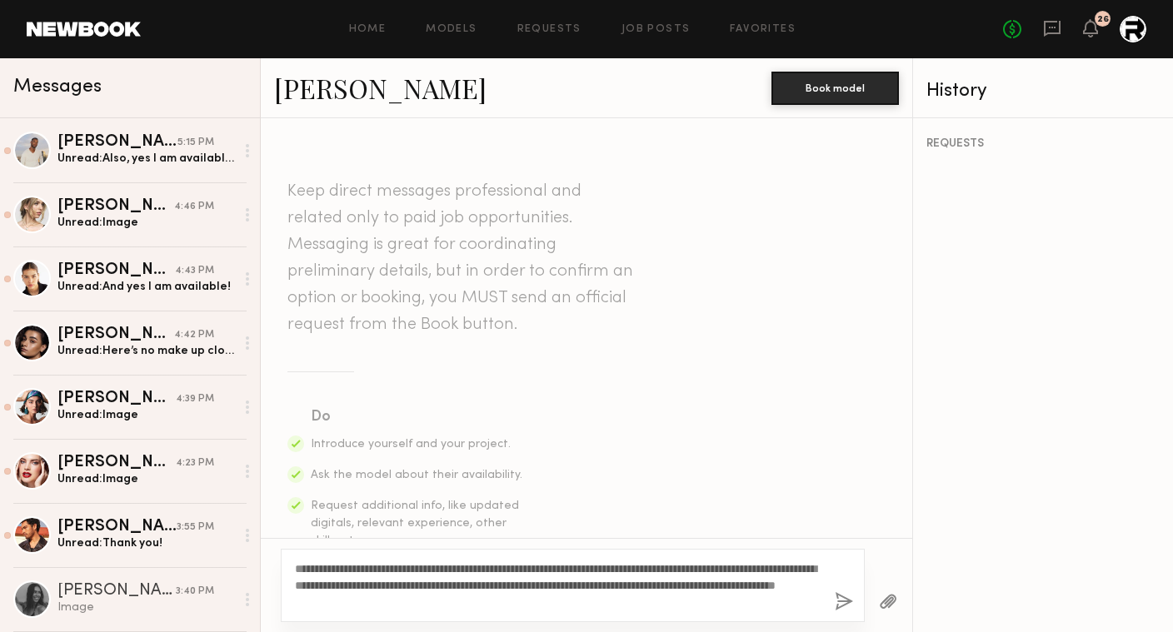
type textarea "**********"
click at [841, 602] on button "button" at bounding box center [844, 602] width 18 height 21
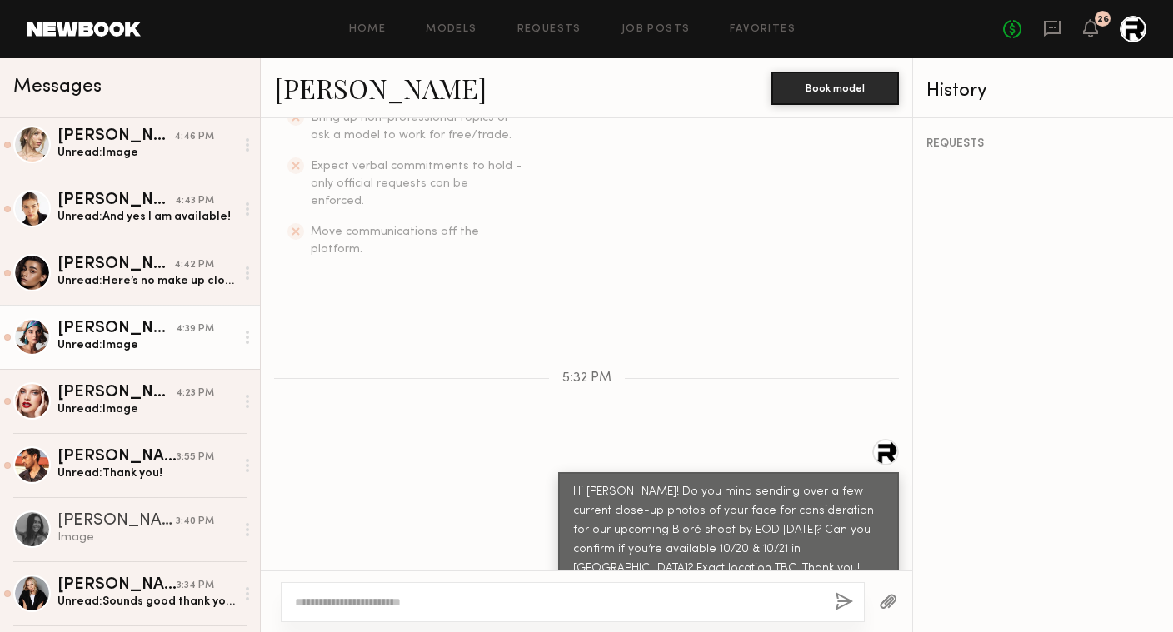
scroll to position [133, 0]
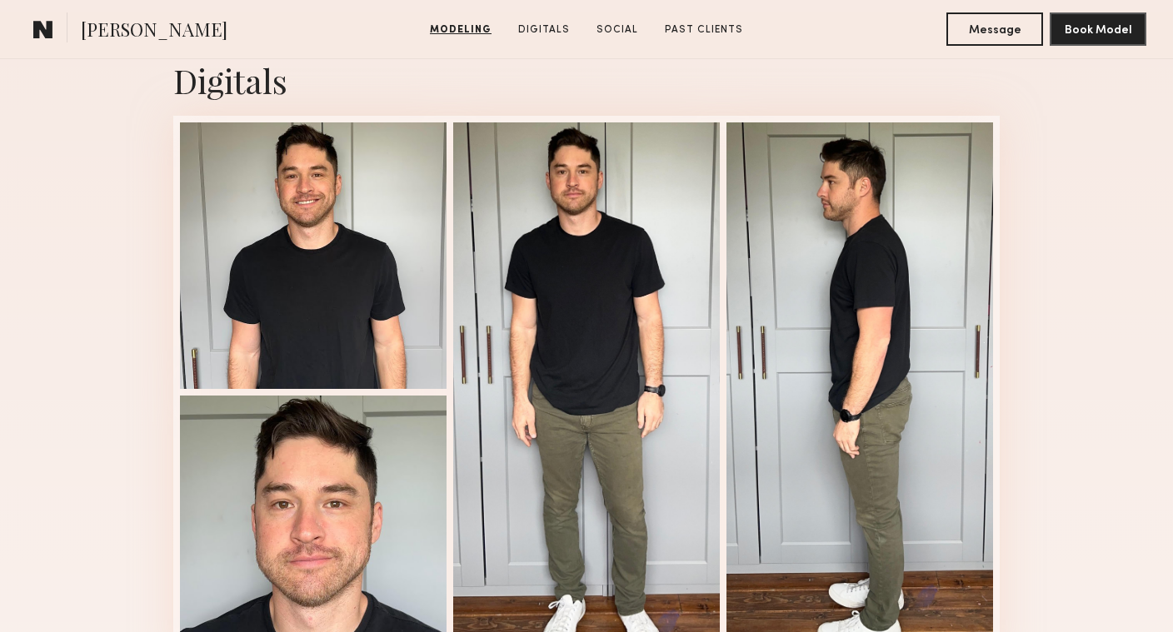
scroll to position [1760, 0]
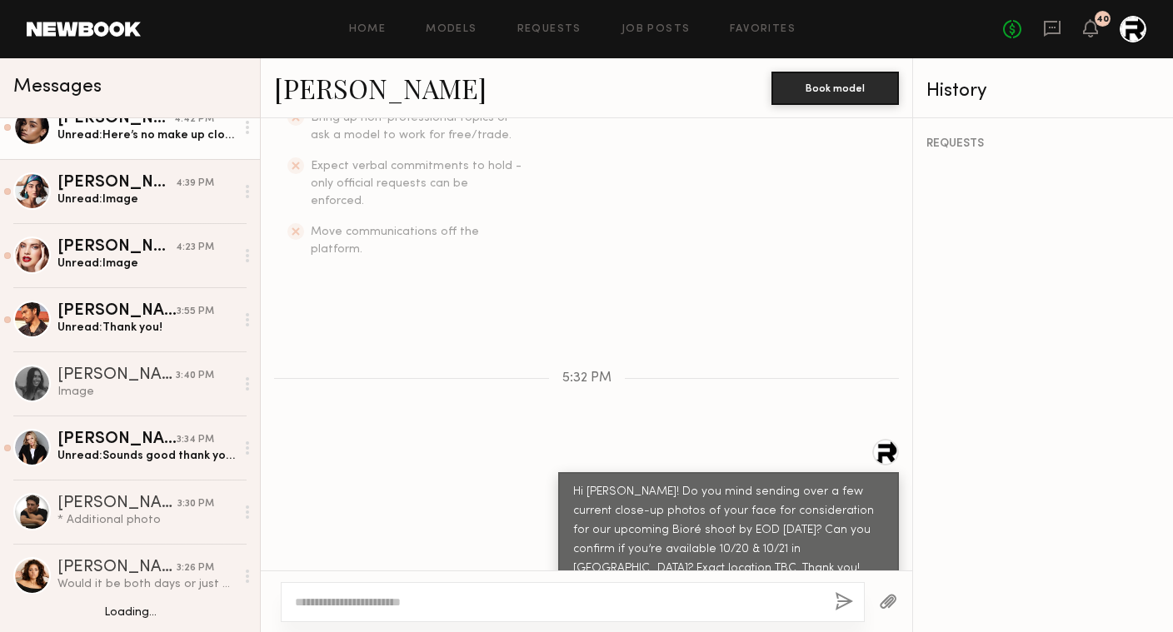
scroll to position [282, 0]
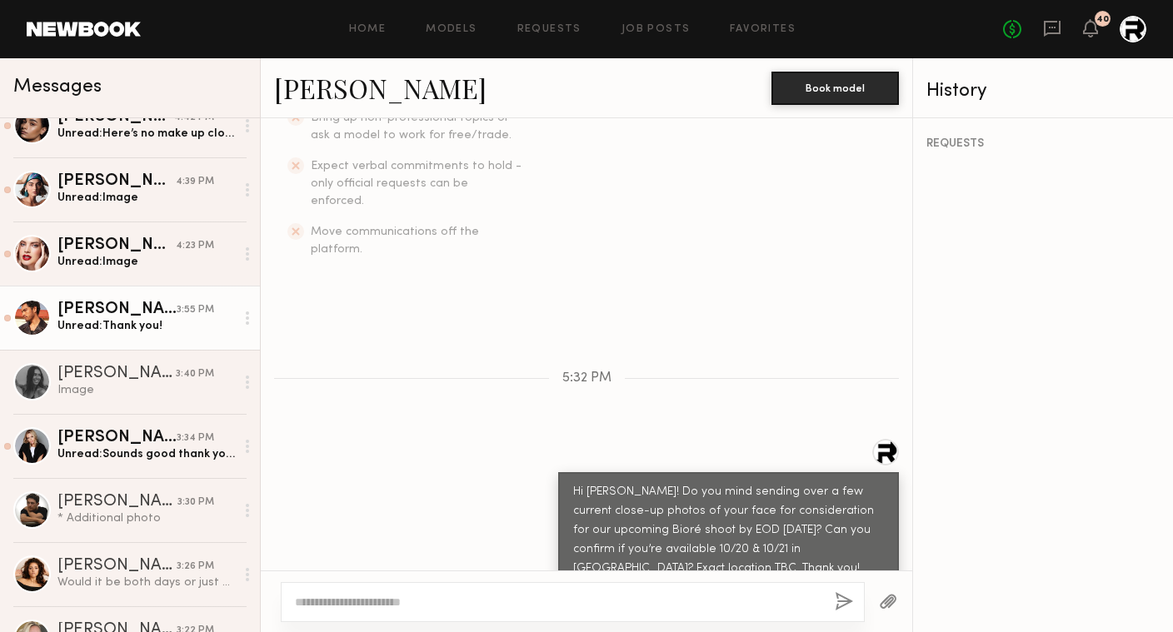
click at [131, 329] on div "Unread: Thank you!" at bounding box center [145, 326] width 177 height 16
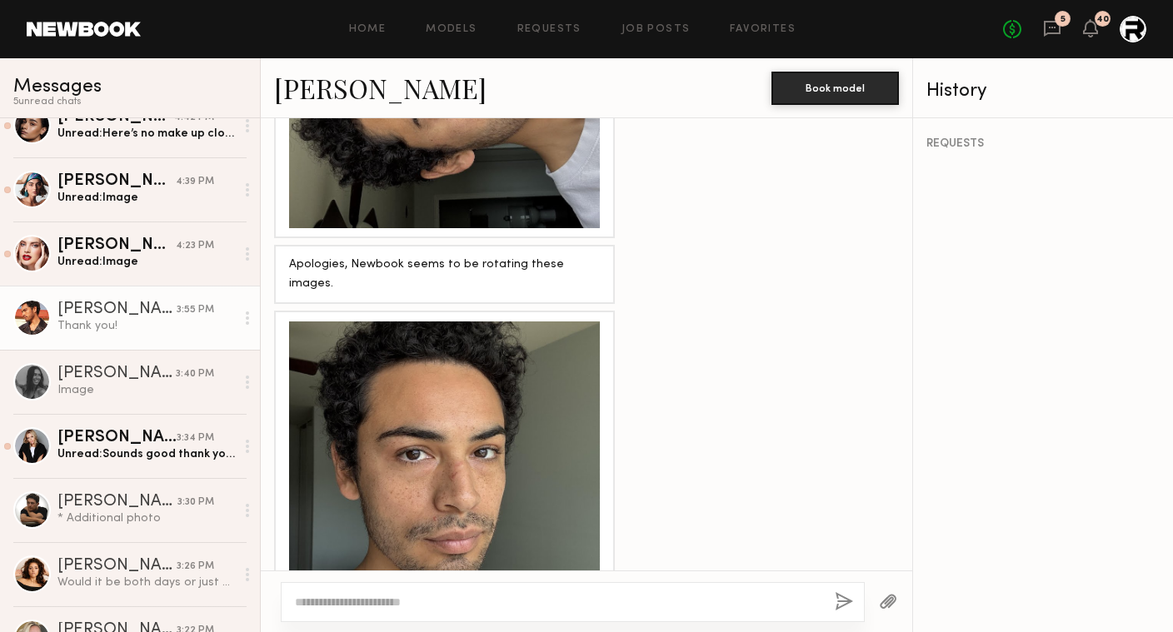
scroll to position [2461, 0]
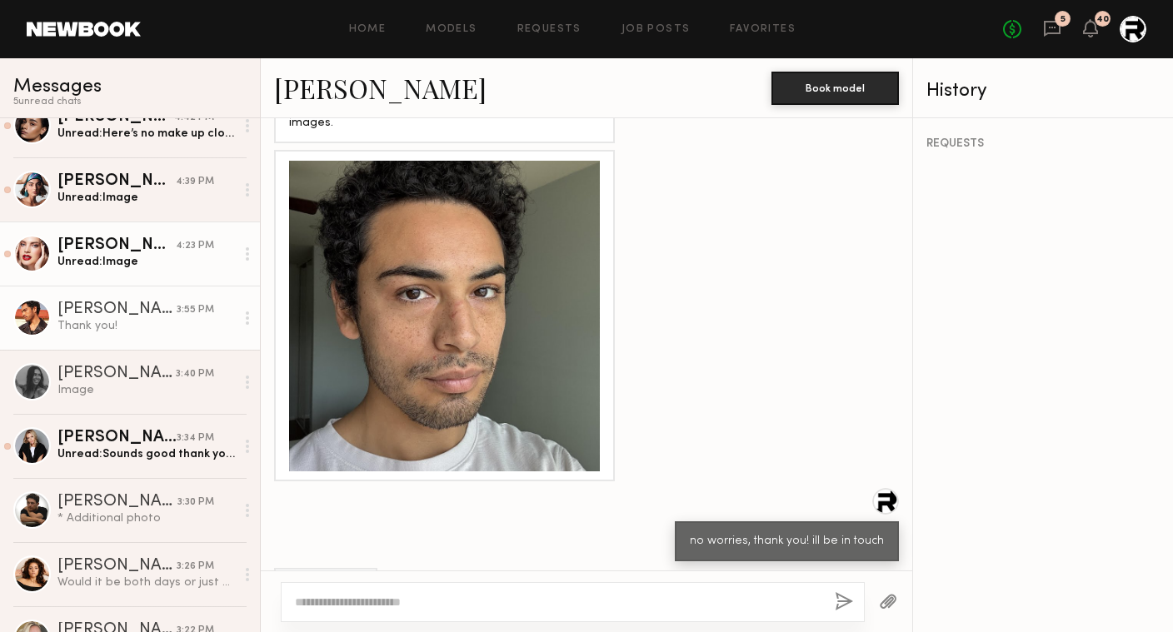
click at [149, 271] on link "Anna D. 4:23 PM Unread: Image" at bounding box center [130, 254] width 260 height 64
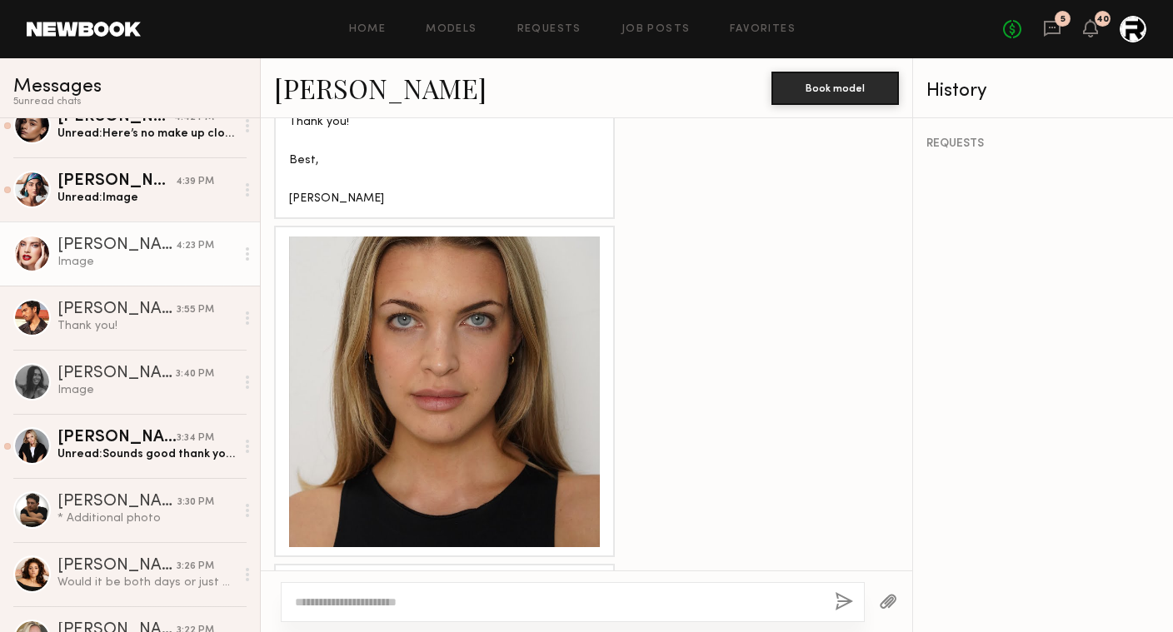
scroll to position [1218, 0]
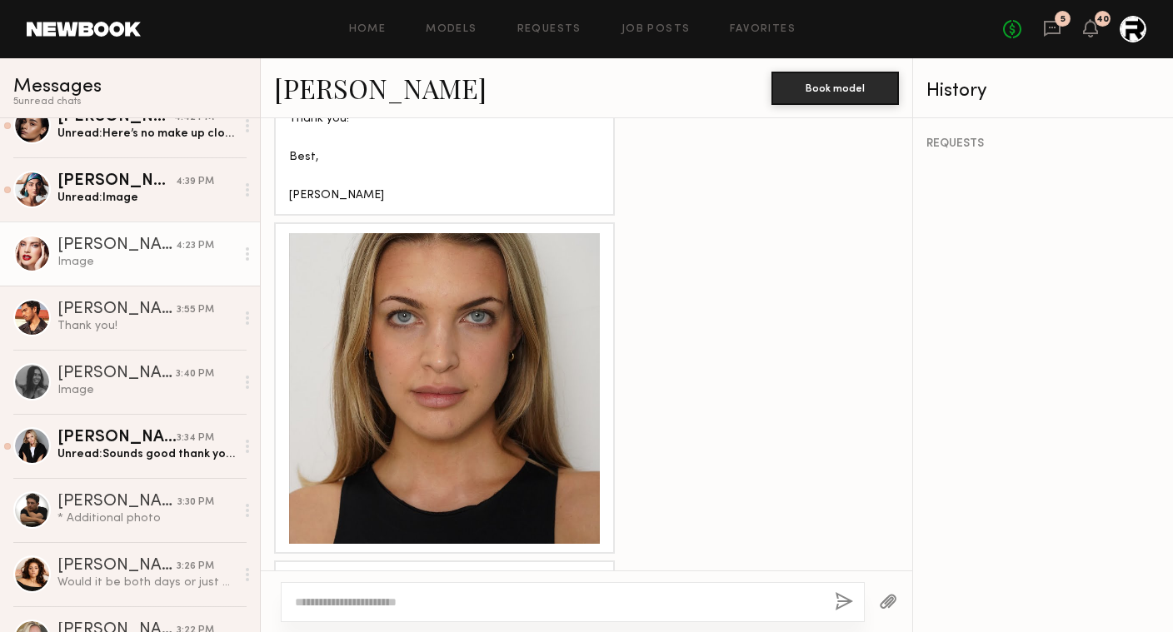
click at [479, 369] on div at bounding box center [444, 388] width 311 height 311
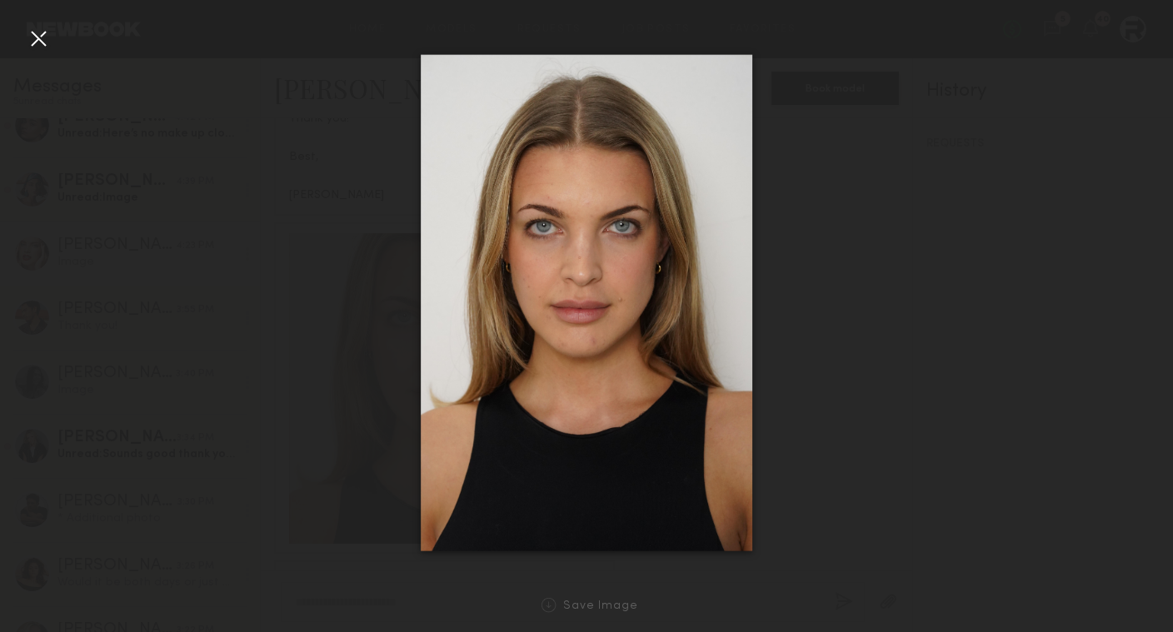
click at [967, 356] on div at bounding box center [586, 303] width 1173 height 552
click at [40, 40] on div at bounding box center [38, 38] width 27 height 27
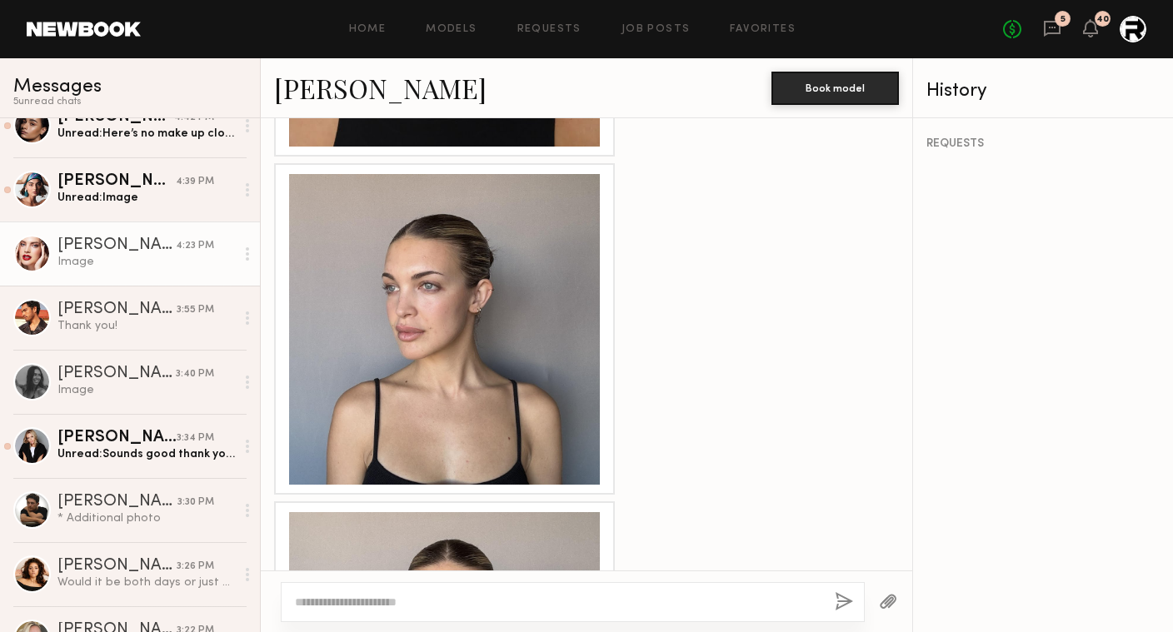
scroll to position [1665, 0]
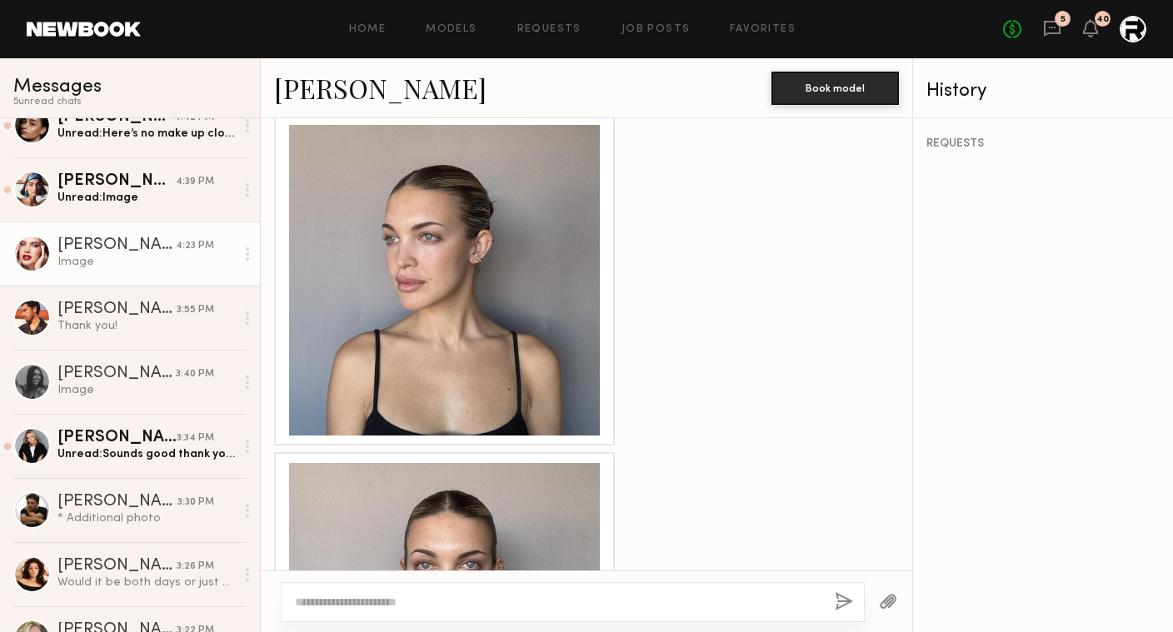
click at [481, 311] on div at bounding box center [444, 280] width 311 height 311
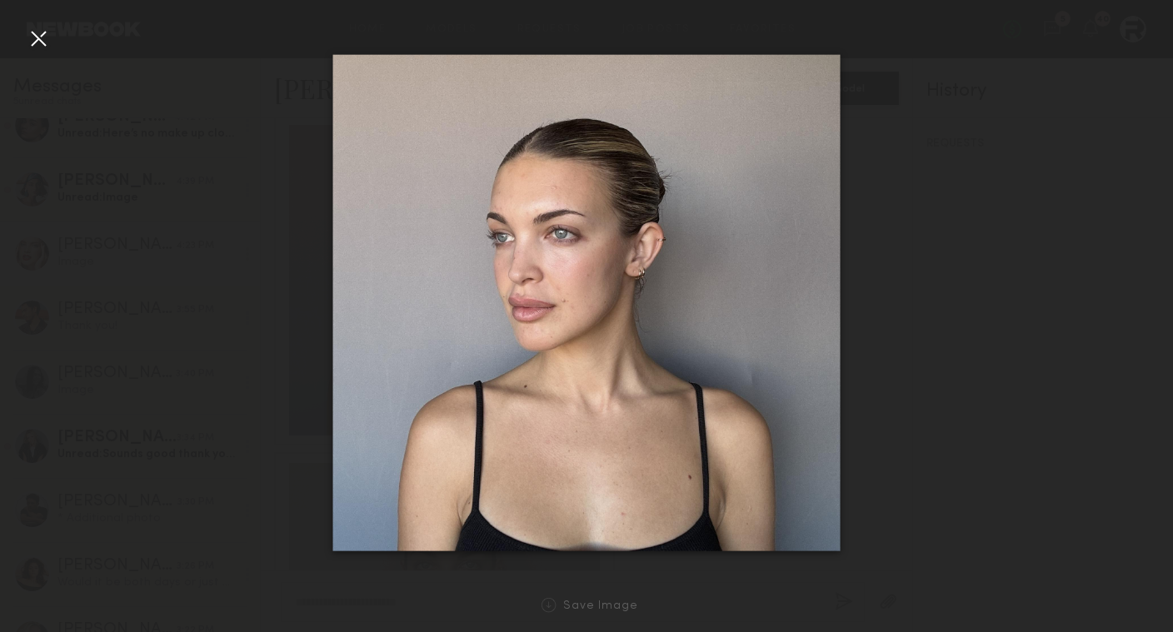
click at [915, 497] on div at bounding box center [586, 303] width 1173 height 552
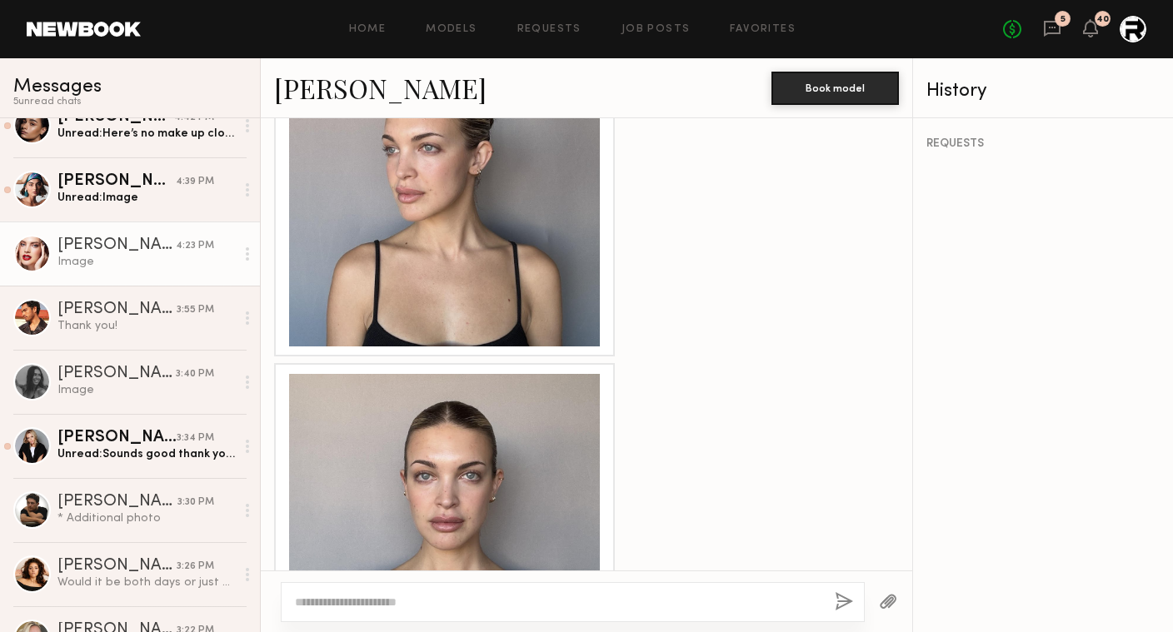
scroll to position [1860, 0]
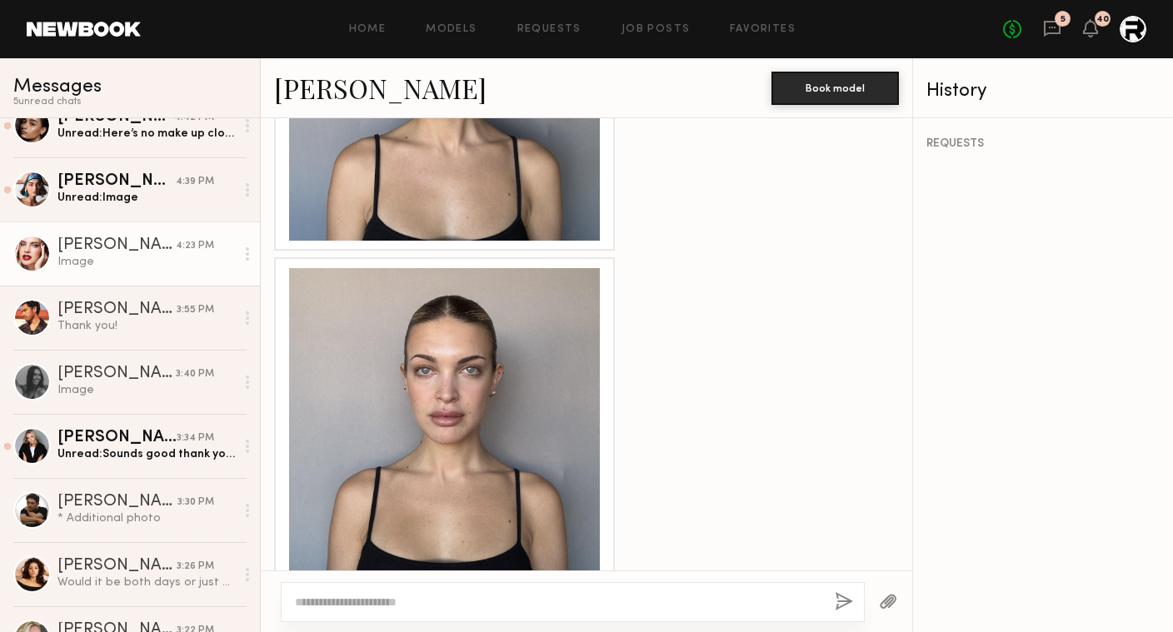
click at [466, 372] on div at bounding box center [444, 423] width 311 height 311
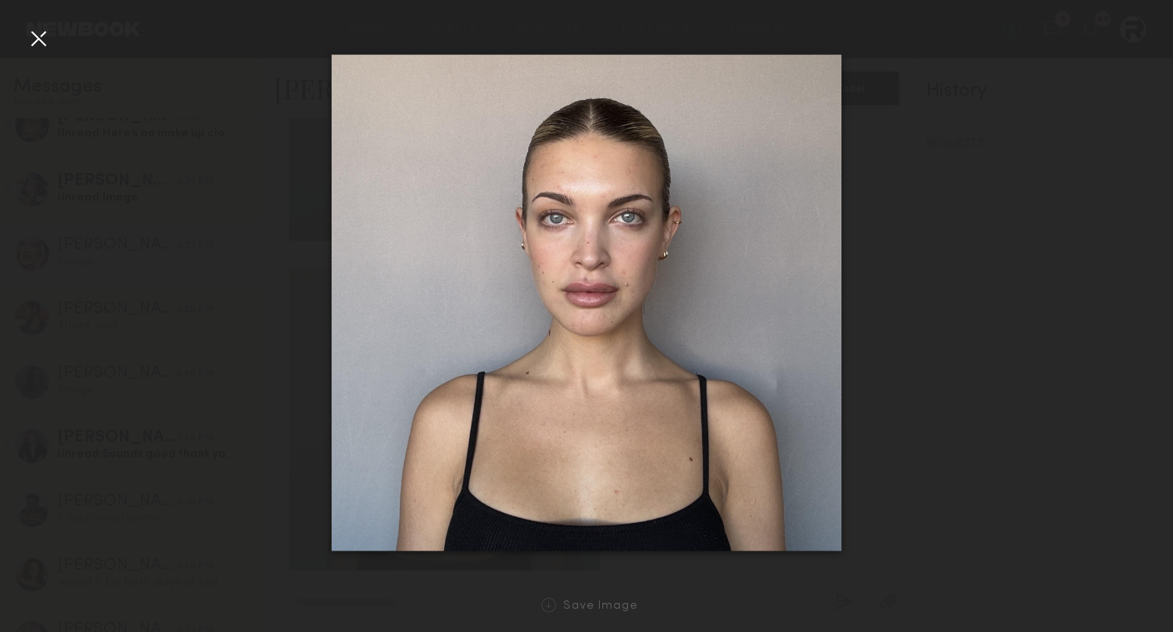
click at [33, 32] on div at bounding box center [38, 38] width 27 height 27
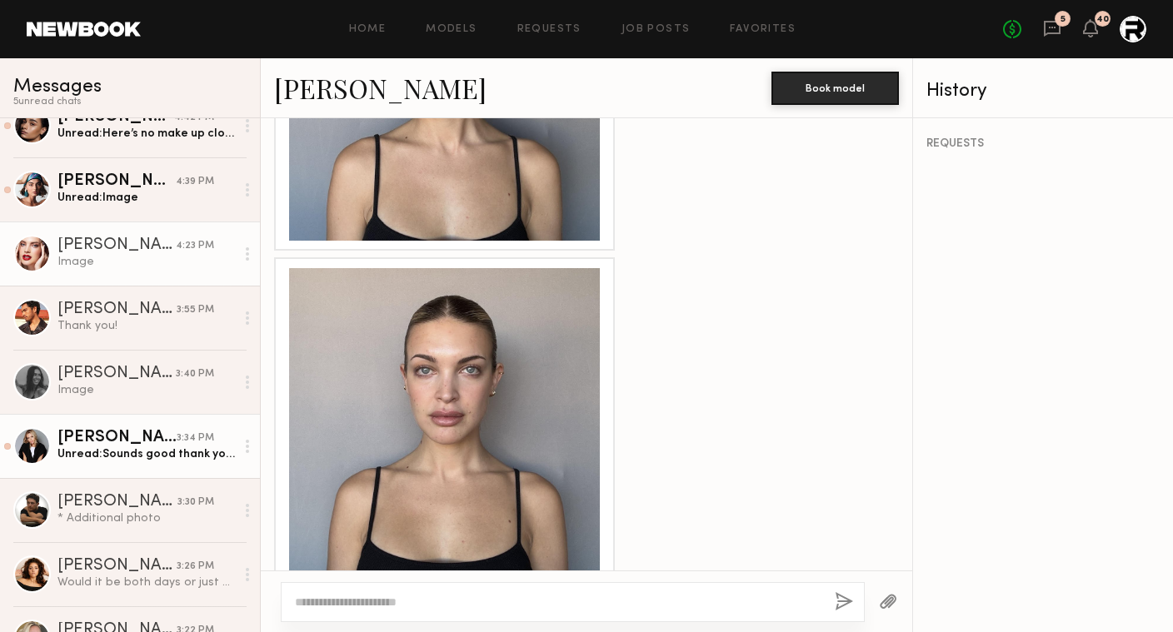
click at [91, 451] on div "Unread: Sounds good thank you!" at bounding box center [145, 455] width 177 height 16
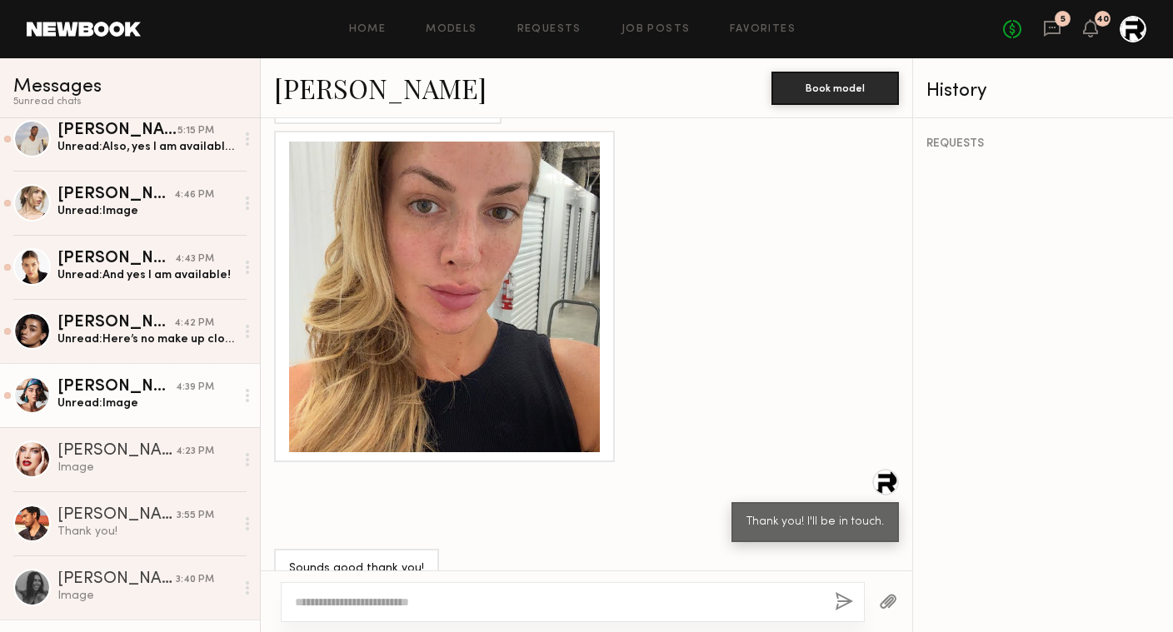
scroll to position [72, 0]
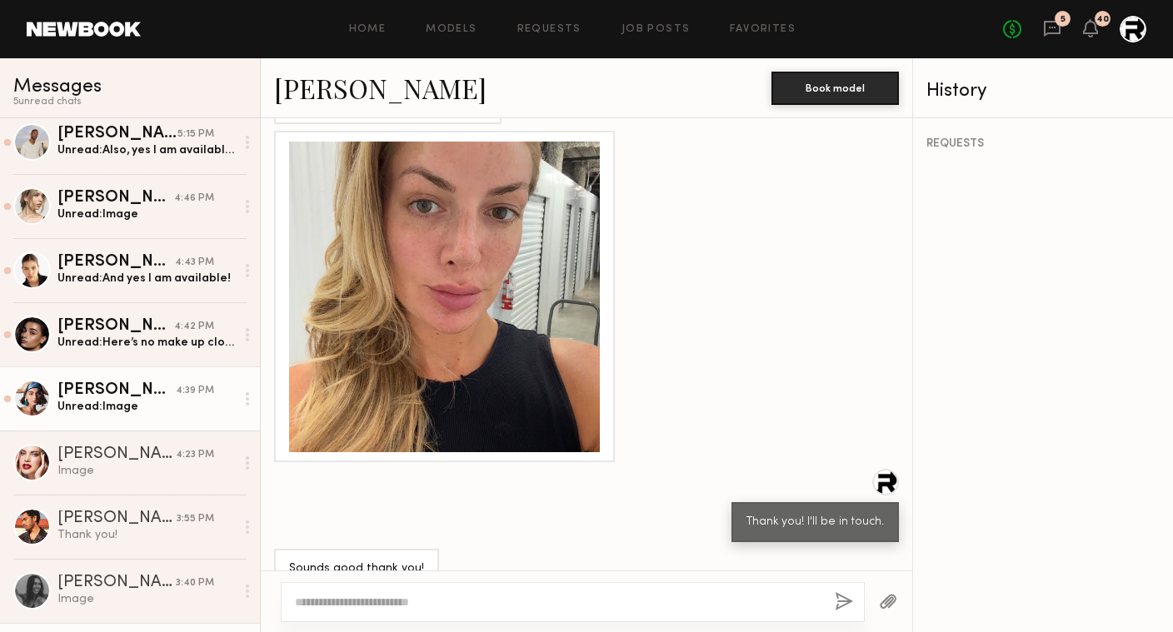
click at [116, 398] on div "[PERSON_NAME]" at bounding box center [116, 390] width 118 height 17
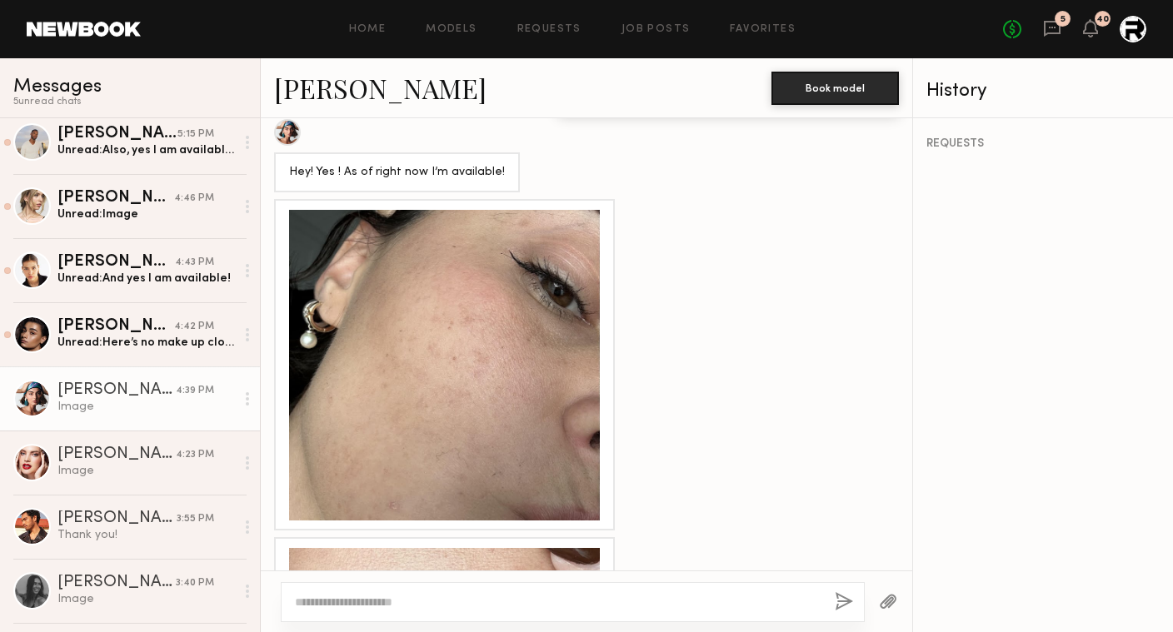
scroll to position [1037, 0]
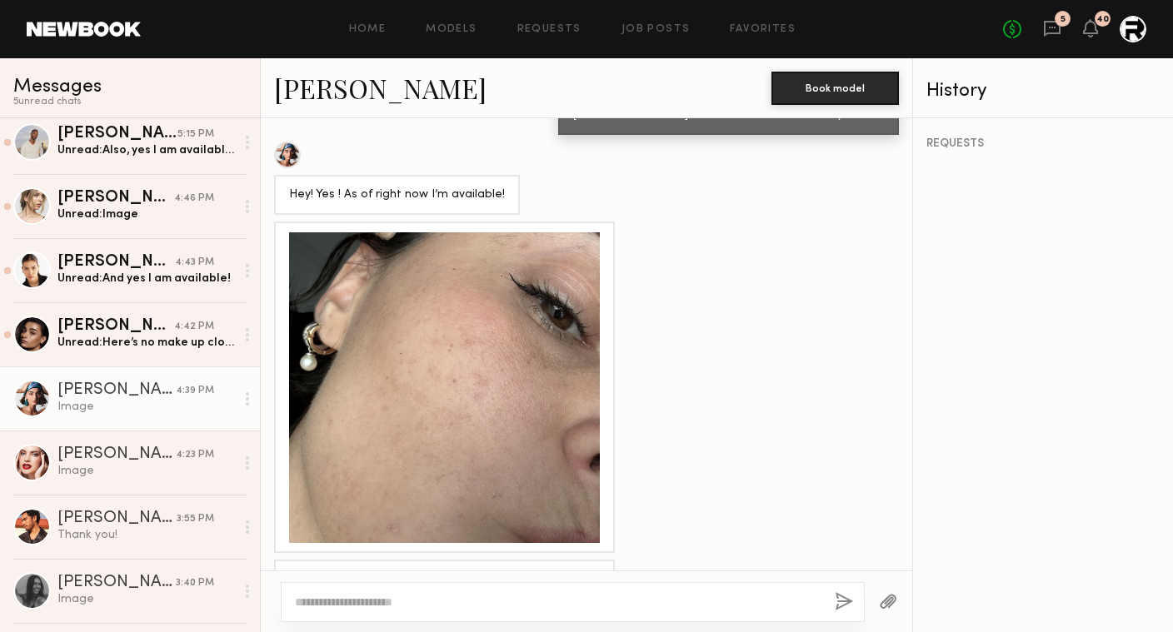
click at [525, 247] on div at bounding box center [444, 387] width 311 height 311
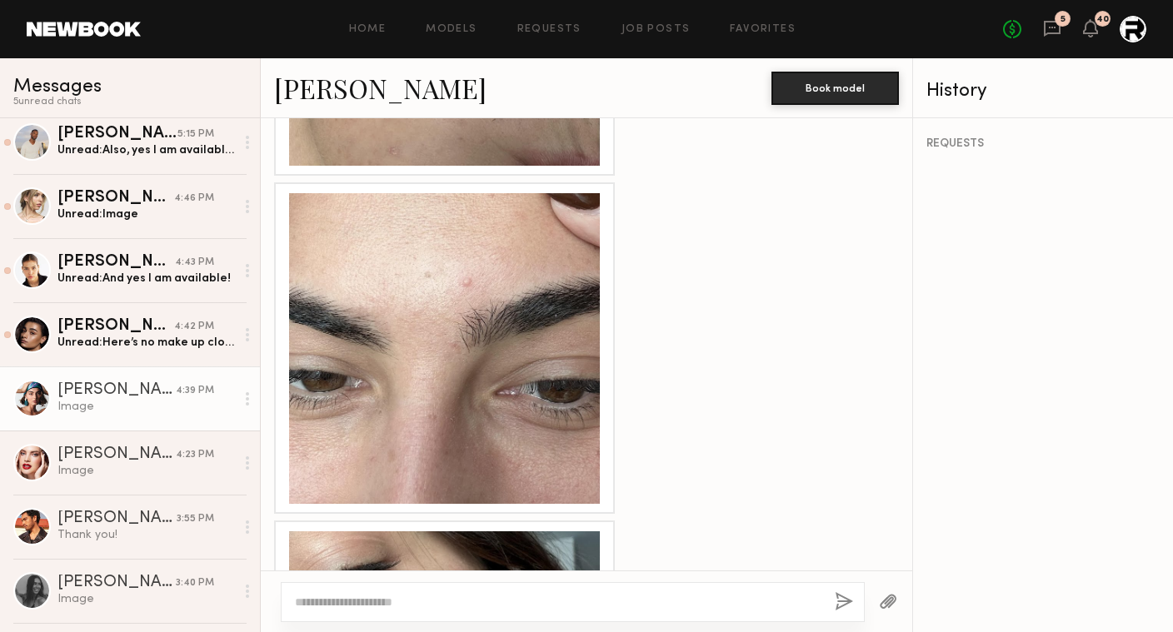
scroll to position [1369, 0]
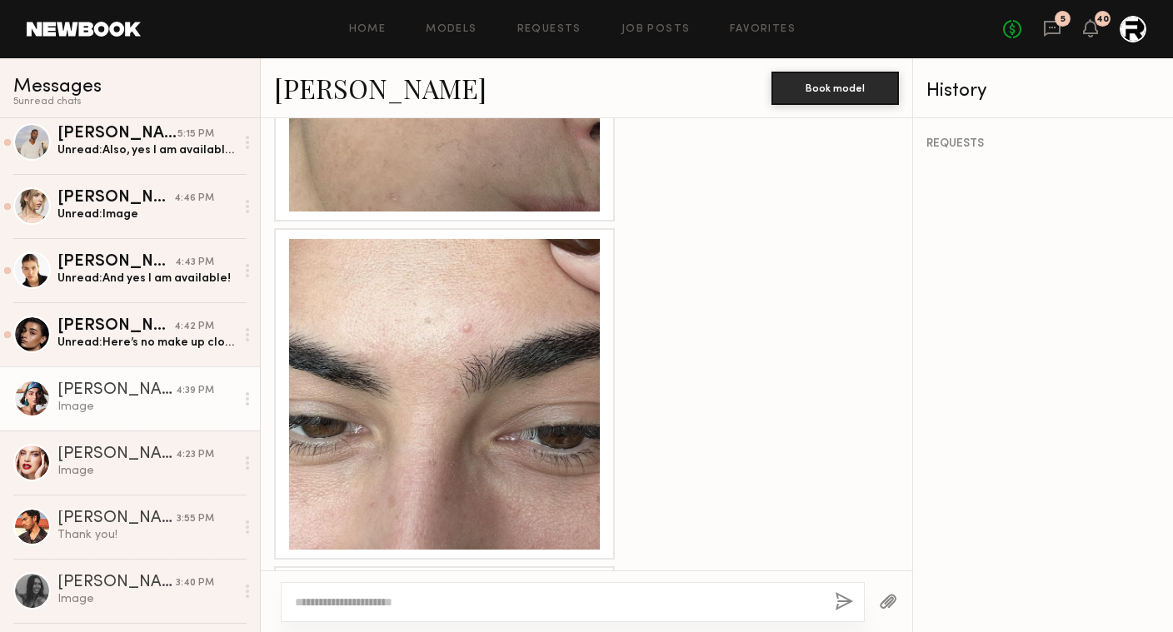
click at [472, 404] on div at bounding box center [444, 394] width 311 height 311
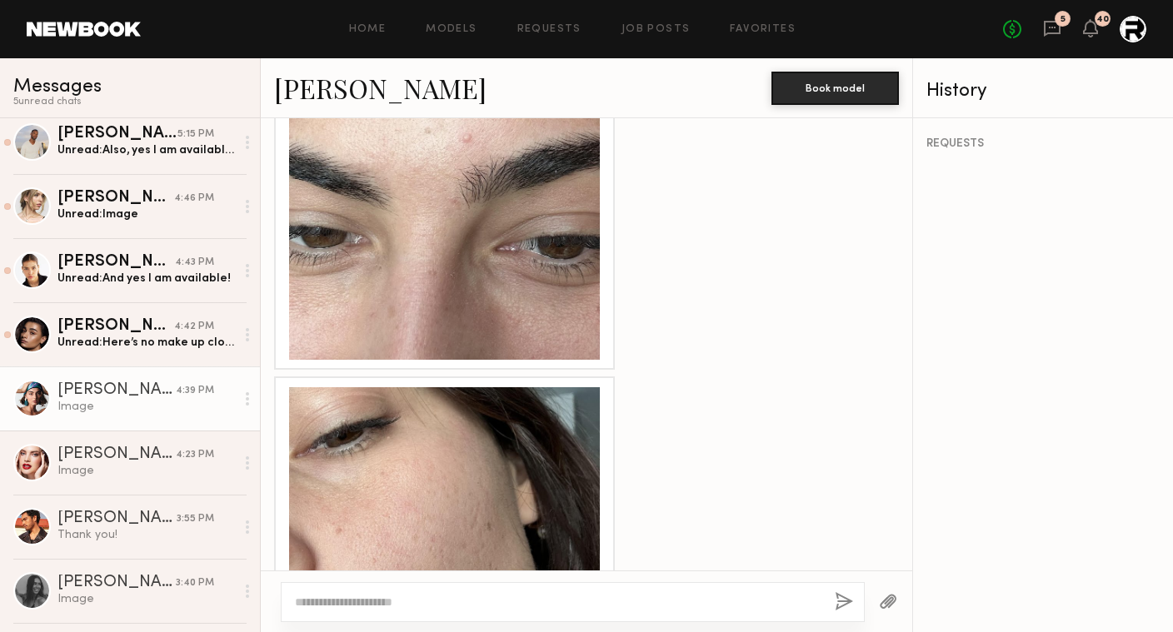
scroll to position [1770, 0]
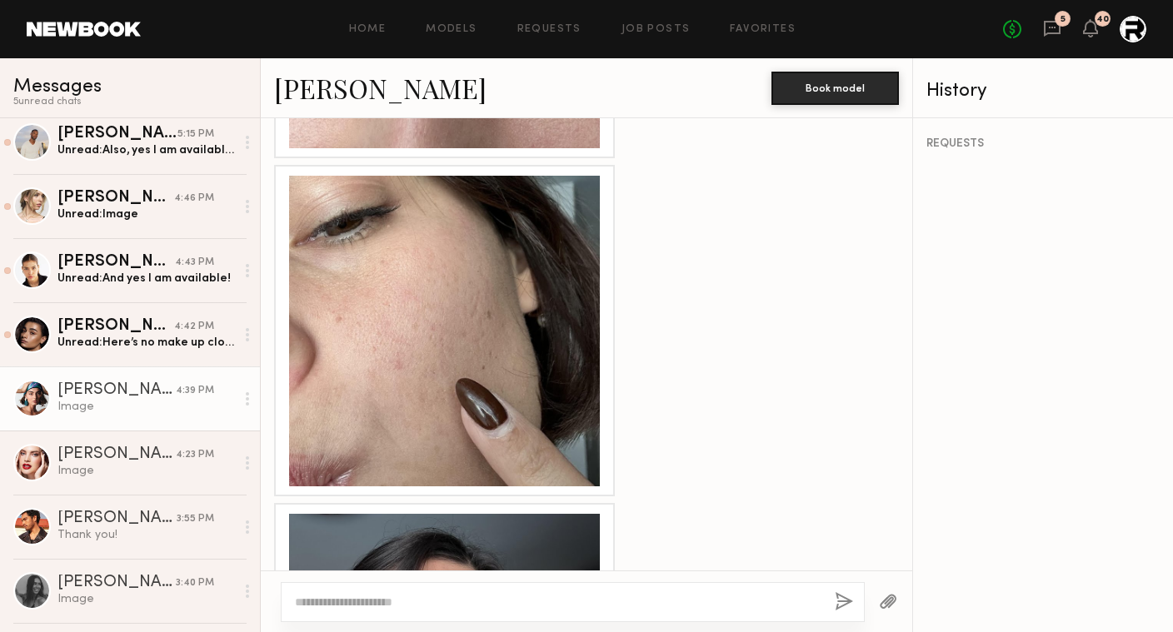
click at [517, 392] on div at bounding box center [444, 331] width 311 height 311
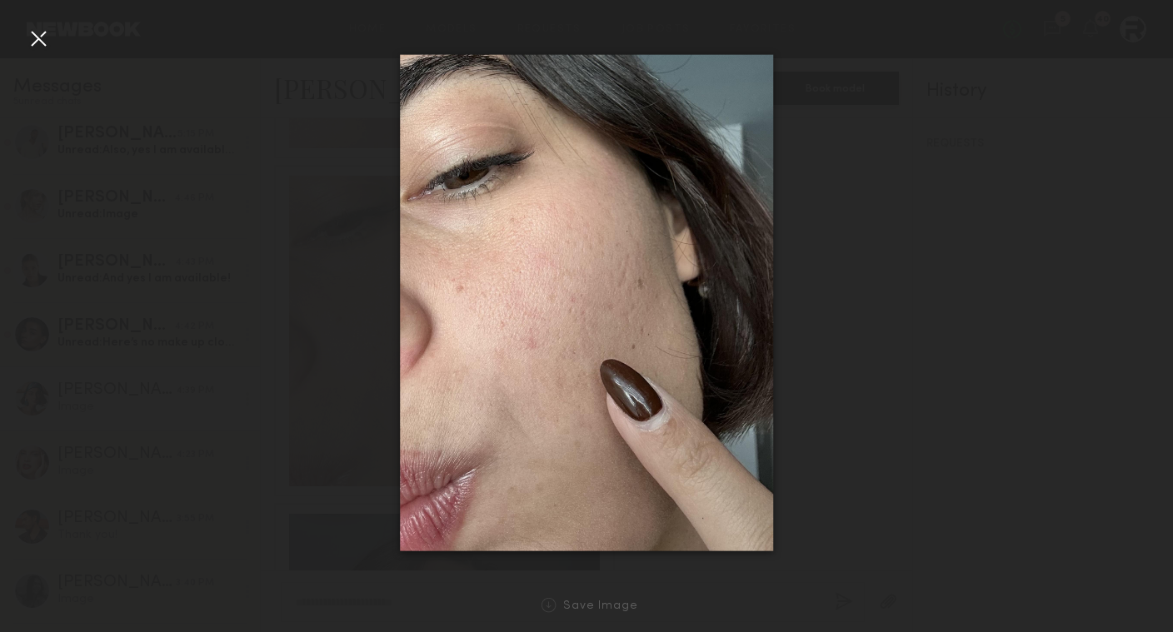
click at [287, 162] on div at bounding box center [586, 303] width 1173 height 552
click at [47, 42] on div at bounding box center [38, 38] width 27 height 27
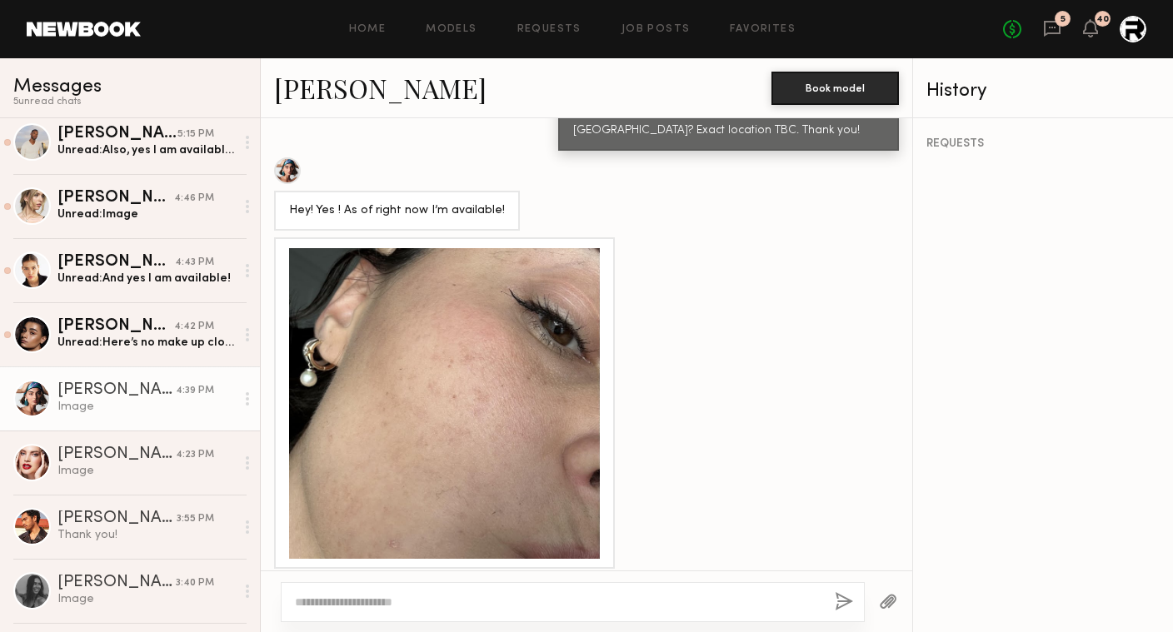
scroll to position [1020, 0]
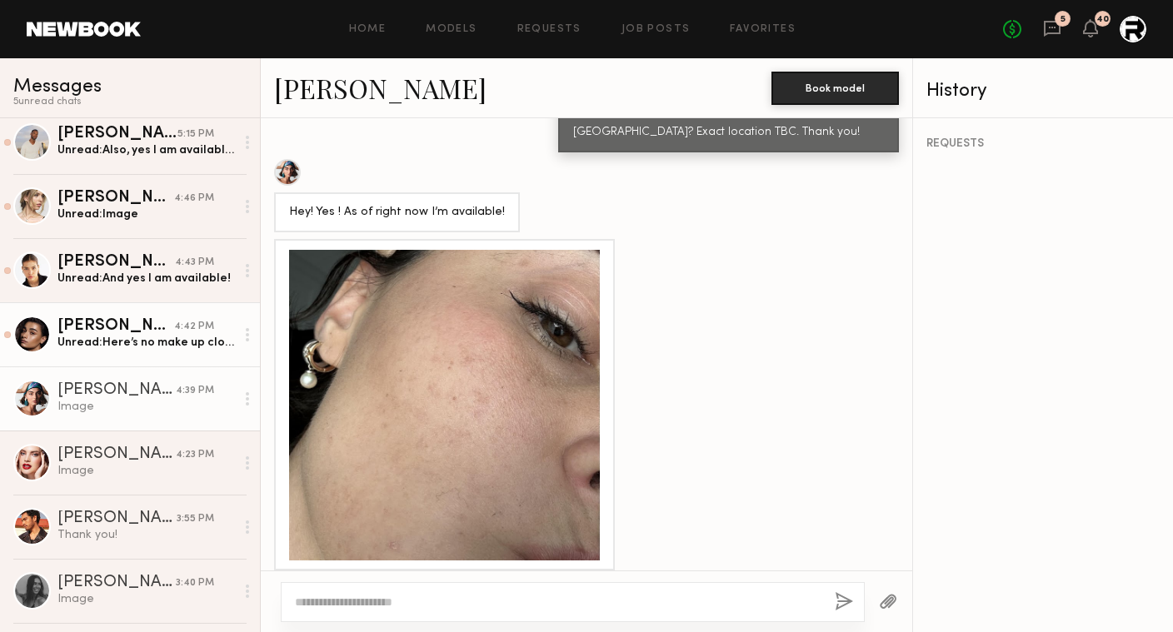
click at [96, 343] on div "Unread: Here’s no make up close up" at bounding box center [145, 343] width 177 height 16
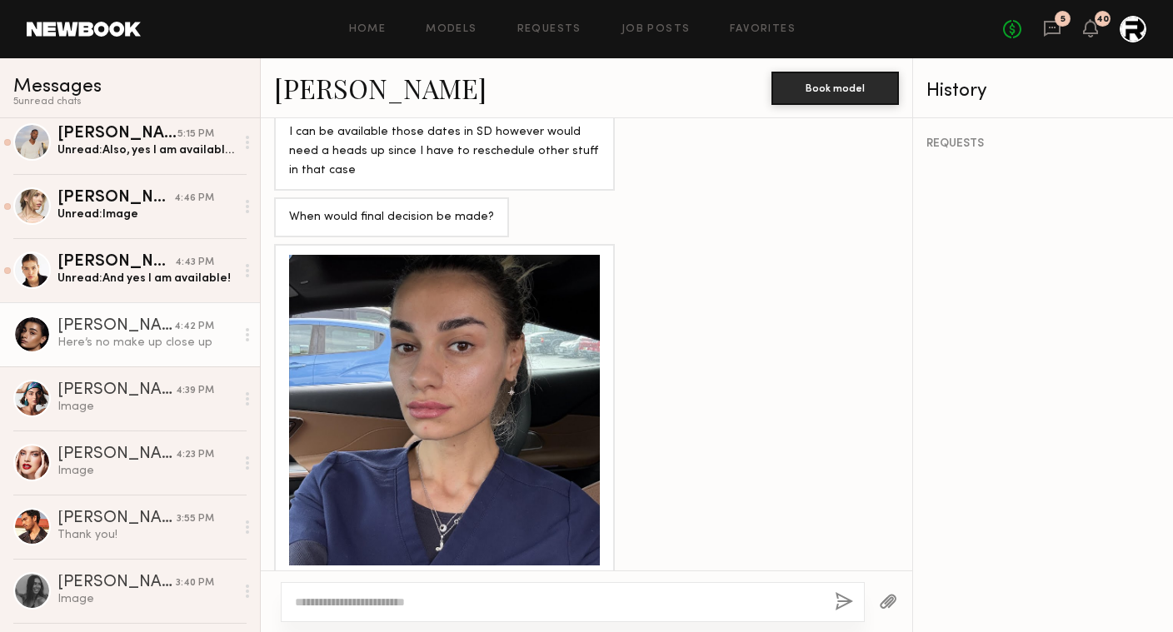
scroll to position [1154, 0]
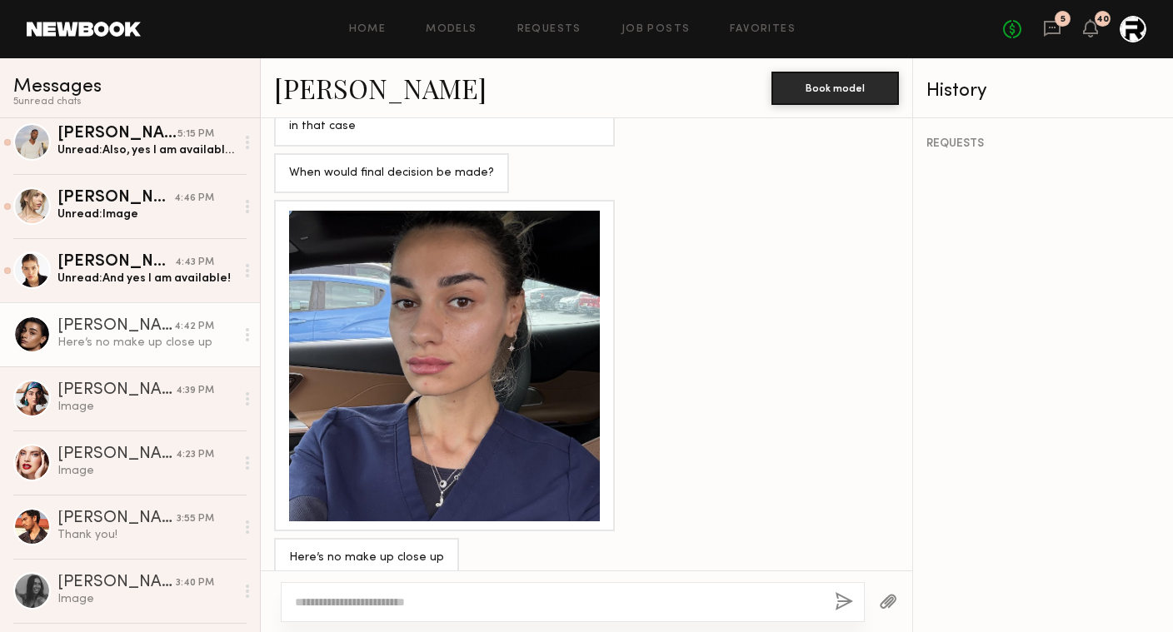
click at [481, 335] on div at bounding box center [444, 366] width 311 height 311
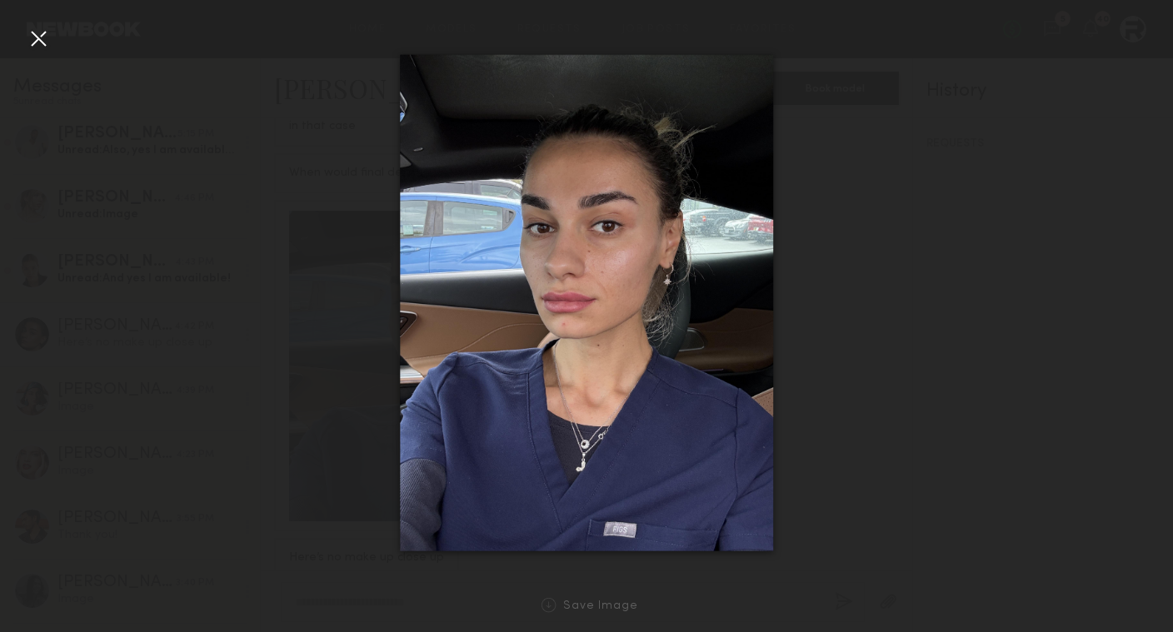
click at [944, 229] on div at bounding box center [586, 303] width 1173 height 552
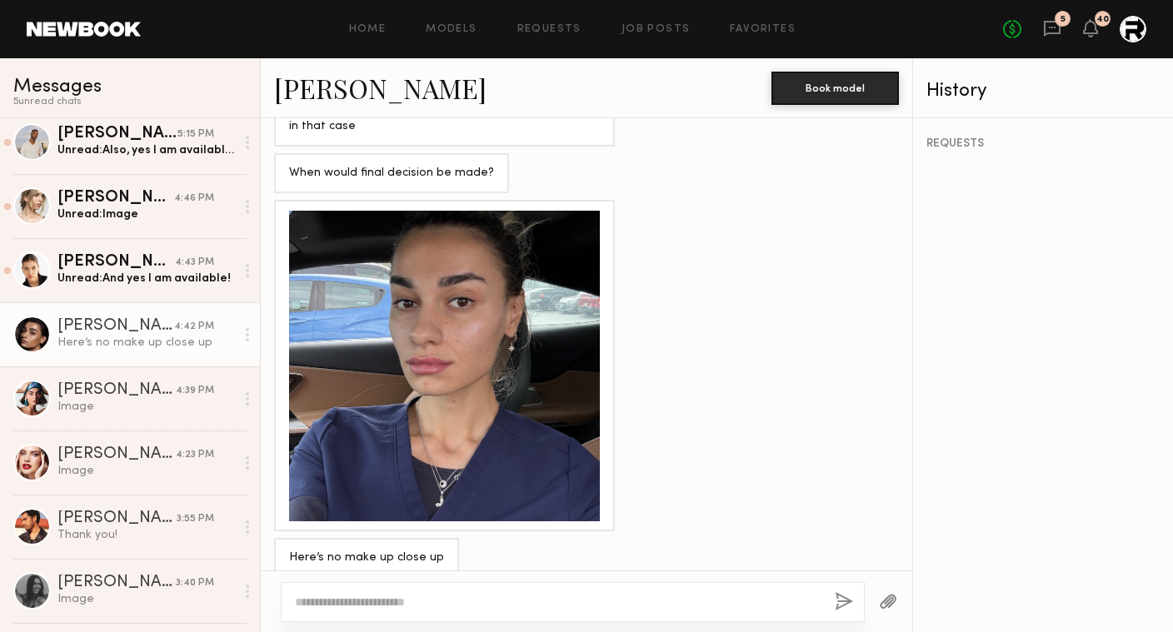
click at [492, 348] on div at bounding box center [444, 366] width 311 height 311
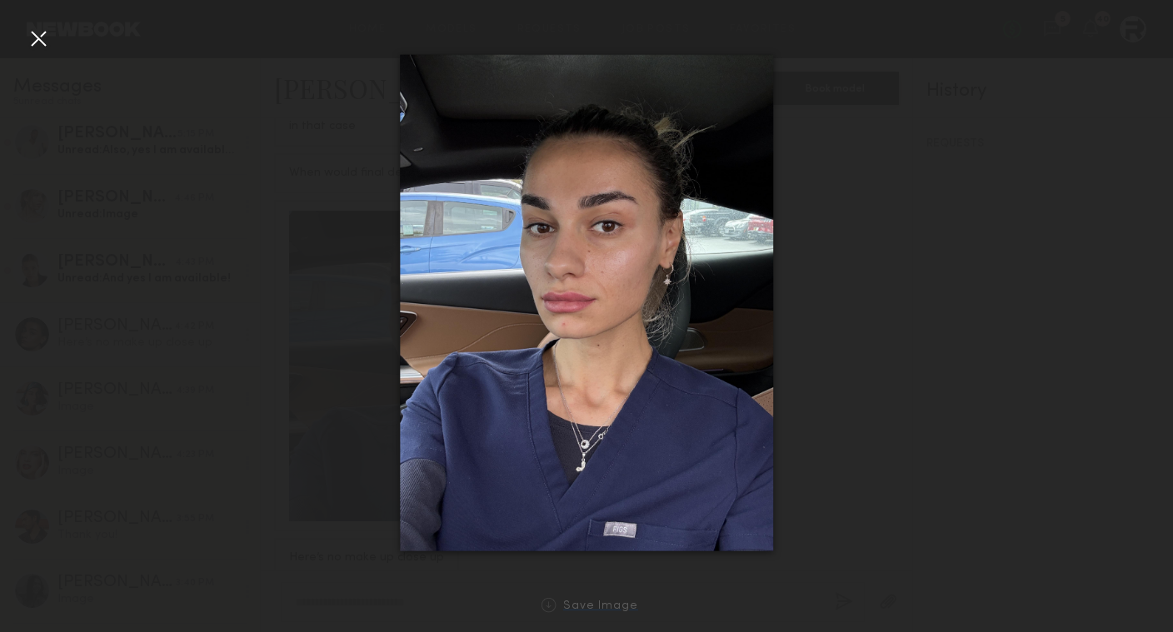
click at [581, 601] on div "Save Image" at bounding box center [600, 607] width 75 height 12
click at [835, 507] on div at bounding box center [586, 303] width 1173 height 552
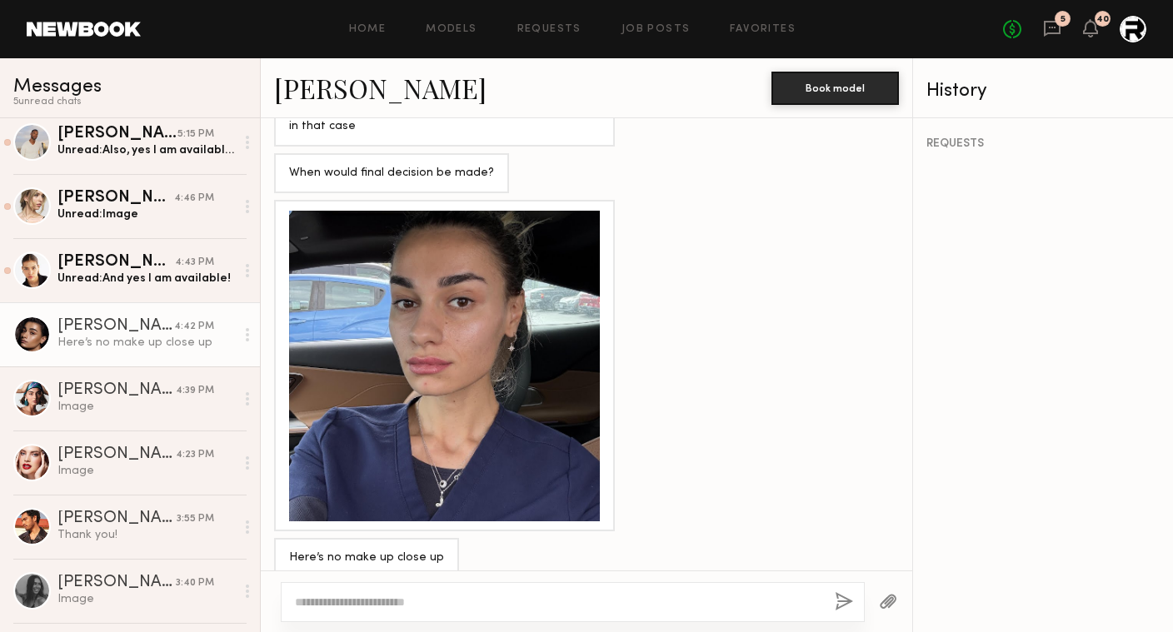
click at [469, 594] on textarea at bounding box center [558, 602] width 527 height 17
type textarea "**********"
click at [835, 591] on div "**********" at bounding box center [573, 602] width 584 height 40
click at [463, 358] on div at bounding box center [444, 366] width 311 height 311
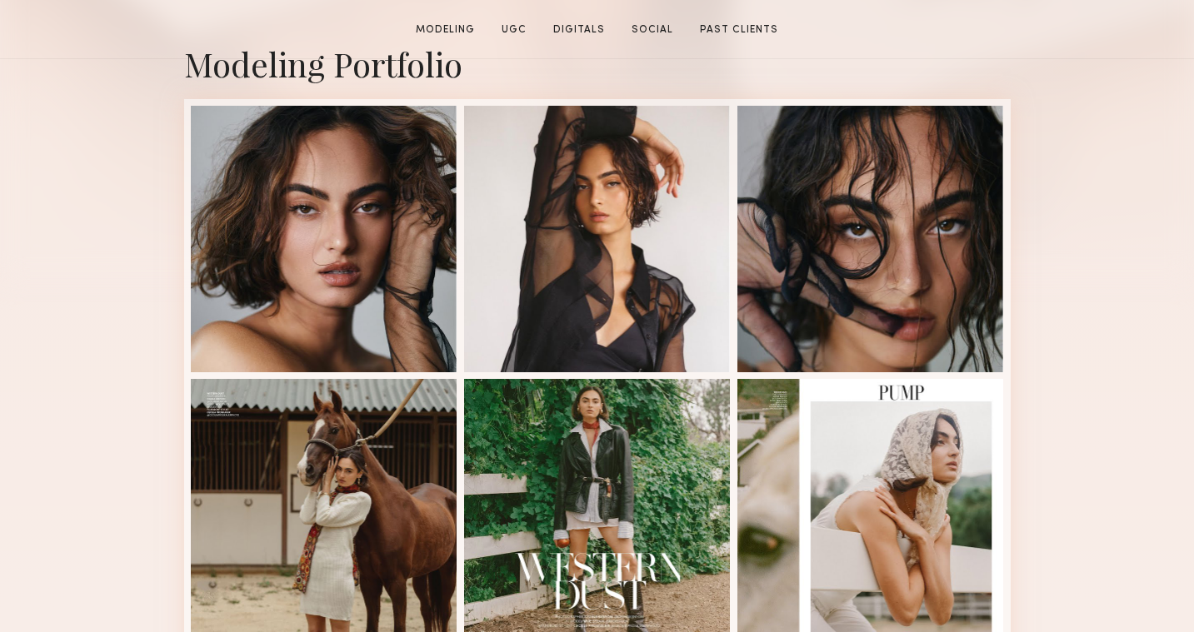
scroll to position [530, 0]
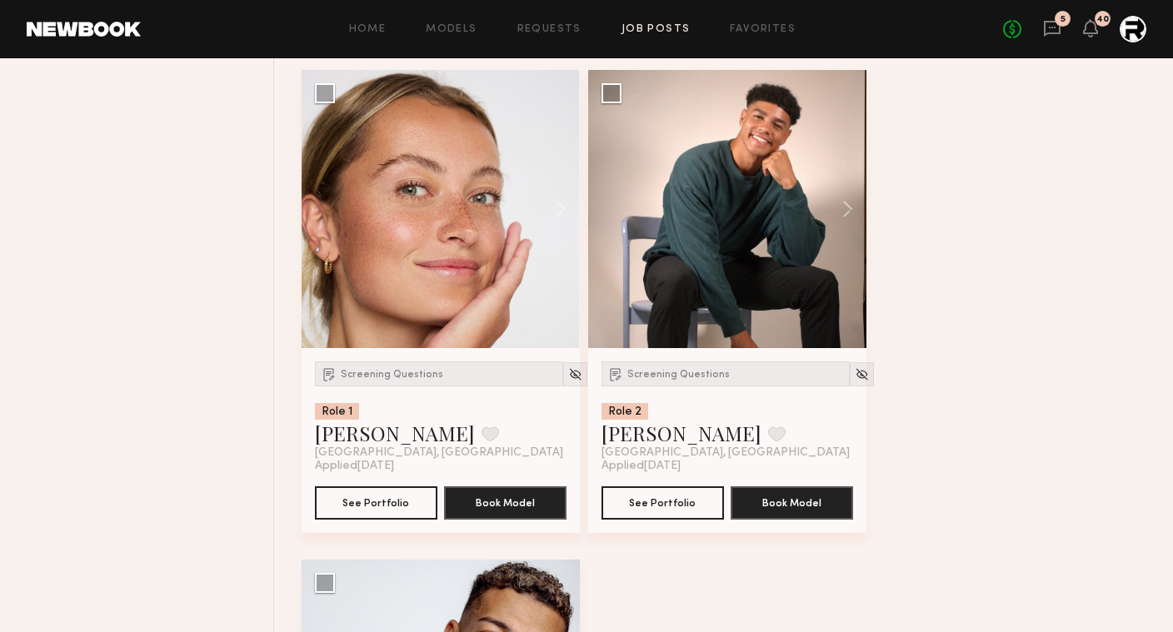
scroll to position [9017, 0]
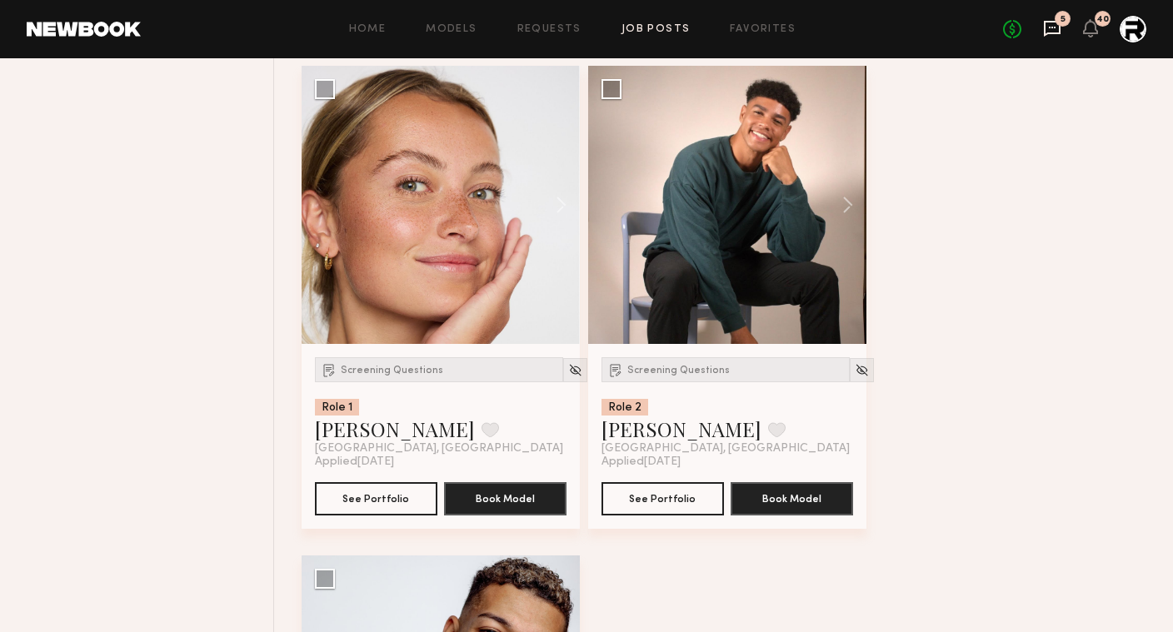
click at [1051, 24] on icon at bounding box center [1052, 28] width 18 height 18
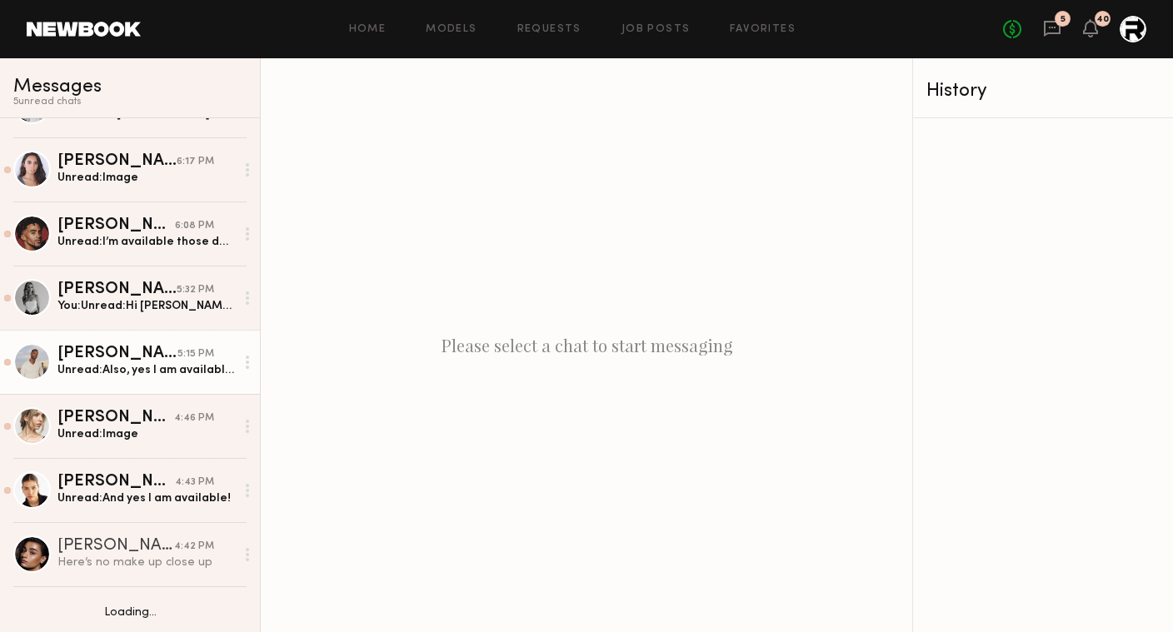
scroll to position [176, 0]
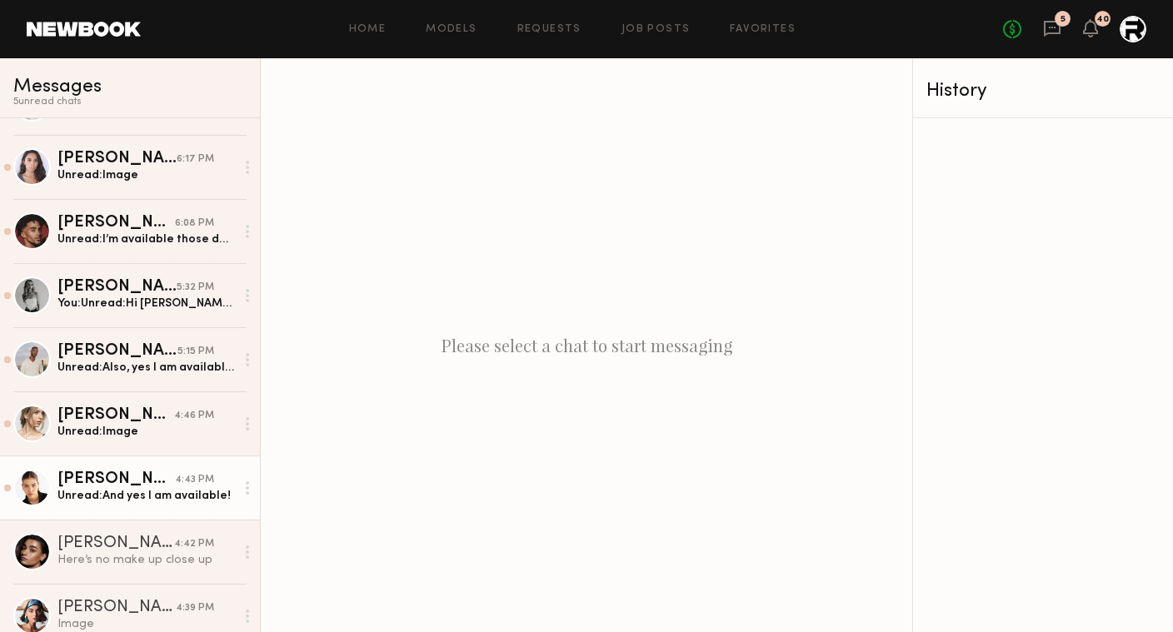
click at [149, 502] on div "Unread: And yes I am available!" at bounding box center [145, 496] width 177 height 16
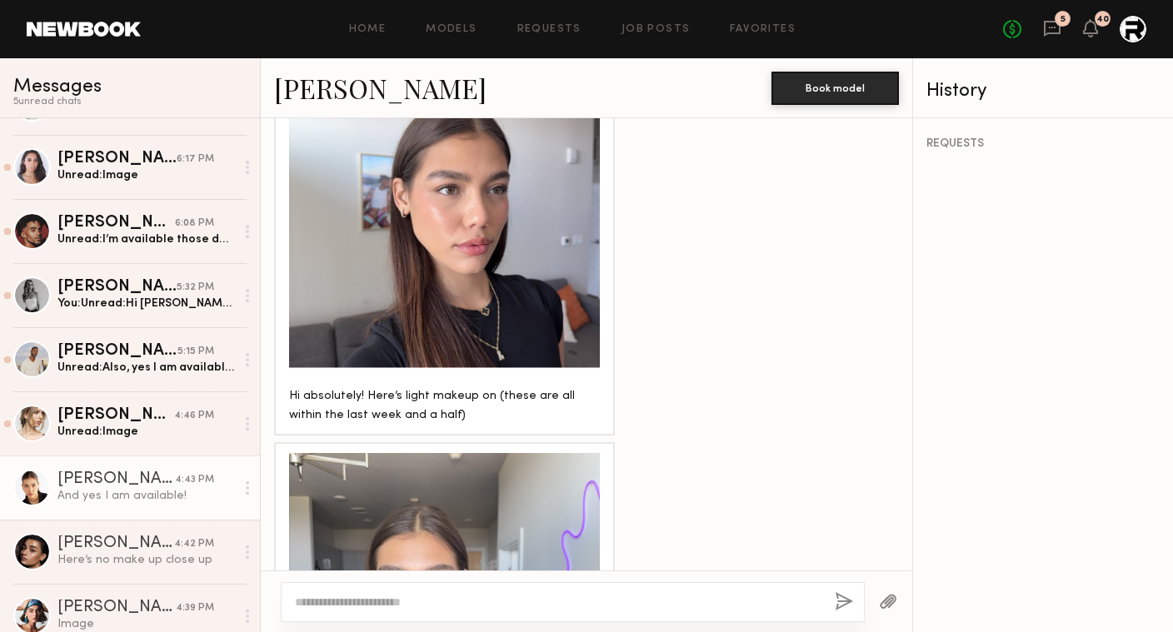
scroll to position [1343, 0]
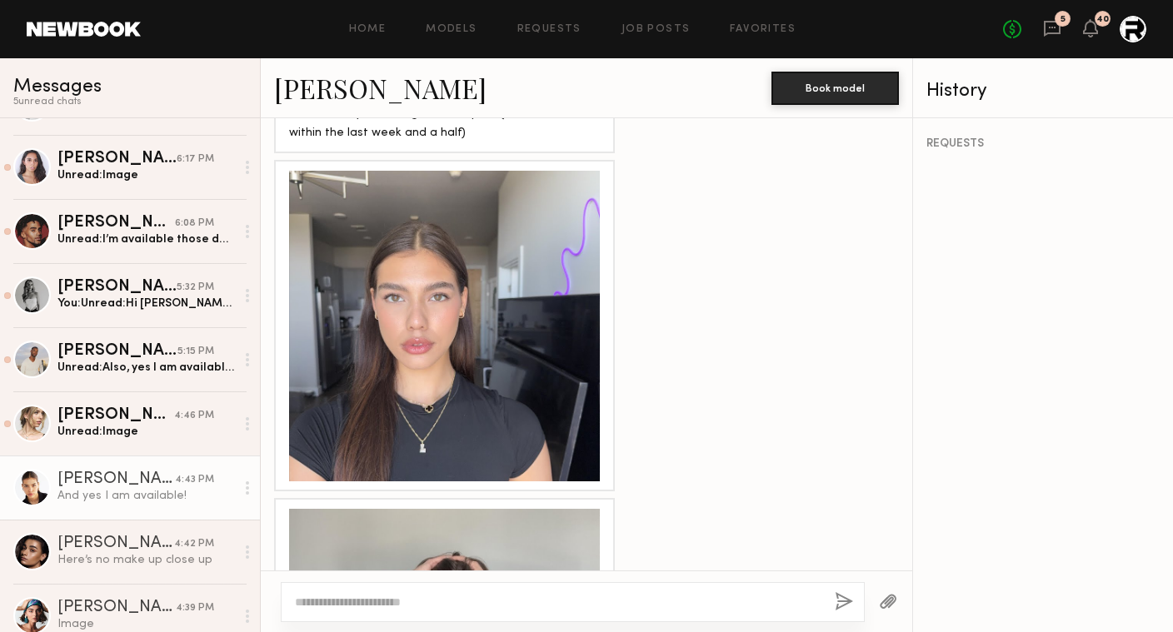
click at [453, 327] on div at bounding box center [444, 326] width 311 height 311
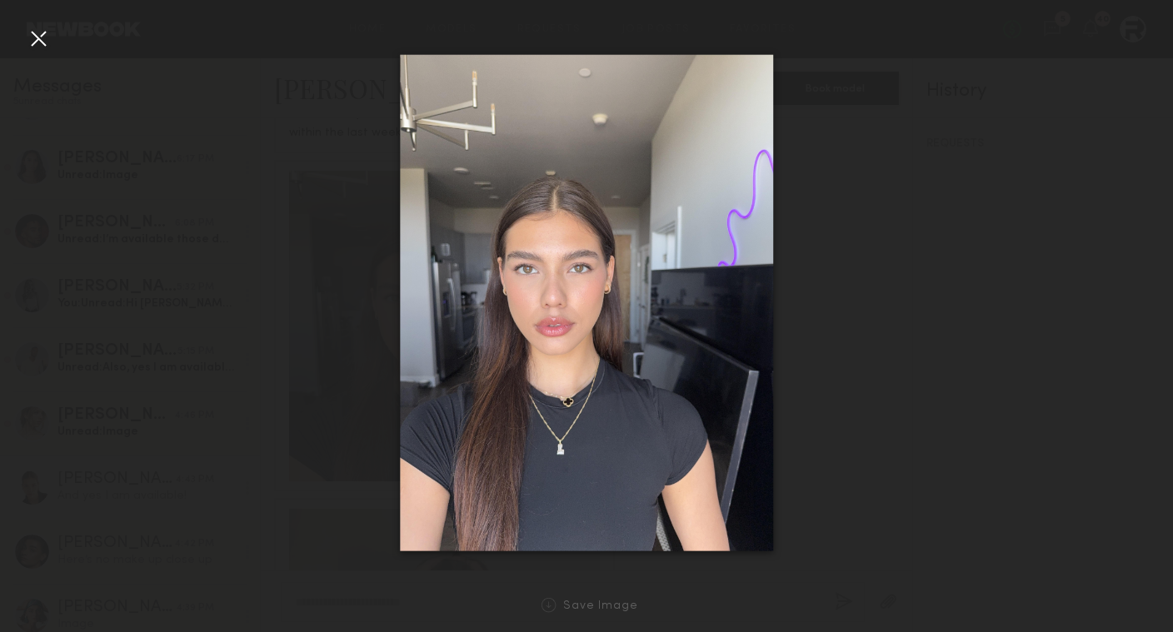
click at [846, 407] on div at bounding box center [586, 303] width 1173 height 552
click at [37, 43] on div at bounding box center [38, 38] width 27 height 27
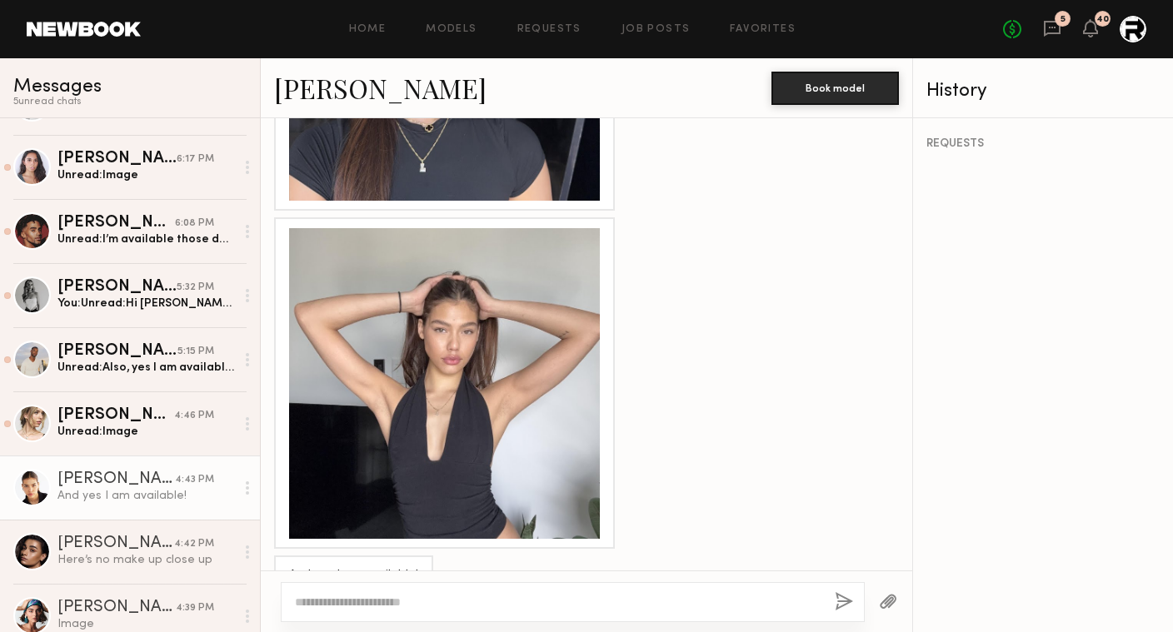
scroll to position [1631, 0]
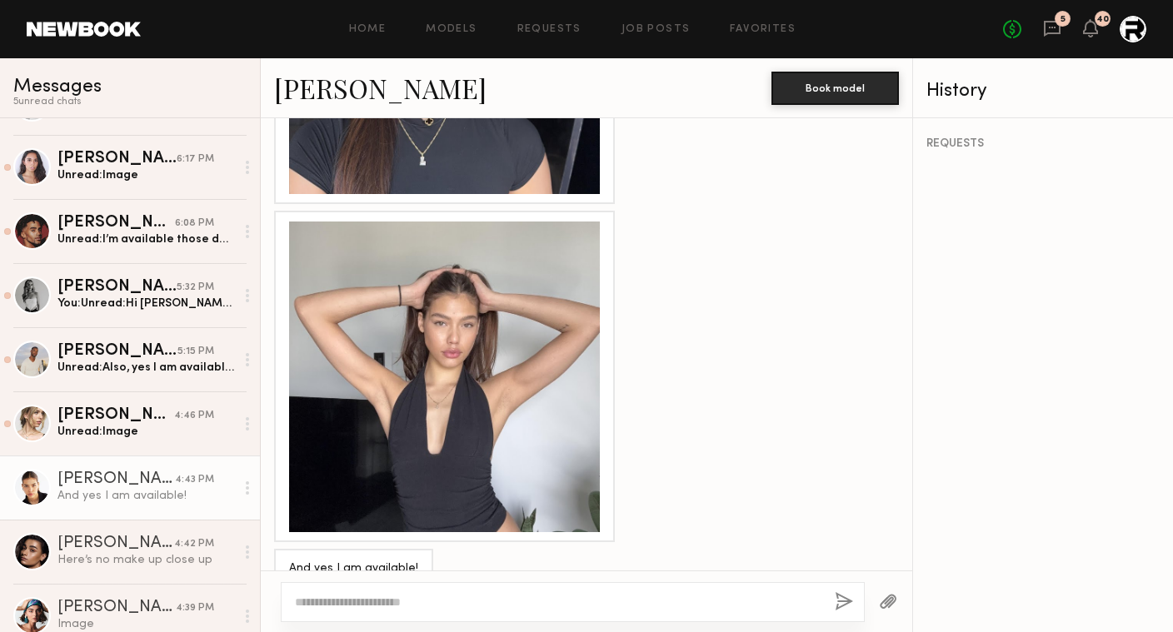
click at [440, 384] on div at bounding box center [444, 377] width 311 height 311
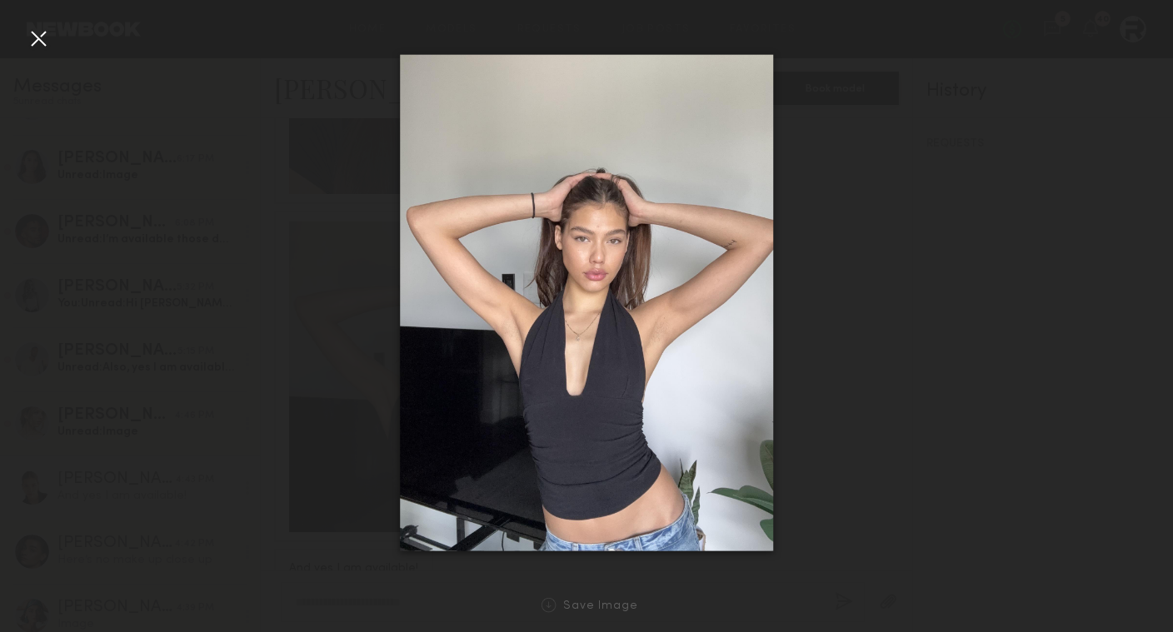
click at [906, 259] on div at bounding box center [586, 303] width 1173 height 552
click at [40, 32] on div at bounding box center [38, 38] width 27 height 27
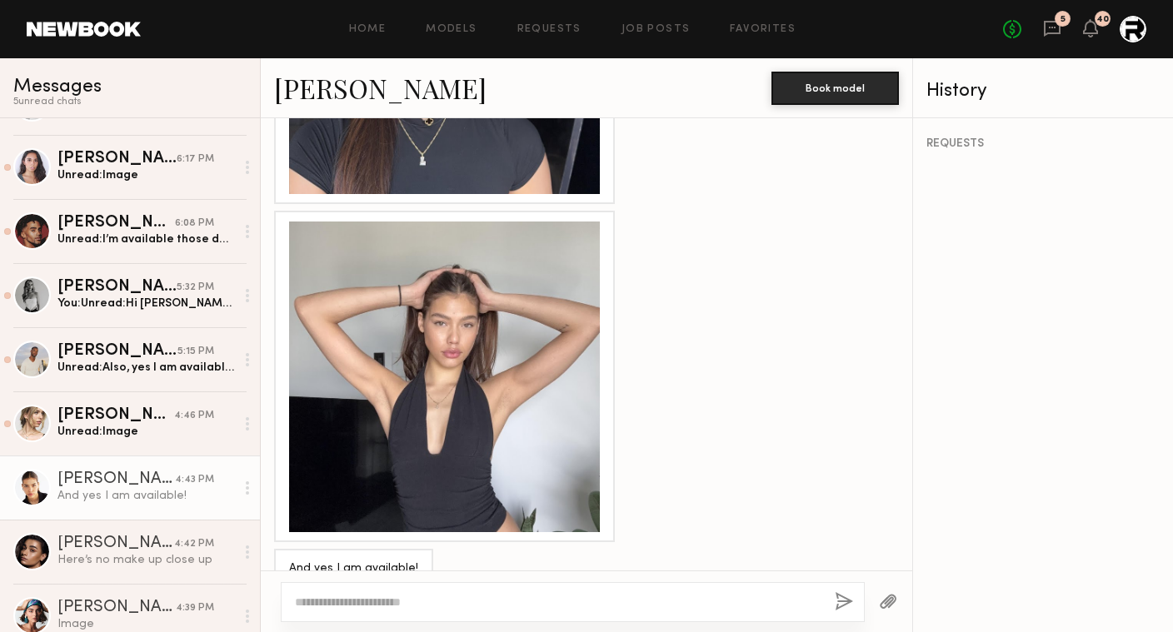
click at [310, 83] on link "[PERSON_NAME]" at bounding box center [380, 88] width 212 height 36
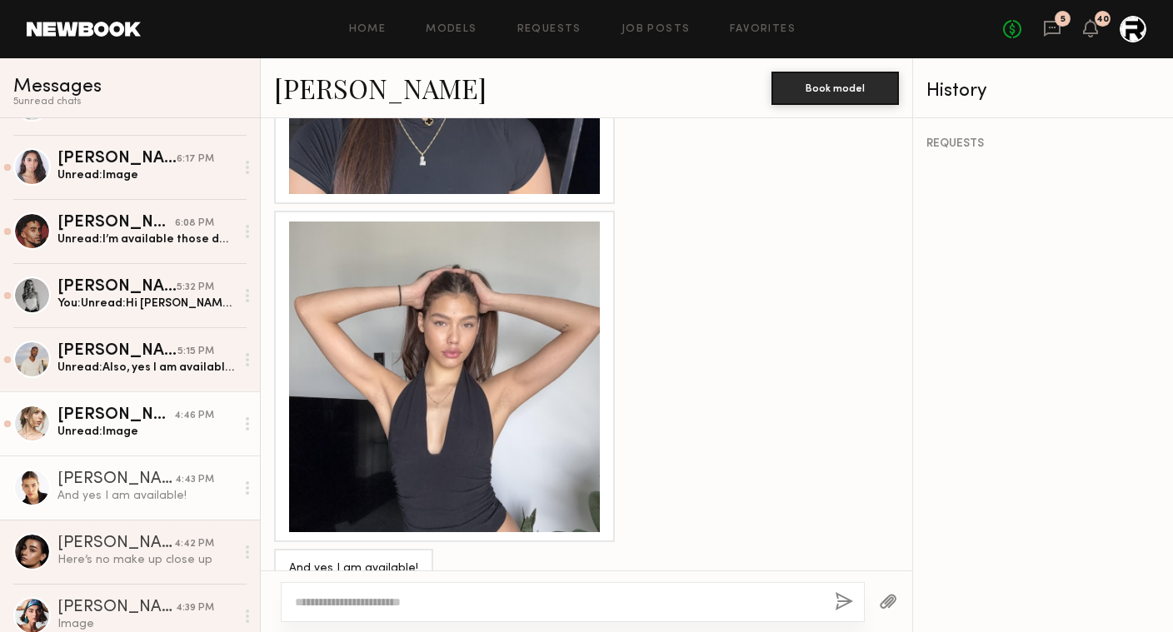
click at [128, 413] on div "[PERSON_NAME]" at bounding box center [115, 415] width 117 height 17
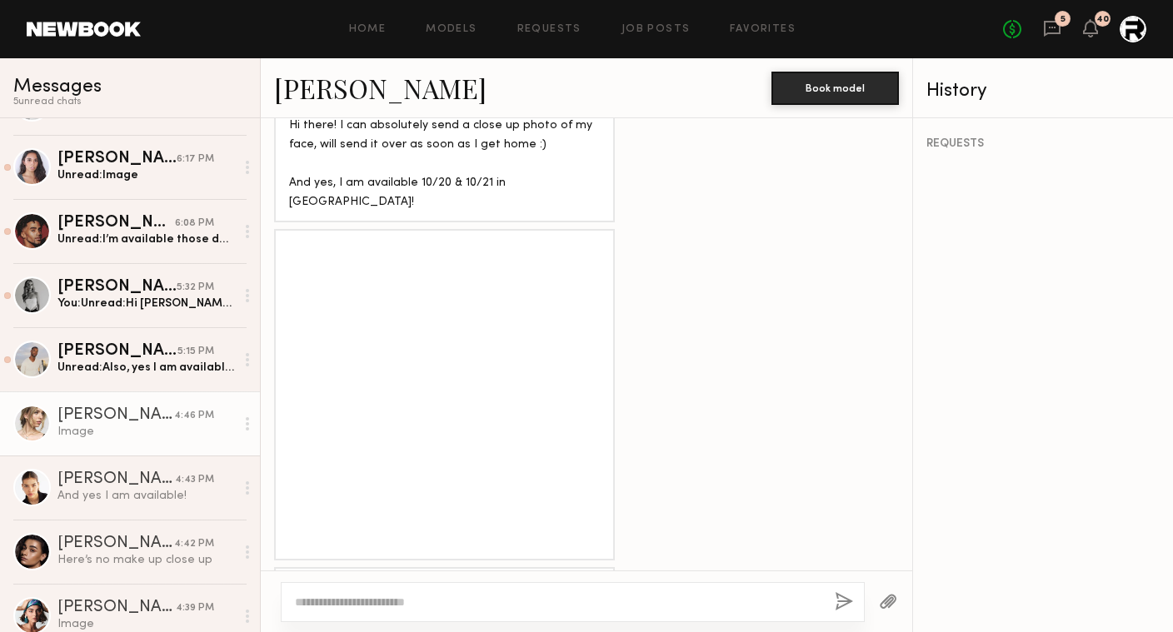
scroll to position [1031, 0]
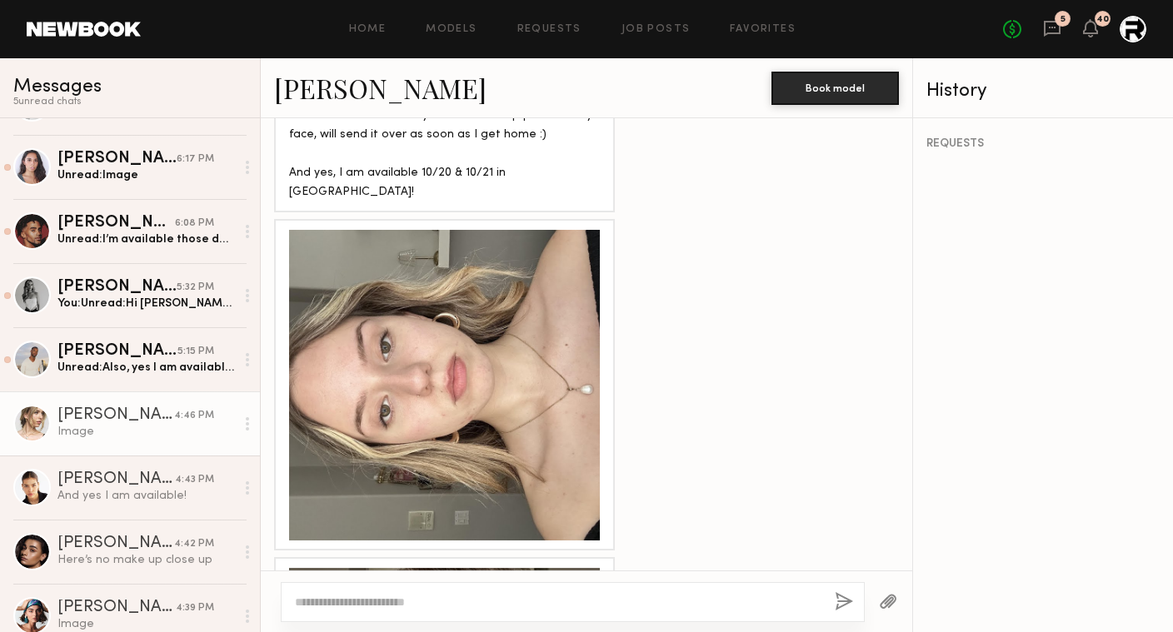
click at [528, 230] on div at bounding box center [444, 385] width 311 height 311
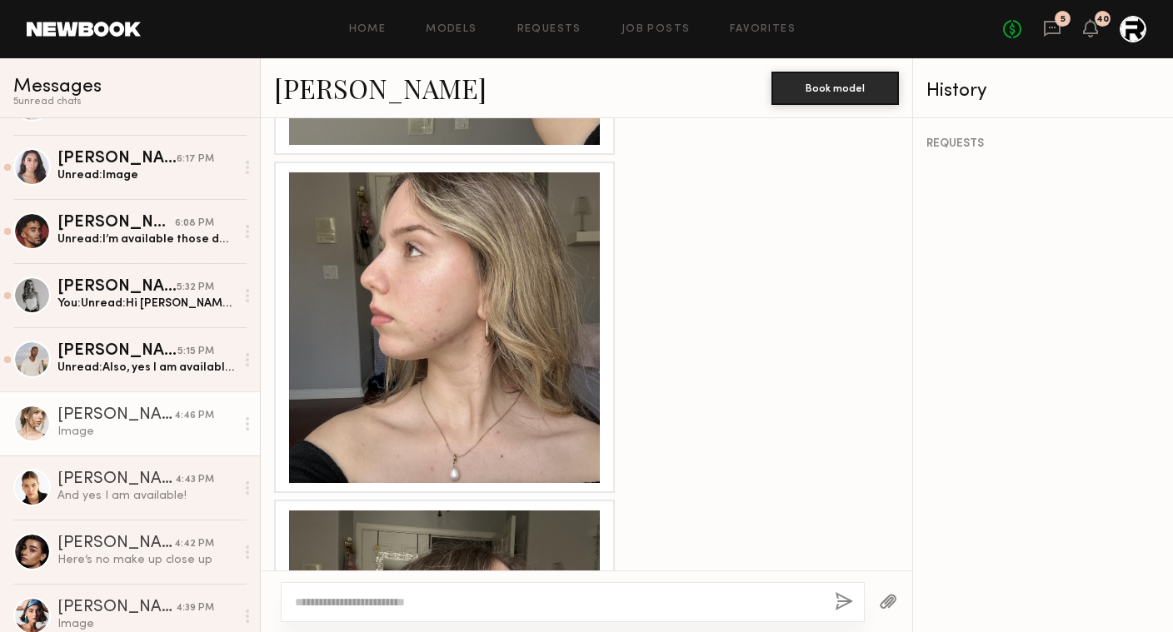
scroll to position [1554, 0]
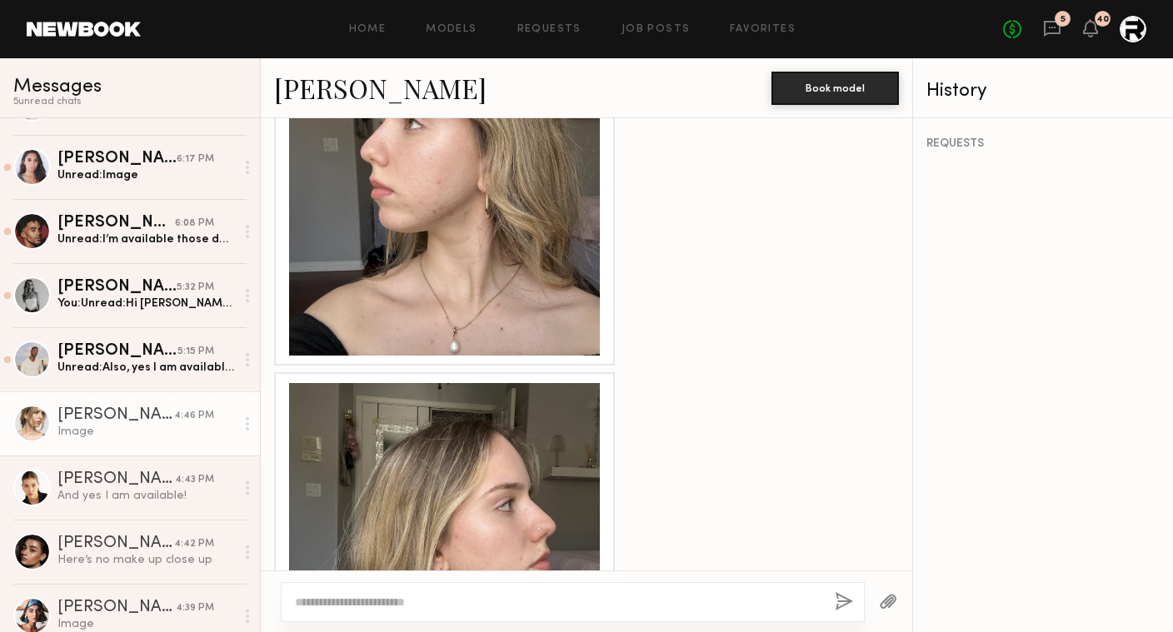
click at [507, 203] on div at bounding box center [444, 200] width 311 height 311
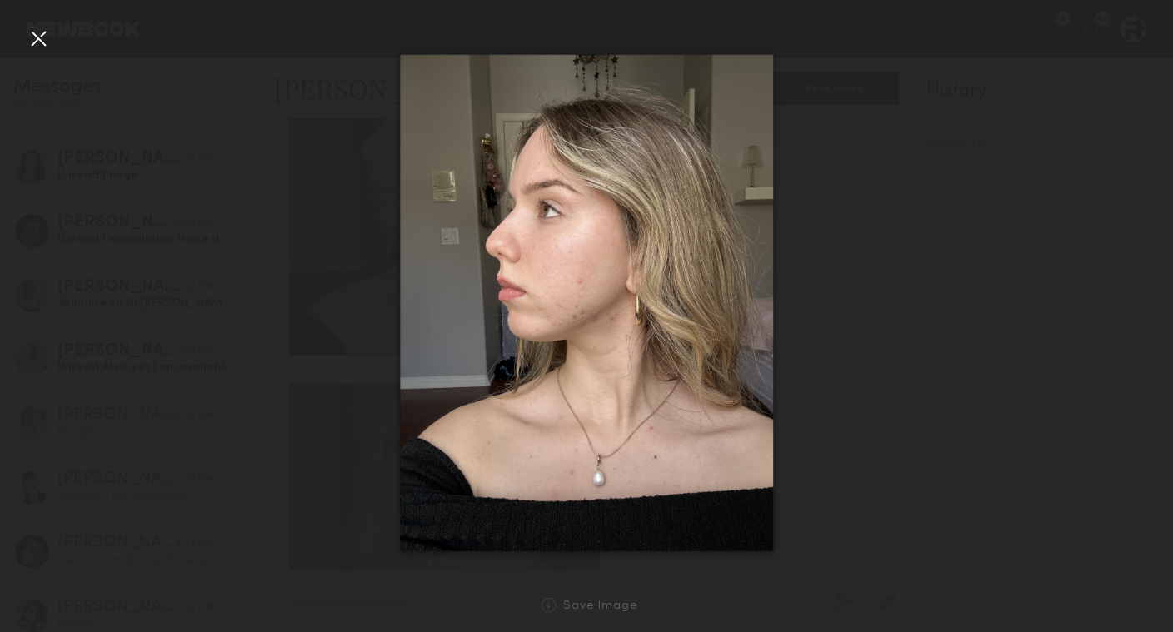
click at [879, 399] on div at bounding box center [586, 303] width 1173 height 552
click at [851, 388] on div at bounding box center [586, 303] width 1173 height 552
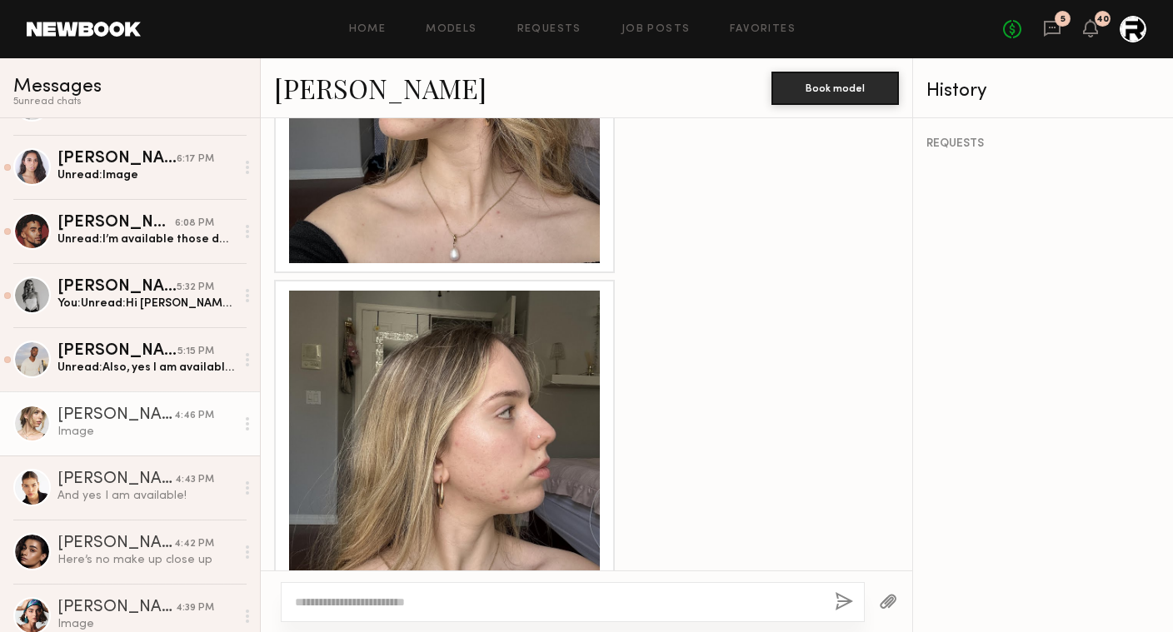
scroll to position [1650, 0]
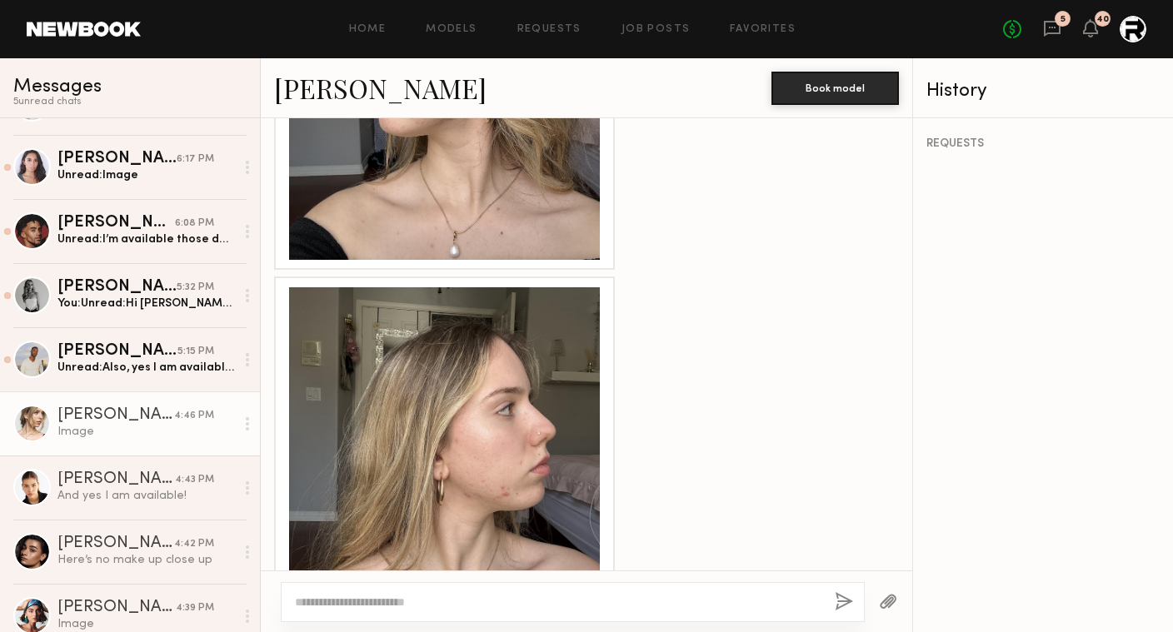
click at [477, 377] on div at bounding box center [444, 442] width 311 height 311
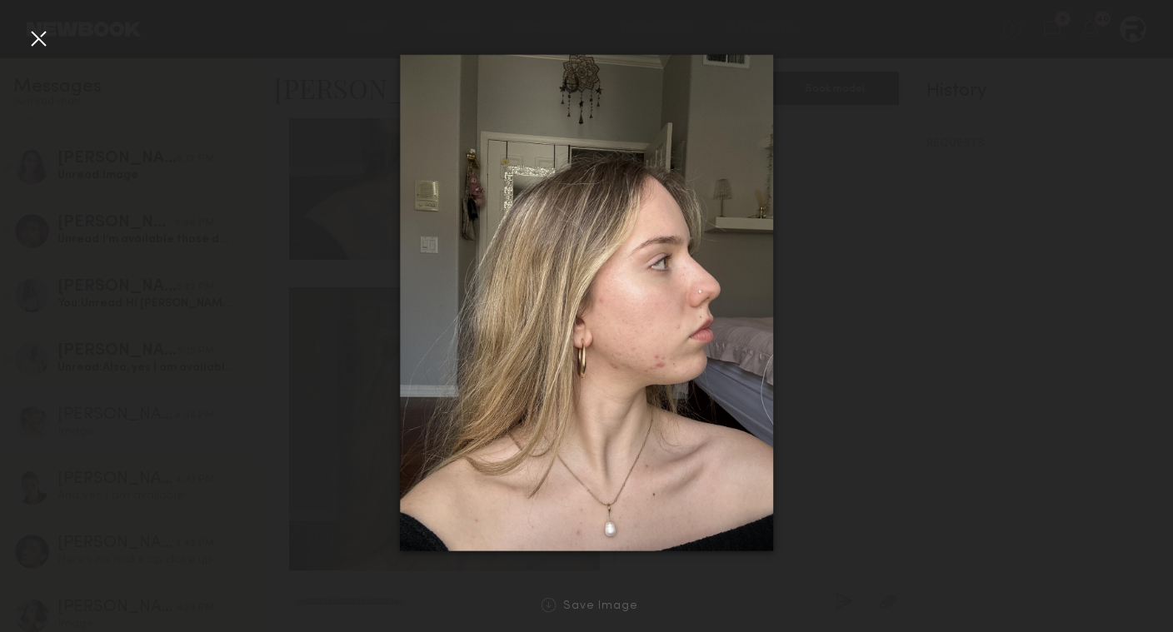
click at [40, 32] on div at bounding box center [38, 38] width 27 height 27
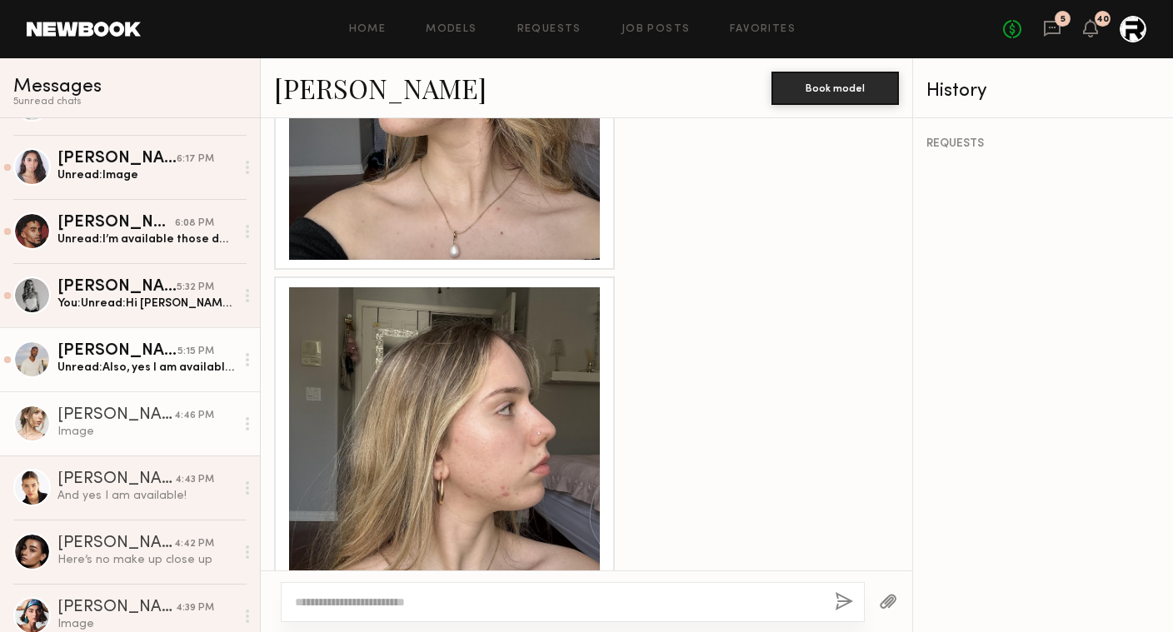
click at [157, 367] on div "Unread: Also, yes I am available 10/20 and 10/21" at bounding box center [145, 368] width 177 height 16
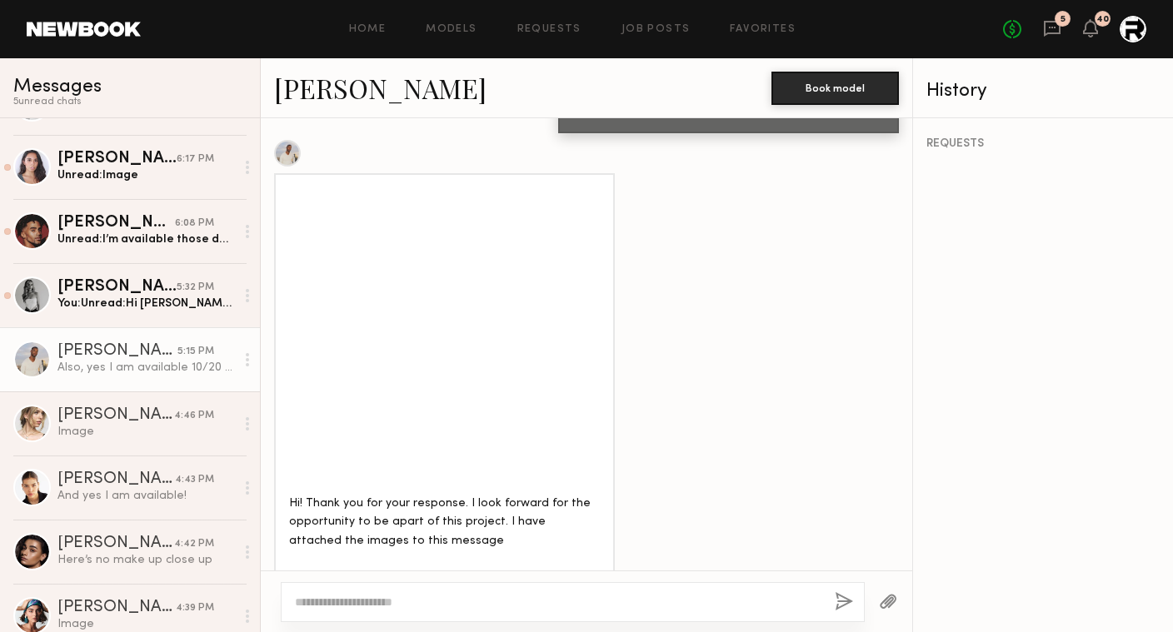
scroll to position [1965, 0]
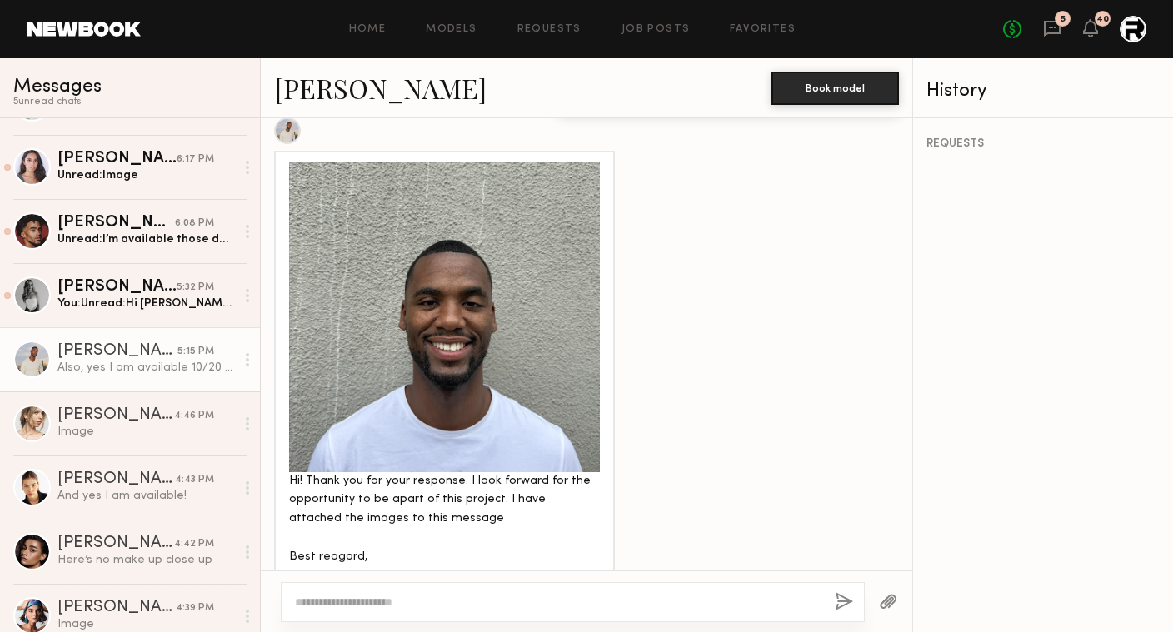
click at [538, 257] on div at bounding box center [444, 317] width 311 height 311
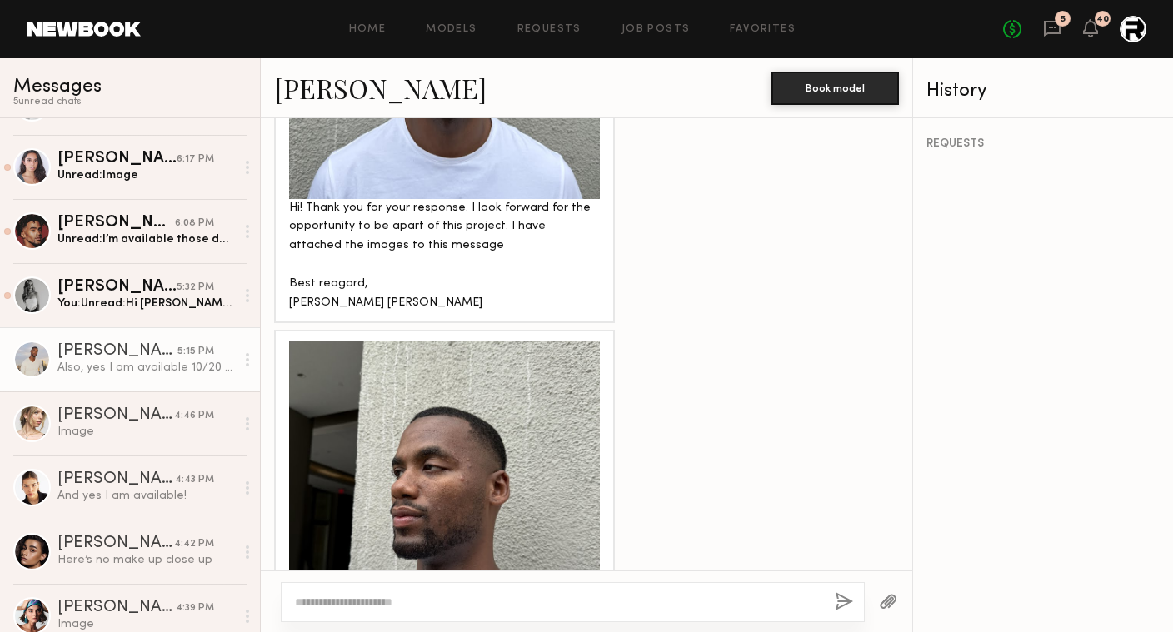
scroll to position [2420, 0]
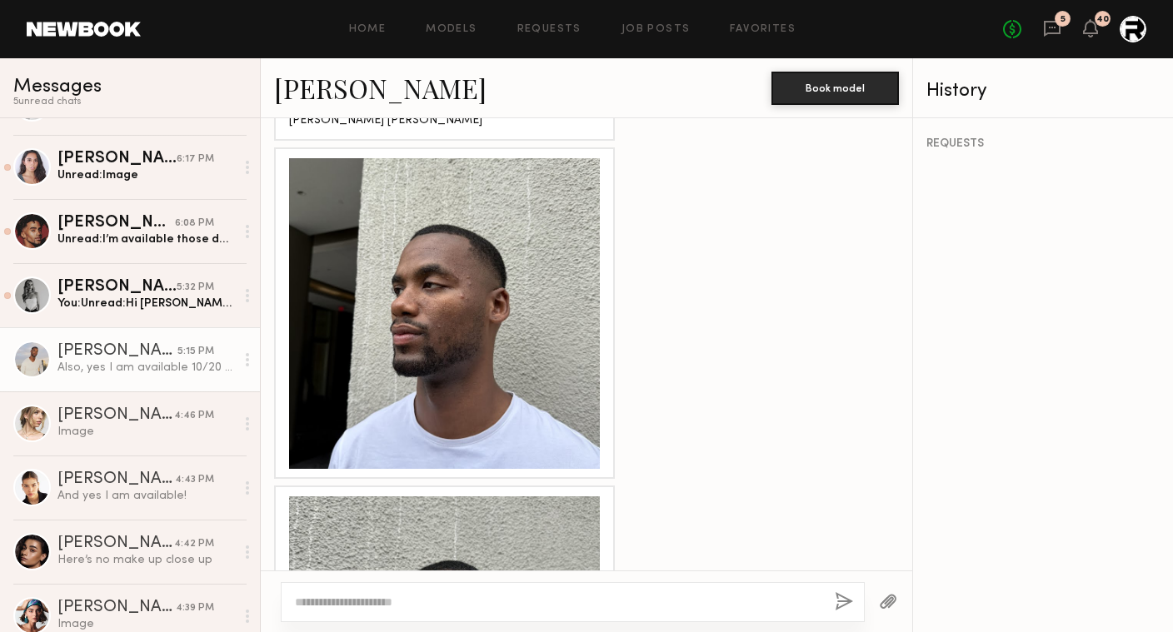
click at [495, 387] on div at bounding box center [444, 313] width 311 height 311
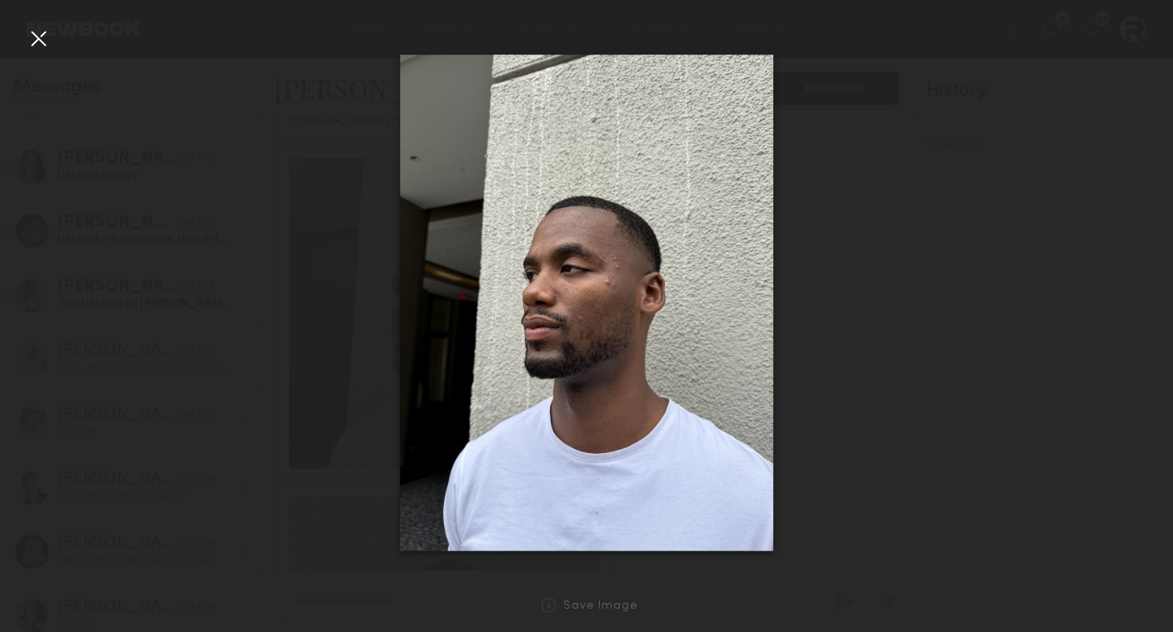
click at [863, 325] on div at bounding box center [586, 303] width 1173 height 552
click at [34, 46] on div at bounding box center [38, 38] width 27 height 27
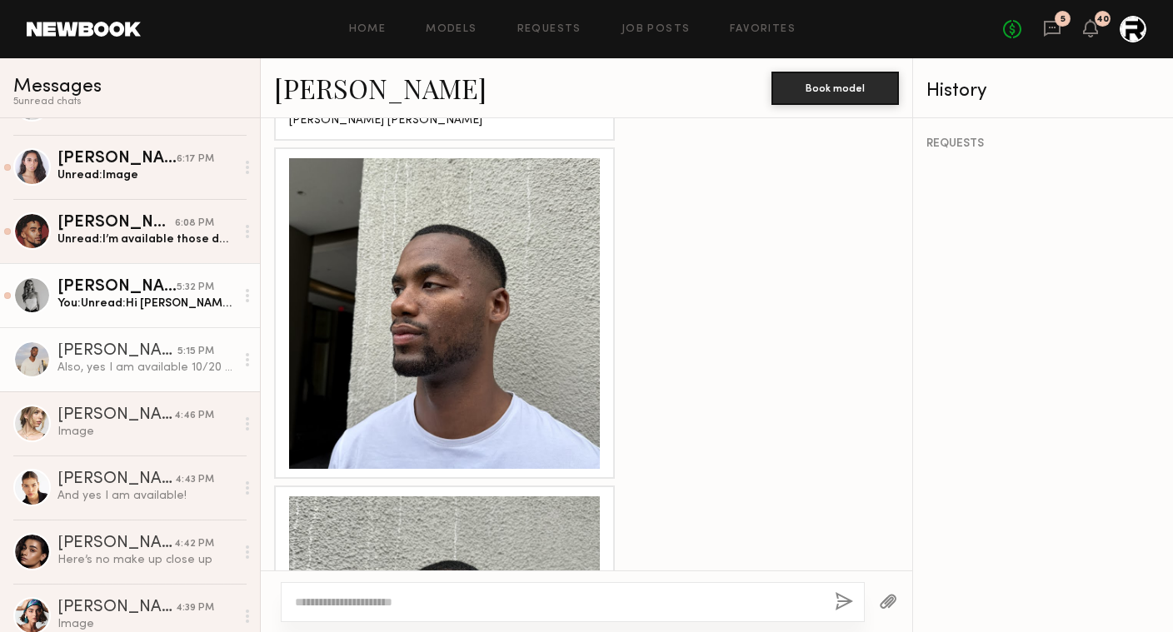
click at [118, 297] on div "You: Unread: Hi [PERSON_NAME]! Do you mind sending over a few current close-up …" at bounding box center [145, 304] width 177 height 16
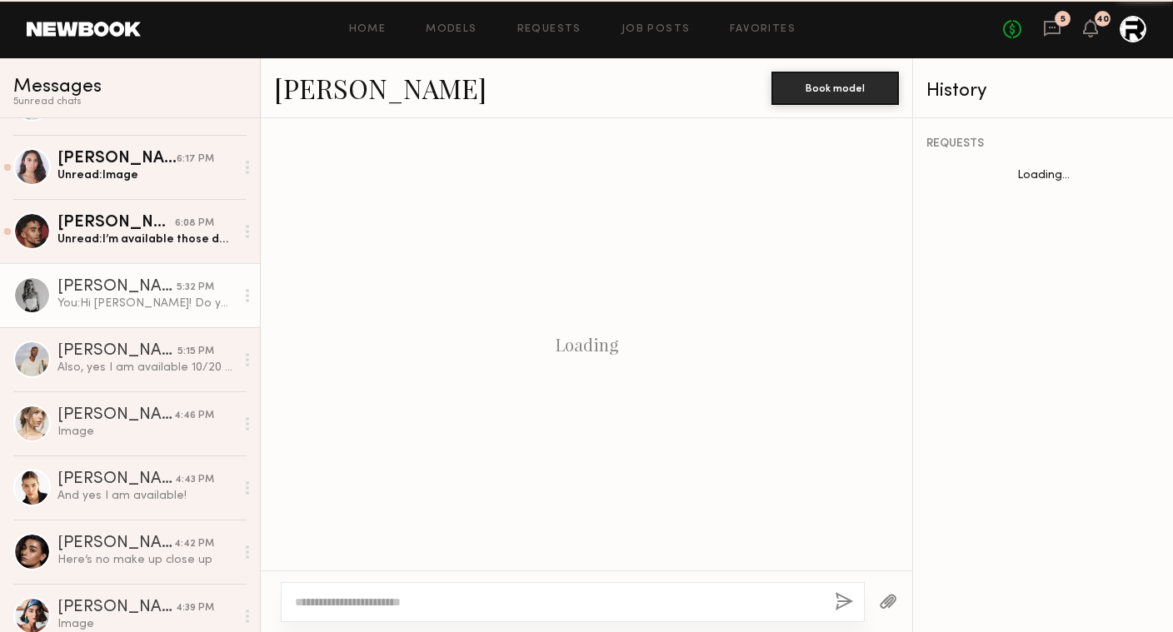
scroll to position [497, 0]
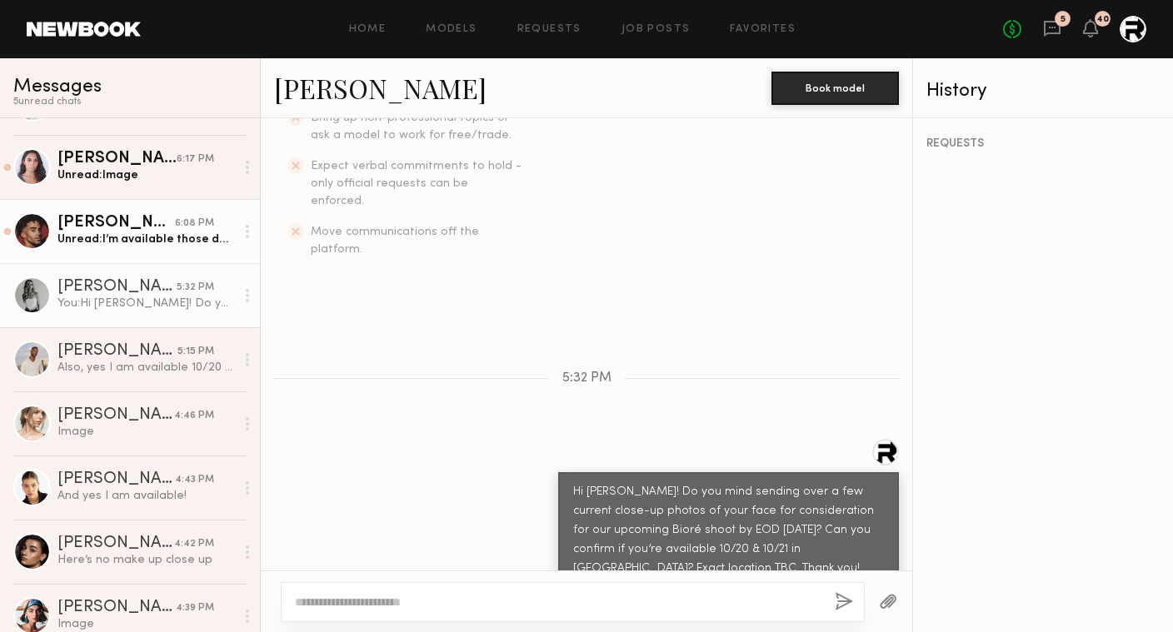
click at [197, 239] on div "Unread: I’m available those dates what are the details again I can’t see the su…" at bounding box center [145, 240] width 177 height 16
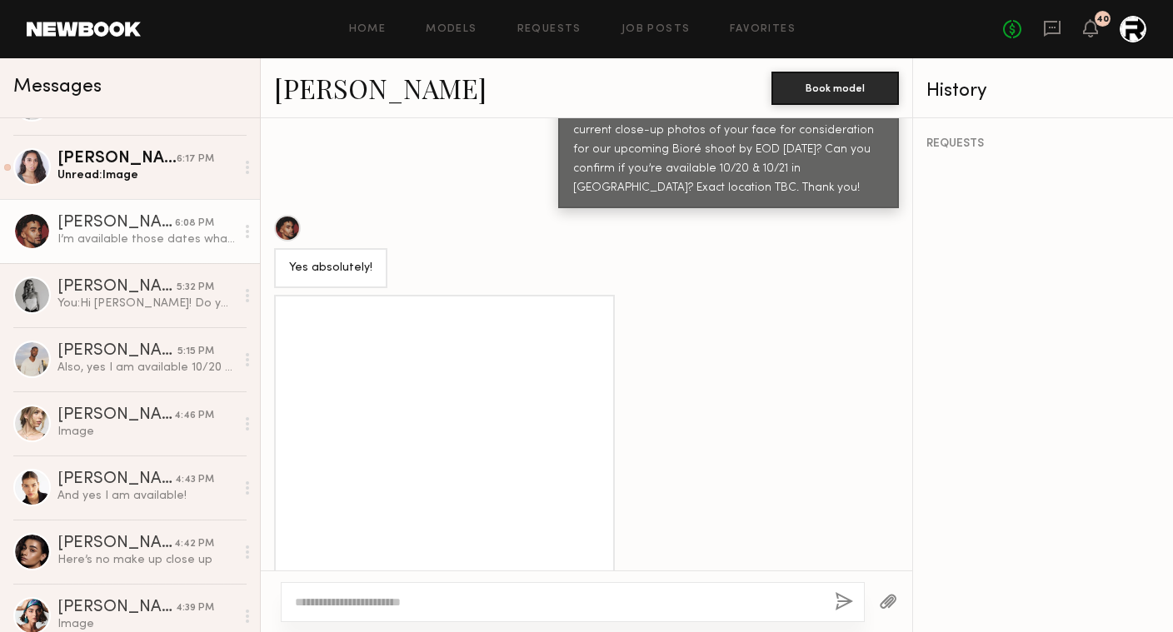
scroll to position [879, 0]
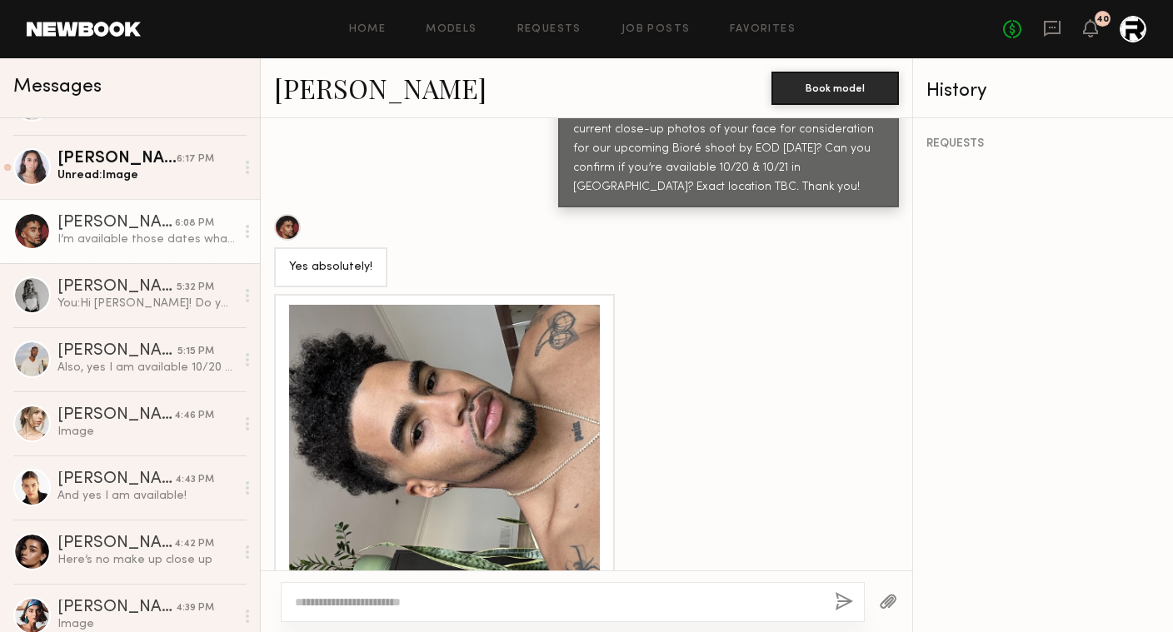
click at [391, 350] on div at bounding box center [444, 460] width 311 height 311
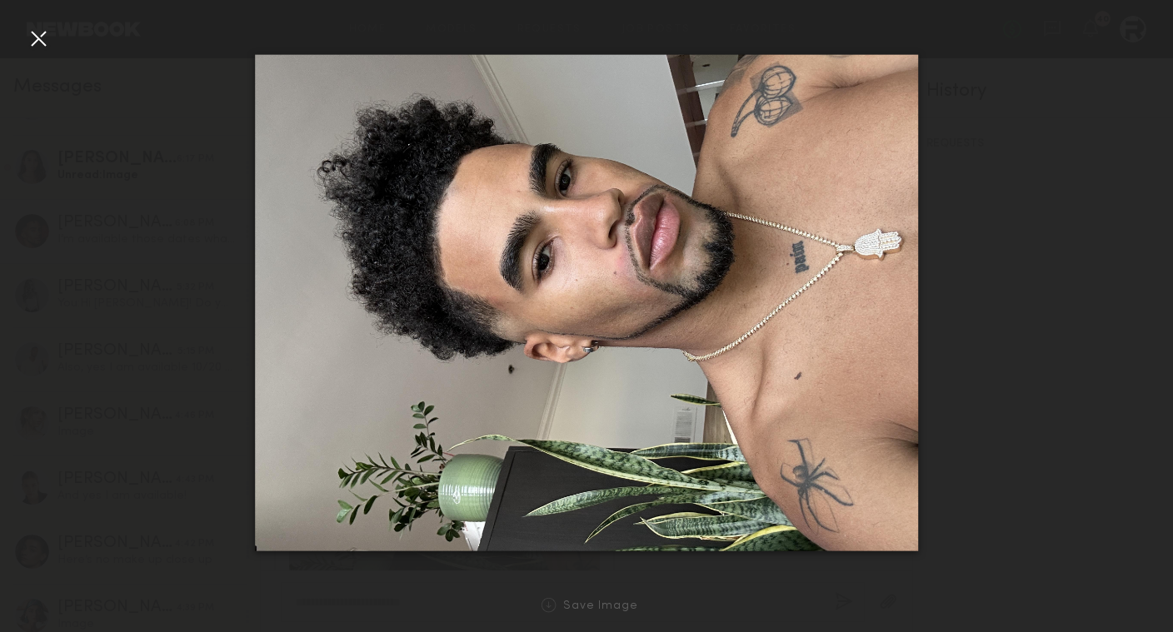
click at [1009, 313] on div at bounding box center [586, 303] width 1173 height 552
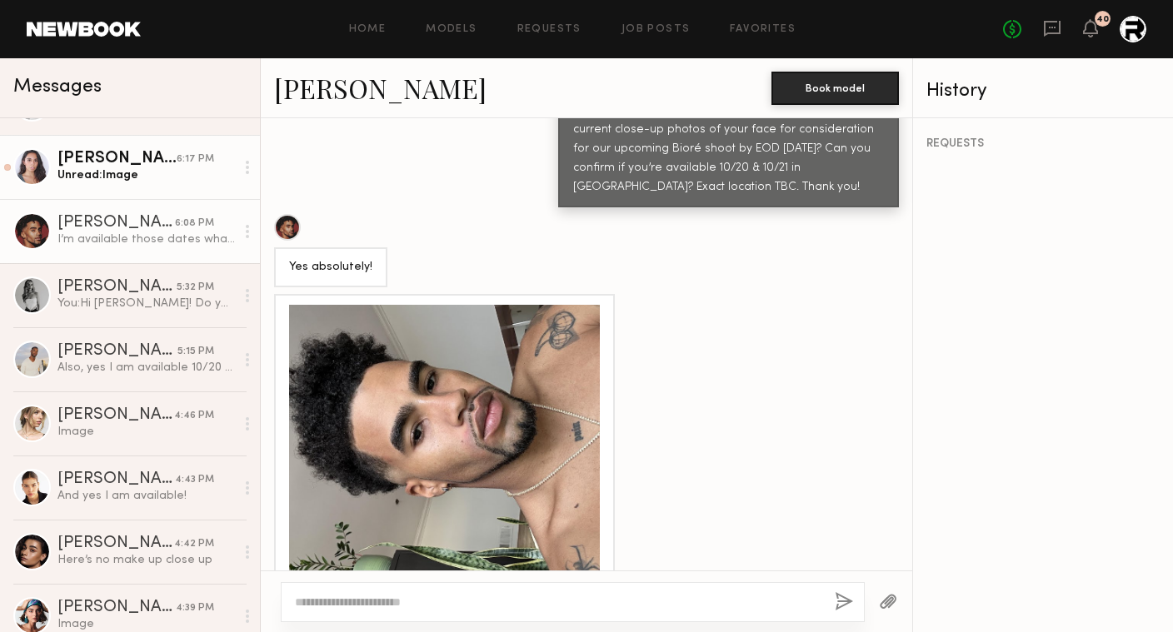
click at [149, 187] on link "[PERSON_NAME] 6:17 PM Unread: Image" at bounding box center [130, 167] width 260 height 64
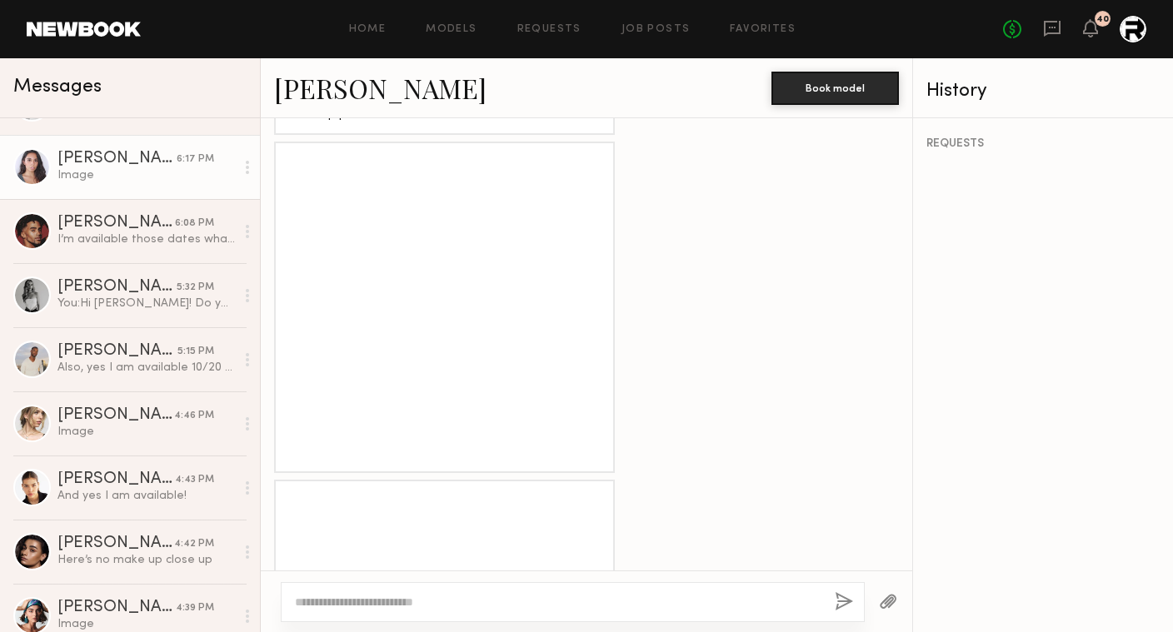
scroll to position [1081, 0]
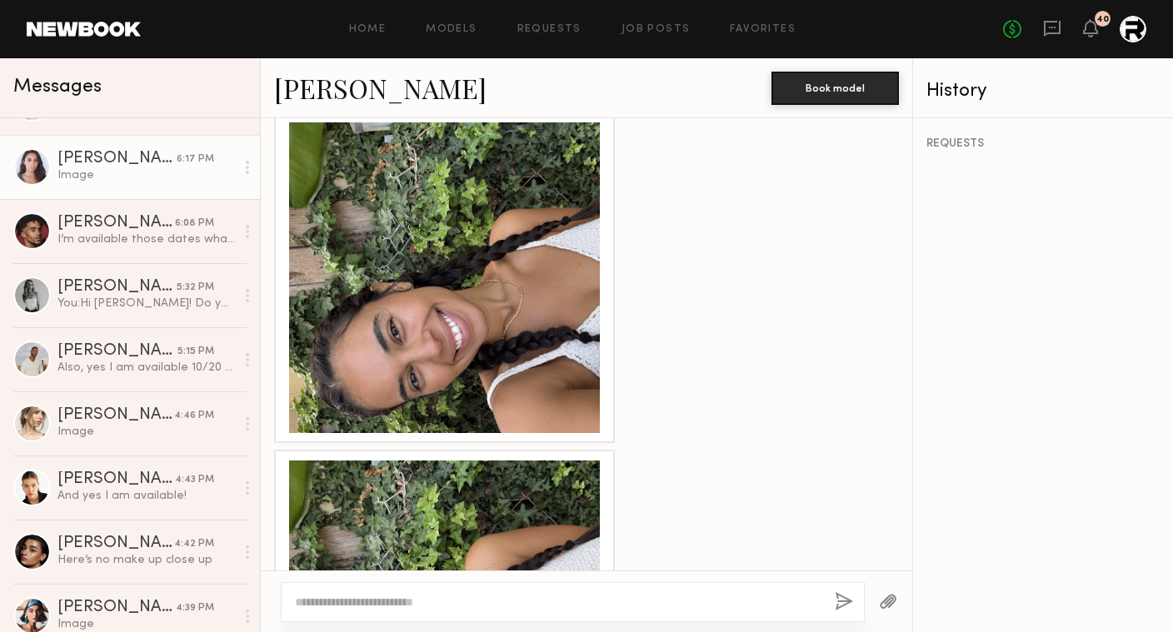
click at [485, 262] on div at bounding box center [444, 277] width 311 height 311
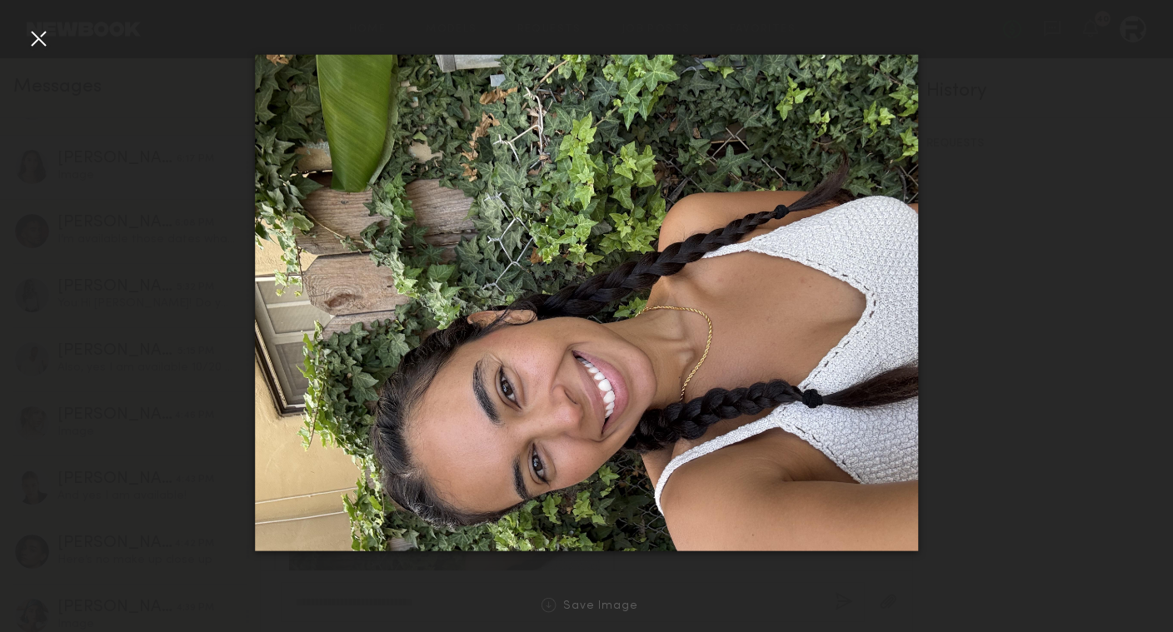
click at [38, 31] on div at bounding box center [38, 38] width 27 height 27
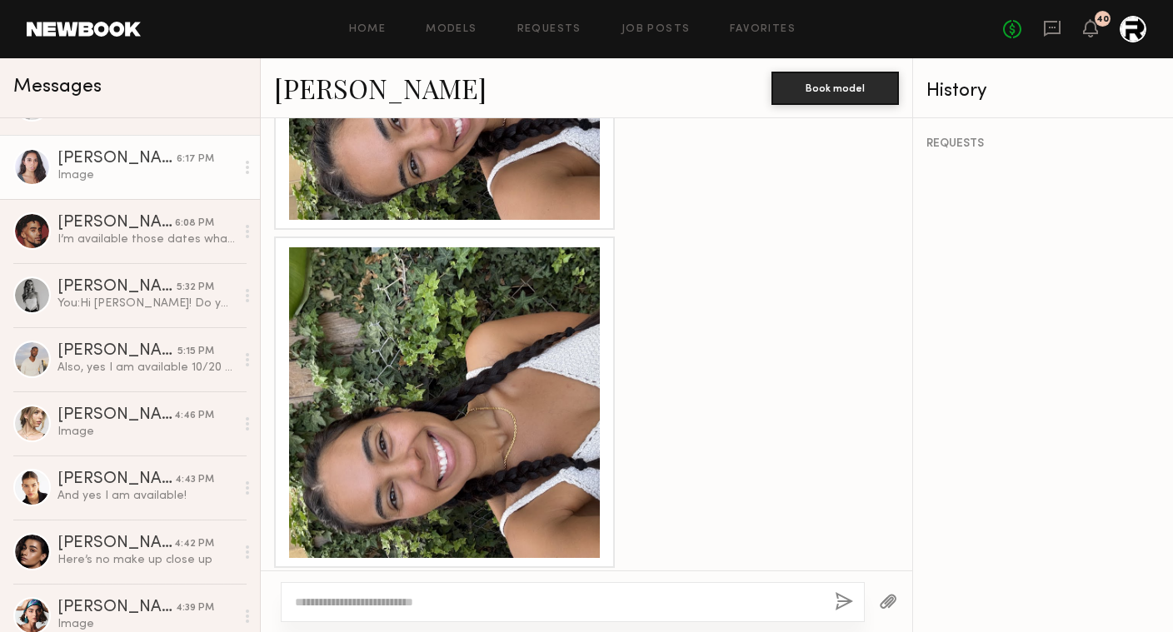
scroll to position [1527, 0]
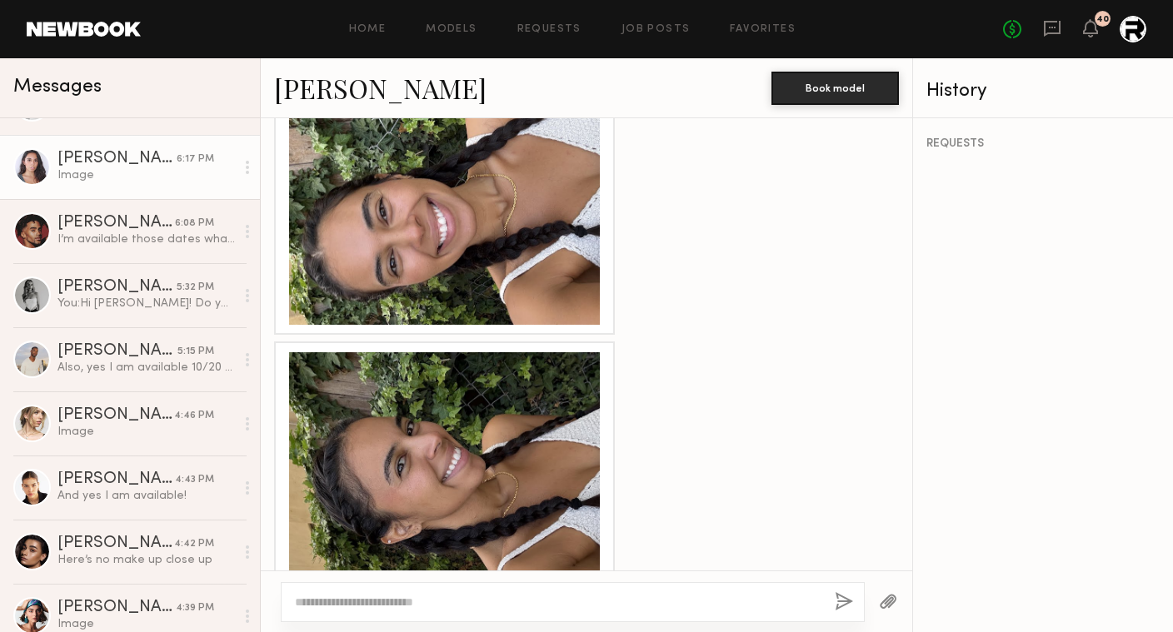
click at [492, 239] on div at bounding box center [444, 169] width 311 height 311
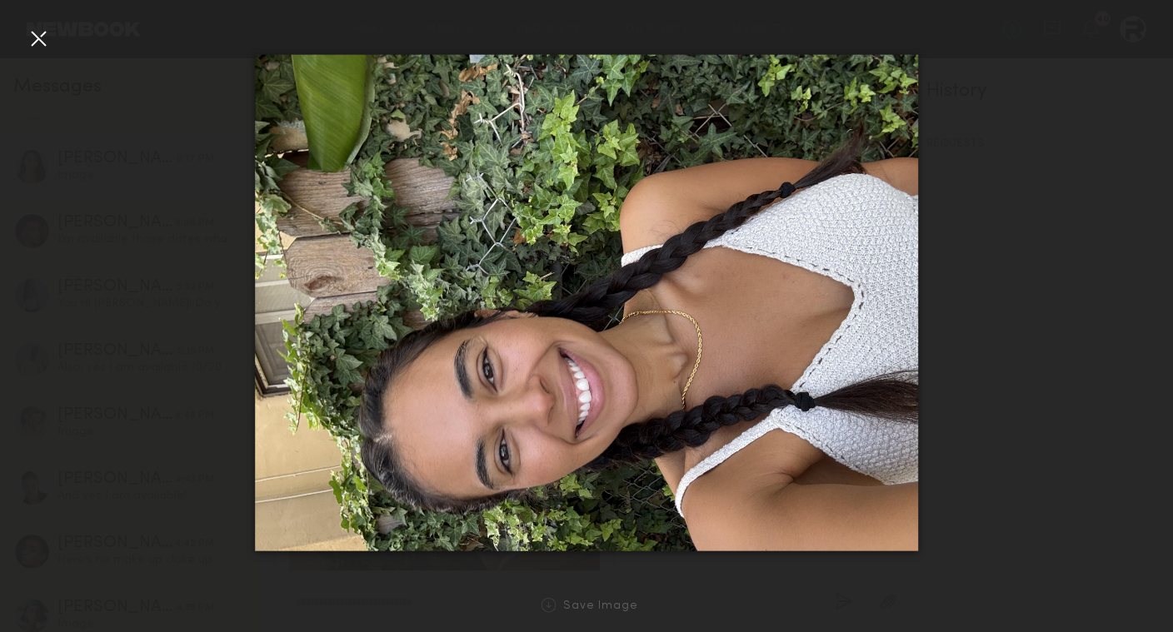
click at [32, 47] on div at bounding box center [38, 38] width 27 height 27
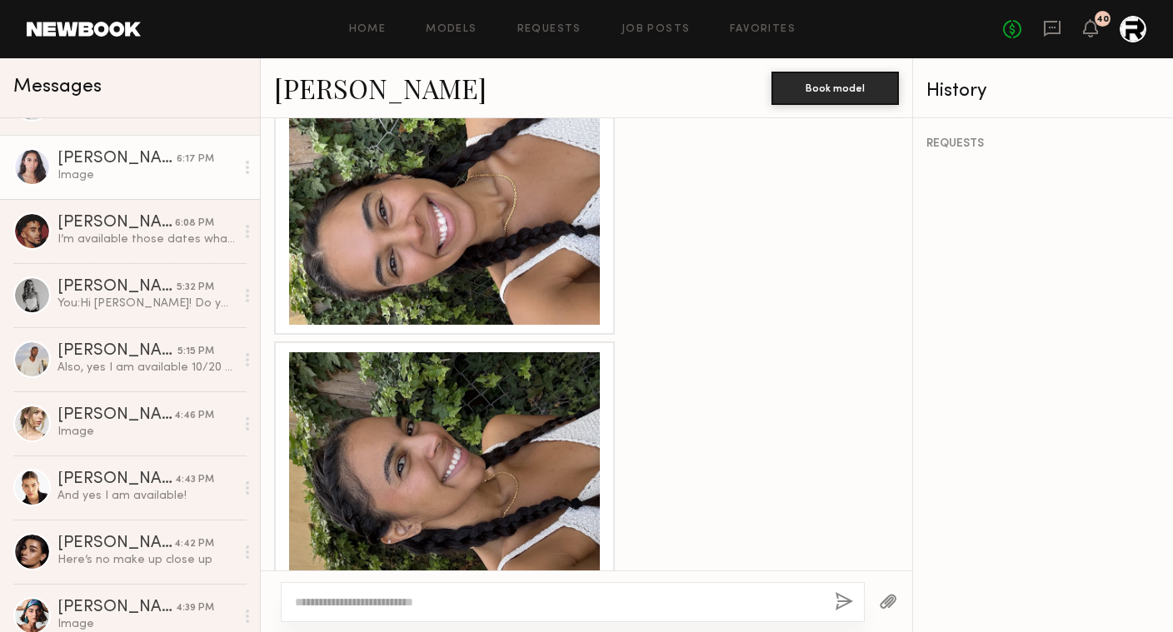
click at [364, 90] on link "[PERSON_NAME]" at bounding box center [380, 88] width 212 height 36
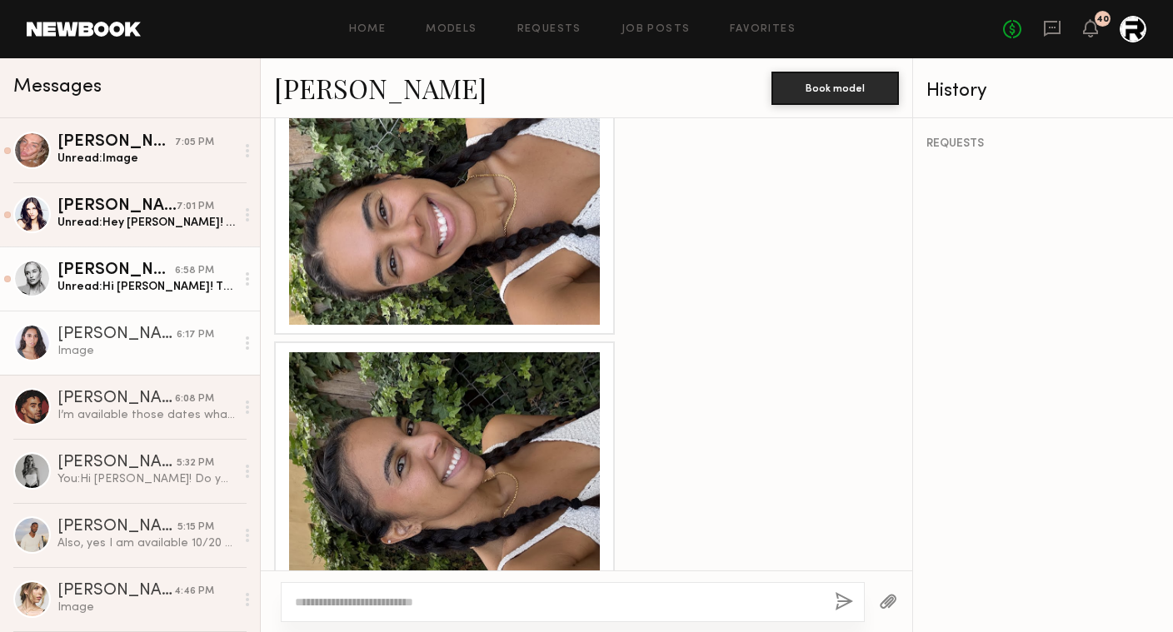
click at [134, 297] on link "Sam F. 6:58 PM Unread: Hi Hannah! Thanks so much ☺️ looking forward to working …" at bounding box center [130, 279] width 260 height 64
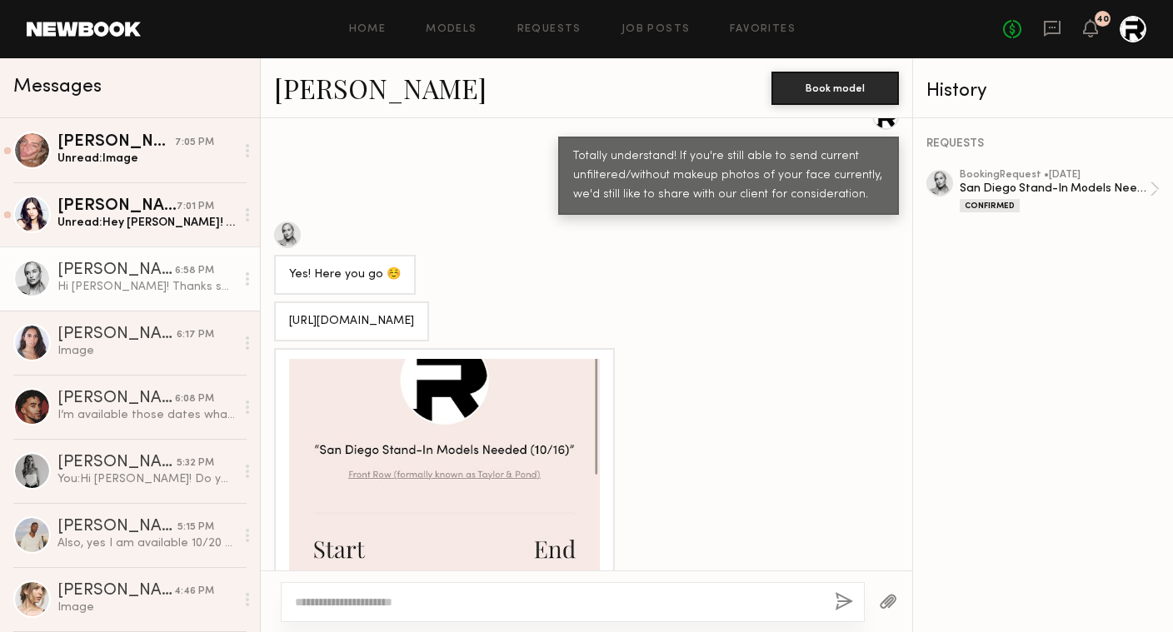
scroll to position [1512, 0]
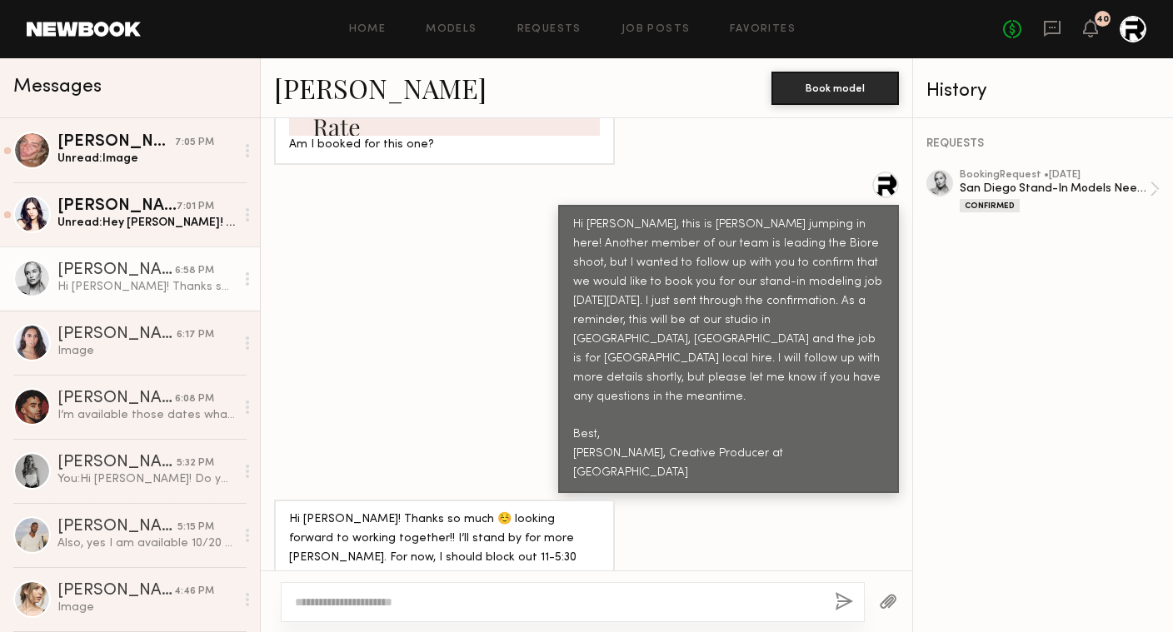
click at [246, 282] on icon at bounding box center [247, 278] width 3 height 13
click at [212, 304] on div "Mark unread" at bounding box center [198, 311] width 121 height 37
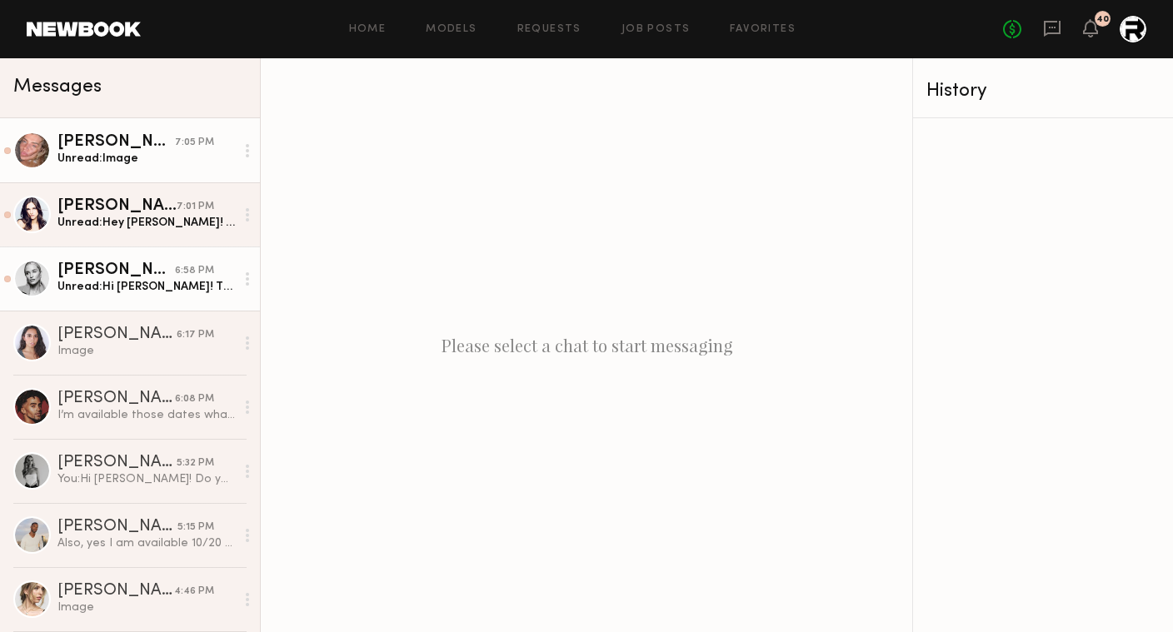
click at [147, 149] on div "[PERSON_NAME]" at bounding box center [115, 142] width 117 height 17
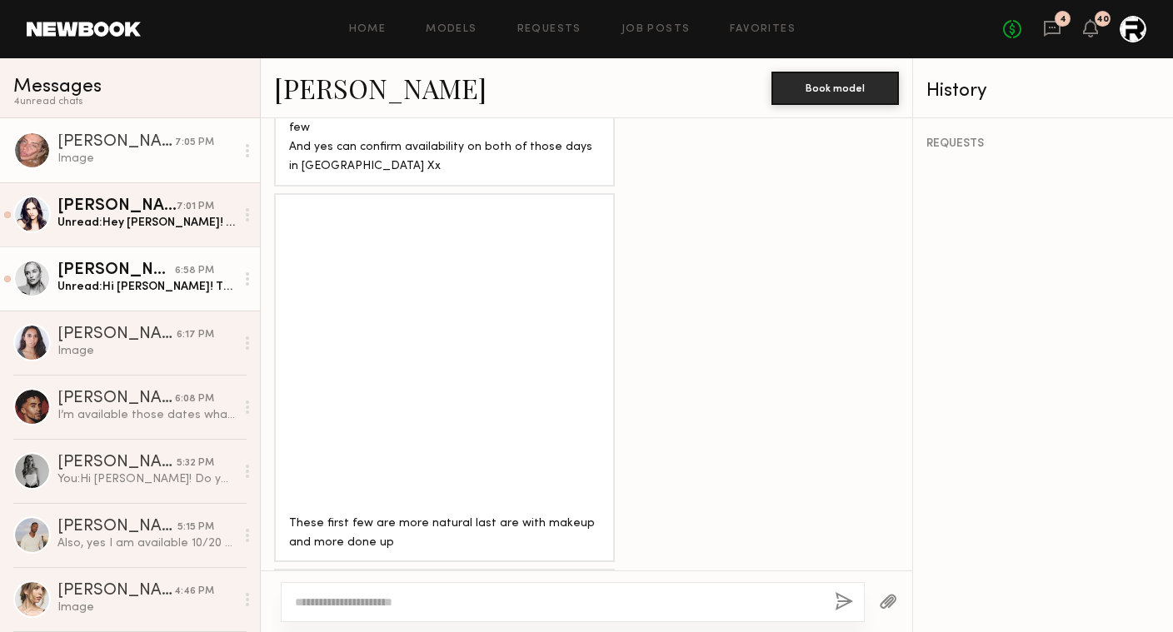
scroll to position [1036, 0]
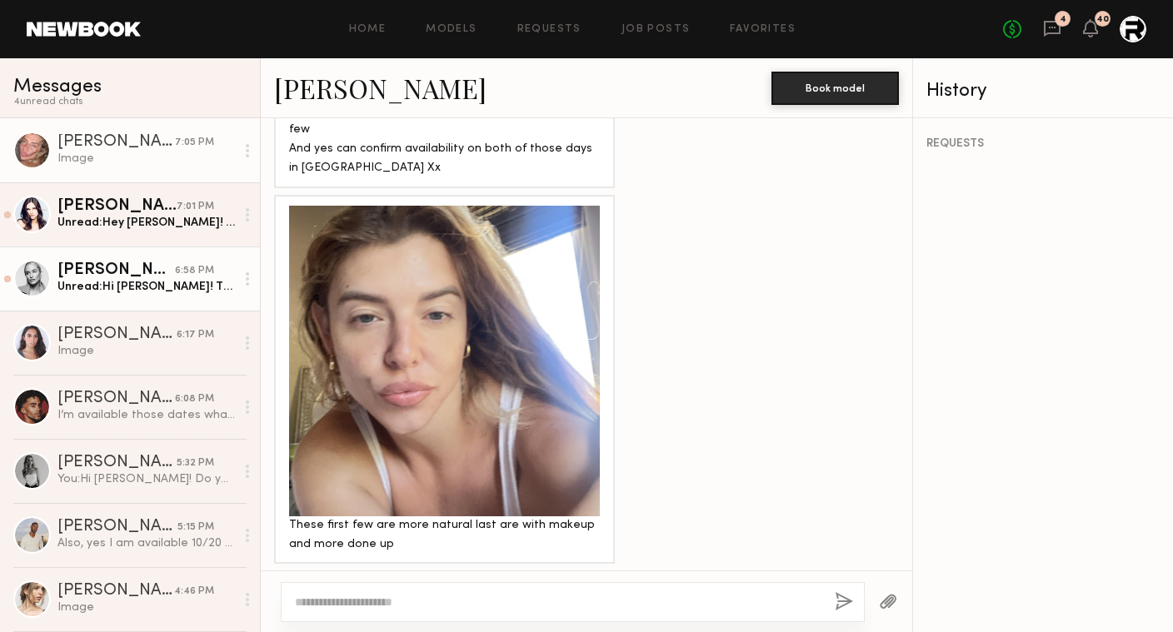
click at [447, 355] on div at bounding box center [444, 361] width 311 height 311
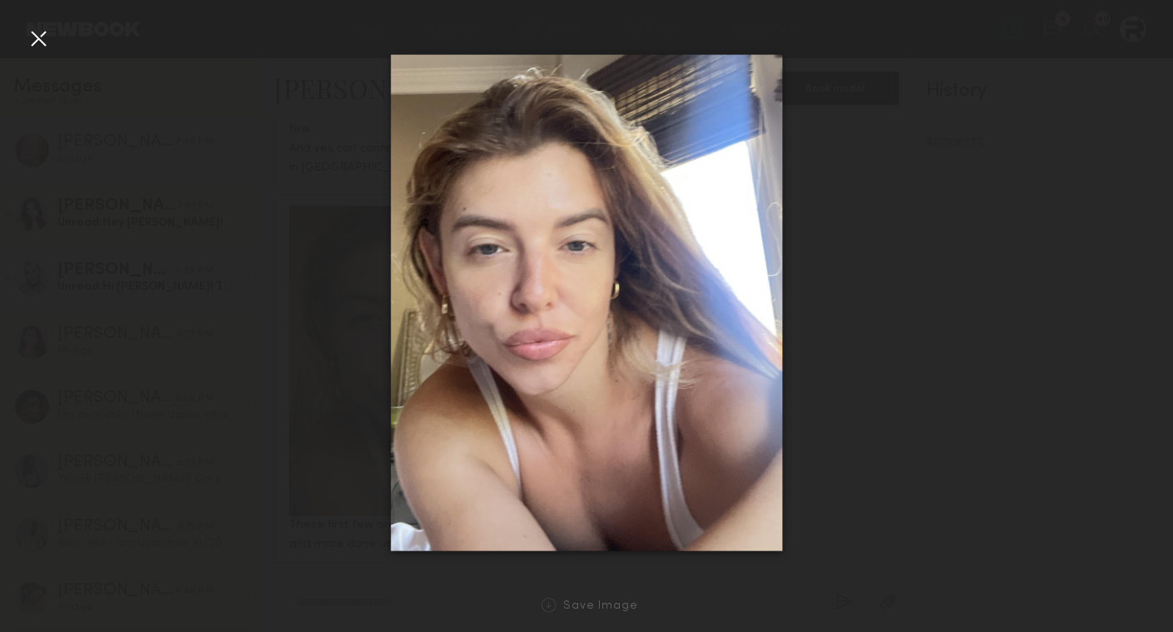
click at [43, 37] on div at bounding box center [38, 38] width 27 height 27
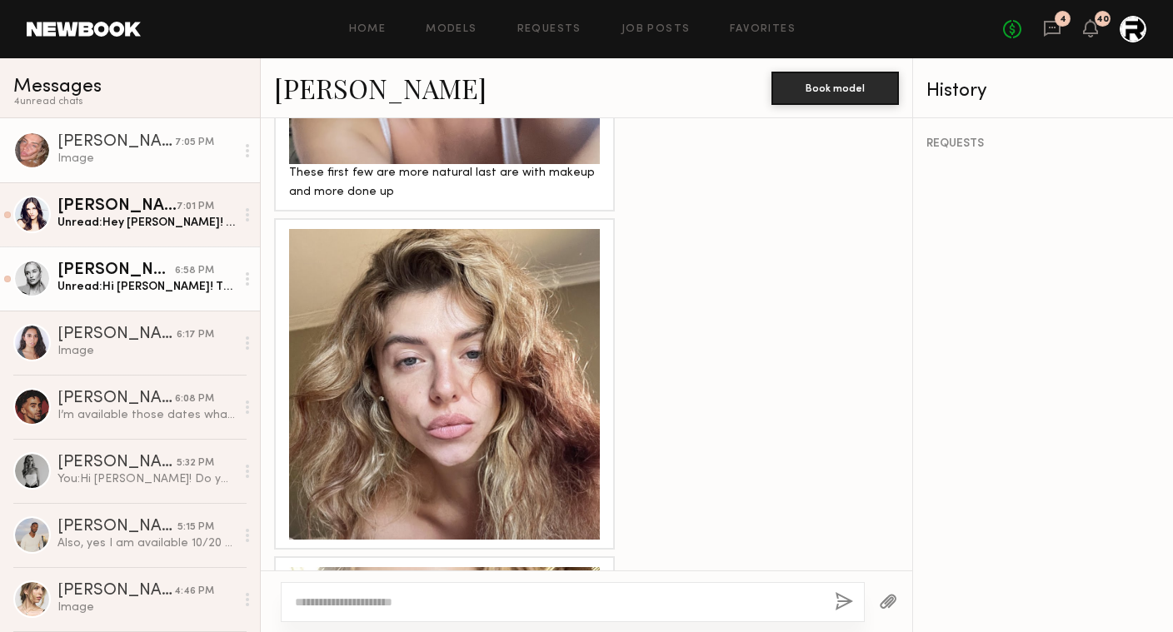
scroll to position [1445, 0]
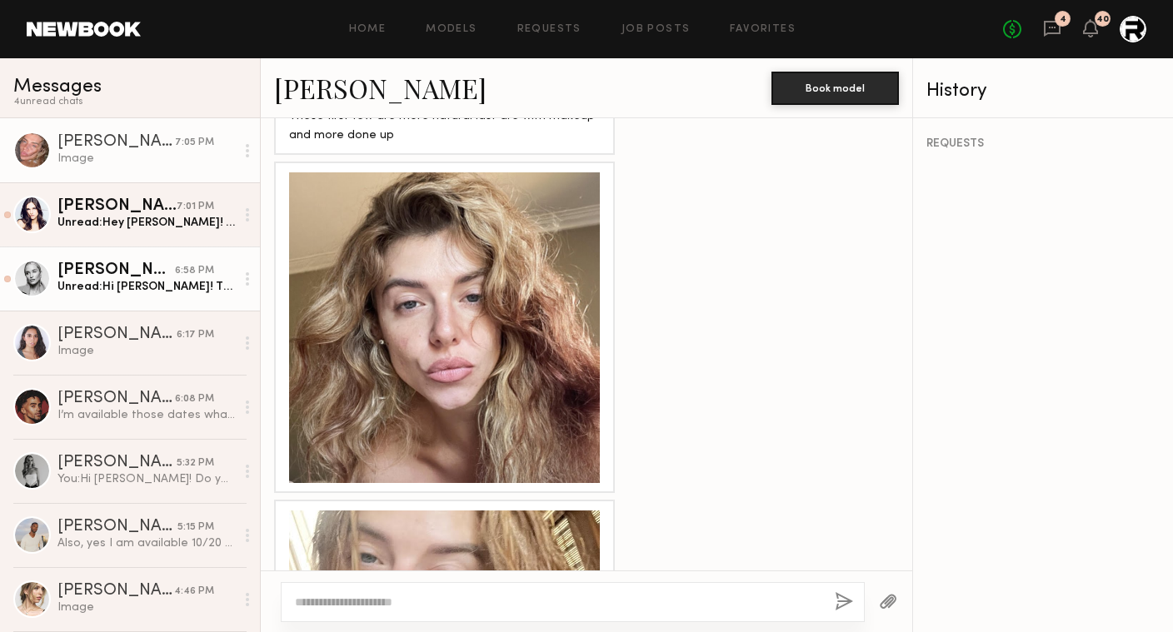
click at [471, 286] on div at bounding box center [444, 327] width 311 height 311
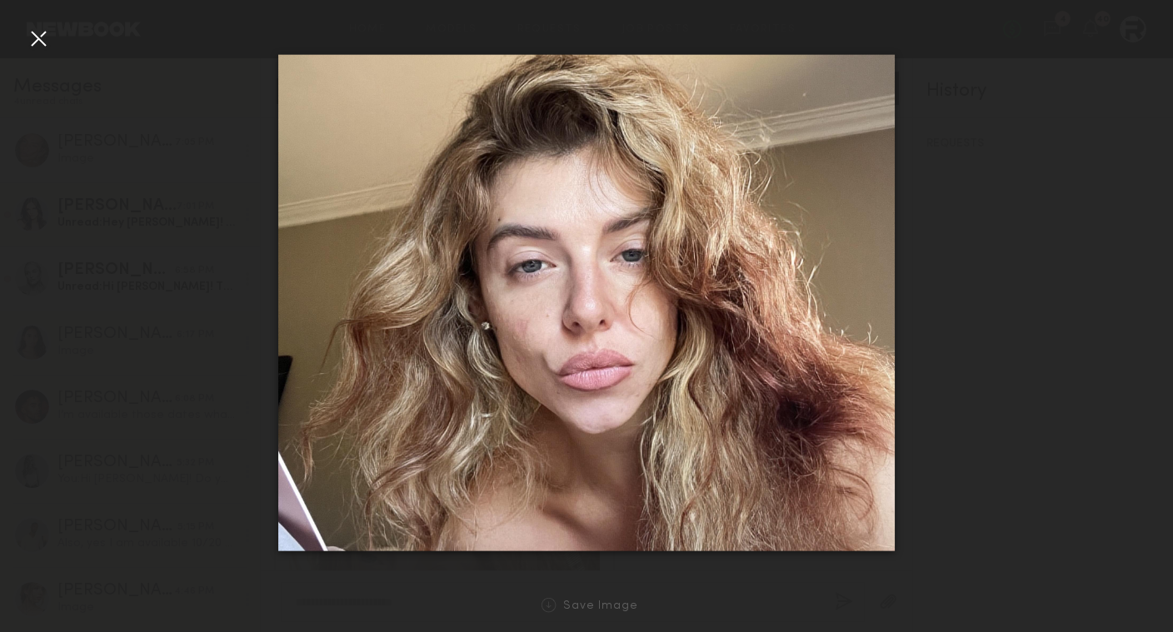
click at [37, 38] on div at bounding box center [38, 38] width 27 height 27
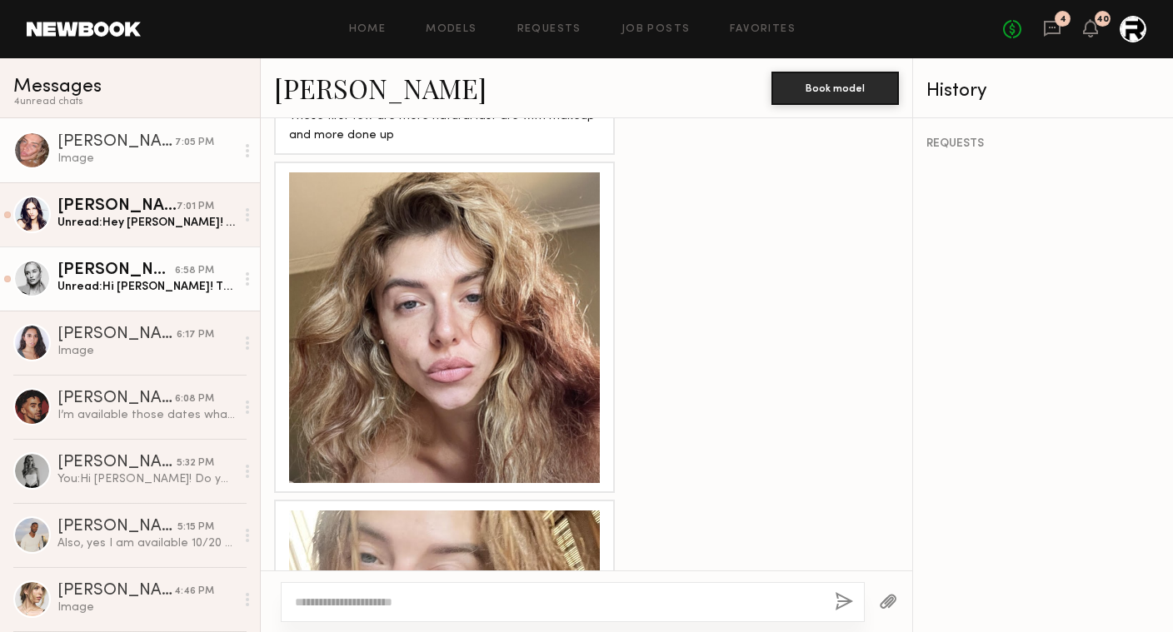
scroll to position [1828, 0]
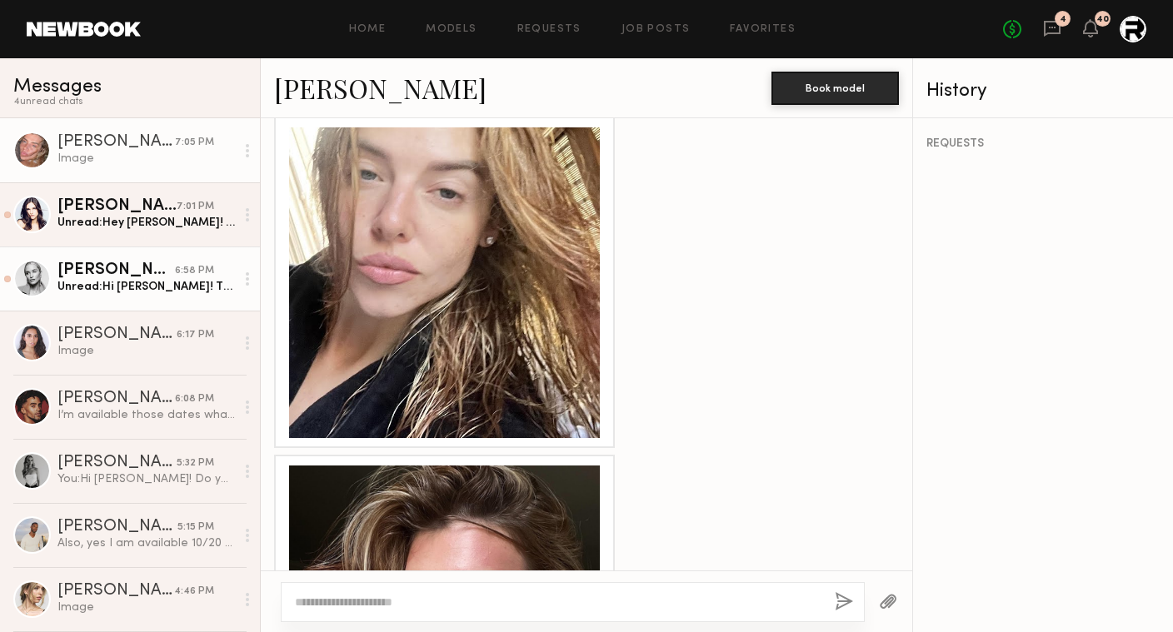
click at [506, 275] on div at bounding box center [444, 282] width 311 height 311
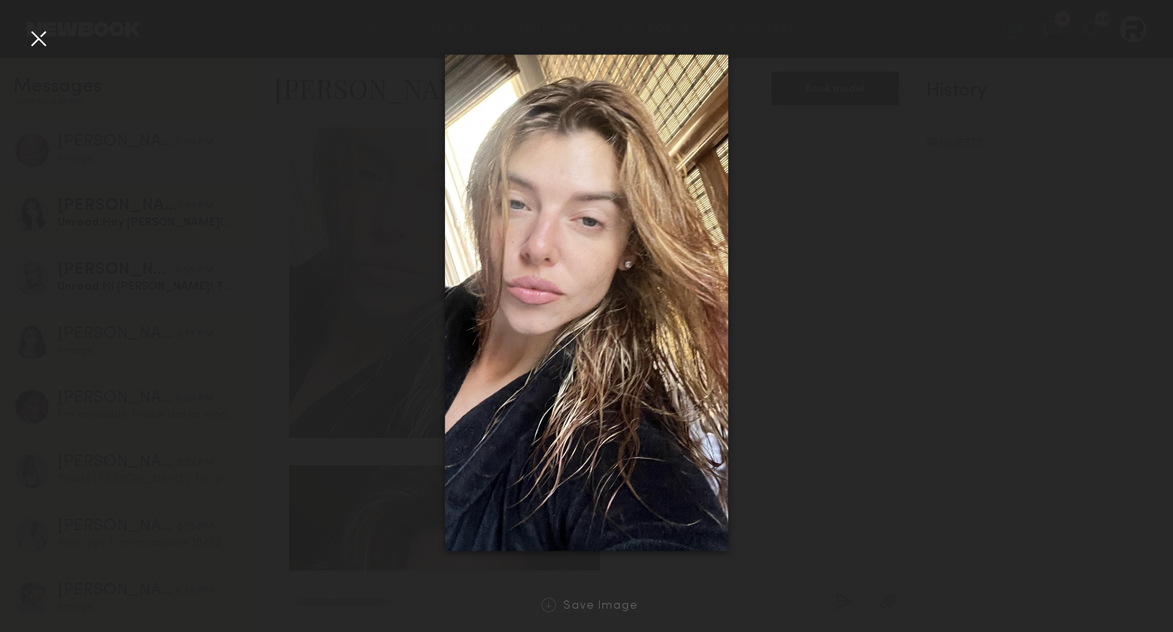
click at [38, 46] on div at bounding box center [38, 38] width 27 height 27
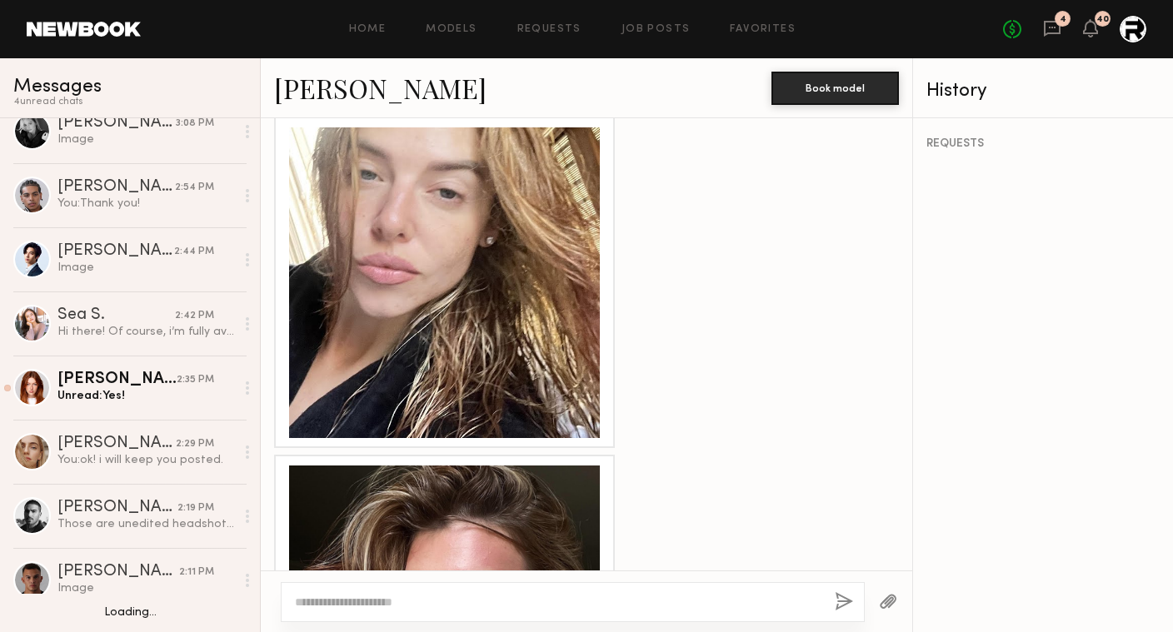
scroll to position [1524, 0]
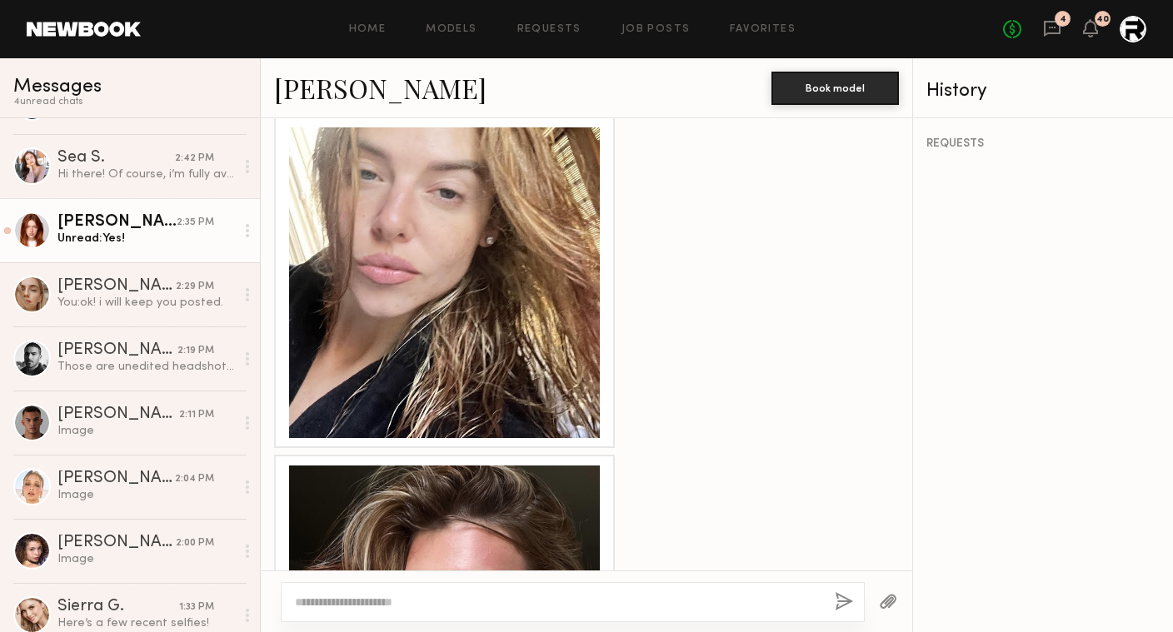
click at [157, 247] on link "Annika R. 2:35 PM Unread: Yes!" at bounding box center [130, 230] width 260 height 64
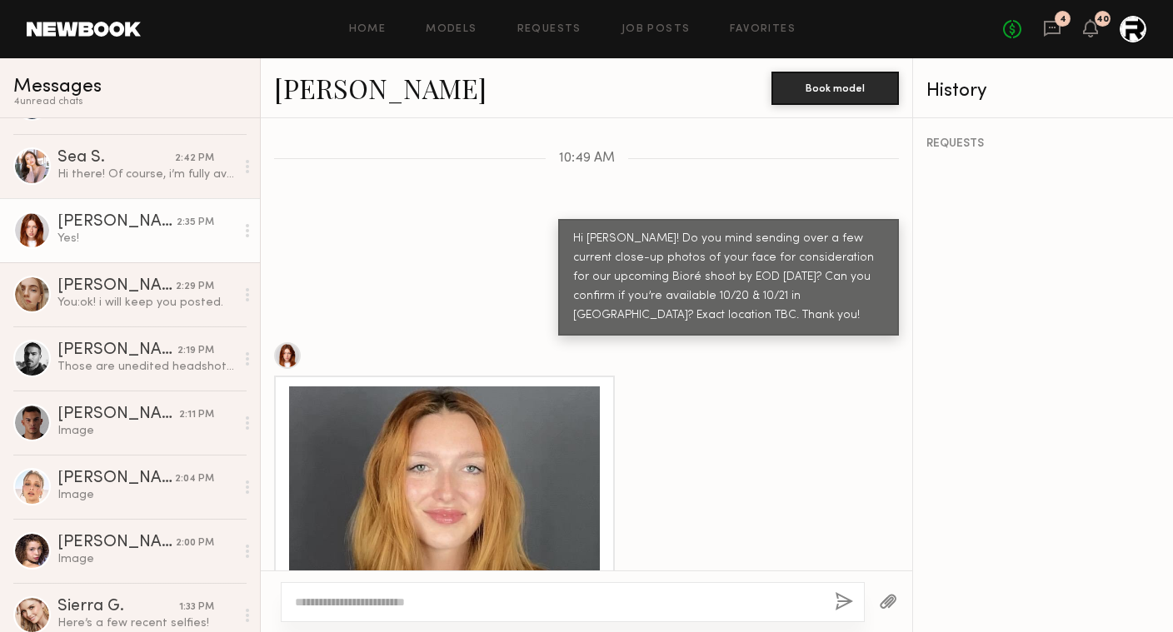
scroll to position [1873, 0]
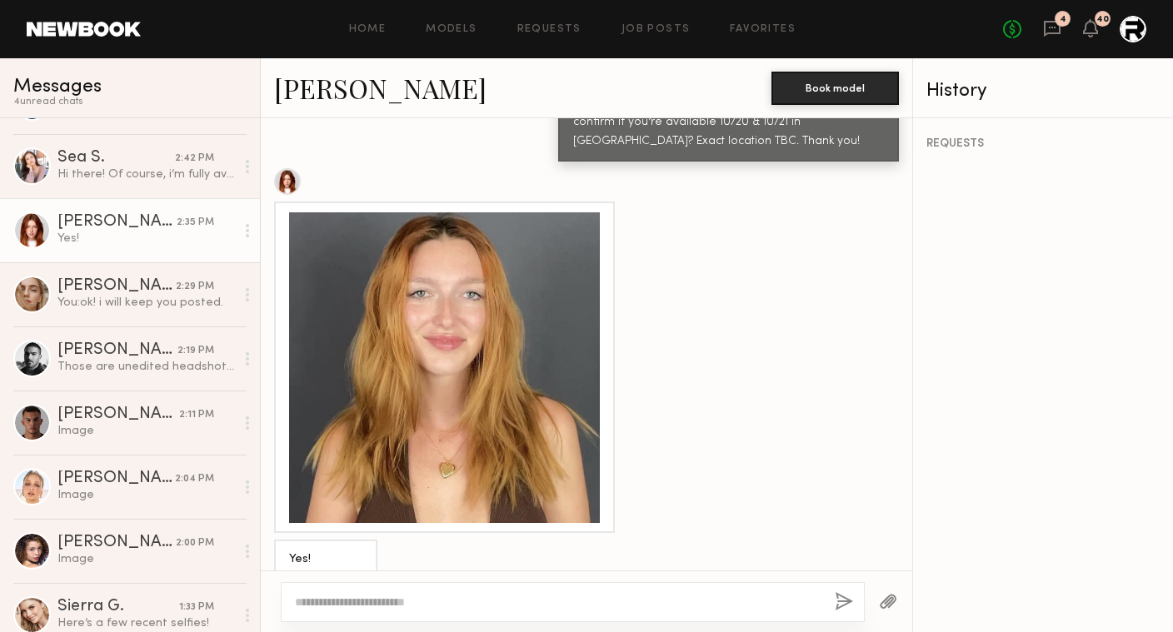
click at [500, 352] on div at bounding box center [444, 367] width 311 height 311
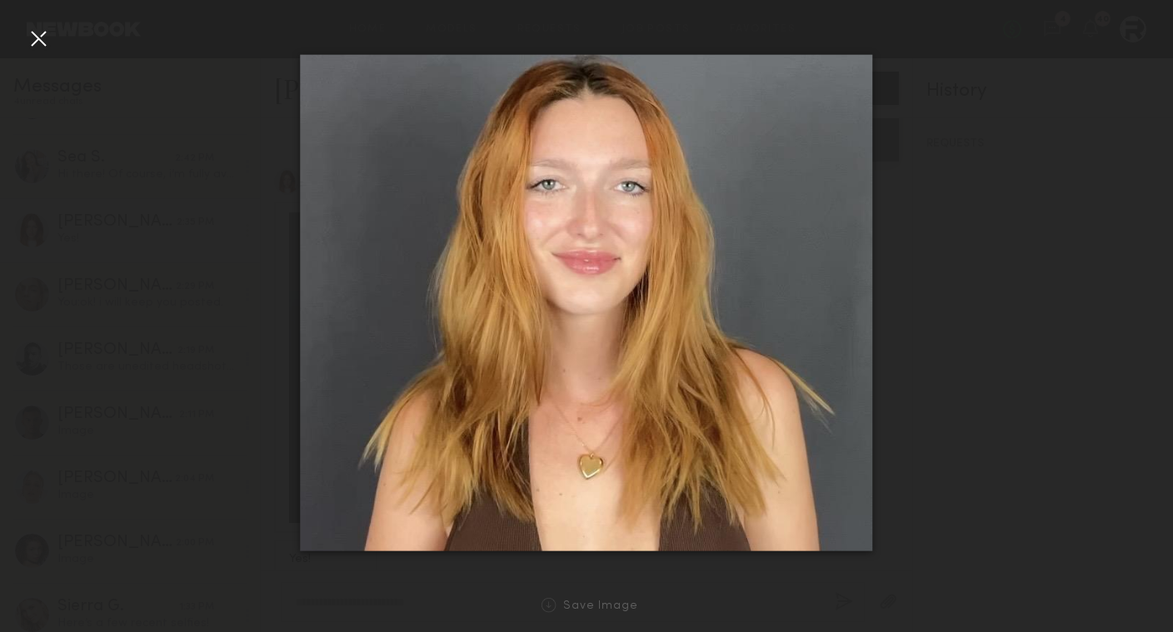
click at [212, 264] on div at bounding box center [586, 303] width 1173 height 552
click at [41, 33] on div at bounding box center [38, 38] width 27 height 27
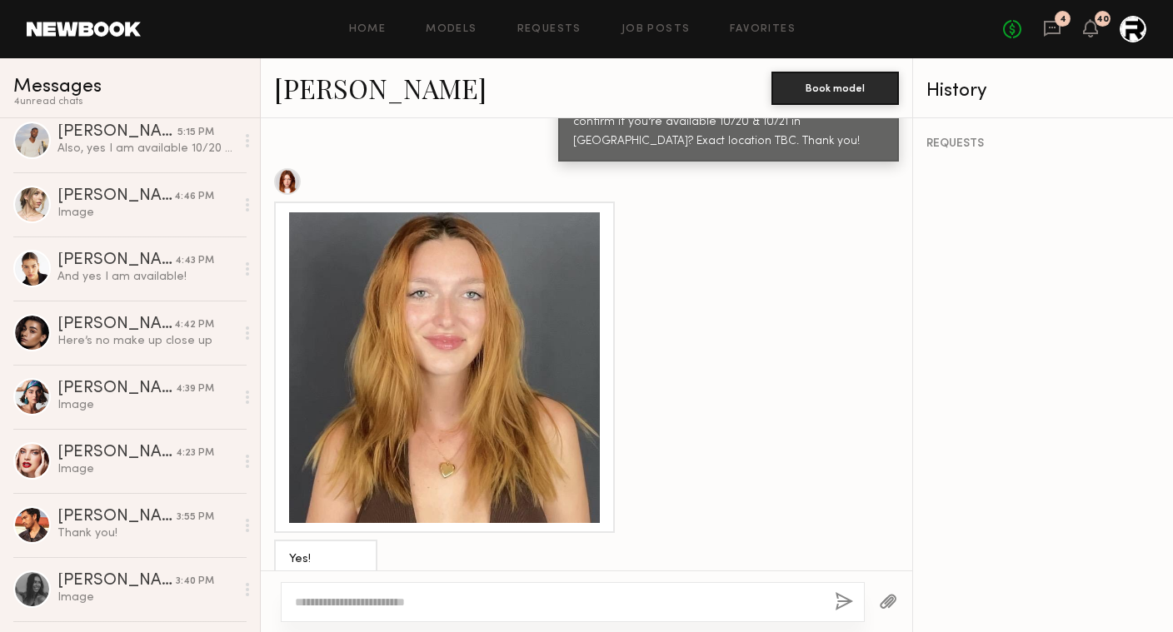
scroll to position [389, 0]
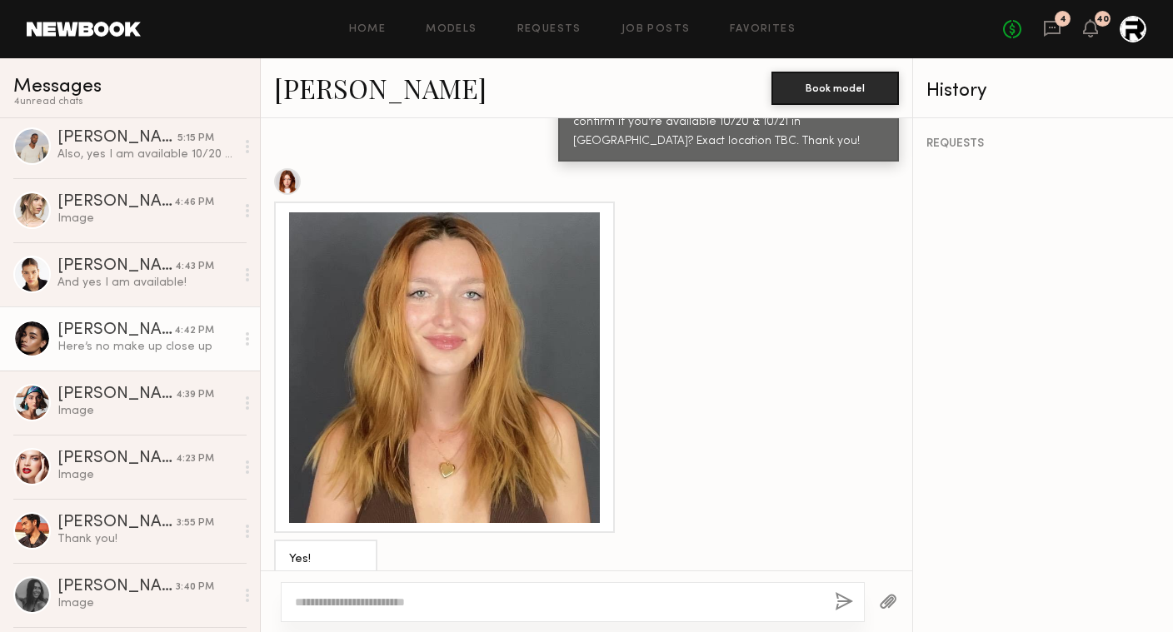
click at [112, 332] on div "Arpine D." at bounding box center [115, 330] width 117 height 17
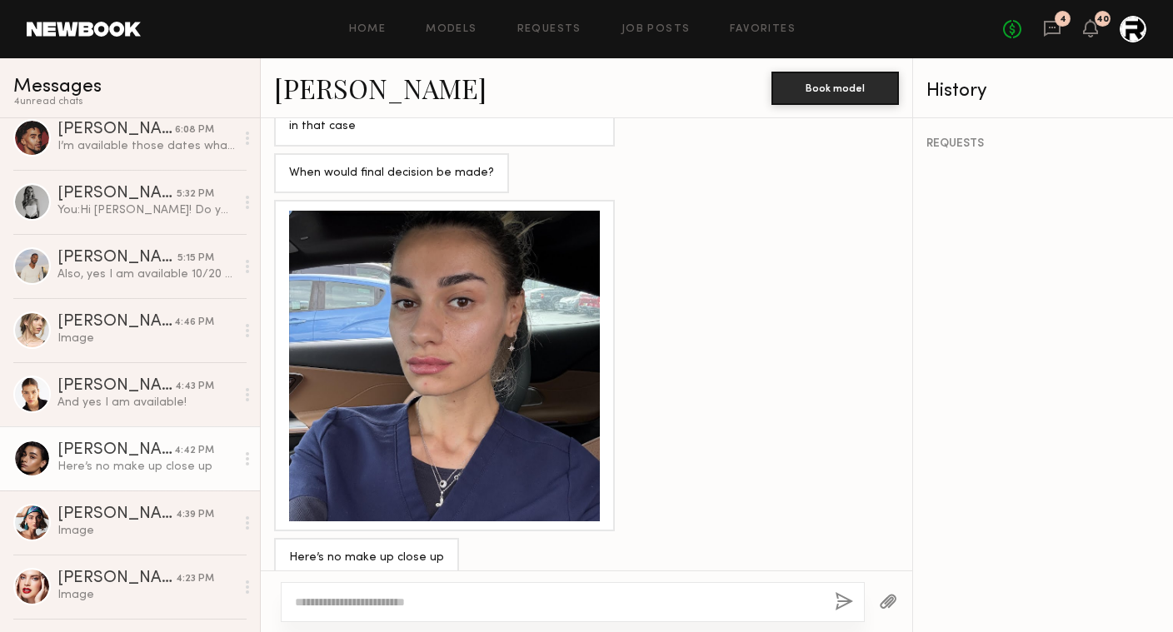
scroll to position [265, 0]
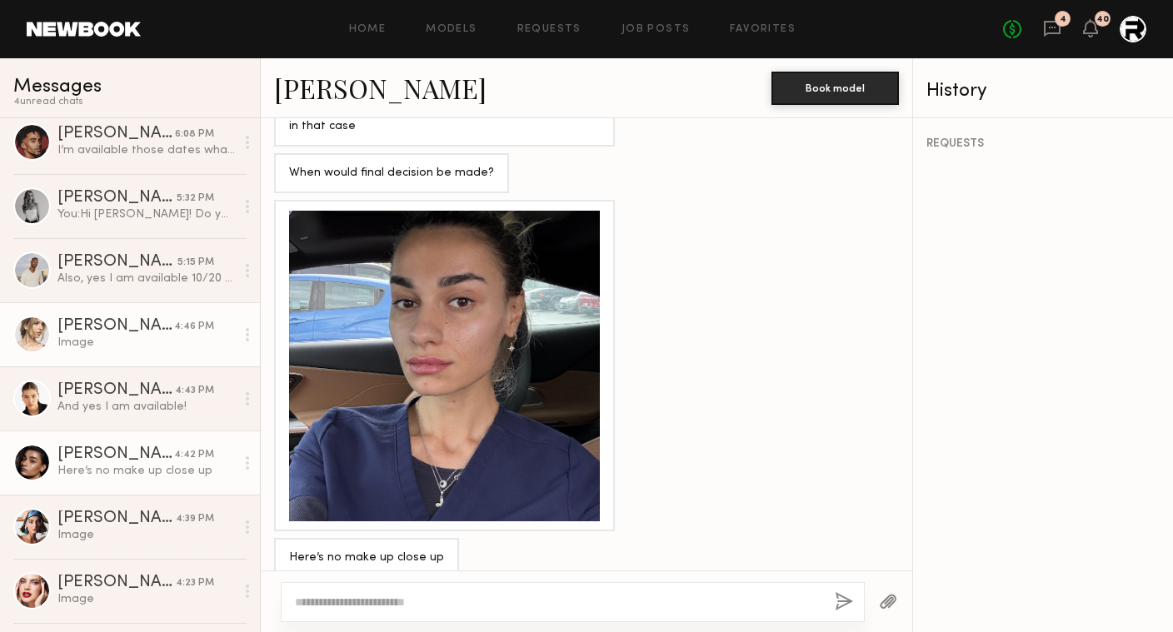
click at [114, 332] on div "Mishel E." at bounding box center [115, 326] width 117 height 17
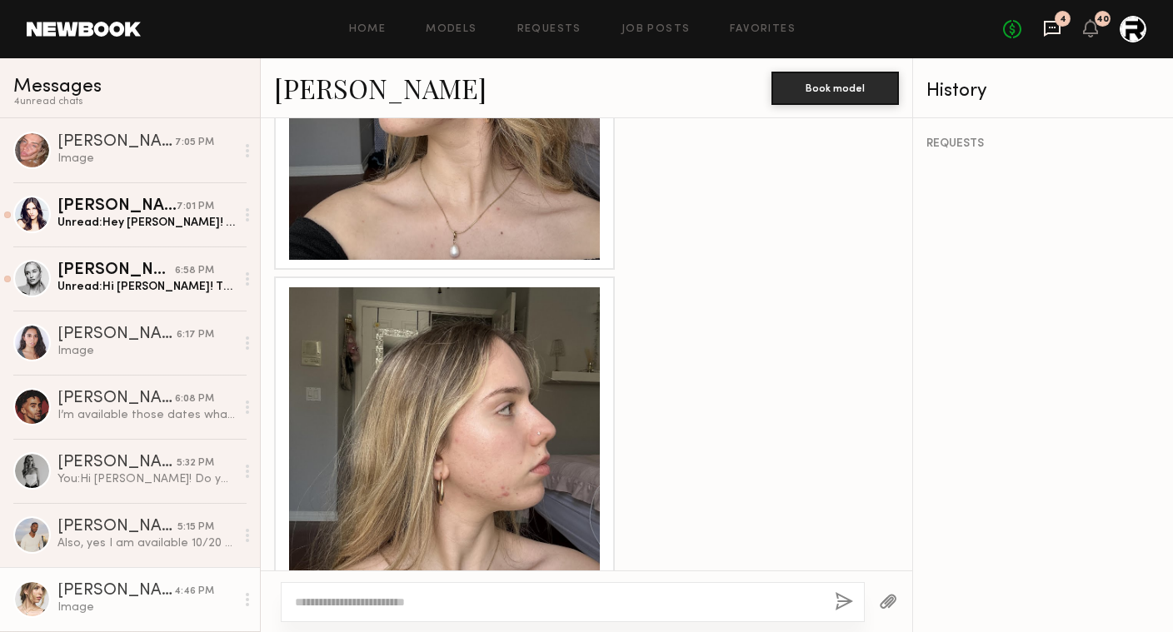
click at [1047, 29] on icon at bounding box center [1052, 28] width 18 height 18
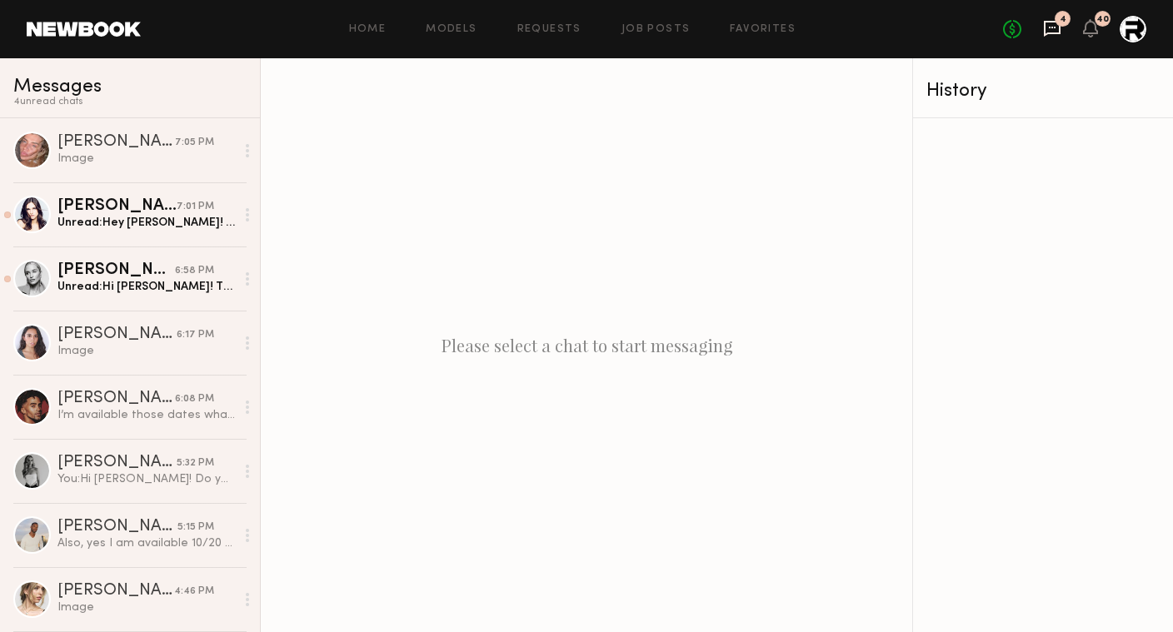
click at [1049, 24] on icon at bounding box center [1052, 28] width 18 height 18
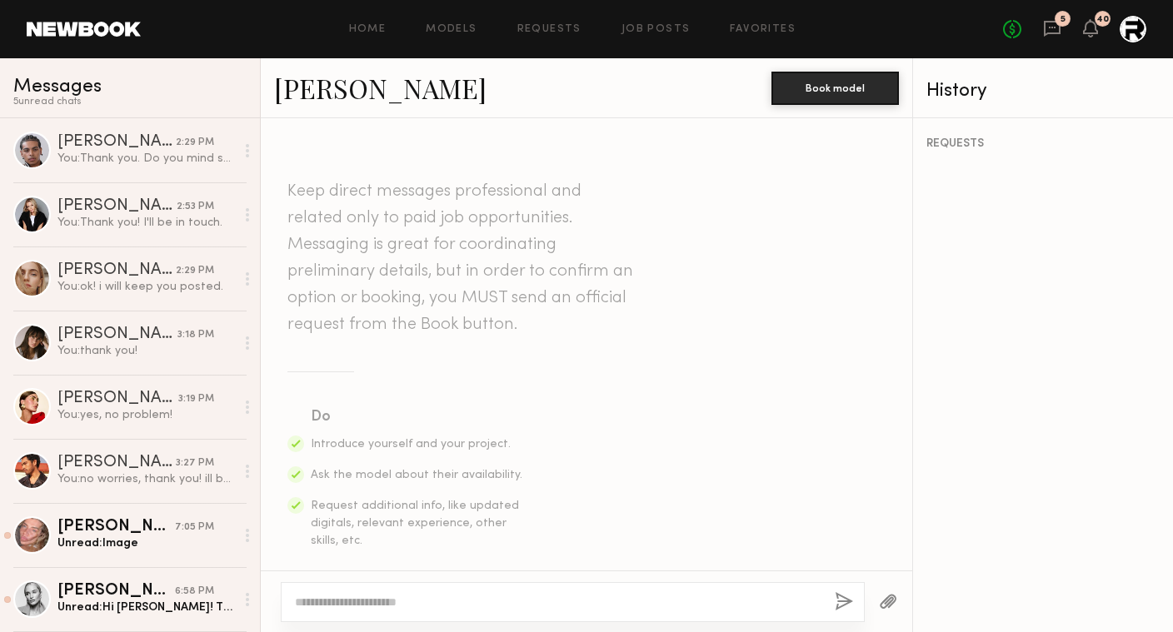
scroll to position [1259, 0]
